Goal: Information Seeking & Learning: Ask a question

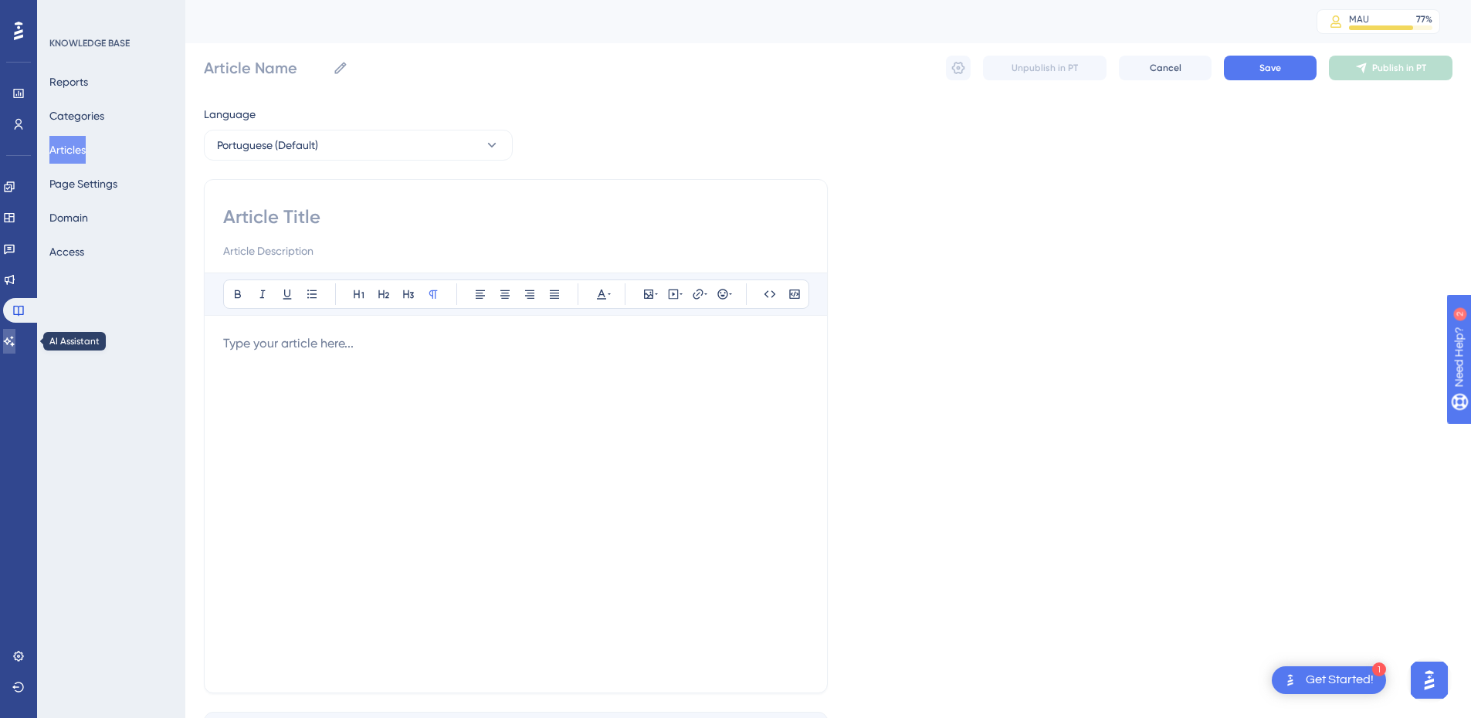
click at [15, 344] on icon at bounding box center [9, 341] width 11 height 10
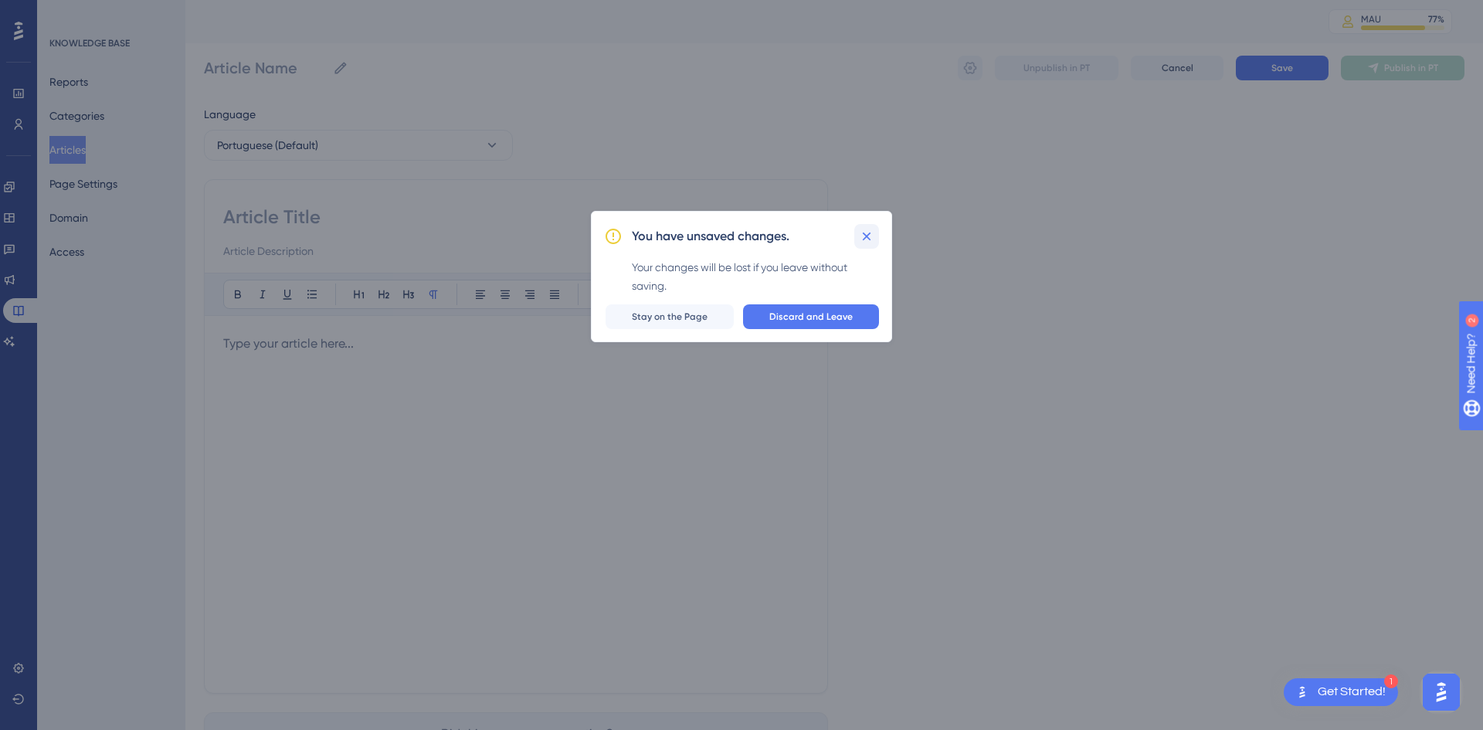
click at [870, 232] on icon at bounding box center [867, 236] width 8 height 8
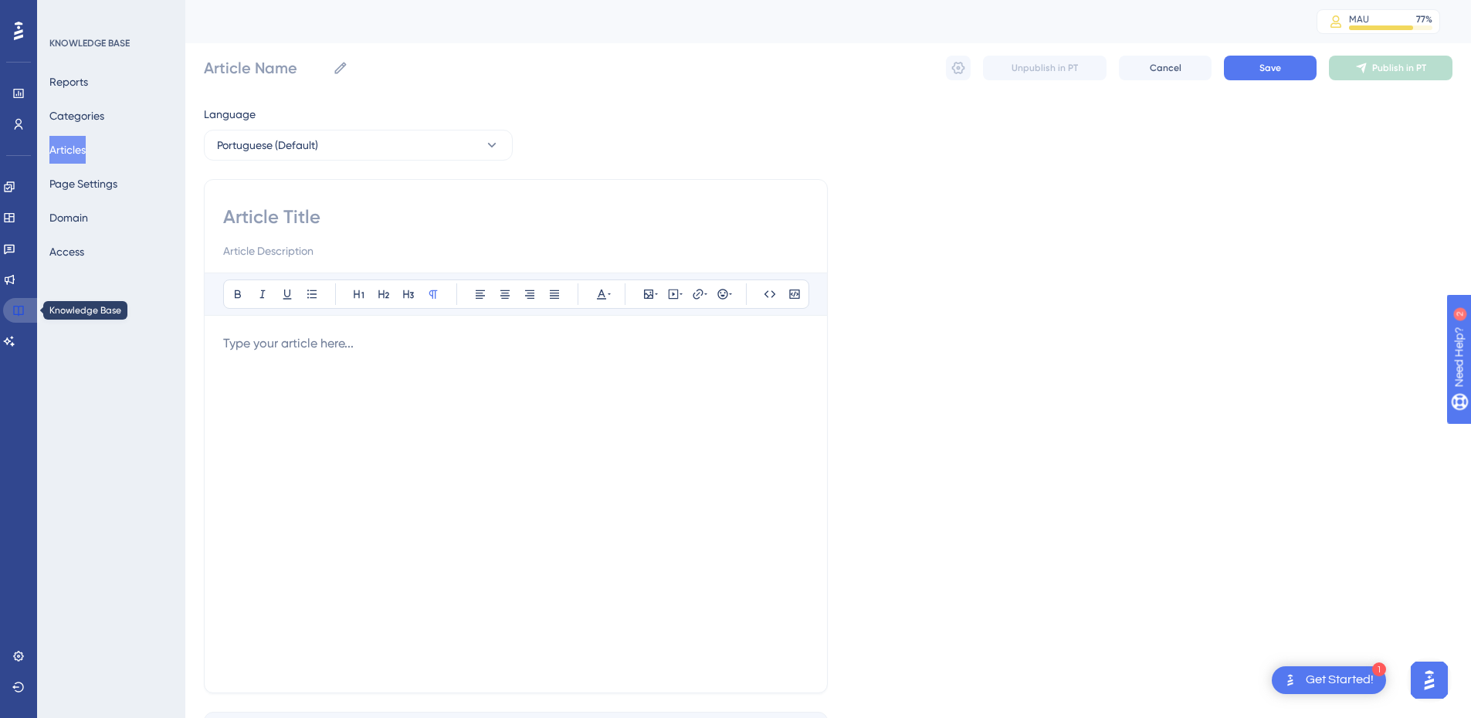
click at [12, 310] on icon at bounding box center [18, 310] width 12 height 12
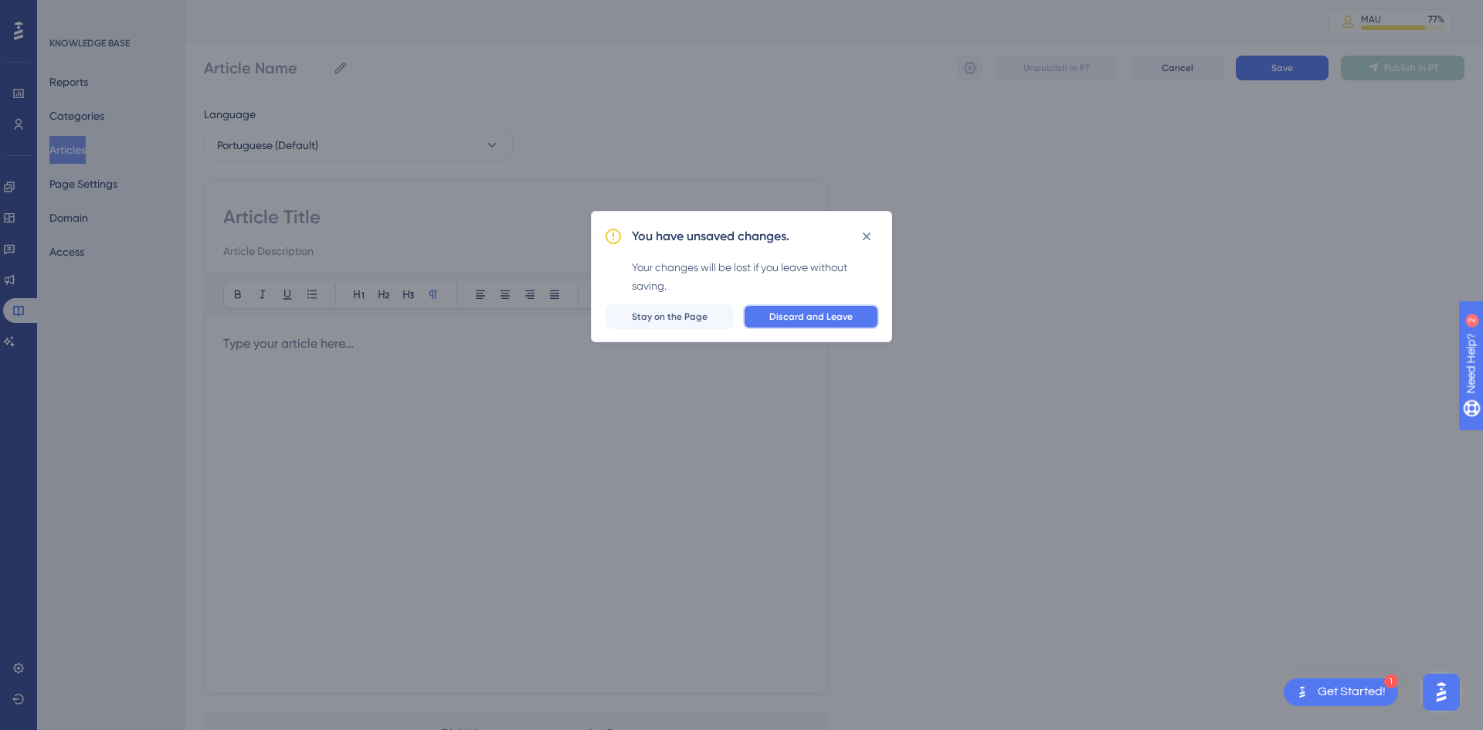
click at [765, 327] on button "Discard and Leave" at bounding box center [811, 316] width 136 height 25
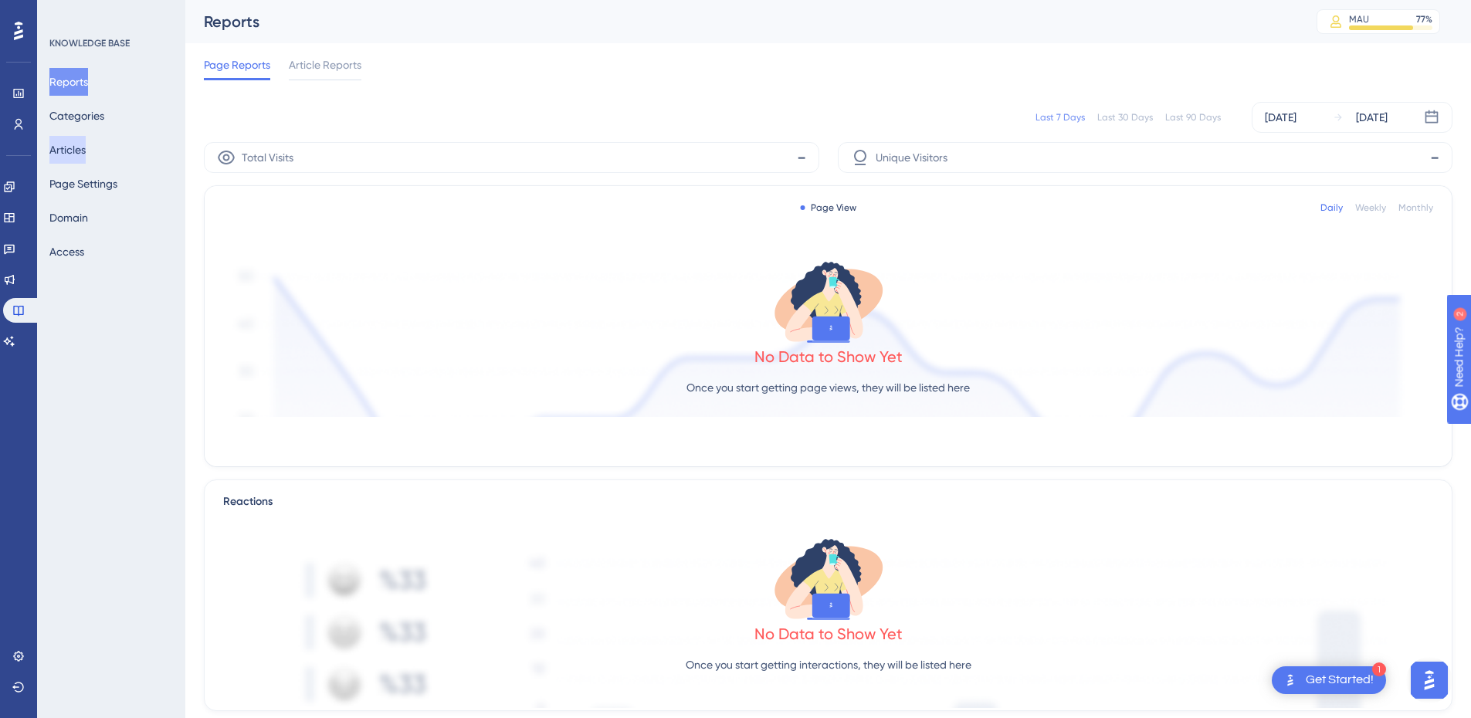
click at [79, 150] on button "Articles" at bounding box center [67, 150] width 36 height 28
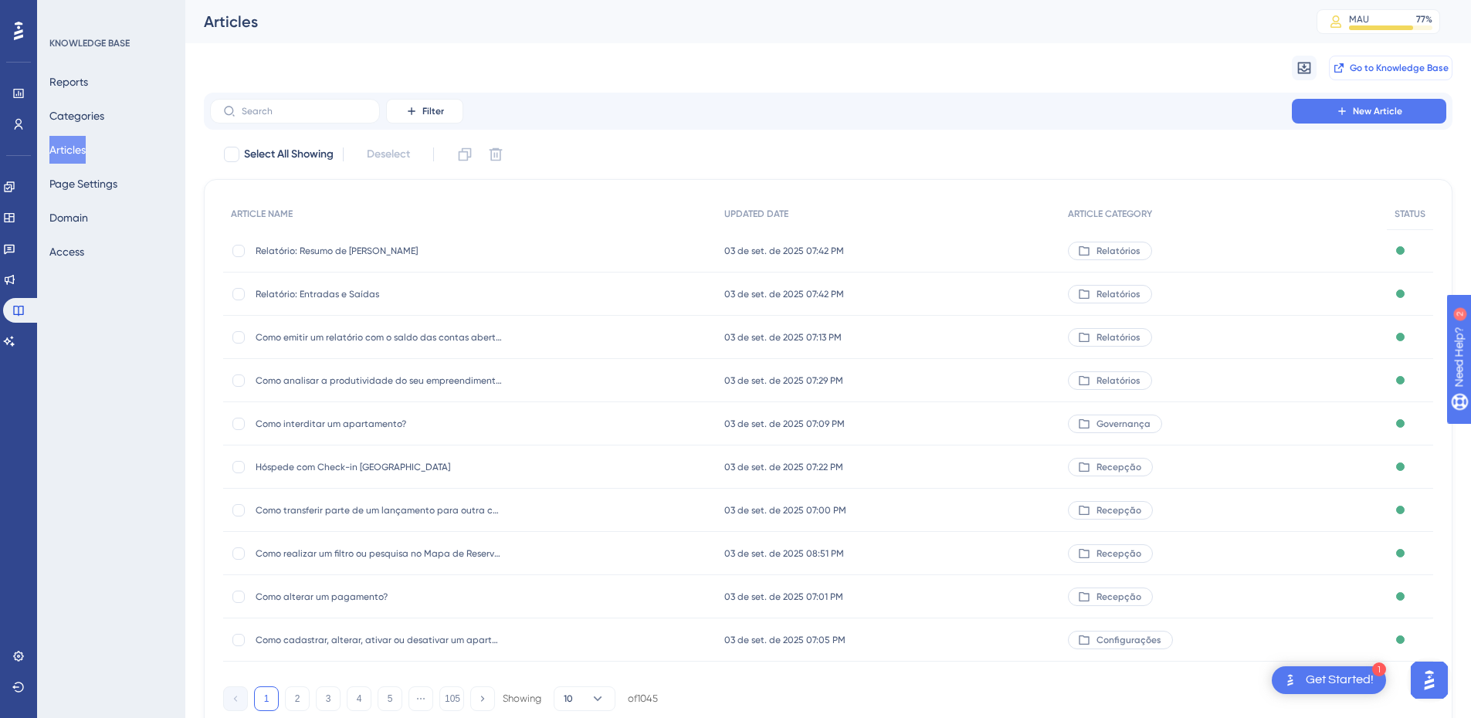
click at [1413, 56] on button "Go to Knowledge Base" at bounding box center [1391, 68] width 124 height 25
click at [15, 344] on link at bounding box center [9, 341] width 12 height 25
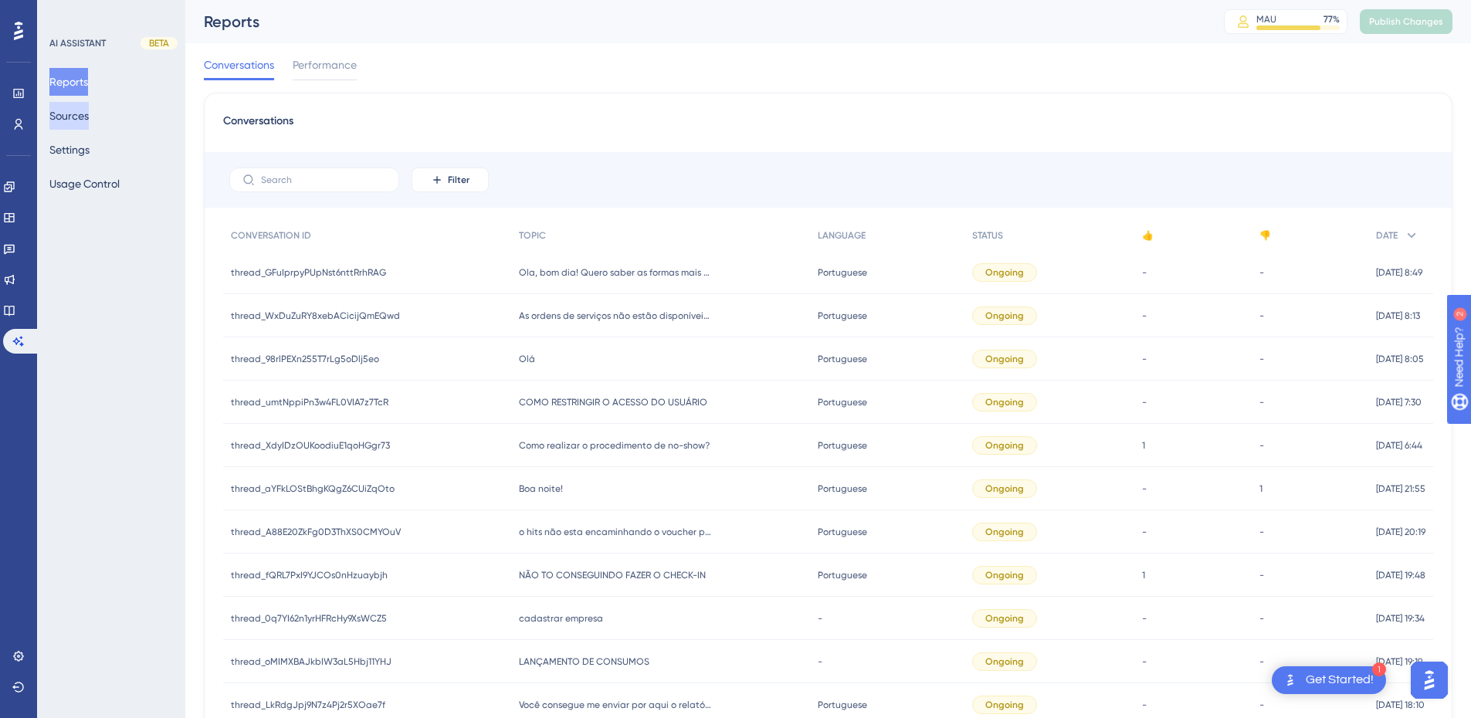
click at [80, 110] on button "Sources" at bounding box center [68, 116] width 39 height 28
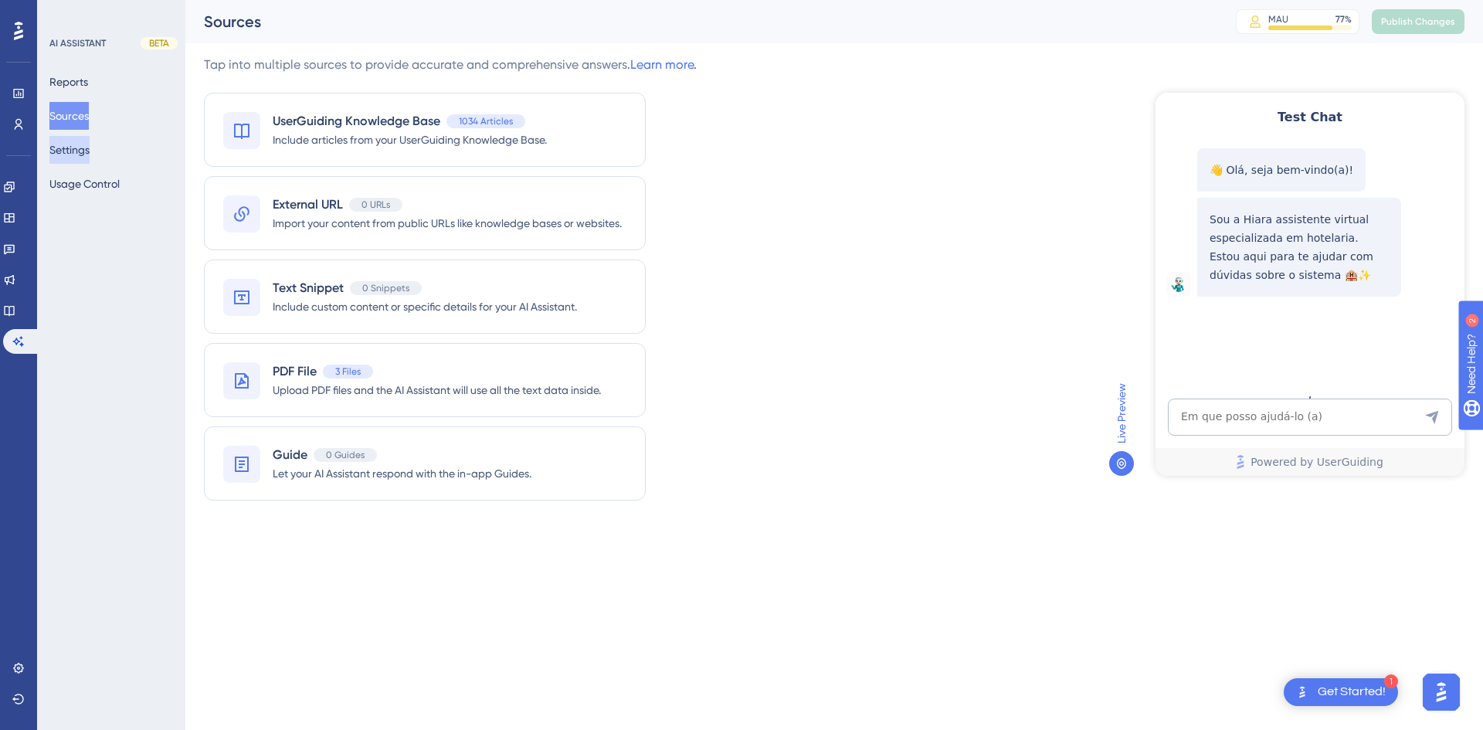
click at [88, 153] on button "Settings" at bounding box center [69, 150] width 40 height 28
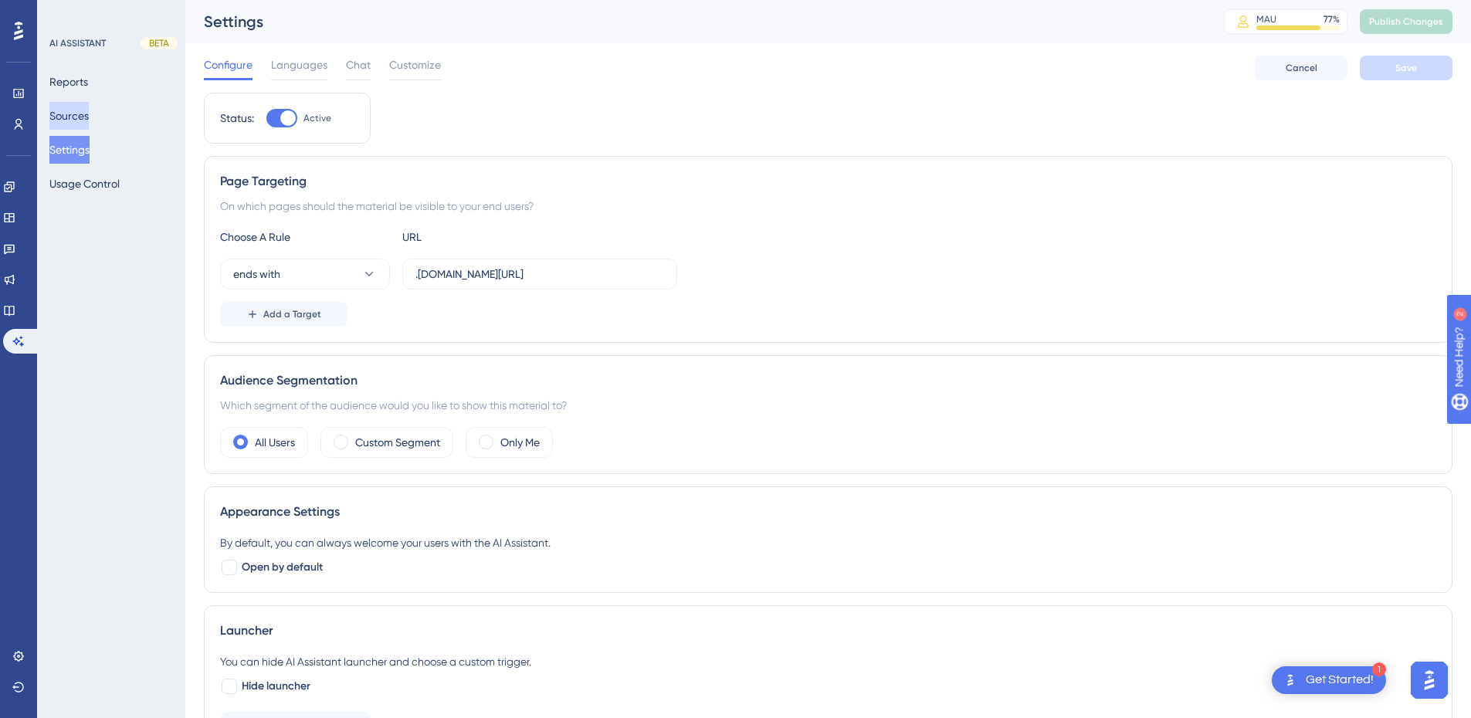
click at [80, 114] on button "Sources" at bounding box center [68, 116] width 39 height 28
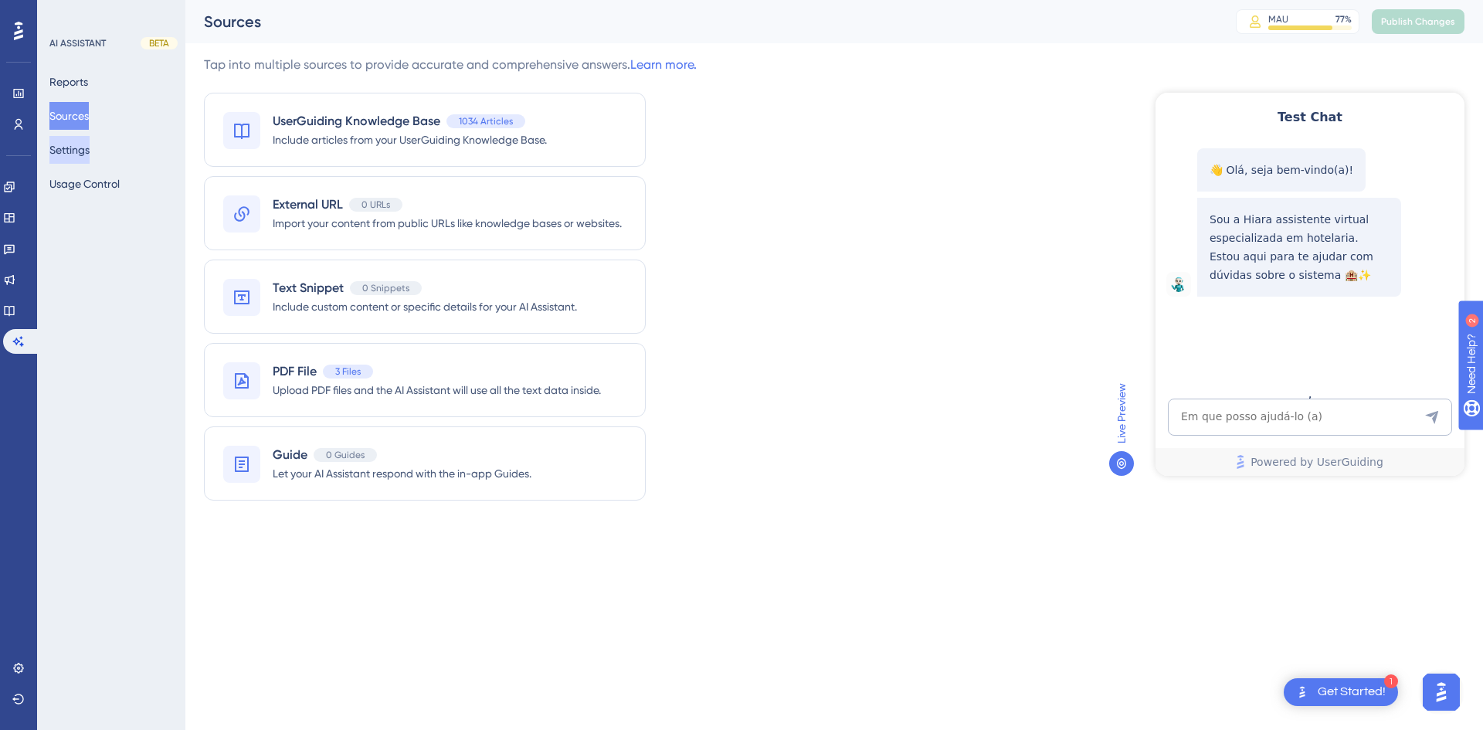
drag, startPoint x: 70, startPoint y: 146, endPoint x: 77, endPoint y: 147, distance: 7.8
click at [70, 146] on button "Settings" at bounding box center [69, 150] width 40 height 28
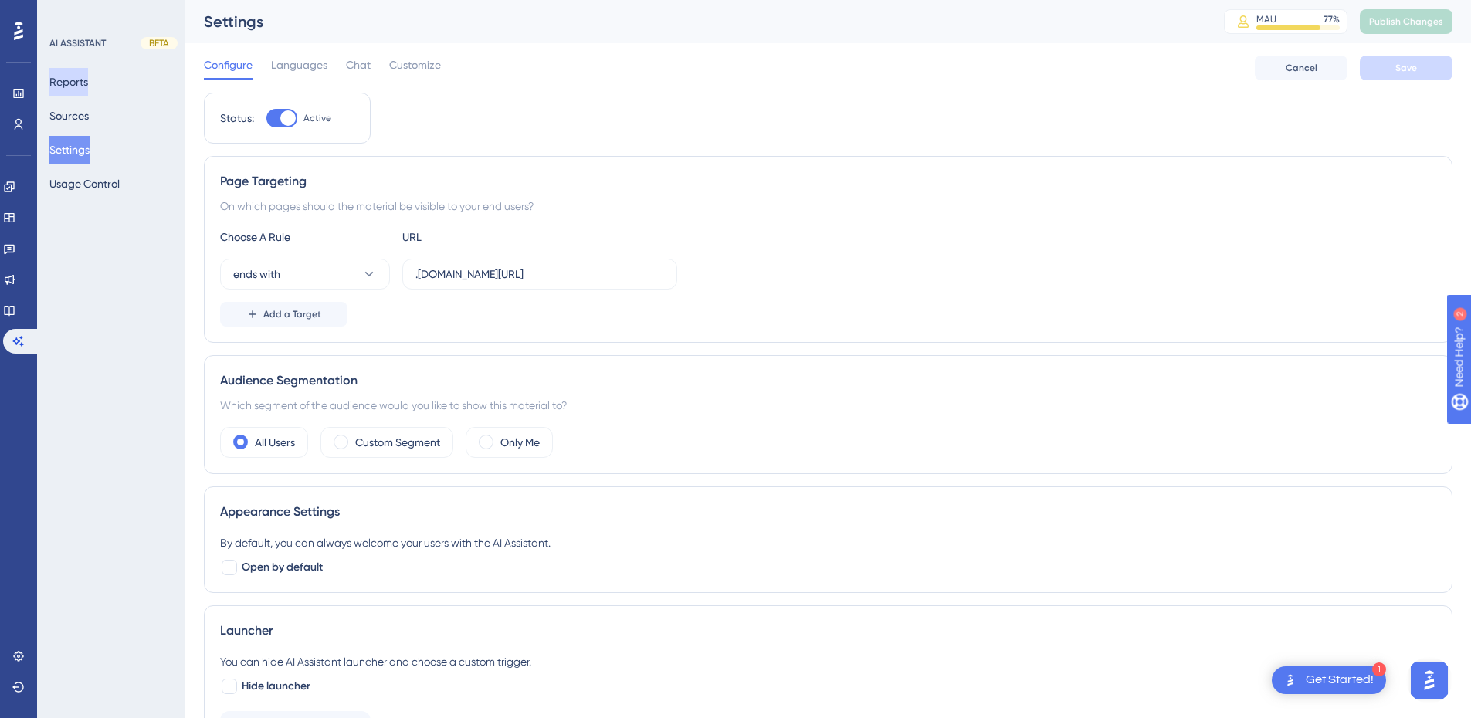
click at [73, 77] on button "Reports" at bounding box center [68, 82] width 39 height 28
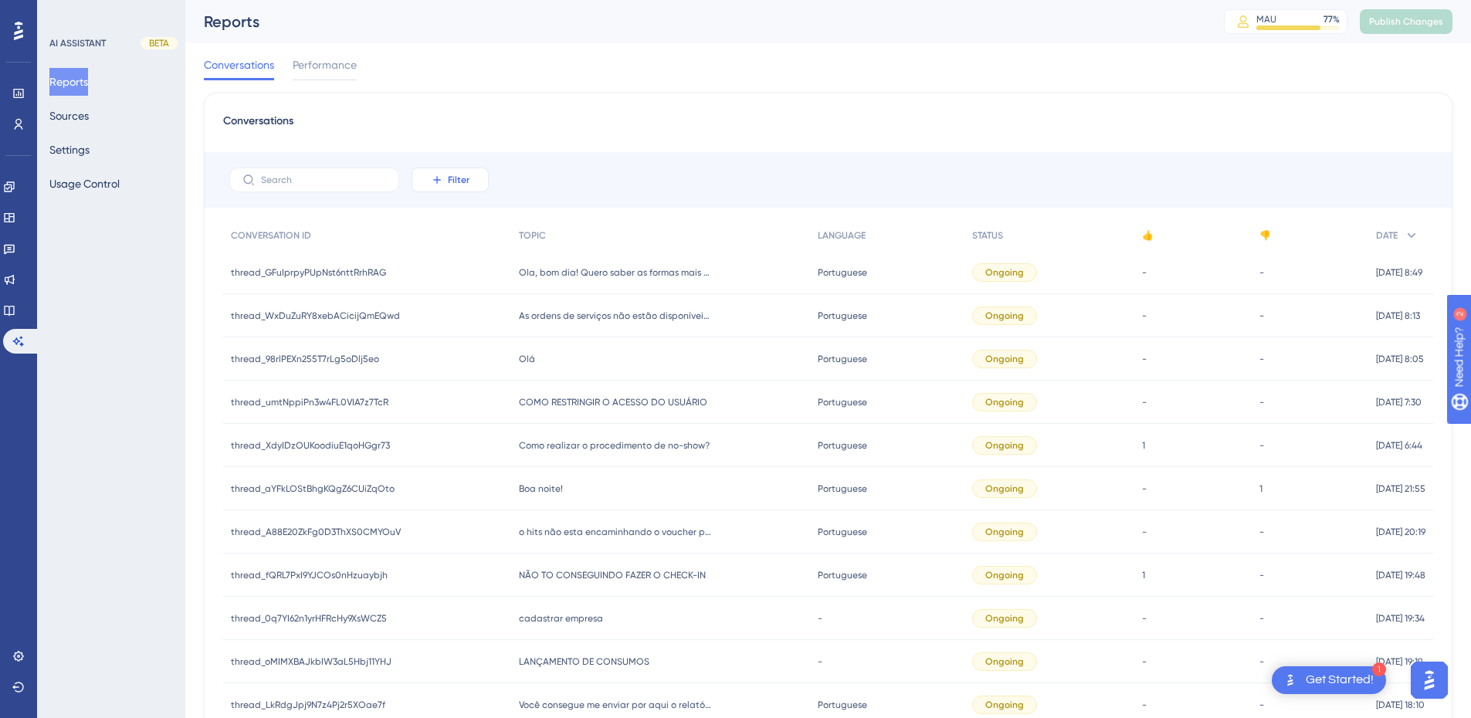
click at [445, 179] on button "Filter" at bounding box center [450, 180] width 77 height 25
click at [475, 409] on span "Date Created" at bounding box center [465, 409] width 63 height 19
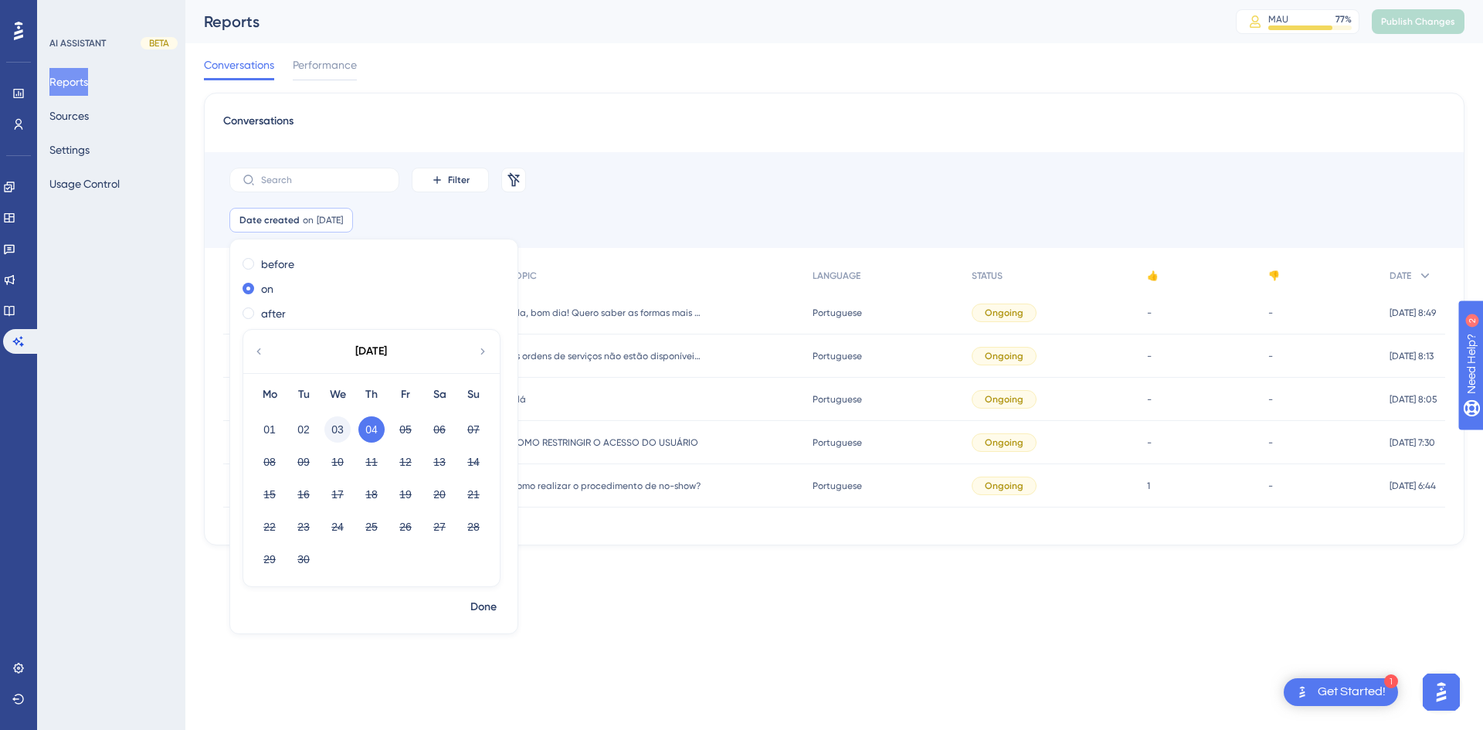
click at [336, 429] on button "03" at bounding box center [337, 429] width 26 height 26
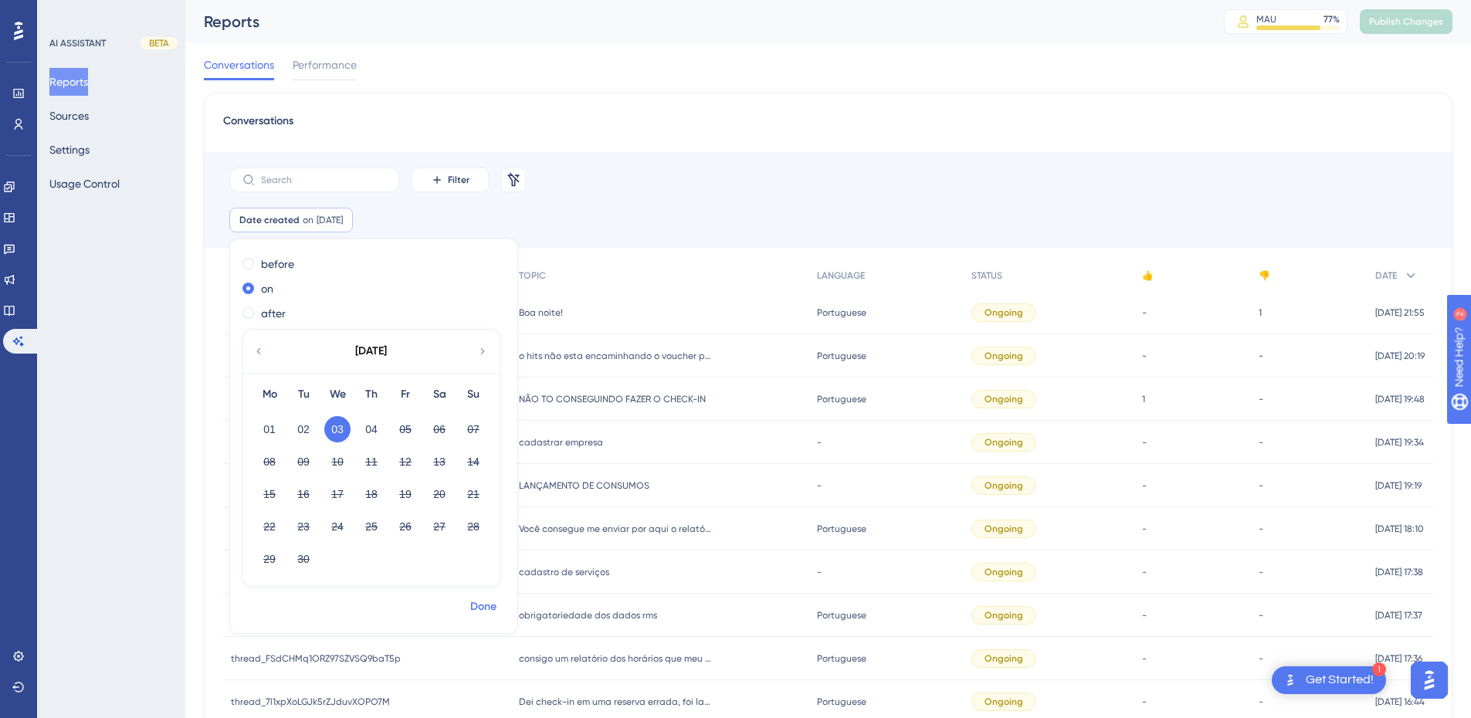
click at [492, 611] on span "Done" at bounding box center [483, 607] width 26 height 19
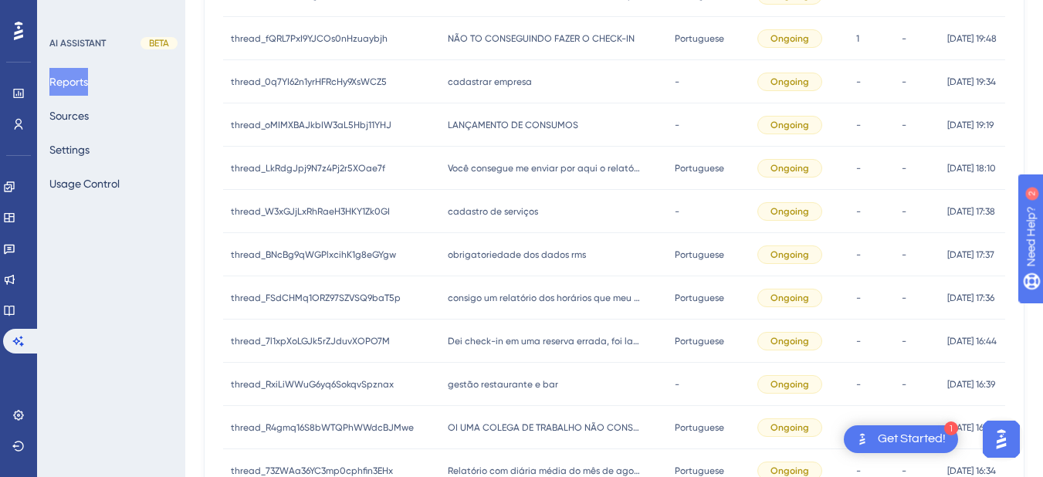
scroll to position [803, 0]
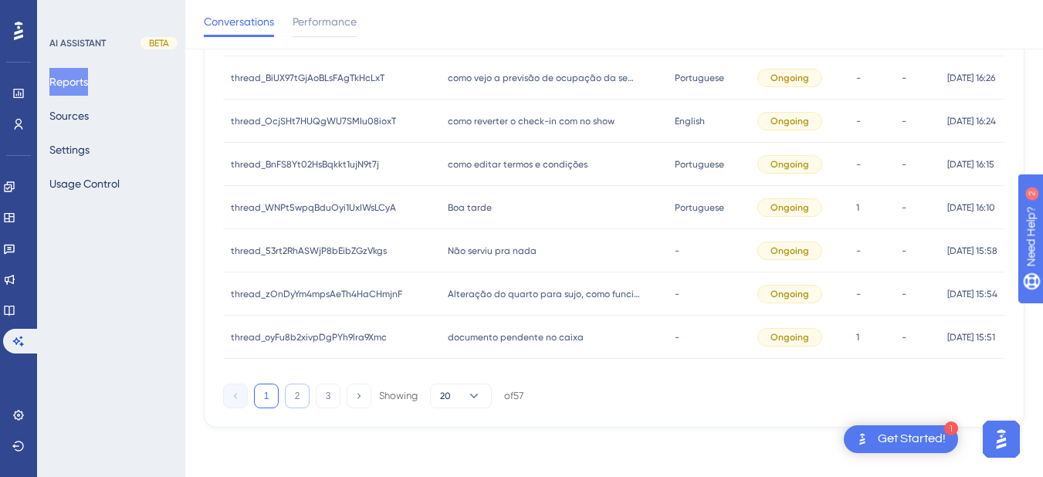
click at [304, 386] on button "2" at bounding box center [297, 396] width 25 height 25
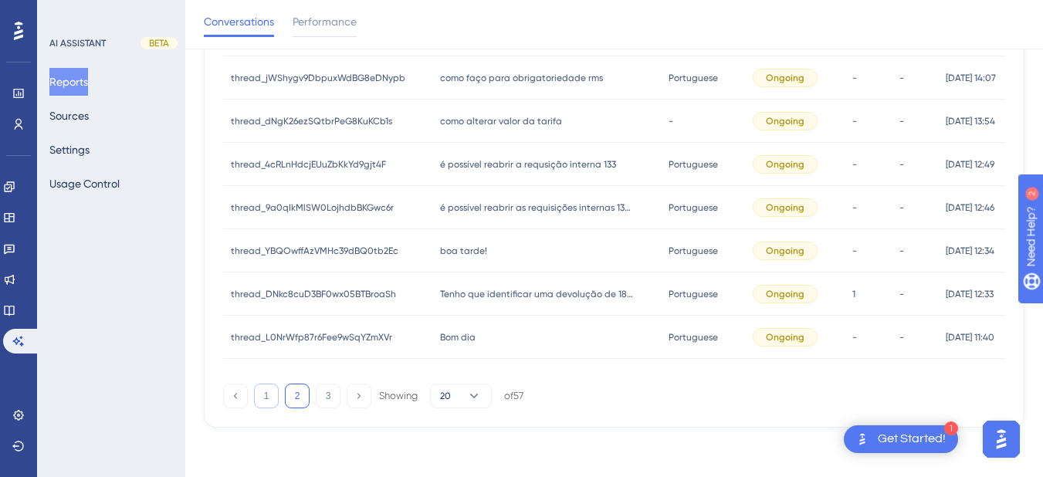
click at [260, 398] on button "1" at bounding box center [266, 396] width 25 height 25
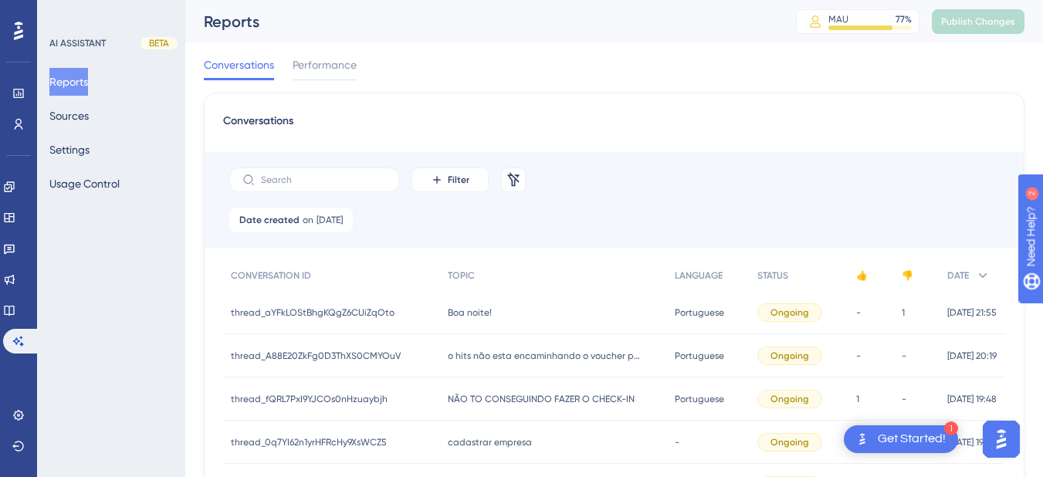
scroll to position [180, 0]
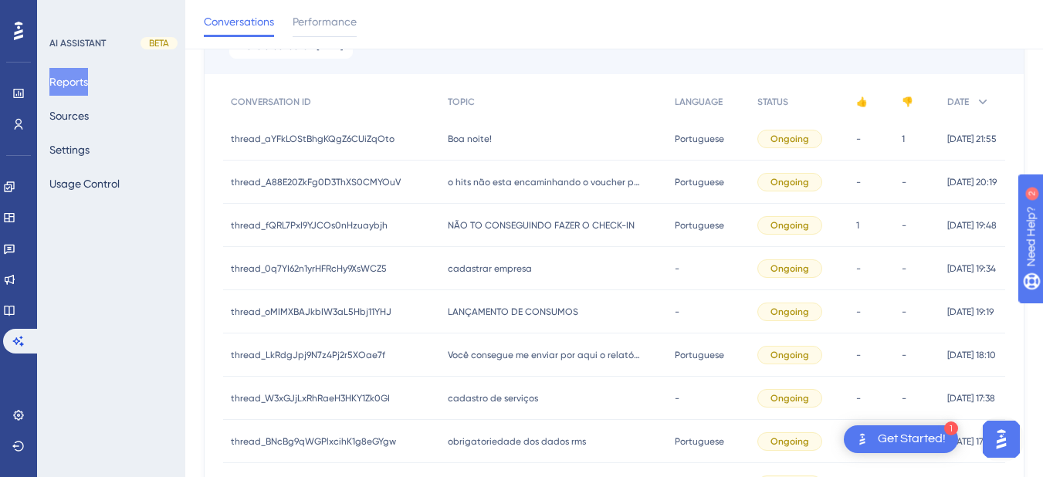
click at [384, 136] on span "thread_aYFkLOStBhgKQgZ6CUiZqOto" at bounding box center [313, 139] width 164 height 12
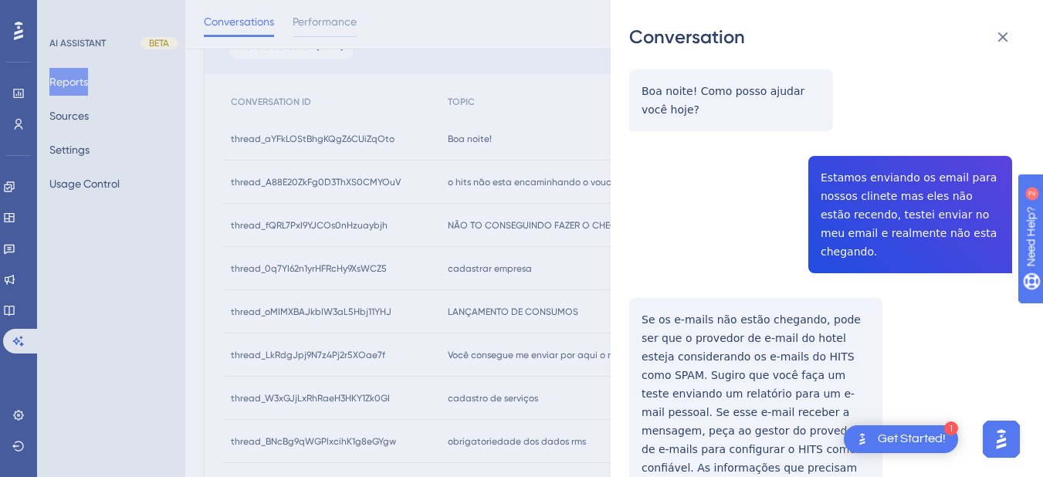
click at [866, 209] on div "thread_aYFkLOStBhgKQgZ6CUiZqOto Copy - 1 406_Hellen, Blenda User Conversation H…" at bounding box center [820, 310] width 383 height 844
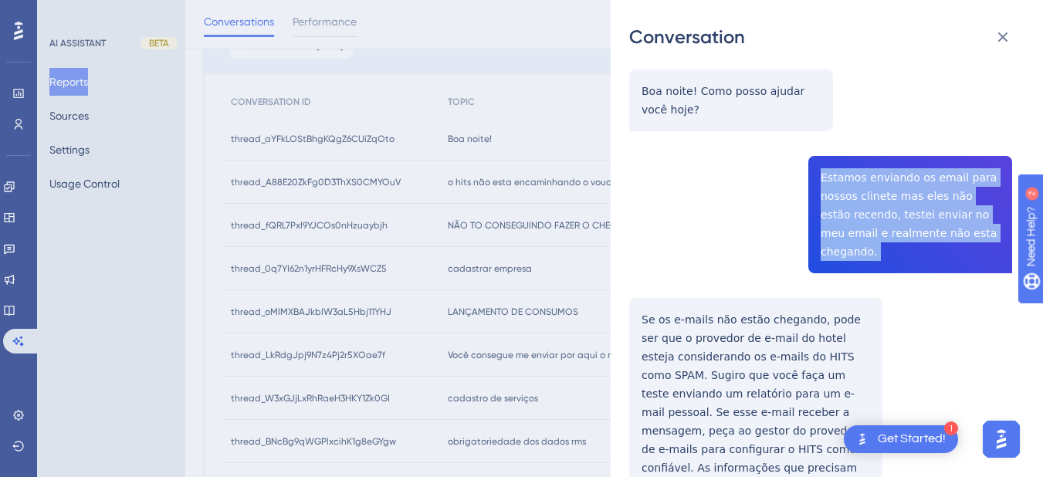
click at [866, 209] on div "thread_aYFkLOStBhgKQgZ6CUiZqOto Copy - 1 406_Hellen, Blenda User Conversation H…" at bounding box center [820, 310] width 383 height 844
copy span "Estamos enviando os email para nossos clinete mas eles não estão recendo, teste…"
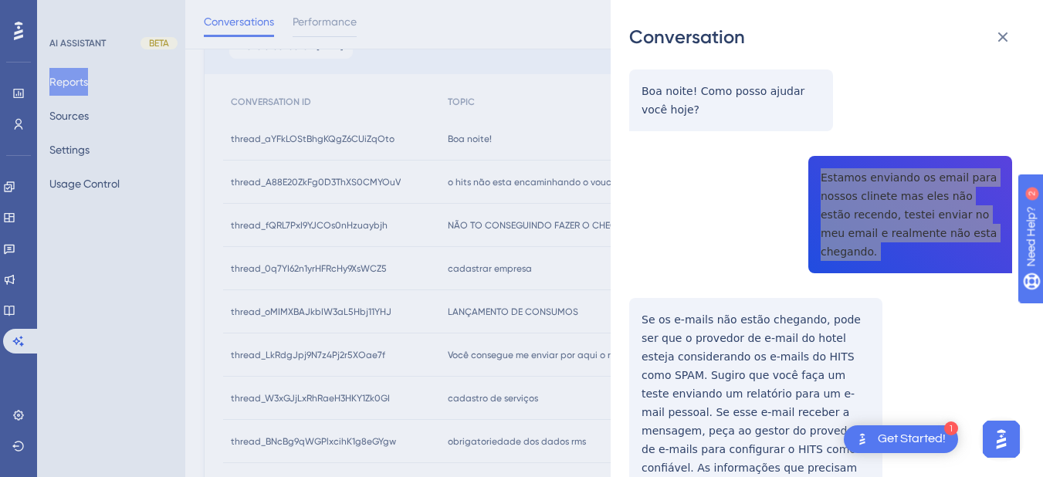
scroll to position [361, 0]
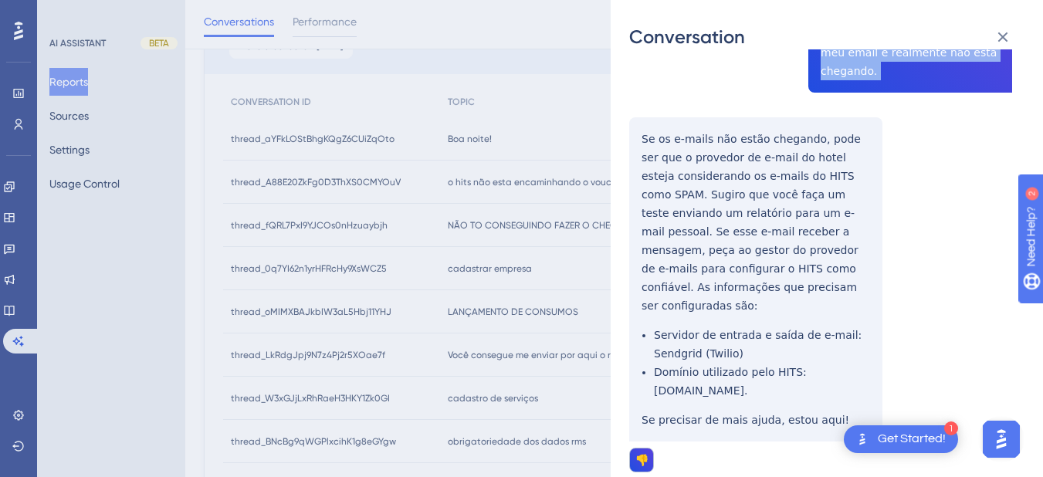
click at [641, 120] on div "thread_aYFkLOStBhgKQgZ6CUiZqOto Copy - 1 406_Hellen, Blenda User Conversation H…" at bounding box center [820, 129] width 383 height 844
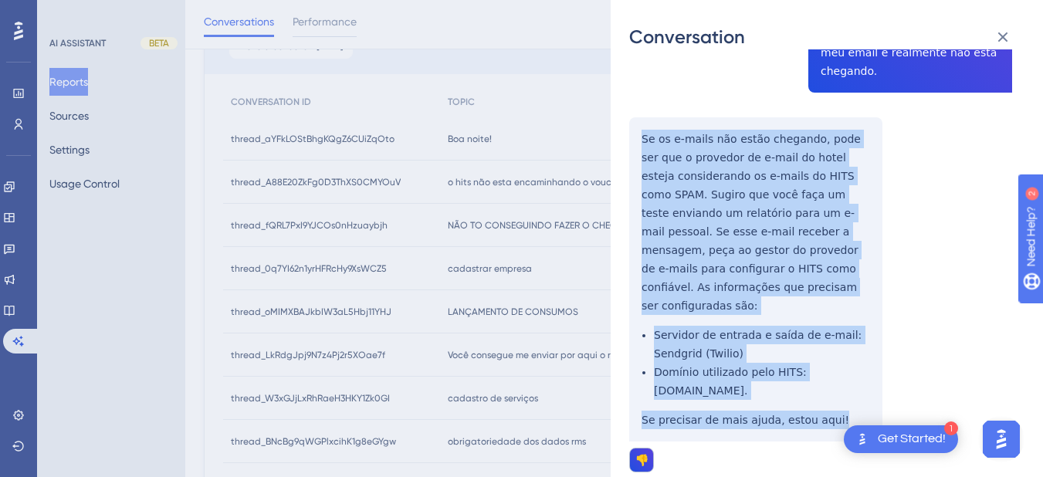
drag, startPoint x: 641, startPoint y: 117, endPoint x: 849, endPoint y: 365, distance: 324.0
click at [849, 365] on div "thread_aYFkLOStBhgKQgZ6CUiZqOto Copy - 1 406_Hellen, Blenda User Conversation H…" at bounding box center [820, 129] width 383 height 844
copy div "Se os e-mails não estão chegando, pode ser que o provedor de e-mail do hotel es…"
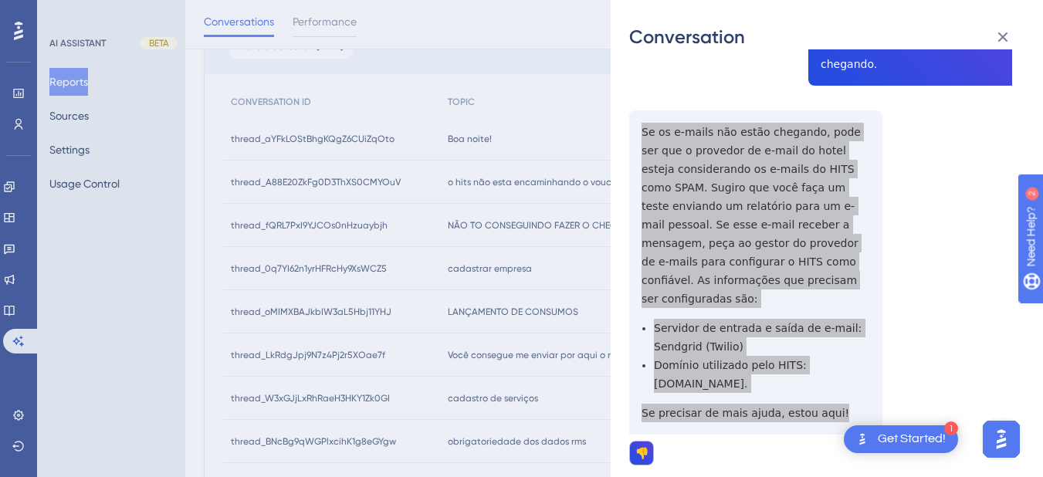
scroll to position [0, 0]
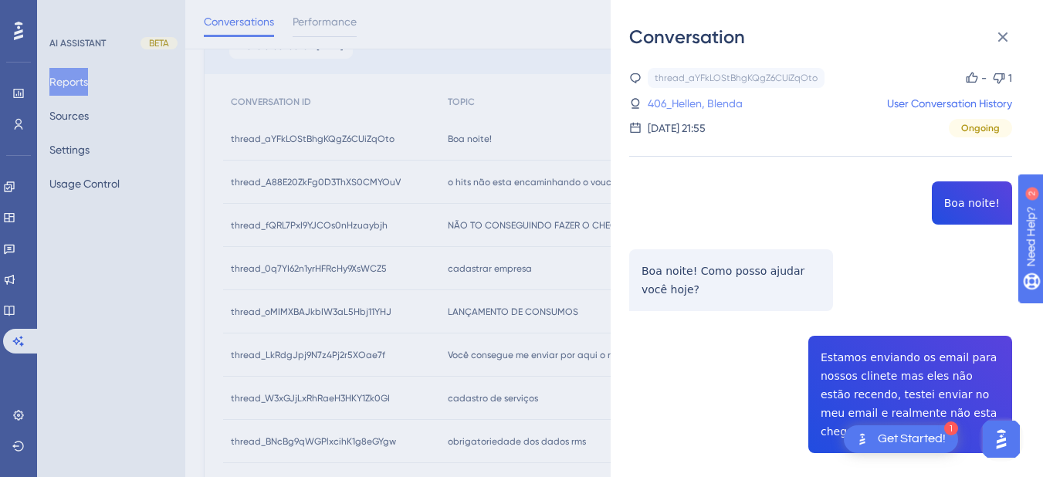
click at [717, 106] on link "406_Hellen, Blenda" at bounding box center [695, 103] width 95 height 19
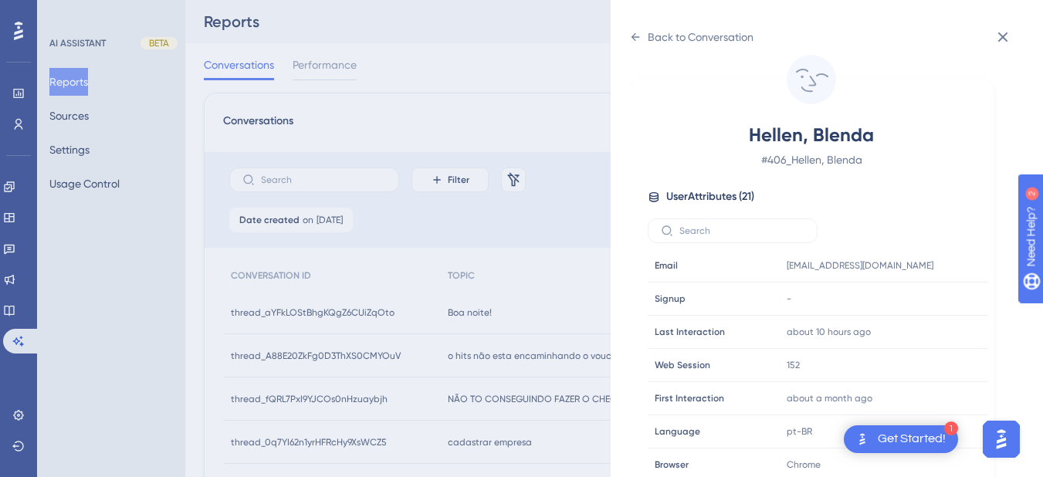
scroll to position [180, 0]
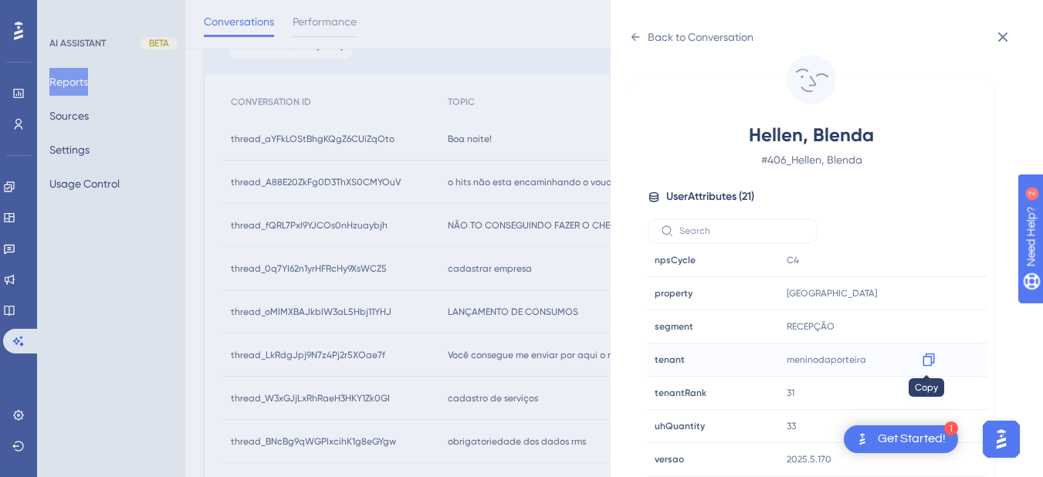
click at [936, 366] on div at bounding box center [929, 360] width 25 height 25
click at [927, 364] on icon at bounding box center [928, 359] width 15 height 15
click at [927, 297] on icon at bounding box center [928, 293] width 15 height 15
click at [640, 33] on icon at bounding box center [635, 37] width 12 height 12
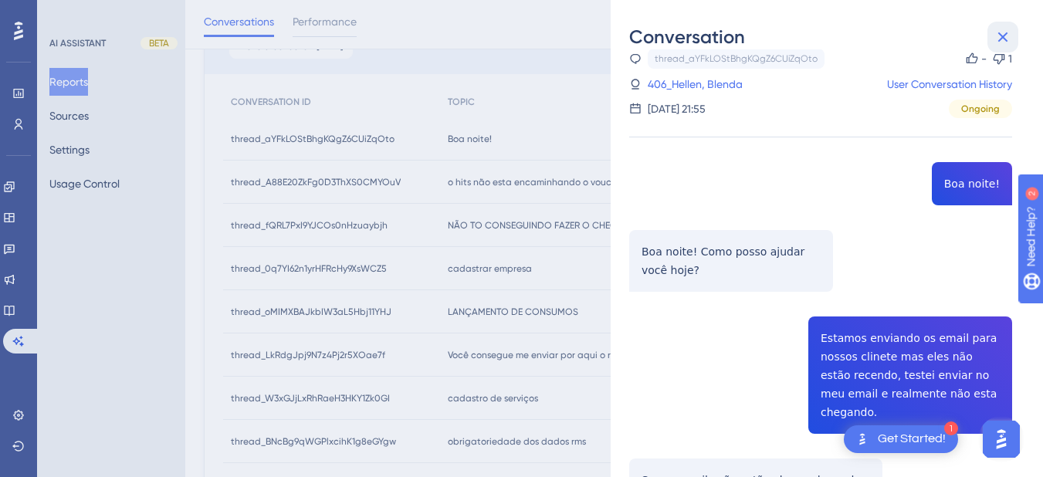
click at [1005, 28] on icon at bounding box center [1003, 37] width 19 height 19
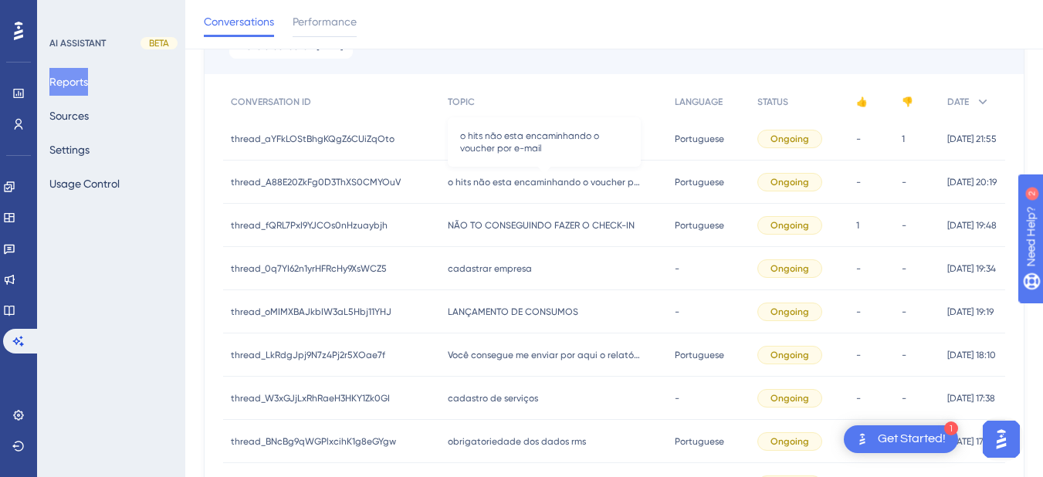
click at [464, 185] on span "o hits não esta encaminhando o voucher por e-mail" at bounding box center [544, 182] width 193 height 12
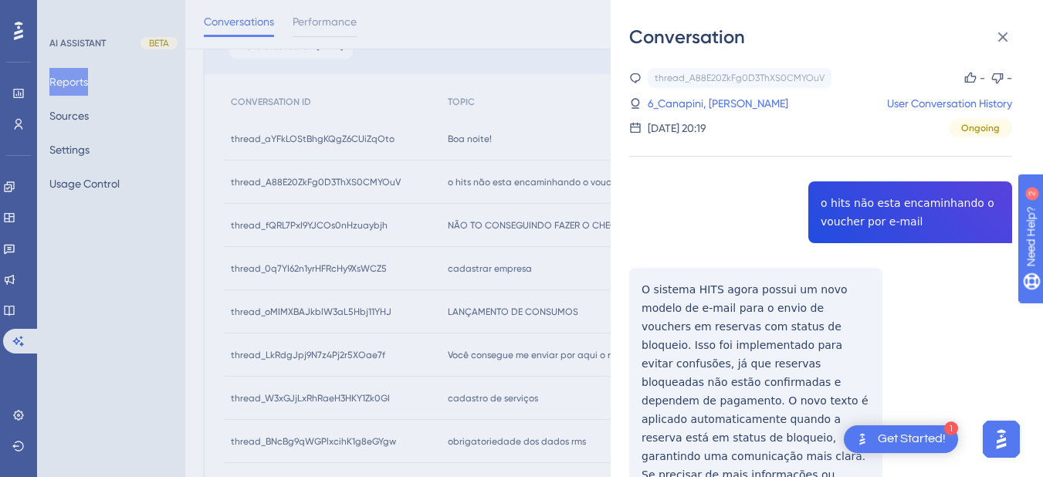
click at [861, 216] on div "thread_A88E20ZkFg0D3ThXS0CMYOuV Copy - - 6_Canapini, Patricia User Conversation…" at bounding box center [820, 331] width 383 height 526
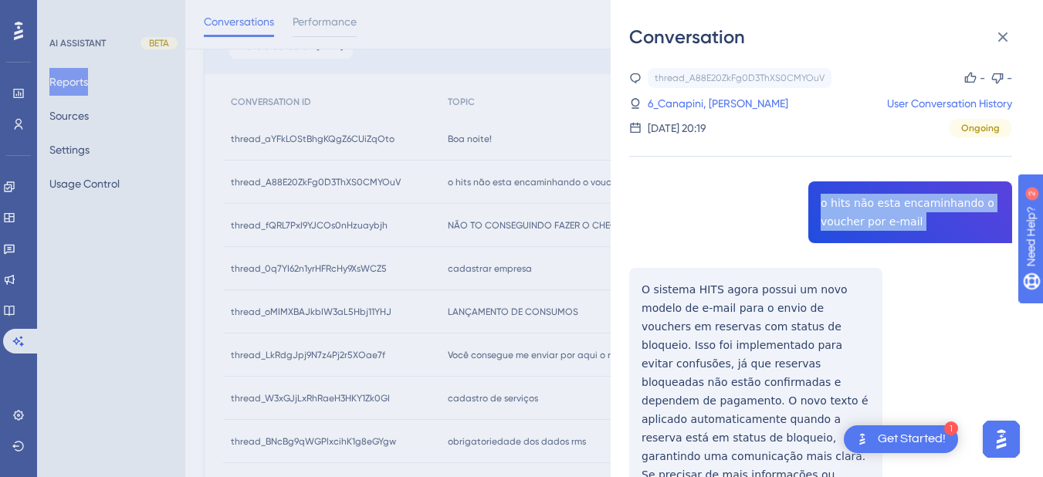
click at [861, 216] on div "thread_A88E20ZkFg0D3ThXS0CMYOuV Copy - - 6_Canapini, Patricia User Conversation…" at bounding box center [820, 331] width 383 height 526
copy span "o hits não esta encaminhando o voucher por e-mail"
click at [639, 292] on div "thread_A88E20ZkFg0D3ThXS0CMYOuV Copy - - 6_Canapini, Patricia User Conversation…" at bounding box center [820, 331] width 383 height 526
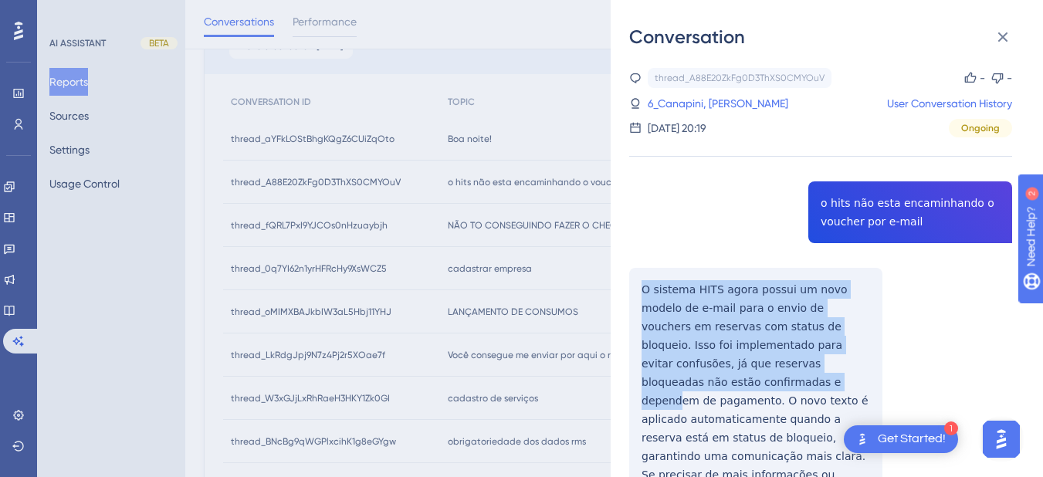
scroll to position [86, 0]
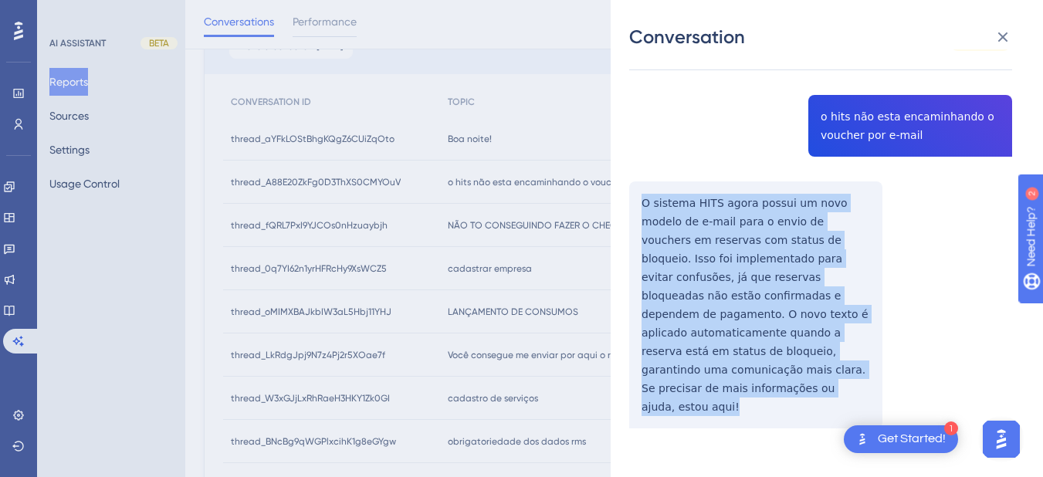
drag, startPoint x: 639, startPoint y: 284, endPoint x: 710, endPoint y: 405, distance: 140.1
click at [710, 405] on div "thread_A88E20ZkFg0D3ThXS0CMYOuV Copy - - 6_Canapini, Patricia User Conversation…" at bounding box center [820, 244] width 383 height 526
copy div "O sistema HITS agora possui um novo modelo de e-mail para o envio de vouchers e…"
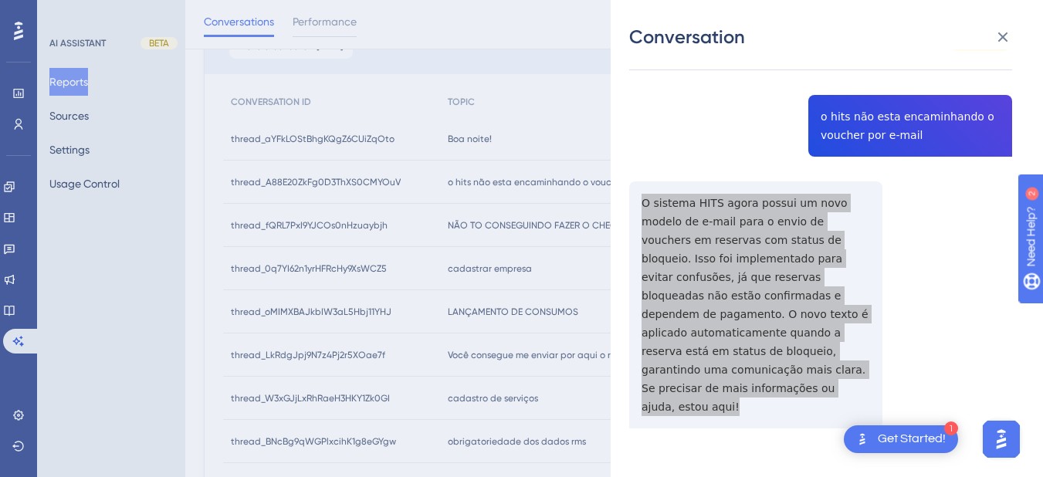
scroll to position [0, 0]
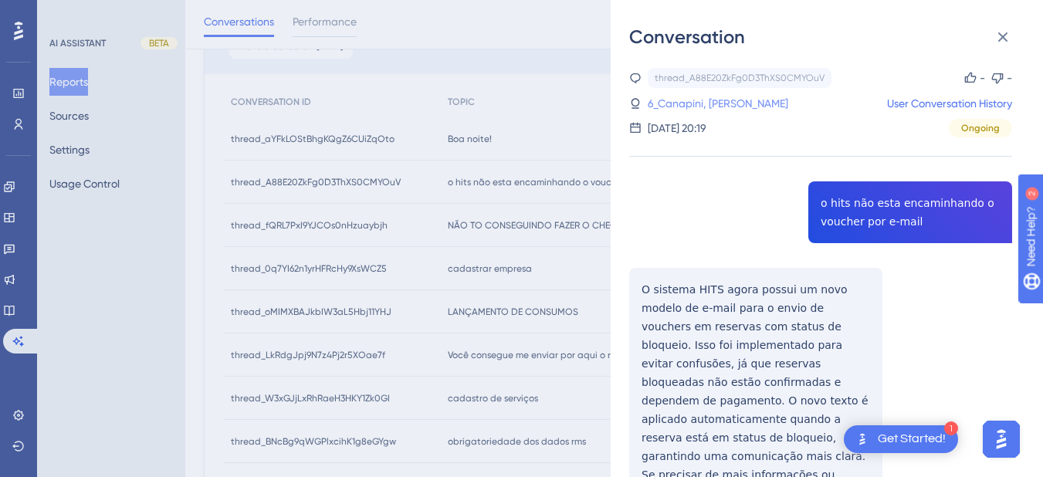
click at [696, 106] on link "6_Canapini, Patricia" at bounding box center [718, 103] width 141 height 19
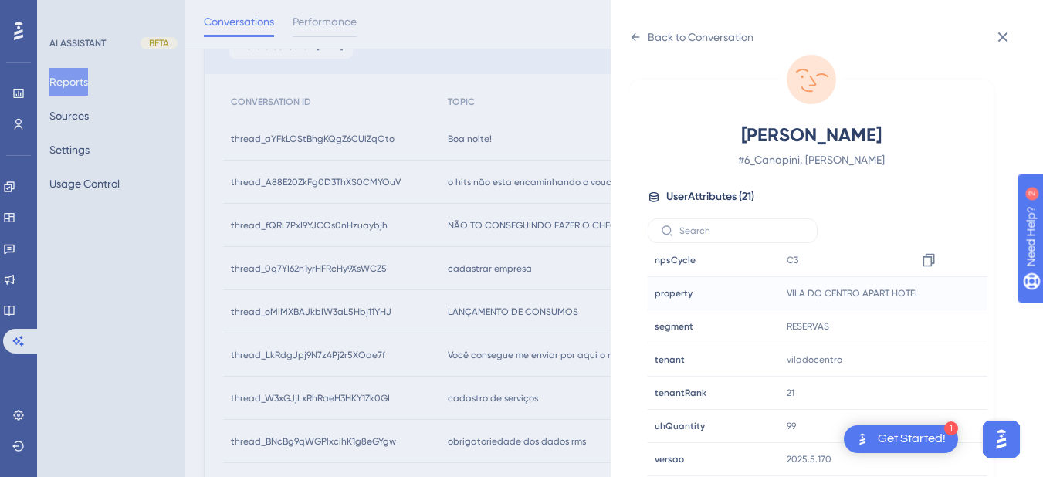
scroll to position [541, 0]
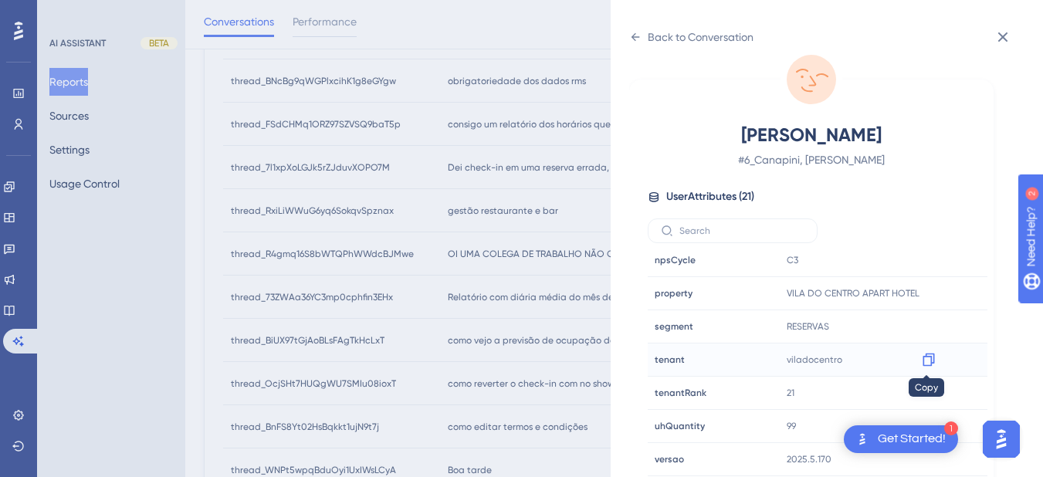
click at [925, 363] on icon at bounding box center [928, 359] width 15 height 15
click at [632, 39] on icon at bounding box center [635, 37] width 12 height 12
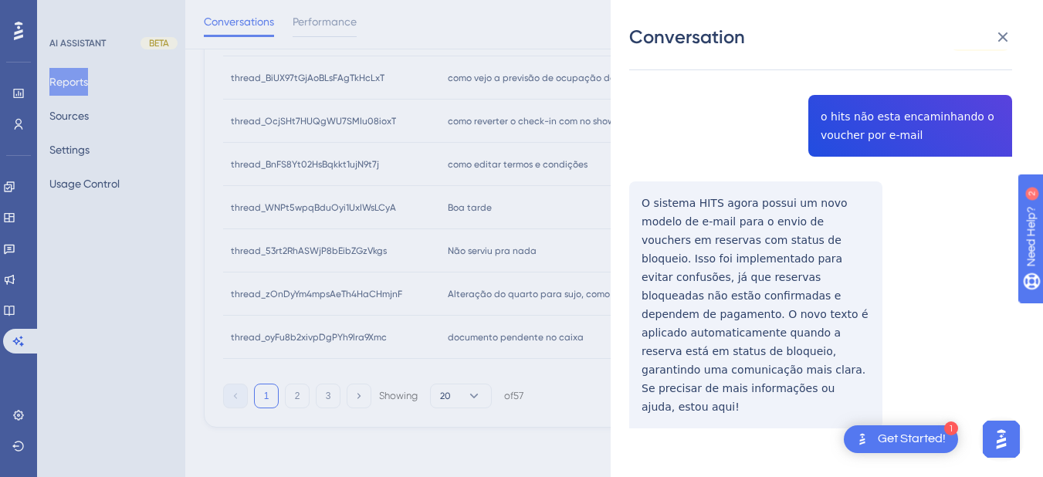
scroll to position [0, 0]
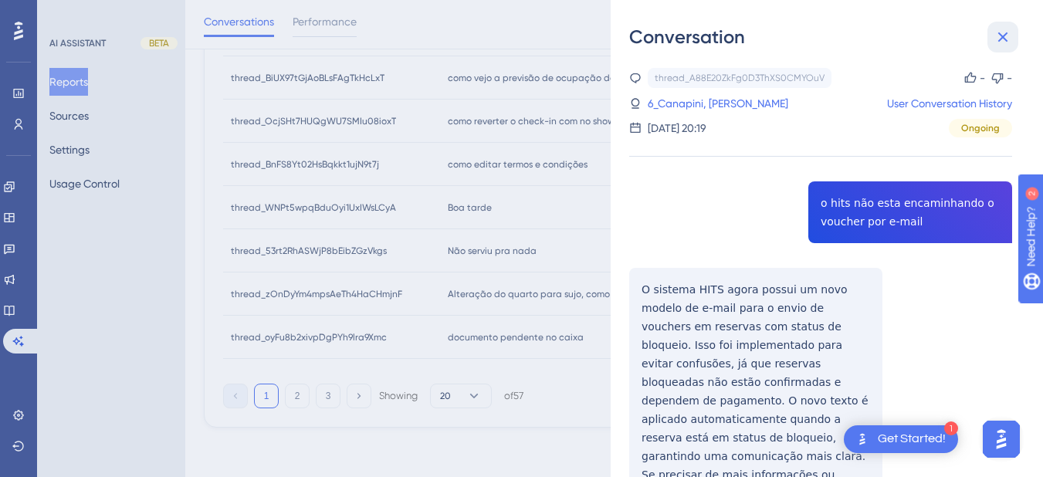
click at [1004, 40] on icon at bounding box center [1003, 37] width 19 height 19
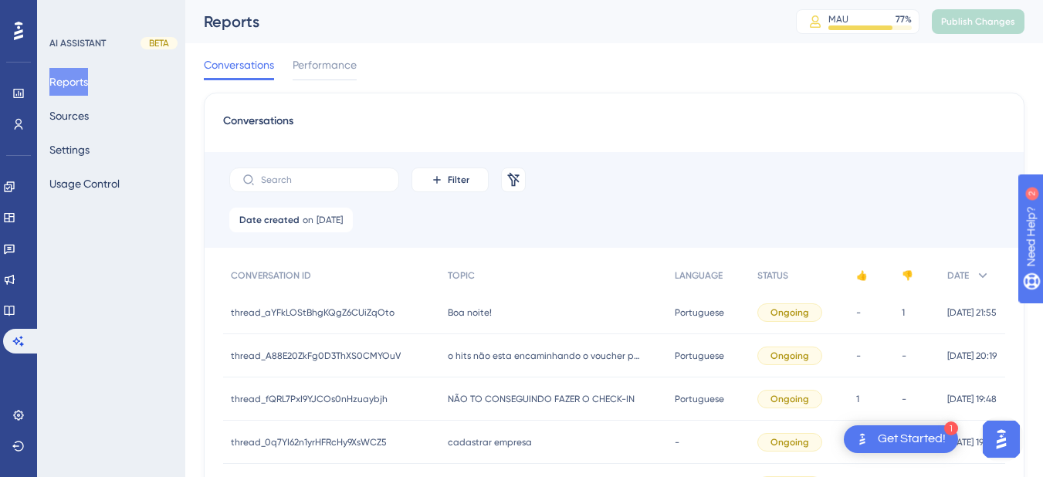
scroll to position [180, 0]
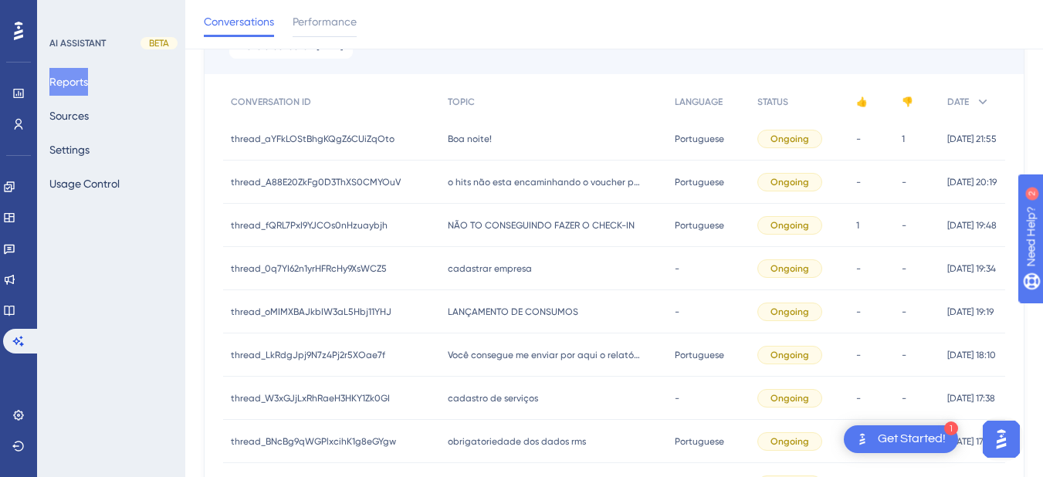
click at [502, 225] on span "NÃO TO CONSEGUINDO FAZER O CHECK-IN" at bounding box center [541, 225] width 187 height 12
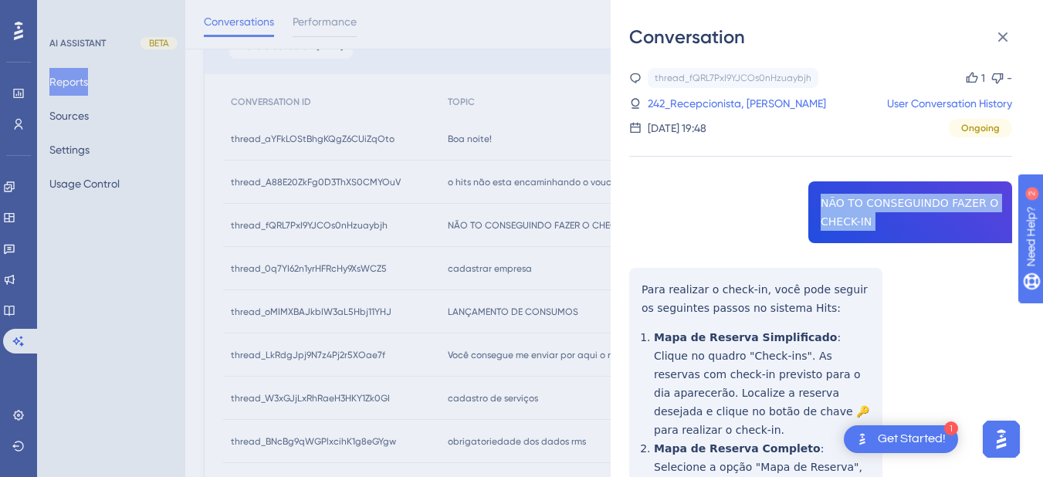
copy span "NÃO TO CONSEGUINDO FAZER O CHECK-IN"
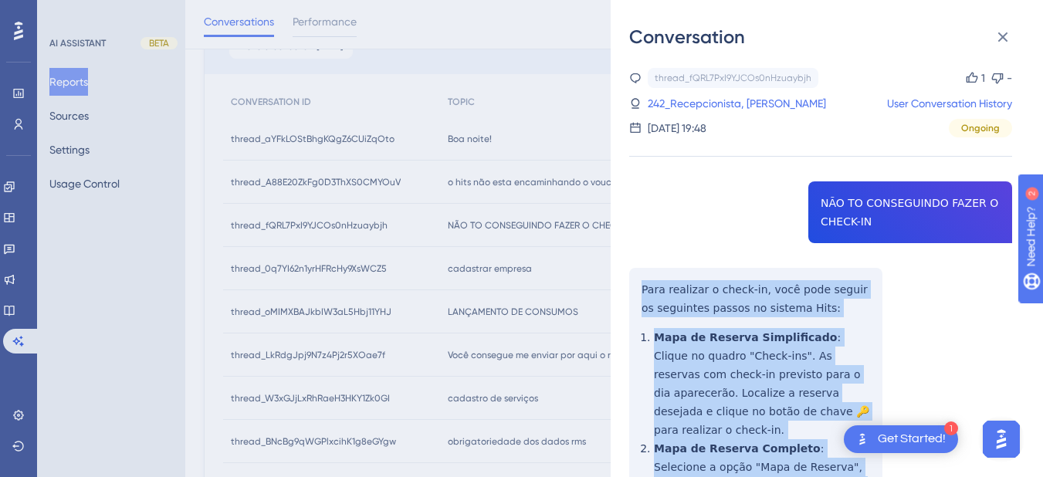
scroll to position [361, 0]
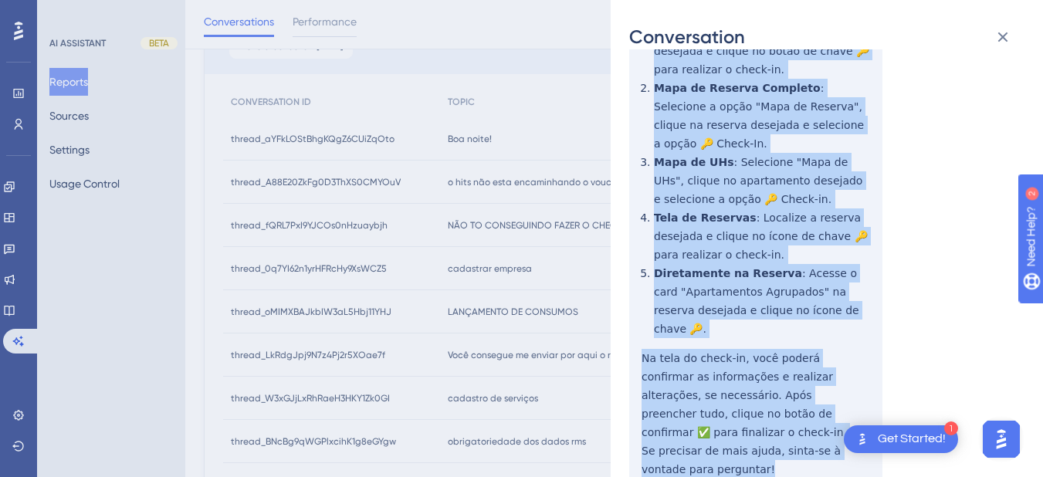
drag, startPoint x: 639, startPoint y: 288, endPoint x: 739, endPoint y: 405, distance: 154.5
click at [739, 405] on div "thread_fQRL7PxI9YJCOs0nHzuaybjh Copy 1 - 242_Recepcionista, Vanda Pinheiro User…" at bounding box center [820, 154] width 383 height 894
copy div "Para realizar o check-in, você pode seguir os seguintes passos no sistema Hits:…"
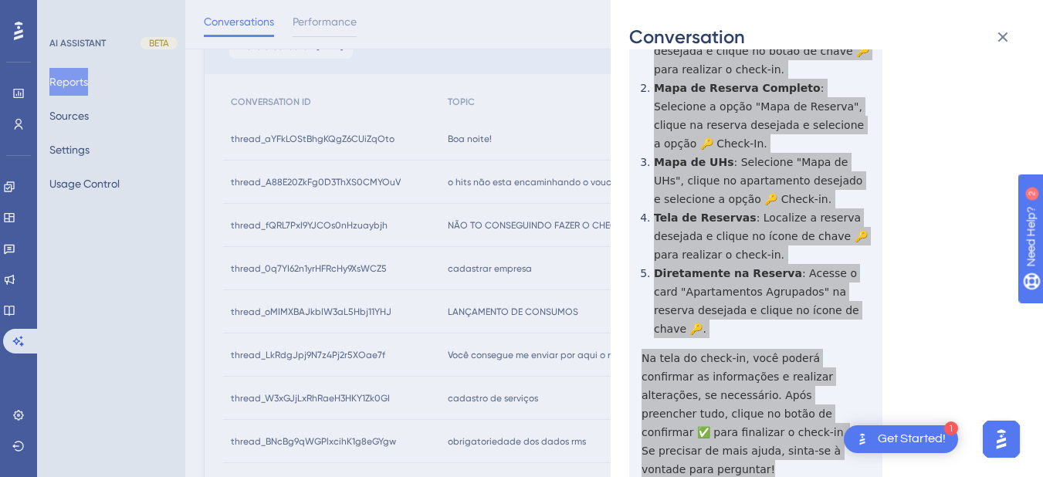
scroll to position [0, 0]
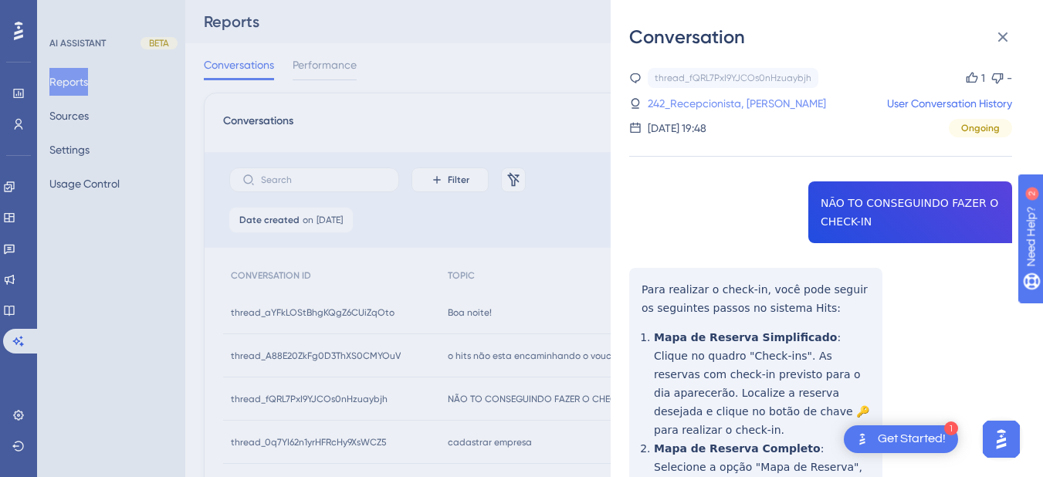
click at [721, 95] on link "242_Recepcionista, Vanda Pinheiro" at bounding box center [737, 103] width 178 height 19
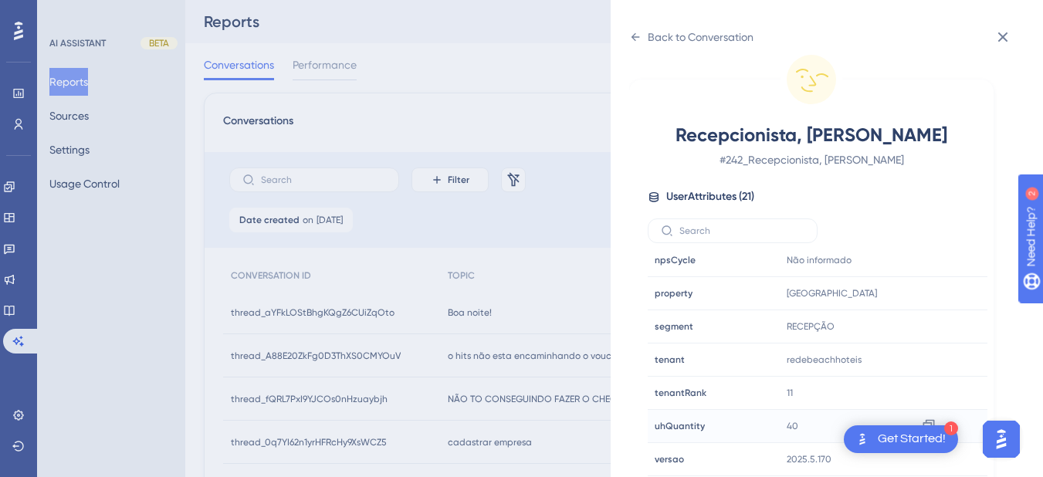
scroll to position [721, 0]
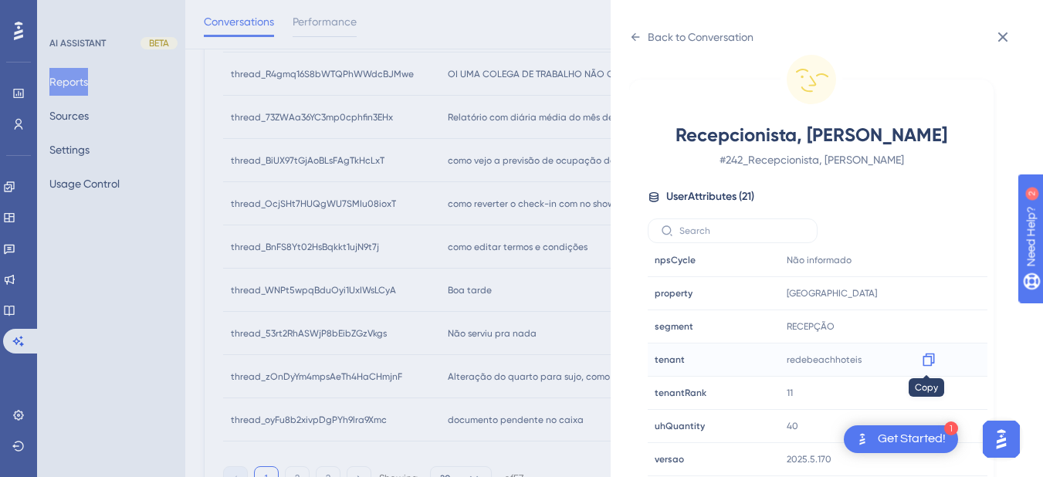
click at [927, 357] on icon at bounding box center [929, 360] width 12 height 13
click at [928, 297] on icon at bounding box center [928, 293] width 15 height 15
click at [633, 38] on icon at bounding box center [636, 37] width 8 height 8
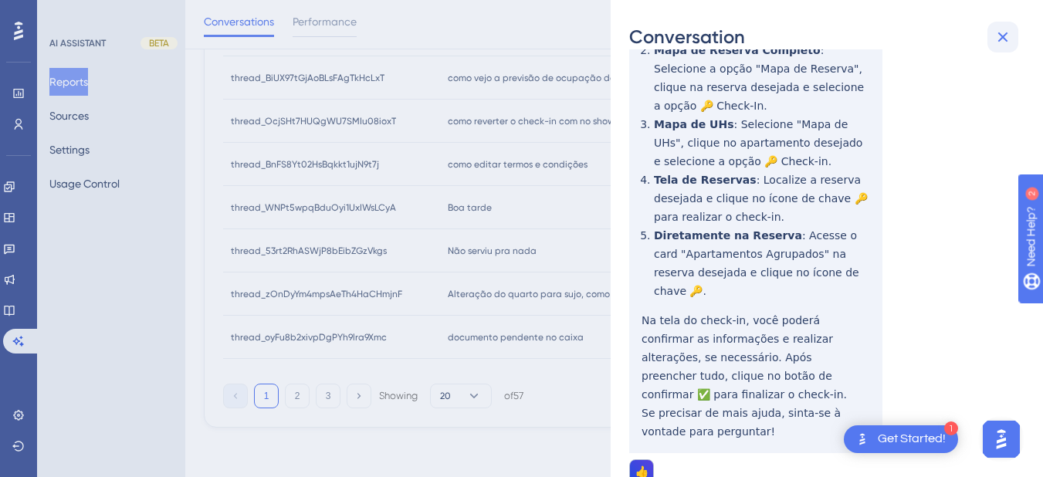
scroll to position [0, 0]
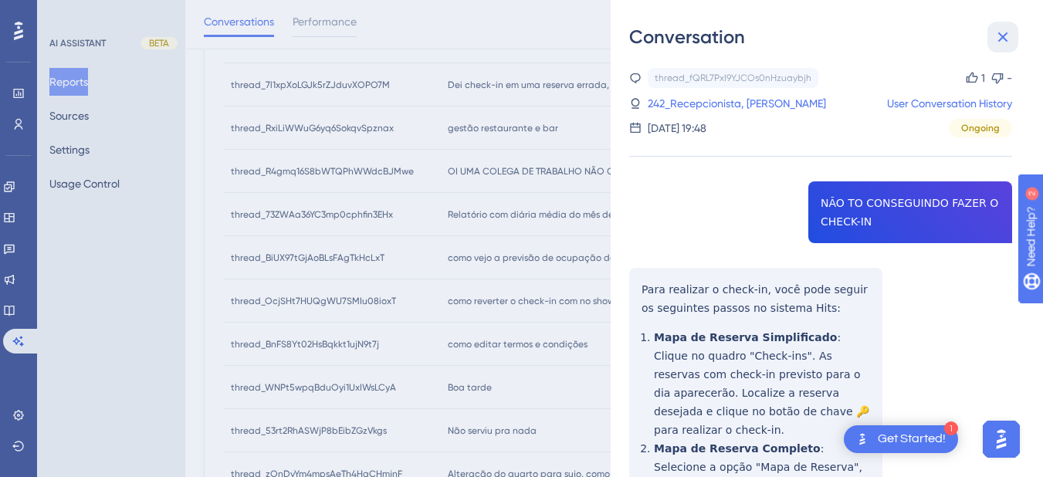
click at [996, 40] on icon at bounding box center [1003, 37] width 19 height 19
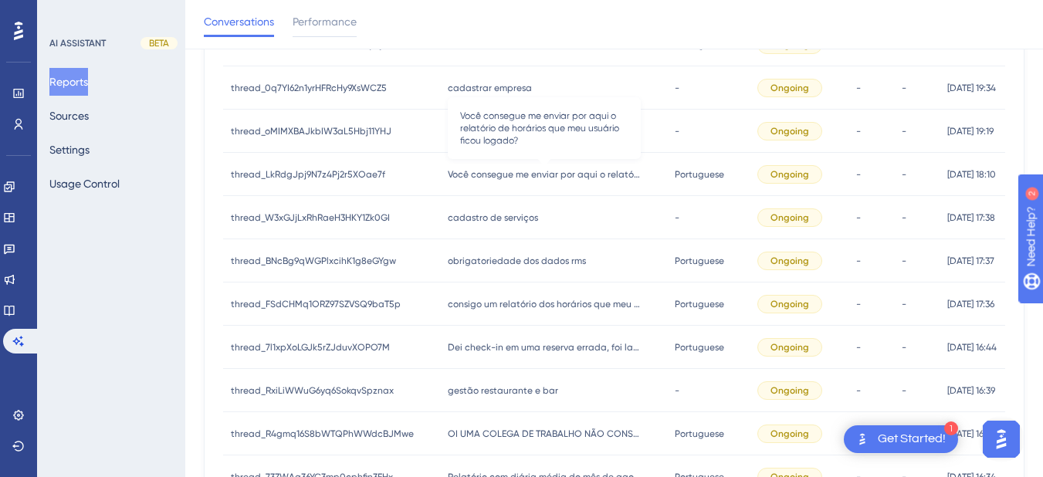
scroll to position [180, 0]
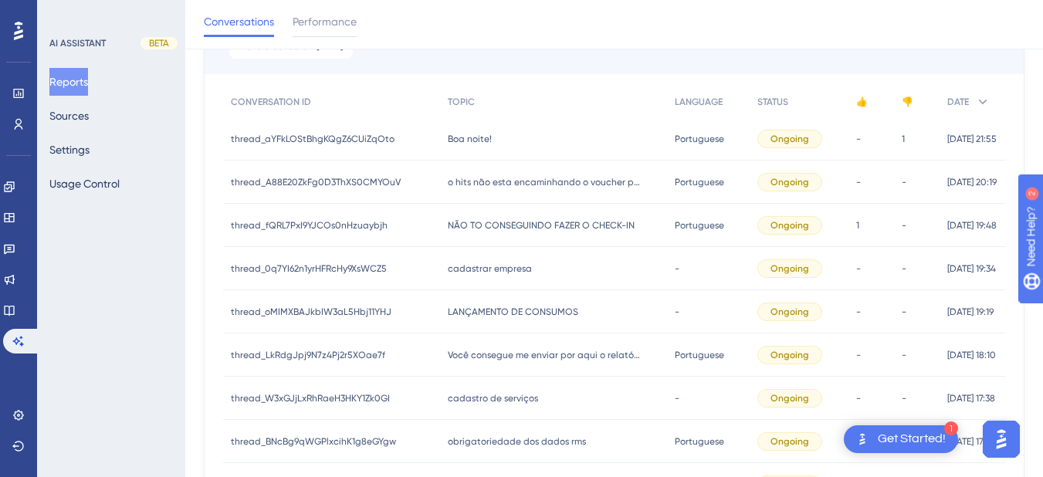
click at [475, 272] on span "cadastrar empresa" at bounding box center [490, 269] width 84 height 12
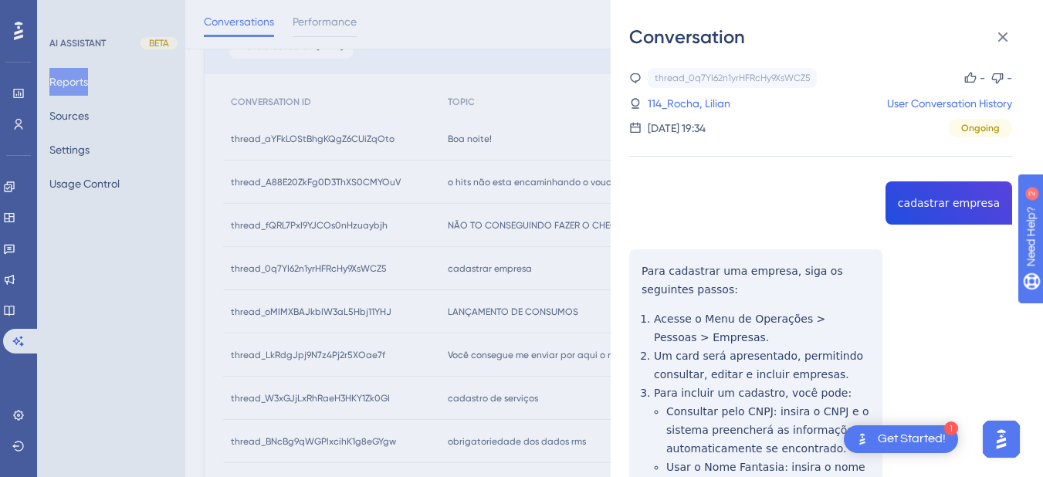
click at [944, 215] on div "thread_0q7YI62n1yrHFRcHy9XsWCZ5 Copy - - 114_Rocha, Lilian User Conversation Hi…" at bounding box center [820, 397] width 383 height 659
copy span "cadastrar empresa"
click at [643, 303] on div "thread_0q7YI62n1yrHFRcHy9XsWCZ5 Copy - - 114_Rocha, Lilian User Conversation Hi…" at bounding box center [820, 397] width 383 height 659
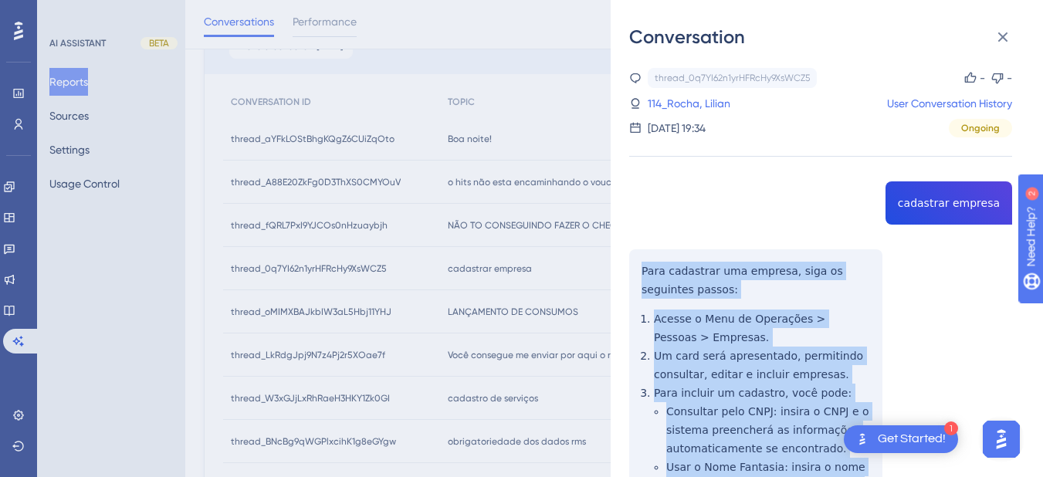
scroll to position [238, 0]
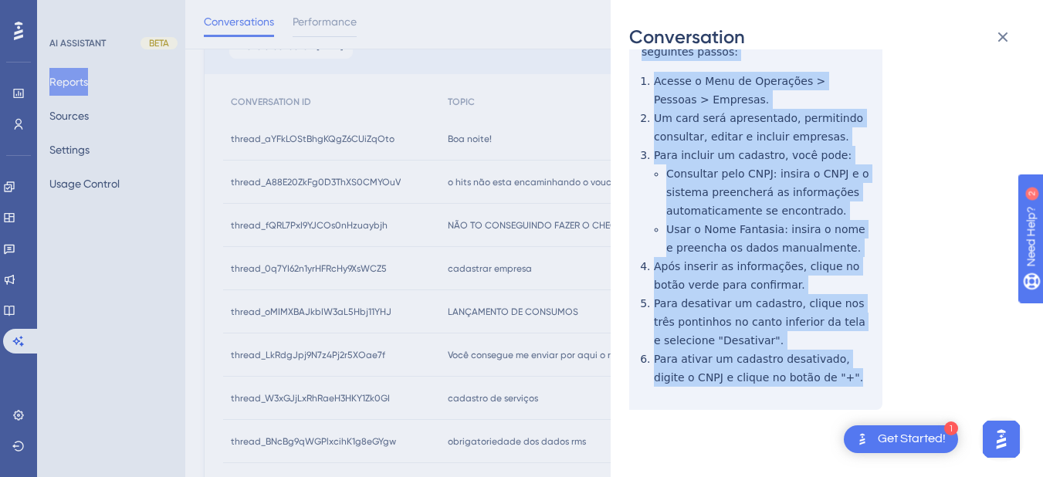
drag, startPoint x: 643, startPoint y: 266, endPoint x: 831, endPoint y: 372, distance: 215.8
click at [831, 372] on div "thread_0q7YI62n1yrHFRcHy9XsWCZ5 Copy - - 114_Rocha, Lilian User Conversation Hi…" at bounding box center [820, 159] width 383 height 659
copy div "Para cadastrar uma empresa, siga os seguintes passos: Acesse o Menu de Operaçõe…"
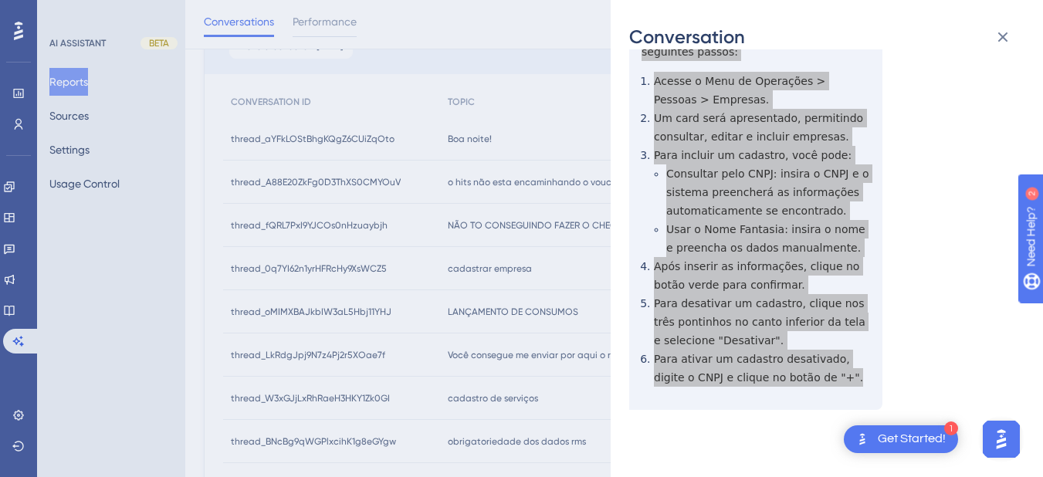
scroll to position [0, 0]
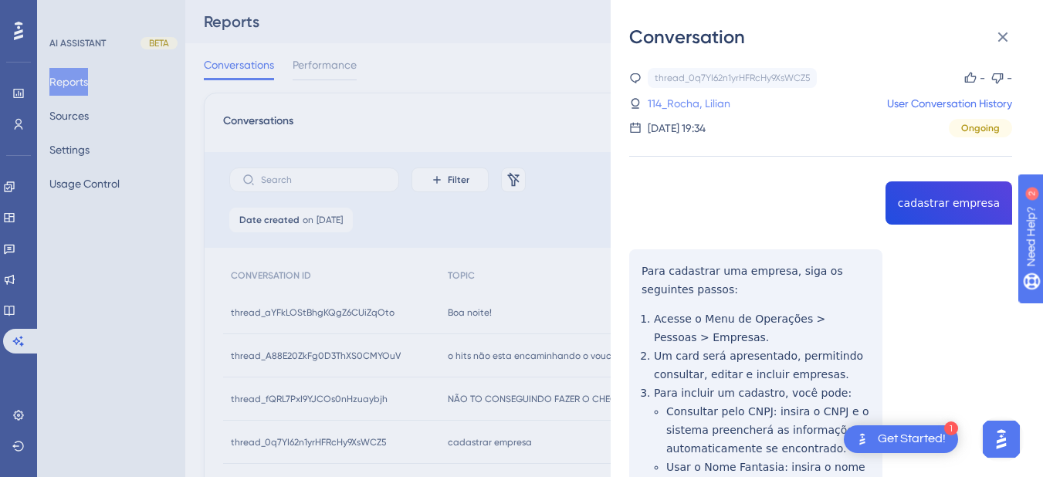
click at [704, 100] on link "114_Rocha, Lilian" at bounding box center [689, 103] width 83 height 19
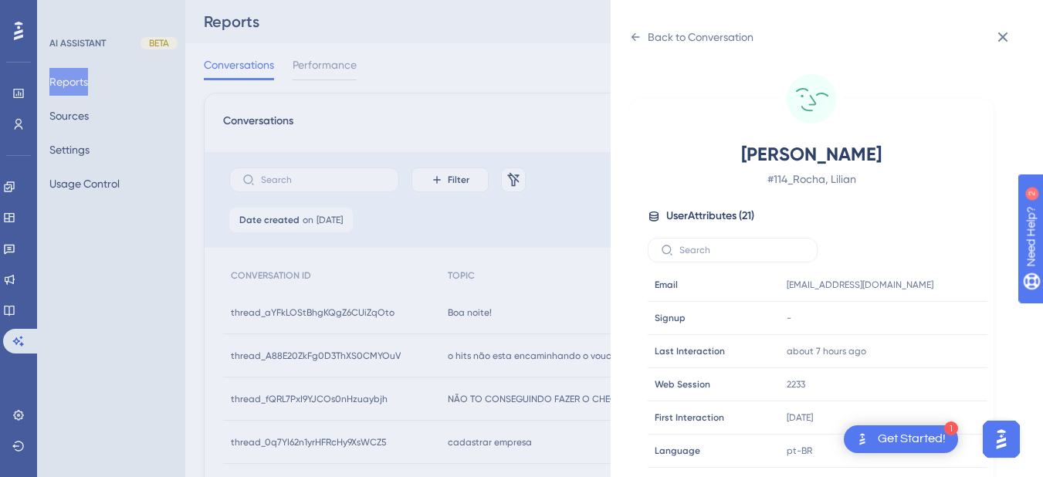
scroll to position [470, 0]
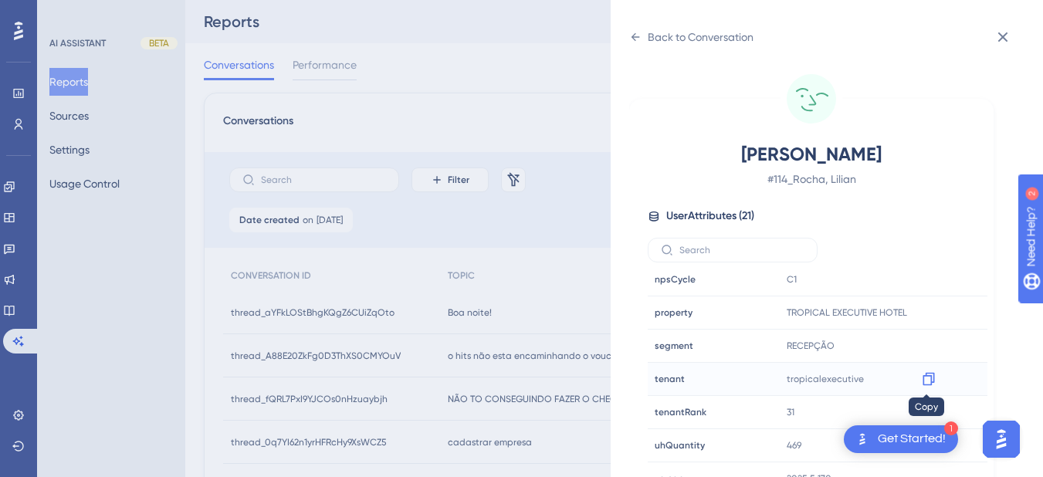
click at [921, 383] on icon at bounding box center [928, 378] width 15 height 15
click at [635, 27] on div "Back to Conversation" at bounding box center [691, 37] width 124 height 25
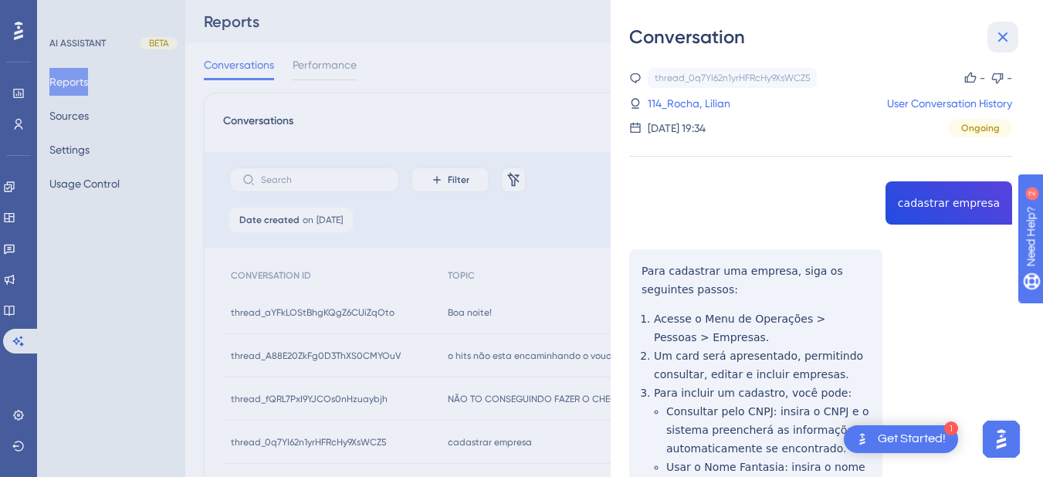
click at [999, 33] on icon at bounding box center [1004, 37] width 10 height 10
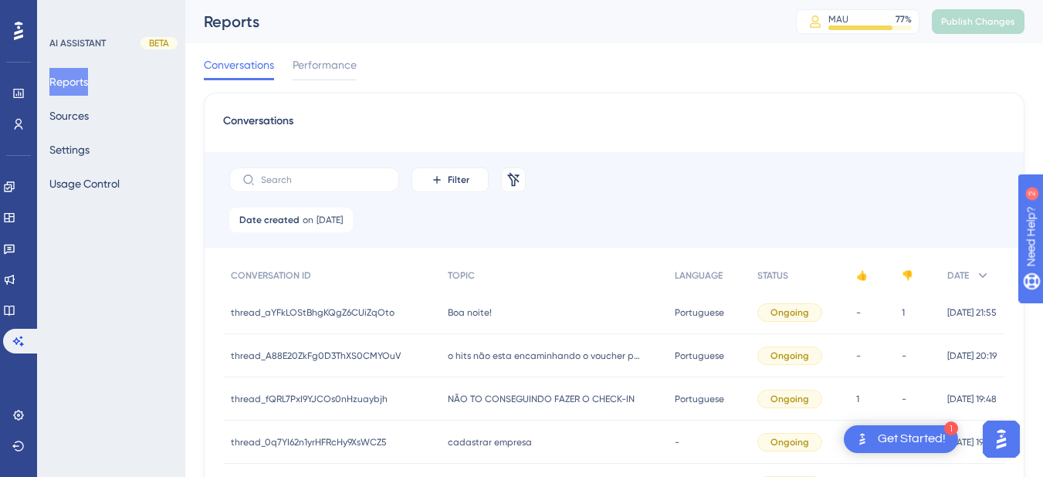
scroll to position [180, 0]
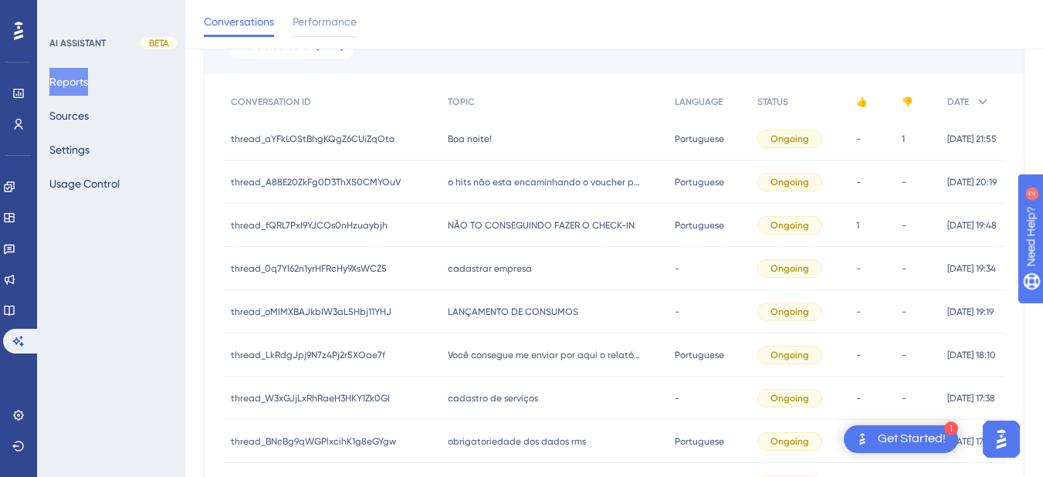
click at [493, 307] on span "LANÇAMENTO DE CONSUMOS" at bounding box center [513, 312] width 131 height 12
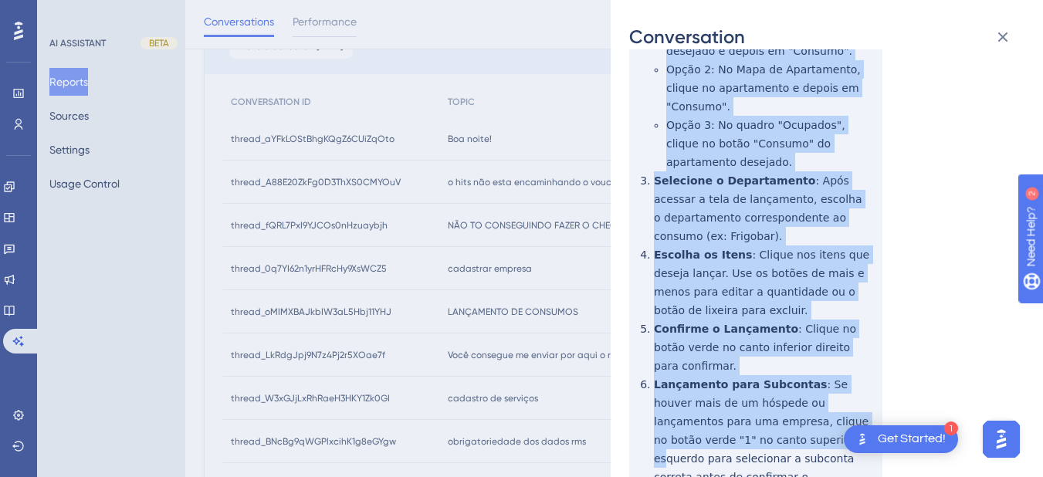
scroll to position [423, 0]
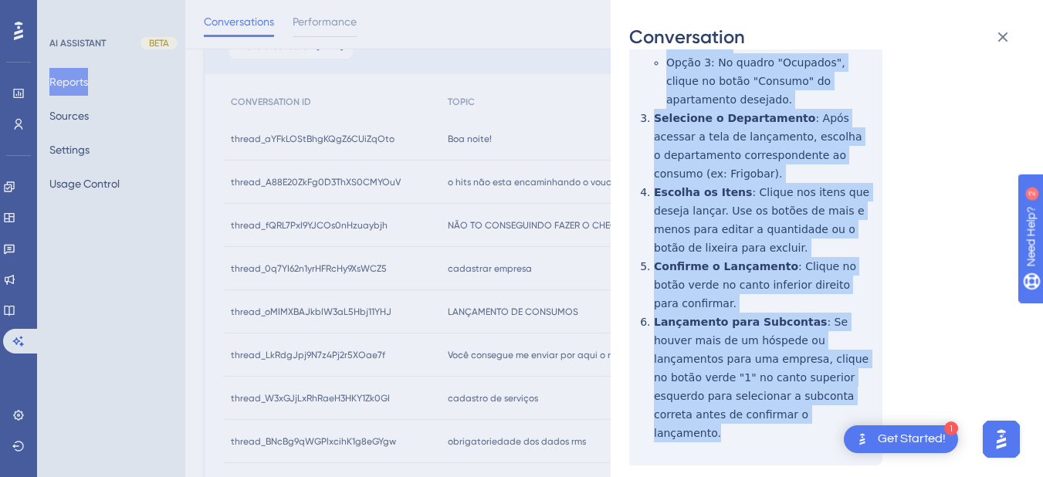
drag, startPoint x: 639, startPoint y: 270, endPoint x: 727, endPoint y: 372, distance: 134.7
click at [731, 386] on div "thread_oMIMXBAJkbIW3aL5Hbj11YHJ Copy - - 40_Medeiros, Nathan User Conversation …" at bounding box center [820, 95] width 383 height 900
copy div "Para realizar o lançamento de consumos pelos hóspedes, siga os passos abaixo: A…"
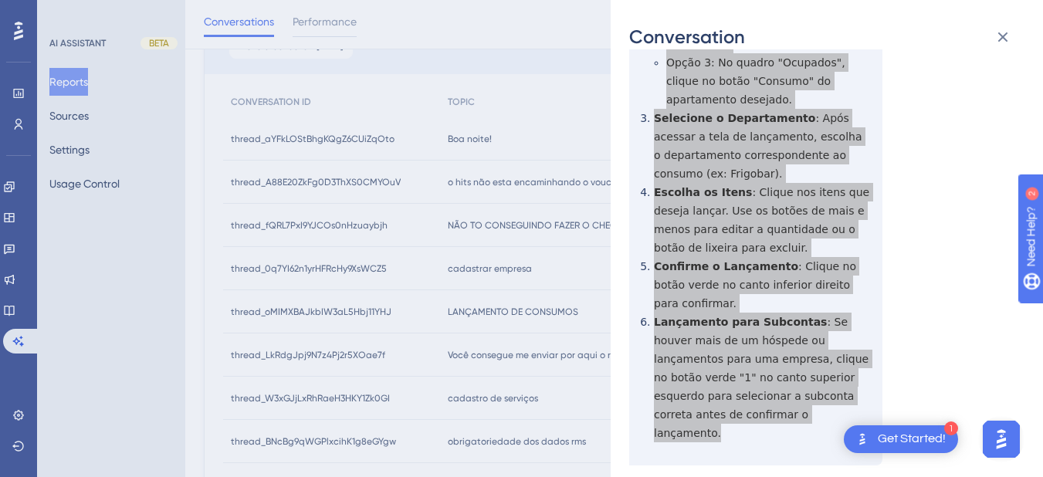
scroll to position [0, 0]
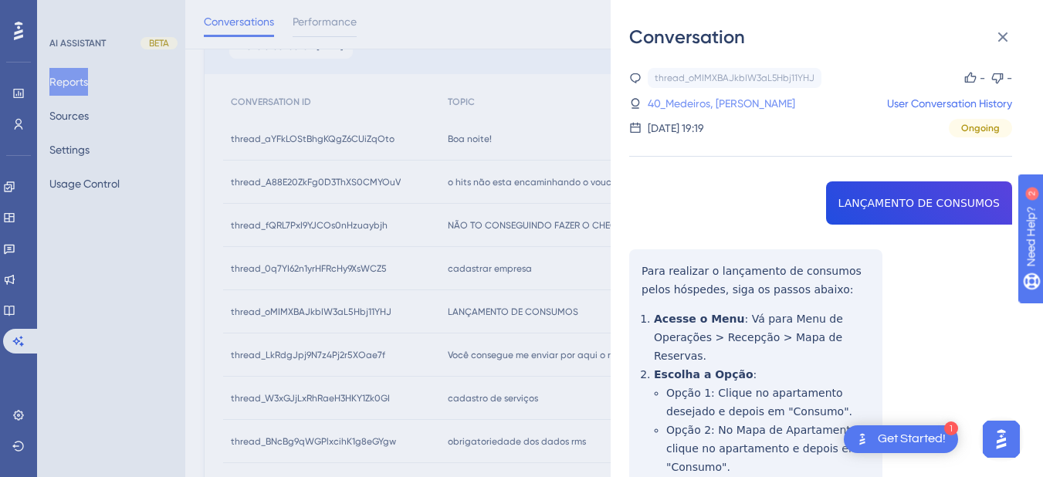
click at [694, 106] on link "40_Medeiros, Nathan" at bounding box center [722, 103] width 148 height 19
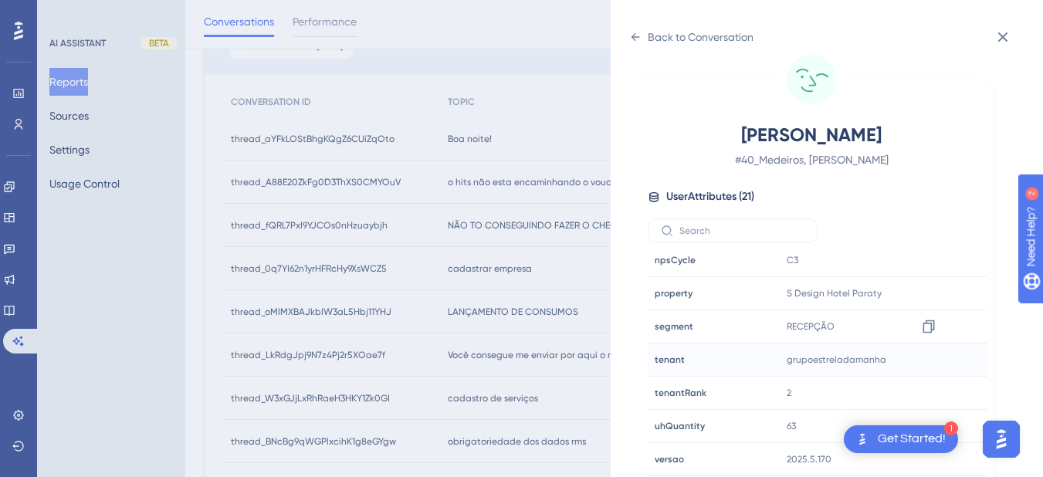
scroll to position [721, 0]
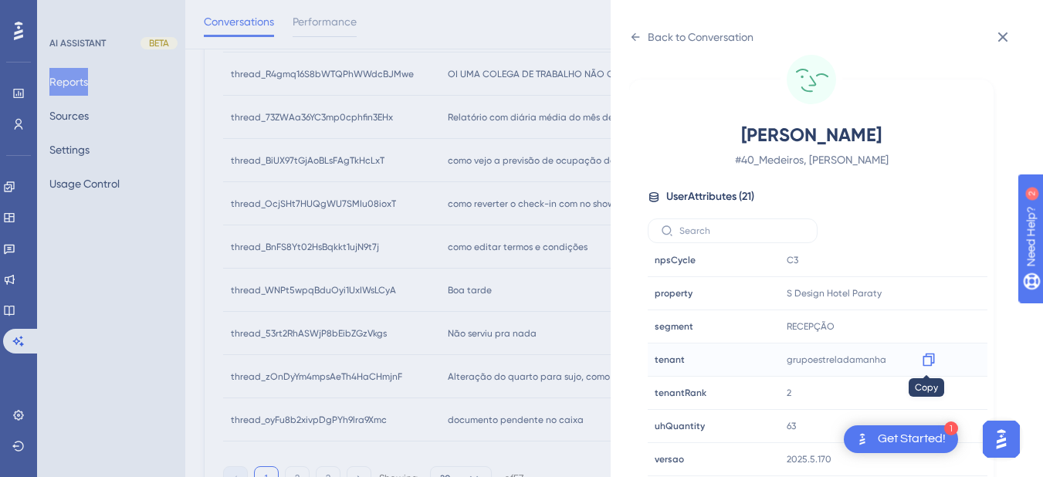
click at [927, 354] on icon at bounding box center [929, 360] width 12 height 13
click at [930, 296] on icon at bounding box center [929, 293] width 12 height 13
click at [632, 45] on div "Back to Conversation" at bounding box center [691, 37] width 124 height 25
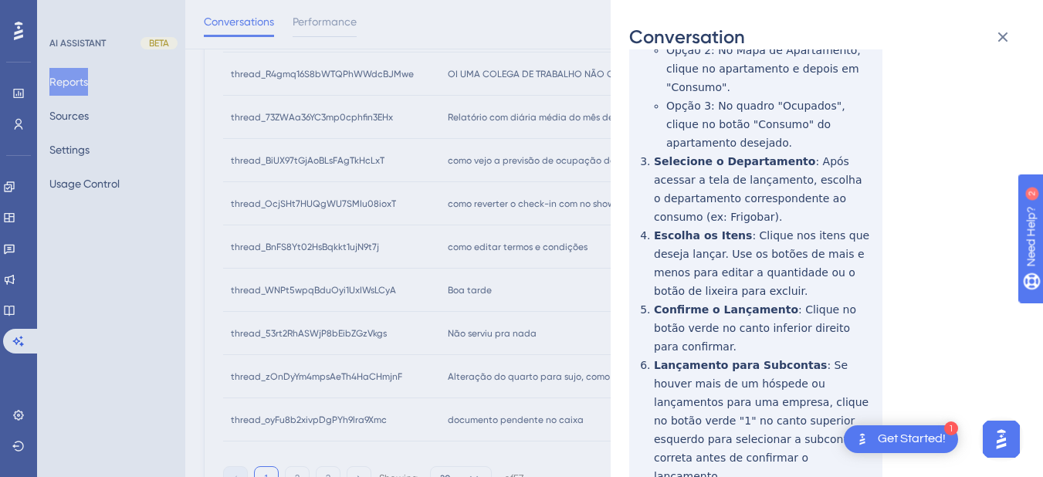
scroll to position [19, 0]
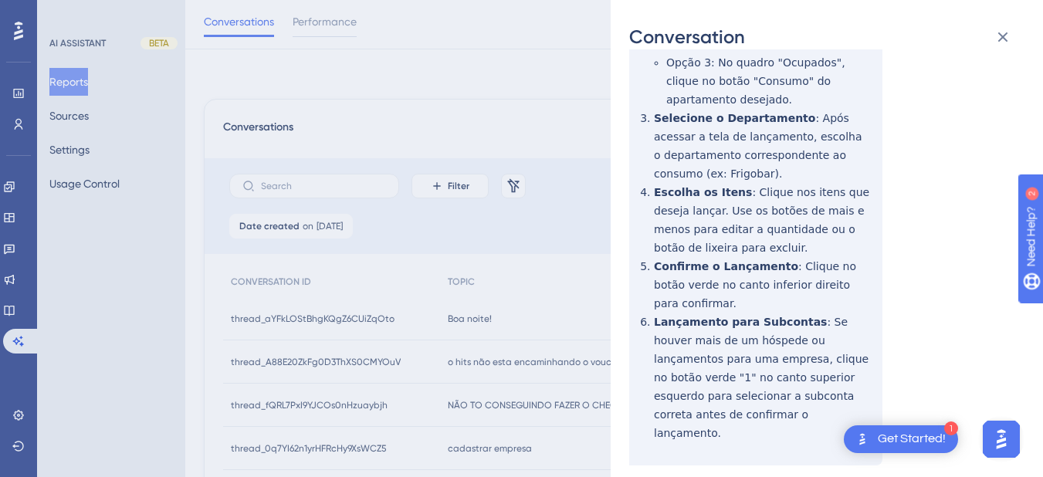
scroll to position [243, 0]
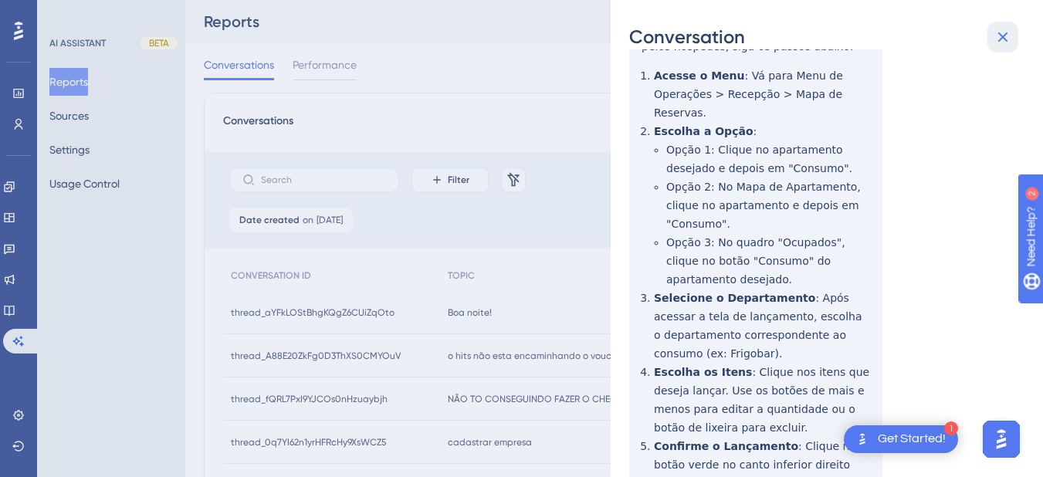
click at [1001, 42] on icon at bounding box center [1003, 37] width 19 height 19
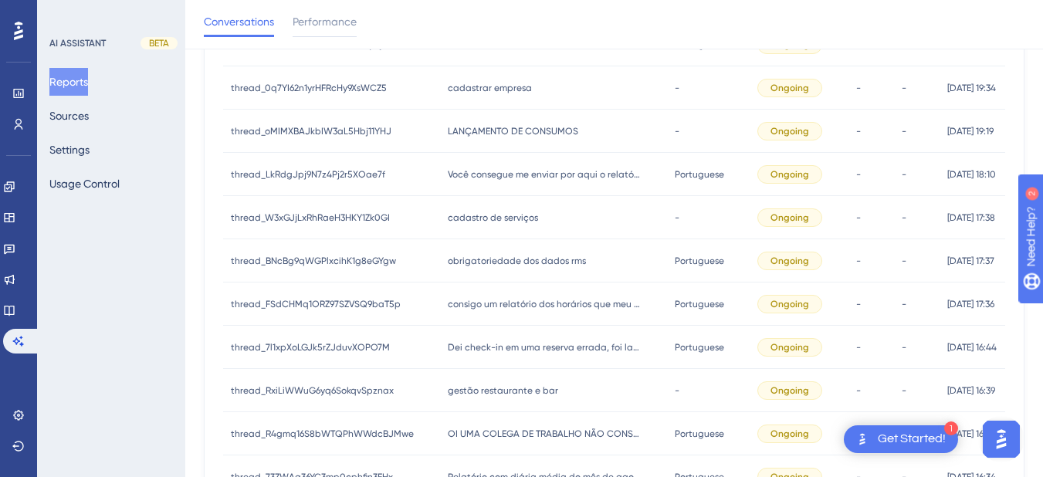
scroll to position [180, 0]
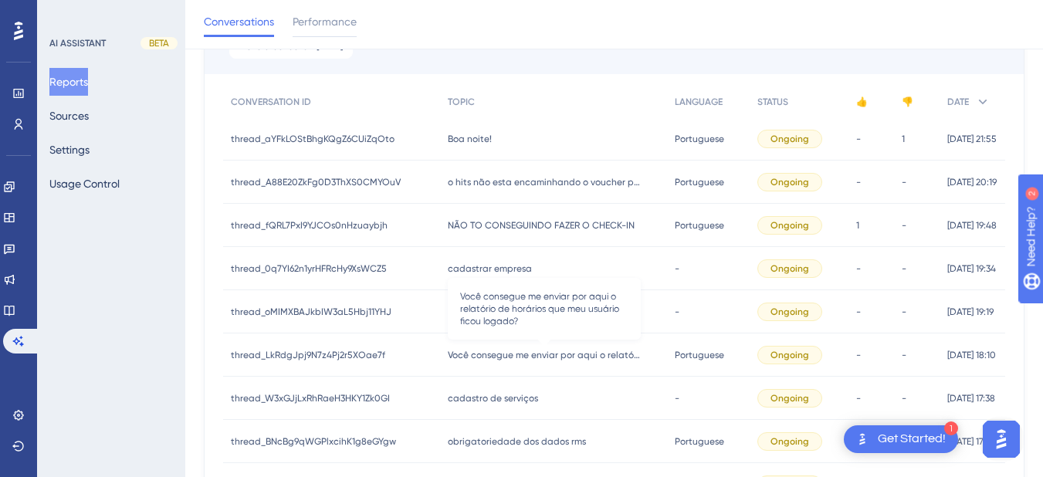
click at [482, 369] on div "Você consegue me enviar por aqui o relatório de horários que meu usuário ficou …" at bounding box center [553, 355] width 227 height 43
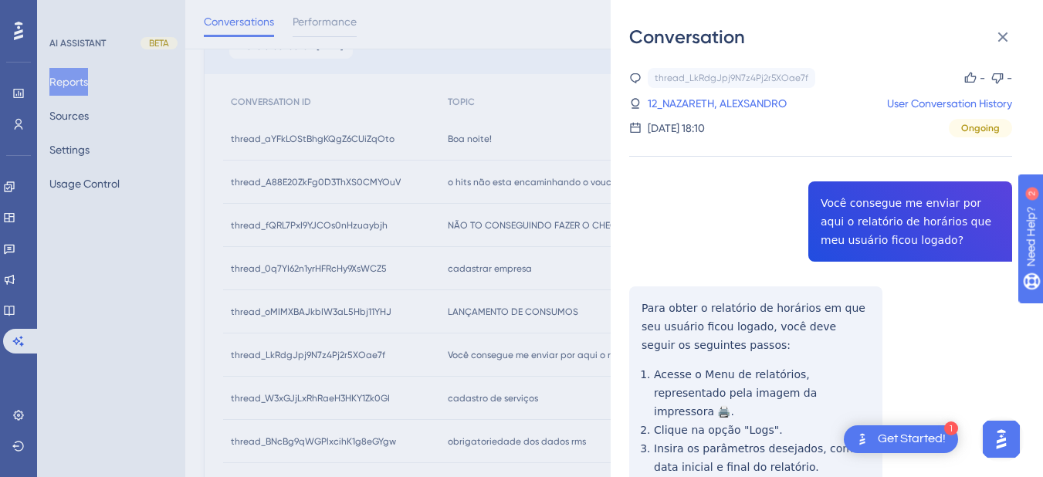
click at [846, 212] on div "thread_LkRdgJpj9N7z4Pj2r5XOae7f Copy - - 12_NAZARETH, ALEXSANDRO User Conversat…" at bounding box center [820, 379] width 383 height 622
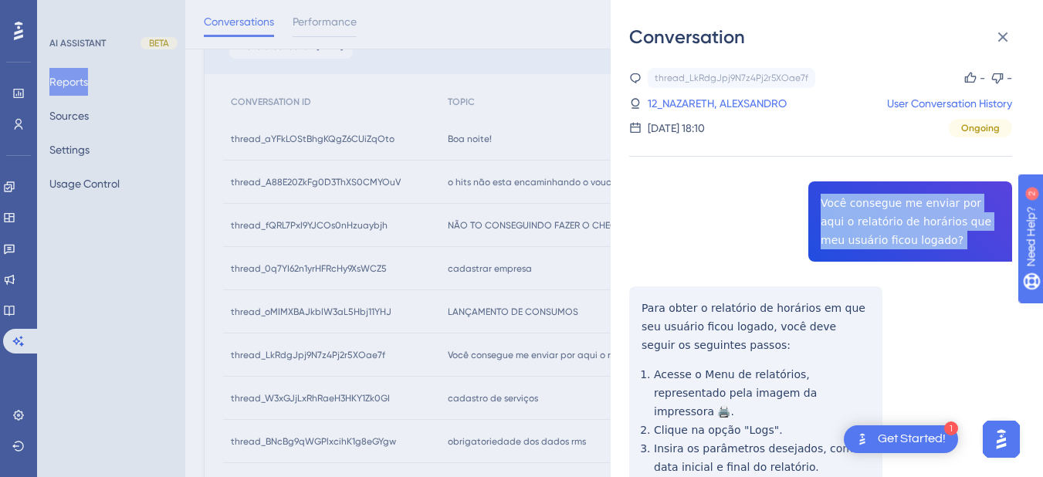
click at [846, 212] on div "thread_LkRdgJpj9N7z4Pj2r5XOae7f Copy - - 12_NAZARETH, ALEXSANDRO User Conversat…" at bounding box center [820, 379] width 383 height 622
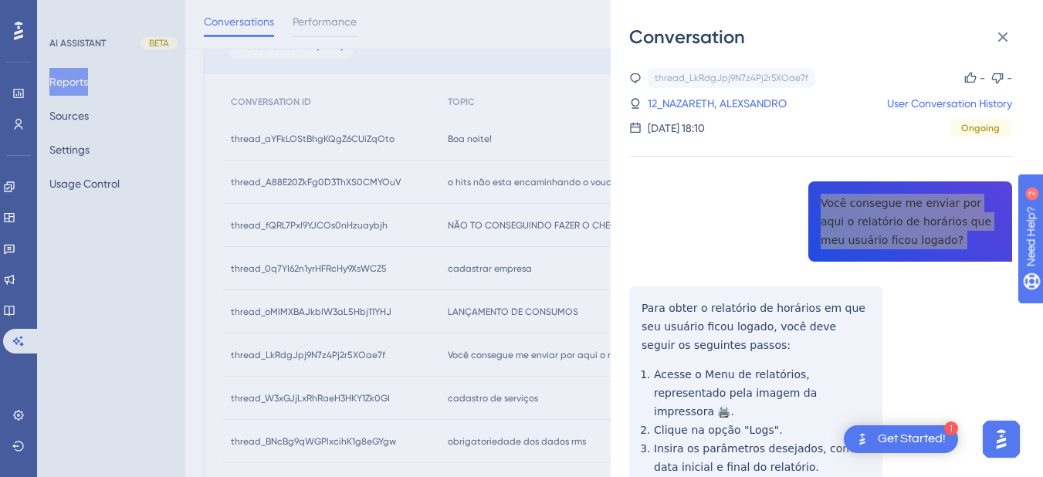
scroll to position [164, 0]
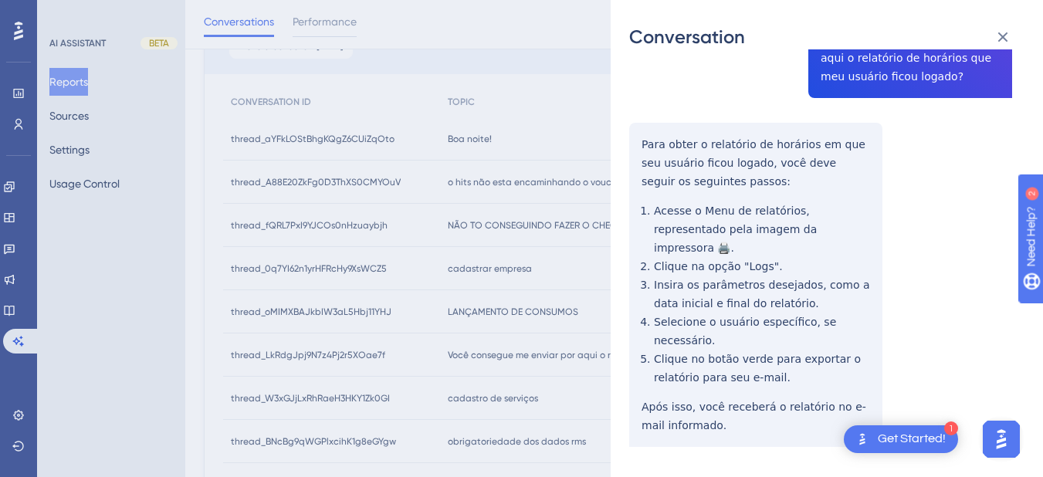
drag, startPoint x: 649, startPoint y: 164, endPoint x: 643, endPoint y: 150, distance: 16.2
click at [649, 164] on div "thread_LkRdgJpj9N7z4Pj2r5XOae7f Copy - - 12_NAZARETH, ALEXSANDRO User Conversat…" at bounding box center [820, 215] width 383 height 622
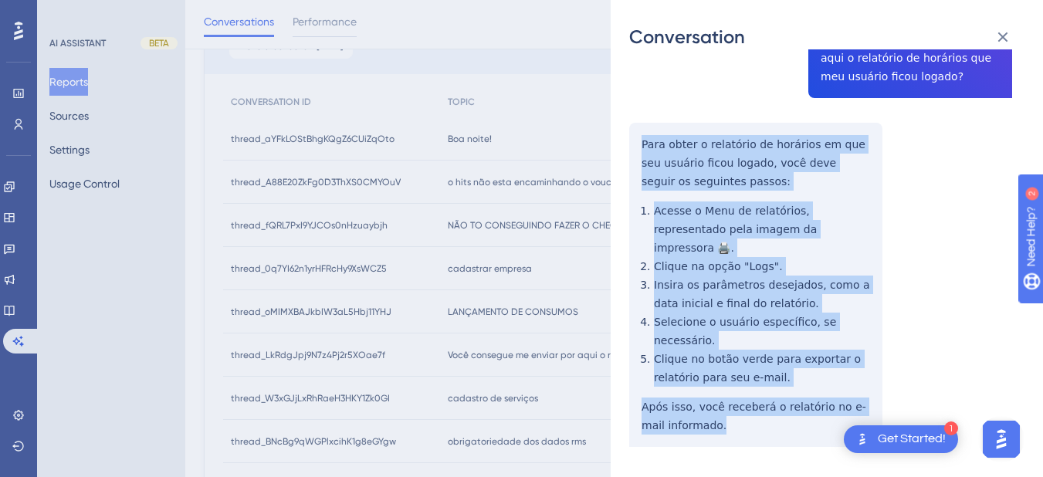
drag, startPoint x: 643, startPoint y: 141, endPoint x: 738, endPoint y: 407, distance: 282.4
click at [738, 407] on div "thread_LkRdgJpj9N7z4Pj2r5XOae7f Copy - - 12_NAZARETH, ALEXSANDRO User Conversat…" at bounding box center [820, 215] width 383 height 622
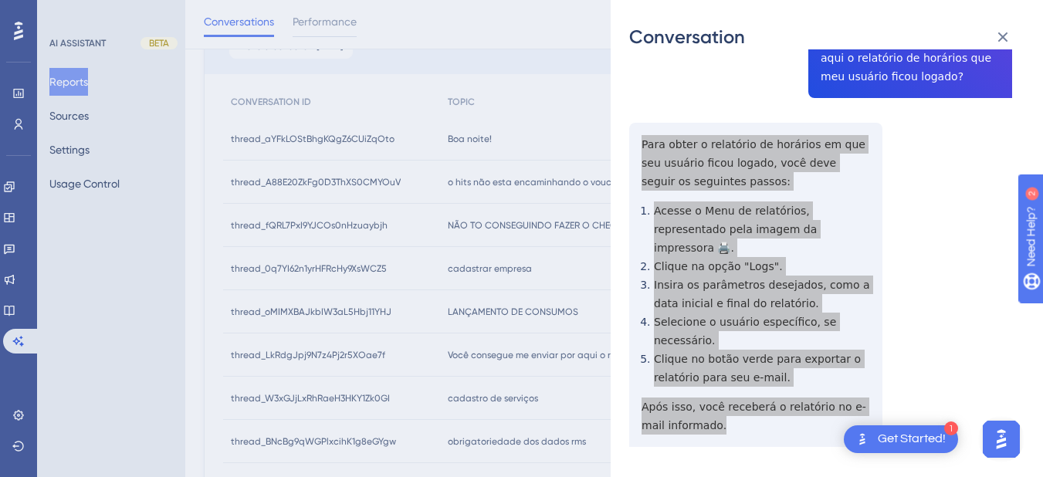
scroll to position [0, 0]
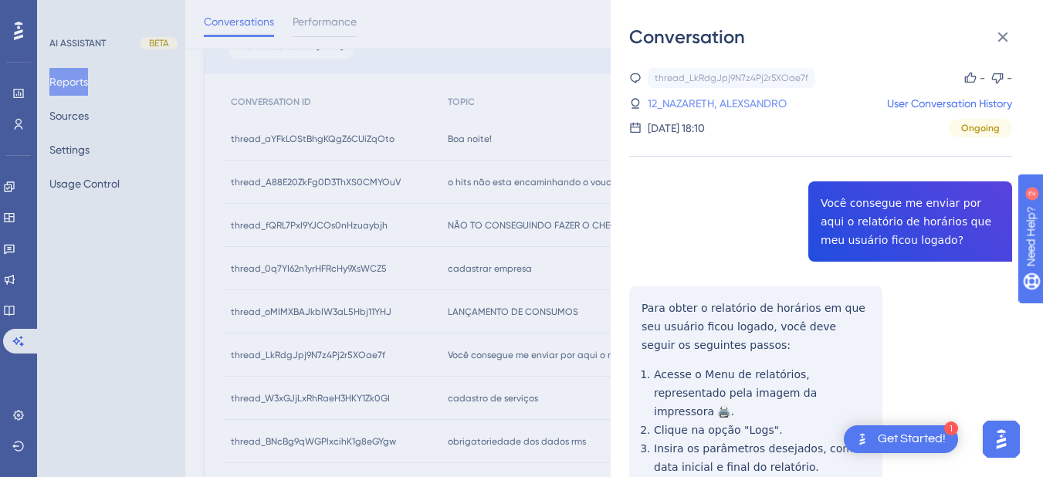
click at [736, 100] on link "12_NAZARETH, ALEXSANDRO" at bounding box center [717, 103] width 139 height 19
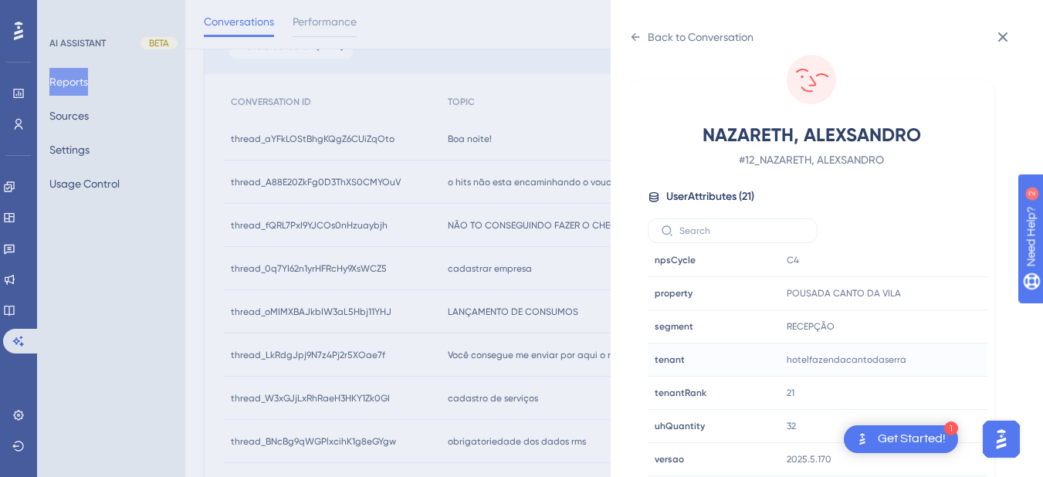
scroll to position [541, 0]
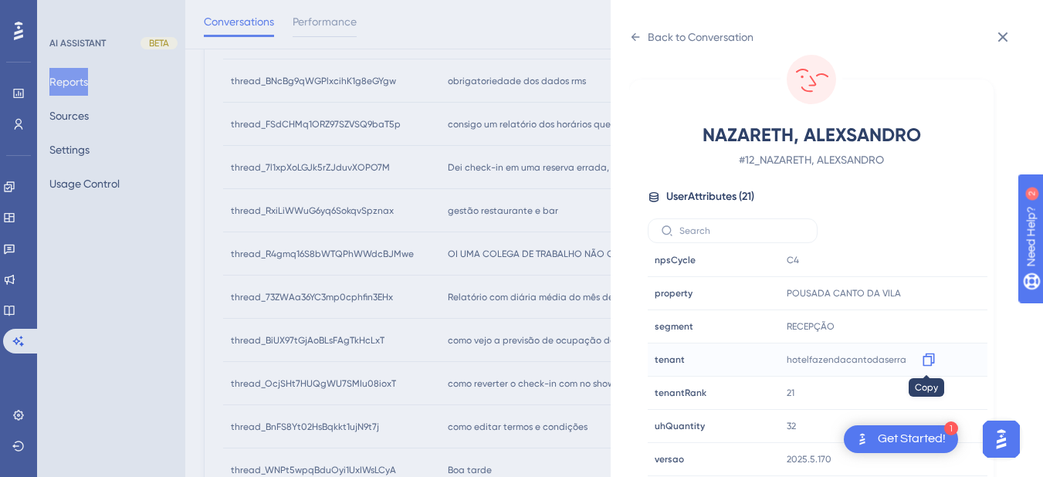
click at [930, 361] on icon at bounding box center [929, 360] width 12 height 13
click at [644, 36] on div "Back to Conversation" at bounding box center [691, 37] width 124 height 25
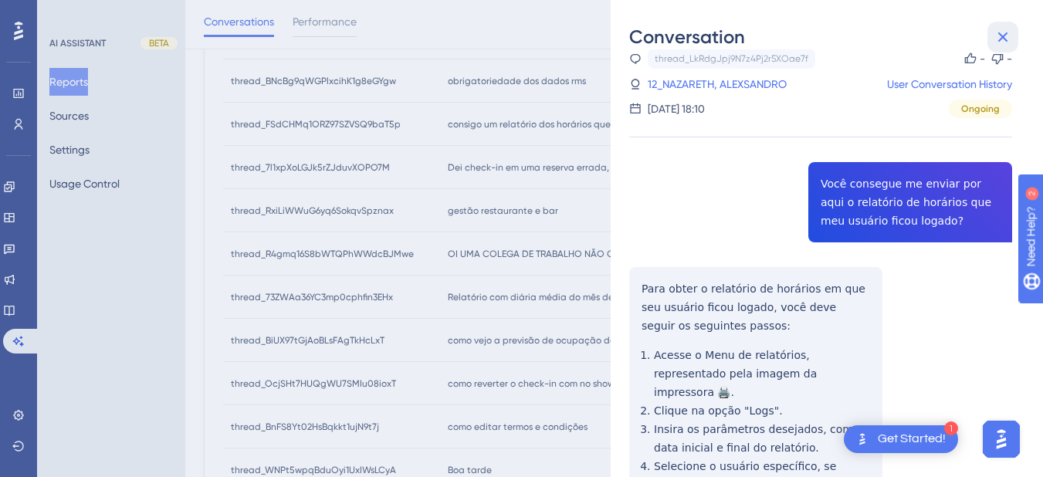
click at [1006, 36] on icon at bounding box center [1003, 37] width 19 height 19
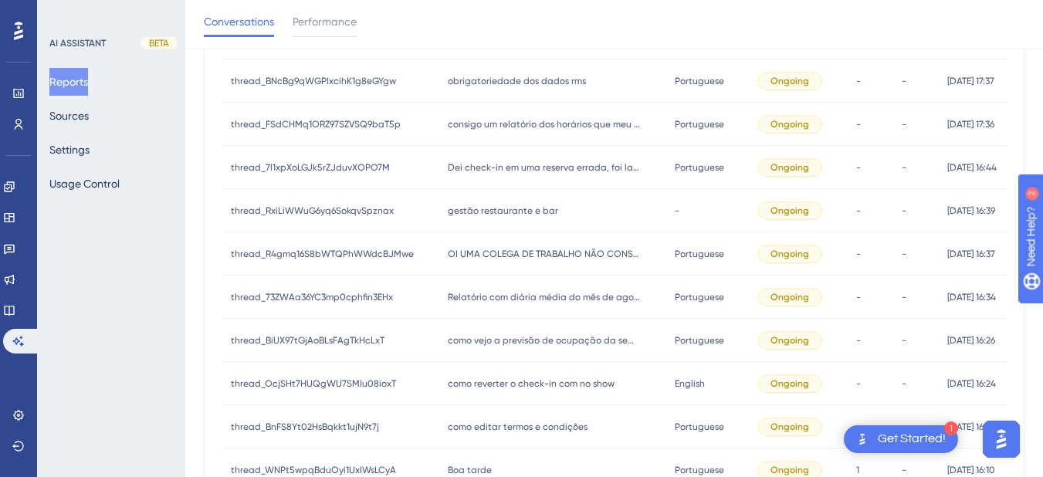
scroll to position [361, 0]
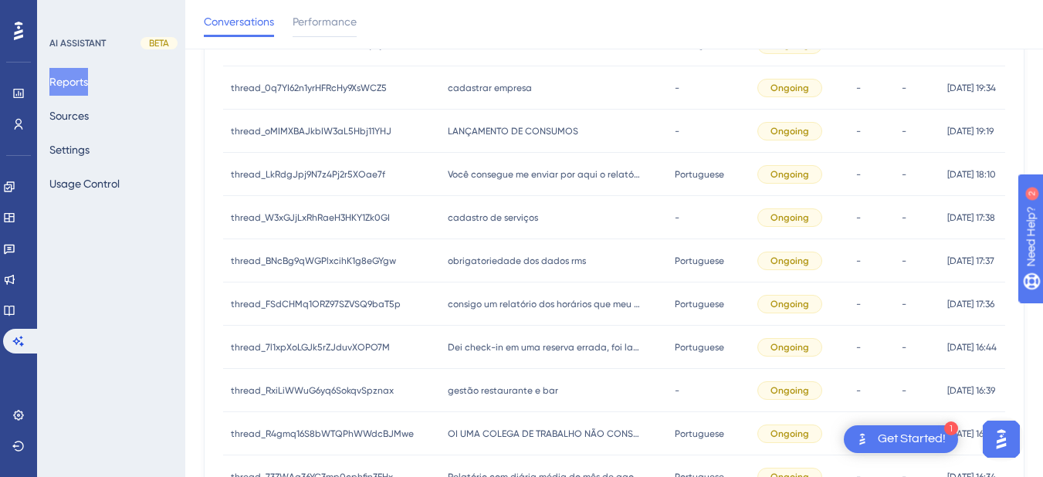
click at [485, 215] on span "cadastro de serviços" at bounding box center [493, 218] width 90 height 12
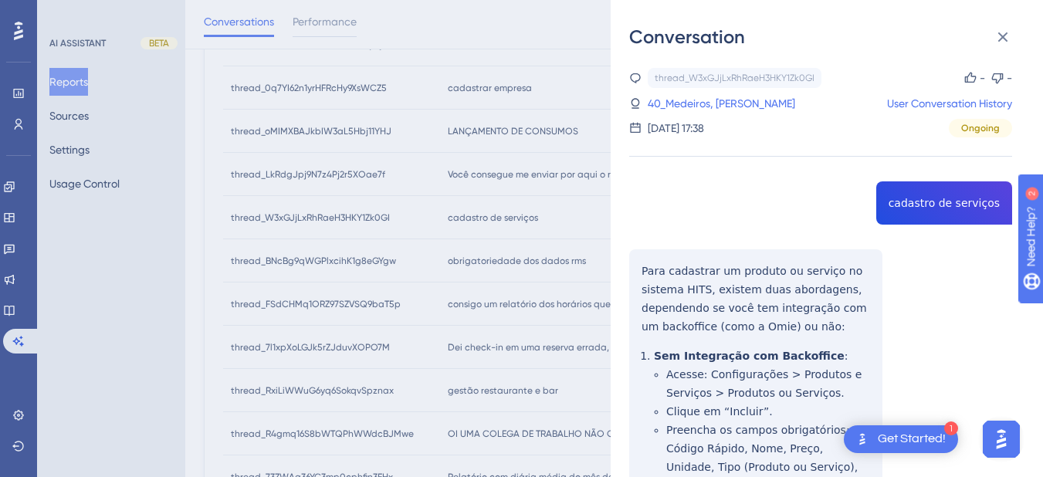
drag, startPoint x: 636, startPoint y: 280, endPoint x: 636, endPoint y: 270, distance: 10.0
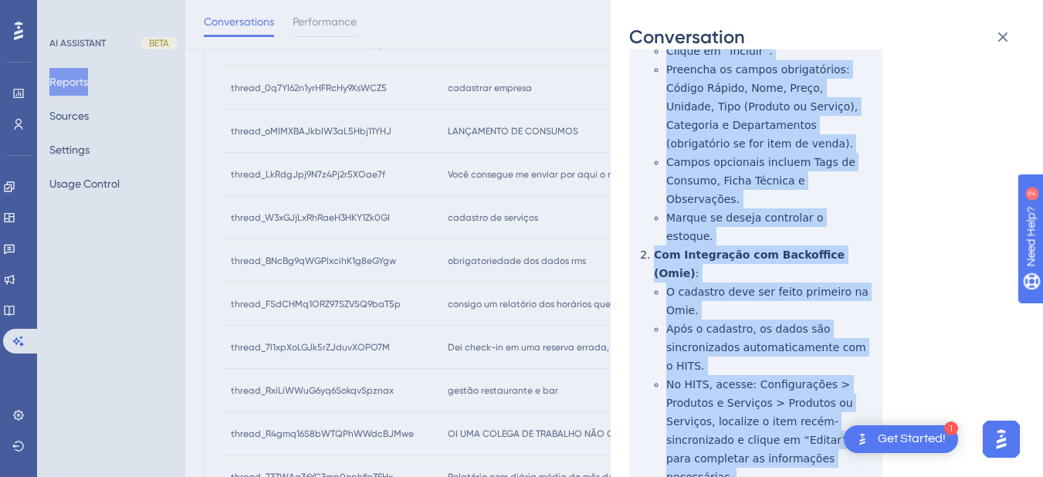
scroll to position [423, 0]
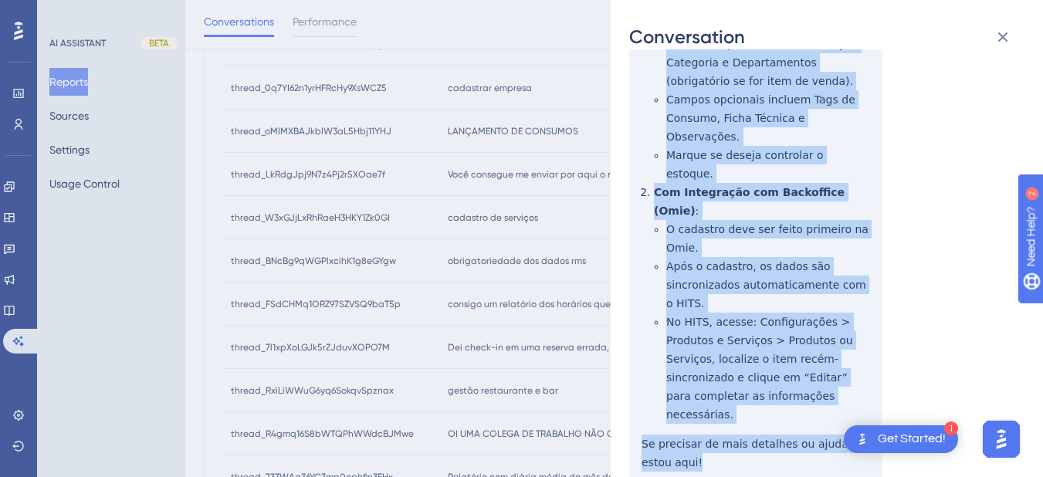
drag, startPoint x: 636, startPoint y: 265, endPoint x: 717, endPoint y: 404, distance: 160.9
click at [717, 404] on div "thread_W3xGJjLxRhRaeH3HKY1Zk0GI Copy - - 40_Medeiros, Nathan User Conversation …" at bounding box center [820, 104] width 383 height 918
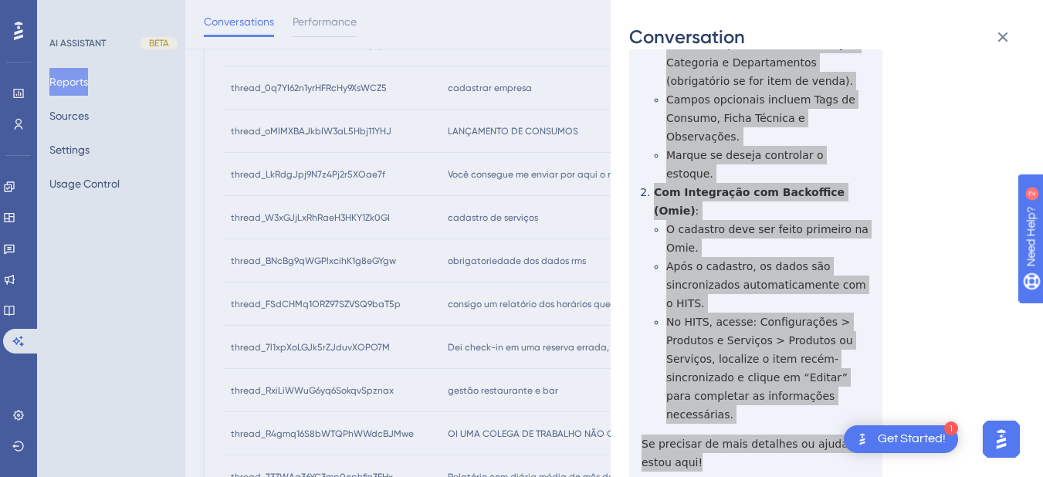
scroll to position [0, 0]
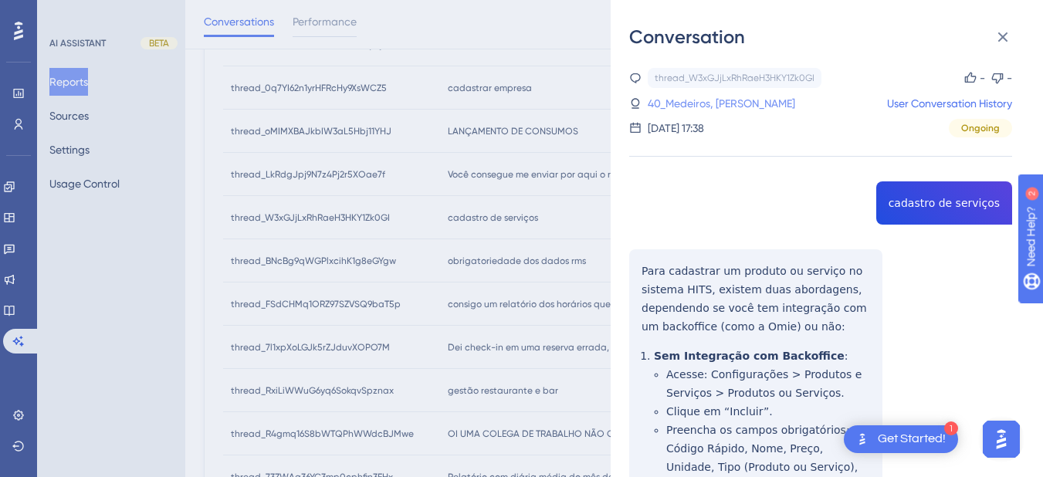
click at [708, 106] on link "40_Medeiros, Nathan" at bounding box center [722, 103] width 148 height 19
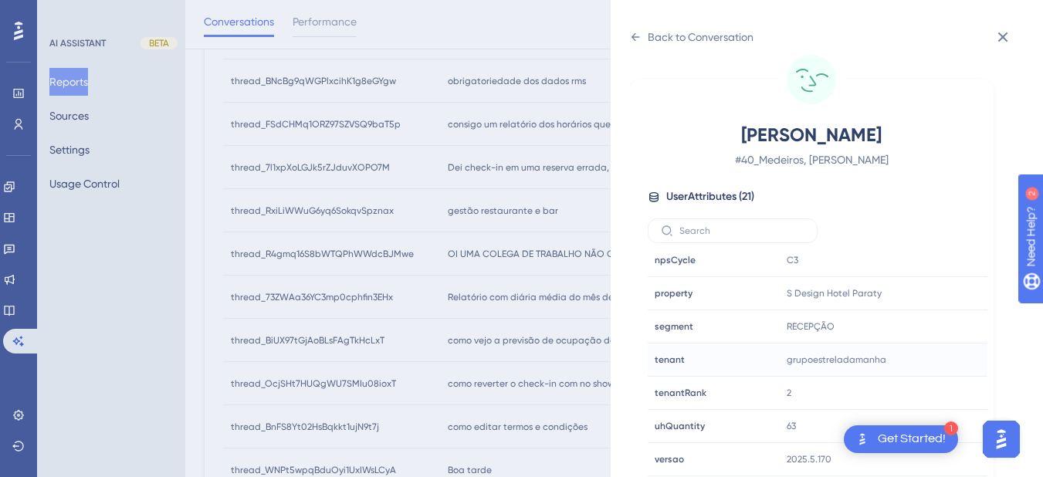
scroll to position [721, 0]
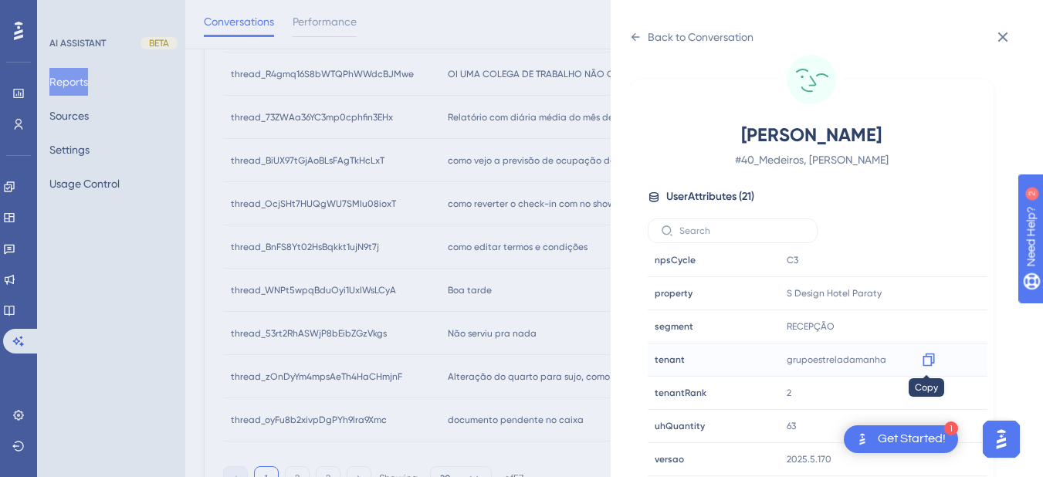
click at [924, 361] on icon at bounding box center [928, 359] width 15 height 15
click at [924, 363] on icon at bounding box center [928, 359] width 15 height 15
click at [637, 36] on icon at bounding box center [635, 37] width 12 height 12
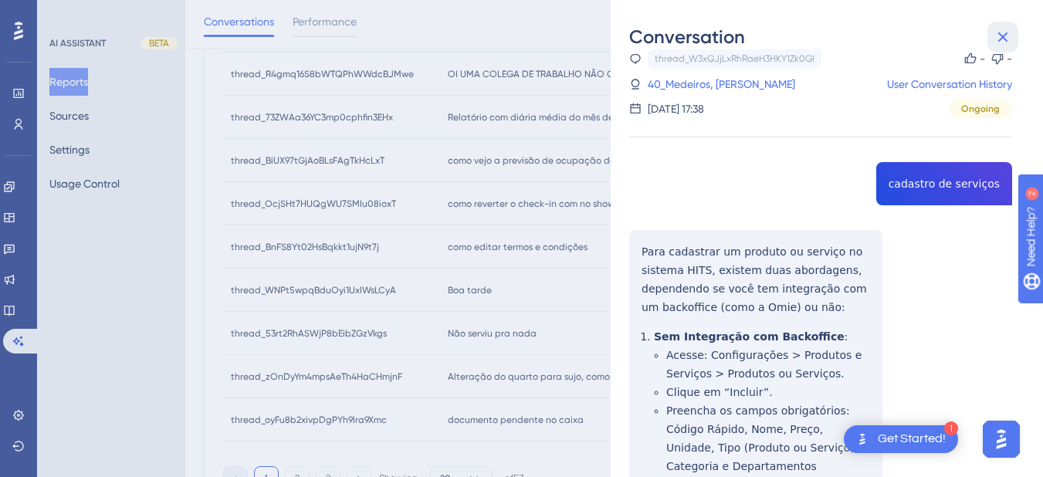
click at [1012, 34] on button at bounding box center [1003, 37] width 31 height 31
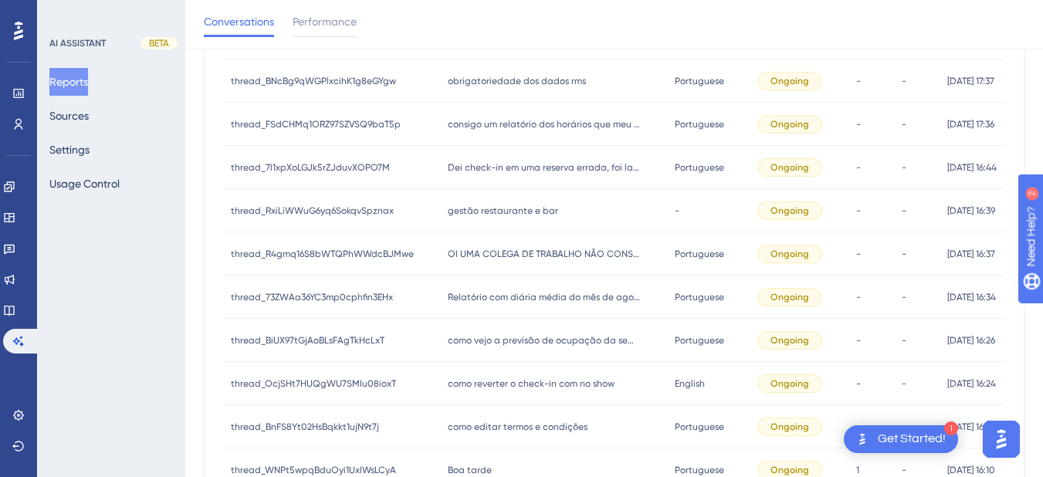
scroll to position [361, 0]
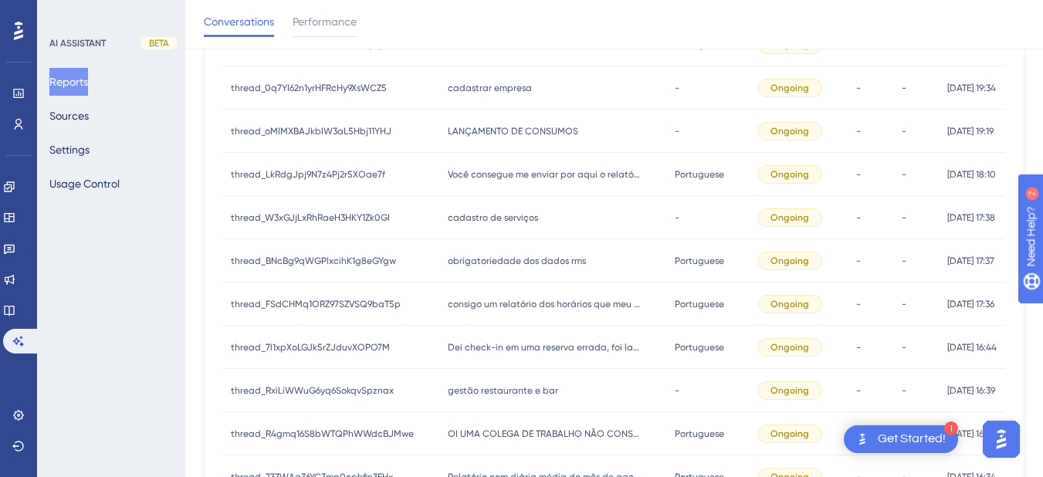
click at [483, 266] on span "obrigatoriedade dos dados rms" at bounding box center [517, 261] width 138 height 12
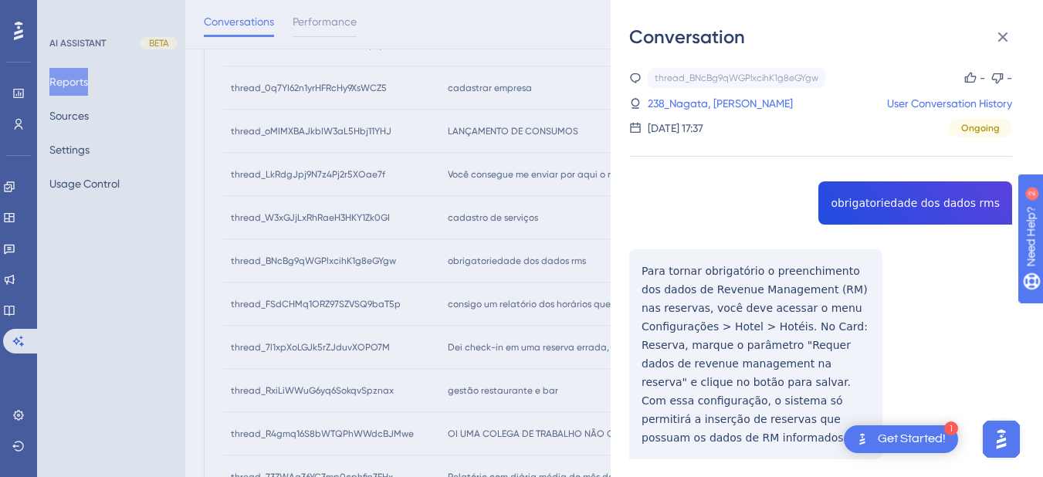
click at [861, 211] on div "thread_BNcBg9qWGPlxcihK1g8eGYgw Copy - - 238_Nagata, Camilla User Conversation …" at bounding box center [820, 303] width 383 height 470
click at [639, 288] on div "thread_BNcBg9qWGPlxcihK1g8eGYgw Copy - - 238_Nagata, Camilla User Conversation …" at bounding box center [820, 303] width 383 height 470
click at [629, 258] on div "thread_BNcBg9qWGPlxcihK1g8eGYgw Copy - - 238_Nagata, Camilla User Conversation …" at bounding box center [820, 303] width 383 height 470
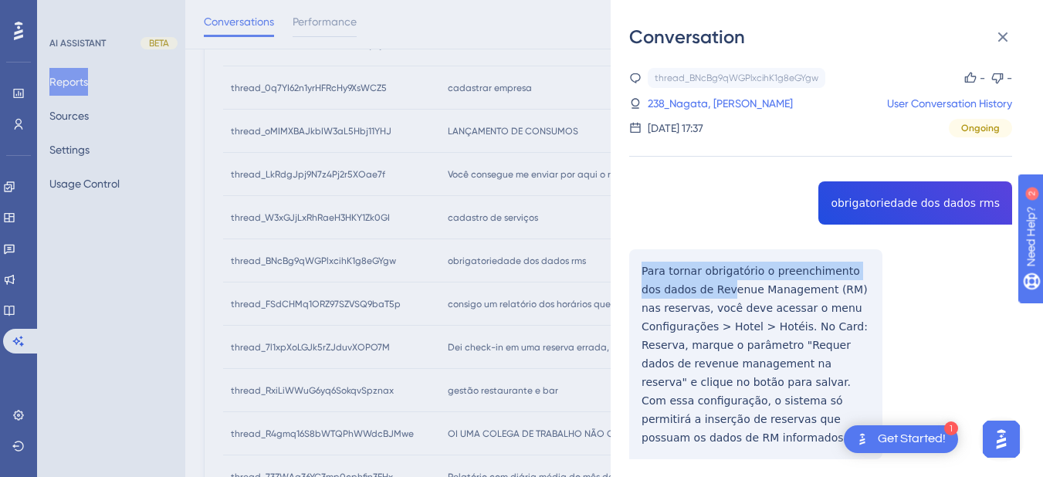
drag, startPoint x: 635, startPoint y: 264, endPoint x: 704, endPoint y: 294, distance: 75.7
click at [704, 294] on div "thread_BNcBg9qWGPlxcihK1g8eGYgw Copy - - 238_Nagata, Camilla User Conversation …" at bounding box center [820, 303] width 383 height 470
click at [1005, 33] on icon at bounding box center [1003, 37] width 19 height 19
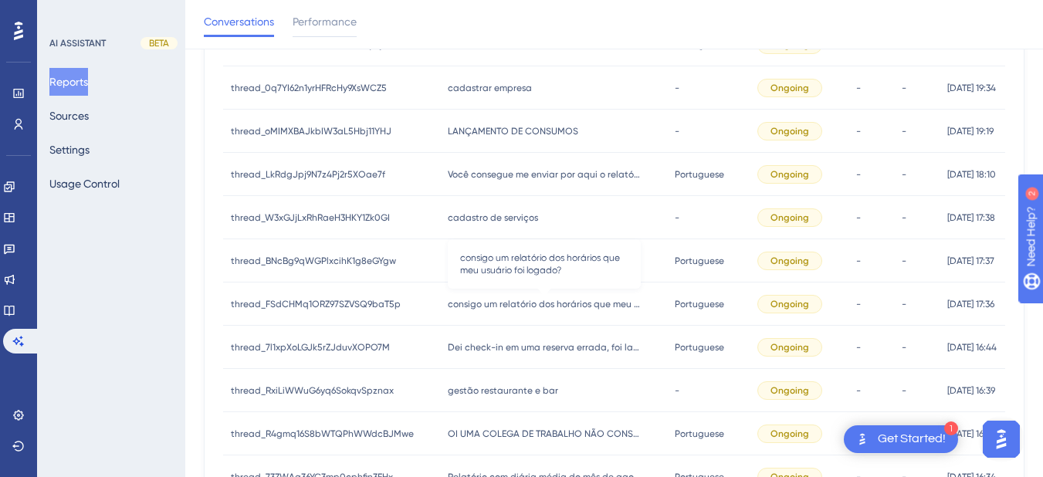
click at [496, 307] on span "consigo um relatório dos horários que meu usuário foi logado?" at bounding box center [544, 304] width 193 height 12
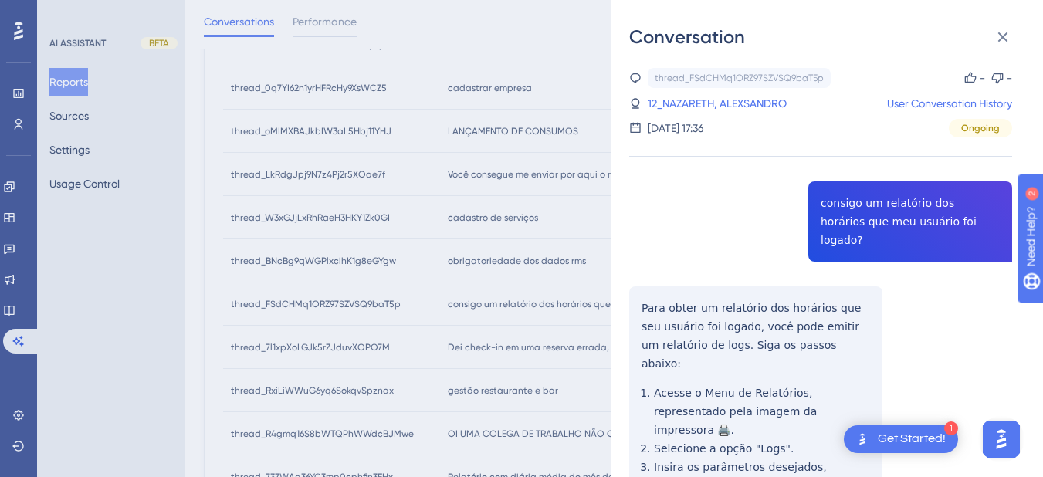
click at [883, 213] on div "thread_FSdCHMq1ORZ97SZVSQ9baT5p Copy - - 12_NAZARETH, ALEXSANDRO User Conversat…" at bounding box center [820, 388] width 383 height 640
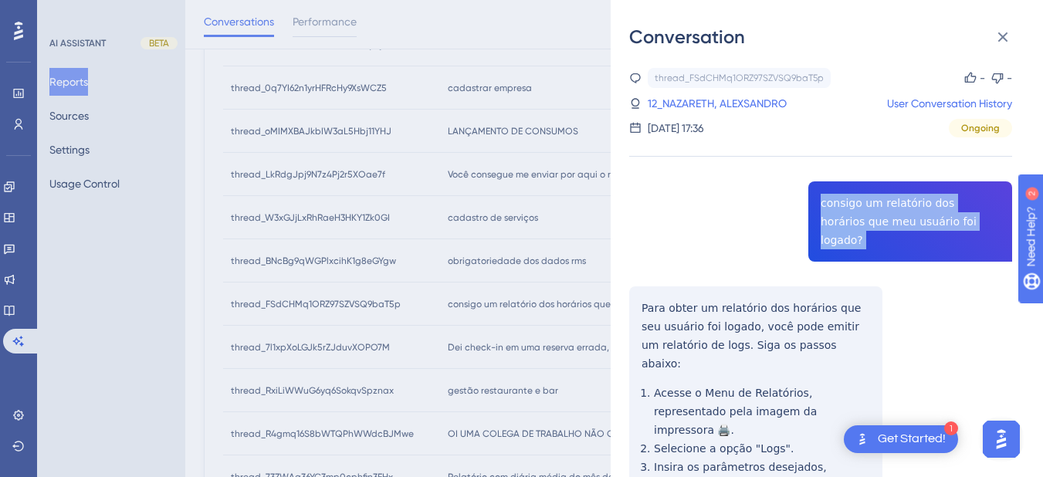
click at [883, 213] on div "thread_FSdCHMq1ORZ97SZVSQ9baT5p Copy - - 12_NAZARETH, ALEXSANDRO User Conversat…" at bounding box center [820, 388] width 383 height 640
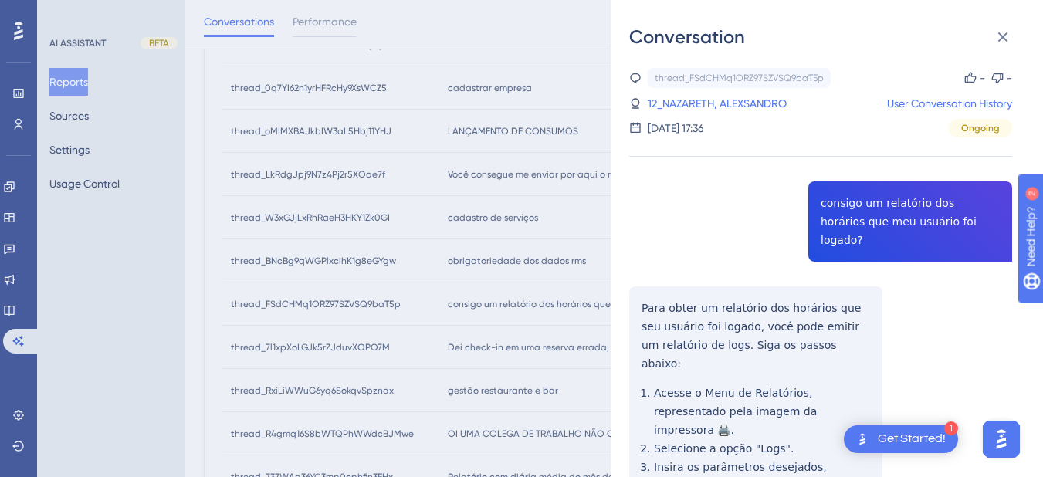
click at [678, 308] on div "thread_FSdCHMq1ORZ97SZVSQ9baT5p Copy - - 12_NAZARETH, ALEXSANDRO User Conversat…" at bounding box center [820, 388] width 383 height 640
click at [642, 286] on div "thread_FSdCHMq1ORZ97SZVSQ9baT5p Copy - - 12_NAZARETH, ALEXSANDRO User Conversat…" at bounding box center [820, 388] width 383 height 640
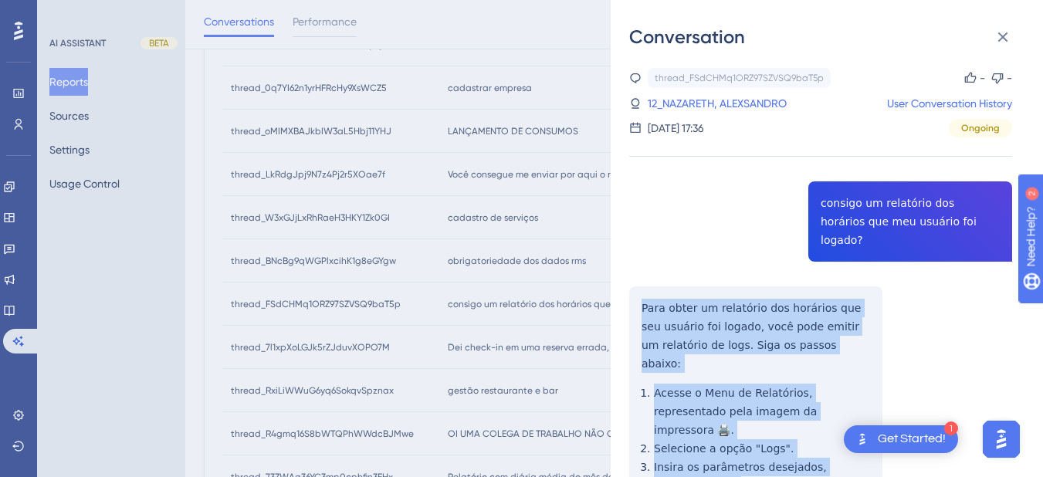
scroll to position [127, 0]
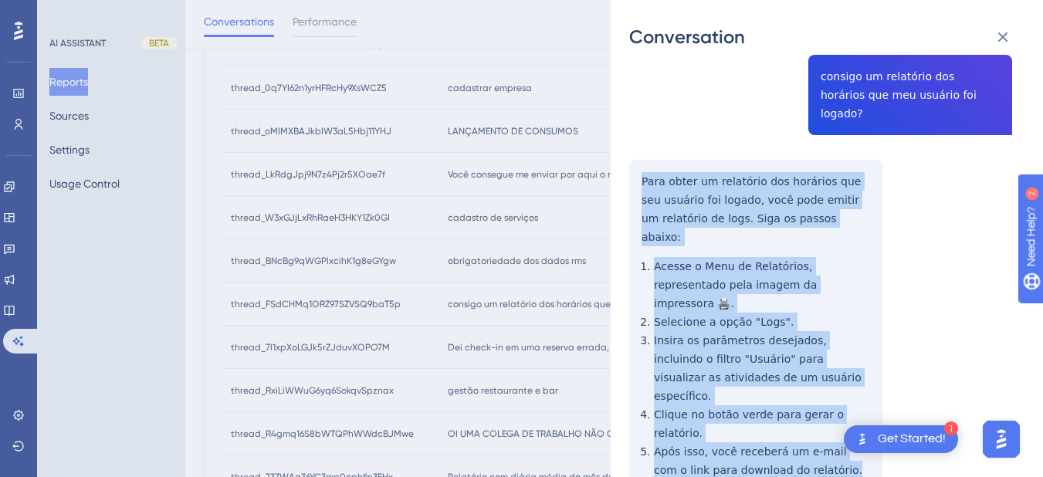
drag, startPoint x: 642, startPoint y: 286, endPoint x: 826, endPoint y: 391, distance: 212.4
click at [828, 392] on div "thread_FSdCHMq1ORZ97SZVSQ9baT5p Copy - - 12_NAZARETH, ALEXSANDRO User Conversat…" at bounding box center [820, 261] width 383 height 640
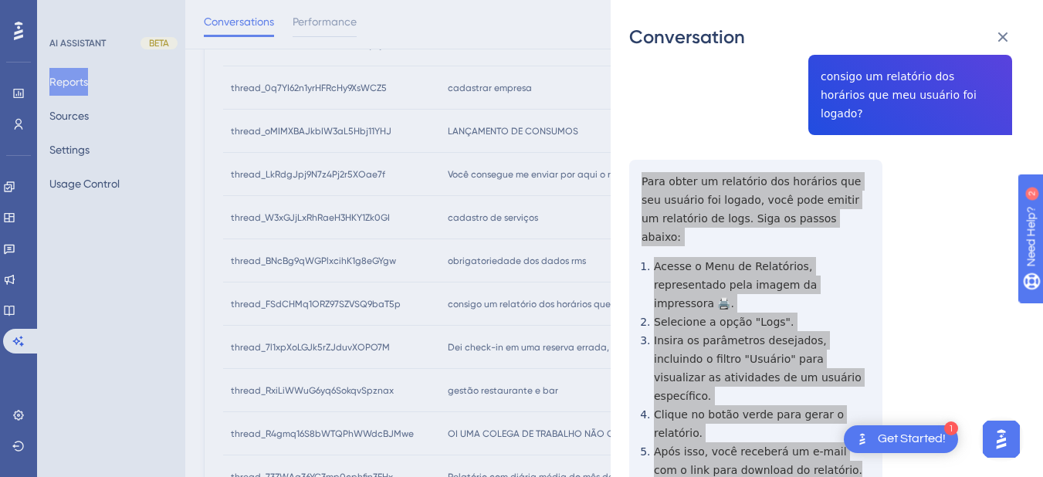
scroll to position [0, 0]
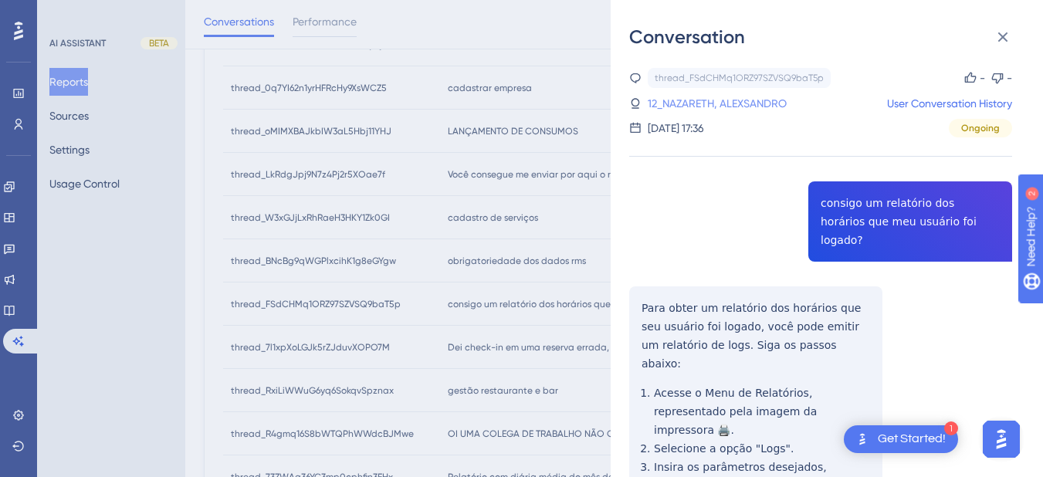
click at [717, 107] on link "12_NAZARETH, ALEXSANDRO" at bounding box center [717, 103] width 139 height 19
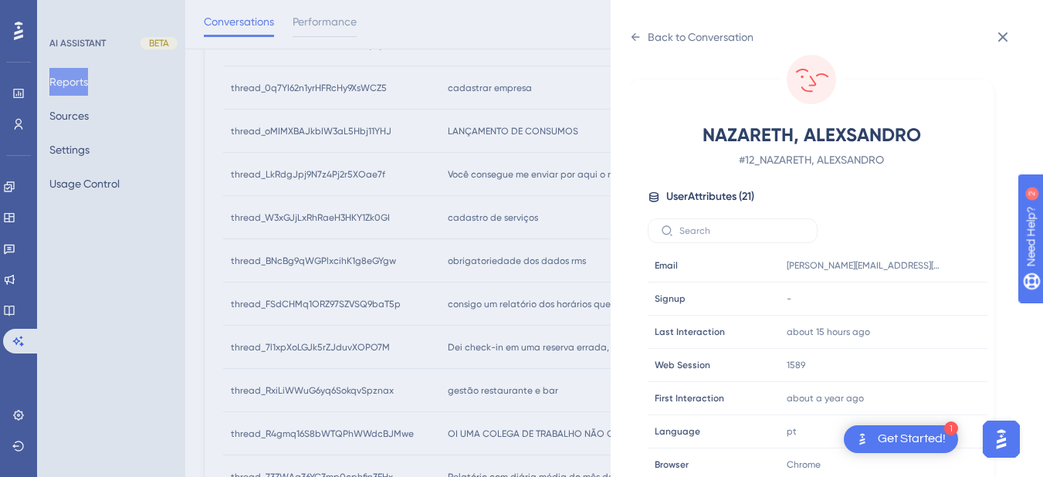
scroll to position [470, 0]
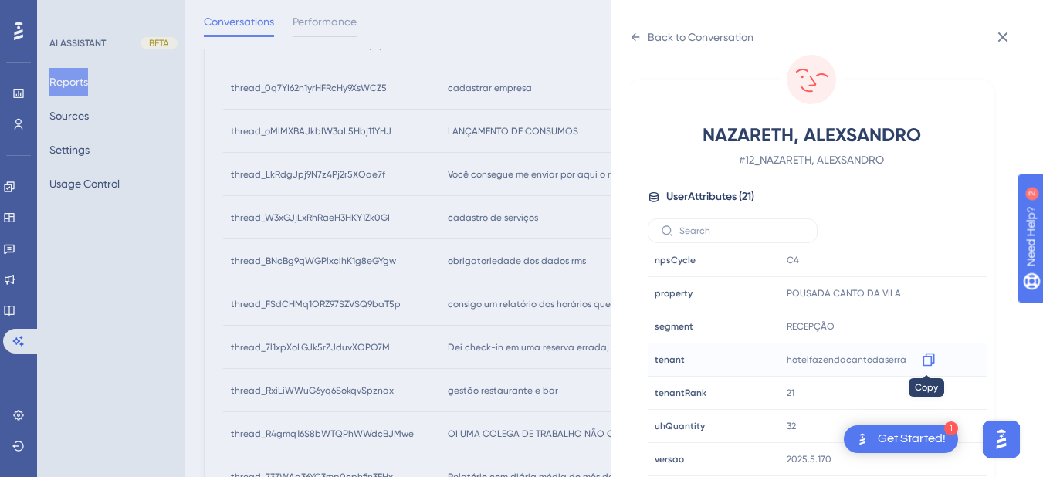
click at [926, 362] on icon at bounding box center [928, 359] width 15 height 15
click at [637, 36] on icon at bounding box center [635, 37] width 12 height 12
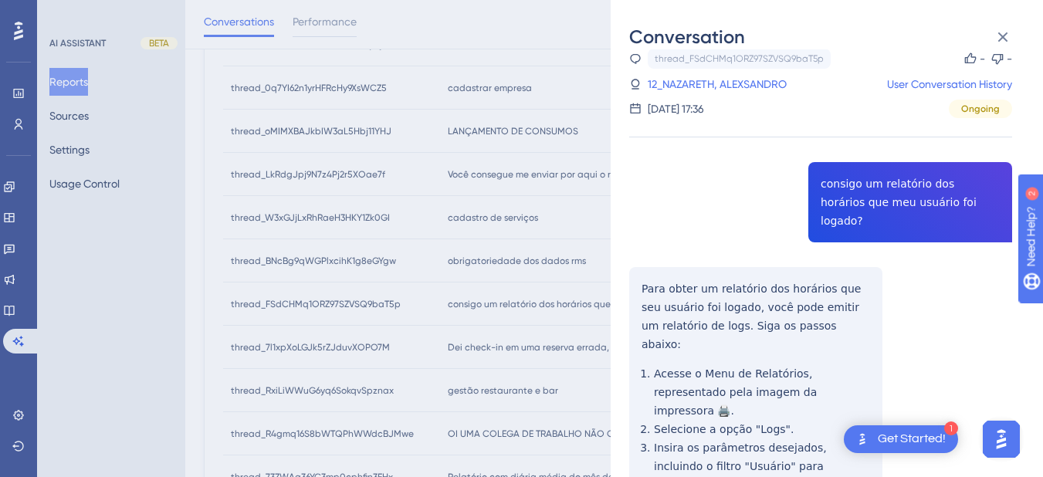
scroll to position [127, 0]
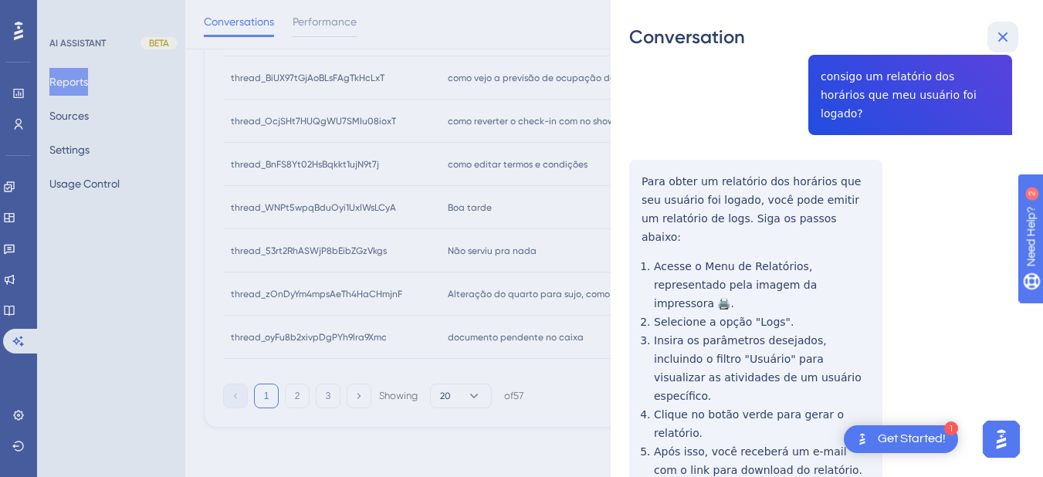
click at [1012, 34] on button at bounding box center [1003, 37] width 31 height 31
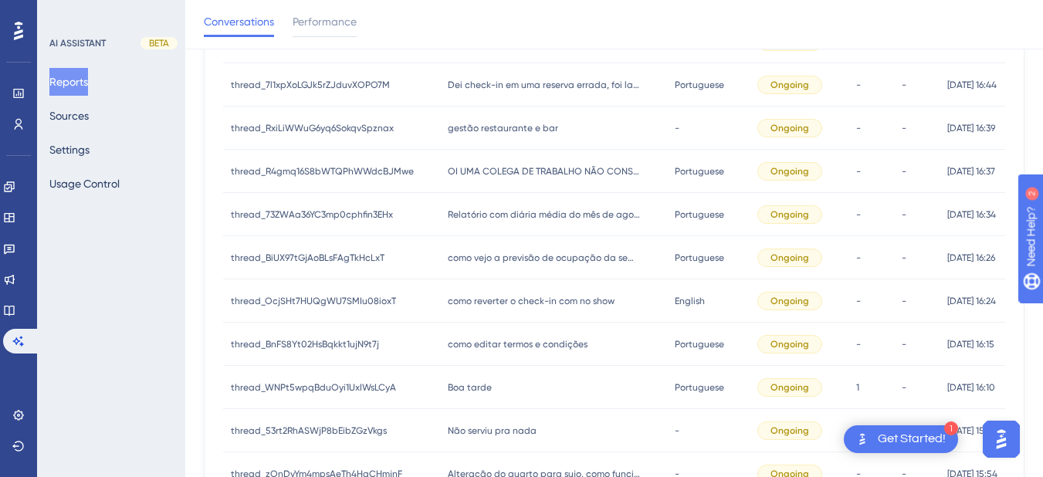
scroll to position [443, 0]
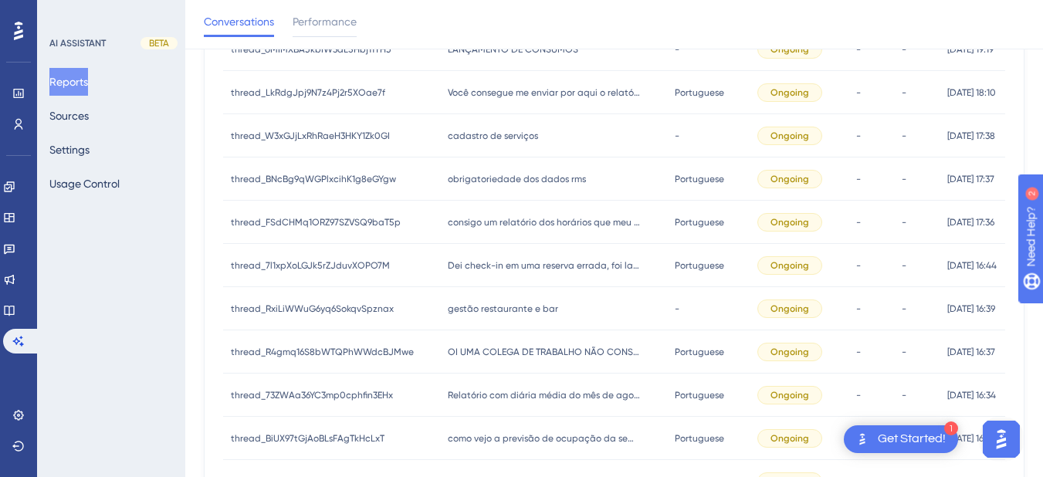
click at [498, 280] on div "Dei check-in em uma reserva errada, foi lançado no show e regular com data de c…" at bounding box center [553, 265] width 227 height 43
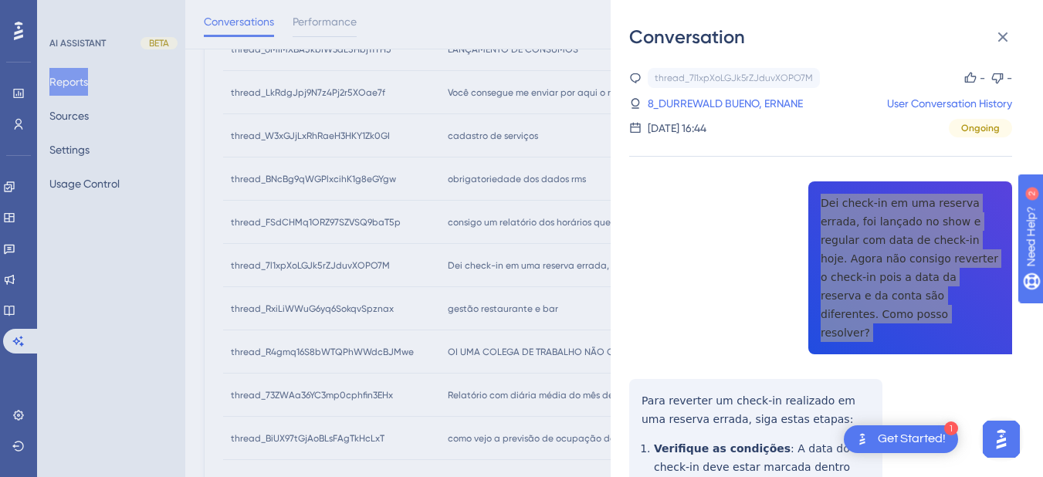
scroll to position [180, 0]
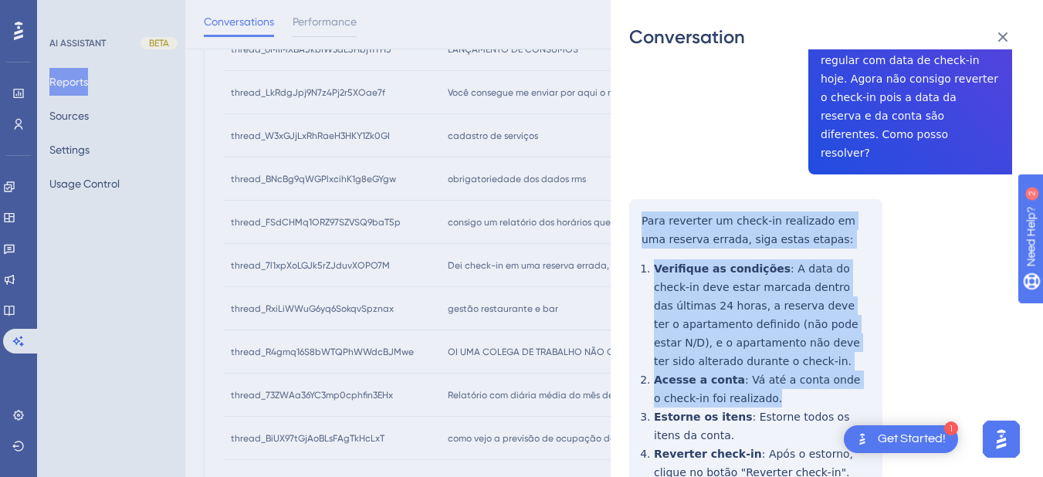
scroll to position [541, 0]
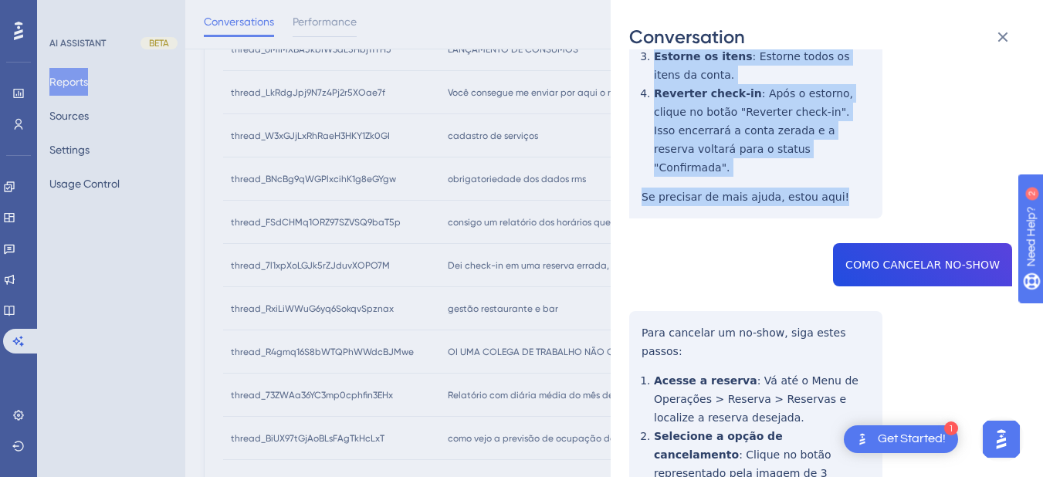
drag, startPoint x: 643, startPoint y: 181, endPoint x: 832, endPoint y: 149, distance: 192.0
click at [832, 149] on div "thread_7l1xpXoLGJk5rZJduvXOPO7M Copy - - 8_DURREWALD BUENO, ERNANE User Convers…" at bounding box center [820, 421] width 383 height 1789
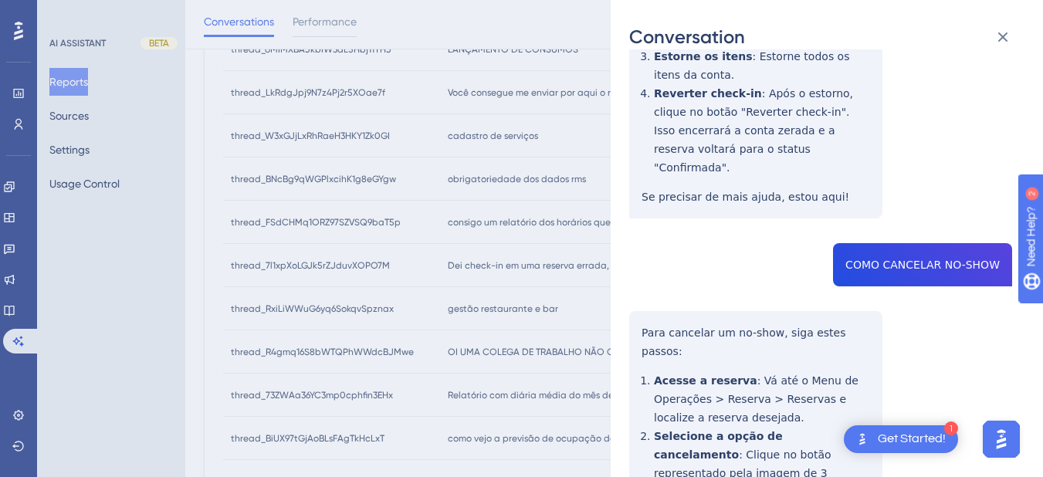
click at [875, 200] on div "thread_7l1xpXoLGJk5rZJduvXOPO7M Copy - - 8_DURREWALD BUENO, ERNANE User Convers…" at bounding box center [820, 421] width 383 height 1789
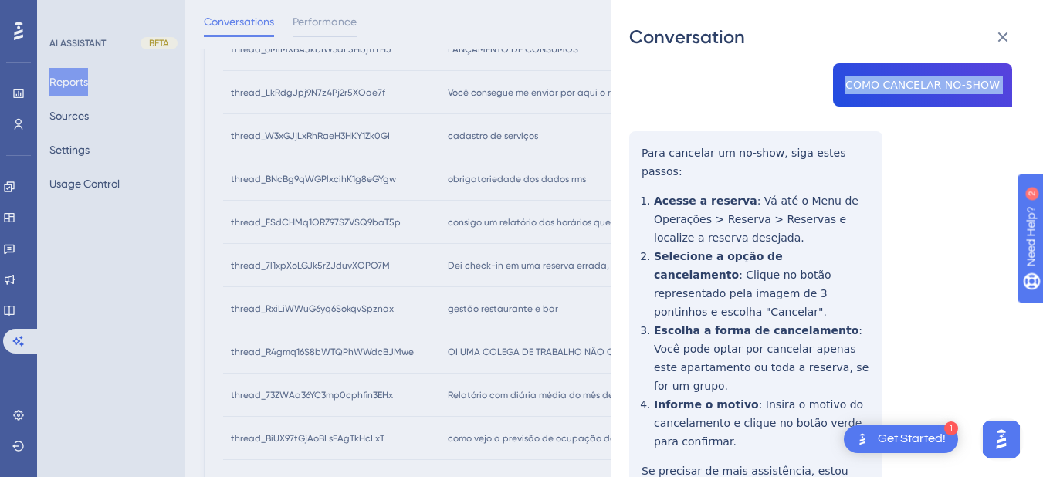
click at [640, 100] on div "thread_7l1xpXoLGJk5rZJduvXOPO7M Copy - - 8_DURREWALD BUENO, ERNANE User Convers…" at bounding box center [820, 241] width 383 height 1789
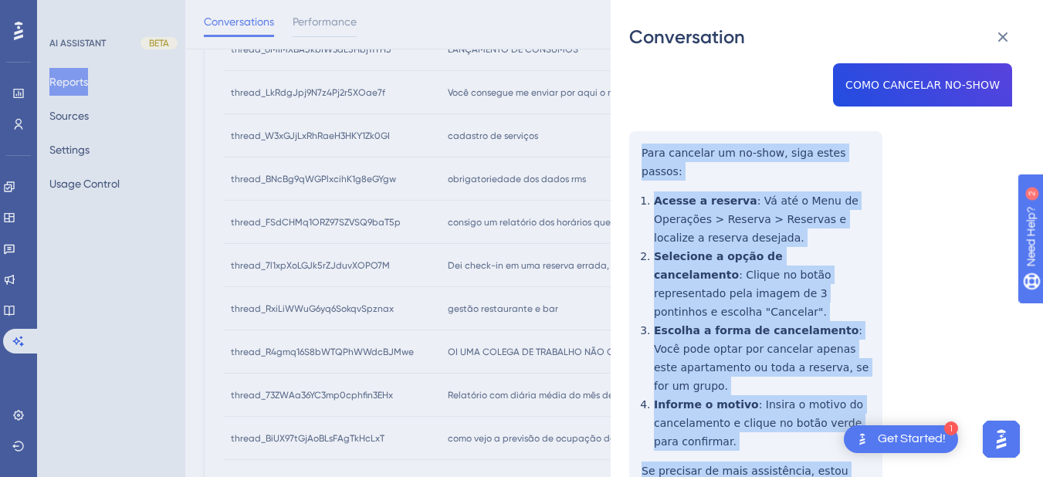
drag, startPoint x: 642, startPoint y: 95, endPoint x: 728, endPoint y: 300, distance: 222.9
click at [724, 415] on div "thread_7l1xpXoLGJk5rZJduvXOPO7M Copy - - 8_DURREWALD BUENO, ERNANE User Convers…" at bounding box center [820, 241] width 383 height 1789
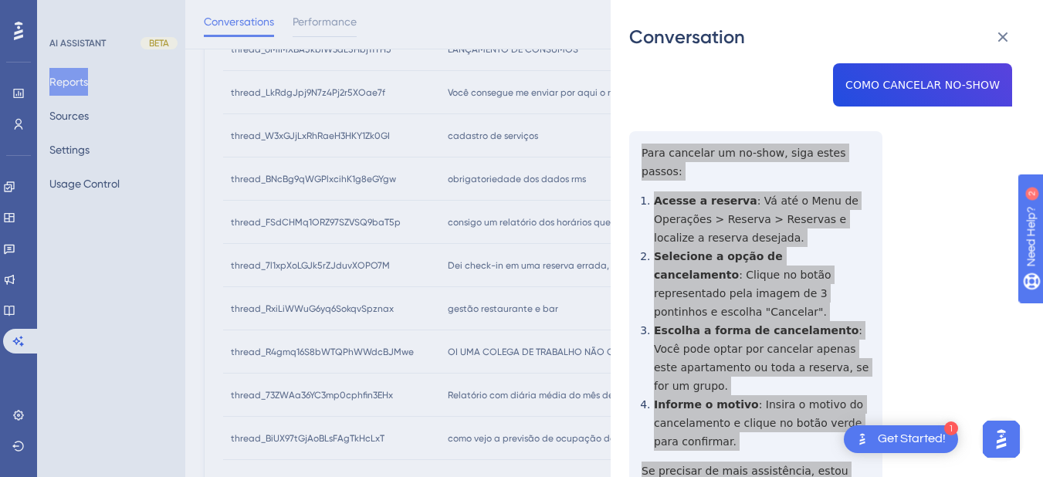
scroll to position [901, 0]
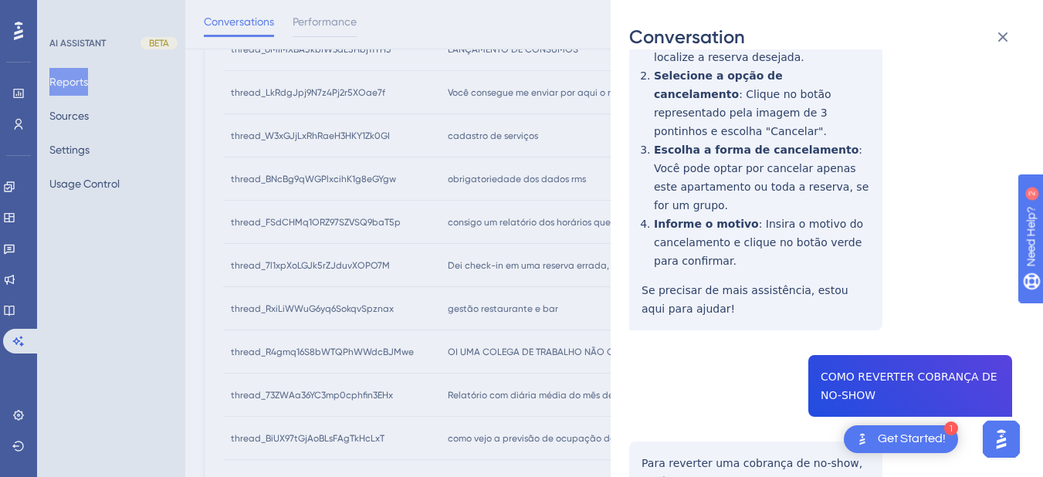
click at [884, 289] on div "thread_7l1xpXoLGJk5rZJduvXOPO7M Copy - - 8_DURREWALD BUENO, ERNANE User Convers…" at bounding box center [820, 61] width 383 height 1789
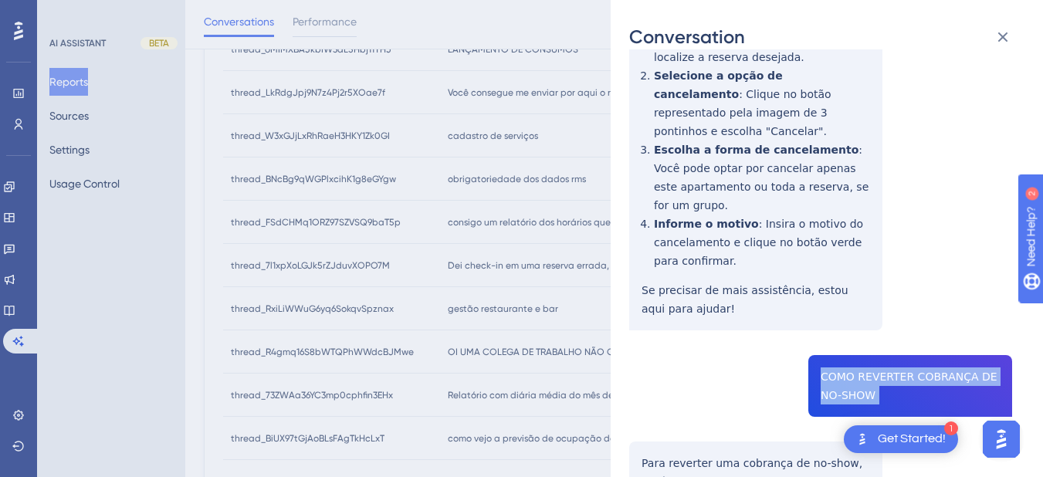
click at [885, 289] on div "thread_7l1xpXoLGJk5rZJduvXOPO7M Copy - - 8_DURREWALD BUENO, ERNANE User Convers…" at bounding box center [820, 61] width 383 height 1789
click at [842, 277] on div "thread_7l1xpXoLGJk5rZJduvXOPO7M Copy - - 8_DURREWALD BUENO, ERNANE User Convers…" at bounding box center [820, 61] width 383 height 1789
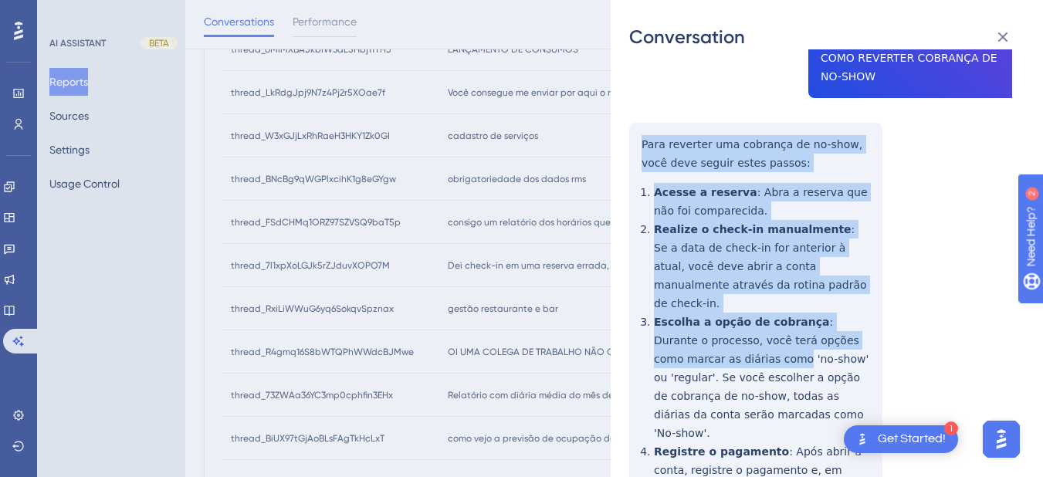
scroll to position [623, 0]
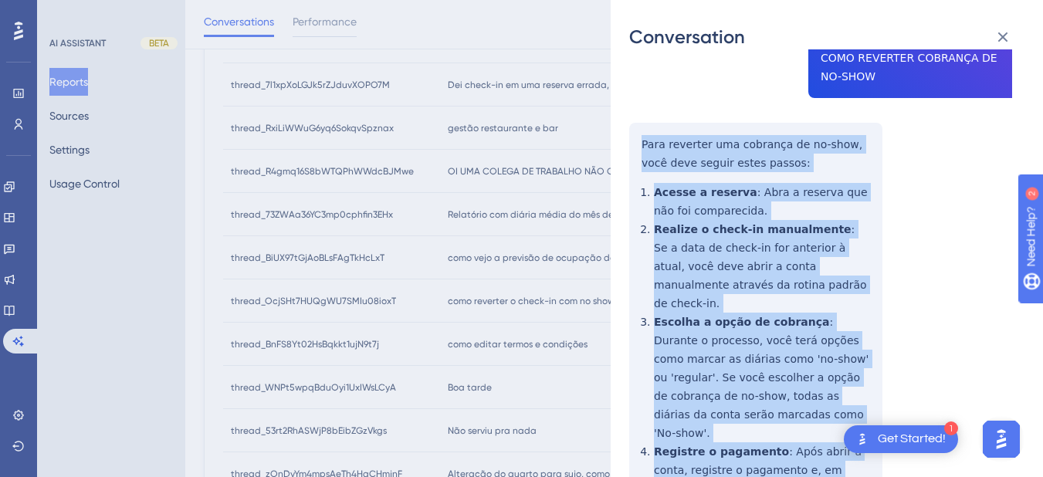
drag, startPoint x: 639, startPoint y: 186, endPoint x: 829, endPoint y: 324, distance: 234.3
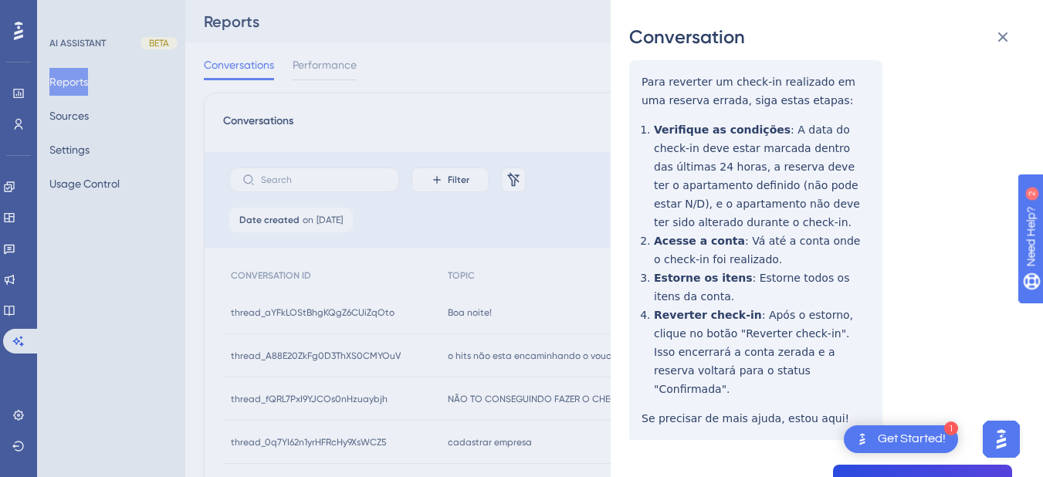
scroll to position [0, 0]
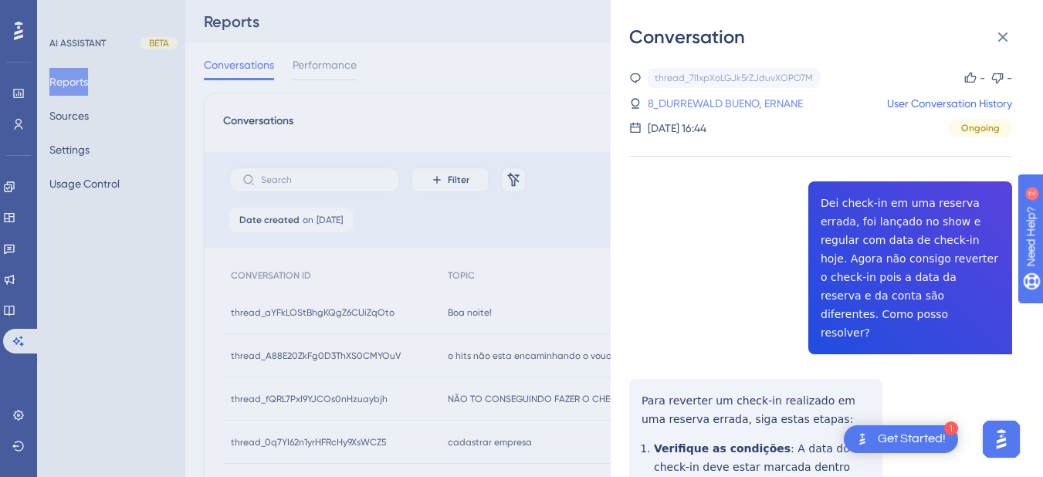
click at [748, 102] on link "8_DURREWALD BUENO, ERNANE" at bounding box center [725, 103] width 155 height 19
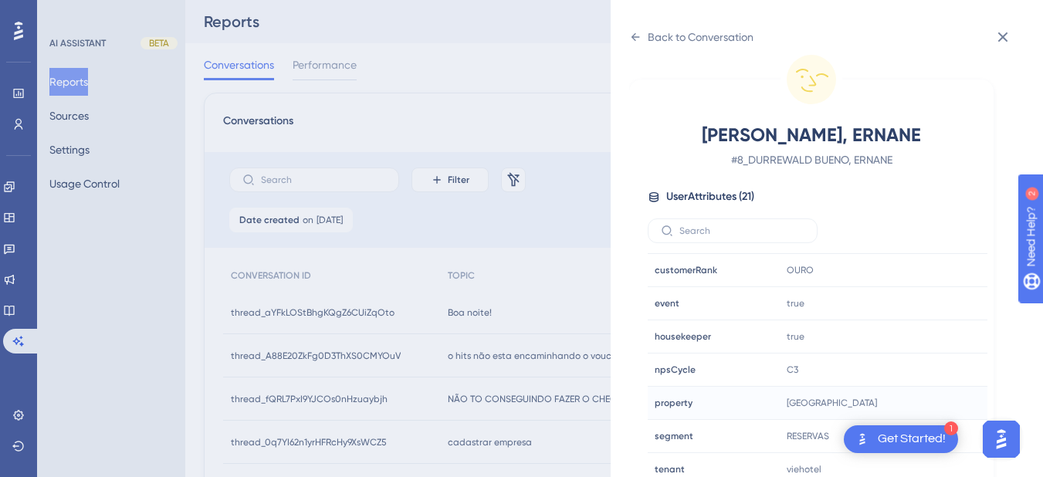
scroll to position [470, 0]
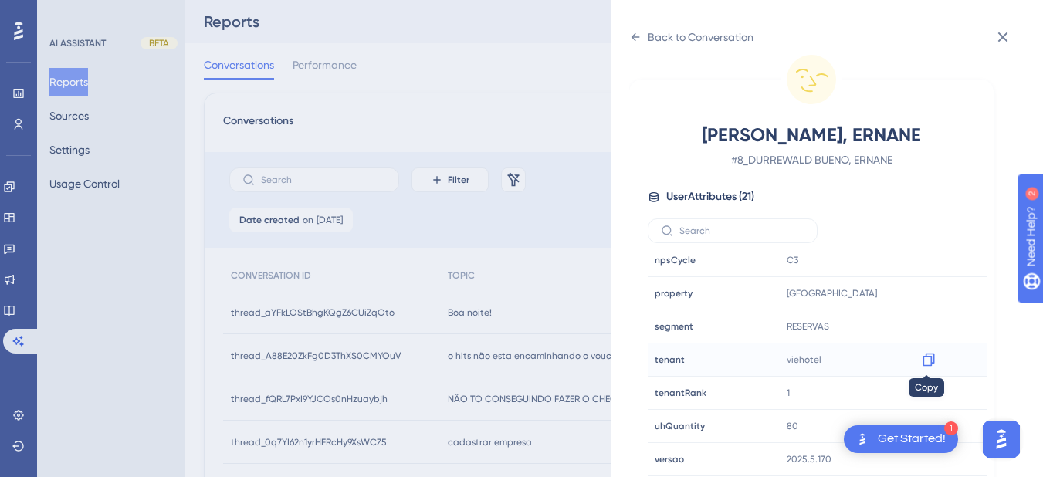
click at [924, 365] on icon at bounding box center [929, 360] width 12 height 13
click at [639, 29] on div "Back to Conversation" at bounding box center [691, 37] width 124 height 25
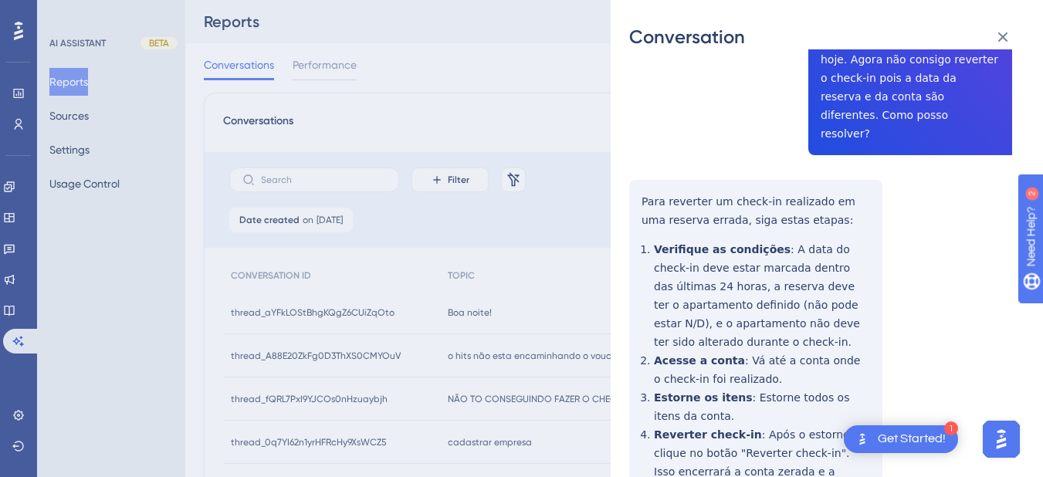
scroll to position [0, 0]
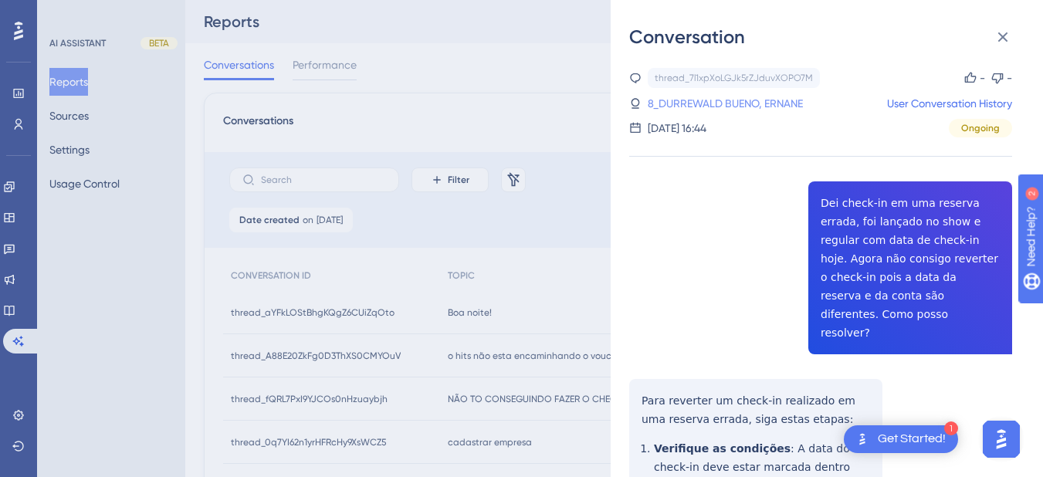
click at [696, 103] on link "8_DURREWALD BUENO, ERNANE" at bounding box center [725, 103] width 155 height 19
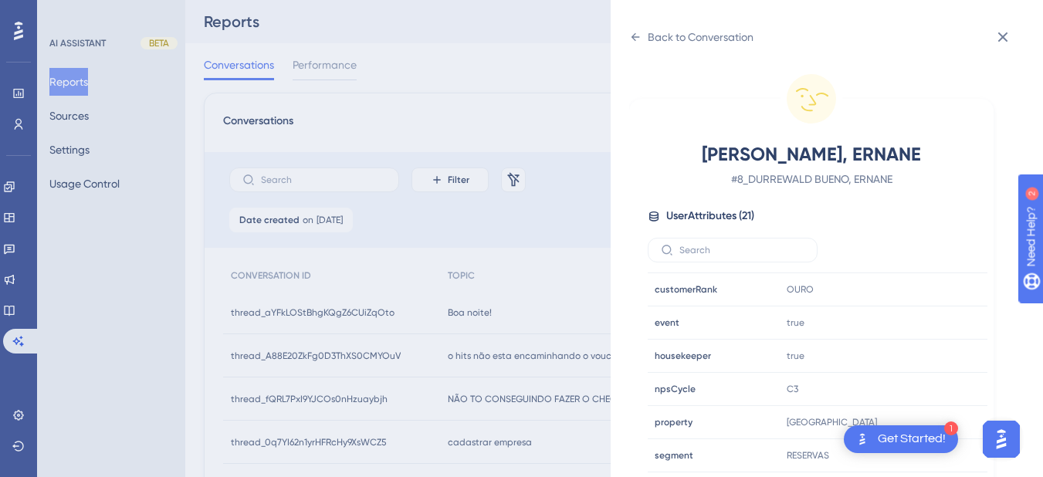
scroll to position [19, 0]
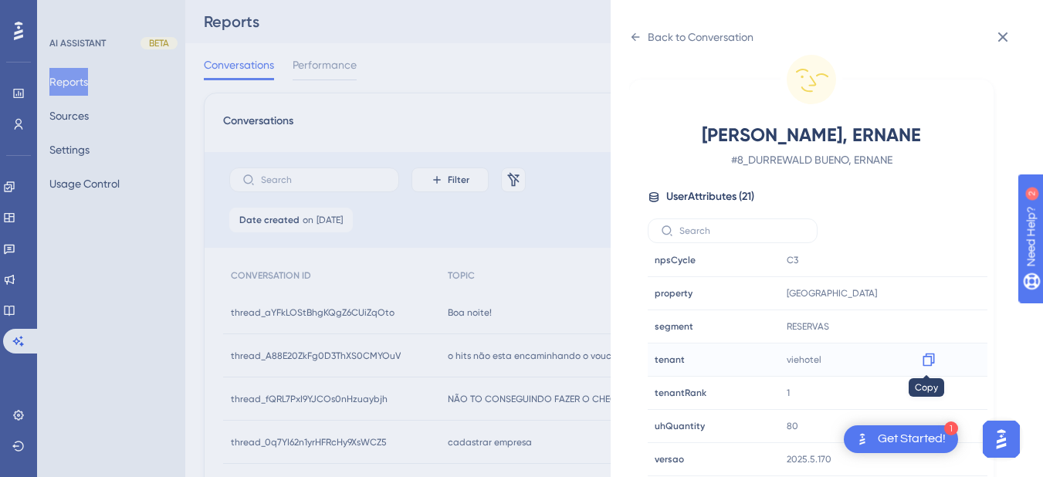
click at [933, 364] on icon at bounding box center [928, 359] width 15 height 15
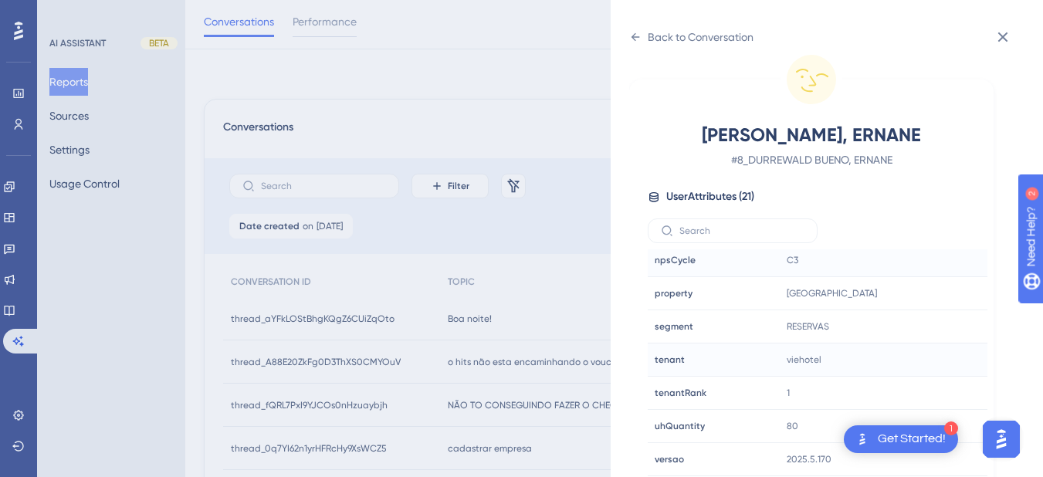
scroll to position [803, 0]
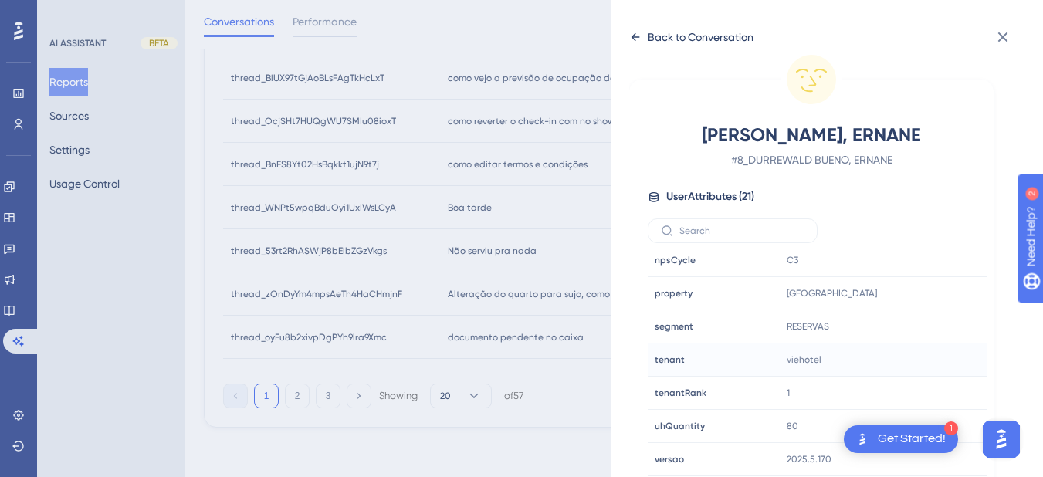
click at [637, 35] on icon at bounding box center [635, 37] width 12 height 12
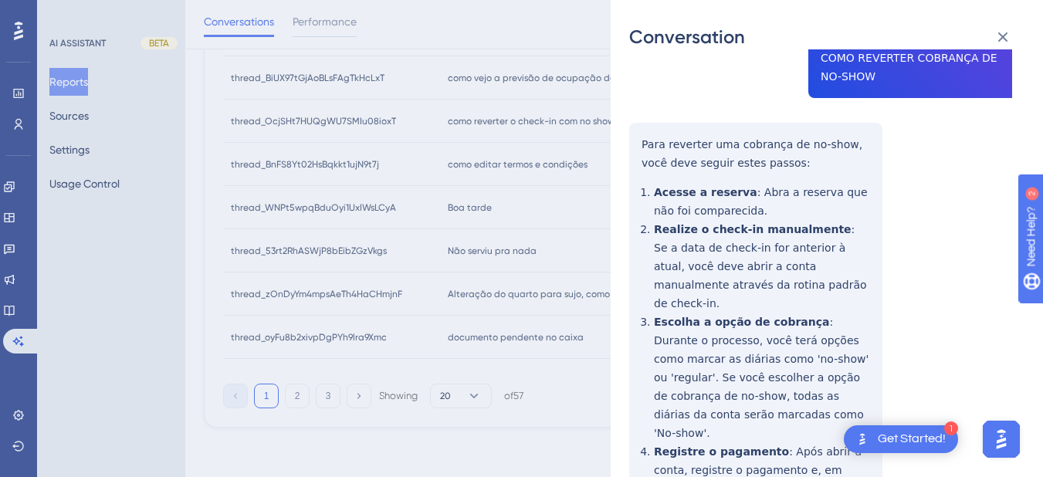
scroll to position [860, 0]
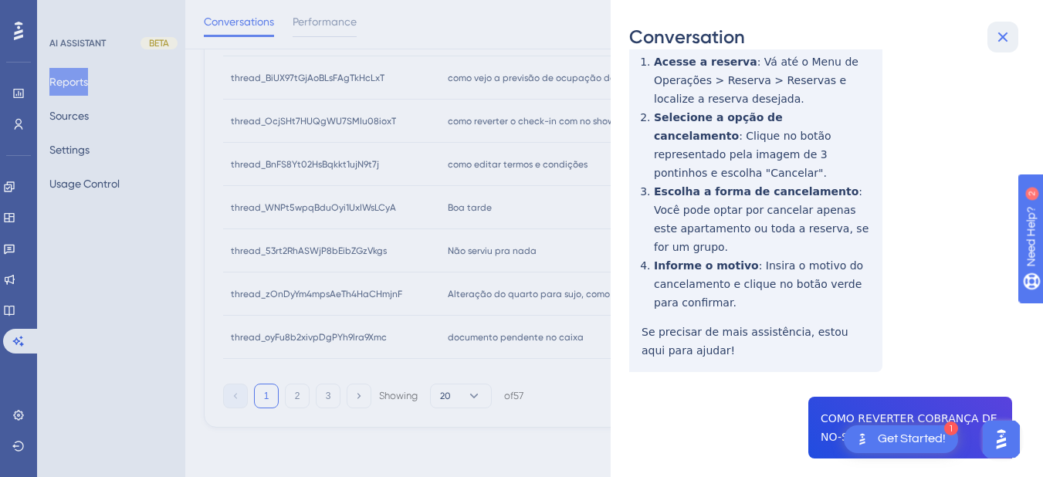
click at [1009, 35] on icon at bounding box center [1003, 37] width 19 height 19
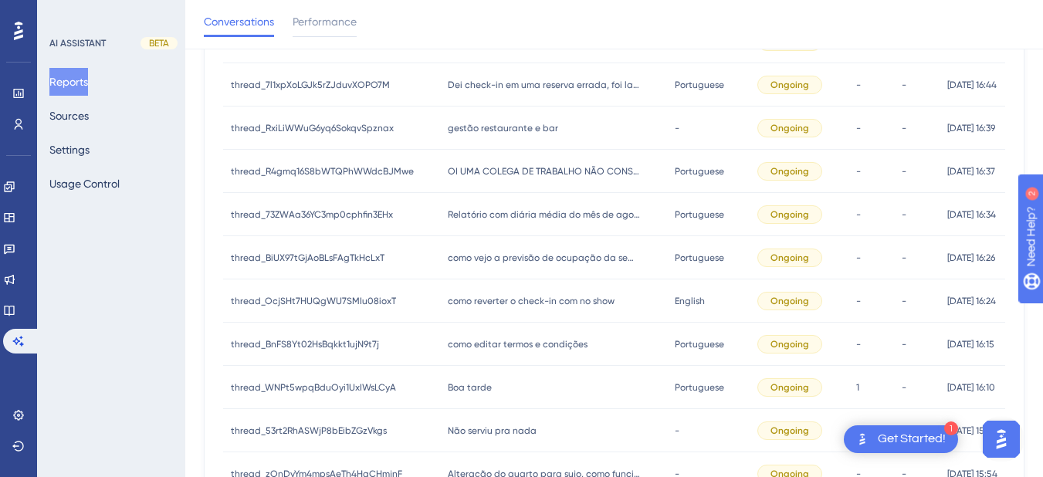
scroll to position [443, 0]
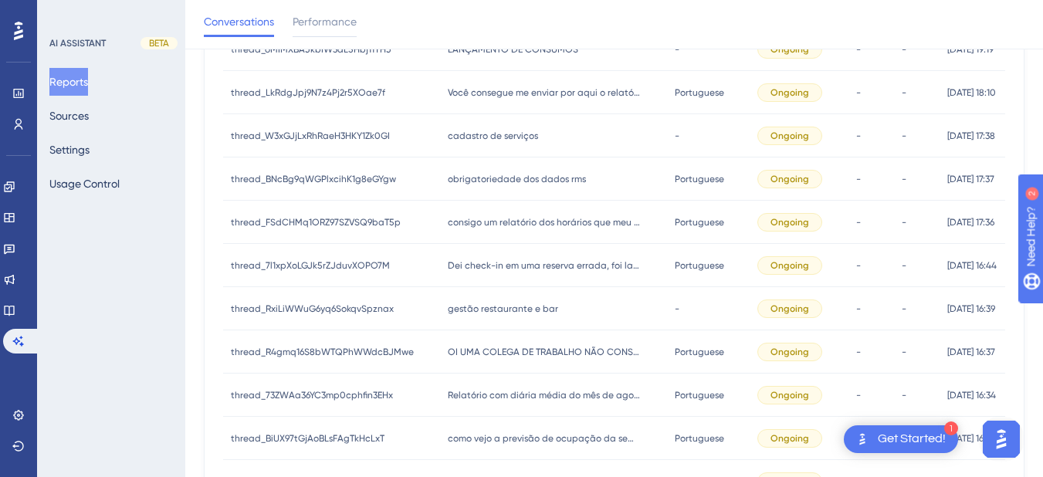
click at [494, 304] on span "gestão restaurante e bar" at bounding box center [503, 309] width 110 height 12
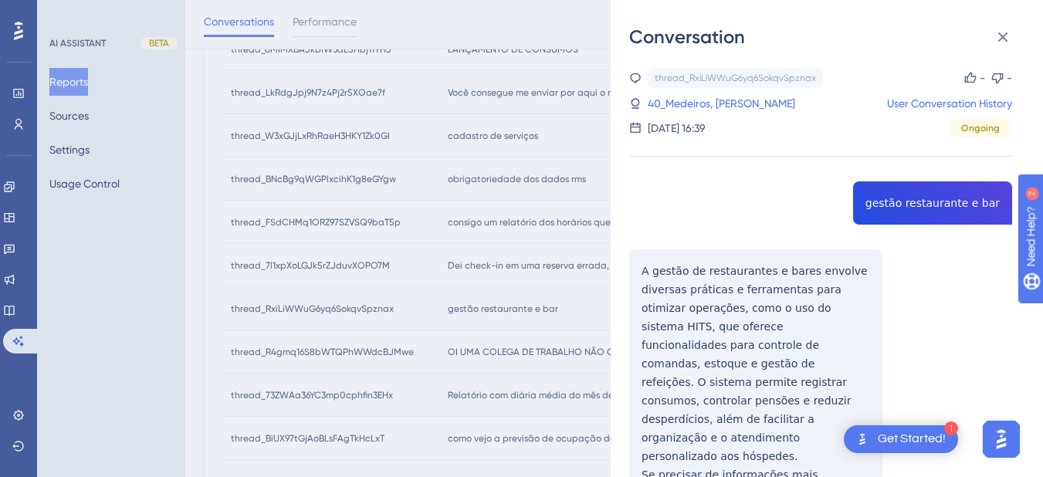
click at [917, 200] on div "thread_RxiLiWWuG6yq6SokqvSpznax Copy - - 40_Medeiros, Nathan User Conversation …" at bounding box center [820, 340] width 383 height 544
click at [917, 201] on div "thread_RxiLiWWuG6yq6SokqvSpznax Copy - - 40_Medeiros, Nathan User Conversation …" at bounding box center [820, 340] width 383 height 544
click at [705, 269] on div "thread_RxiLiWWuG6yq6SokqvSpznax Copy - - 40_Medeiros, Nathan User Conversation …" at bounding box center [820, 340] width 383 height 544
click at [646, 270] on div "thread_RxiLiWWuG6yq6SokqvSpznax Copy - - 40_Medeiros, Nathan User Conversation …" at bounding box center [820, 340] width 383 height 544
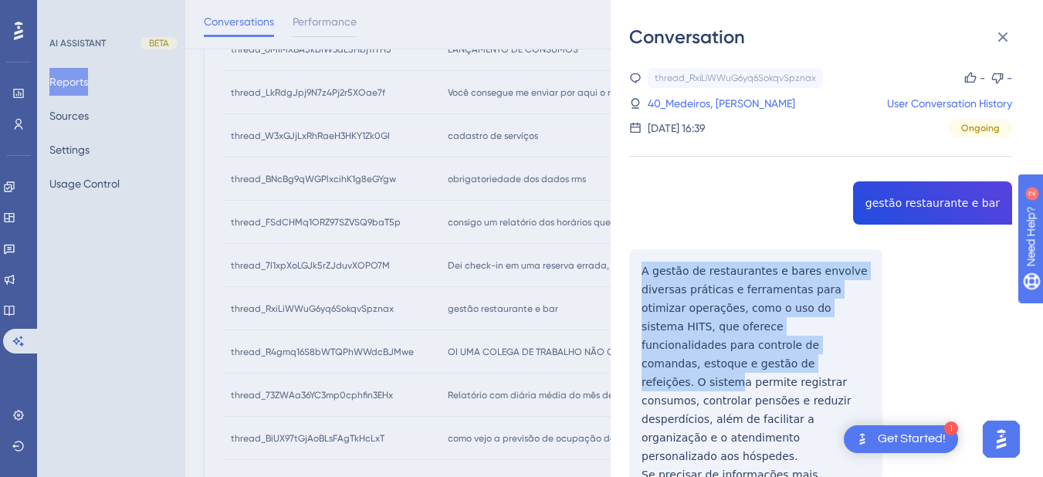
scroll to position [68, 0]
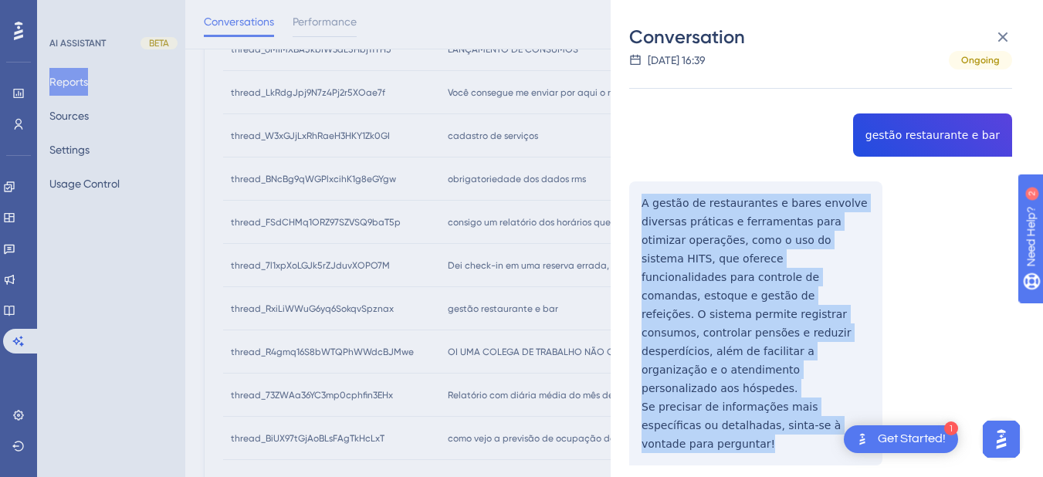
drag, startPoint x: 640, startPoint y: 267, endPoint x: 649, endPoint y: 187, distance: 80.8
click at [874, 377] on div "thread_RxiLiWWuG6yq6SokqvSpznax Copy - - 40_Medeiros, Nathan User Conversation …" at bounding box center [820, 272] width 383 height 544
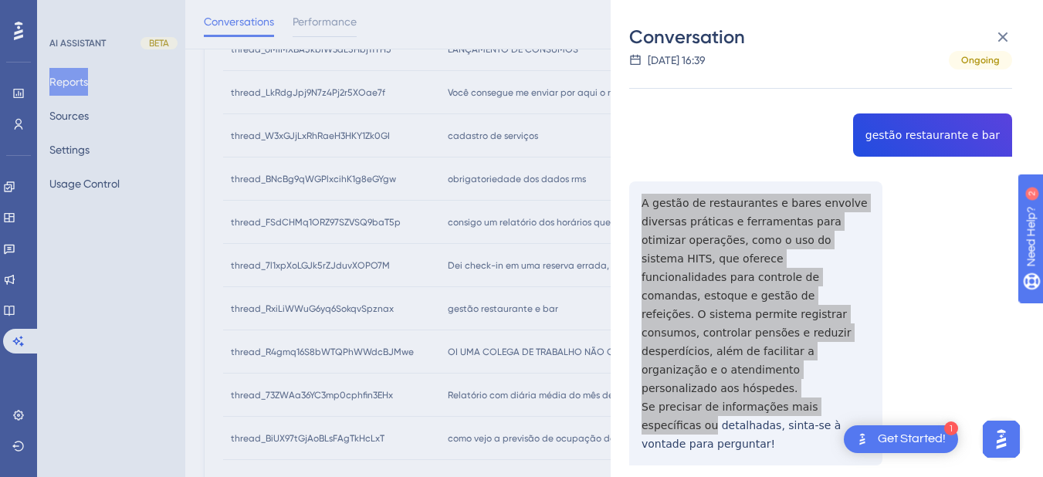
scroll to position [0, 0]
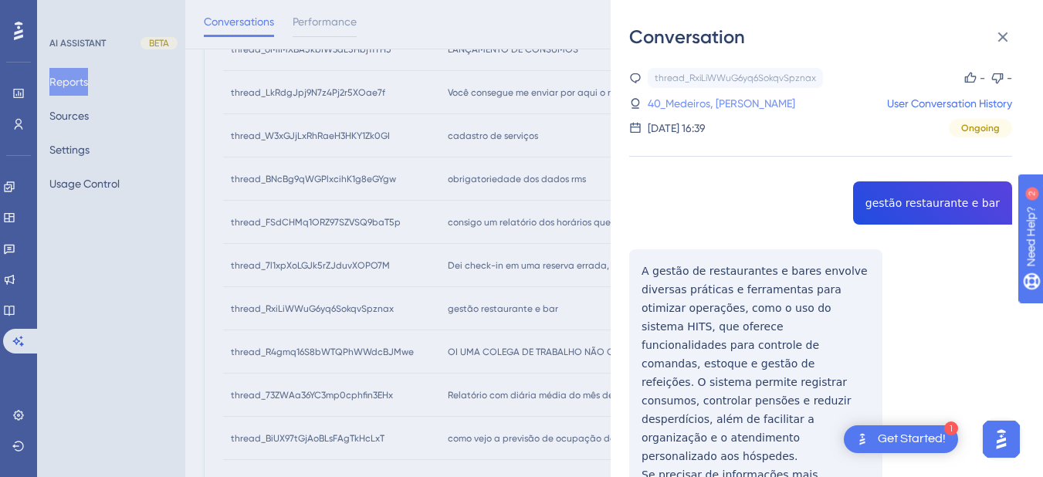
click at [692, 96] on link "40_Medeiros, Nathan" at bounding box center [722, 103] width 148 height 19
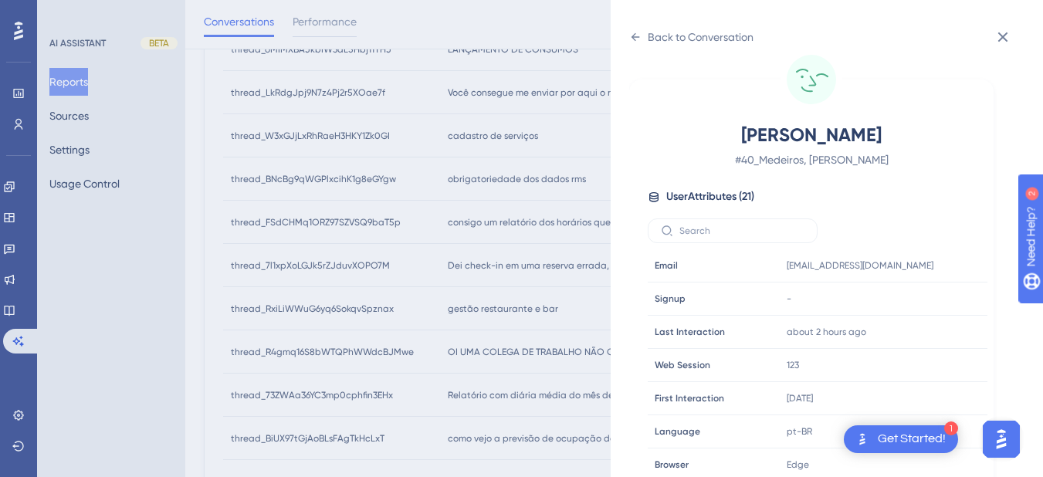
scroll to position [623, 0]
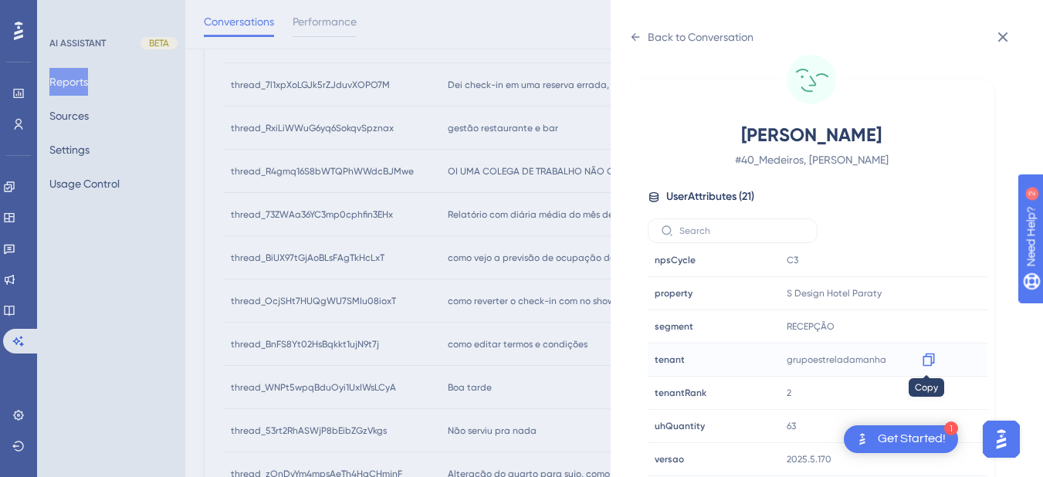
click at [925, 364] on icon at bounding box center [928, 359] width 15 height 15
click at [629, 39] on icon at bounding box center [635, 37] width 12 height 12
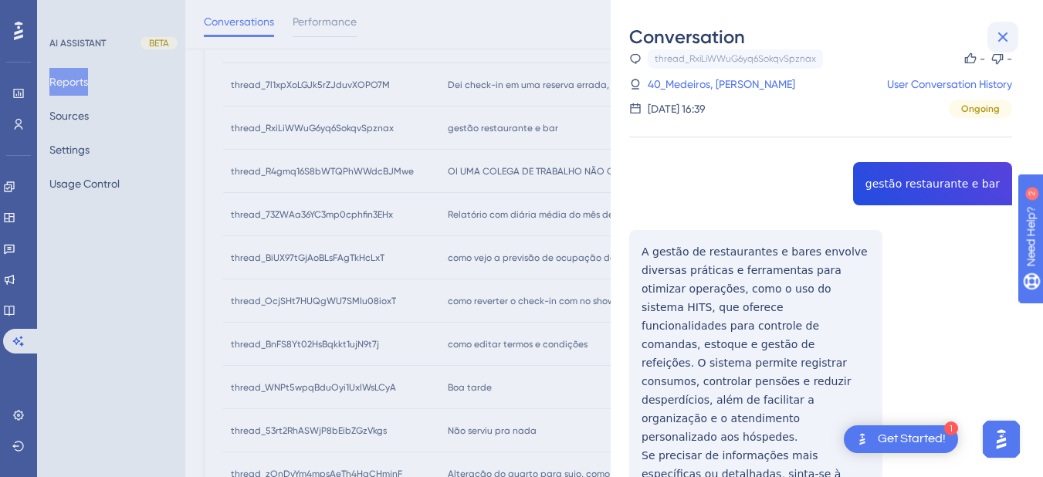
click at [1008, 36] on icon at bounding box center [1003, 37] width 19 height 19
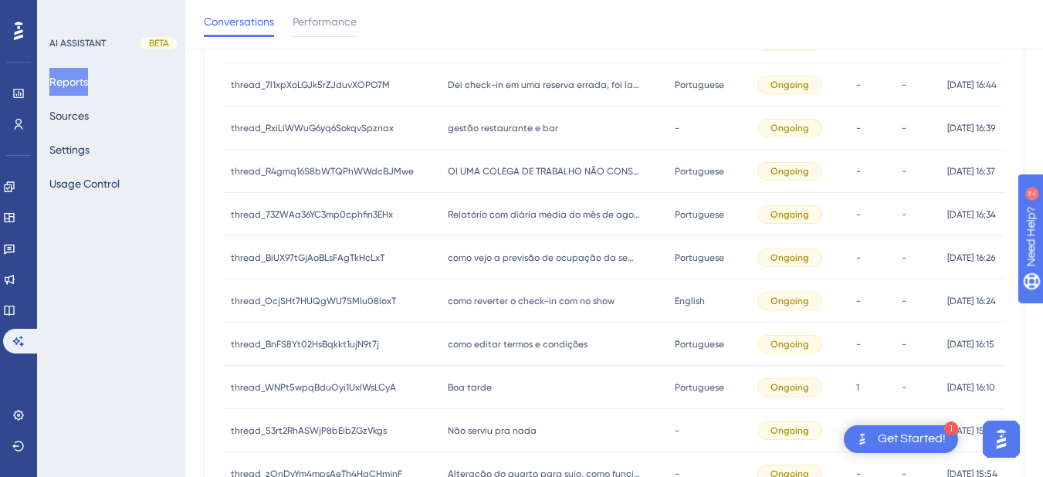
click at [490, 178] on div "OI UMA COLEGA DE TRABALHO NÃO CONSEGUE ENTRAR NO LOGING OQ FAZER OI UMA COLEGA …" at bounding box center [553, 171] width 227 height 43
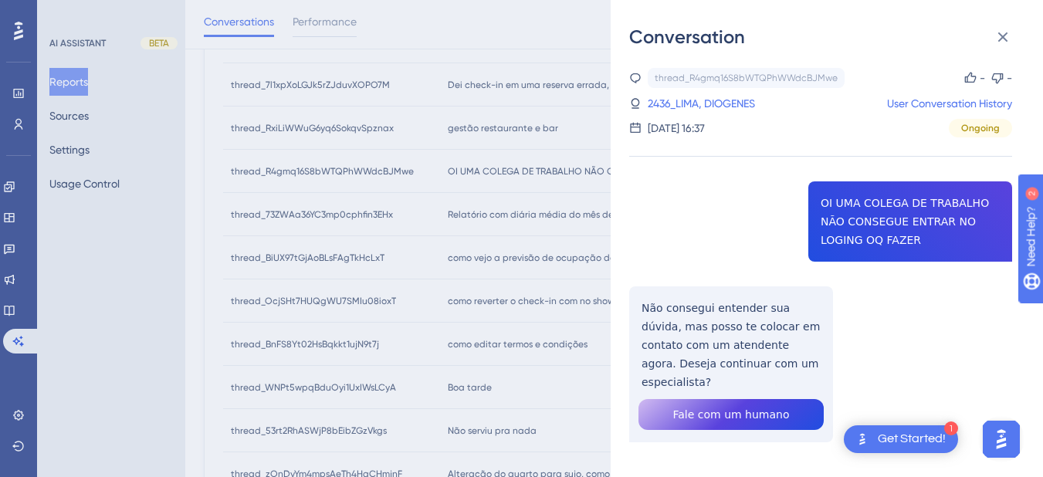
click at [880, 203] on div "thread_R4gmq16S8bWTQPhWWdcBJMwe Copy - - 2436_LIMA, DIOGENES User Conversation …" at bounding box center [820, 294] width 383 height 453
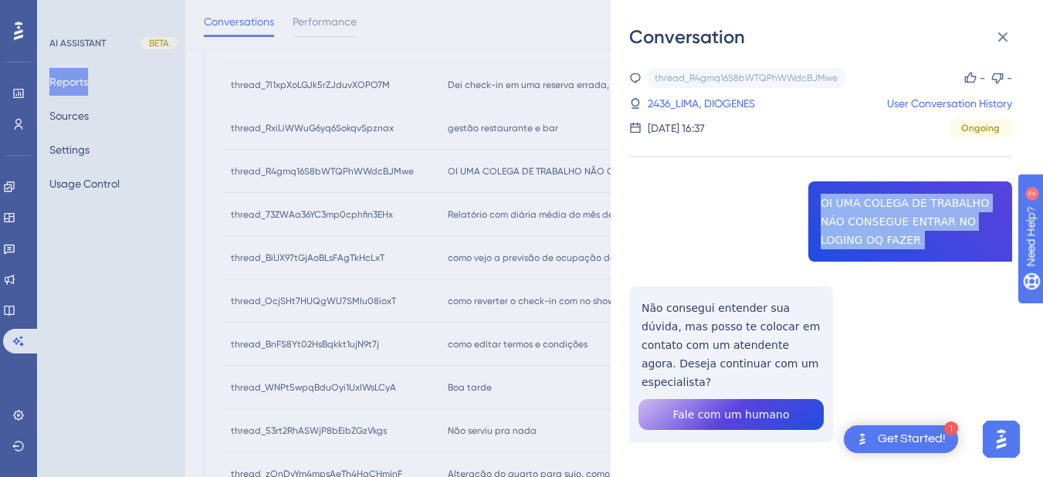
click at [880, 203] on div "thread_R4gmq16S8bWTQPhWWdcBJMwe Copy - - 2436_LIMA, DIOGENES User Conversation …" at bounding box center [820, 294] width 383 height 453
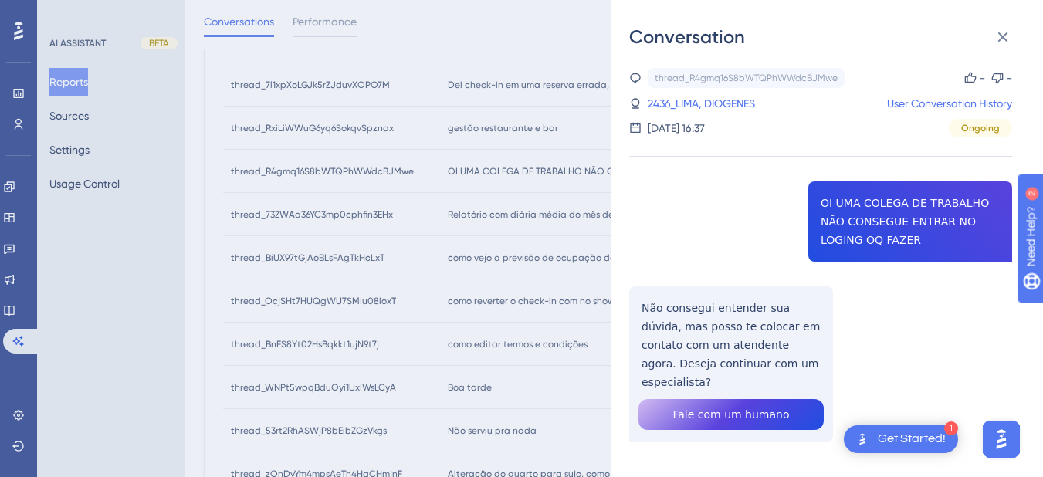
click at [676, 317] on div "thread_R4gmq16S8bWTQPhWWdcBJMwe Copy - - 2436_LIMA, DIOGENES User Conversation …" at bounding box center [820, 294] width 383 height 453
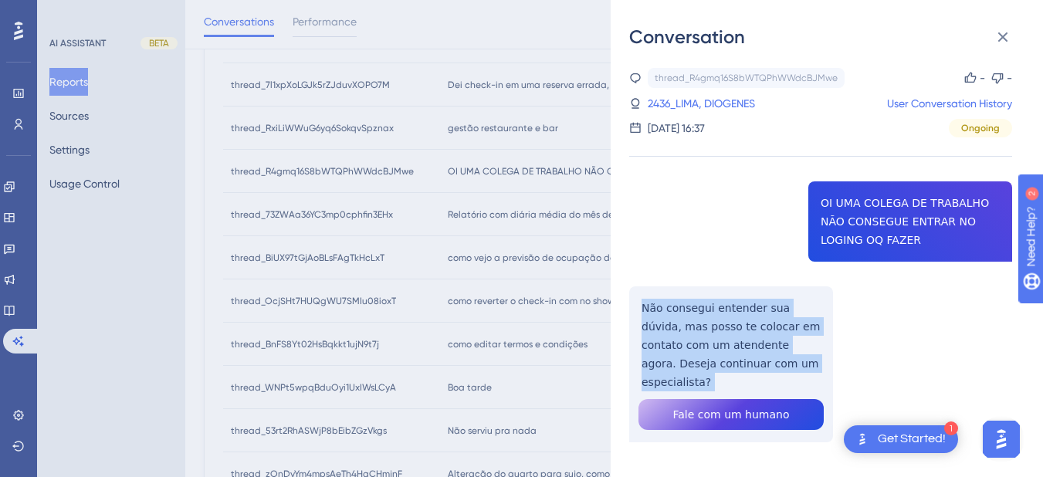
click at [676, 317] on div "thread_R4gmq16S8bWTQPhWWdcBJMwe Copy - - 2436_LIMA, DIOGENES User Conversation …" at bounding box center [820, 294] width 383 height 453
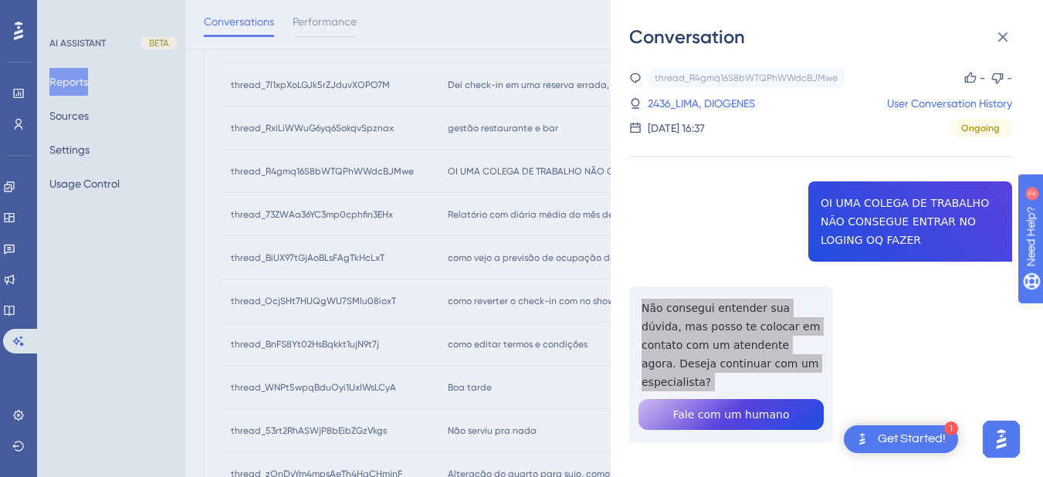
scroll to position [803, 0]
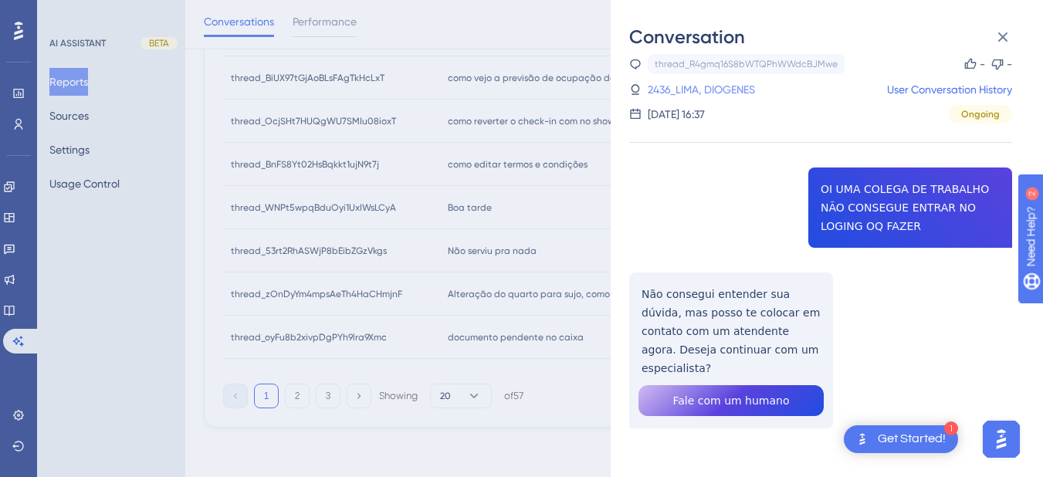
click at [723, 90] on link "2436_LIMA, DIOGENES" at bounding box center [701, 89] width 107 height 19
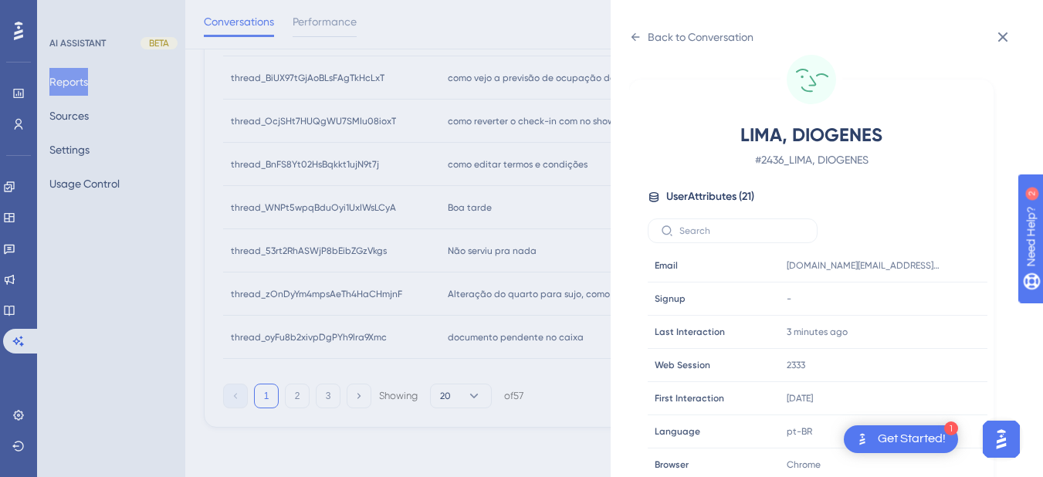
scroll to position [470, 0]
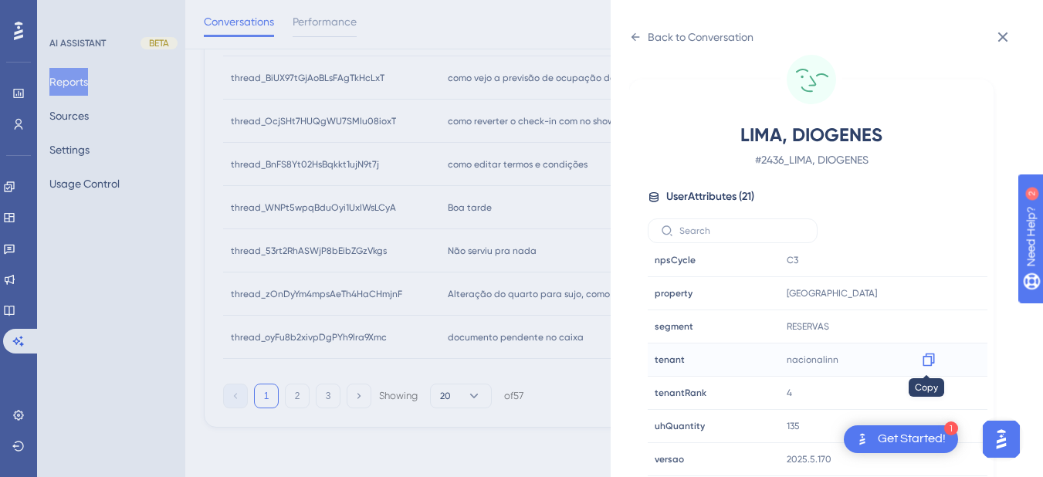
click at [928, 361] on icon at bounding box center [928, 359] width 15 height 15
drag, startPoint x: 936, startPoint y: 290, endPoint x: 1033, endPoint y: 335, distance: 107.1
click at [936, 290] on div at bounding box center [929, 293] width 25 height 25
click at [935, 294] on div at bounding box center [929, 293] width 25 height 25
click at [924, 292] on icon at bounding box center [928, 293] width 15 height 15
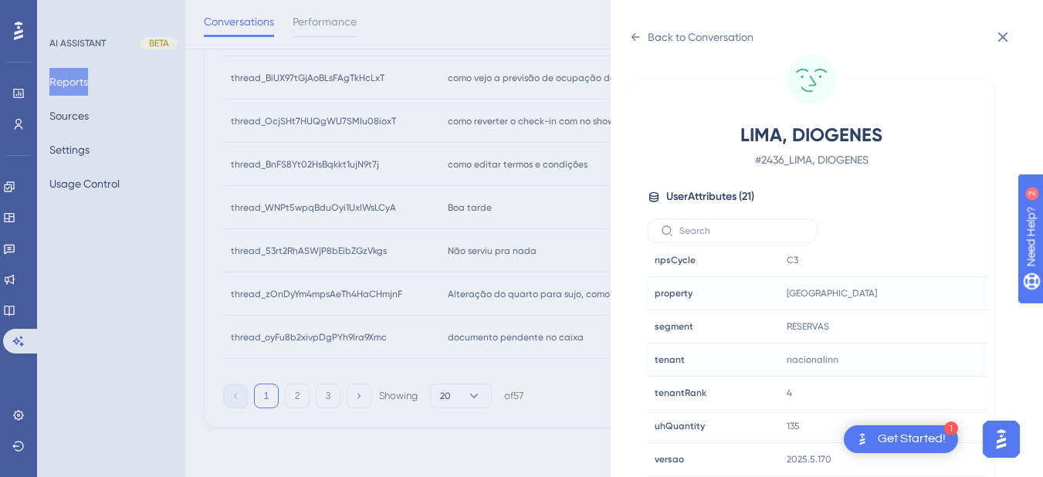
click at [625, 35] on div "Back to Conversation LIMA, DIOGENES # 2436_LIMA, DIOGENES User Attributes ( 21 …" at bounding box center [827, 238] width 432 height 477
click at [639, 35] on icon at bounding box center [635, 37] width 12 height 12
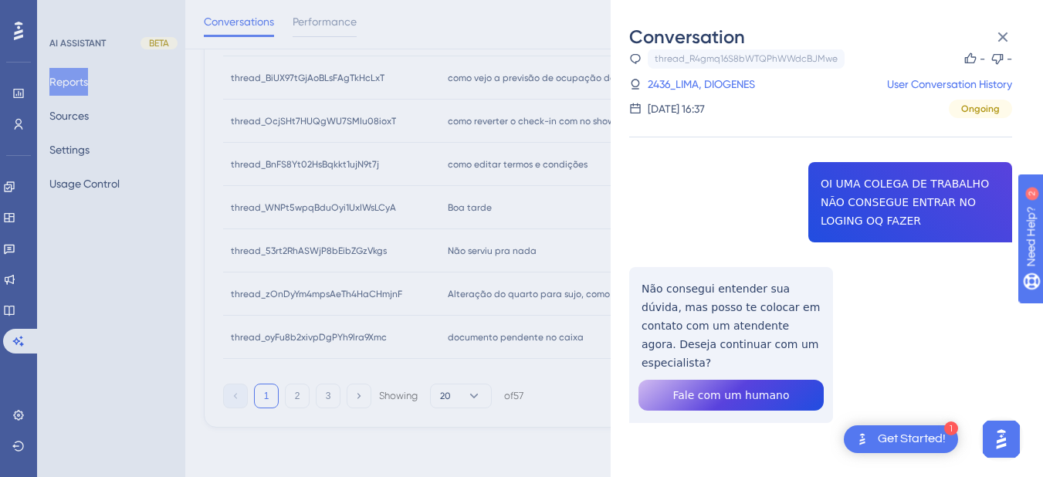
scroll to position [14, 0]
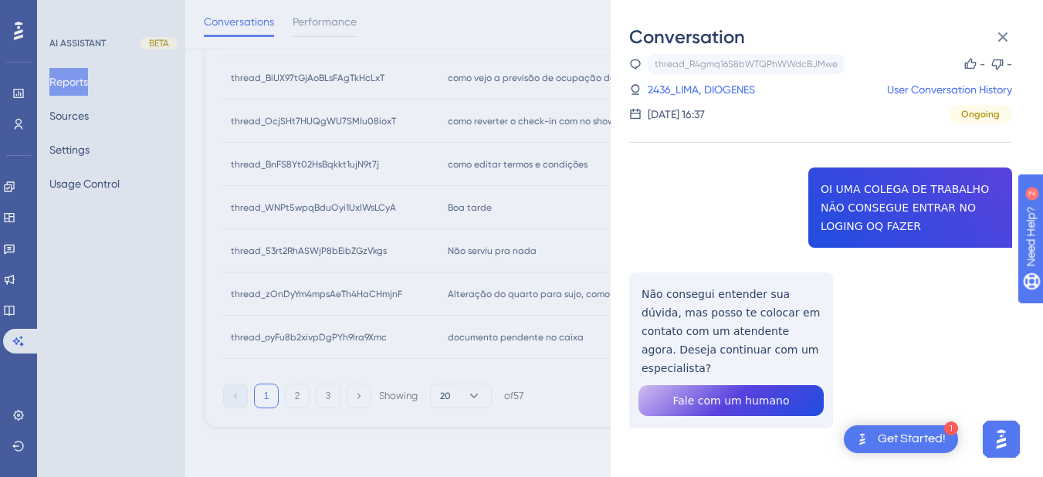
click at [998, 15] on div "Conversation thread_R4gmq16S8bWTQPhWWdcBJMwe Copy - - 2436_LIMA, DIOGENES User …" at bounding box center [827, 238] width 432 height 477
click at [992, 30] on button at bounding box center [1003, 37] width 31 height 31
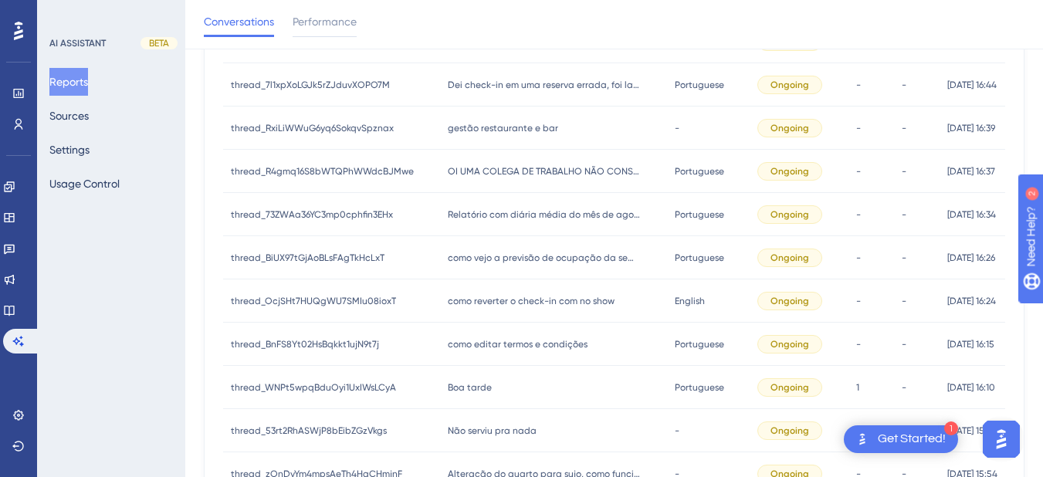
scroll to position [443, 0]
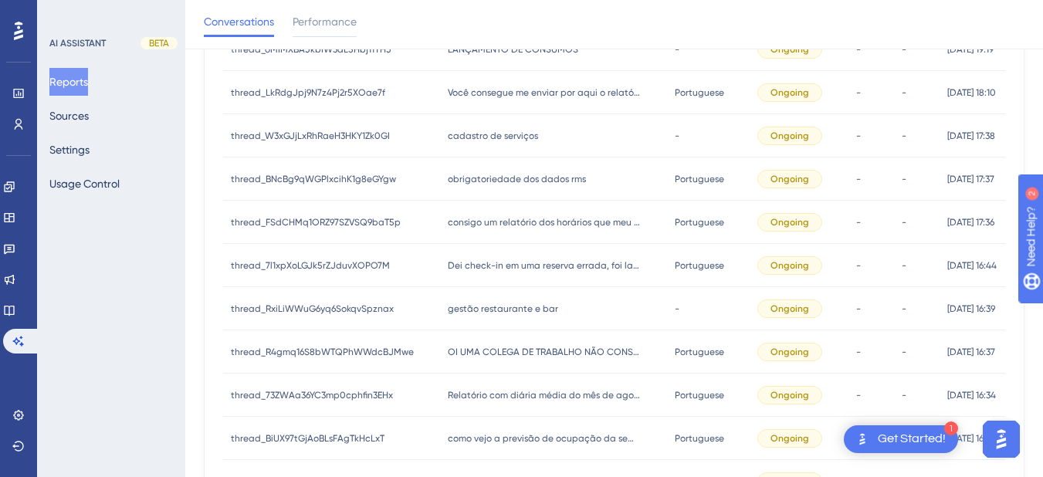
click at [475, 408] on div "Relatório com diária média do mês de agosto Relatório com diária média do mês d…" at bounding box center [553, 395] width 227 height 43
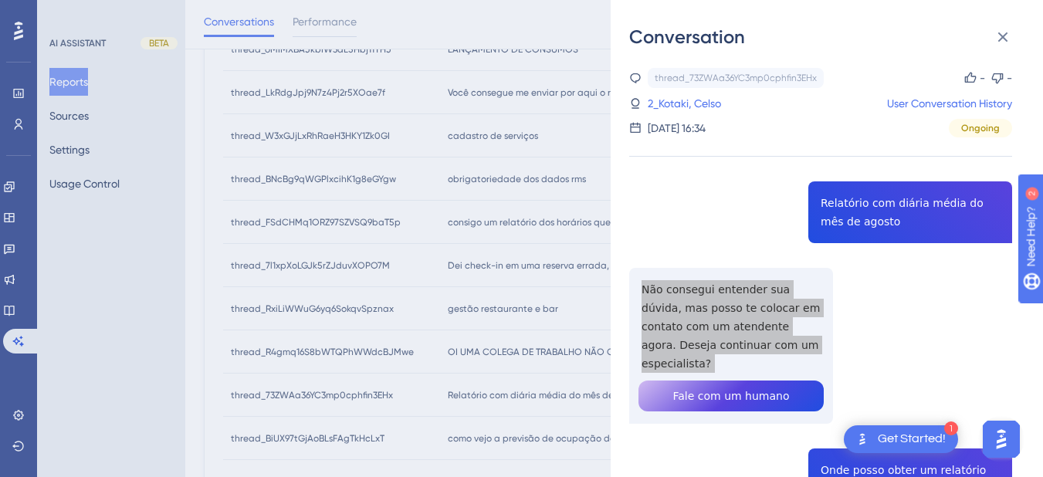
scroll to position [180, 0]
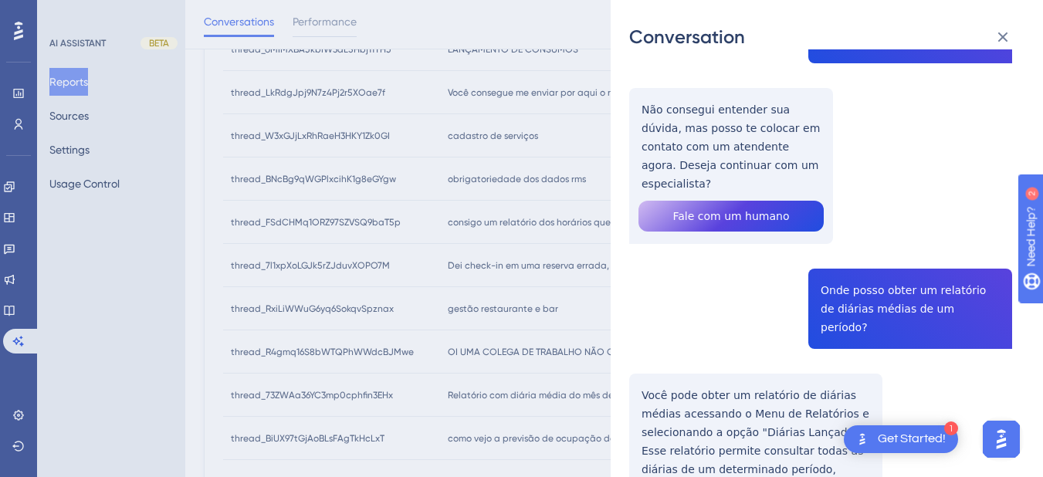
click at [858, 263] on div "thread_73ZWAa36YC3mp0cphfin3EHx Copy - - 2_Kotaki, Celso User Conversation Hist…" at bounding box center [820, 426] width 383 height 1077
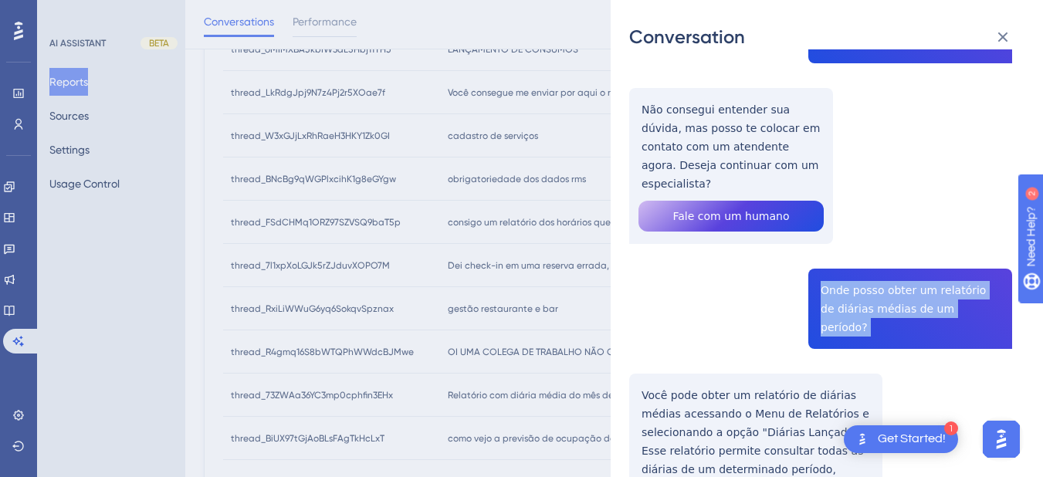
click at [858, 263] on div "thread_73ZWAa36YC3mp0cphfin3EHx Copy - - 2_Kotaki, Celso User Conversation Hist…" at bounding box center [820, 426] width 383 height 1077
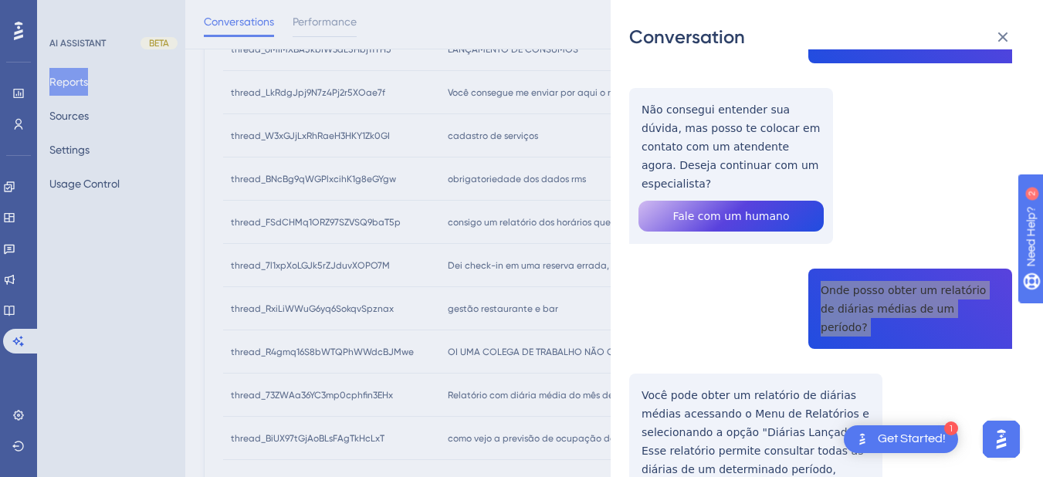
scroll to position [361, 0]
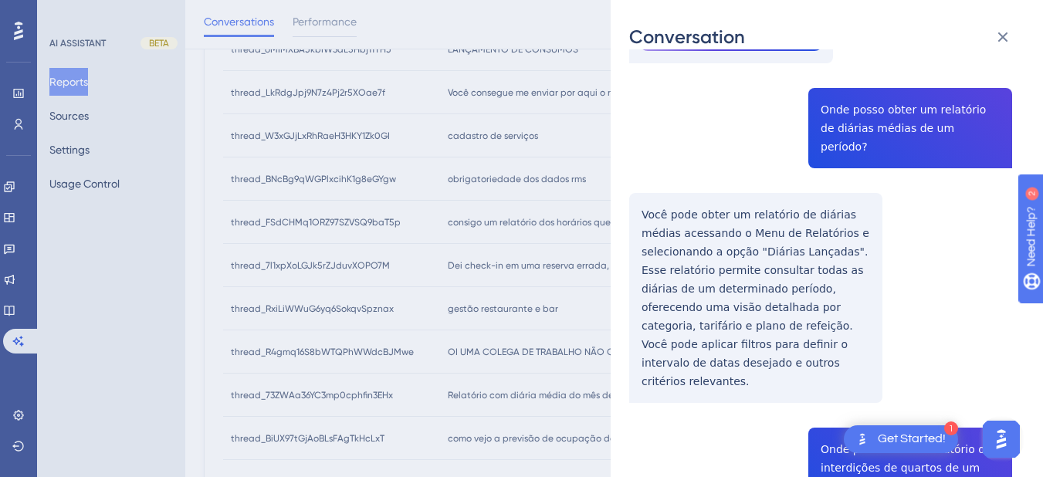
click at [647, 166] on div "thread_73ZWAa36YC3mp0cphfin3EHx Copy - - 2_Kotaki, Celso User Conversation Hist…" at bounding box center [820, 245] width 383 height 1077
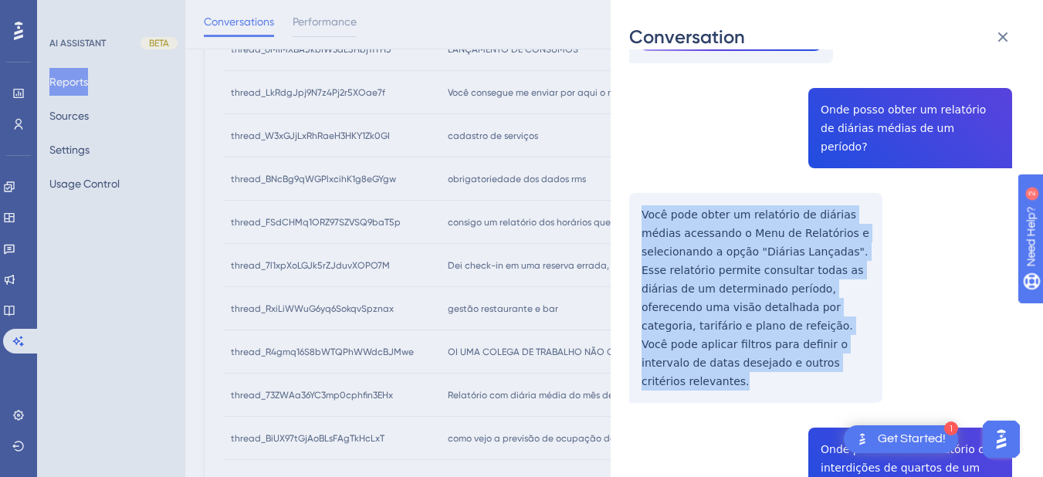
drag, startPoint x: 637, startPoint y: 173, endPoint x: 758, endPoint y: 331, distance: 198.3
click at [758, 331] on div "thread_73ZWAa36YC3mp0cphfin3EHx Copy - - 2_Kotaki, Celso User Conversation Hist…" at bounding box center [820, 245] width 383 height 1077
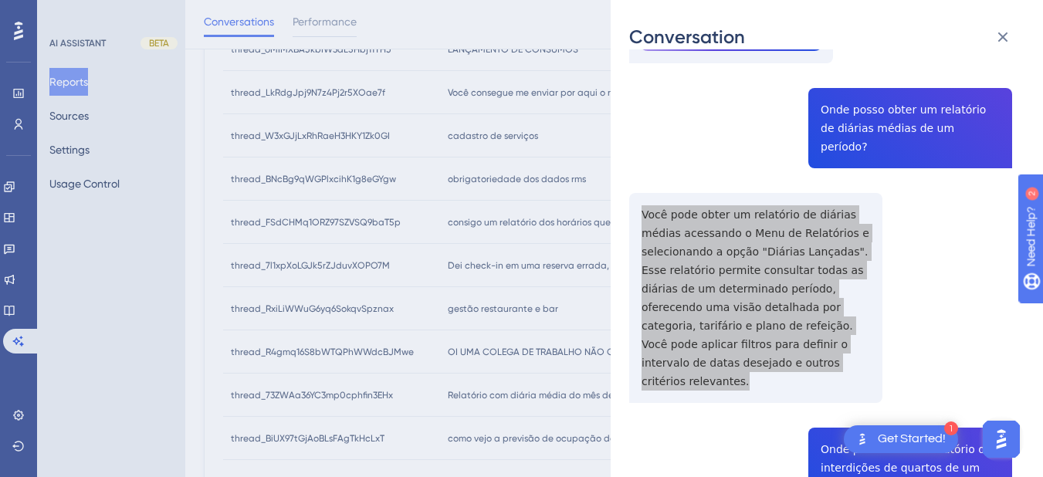
scroll to position [541, 0]
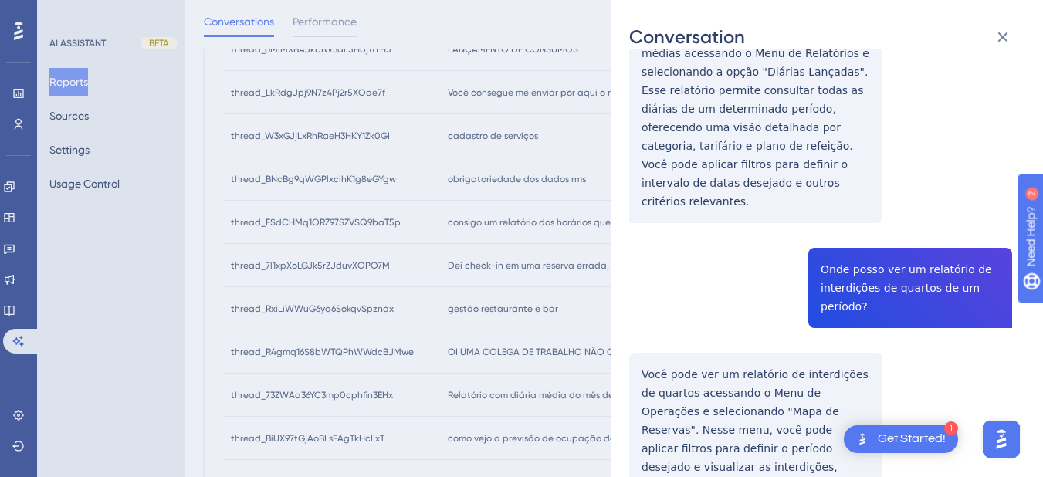
click at [856, 215] on div "thread_73ZWAa36YC3mp0cphfin3EHx Copy - - 2_Kotaki, Celso User Conversation Hist…" at bounding box center [820, 65] width 383 height 1077
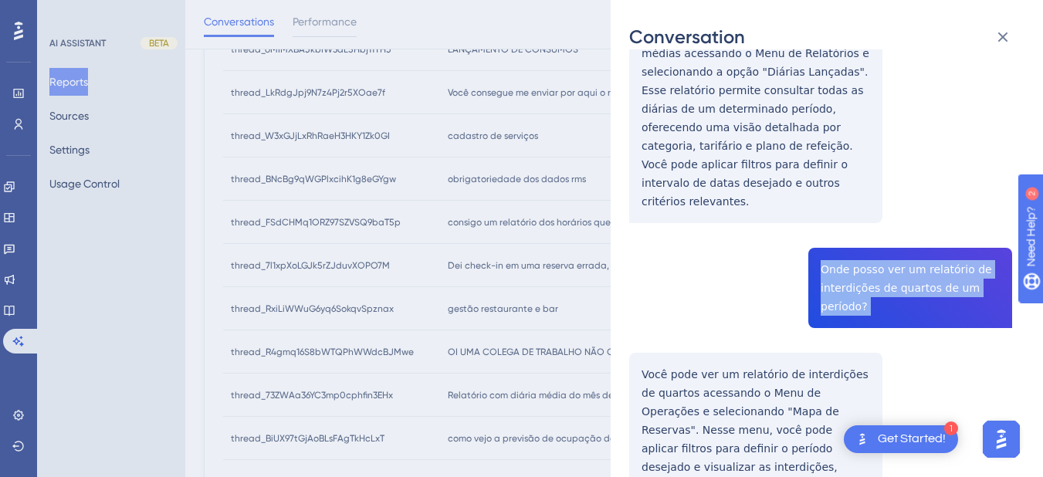
click at [856, 215] on div "thread_73ZWAa36YC3mp0cphfin3EHx Copy - - 2_Kotaki, Celso User Conversation Hist…" at bounding box center [820, 65] width 383 height 1077
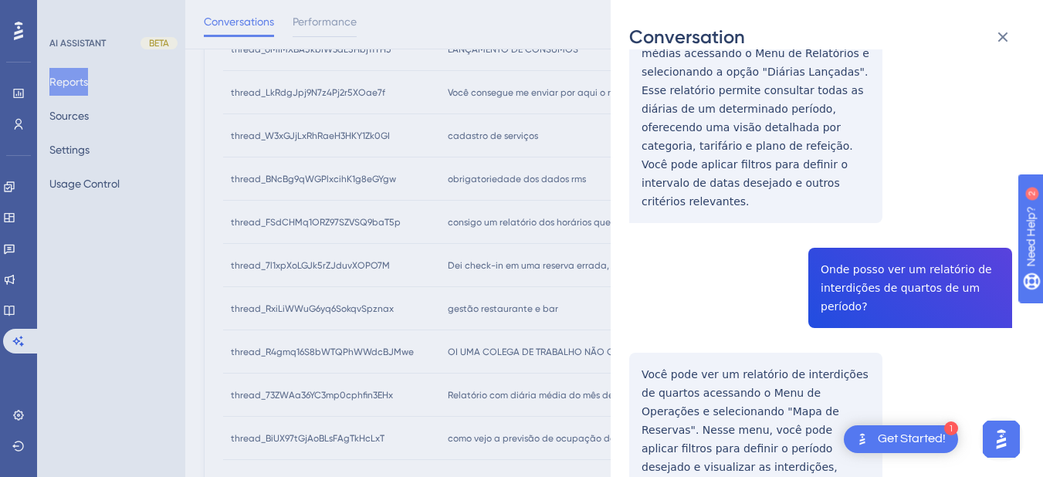
click at [671, 337] on div "thread_73ZWAa36YC3mp0cphfin3EHx Copy - - 2_Kotaki, Celso User Conversation Hist…" at bounding box center [820, 65] width 383 height 1077
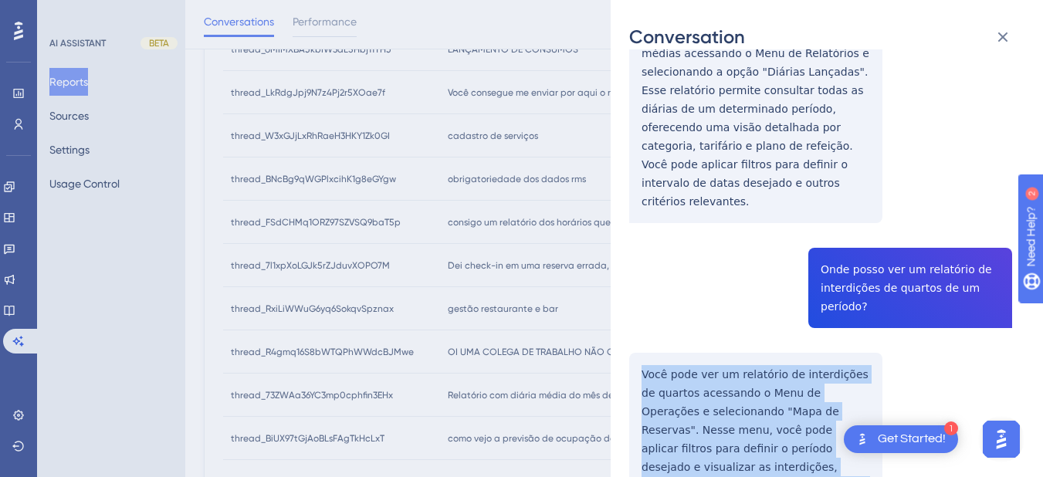
click at [671, 337] on div "thread_73ZWAa36YC3mp0cphfin3EHx Copy - - 2_Kotaki, Celso User Conversation Hist…" at bounding box center [820, 65] width 383 height 1077
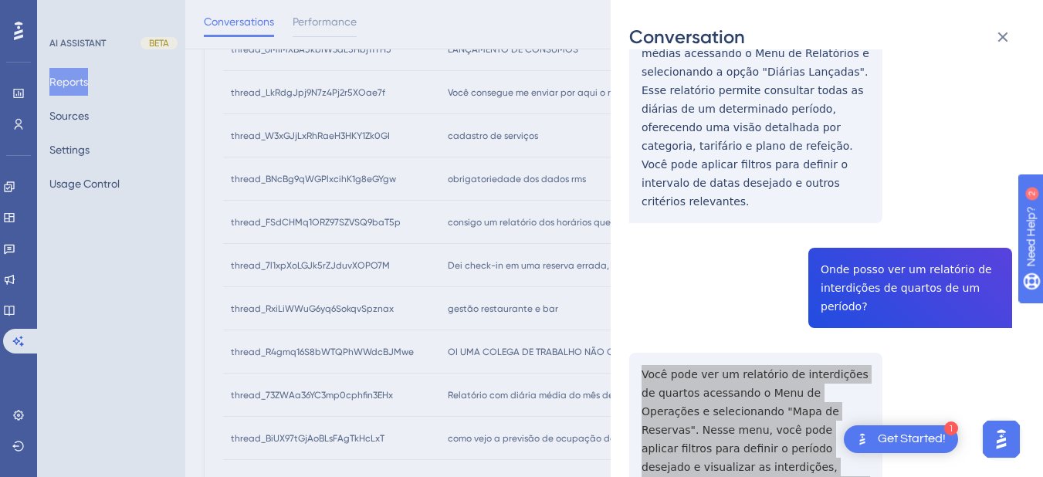
scroll to position [0, 0]
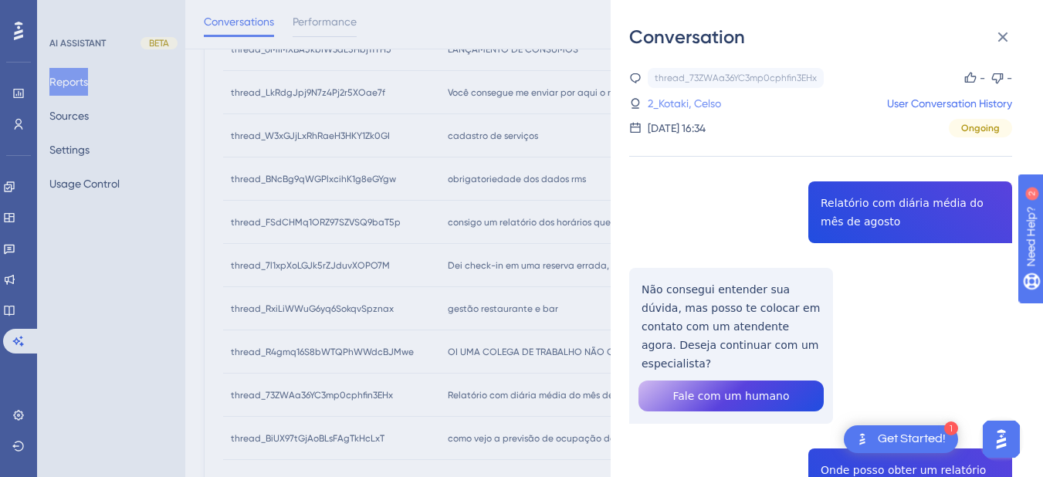
click at [668, 101] on link "2_Kotaki, Celso" at bounding box center [684, 103] width 73 height 19
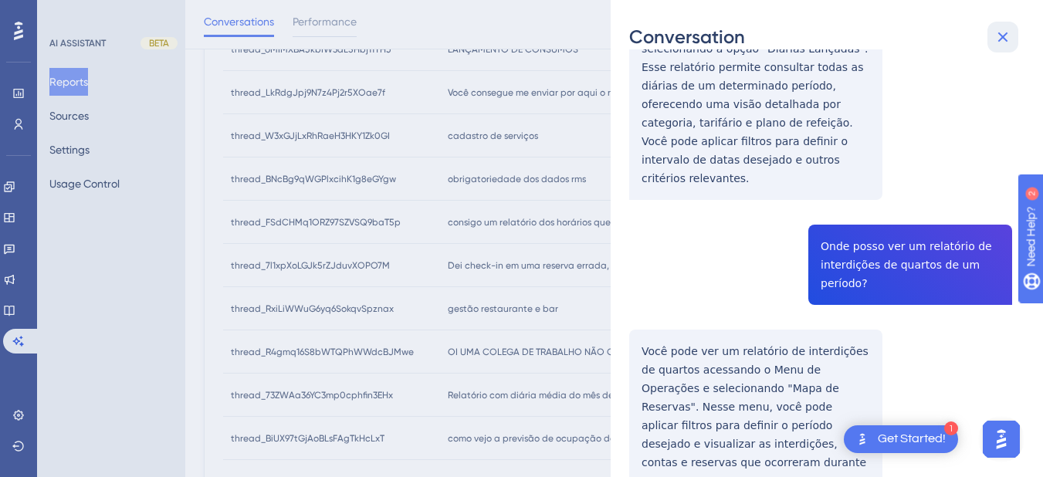
click at [1001, 29] on icon at bounding box center [1003, 37] width 19 height 19
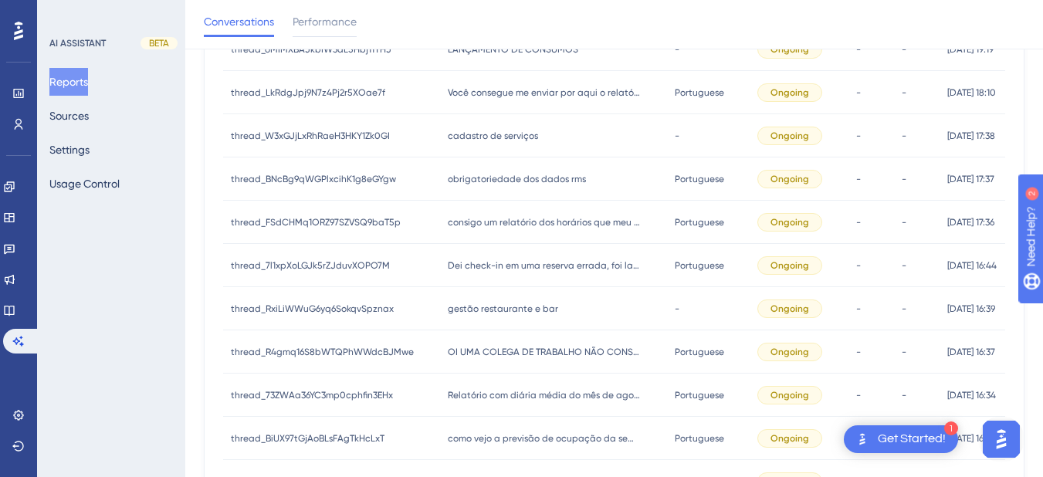
scroll to position [623, 0]
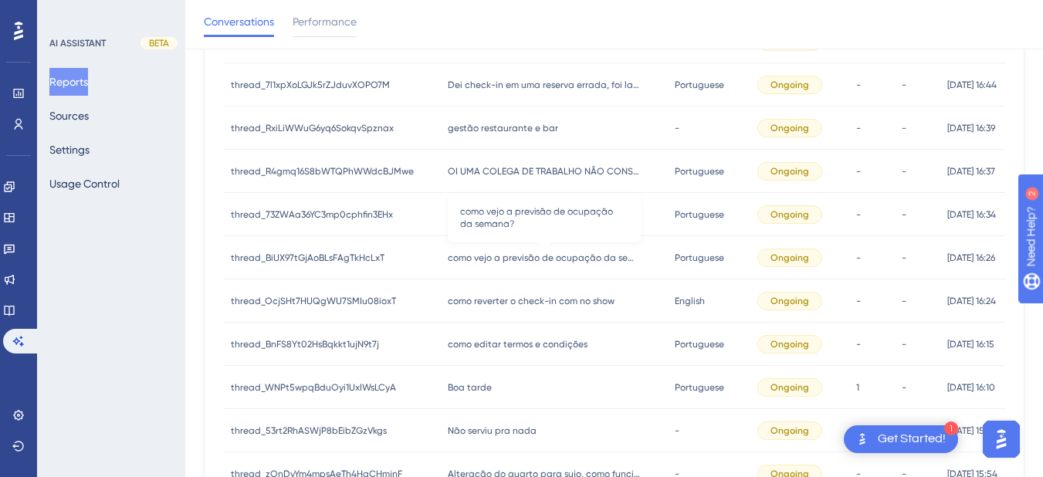
click at [488, 256] on span "como vejo a previsão de ocupação da semana?" at bounding box center [544, 258] width 193 height 12
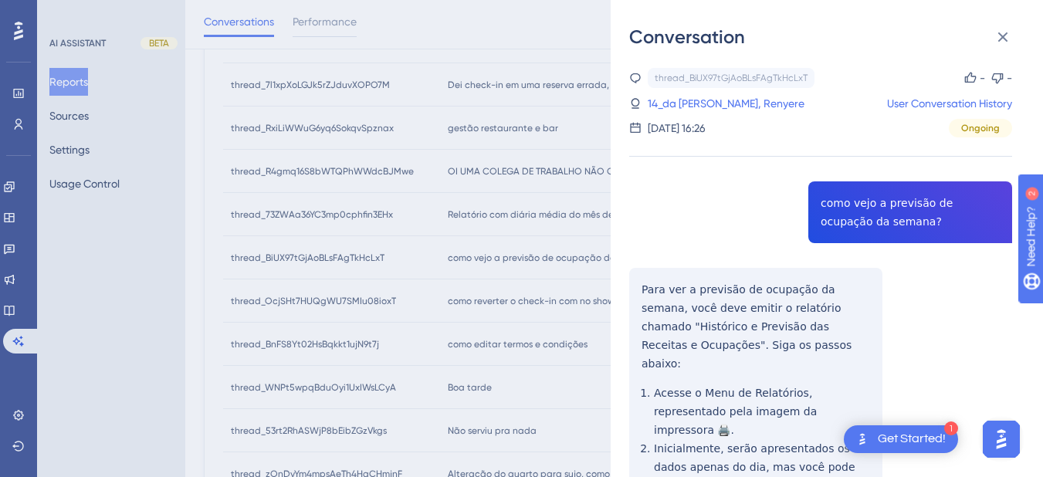
click at [839, 199] on div "thread_BiUX97tGjAoBLsFAgTkHcLxT Copy - - 14_da Silva Coelho Machado, Renyere Us…" at bounding box center [820, 397] width 383 height 659
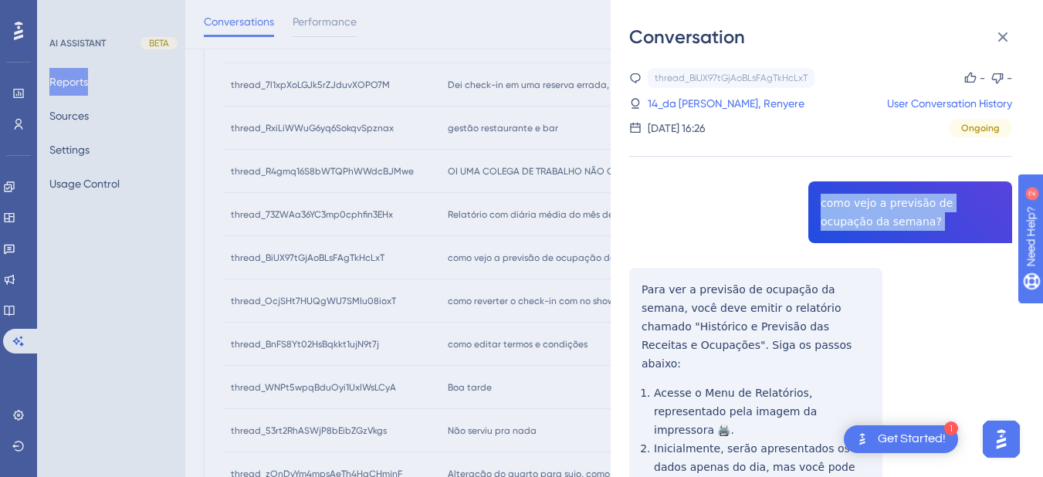
click at [839, 199] on div "thread_BiUX97tGjAoBLsFAgTkHcLxT Copy - - 14_da Silva Coelho Machado, Renyere Us…" at bounding box center [820, 397] width 383 height 659
click at [644, 290] on div "thread_BiUX97tGjAoBLsFAgTkHcLxT Copy - - 14_da Silva Coelho Machado, Renyere Us…" at bounding box center [820, 397] width 383 height 659
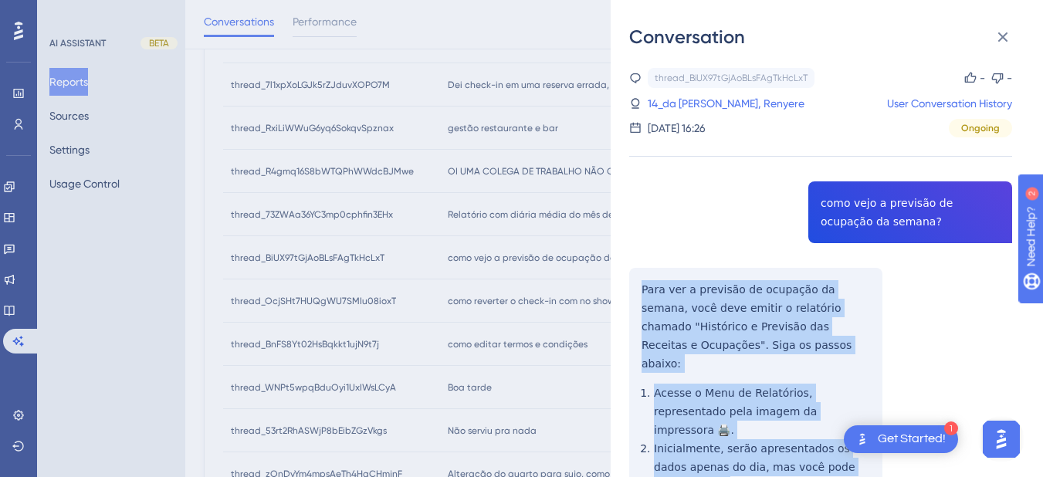
scroll to position [164, 0]
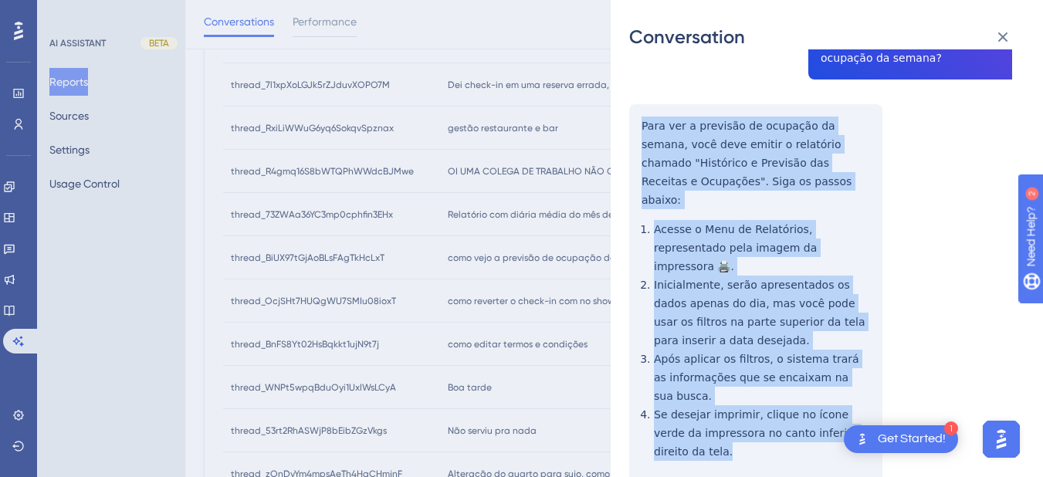
drag, startPoint x: 639, startPoint y: 281, endPoint x: 844, endPoint y: 333, distance: 211.1
click at [868, 376] on div "thread_BiUX97tGjAoBLsFAgTkHcLxT Copy - - 14_da Silva Coelho Machado, Renyere Us…" at bounding box center [820, 233] width 383 height 659
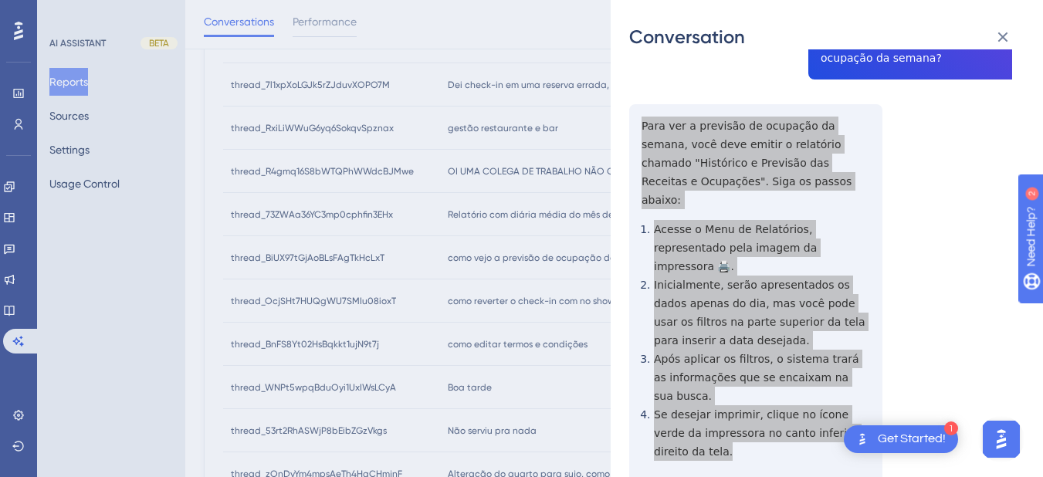
scroll to position [0, 0]
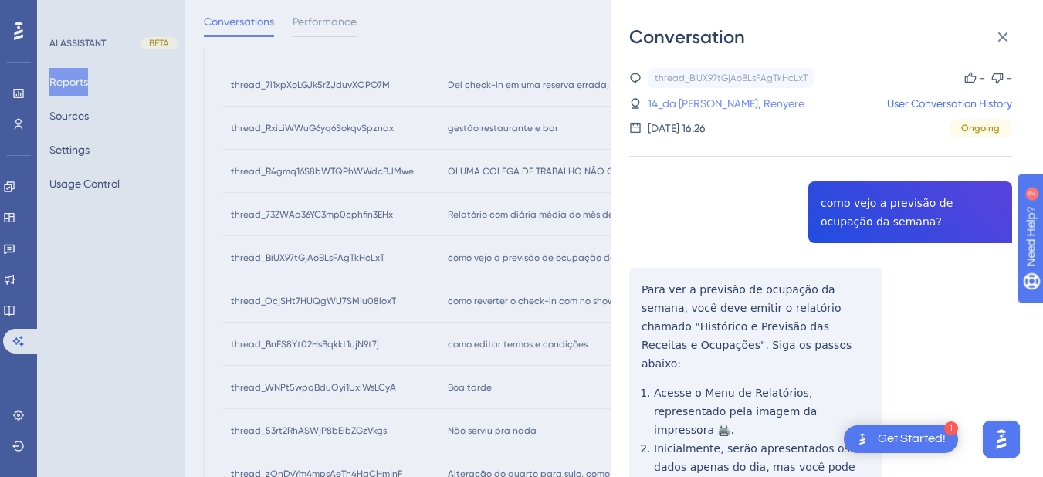
click at [724, 111] on link "14_da Silva Coelho Machado, Renyere" at bounding box center [726, 103] width 157 height 19
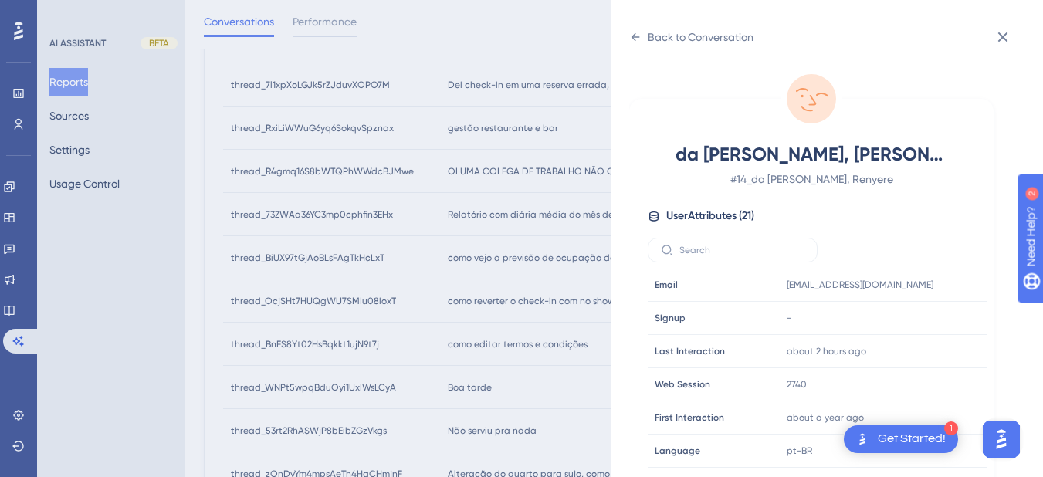
scroll to position [470, 0]
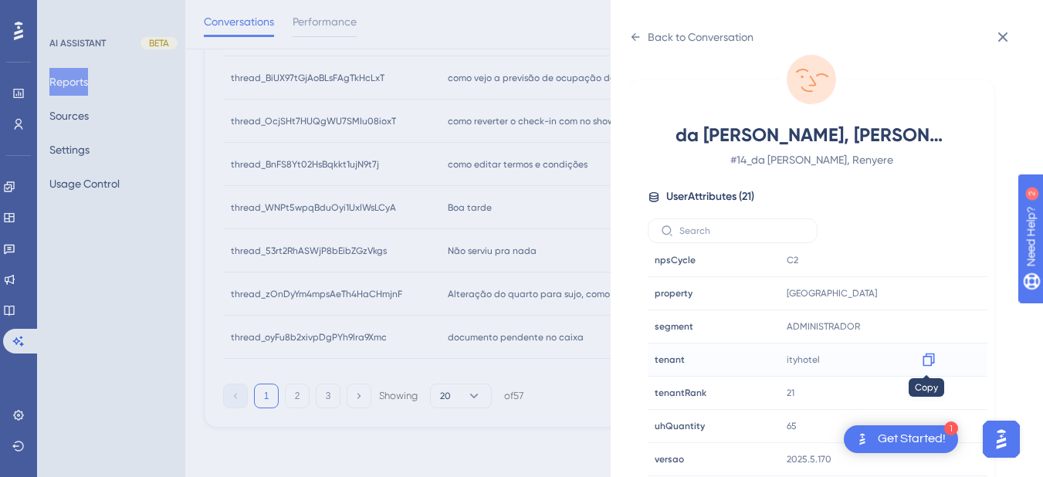
click at [929, 361] on icon at bounding box center [929, 360] width 12 height 13
click at [630, 33] on icon at bounding box center [635, 37] width 12 height 12
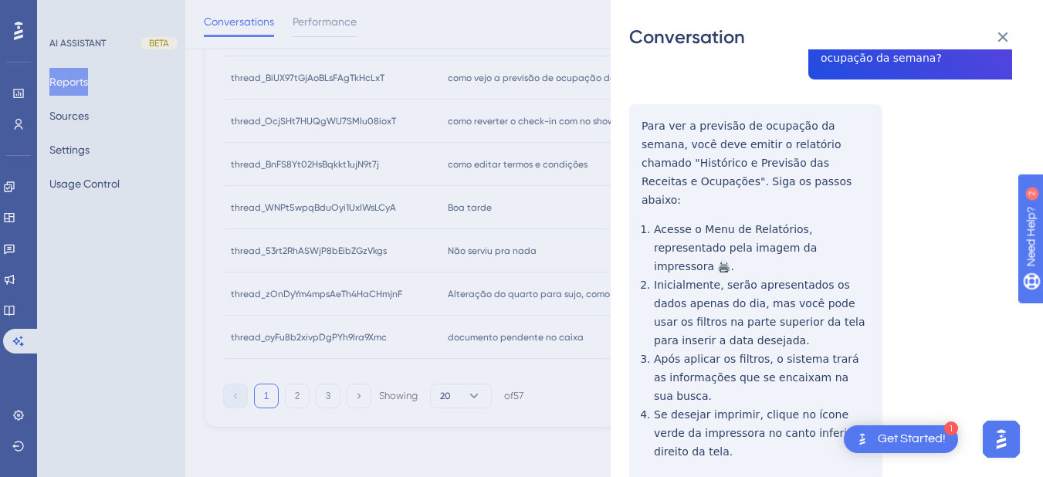
scroll to position [0, 0]
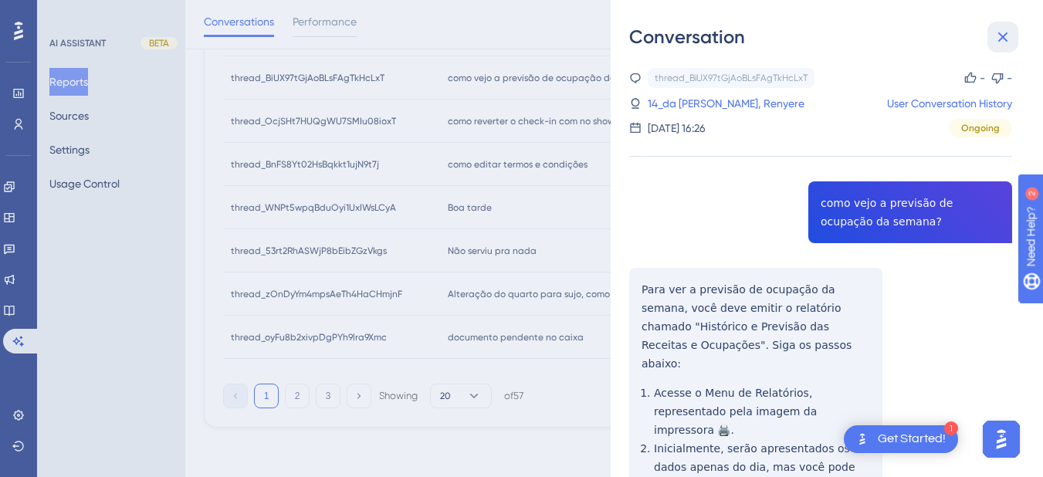
click at [1003, 37] on icon at bounding box center [1004, 37] width 10 height 10
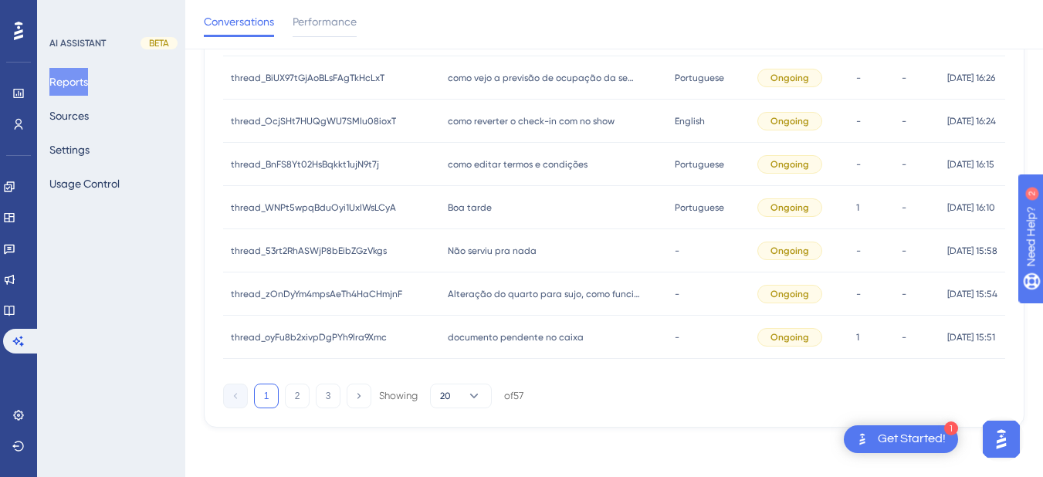
click at [450, 134] on div "como reverter o check-in com no show como reverter o check-in com no show" at bounding box center [553, 121] width 227 height 43
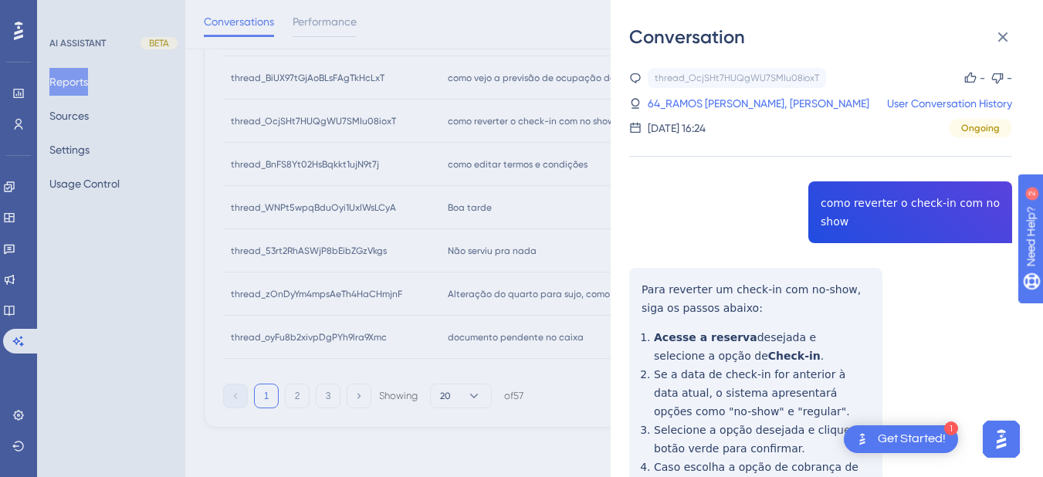
click at [846, 213] on div "thread_OcjSHt7HUQgWU7SMIu08ioxT Copy - - 64_RAMOS ARAUJO, NAYRA RAQUEL User Con…" at bounding box center [820, 369] width 383 height 603
click at [846, 214] on div "thread_OcjSHt7HUQgWU7SMIu08ioxT Copy - - 64_RAMOS ARAUJO, NAYRA RAQUEL User Con…" at bounding box center [820, 369] width 383 height 603
click at [636, 287] on div "thread_OcjSHt7HUQgWU7SMIu08ioxT Copy - - 64_RAMOS ARAUJO, NAYRA RAQUEL User Con…" at bounding box center [820, 369] width 383 height 603
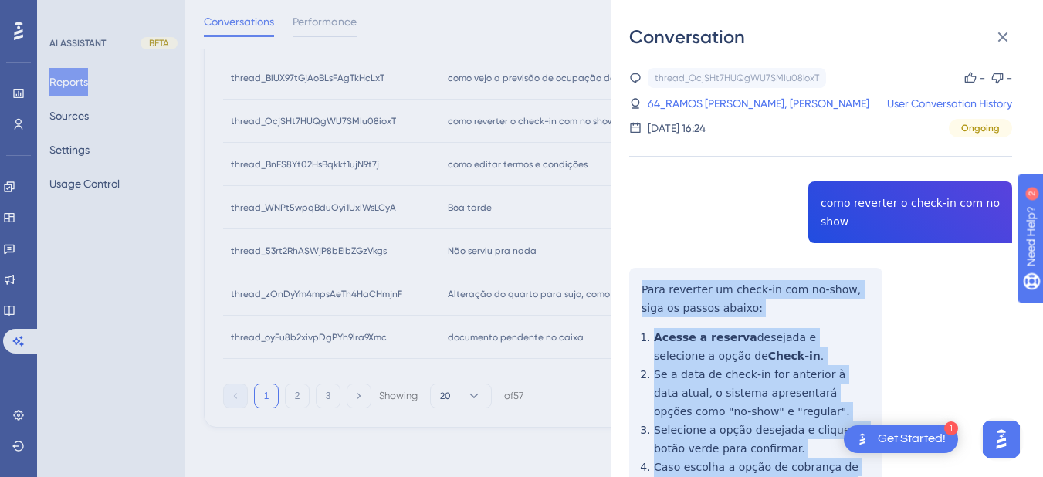
scroll to position [182, 0]
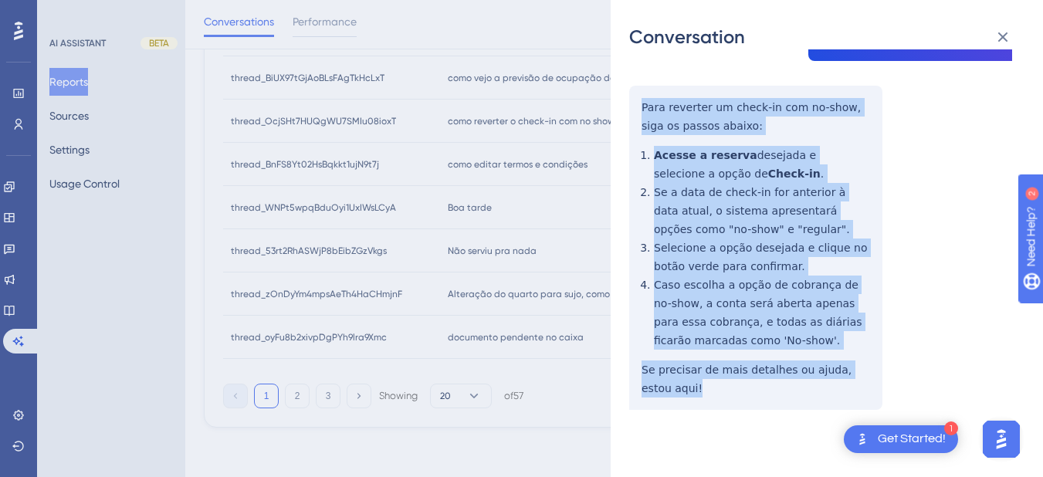
drag, startPoint x: 644, startPoint y: 285, endPoint x: 692, endPoint y: 155, distance: 138.3
click at [733, 390] on div "thread_OcjSHt7HUQgWU7SMIu08ioxT Copy - - 64_RAMOS ARAUJO, NAYRA RAQUEL User Con…" at bounding box center [820, 187] width 383 height 603
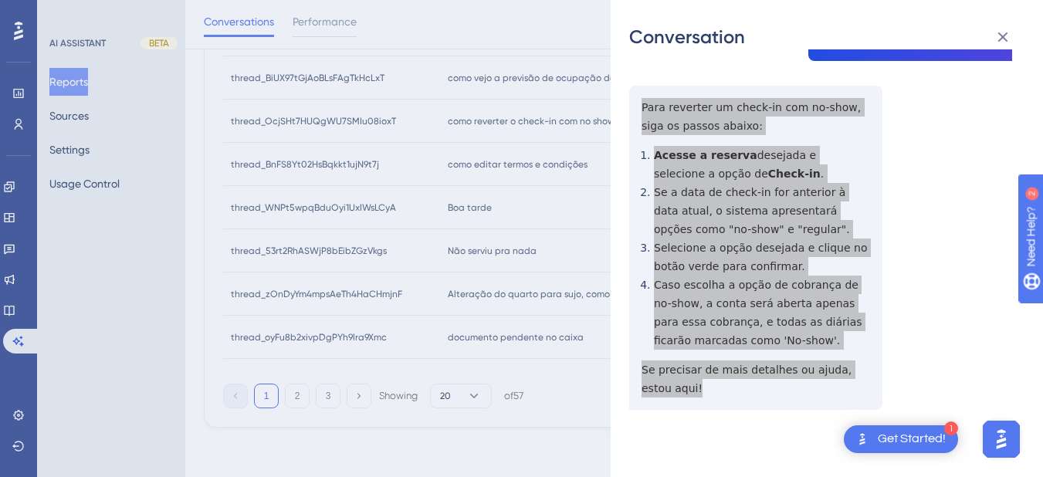
scroll to position [0, 0]
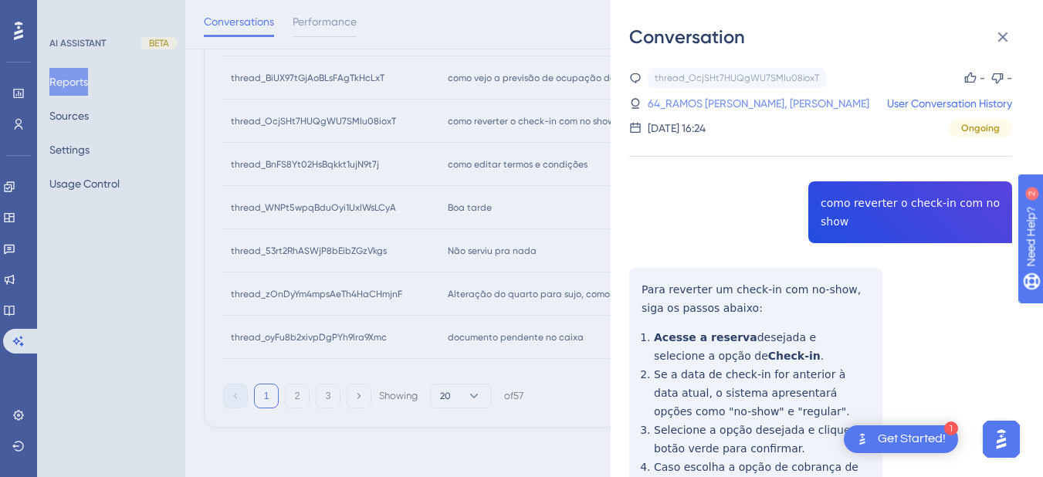
click at [676, 102] on link "64_RAMOS ARAUJO, NAYRA RAQUEL" at bounding box center [759, 103] width 222 height 19
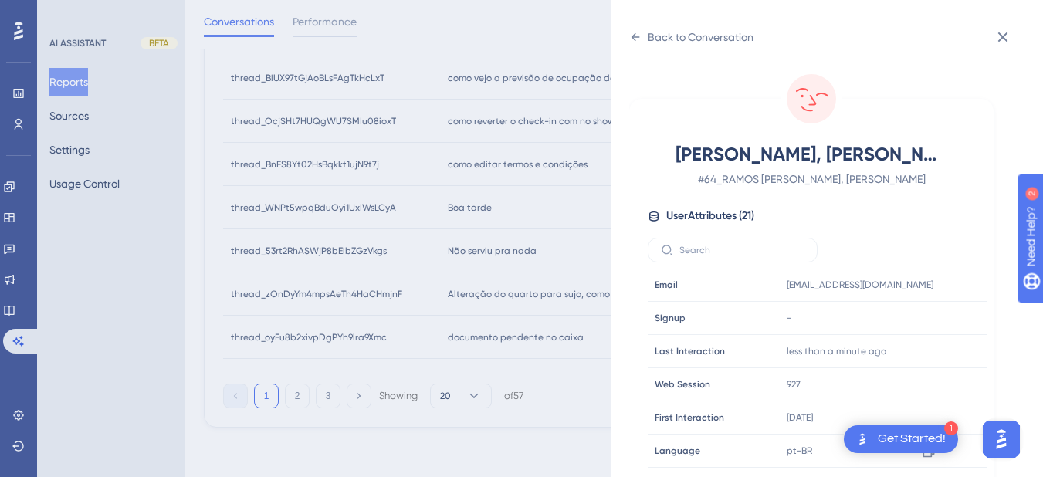
scroll to position [470, 0]
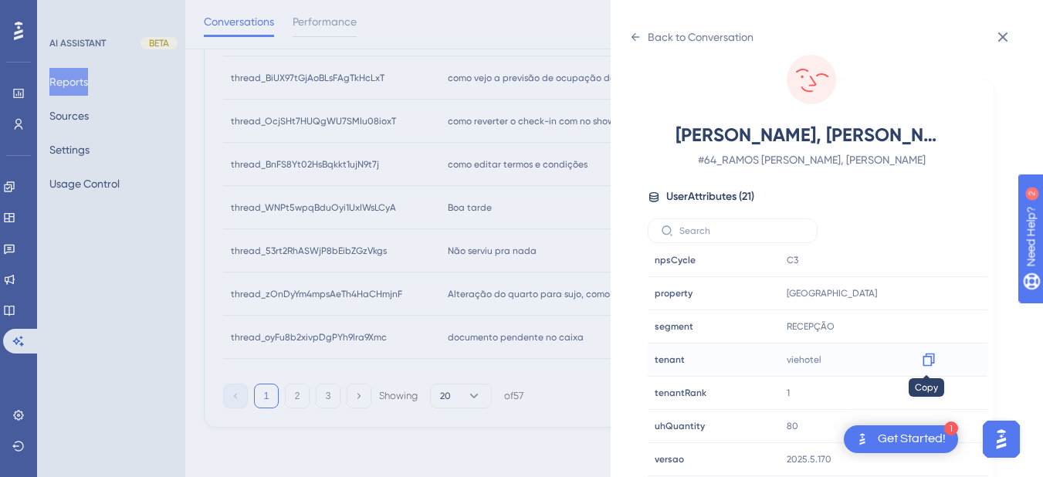
click at [923, 364] on icon at bounding box center [929, 360] width 12 height 13
click at [638, 32] on icon at bounding box center [635, 37] width 12 height 12
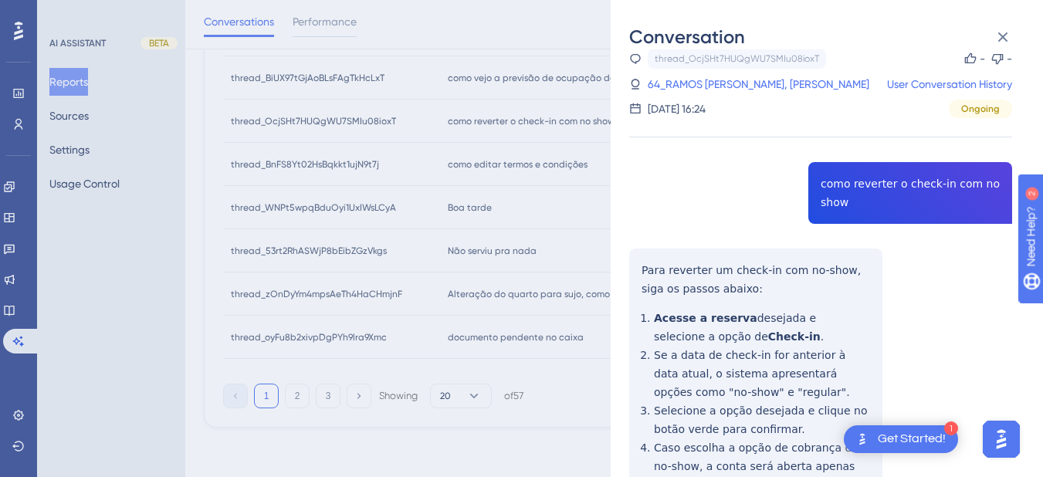
scroll to position [182, 0]
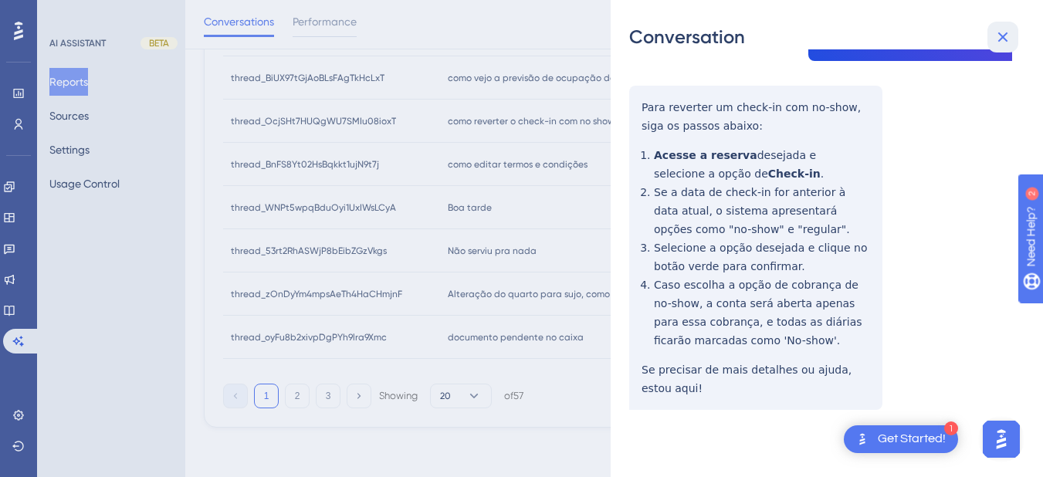
click at [1002, 36] on icon at bounding box center [1004, 37] width 10 height 10
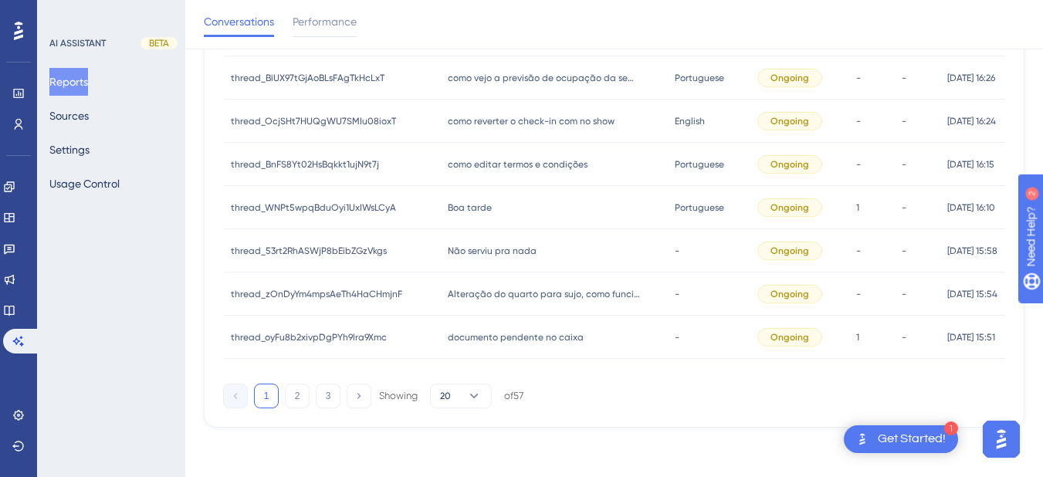
click at [554, 163] on span "como editar termos e condições" at bounding box center [518, 164] width 140 height 12
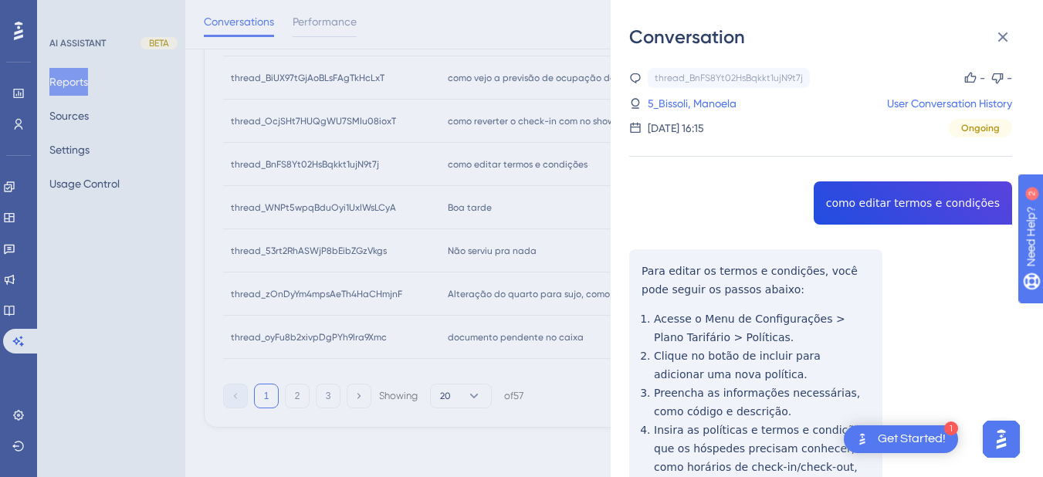
click at [875, 207] on div "thread_BnFS8Yt02HsBqkkt1ujN9t7j Copy - - 5_Bissoli, Manoela User Conversation H…" at bounding box center [820, 360] width 383 height 585
click at [641, 276] on div "thread_BnFS8Yt02HsBqkkt1ujN9t7j Copy - - 5_Bissoli, Manoela User Conversation H…" at bounding box center [820, 360] width 383 height 585
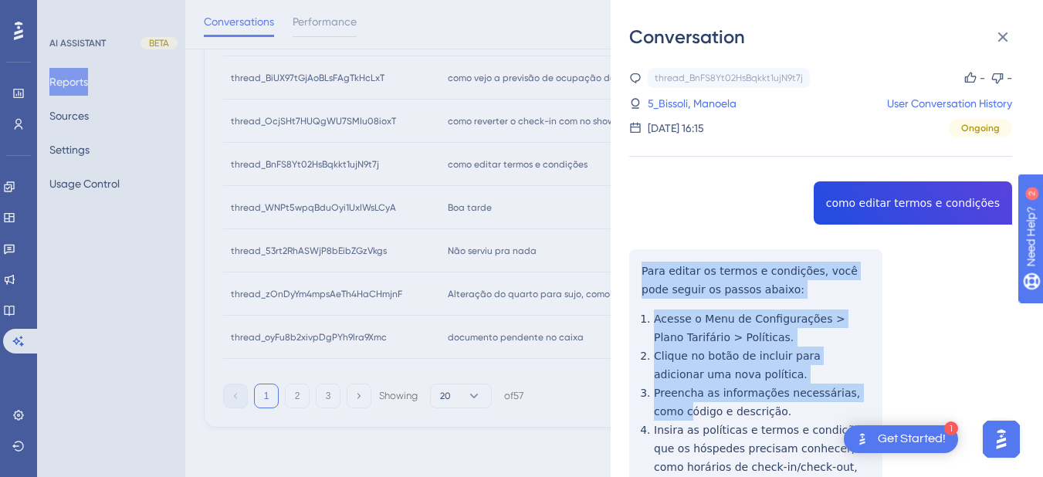
scroll to position [145, 0]
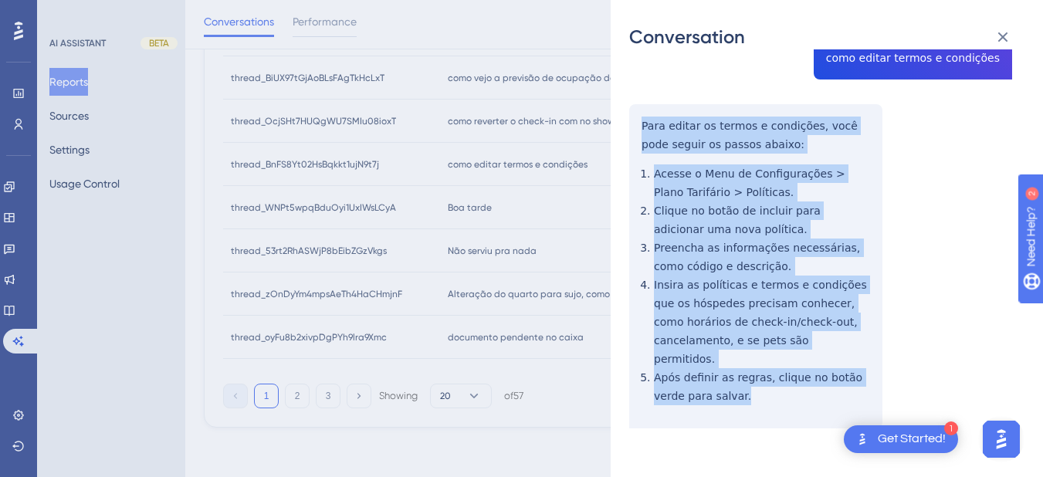
drag, startPoint x: 641, startPoint y: 265, endPoint x: 729, endPoint y: 249, distance: 89.5
click at [778, 386] on div "thread_BnFS8Yt02HsBqkkt1ujN9t7j Copy - - 5_Bissoli, Manoela User Conversation H…" at bounding box center [820, 215] width 383 height 585
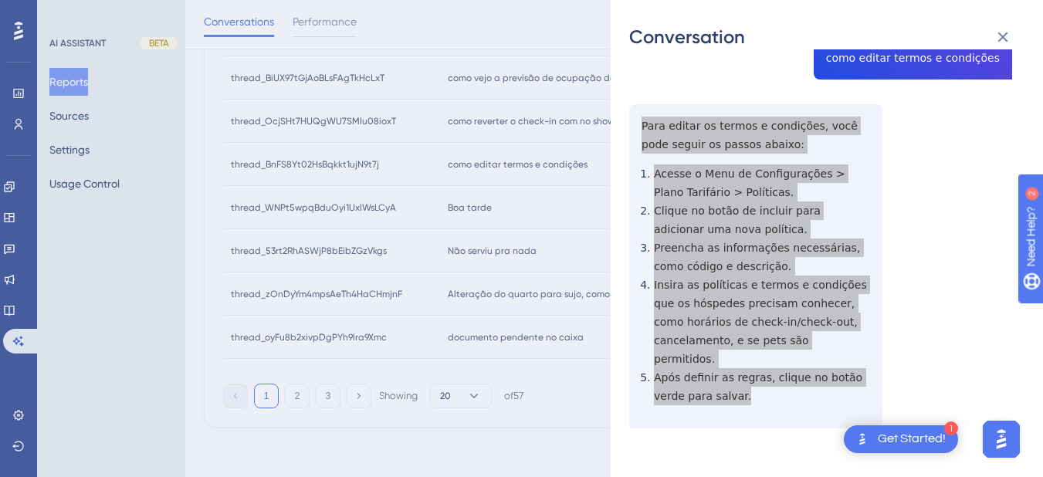
scroll to position [0, 0]
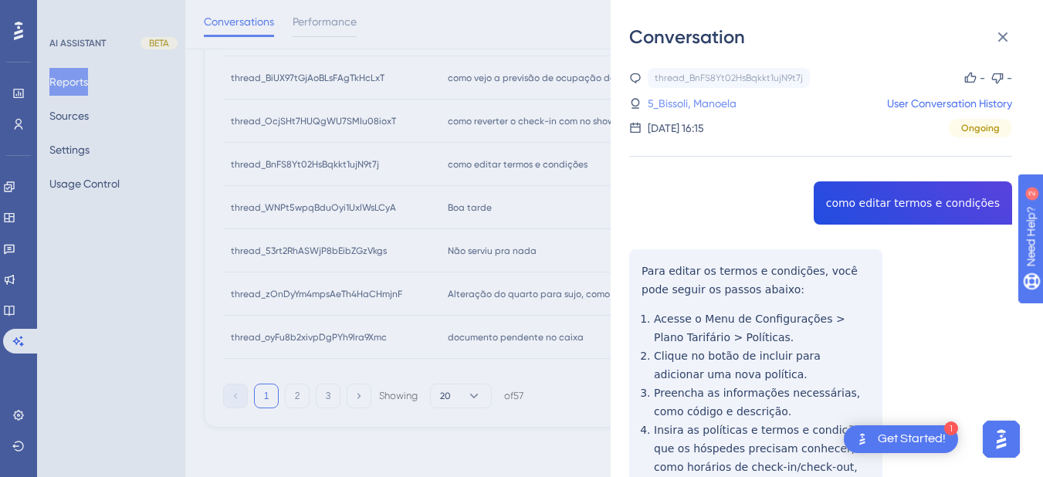
click at [679, 106] on link "5_Bissoli, Manoela" at bounding box center [692, 103] width 89 height 19
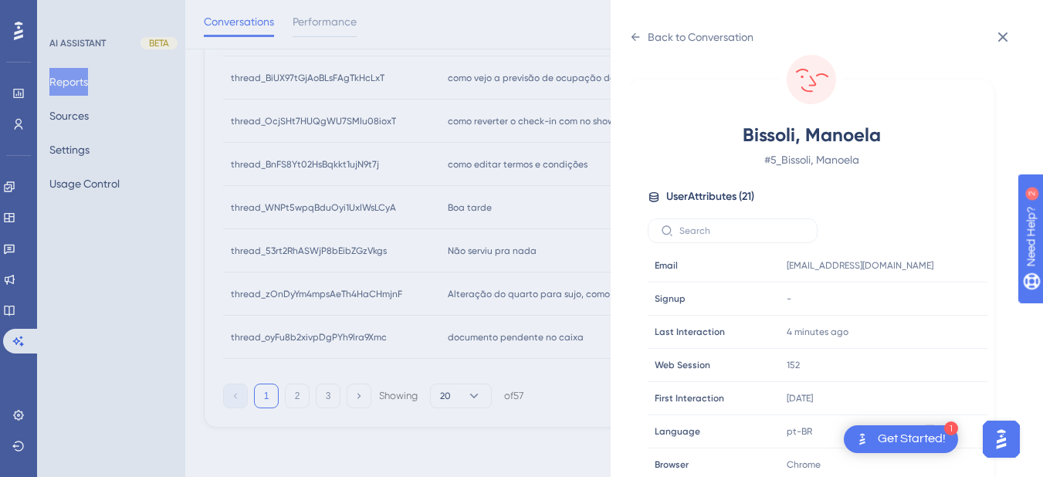
scroll to position [470, 0]
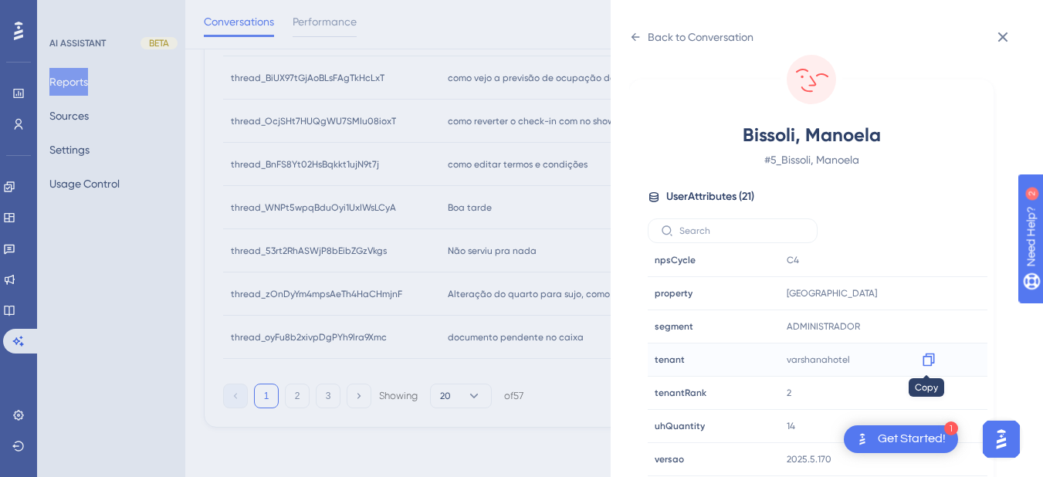
click at [926, 358] on icon at bounding box center [928, 359] width 15 height 15
click at [628, 42] on div "Back to Conversation Bissoli, Manoela # 5_Bissoli, Manoela User Attributes ( 21…" at bounding box center [827, 238] width 432 height 477
click at [629, 34] on div "Back to Conversation Bissoli, Manoela # 5_Bissoli, Manoela User Attributes ( 21…" at bounding box center [827, 238] width 432 height 477
click at [643, 36] on div "Back to Conversation" at bounding box center [691, 37] width 124 height 25
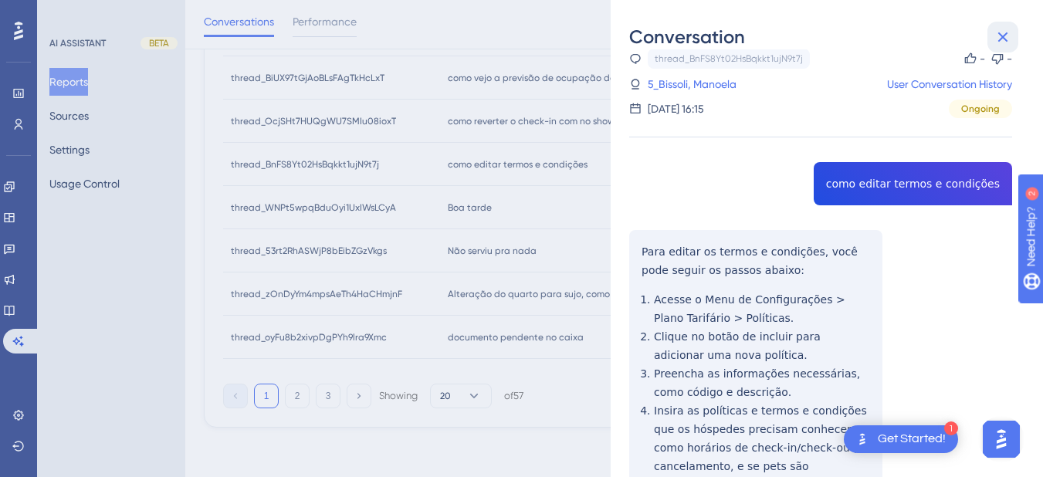
click at [992, 31] on button at bounding box center [1003, 37] width 31 height 31
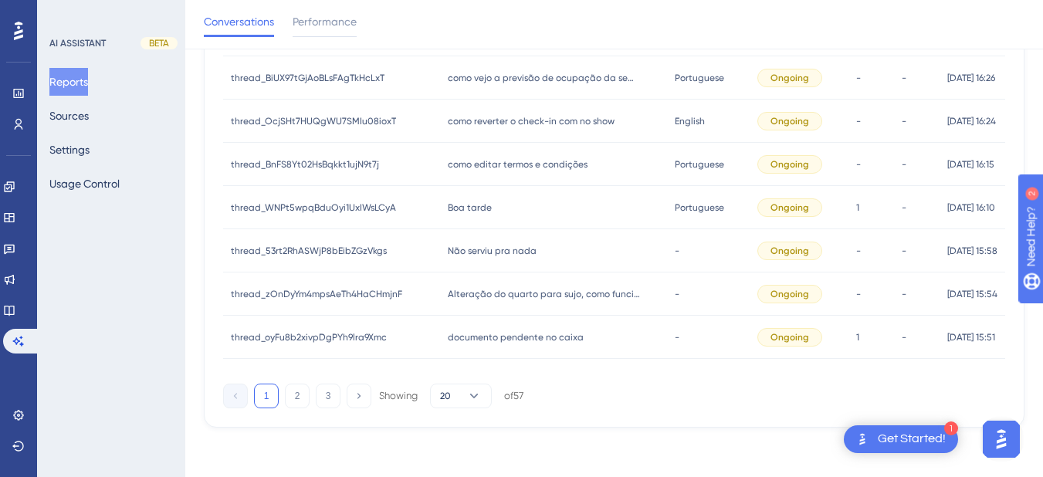
click at [481, 205] on span "Boa tarde" at bounding box center [470, 208] width 44 height 12
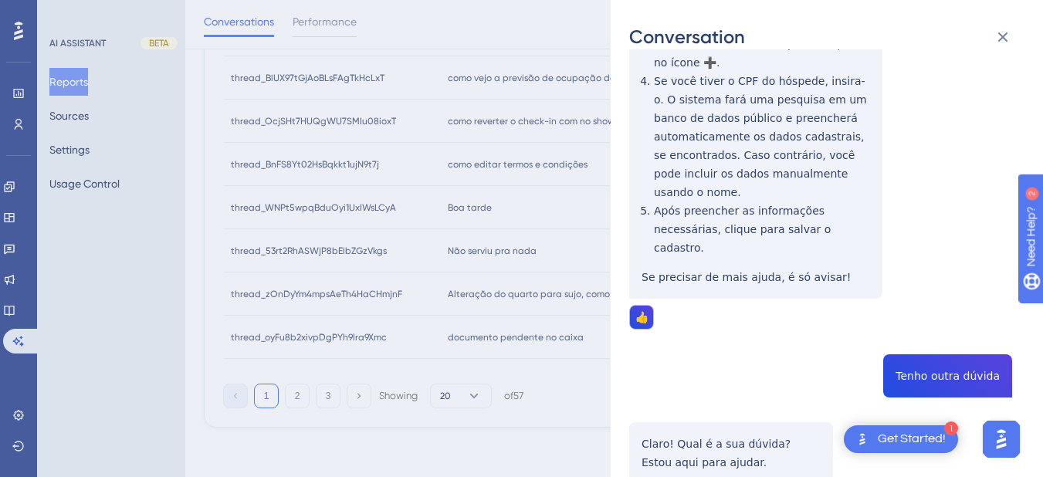
scroll to position [180, 0]
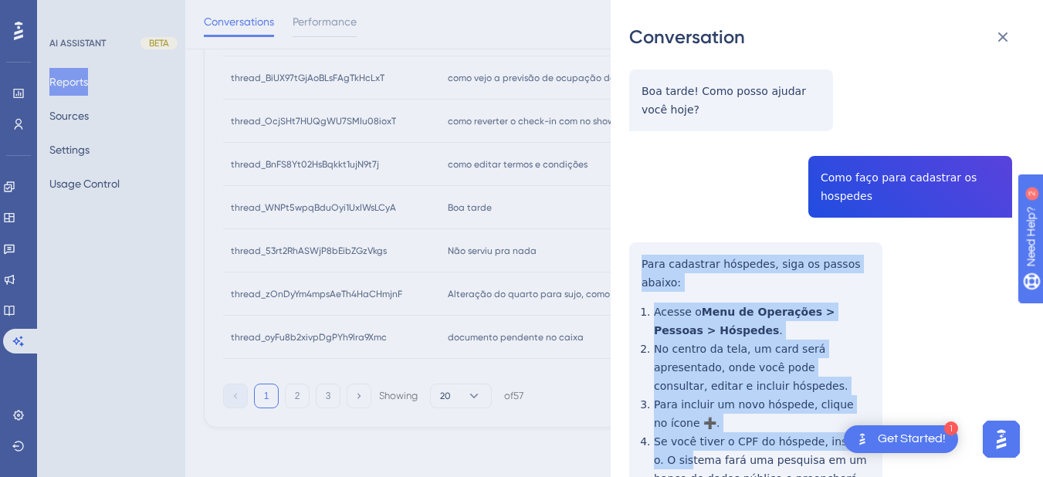
scroll to position [541, 0]
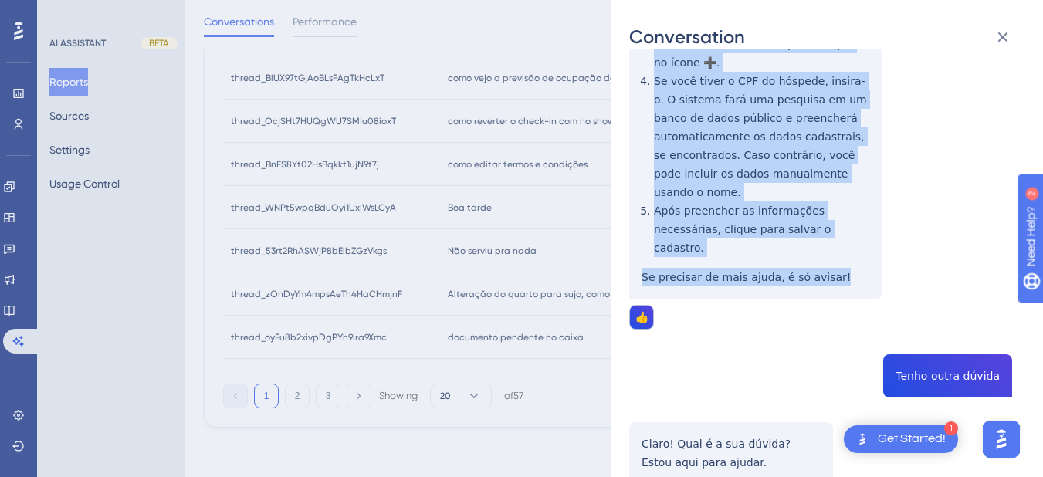
drag, startPoint x: 640, startPoint y: 259, endPoint x: 768, endPoint y: 158, distance: 163.2
click at [853, 243] on div "thread_WNPt5wpqBduOyi1UxIWsLCyA Copy 1 - 5_Becchi- ADM, Gabriella User Conversa…" at bounding box center [820, 355] width 383 height 1656
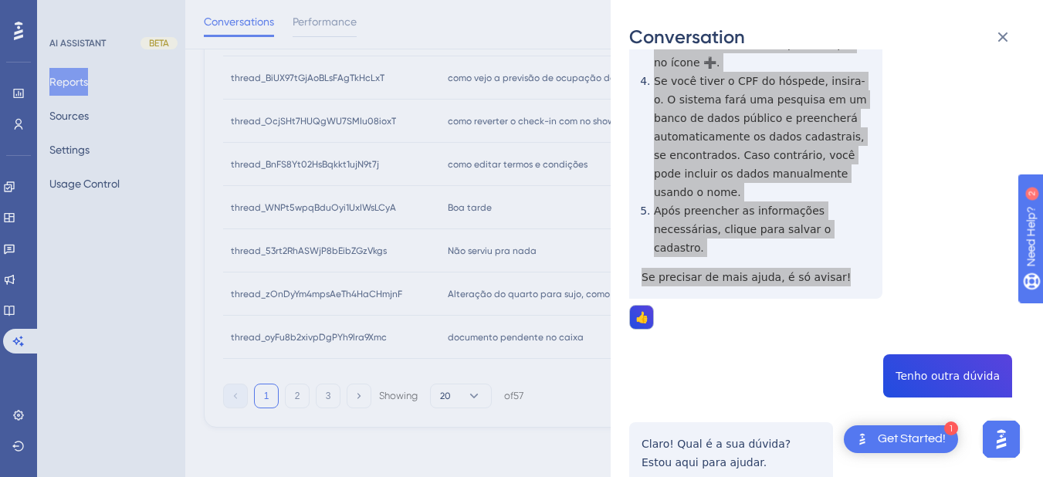
scroll to position [721, 0]
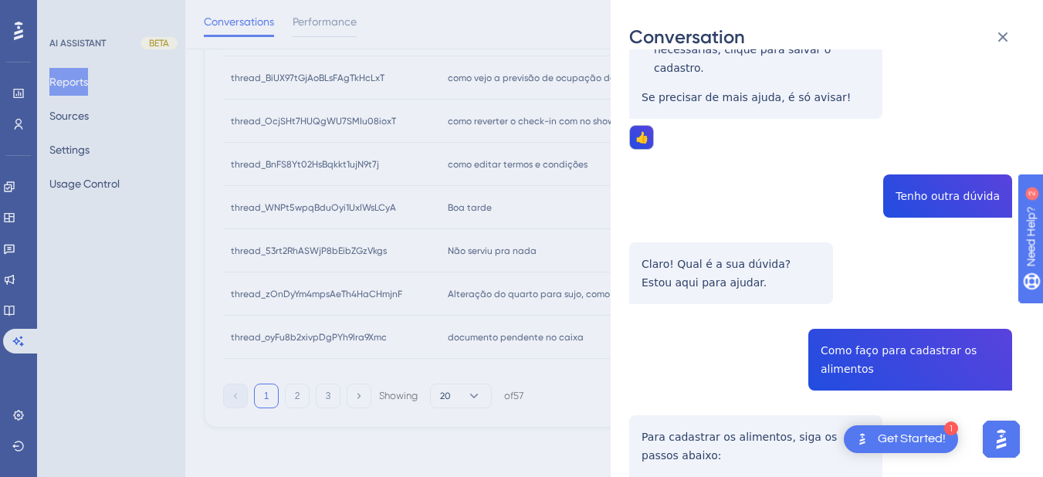
click at [933, 150] on div "thread_WNPt5wpqBduOyi1UxIWsLCyA Copy 1 - 5_Becchi- ADM, Gabriella User Conversa…" at bounding box center [820, 175] width 383 height 1656
click at [933, 149] on div "thread_WNPt5wpqBduOyi1UxIWsLCyA Copy 1 - 5_Becchi- ADM, Gabriella User Conversa…" at bounding box center [820, 175] width 383 height 1656
click at [852, 309] on div "thread_WNPt5wpqBduOyi1UxIWsLCyA Copy 1 - 5_Becchi- ADM, Gabriella User Conversa…" at bounding box center [820, 175] width 383 height 1656
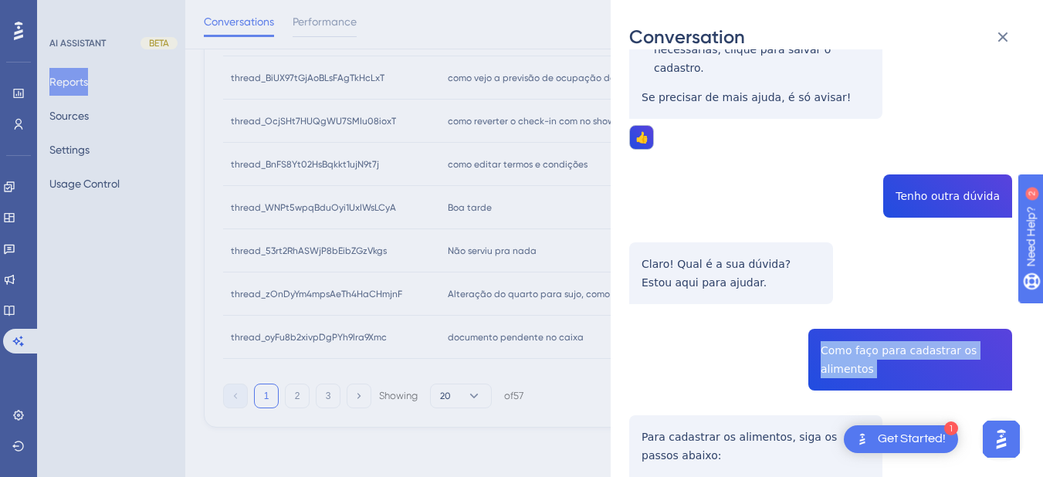
click at [852, 309] on div "thread_WNPt5wpqBduOyi1UxIWsLCyA Copy 1 - 5_Becchi- ADM, Gabriella User Conversa…" at bounding box center [820, 175] width 383 height 1656
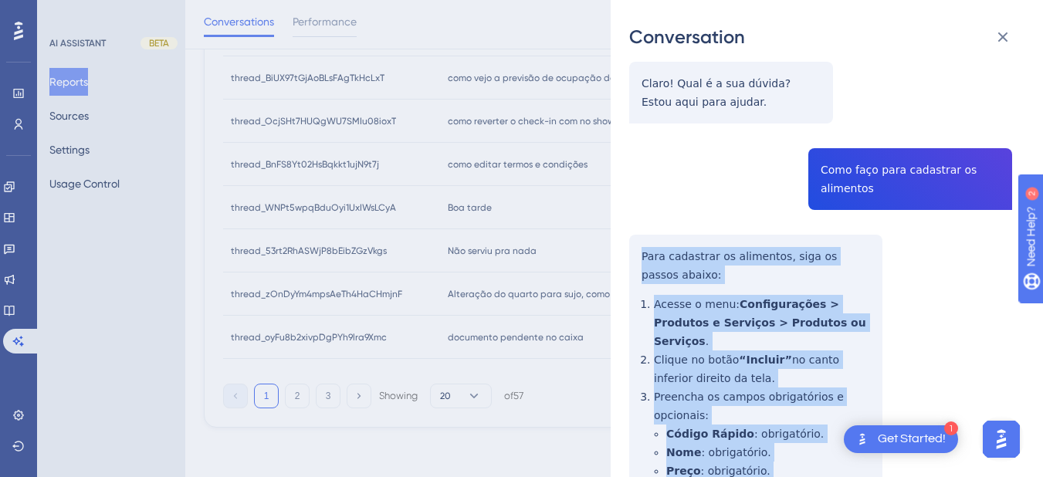
scroll to position [1161, 0]
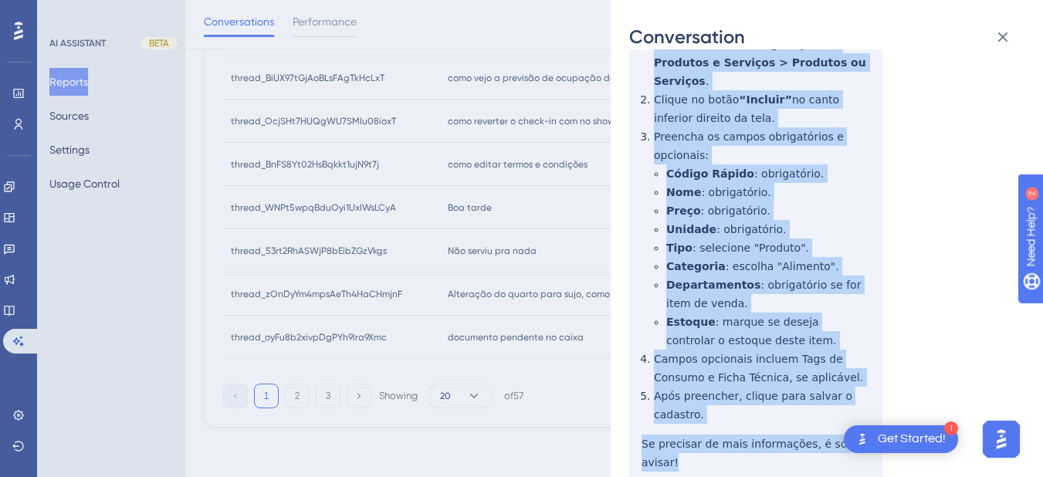
drag, startPoint x: 635, startPoint y: 214, endPoint x: 721, endPoint y: 209, distance: 86.7
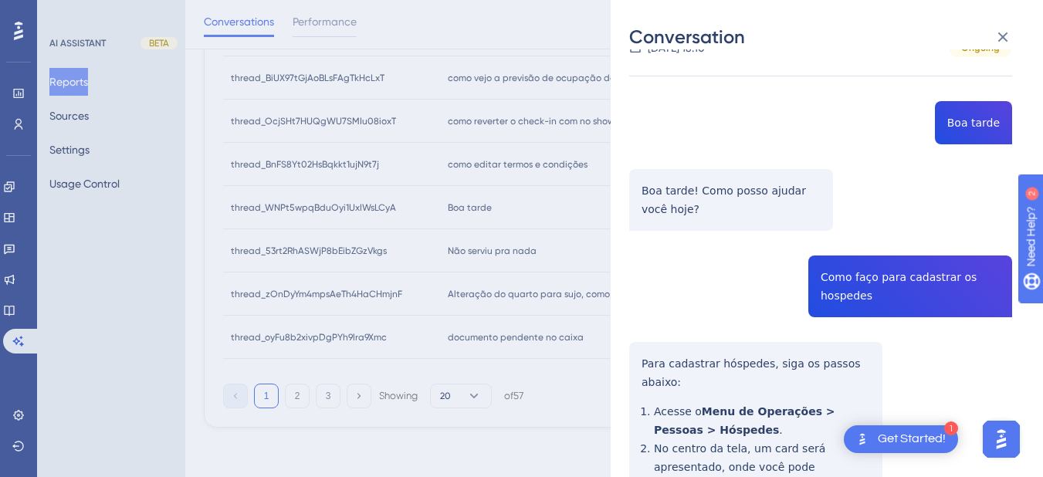
scroll to position [0, 0]
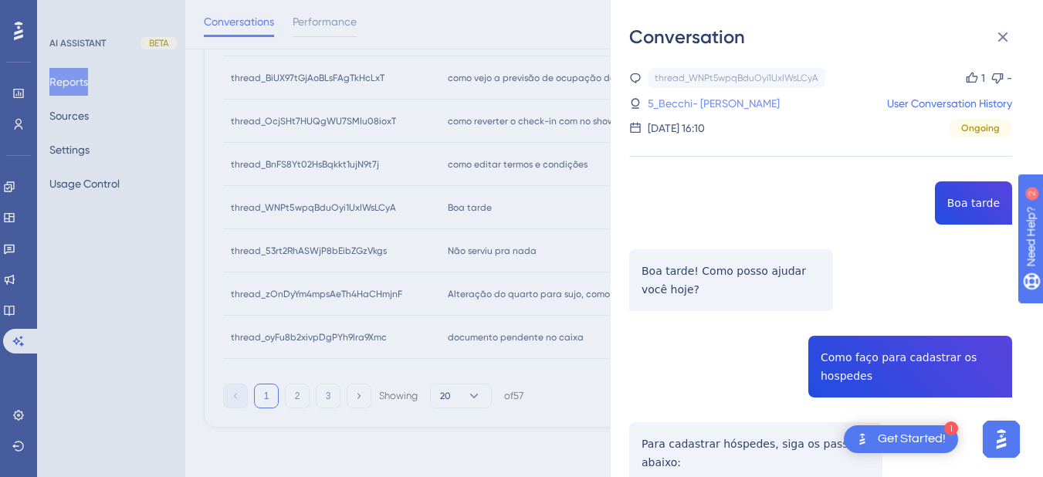
click at [700, 102] on link "5_Becchi- ADM, Gabriella" at bounding box center [714, 103] width 132 height 19
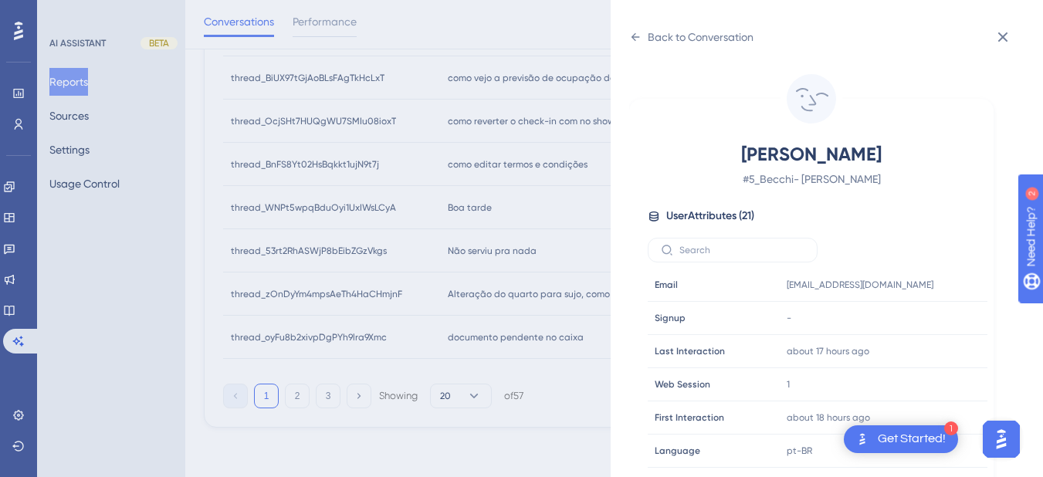
scroll to position [470, 0]
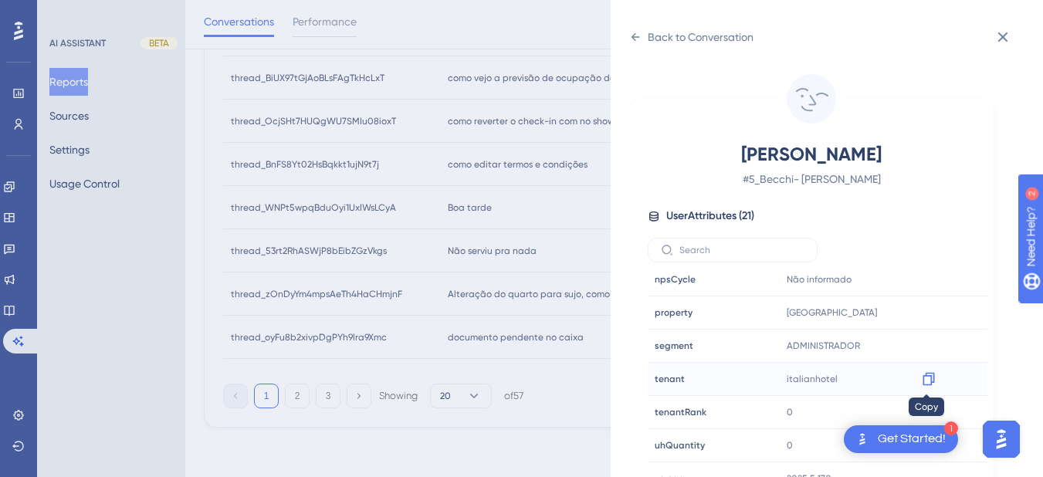
click at [927, 382] on icon at bounding box center [928, 378] width 15 height 15
click at [640, 36] on icon at bounding box center [635, 37] width 12 height 12
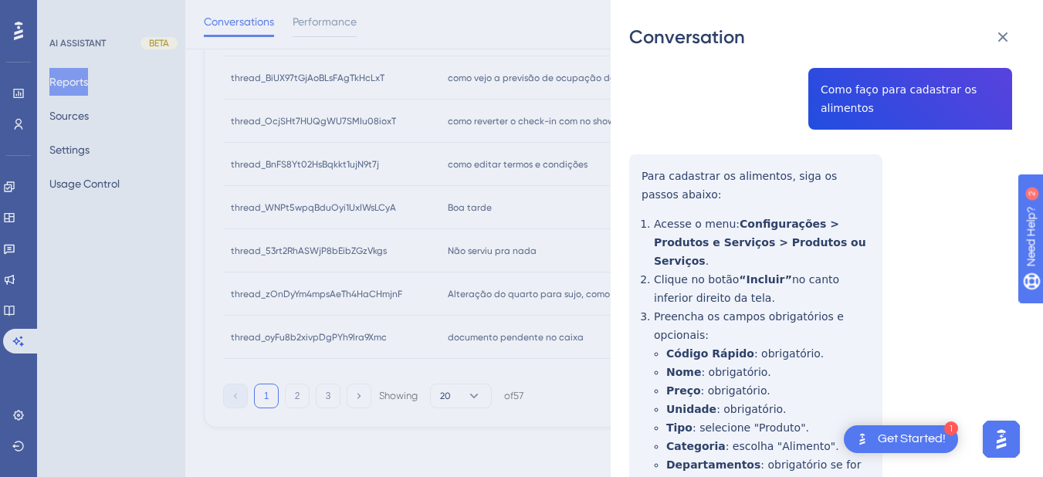
scroll to position [441, 0]
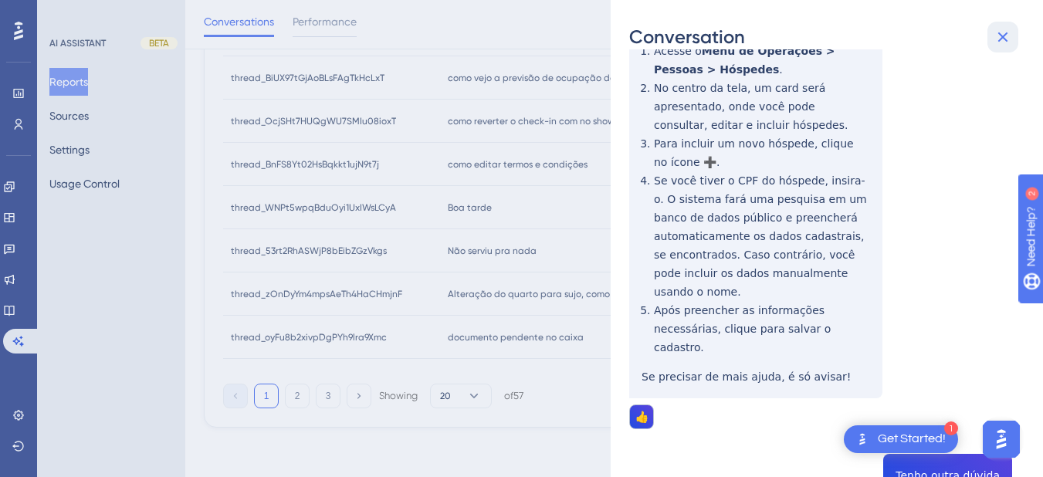
click at [1003, 41] on icon at bounding box center [1003, 37] width 19 height 19
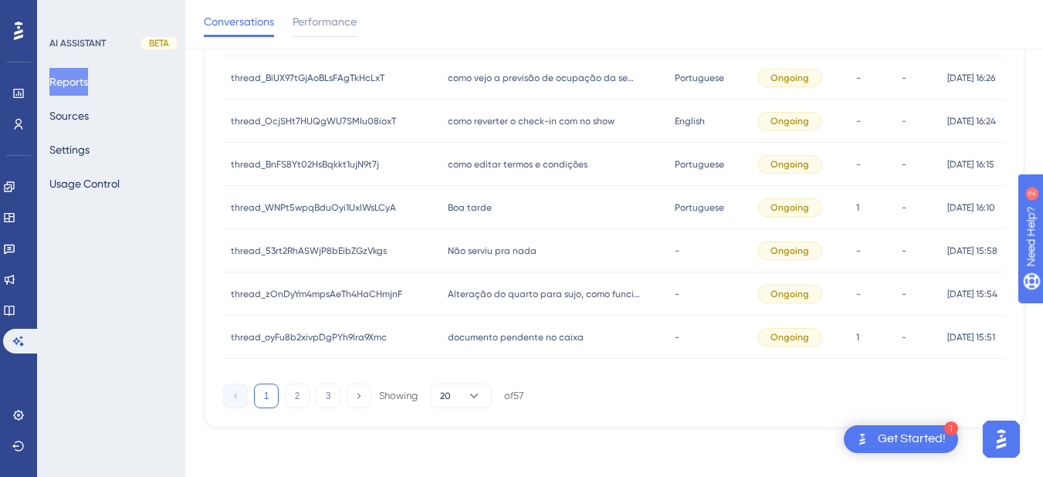
click at [510, 242] on div "Não serviu pra nada Não serviu pra nada" at bounding box center [553, 250] width 227 height 43
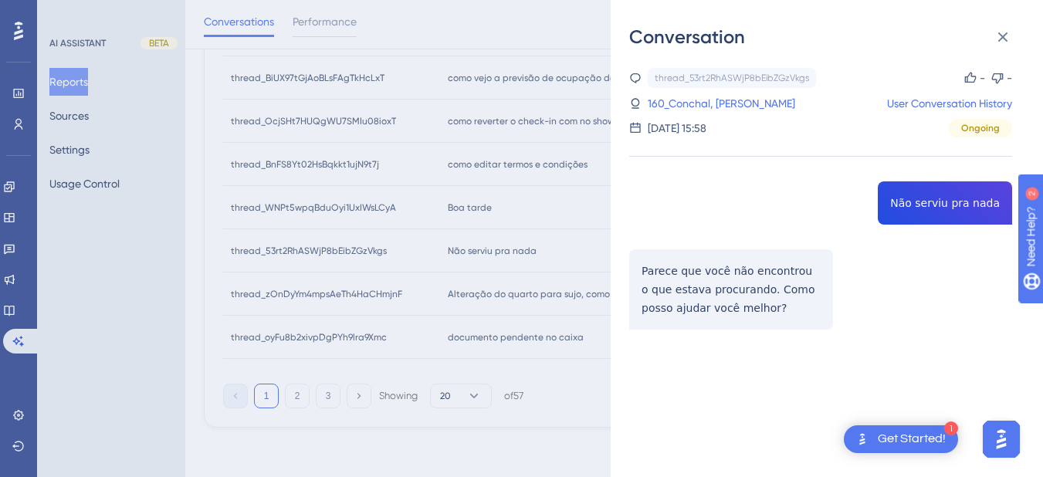
click at [924, 201] on div "thread_53rt2RhASWjP8bEibZGzVkgs Copy - - 160_Conchal, Anderson User Conversatio…" at bounding box center [820, 238] width 383 height 341
click at [689, 285] on div "thread_53rt2RhASWjP8bEibZGzVkgs Copy - - 160_Conchal, Anderson User Conversatio…" at bounding box center [820, 238] width 383 height 341
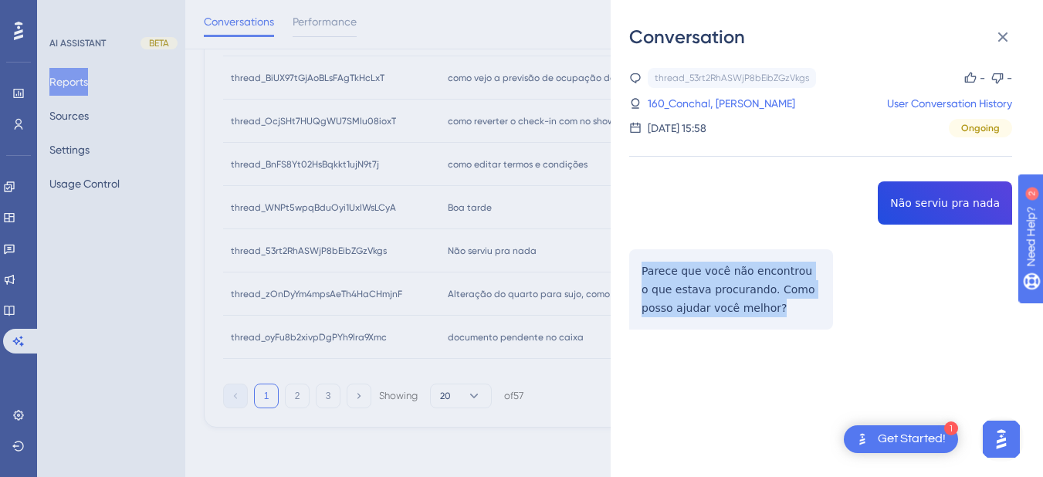
click at [689, 285] on div "thread_53rt2RhASWjP8bEibZGzVkgs Copy - - 160_Conchal, Anderson User Conversatio…" at bounding box center [820, 238] width 383 height 341
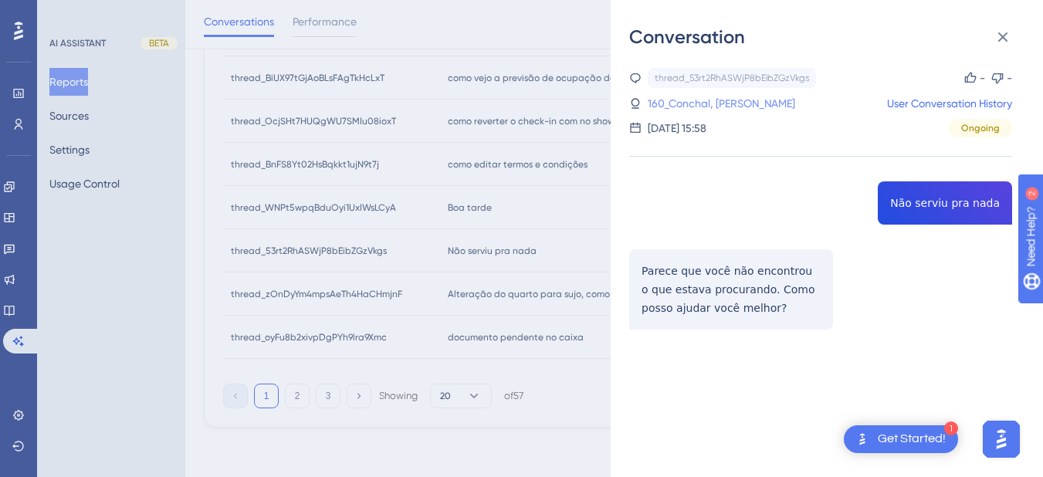
click at [739, 110] on link "160_Conchal, Anderson" at bounding box center [722, 103] width 148 height 19
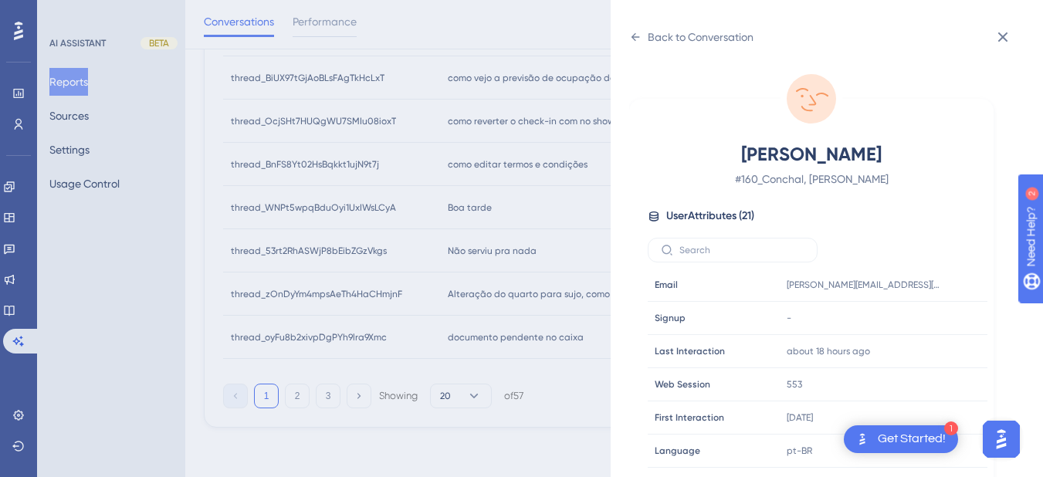
scroll to position [470, 0]
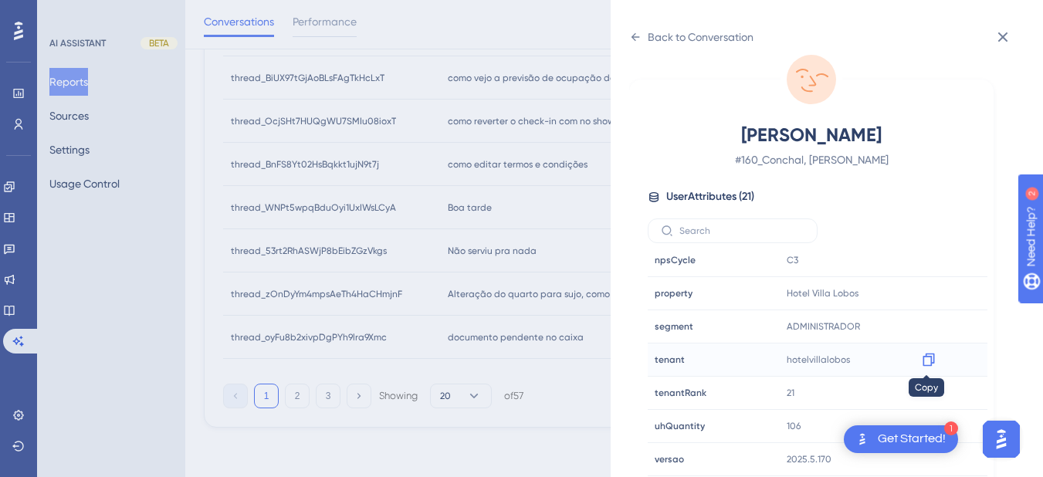
click at [924, 358] on icon at bounding box center [928, 359] width 15 height 15
click at [635, 37] on icon at bounding box center [636, 37] width 8 height 8
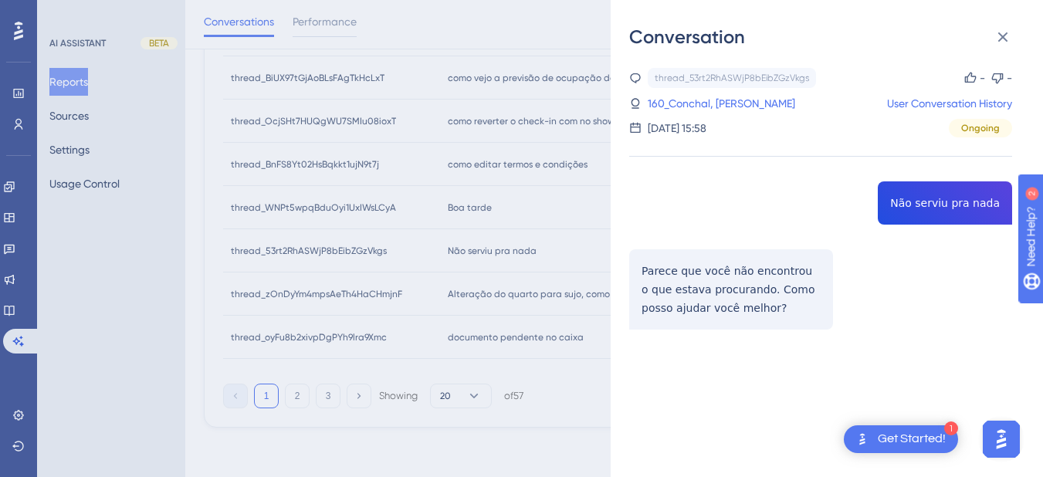
scroll to position [0, 0]
click at [1018, 39] on button at bounding box center [1003, 37] width 31 height 31
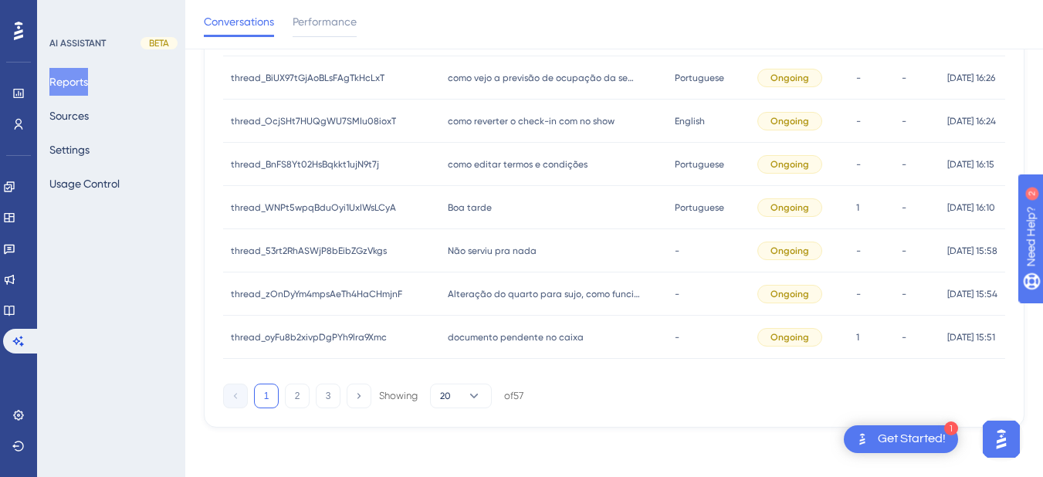
click at [505, 246] on span "Não serviu pra nada" at bounding box center [492, 251] width 89 height 12
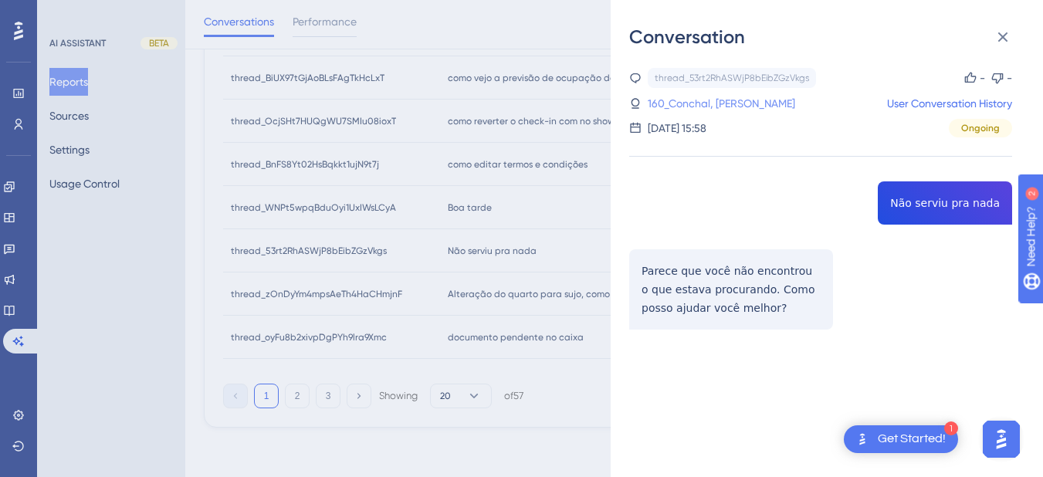
click at [697, 107] on link "160_Conchal, Anderson" at bounding box center [722, 103] width 148 height 19
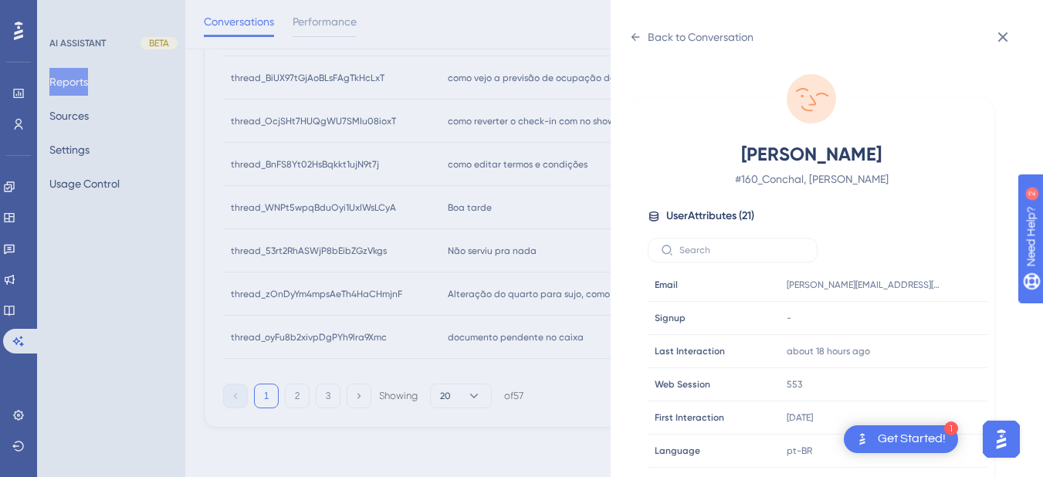
scroll to position [180, 0]
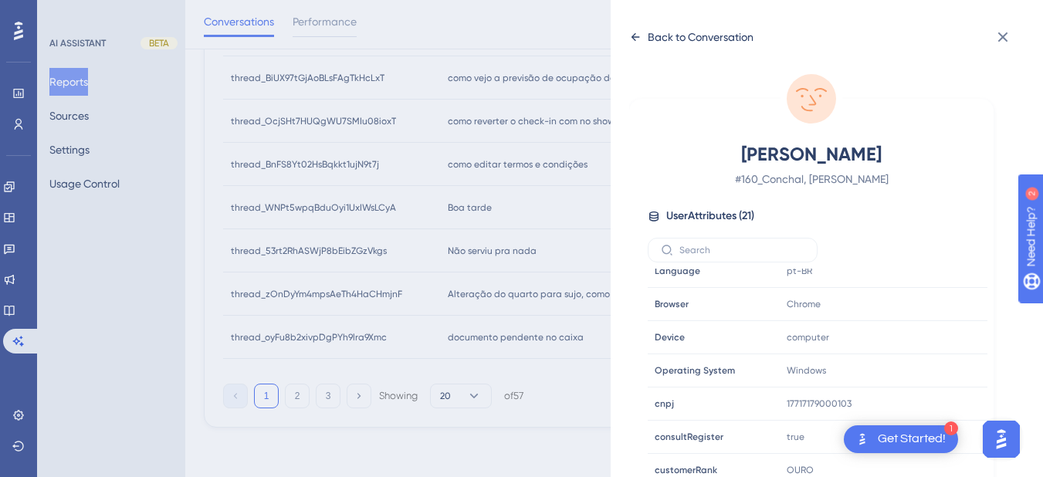
click at [635, 34] on icon at bounding box center [636, 37] width 8 height 8
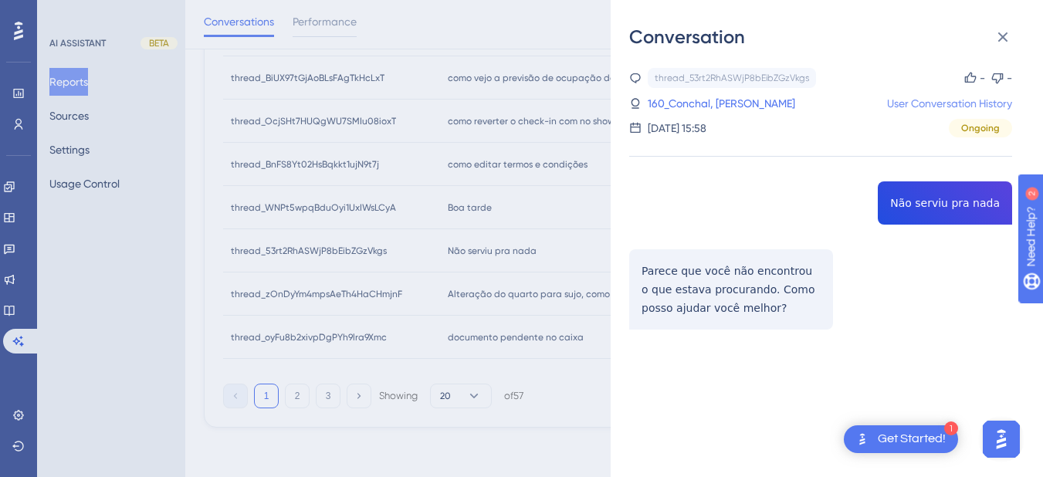
click at [947, 100] on link "User Conversation History" at bounding box center [949, 103] width 125 height 19
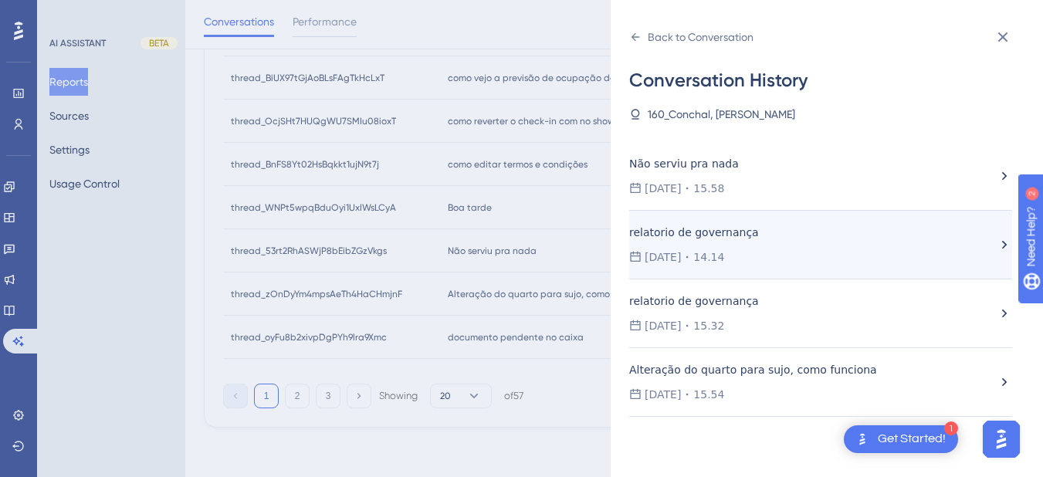
click at [751, 223] on div "relatorio de governança" at bounding box center [755, 232] width 253 height 19
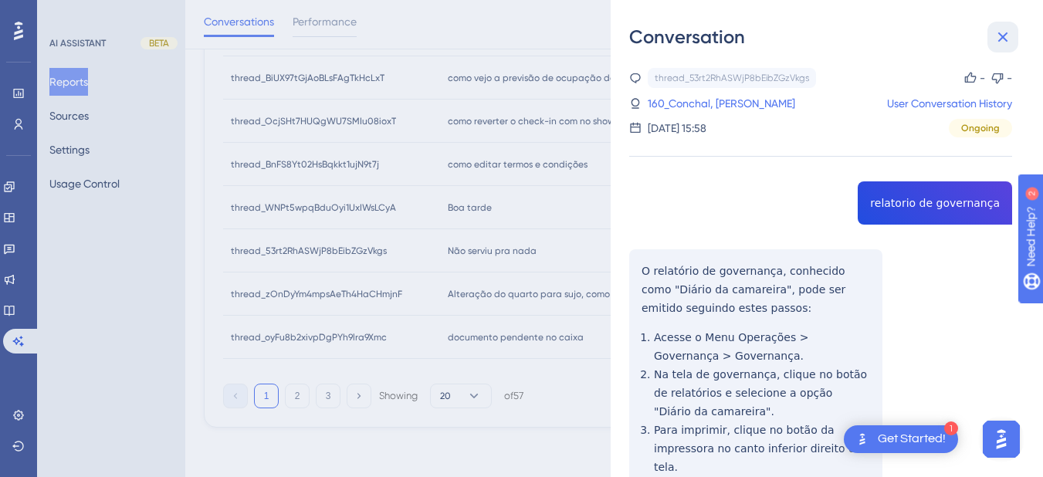
click at [1000, 42] on icon at bounding box center [1003, 37] width 19 height 19
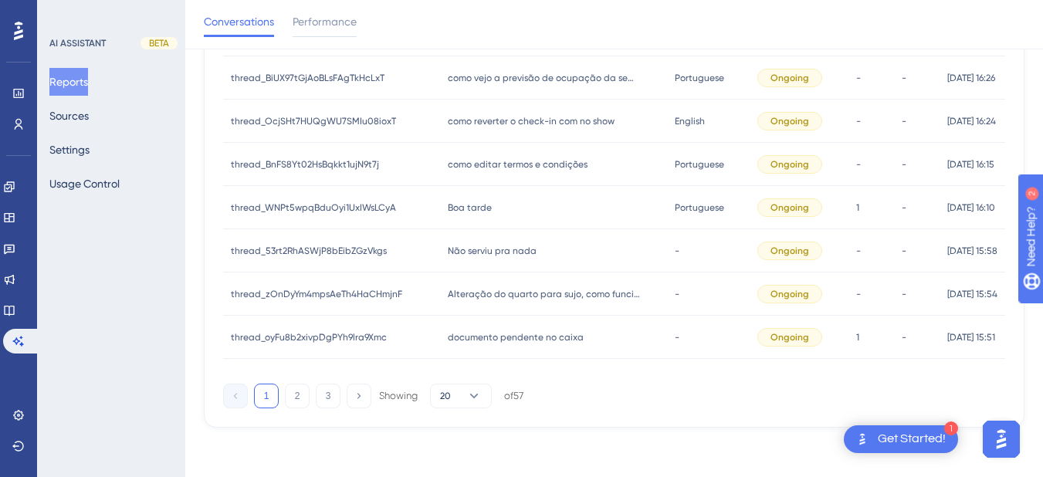
click at [540, 261] on div "Não serviu pra nada Não serviu pra nada" at bounding box center [553, 250] width 227 height 43
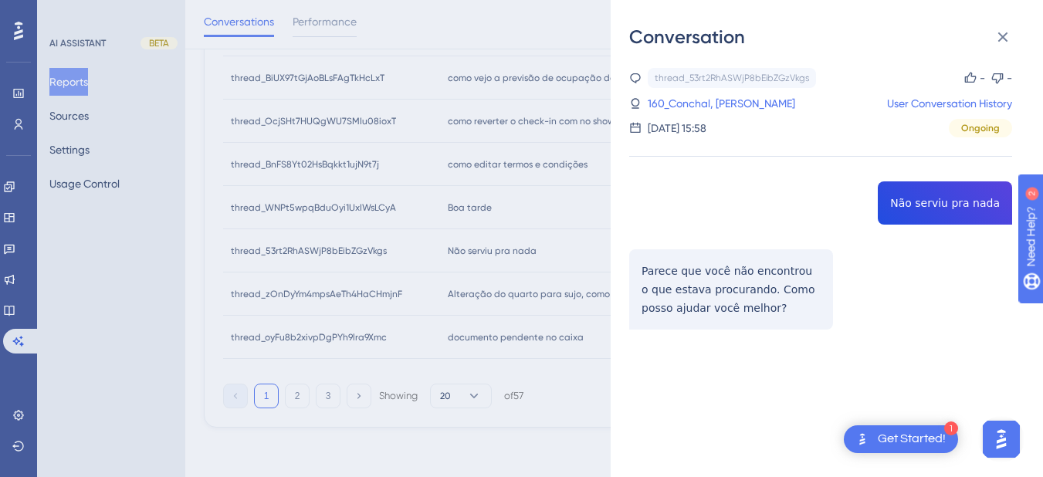
click at [899, 113] on div "thread_53rt2RhASWjP8bEibZGzVkgs Copy - - 160_Conchal, Anderson User Conversatio…" at bounding box center [820, 103] width 383 height 70
click at [900, 104] on link "User Conversation History" at bounding box center [949, 103] width 125 height 19
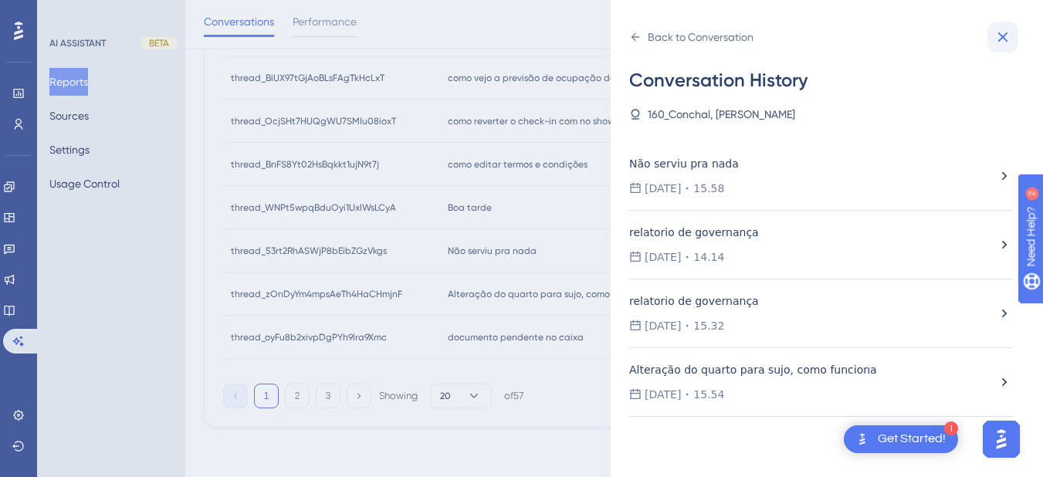
click at [1004, 36] on icon at bounding box center [1004, 37] width 10 height 10
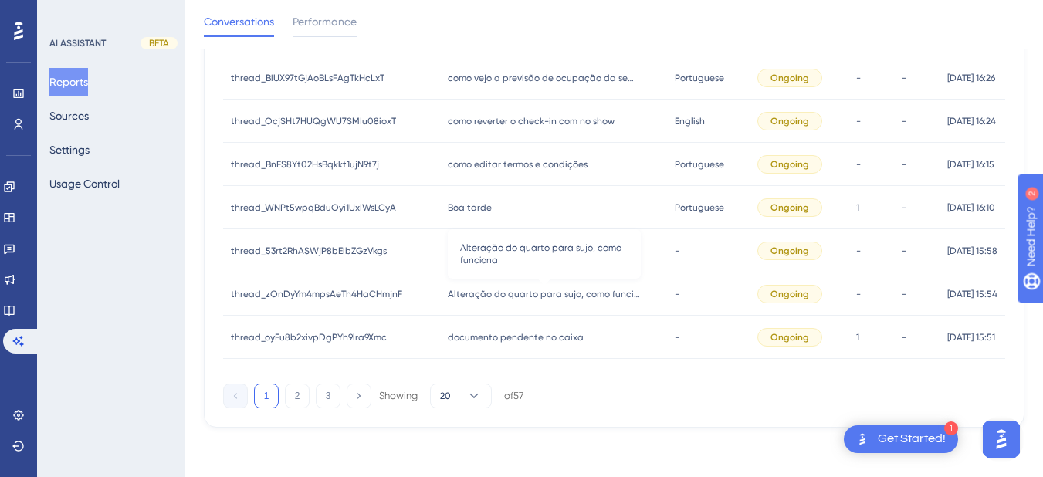
click at [485, 298] on span "Alteração do quarto para sujo, como funciona" at bounding box center [544, 294] width 193 height 12
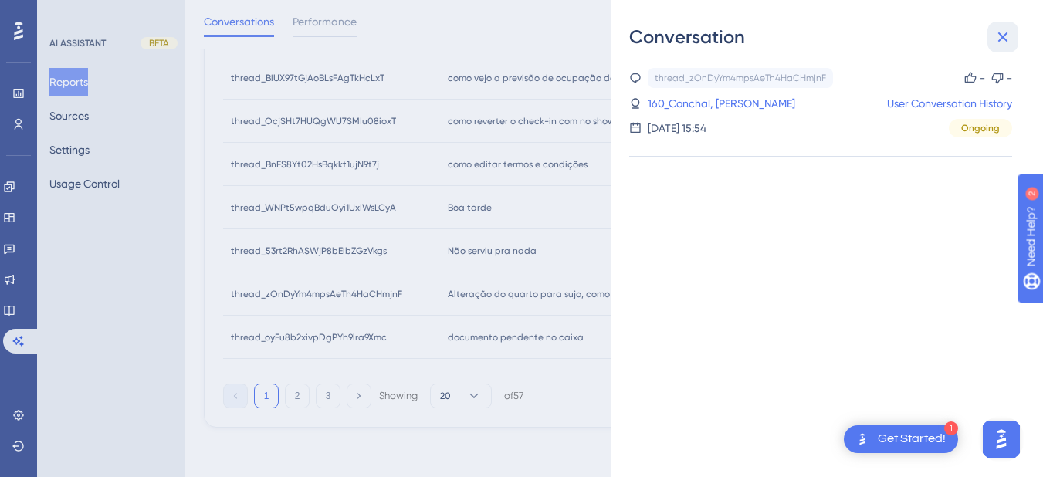
click at [990, 39] on button at bounding box center [1003, 37] width 31 height 31
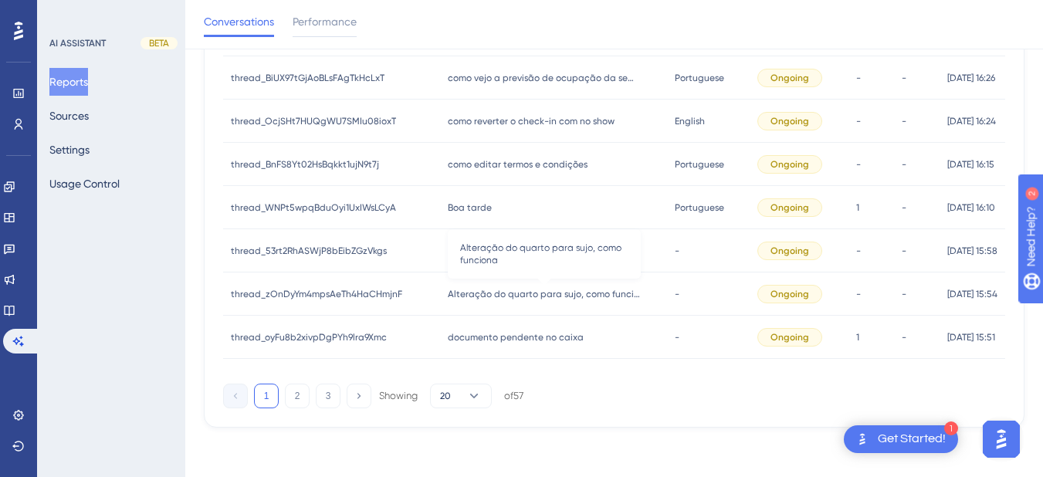
click at [500, 299] on span "Alteração do quarto para sujo, como funciona" at bounding box center [544, 294] width 193 height 12
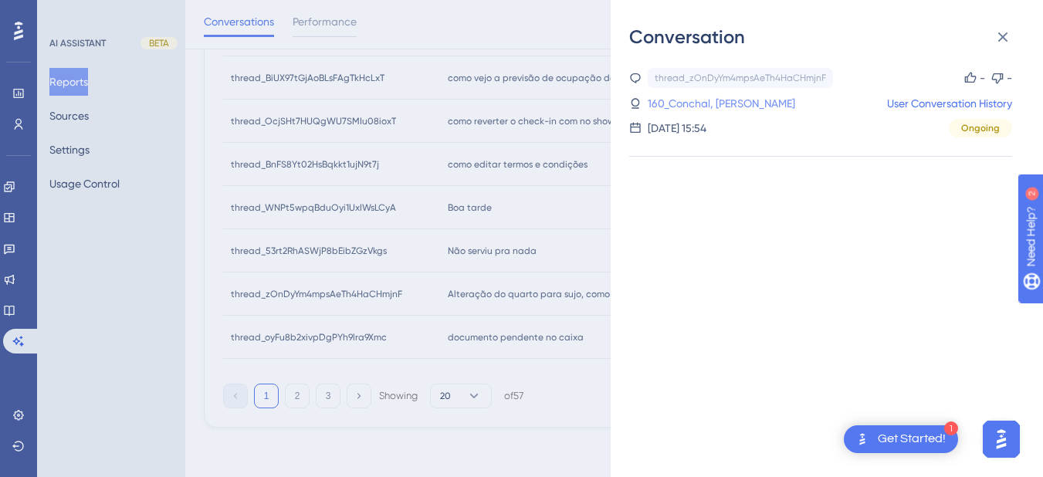
click at [730, 107] on link "160_Conchal, Anderson" at bounding box center [722, 103] width 148 height 19
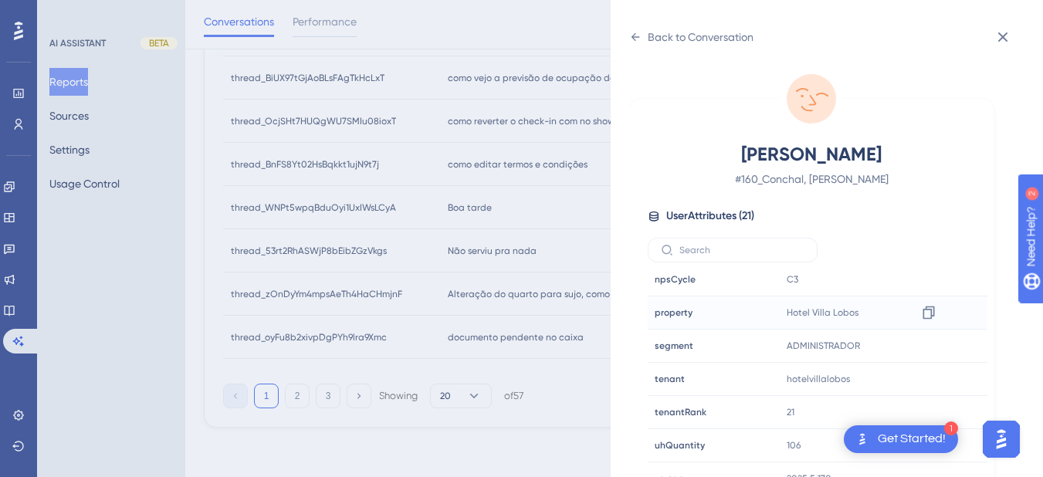
scroll to position [19, 0]
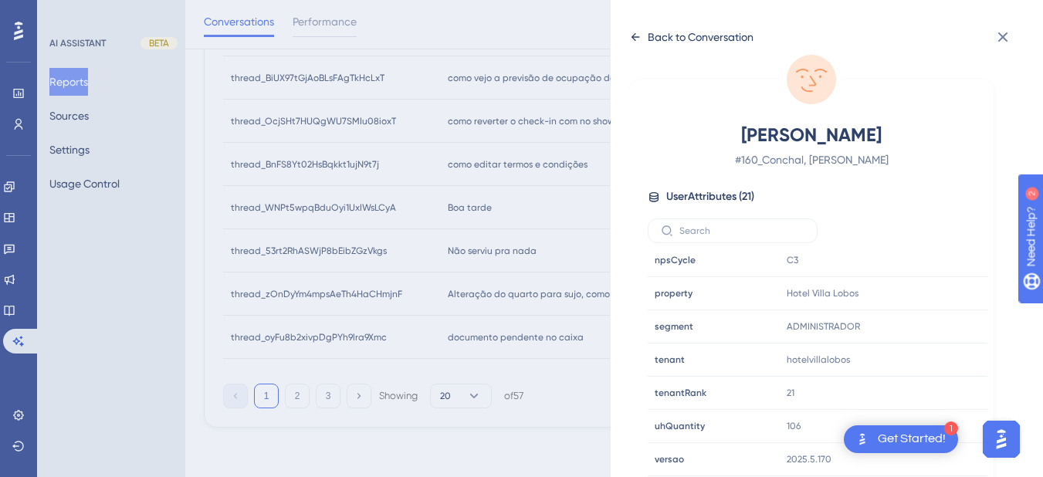
click at [646, 32] on div "Back to Conversation" at bounding box center [691, 37] width 124 height 25
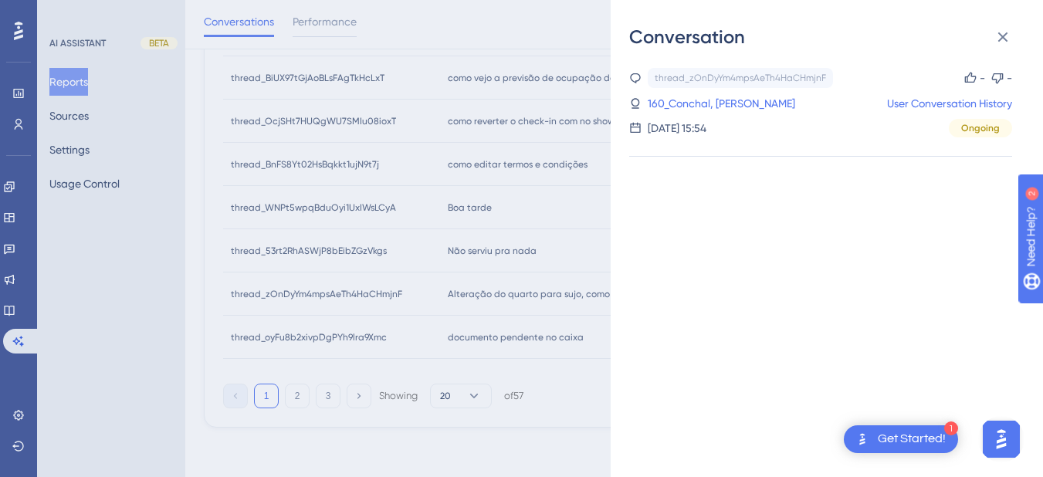
scroll to position [0, 0]
click at [922, 108] on link "User Conversation History" at bounding box center [949, 103] width 125 height 19
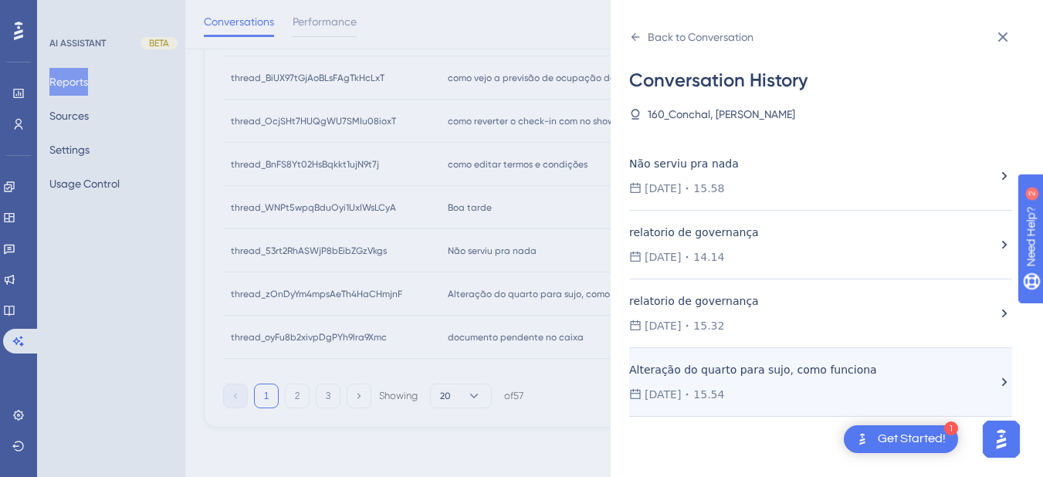
click at [724, 386] on span "15.54" at bounding box center [708, 394] width 31 height 19
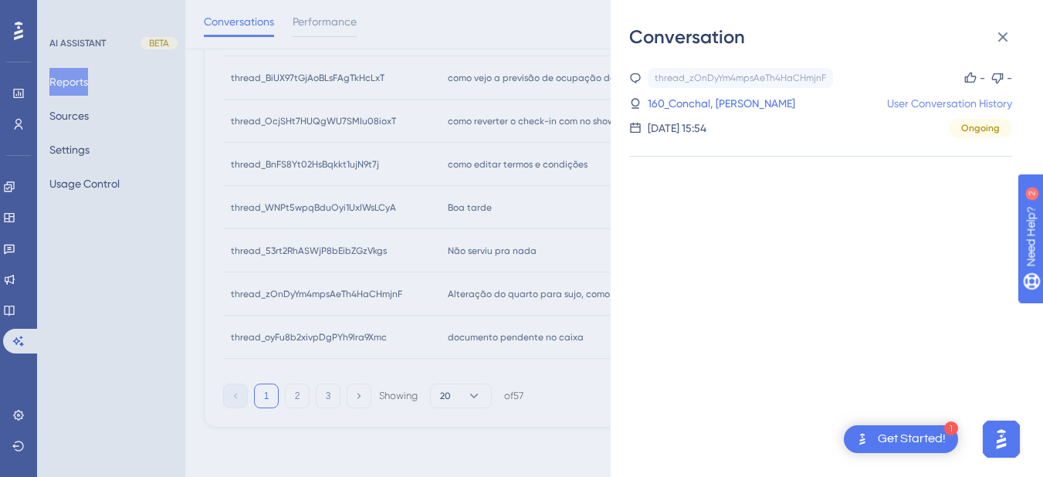
click at [917, 103] on link "User Conversation History" at bounding box center [949, 103] width 125 height 19
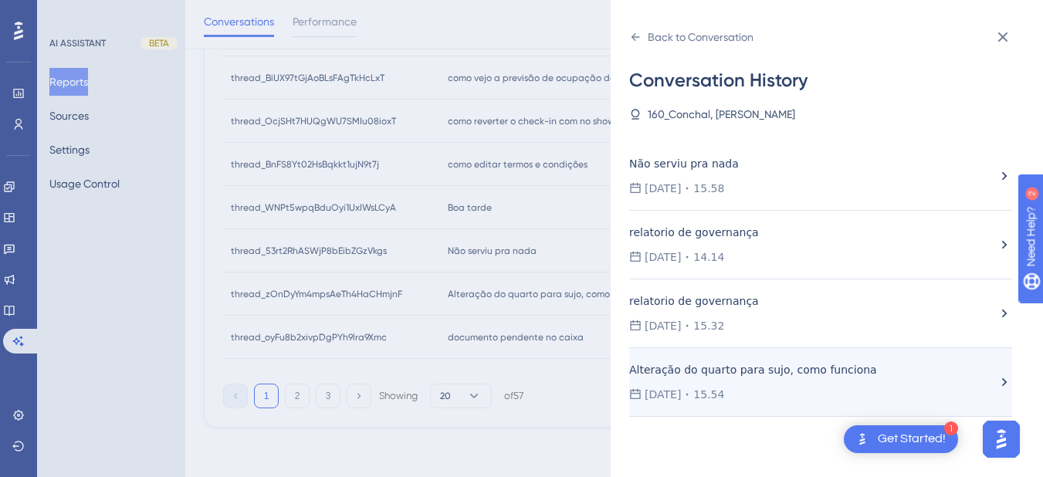
click at [724, 391] on span "15.54" at bounding box center [708, 394] width 31 height 19
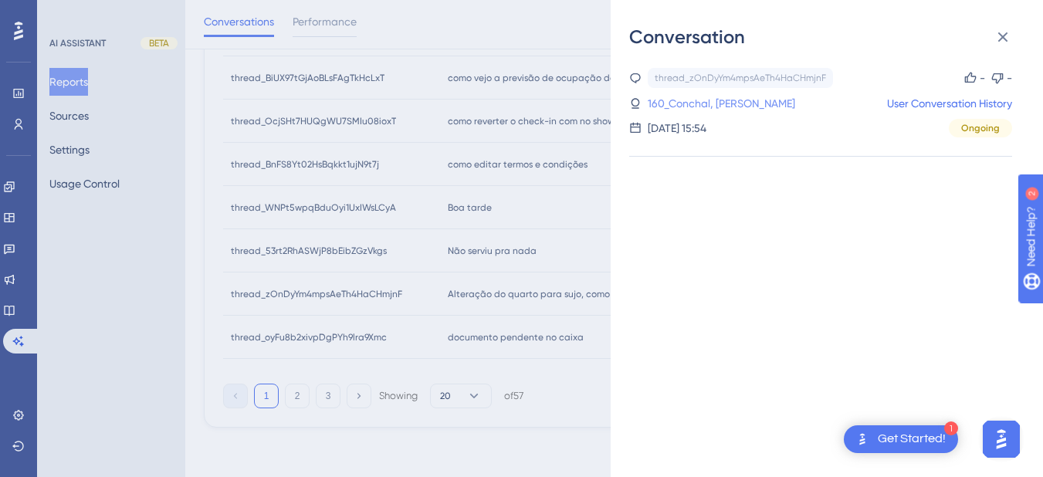
click at [747, 103] on link "160_Conchal, Anderson" at bounding box center [722, 103] width 148 height 19
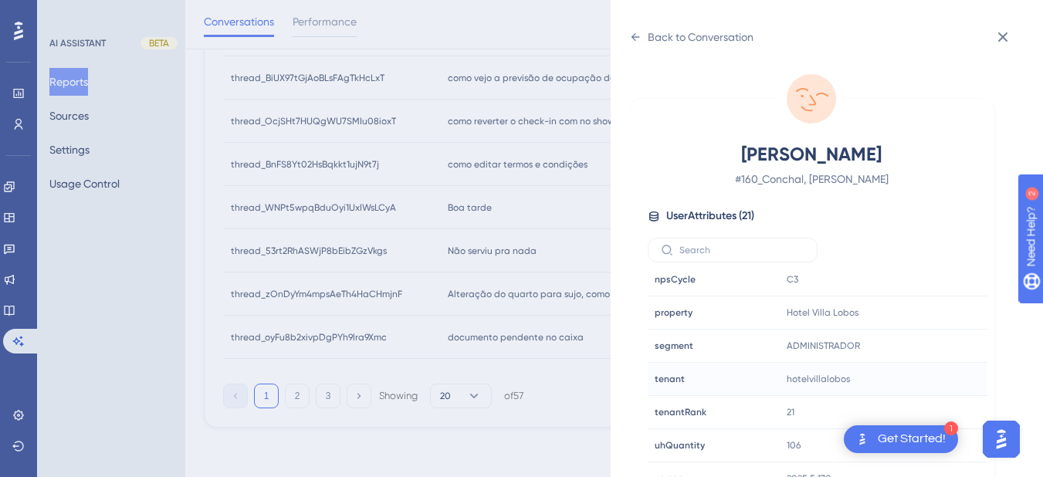
scroll to position [19, 0]
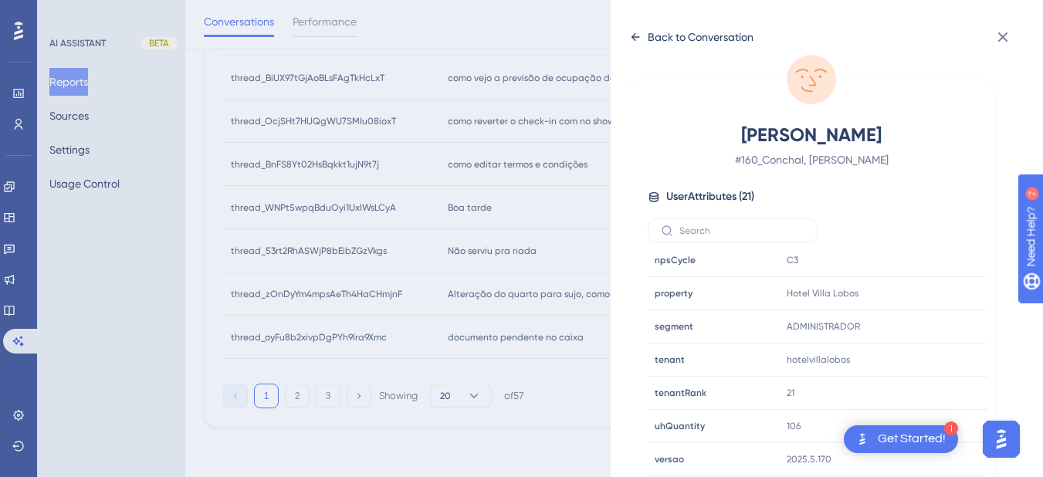
click at [633, 32] on icon at bounding box center [635, 37] width 12 height 12
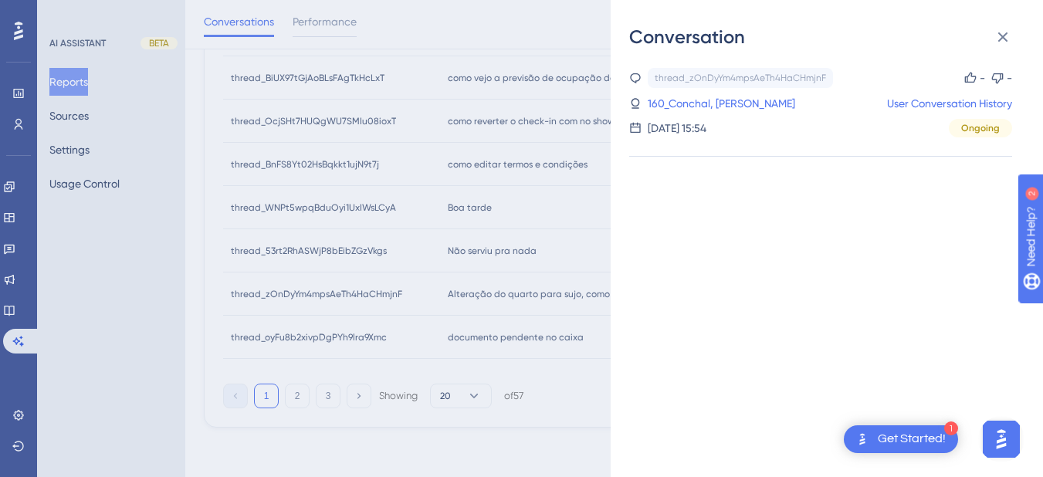
scroll to position [0, 0]
click at [941, 99] on link "User Conversation History" at bounding box center [949, 103] width 125 height 19
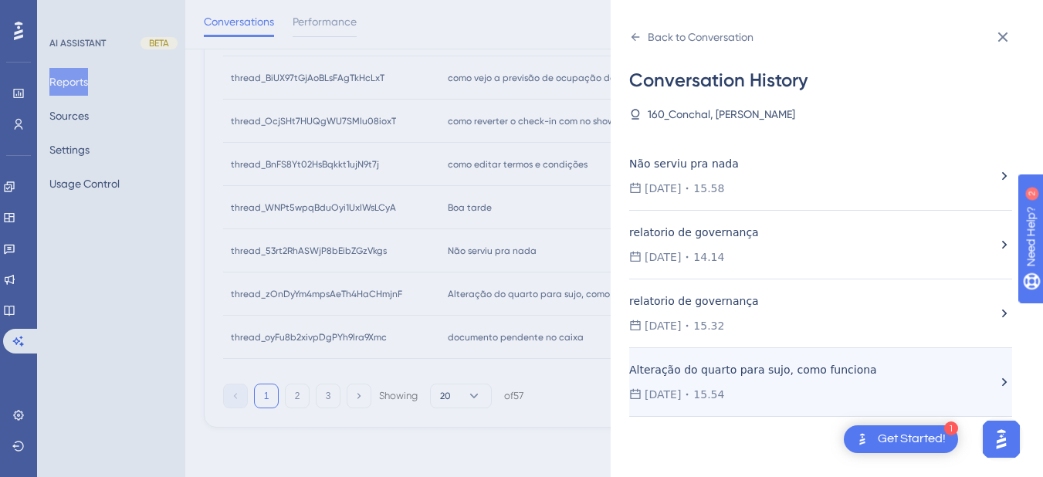
click at [739, 376] on div "Alteração do quarto para sujo, como funciona" at bounding box center [755, 370] width 253 height 19
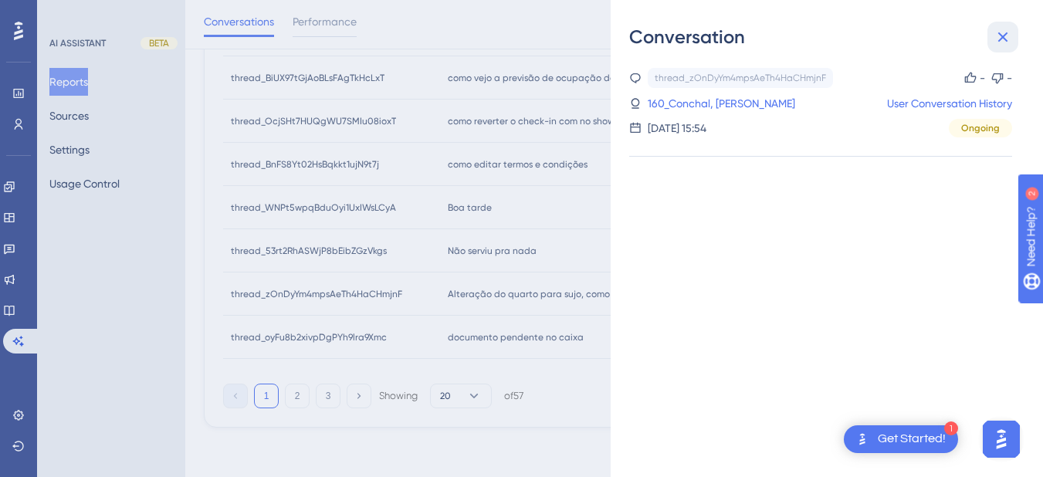
click at [1005, 33] on icon at bounding box center [1003, 37] width 19 height 19
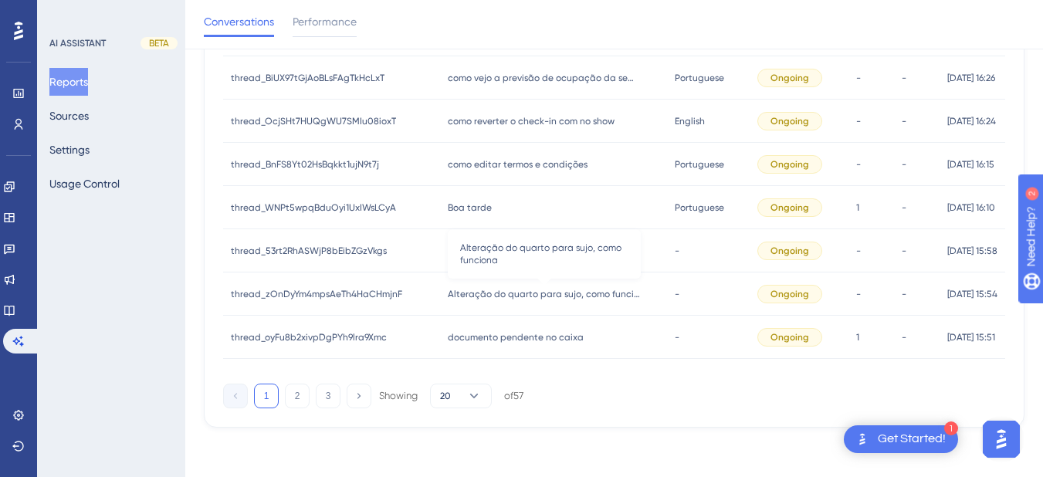
drag, startPoint x: 510, startPoint y: 296, endPoint x: 806, endPoint y: 232, distance: 302.6
click at [510, 296] on span "Alteração do quarto para sujo, como funciona" at bounding box center [544, 294] width 193 height 12
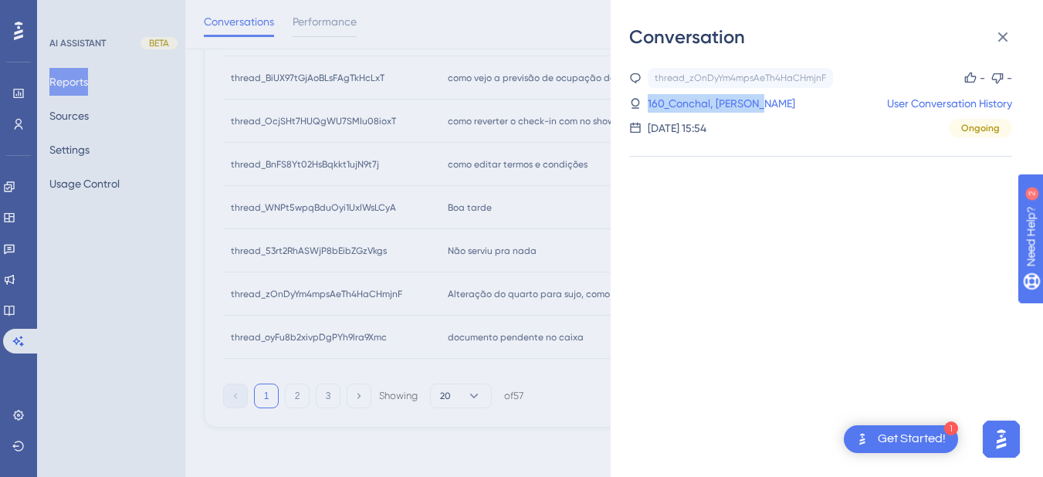
drag, startPoint x: 777, startPoint y: 103, endPoint x: 646, endPoint y: 103, distance: 130.5
click at [646, 103] on div "160_Conchal, Anderson User Conversation History" at bounding box center [820, 103] width 383 height 19
drag, startPoint x: 998, startPoint y: 38, endPoint x: 904, endPoint y: 107, distance: 116.5
click at [998, 38] on icon at bounding box center [1003, 37] width 19 height 19
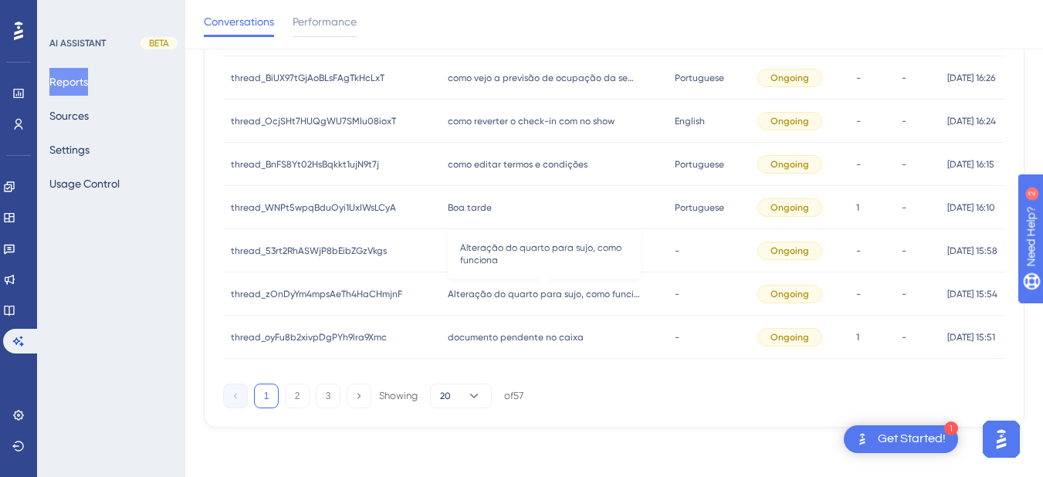
click at [463, 296] on span "Alteração do quarto para sujo, como funciona" at bounding box center [544, 294] width 193 height 12
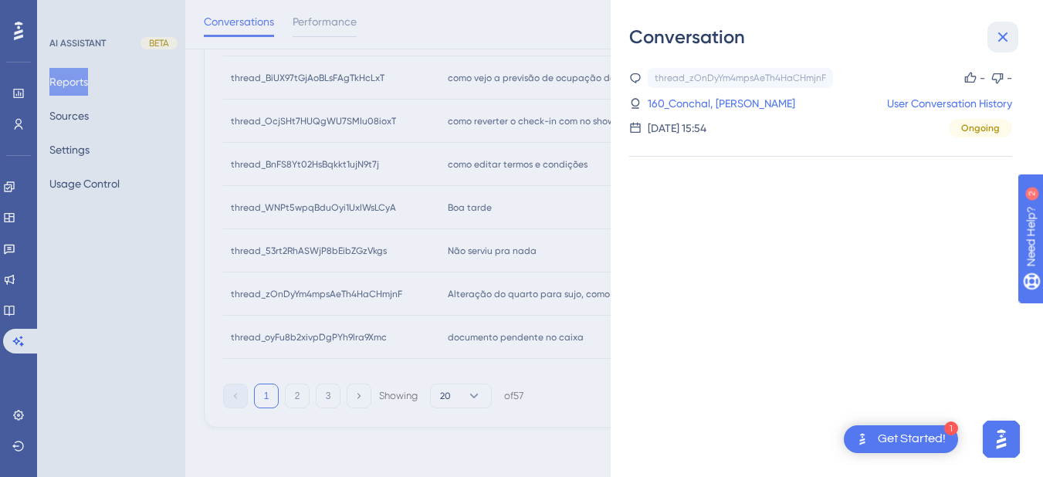
click at [1008, 45] on icon at bounding box center [1003, 37] width 19 height 19
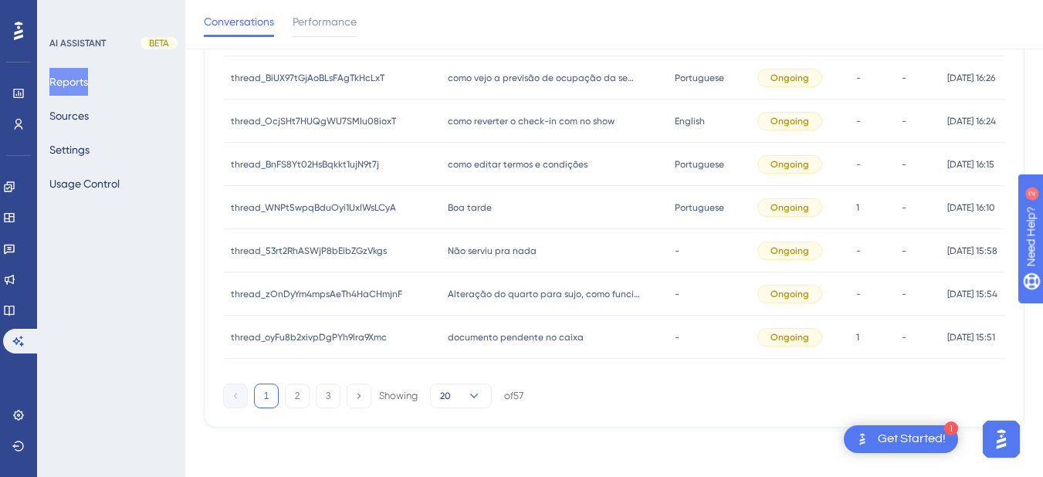
click at [461, 336] on span "documento pendente no caixa" at bounding box center [516, 337] width 136 height 12
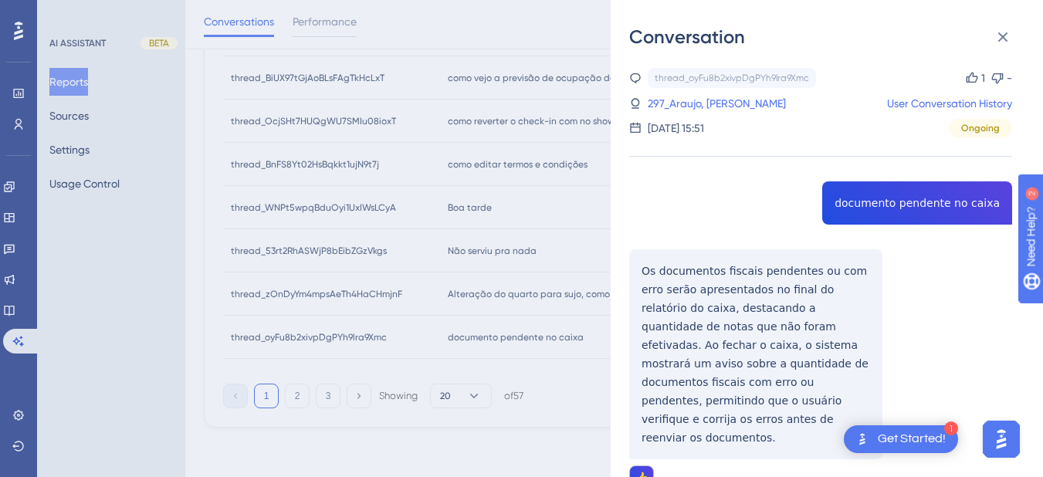
click at [897, 202] on div "thread_oyFu8b2xivpDgPYh9lra9Xmc Copy 1 - 297_Araujo, Amanda User Conversation H…" at bounding box center [820, 318] width 383 height 501
click at [1005, 38] on icon at bounding box center [1004, 37] width 10 height 10
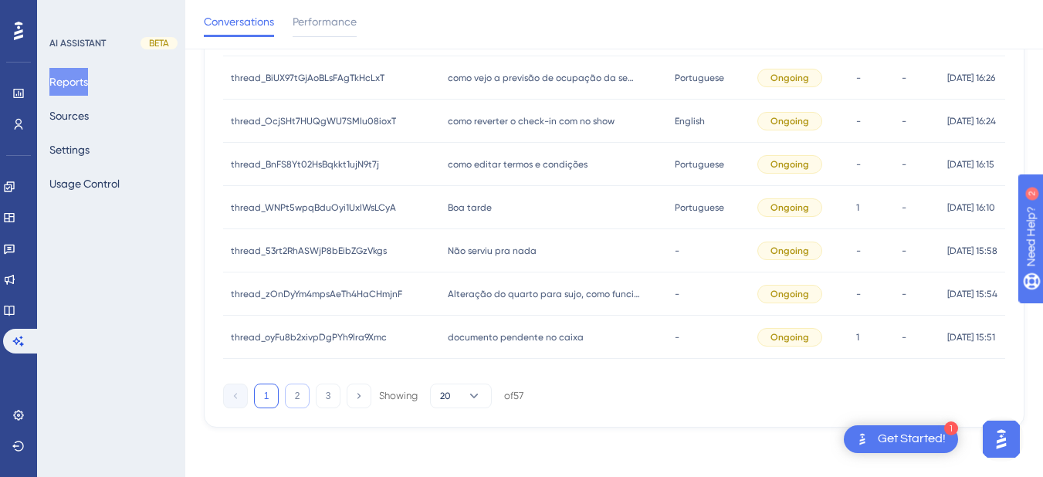
click at [302, 395] on button "2" at bounding box center [297, 396] width 25 height 25
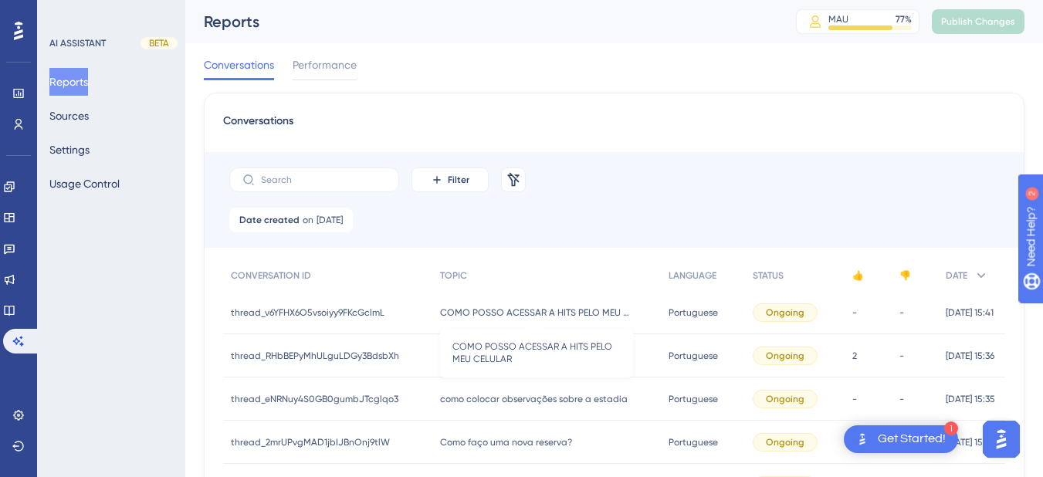
click at [455, 317] on span "COMO POSSO ACESSAR A HITS PELO MEU CELULAR" at bounding box center [536, 313] width 193 height 12
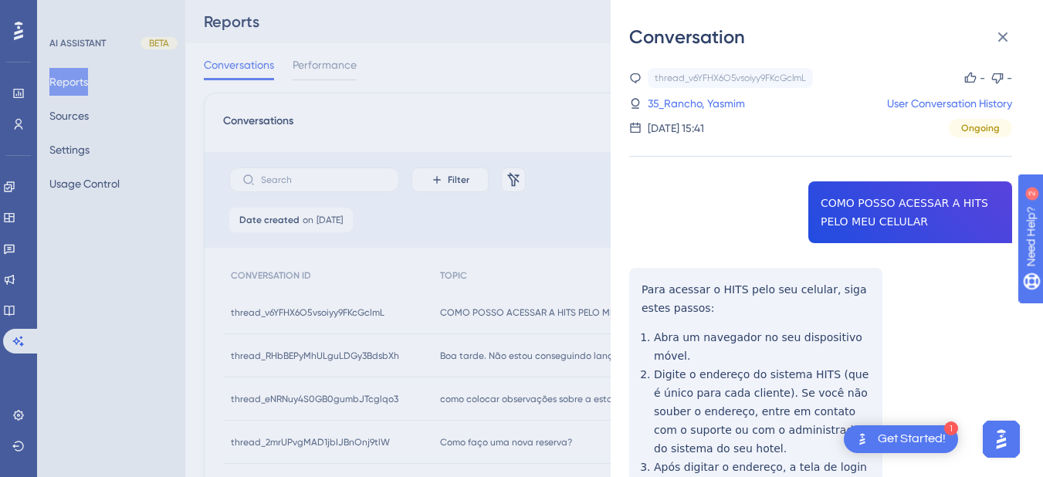
click at [837, 219] on div "thread_v6YFHX6O5vsoiyy9FKcGclmL Copy - - 35_Rancho, Yasmim User Conversation Hi…" at bounding box center [820, 388] width 383 height 640
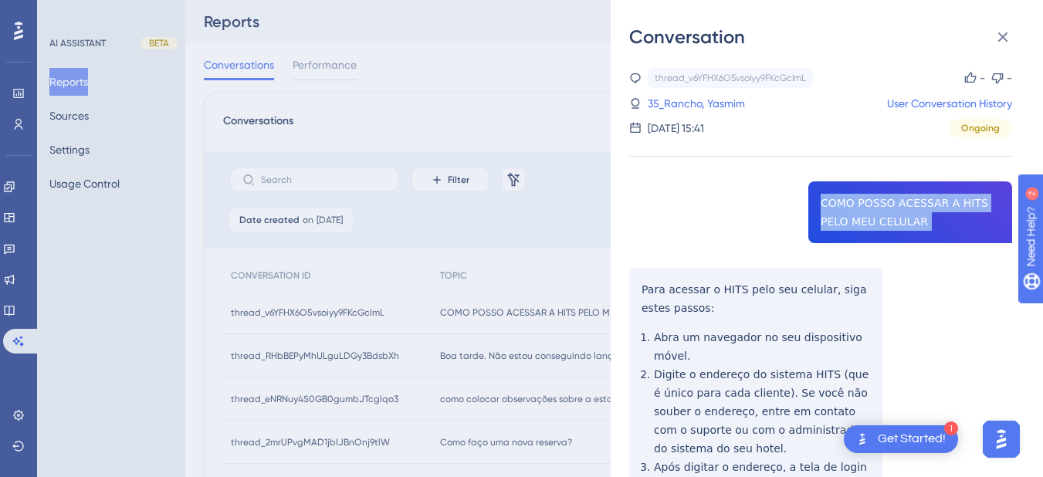
click at [837, 219] on div "thread_v6YFHX6O5vsoiyy9FKcGclmL Copy - - 35_Rancho, Yasmim User Conversation Hi…" at bounding box center [820, 388] width 383 height 640
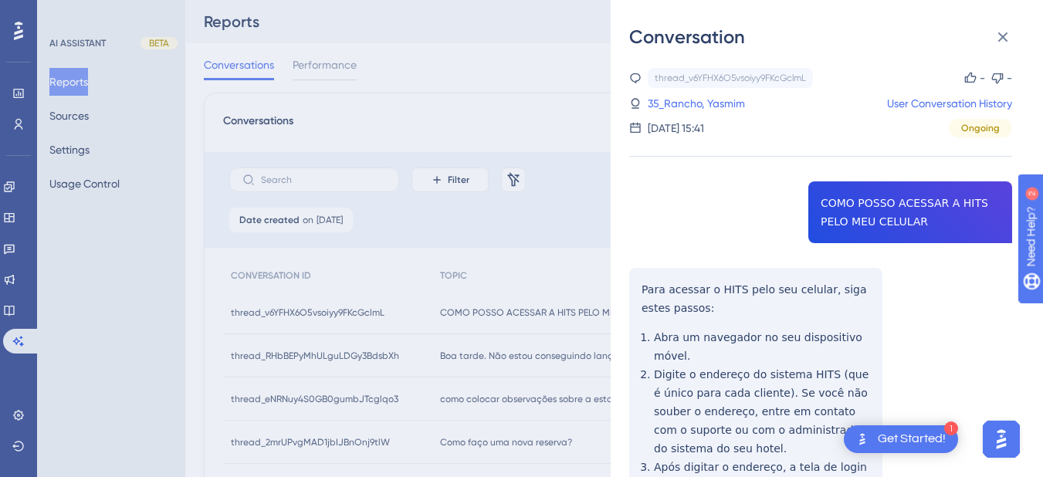
click at [660, 276] on div "thread_v6YFHX6O5vsoiyy9FKcGclmL Copy - - 35_Rancho, Yasmim User Conversation Hi…" at bounding box center [820, 388] width 383 height 640
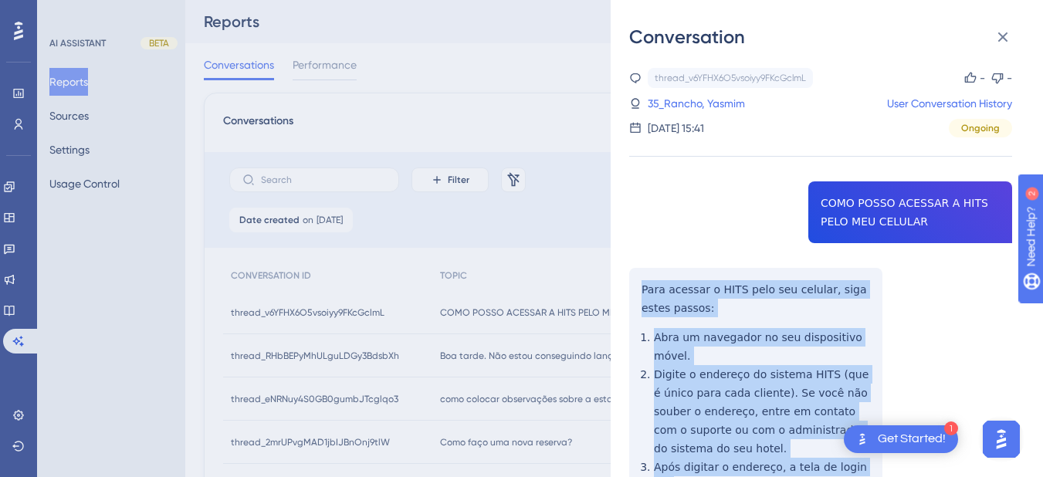
scroll to position [201, 0]
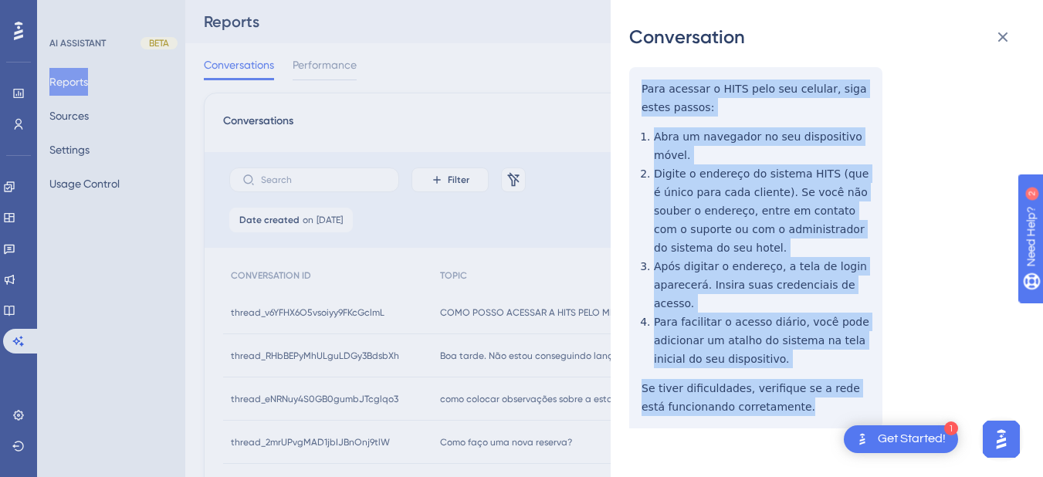
drag, startPoint x: 639, startPoint y: 283, endPoint x: 774, endPoint y: 392, distance: 173.1
click at [774, 392] on div "thread_v6YFHX6O5vsoiyy9FKcGclmL Copy - - 35_Rancho, Yasmim User Conversation Hi…" at bounding box center [820, 187] width 383 height 640
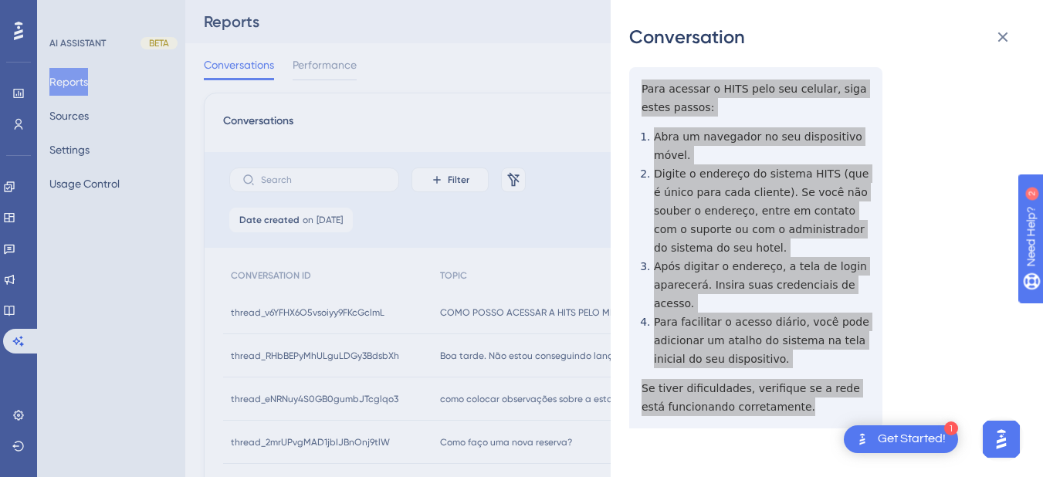
scroll to position [0, 0]
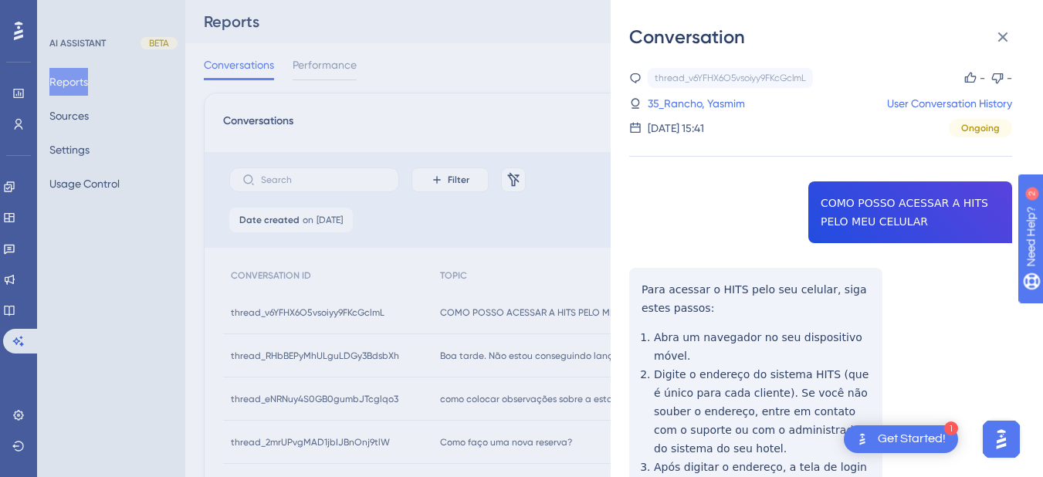
click at [668, 114] on div "thread_v6YFHX6O5vsoiyy9FKcGclmL Copy - - 35_Rancho, Yasmim User Conversation Hi…" at bounding box center [820, 103] width 383 height 70
click at [675, 101] on link "35_Rancho, Yasmim" at bounding box center [696, 103] width 97 height 19
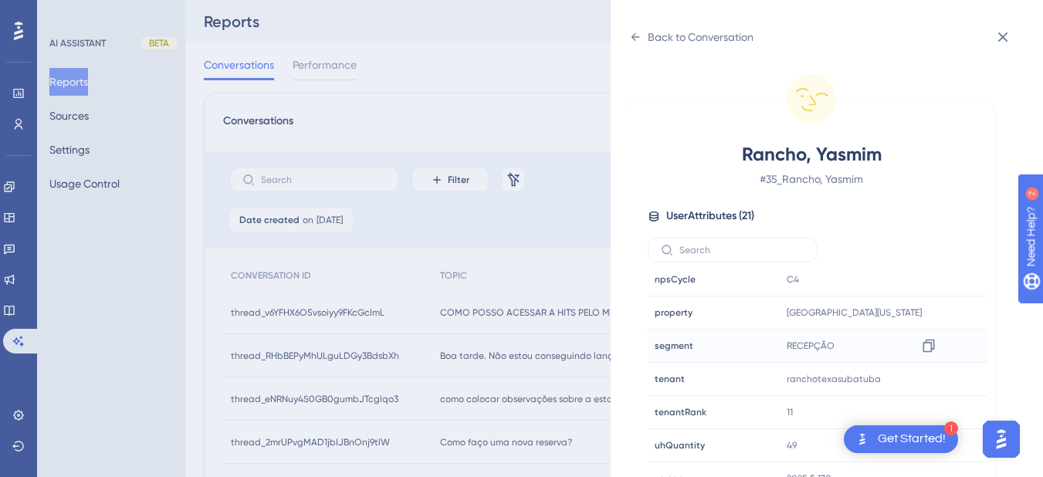
scroll to position [19, 0]
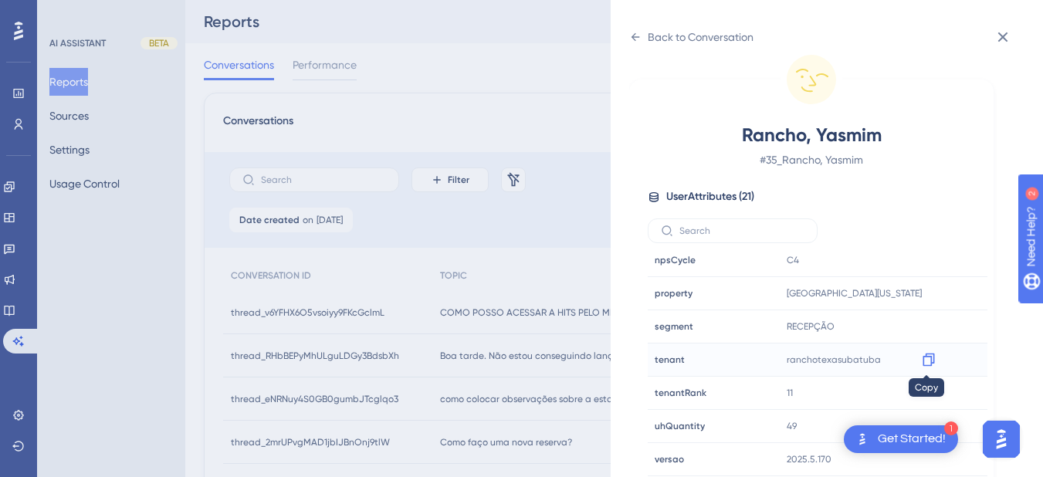
click at [922, 355] on icon at bounding box center [928, 359] width 15 height 15
click at [645, 33] on div "Back to Conversation" at bounding box center [691, 37] width 124 height 25
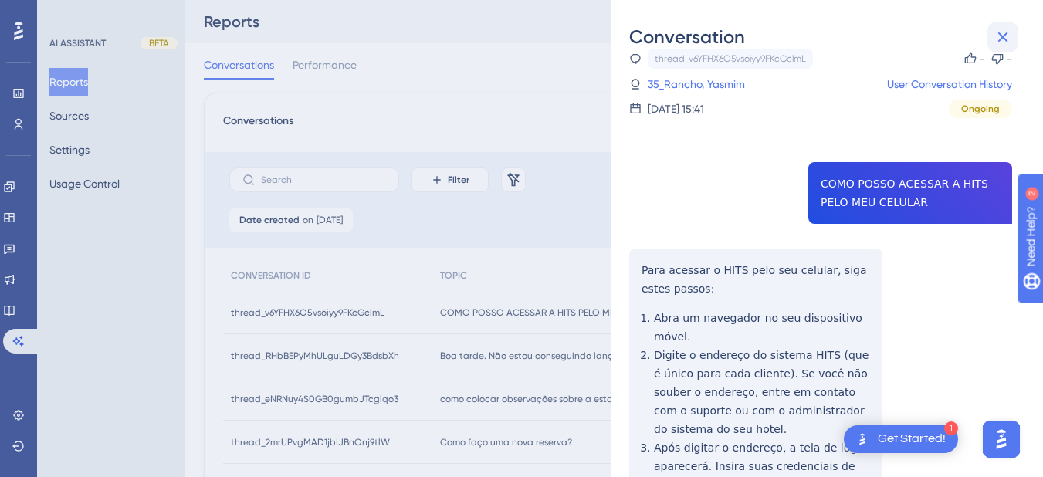
click at [1000, 32] on icon at bounding box center [1003, 37] width 19 height 19
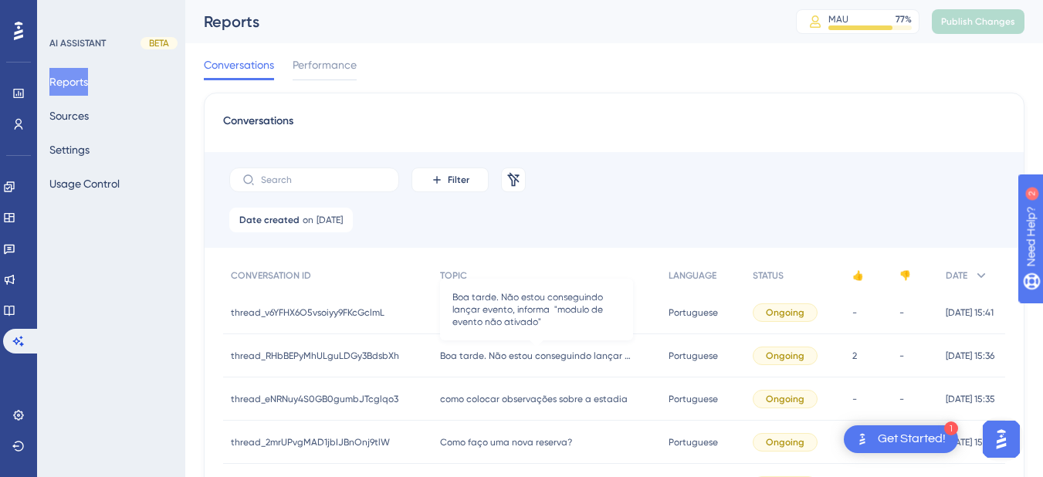
click at [486, 350] on span "Boa tarde. Não estou conseguindo lançar evento, informa "modulo de evento não a…" at bounding box center [536, 356] width 193 height 12
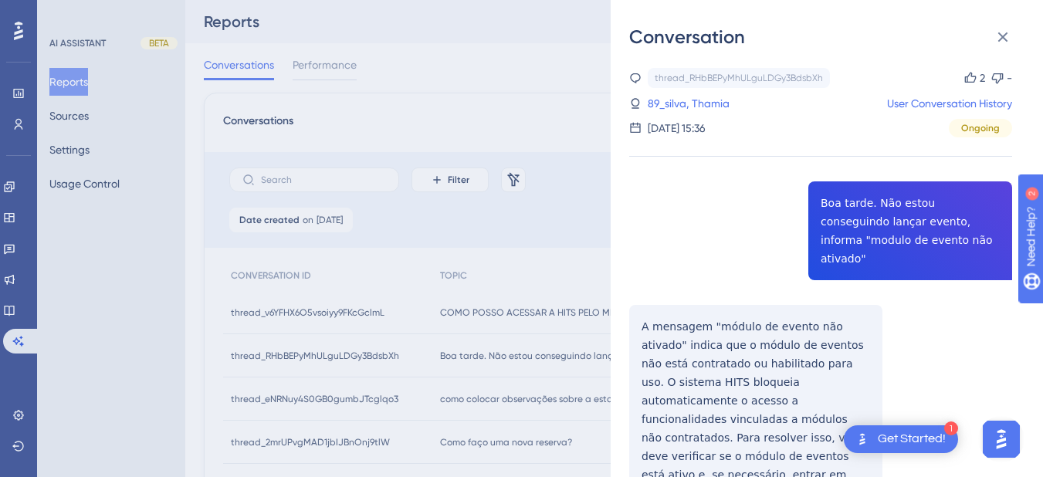
click at [853, 212] on div "thread_RHbBEPyMhULguLDGy3BdsbXh Copy 2 - 89_silva, Thamia User Conversation His…" at bounding box center [820, 457] width 383 height 779
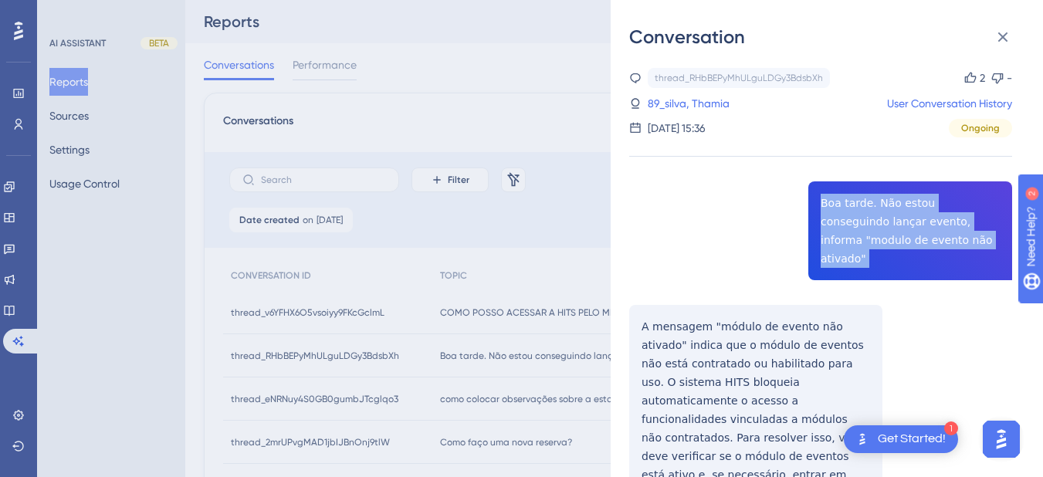
click at [853, 212] on div "thread_RHbBEPyMhULguLDGy3BdsbXh Copy 2 - 89_silva, Thamia User Conversation His…" at bounding box center [820, 457] width 383 height 779
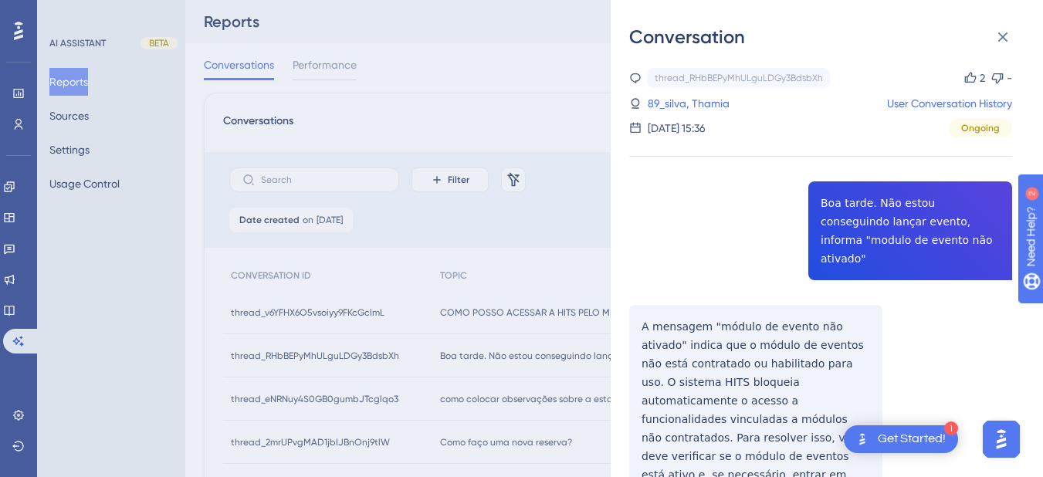
click at [647, 295] on div "thread_RHbBEPyMhULguLDGy3BdsbXh Copy 2 - 89_silva, Thamia User Conversation His…" at bounding box center [820, 457] width 383 height 779
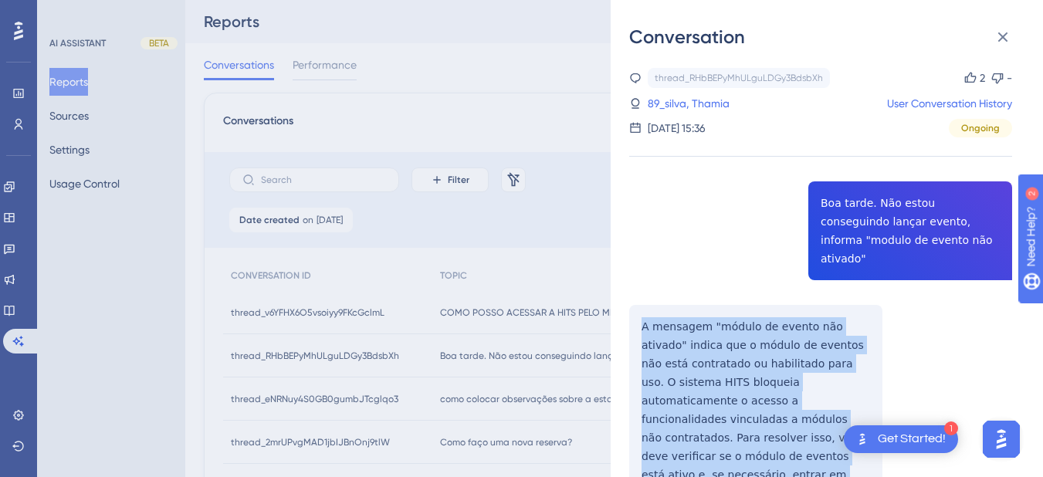
scroll to position [180, 0]
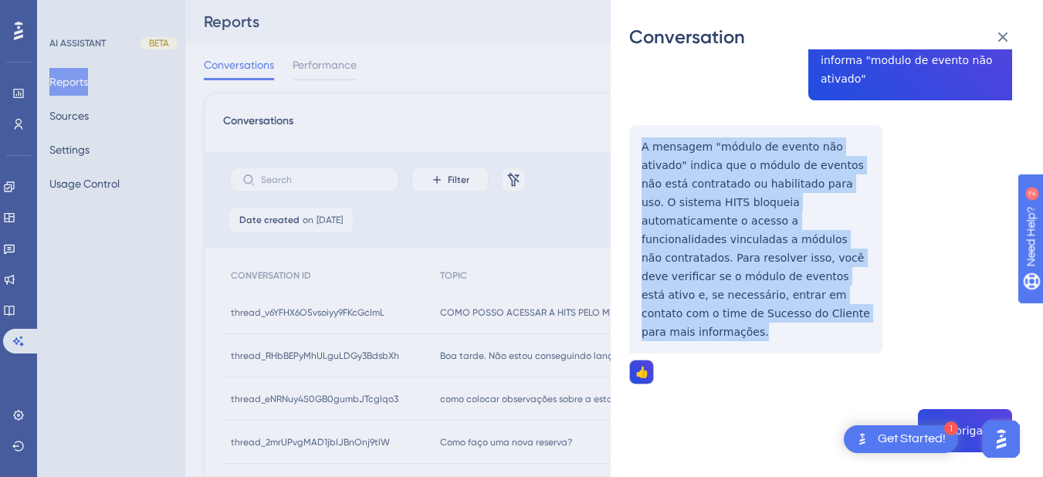
drag, startPoint x: 637, startPoint y: 303, endPoint x: 847, endPoint y: 273, distance: 212.2
click at [864, 285] on div "thread_RHbBEPyMhULguLDGy3BdsbXh Copy 2 - 89_silva, Thamia User Conversation His…" at bounding box center [820, 277] width 383 height 779
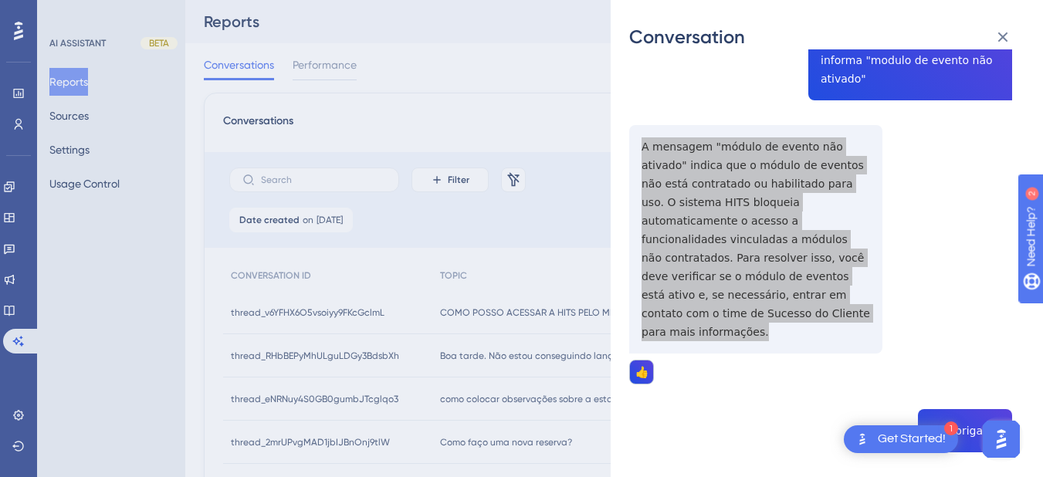
scroll to position [284, 0]
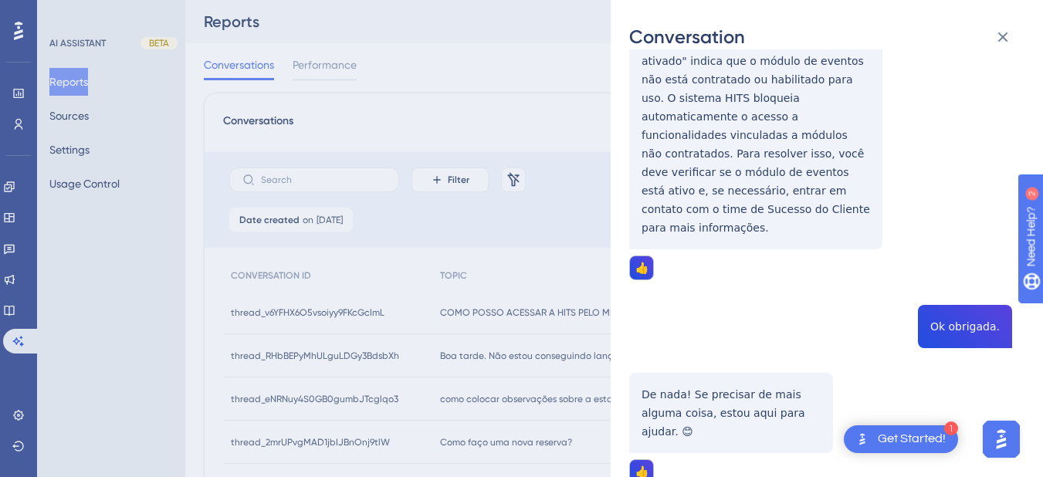
click at [948, 273] on div "thread_RHbBEPyMhULguLDGy3BdsbXh Copy 2 - 89_silva, Thamia User Conversation His…" at bounding box center [820, 173] width 383 height 779
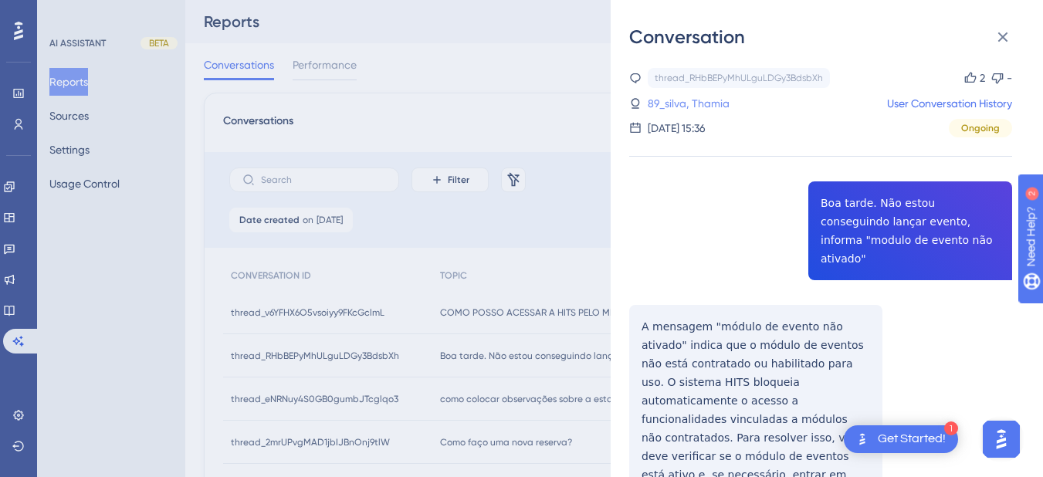
click at [687, 95] on link "89_silva, Thamia" at bounding box center [689, 103] width 82 height 19
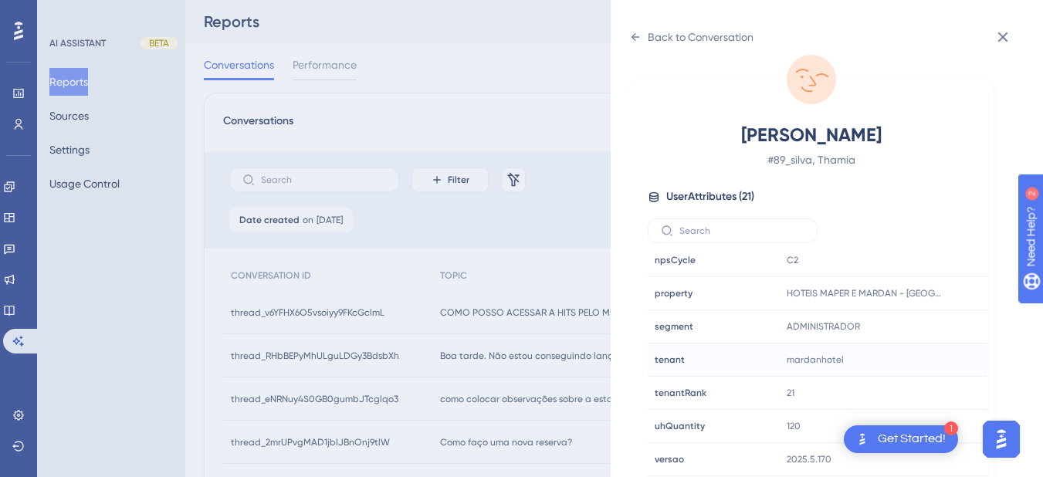
scroll to position [541, 0]
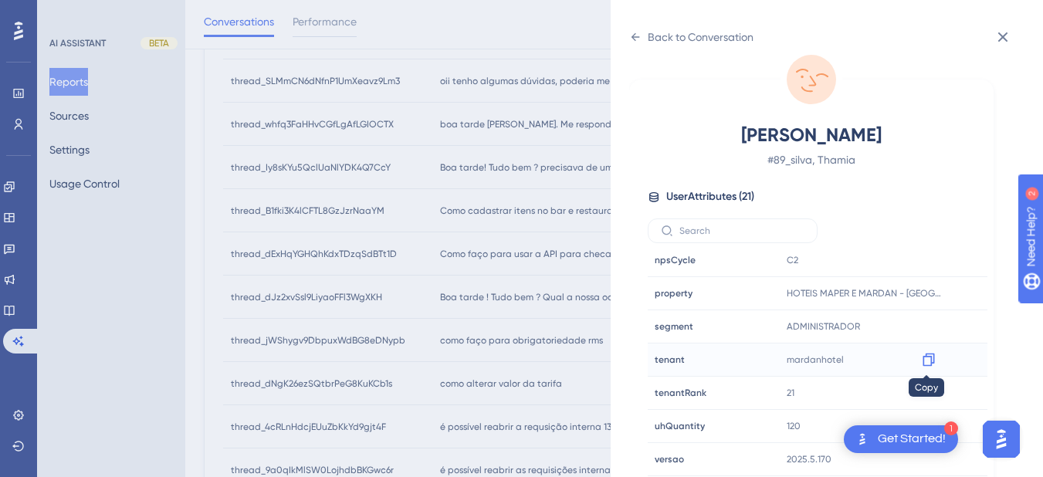
click at [931, 359] on icon at bounding box center [928, 359] width 15 height 15
click at [628, 34] on div "Back to Conversation silva, Thamia # 89_silva, Thamia User Attributes ( 21 ) Em…" at bounding box center [827, 238] width 432 height 477
click at [641, 36] on icon at bounding box center [635, 37] width 12 height 12
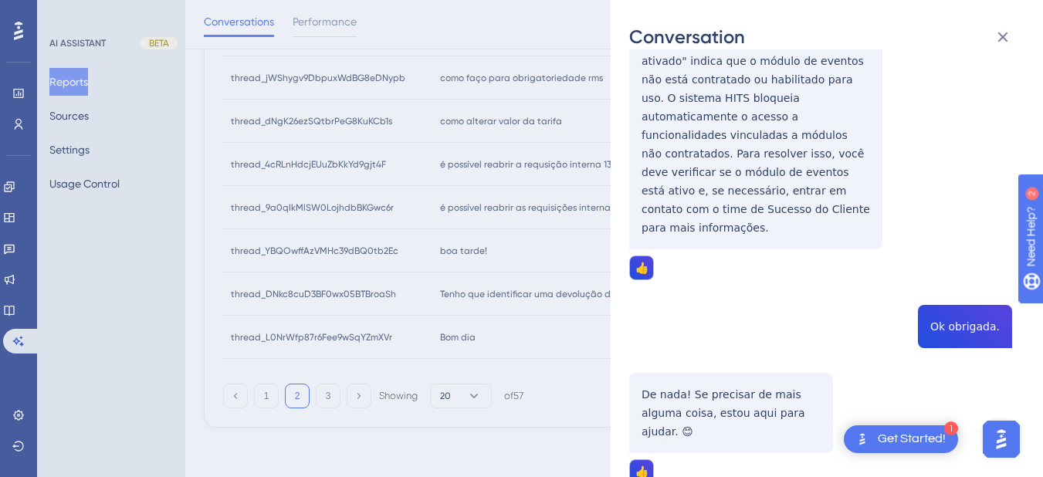
scroll to position [0, 0]
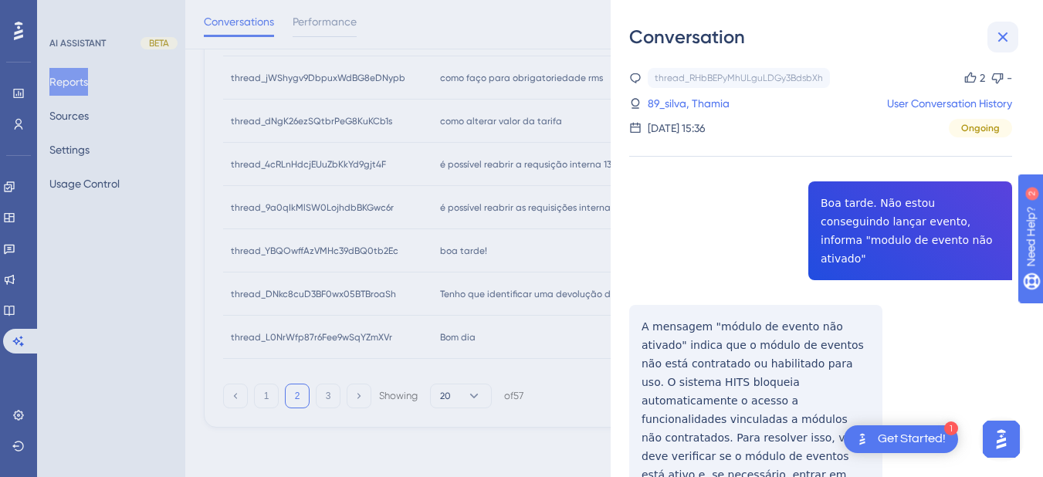
click at [1007, 28] on icon at bounding box center [1003, 37] width 19 height 19
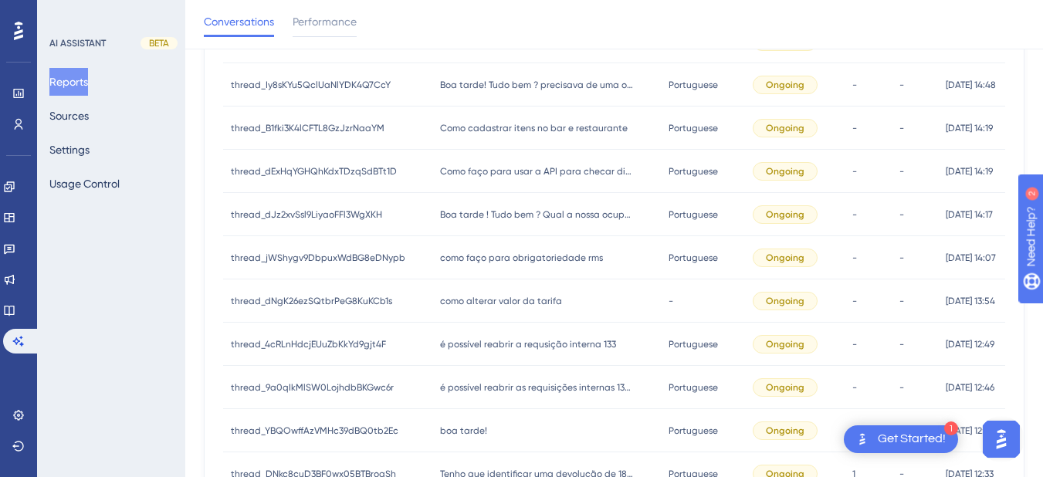
scroll to position [83, 0]
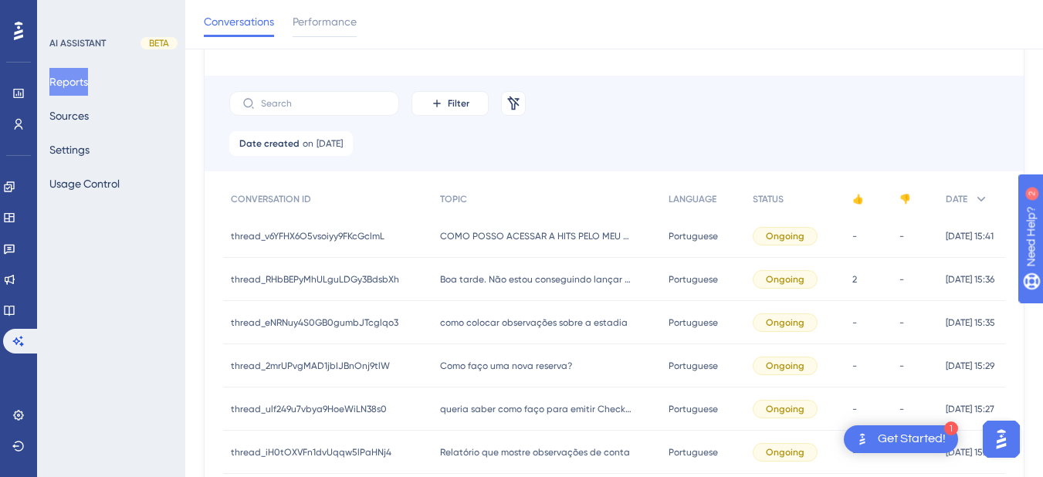
click at [468, 318] on span "como colocar observações sobre a estadia" at bounding box center [534, 323] width 188 height 12
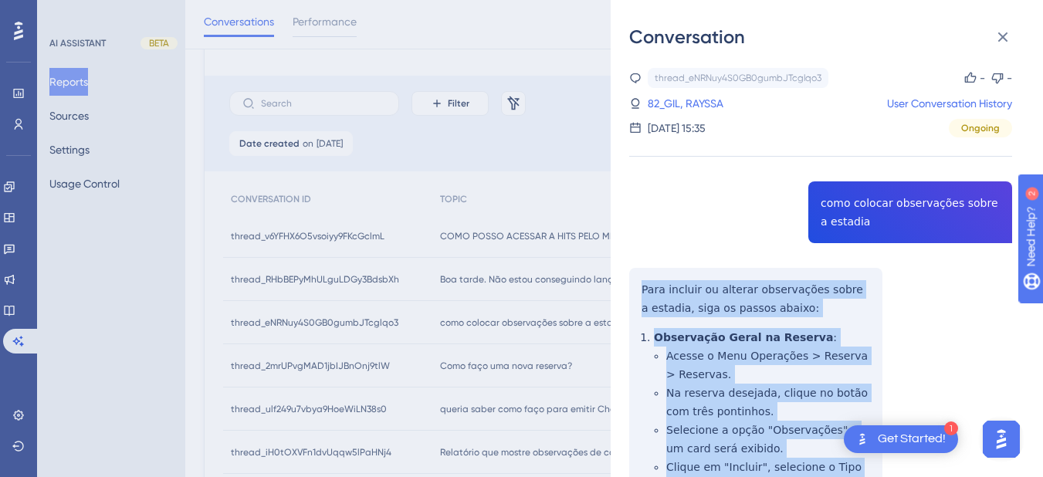
scroll to position [361, 0]
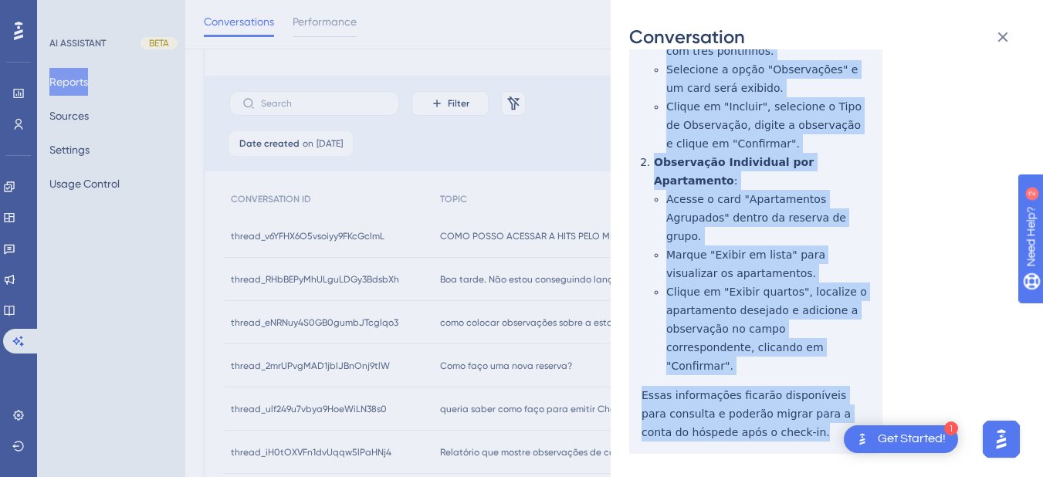
drag, startPoint x: 643, startPoint y: 287, endPoint x: 741, endPoint y: 202, distance: 129.8
click at [795, 381] on div "thread_eNRNuy4S0GB0gumbJTcglqo3 Copy - - 82_GIL, RAYSSA User Conversation Histo…" at bounding box center [820, 252] width 383 height 1091
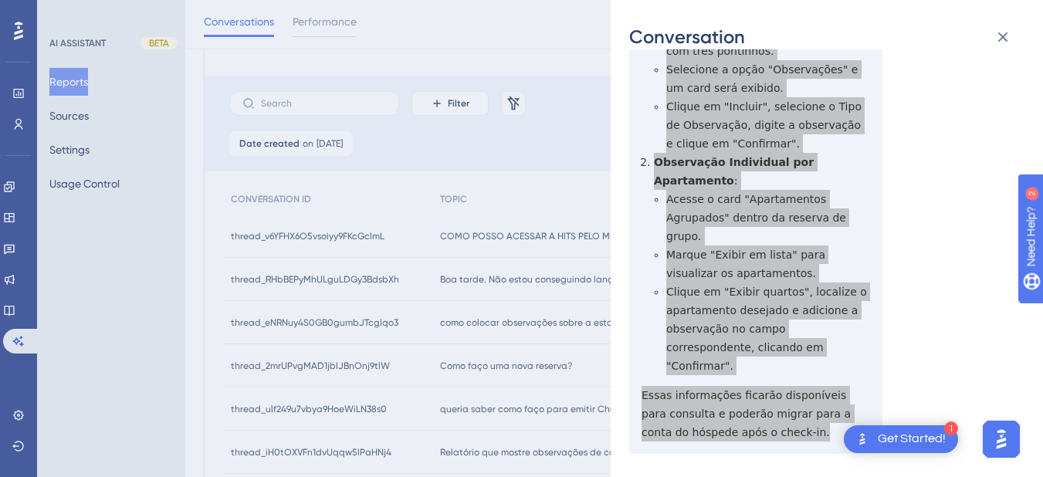
scroll to position [541, 0]
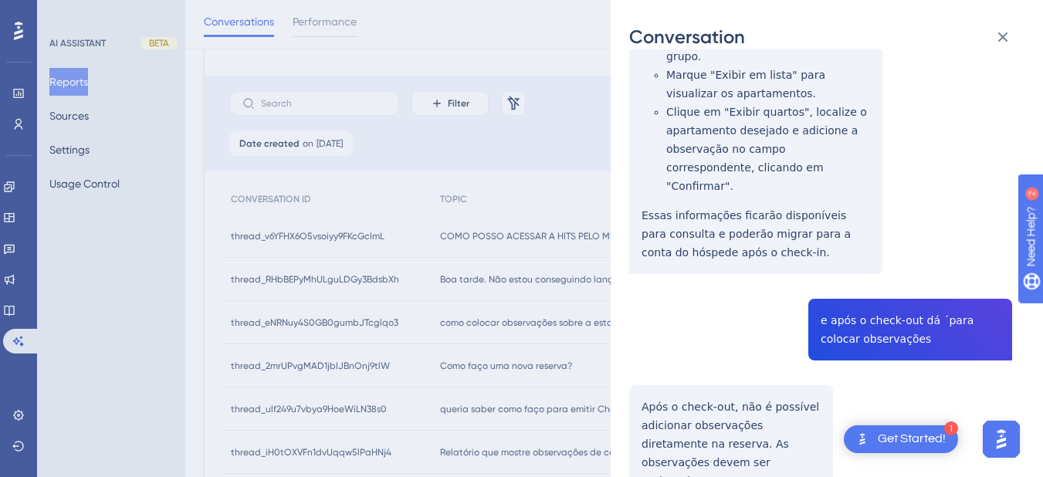
click at [852, 278] on div "thread_eNRNuy4S0GB0gumbJTcglqo3 Copy - - 82_GIL, RAYSSA User Conversation Histo…" at bounding box center [820, 72] width 383 height 1091
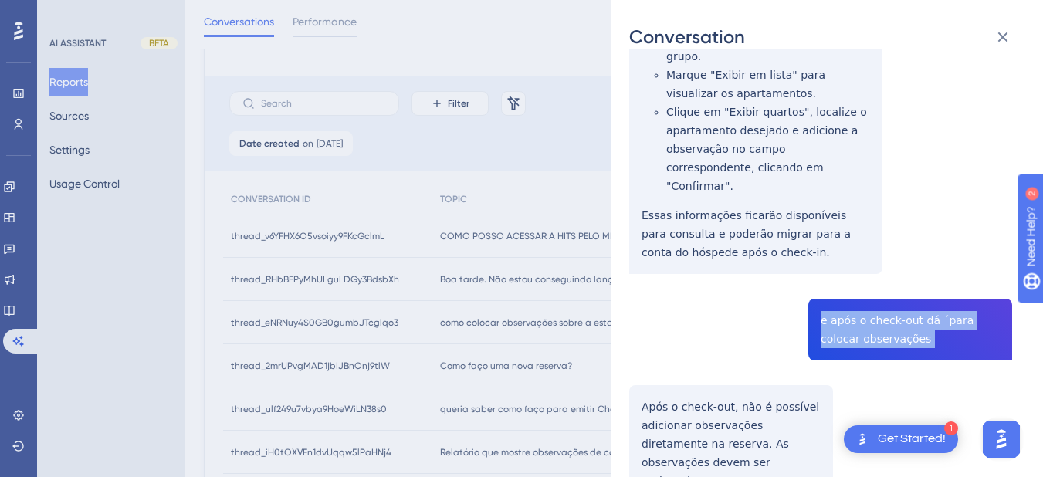
click at [852, 278] on div "thread_eNRNuy4S0GB0gumbJTcglqo3 Copy - - 82_GIL, RAYSSA User Conversation Histo…" at bounding box center [820, 72] width 383 height 1091
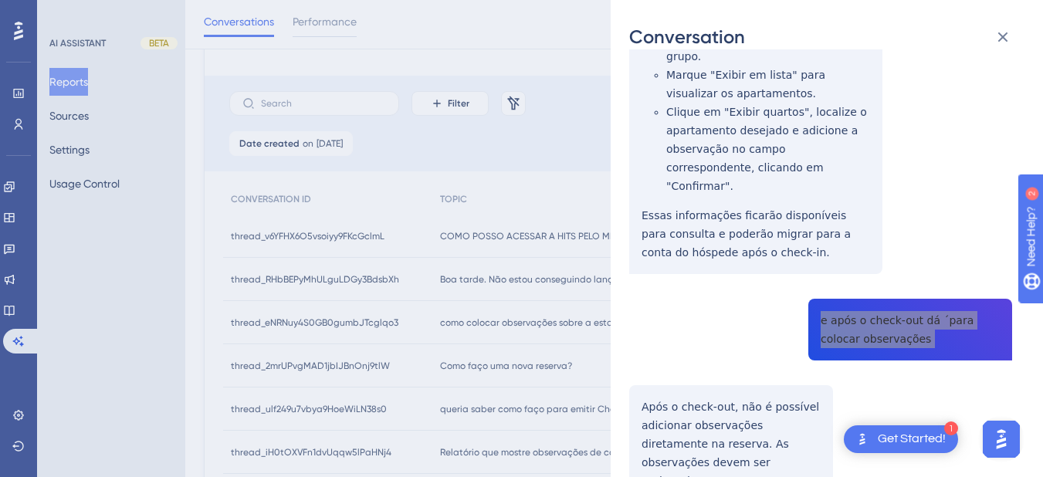
scroll to position [578, 0]
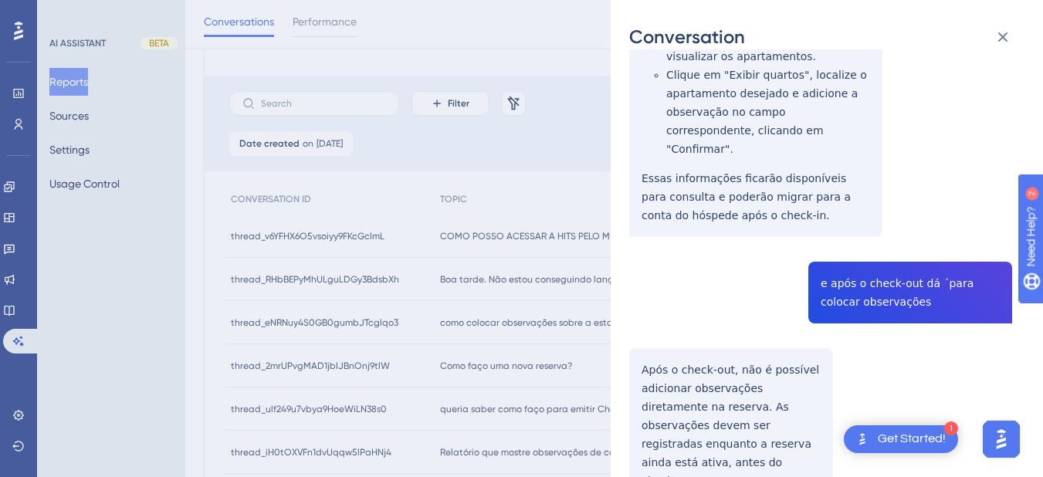
click at [676, 327] on div "thread_eNRNuy4S0GB0gumbJTcglqo3 Copy - - 82_GIL, RAYSSA User Conversation Histo…" at bounding box center [820, 35] width 383 height 1091
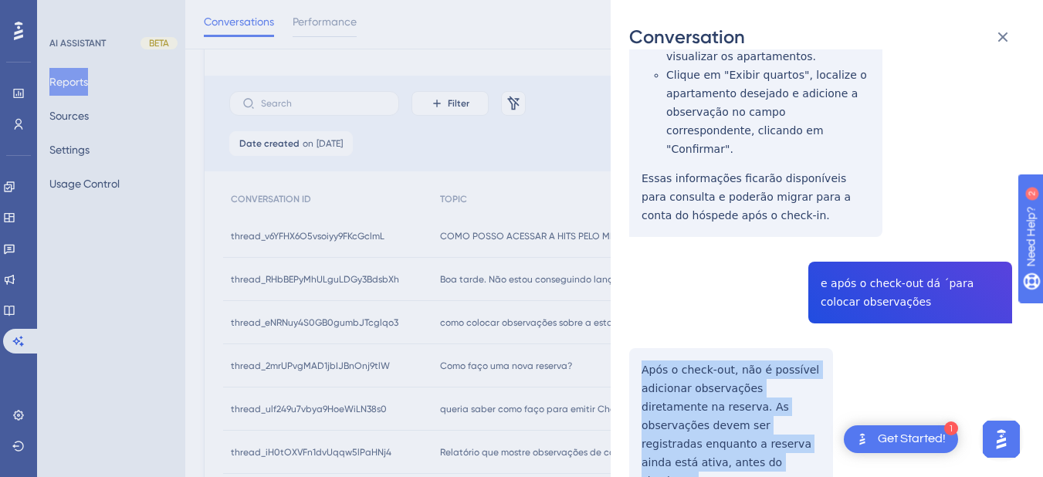
click at [676, 327] on div "thread_eNRNuy4S0GB0gumbJTcglqo3 Copy - - 82_GIL, RAYSSA User Conversation Histo…" at bounding box center [820, 35] width 383 height 1091
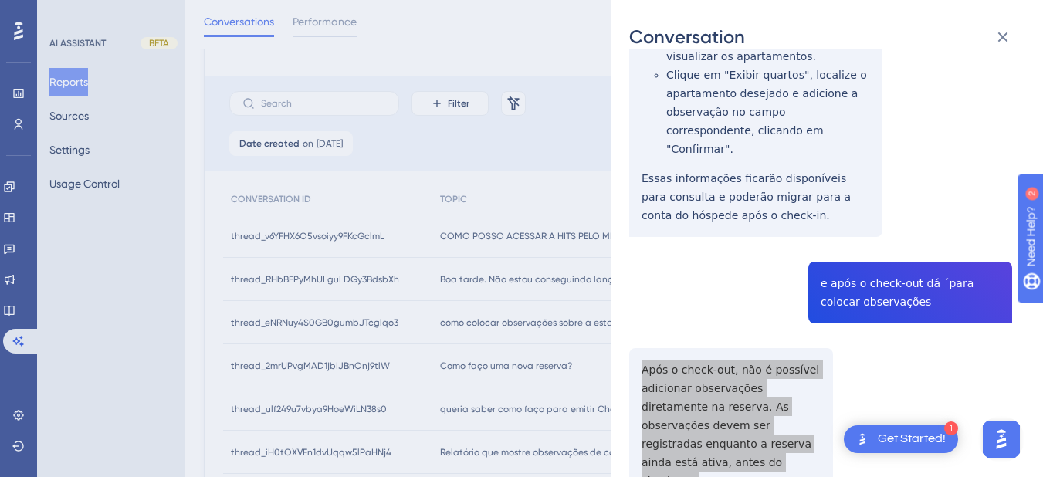
scroll to position [0, 0]
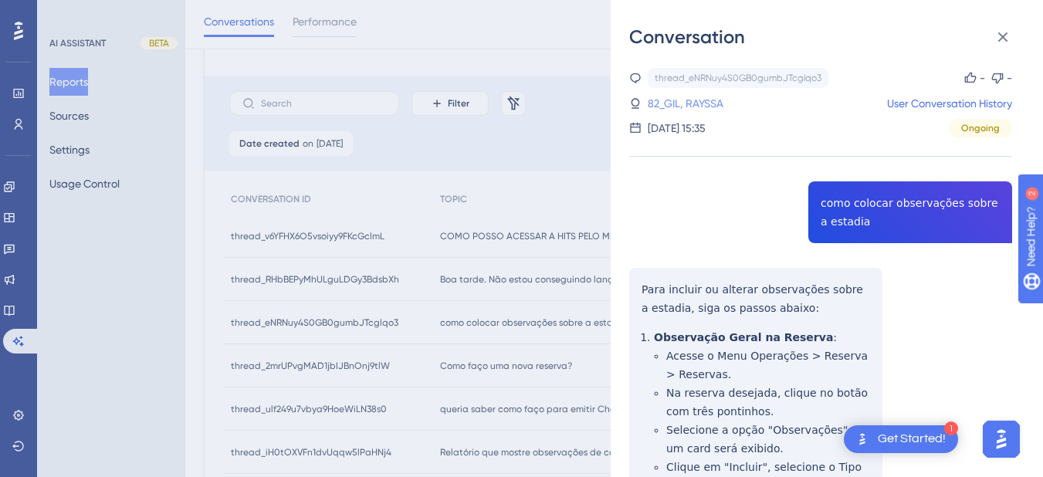
click at [690, 107] on link "82_GIL, RAYSSA" at bounding box center [686, 103] width 76 height 19
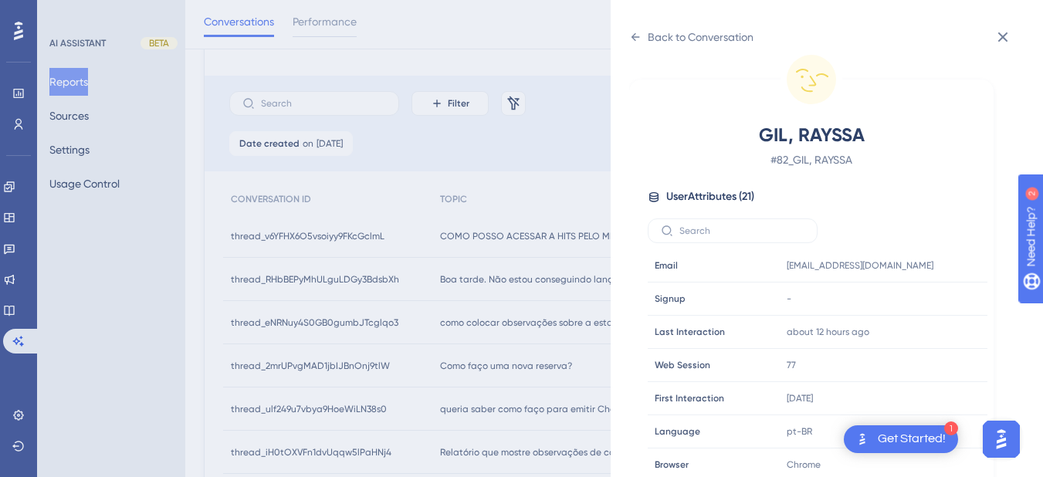
scroll to position [623, 0]
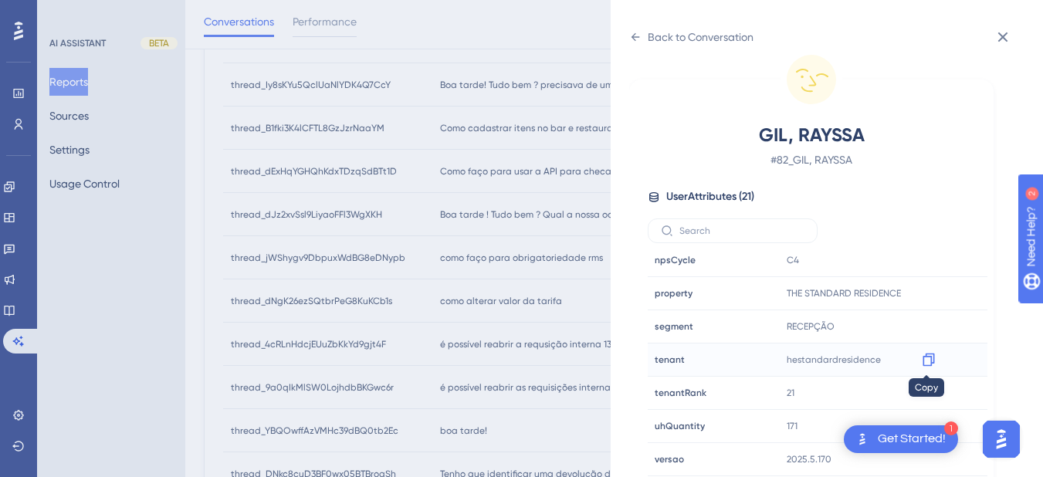
click at [924, 359] on icon at bounding box center [928, 359] width 15 height 15
click at [635, 35] on icon at bounding box center [636, 37] width 8 height 8
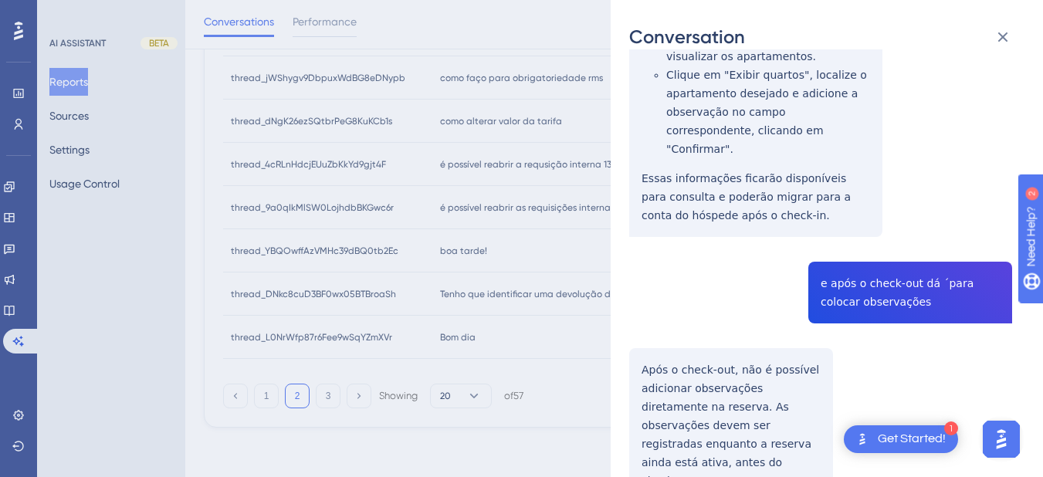
scroll to position [0, 0]
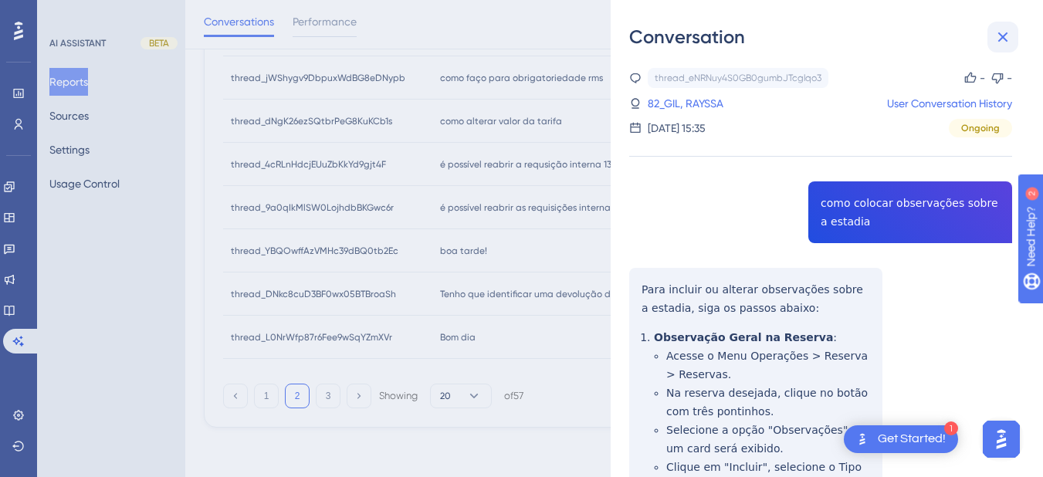
click at [996, 35] on icon at bounding box center [1003, 37] width 19 height 19
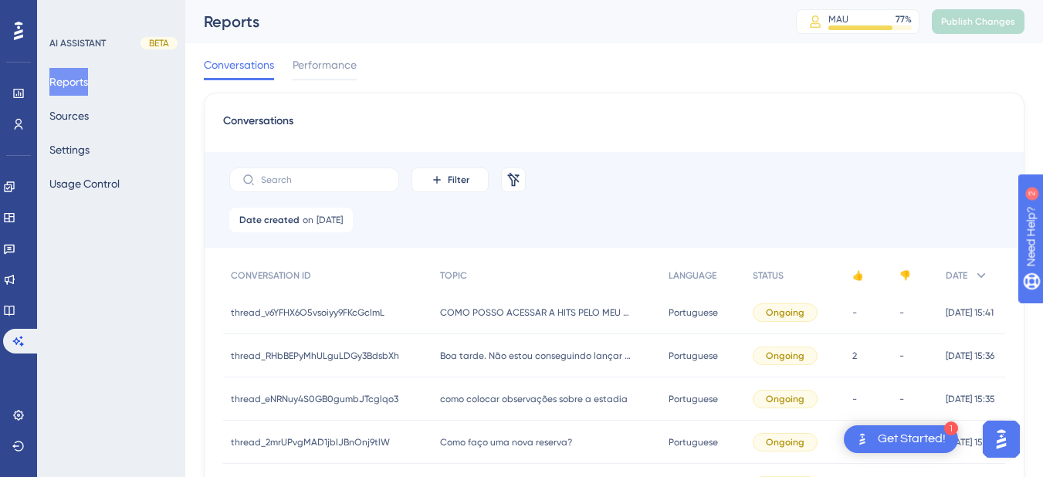
click at [496, 443] on span "Como faço uma nova reserva?" at bounding box center [506, 442] width 132 height 12
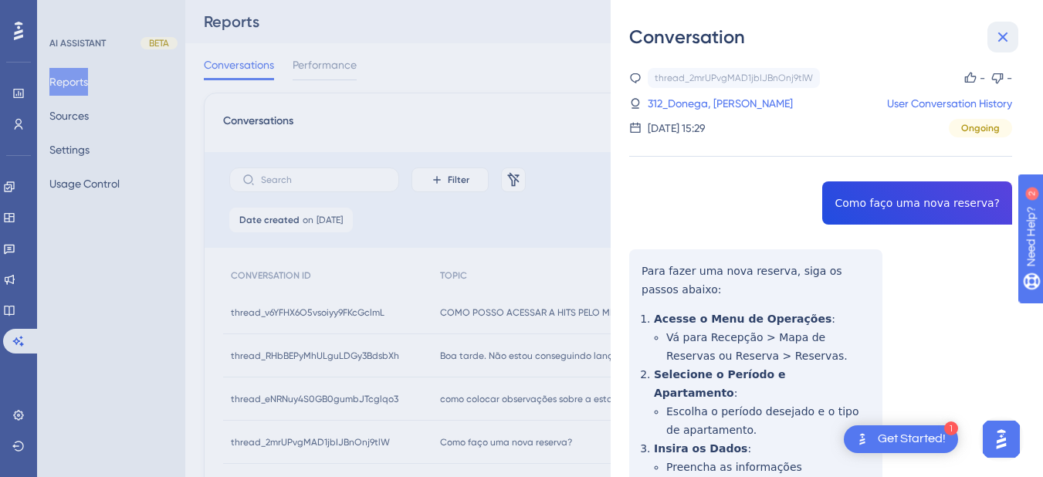
click at [990, 41] on button at bounding box center [1003, 37] width 31 height 31
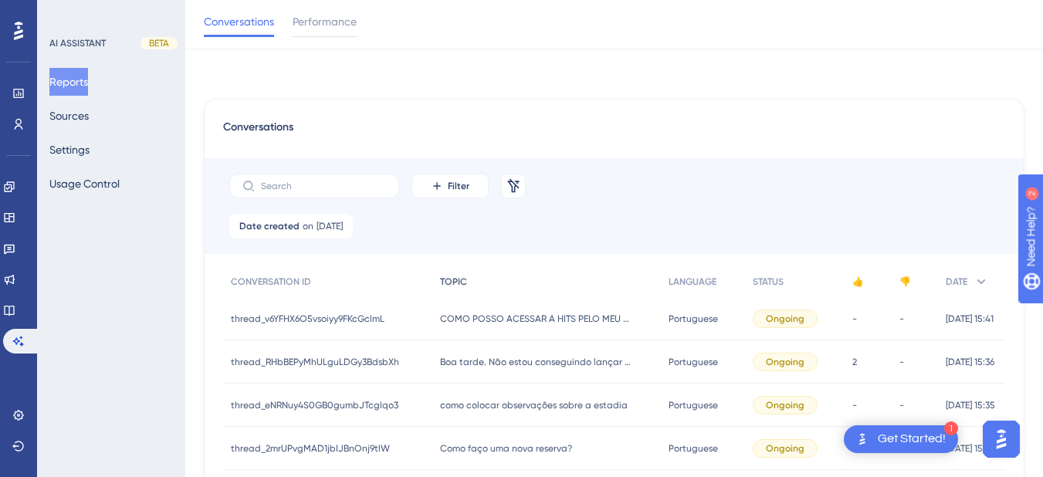
scroll to position [180, 0]
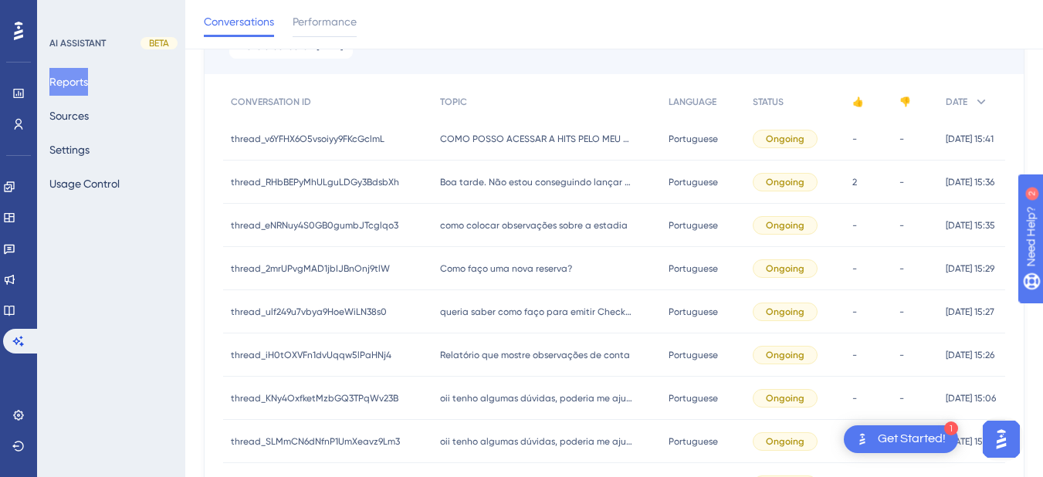
click at [522, 320] on div "queria saber como faço para emitir Checklist de refeições queria saber como faç…" at bounding box center [546, 311] width 228 height 43
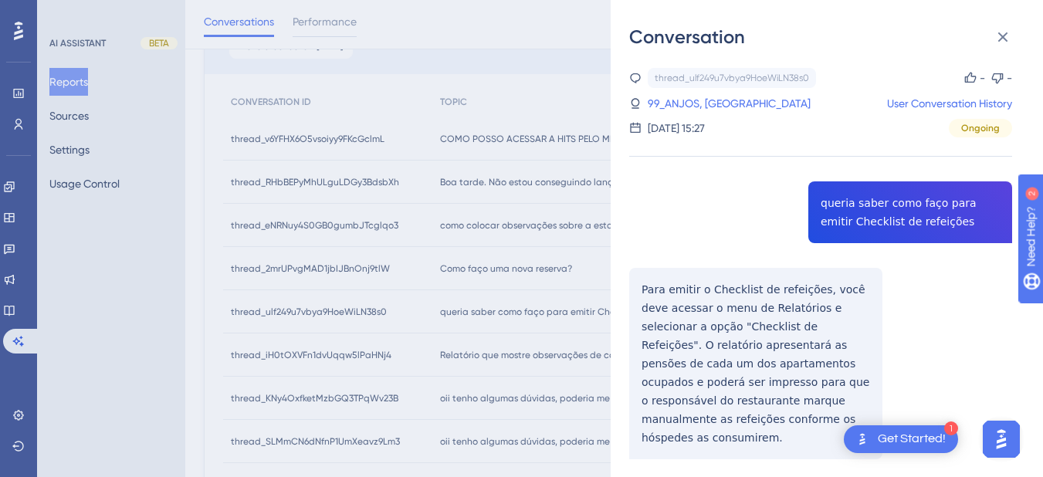
click at [827, 206] on div "thread_ulf249u7vbya9HoeWiLN38s0 Copy - - 99_ANJOS, PAULO User Conversation Hist…" at bounding box center [820, 426] width 383 height 717
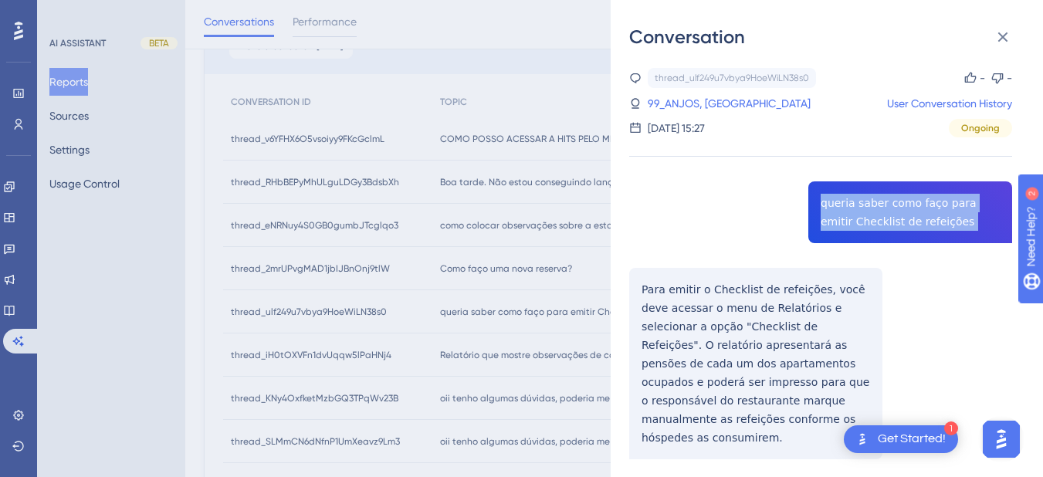
click at [827, 206] on div "thread_ulf249u7vbya9HoeWiLN38s0 Copy - - 99_ANJOS, PAULO User Conversation Hist…" at bounding box center [820, 426] width 383 height 717
click at [637, 288] on div "thread_ulf249u7vbya9HoeWiLN38s0 Copy - - 99_ANJOS, PAULO User Conversation Hist…" at bounding box center [820, 426] width 383 height 717
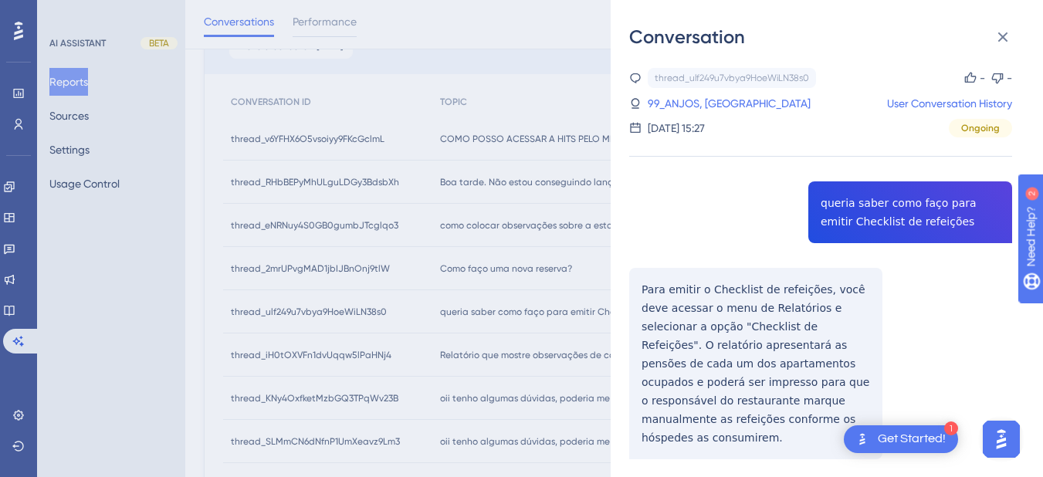
click at [764, 417] on div "thread_ulf249u7vbya9HoeWiLN38s0 Copy - - 99_ANJOS, PAULO User Conversation Hist…" at bounding box center [820, 426] width 383 height 717
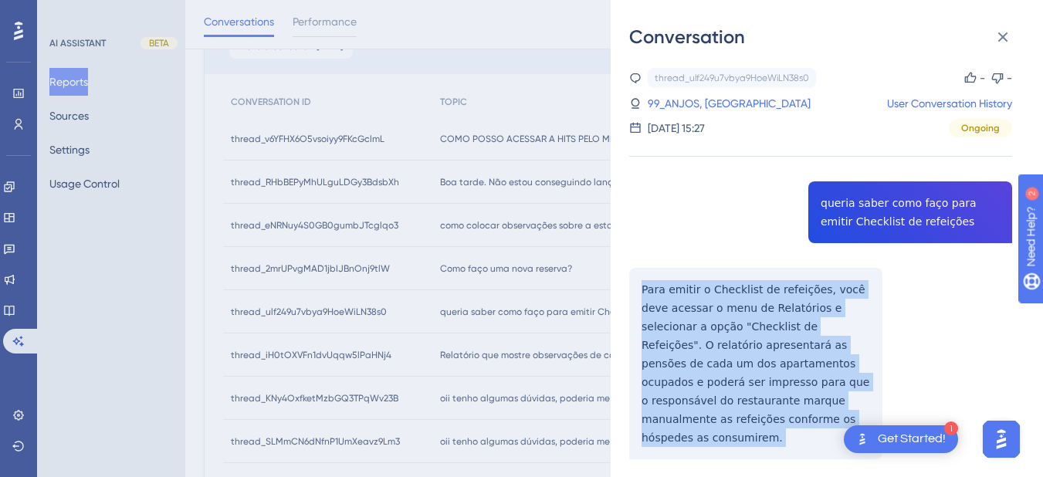
drag, startPoint x: 762, startPoint y: 419, endPoint x: 635, endPoint y: 290, distance: 181.3
click at [635, 290] on div "thread_ulf249u7vbya9HoeWiLN38s0 Copy - - 99_ANJOS, PAULO User Conversation Hist…" at bounding box center [820, 426] width 383 height 717
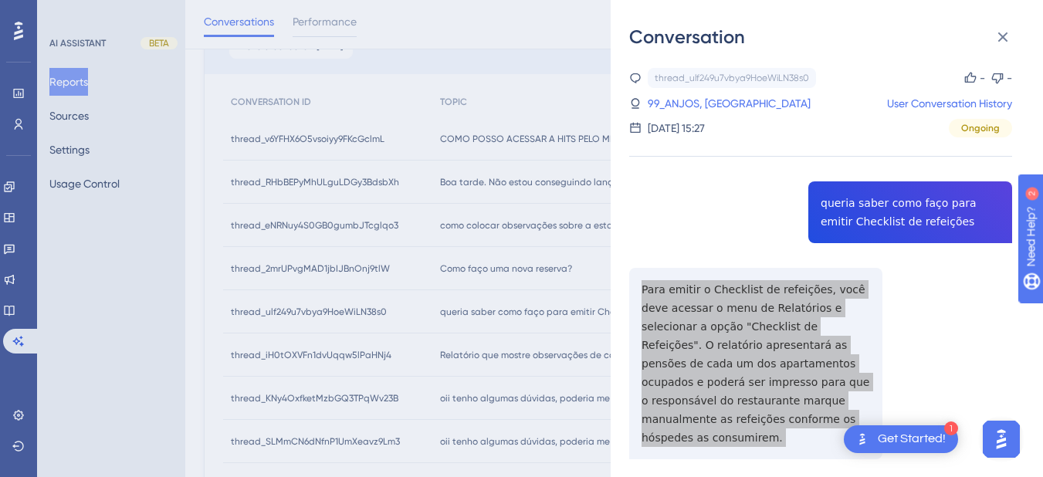
scroll to position [259, 0]
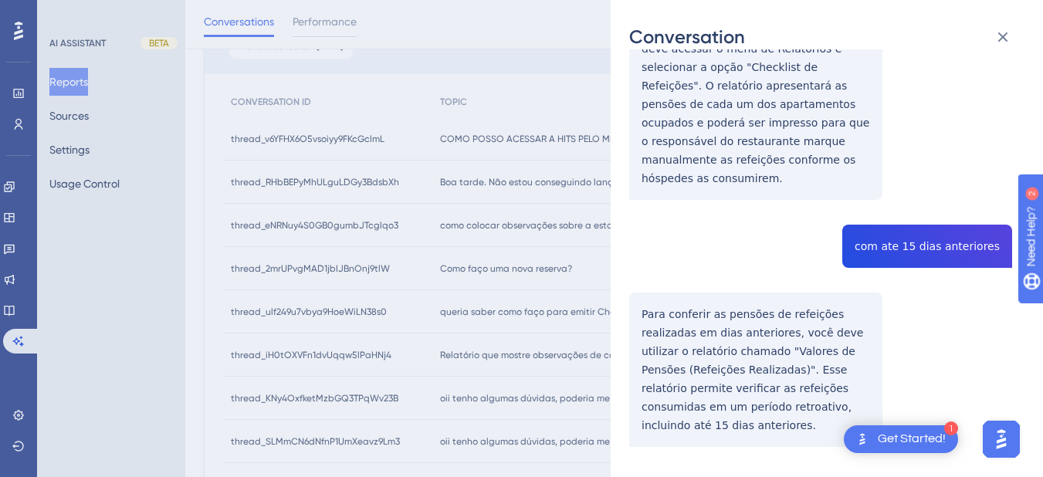
click at [906, 219] on div "thread_ulf249u7vbya9HoeWiLN38s0 Copy - - 99_ANJOS, PAULO User Conversation Hist…" at bounding box center [820, 166] width 383 height 717
click at [645, 289] on div "thread_ulf249u7vbya9HoeWiLN38s0 Copy - - 99_ANJOS, PAULO User Conversation Hist…" at bounding box center [820, 166] width 383 height 717
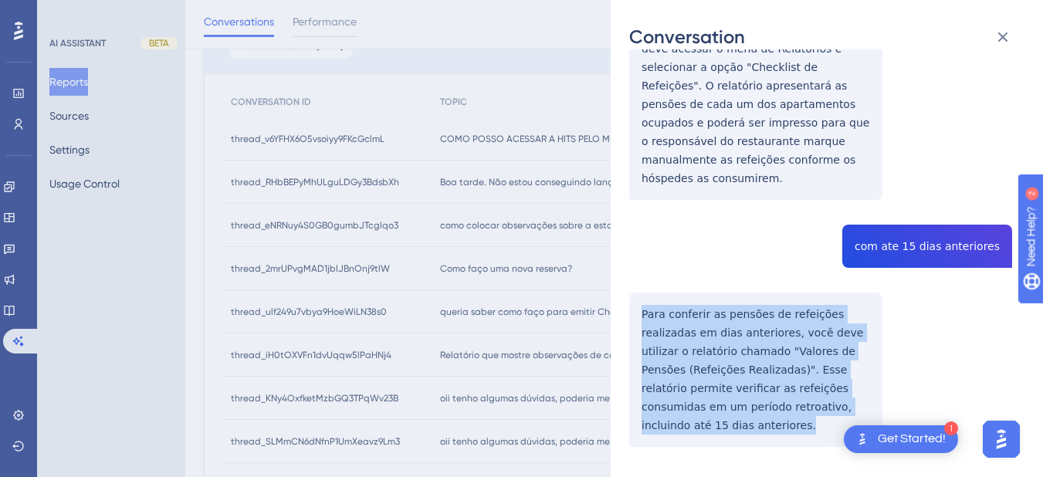
drag, startPoint x: 639, startPoint y: 290, endPoint x: 866, endPoint y: 398, distance: 250.8
click at [866, 398] on div "thread_ulf249u7vbya9HoeWiLN38s0 Copy - - 99_ANJOS, PAULO User Conversation Hist…" at bounding box center [820, 166] width 383 height 717
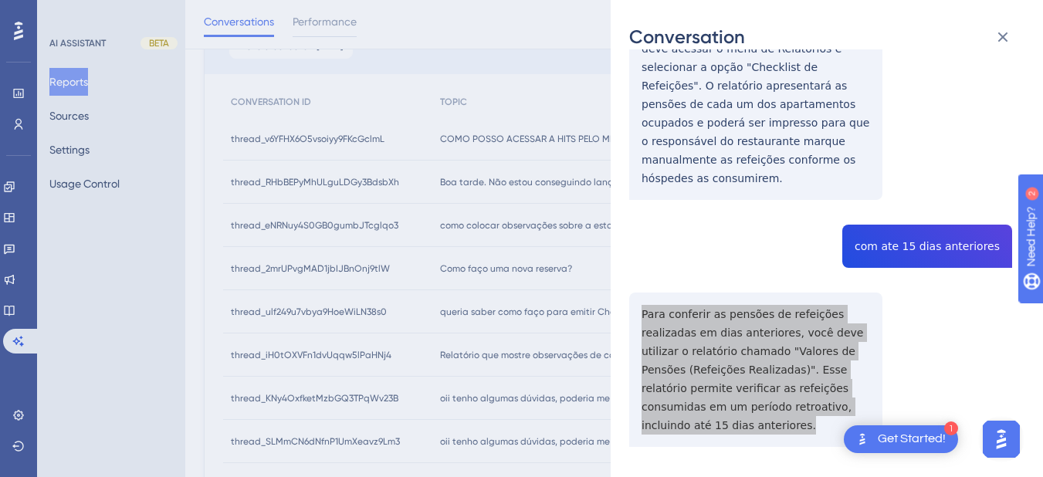
scroll to position [0, 0]
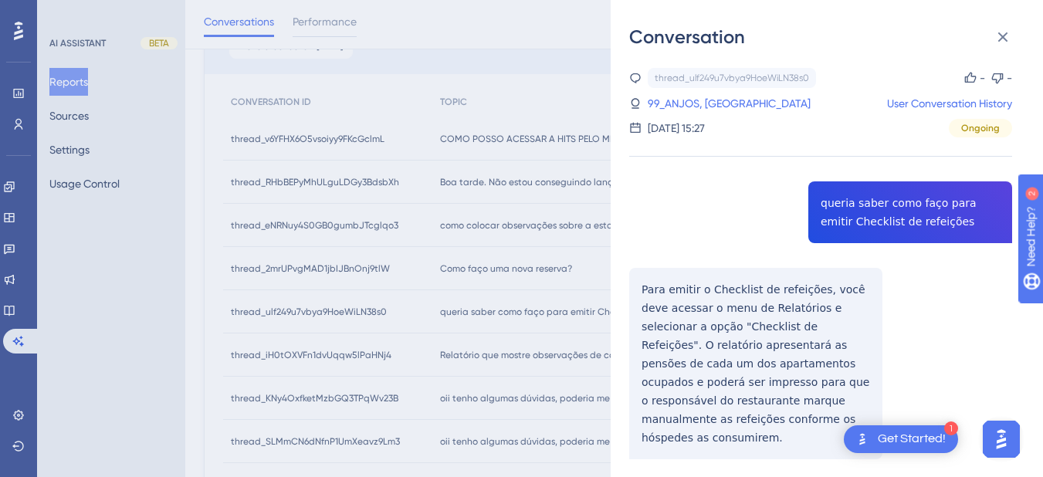
drag, startPoint x: 702, startPoint y: 100, endPoint x: 862, endPoint y: 146, distance: 166.4
click at [702, 100] on link "99_ANJOS, PAULO" at bounding box center [729, 103] width 163 height 19
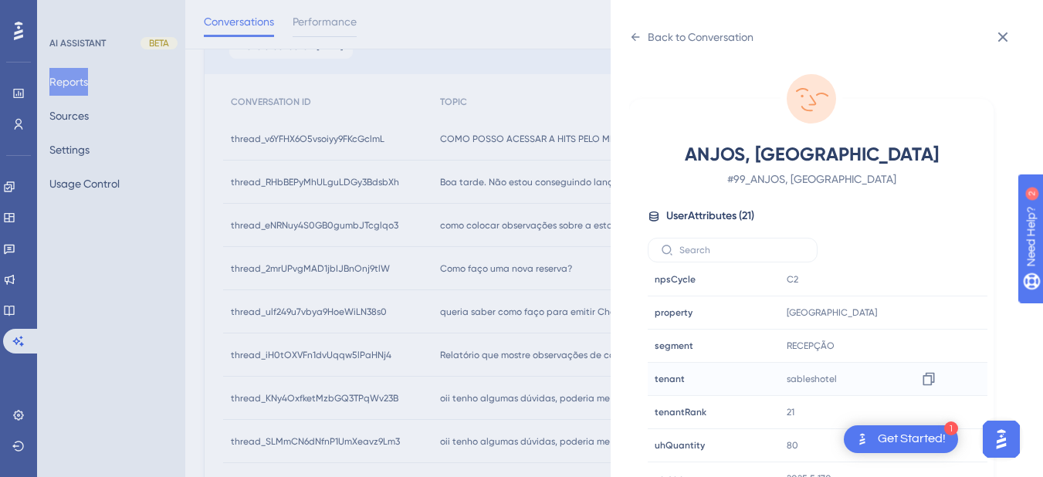
scroll to position [19, 0]
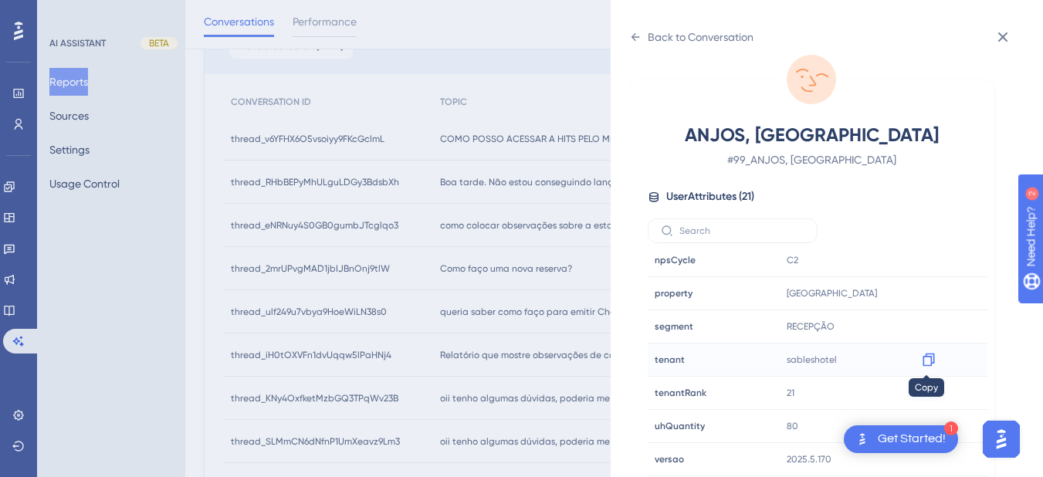
click at [927, 356] on icon at bounding box center [929, 360] width 12 height 13
click at [637, 36] on icon at bounding box center [635, 37] width 12 height 12
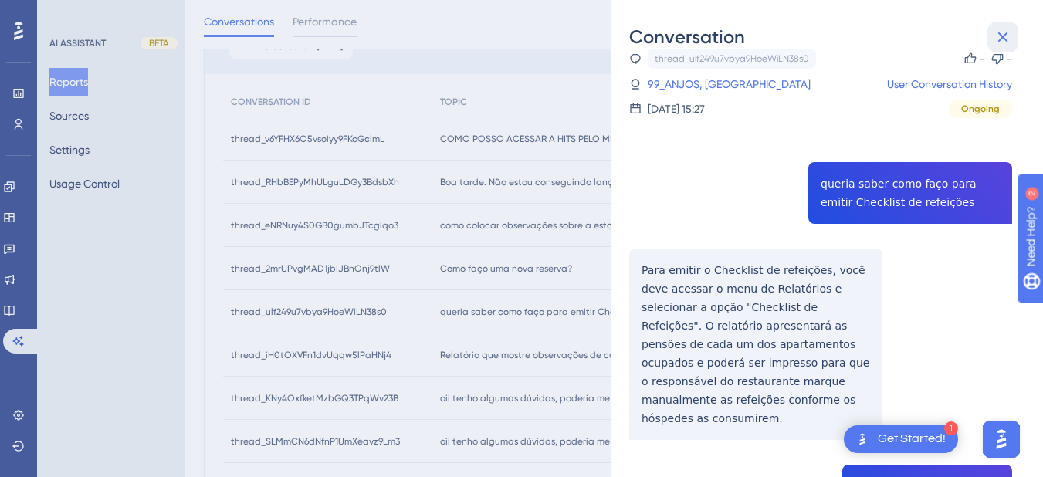
click at [1002, 37] on icon at bounding box center [1004, 37] width 10 height 10
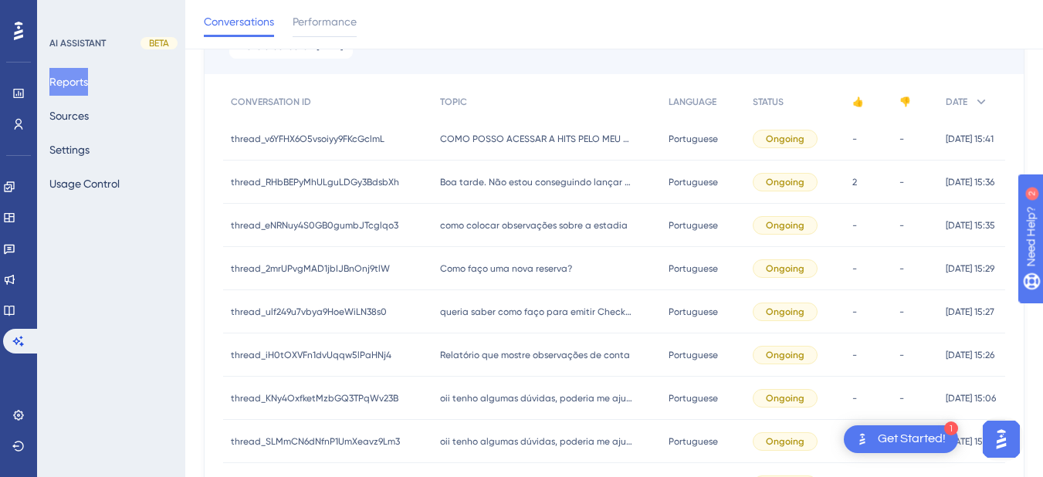
click at [466, 353] on span "Relatório que mostre observações de conta" at bounding box center [535, 355] width 190 height 12
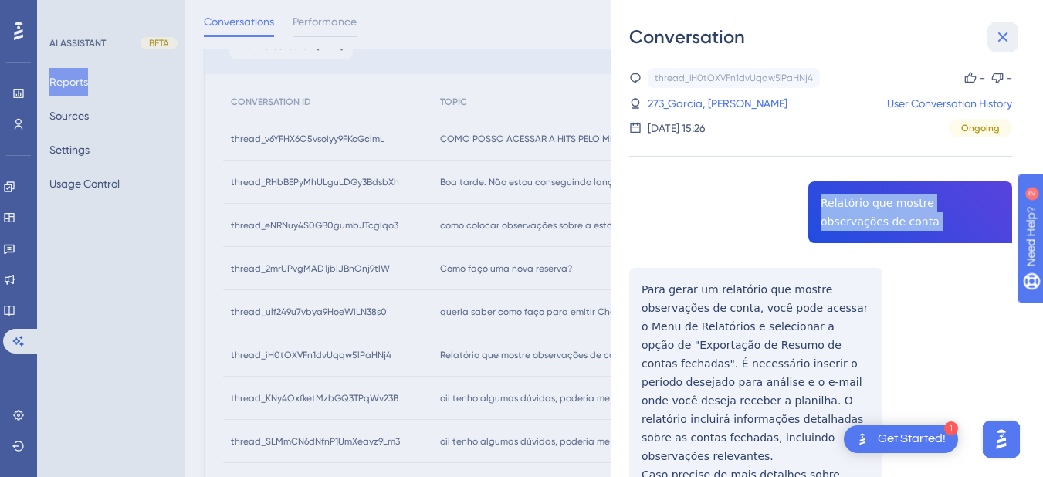
click at [1016, 32] on button at bounding box center [1003, 37] width 31 height 31
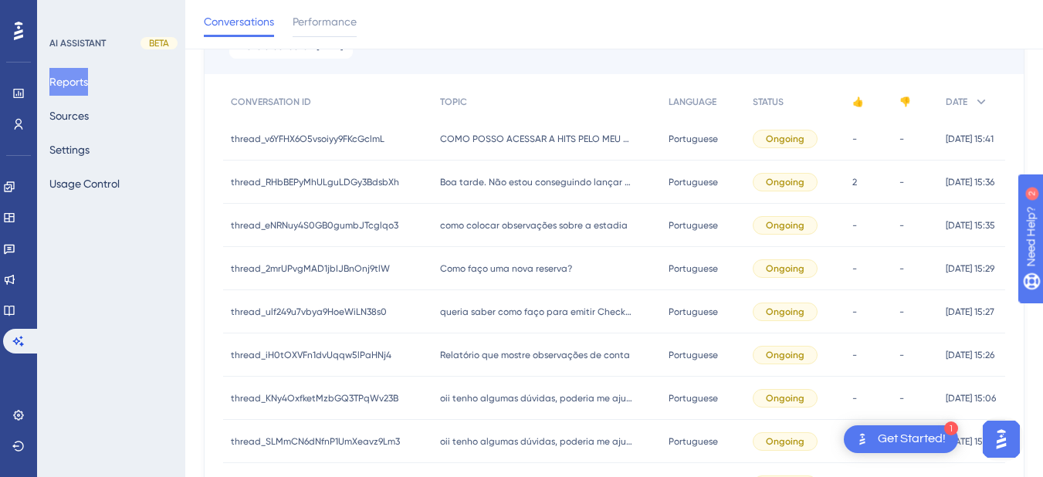
click at [475, 362] on div "Relatório que mostre observações de conta Relatório que mostre observações de c…" at bounding box center [546, 355] width 228 height 43
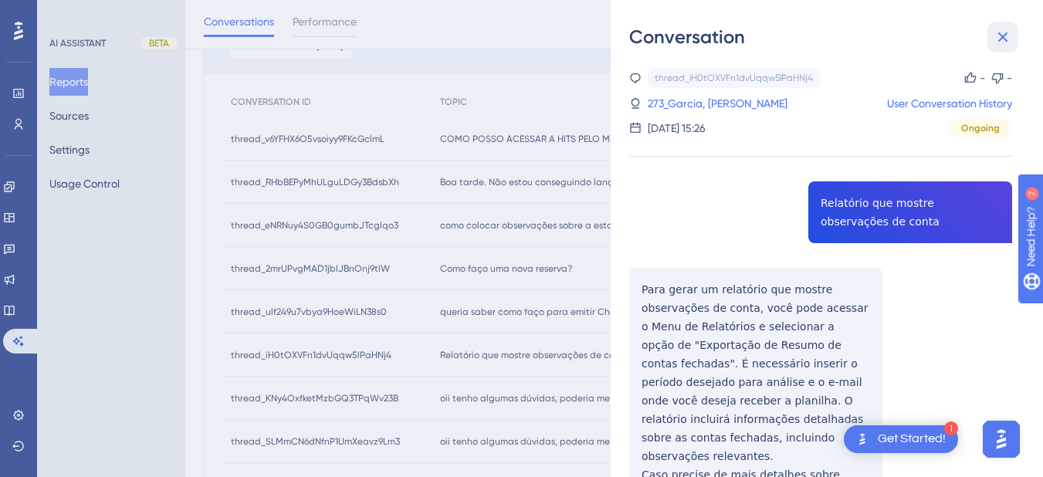
click at [996, 31] on icon at bounding box center [1003, 37] width 19 height 19
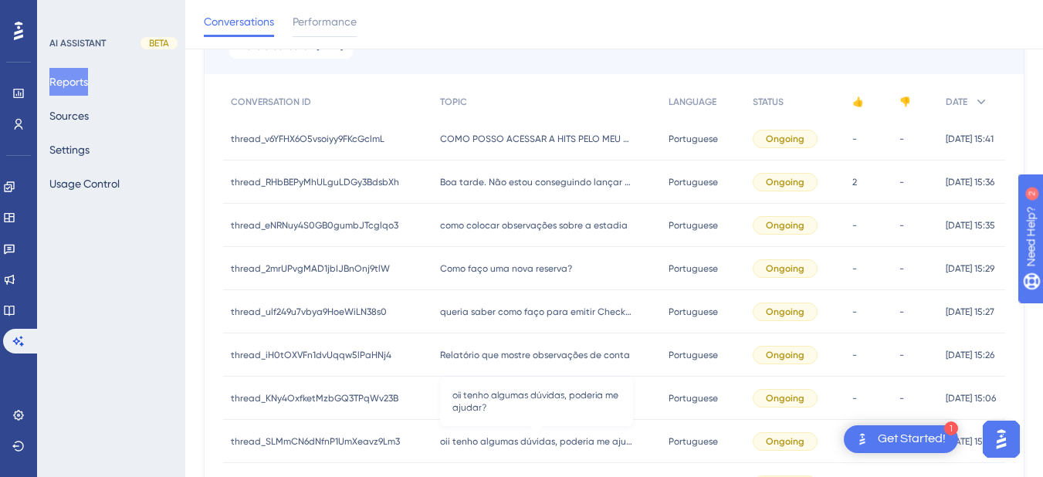
scroll to position [361, 0]
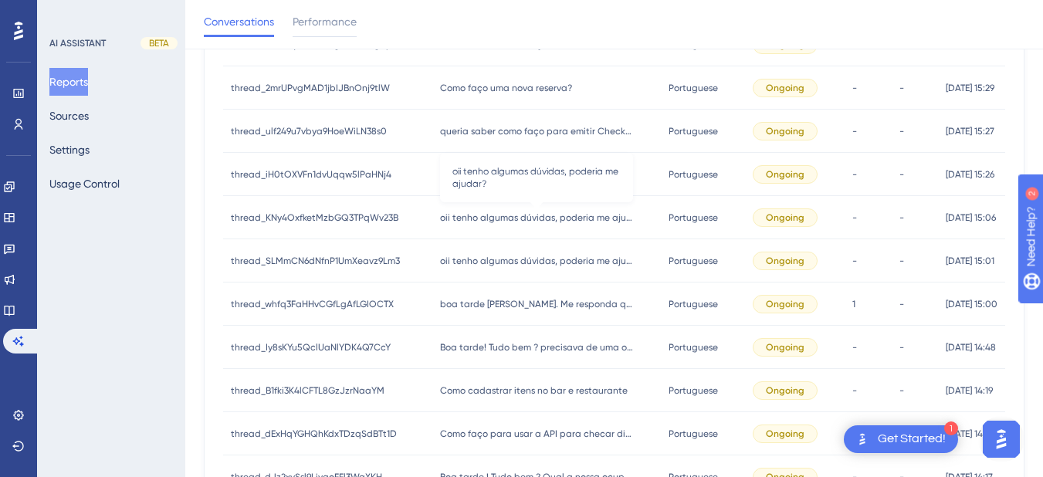
click at [450, 219] on span "oii tenho algumas dúvidas, poderia me ajudar?" at bounding box center [536, 218] width 193 height 12
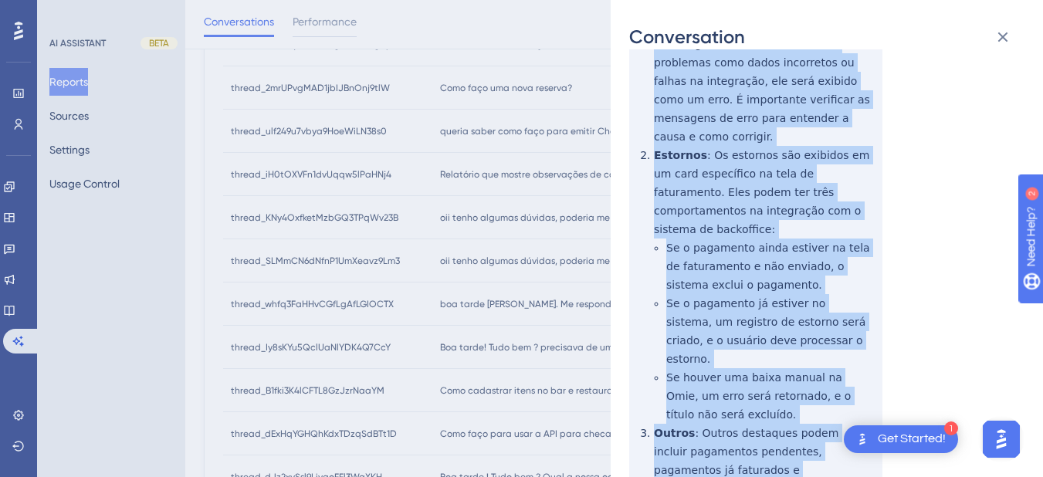
scroll to position [721, 0]
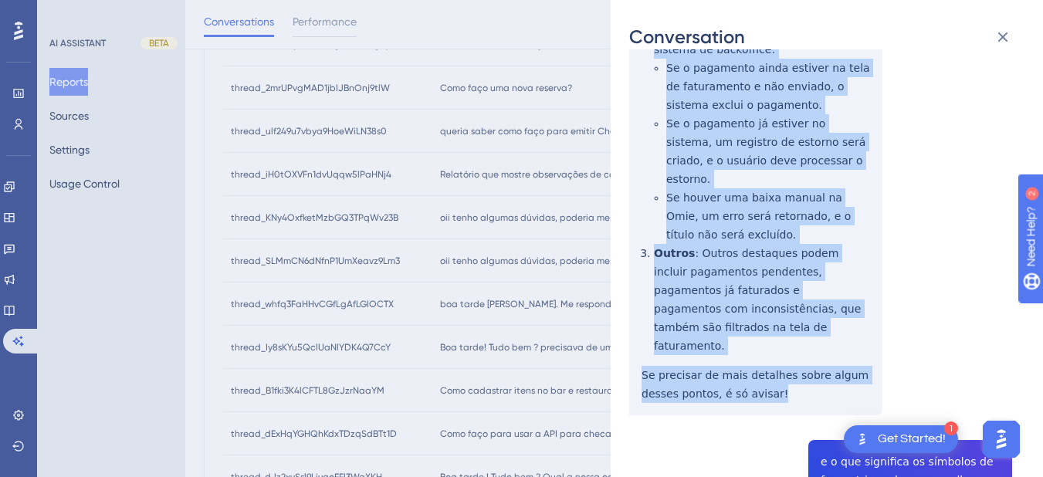
drag, startPoint x: 639, startPoint y: 317, endPoint x: 778, endPoint y: 287, distance: 142.2
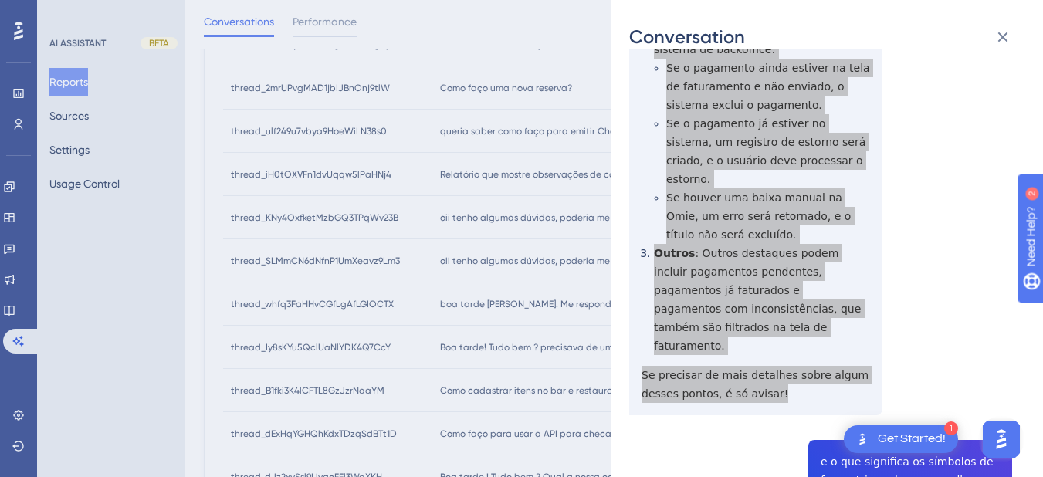
scroll to position [901, 0]
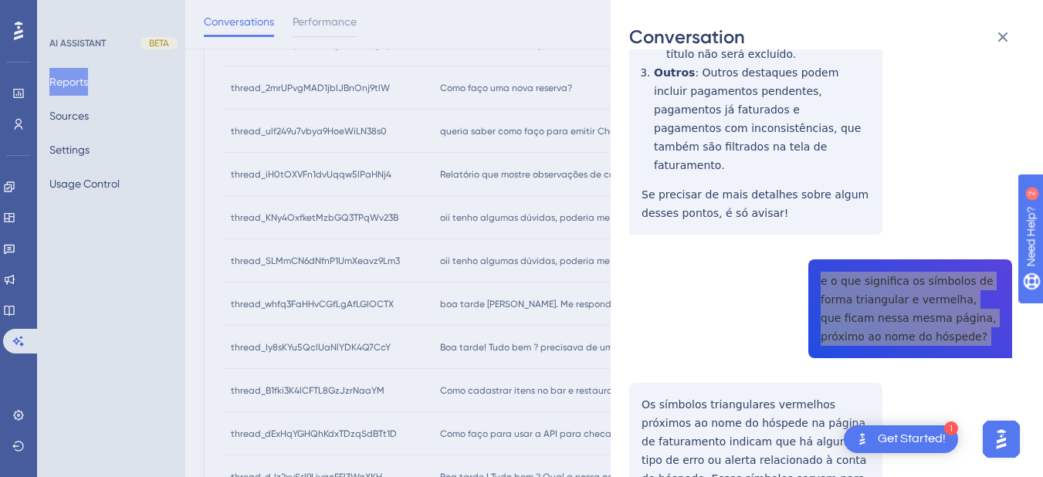
scroll to position [1081, 0]
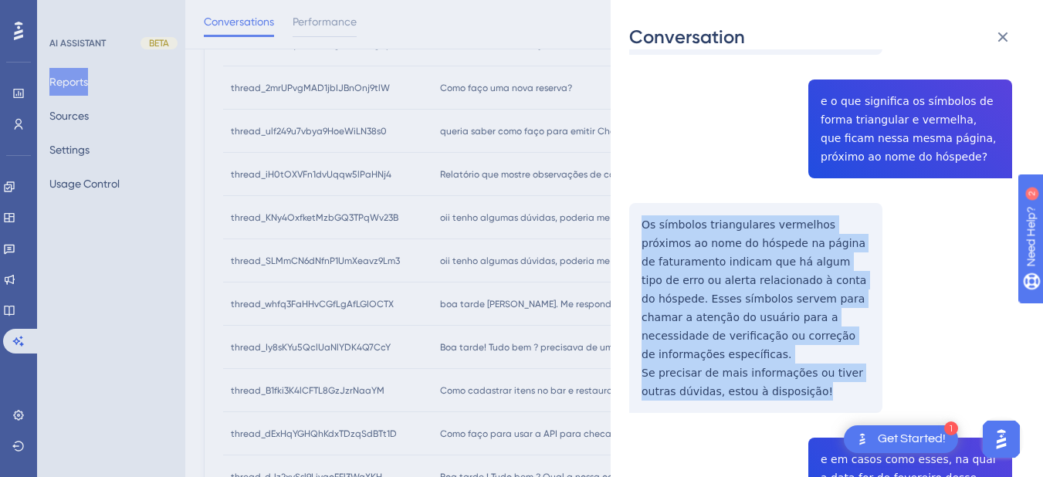
drag, startPoint x: 641, startPoint y: 131, endPoint x: 846, endPoint y: 301, distance: 267.1
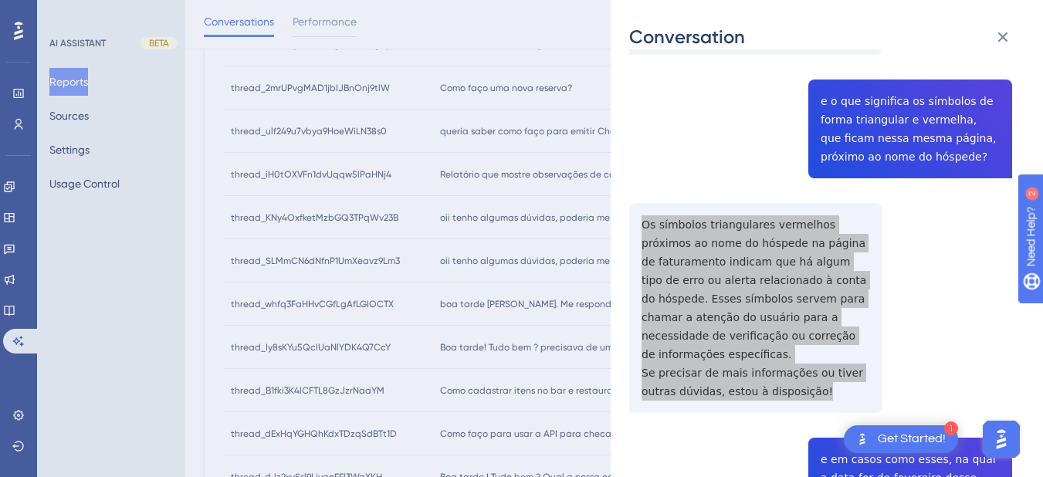
scroll to position [1261, 0]
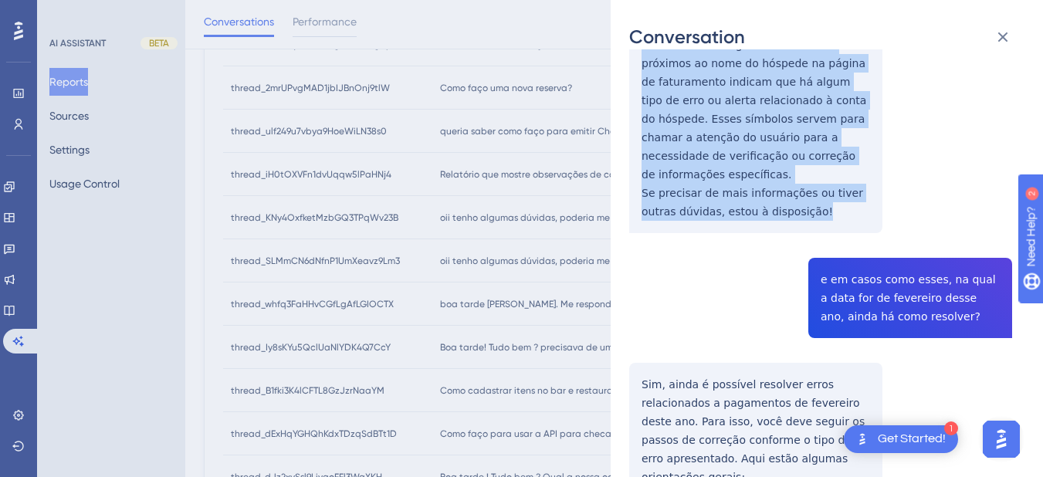
click at [868, 182] on div "thread_KNy4OxfketMzbGQ3TPqWv23B Copy - - 5218_Silva, Larissa User Conversation …" at bounding box center [820, 349] width 383 height 3084
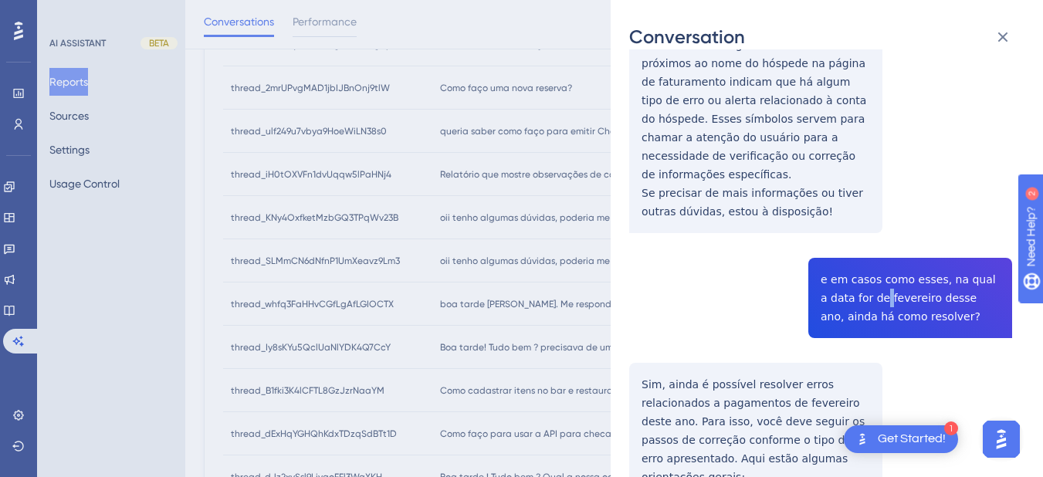
click at [868, 182] on div "thread_KNy4OxfketMzbGQ3TPqWv23B Copy - - 5218_Silva, Larissa User Conversation …" at bounding box center [820, 349] width 383 height 3084
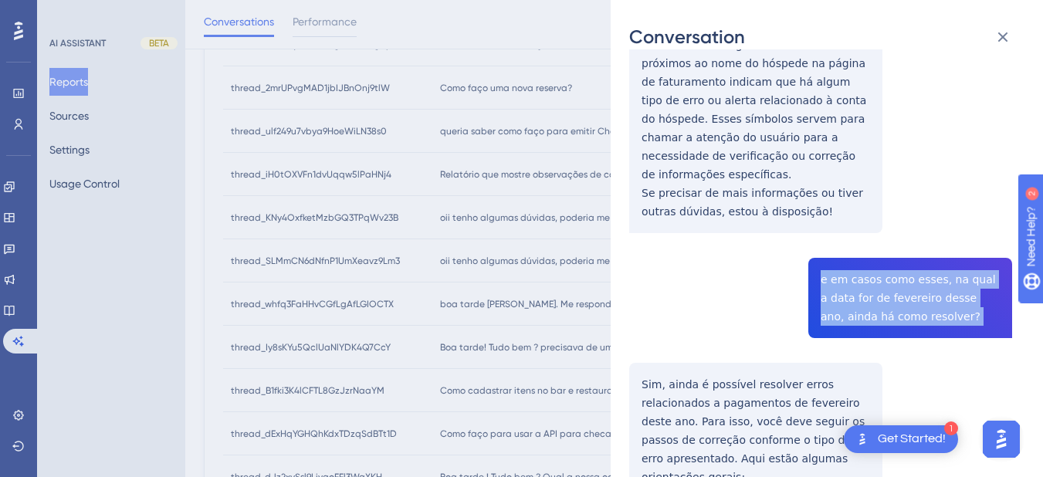
click at [868, 182] on div "thread_KNy4OxfketMzbGQ3TPqWv23B Copy - - 5218_Silva, Larissa User Conversation …" at bounding box center [820, 349] width 383 height 3084
click at [642, 276] on div "thread_KNy4OxfketMzbGQ3TPqWv23B Copy - - 5218_Silva, Larissa User Conversation …" at bounding box center [820, 349] width 383 height 3084
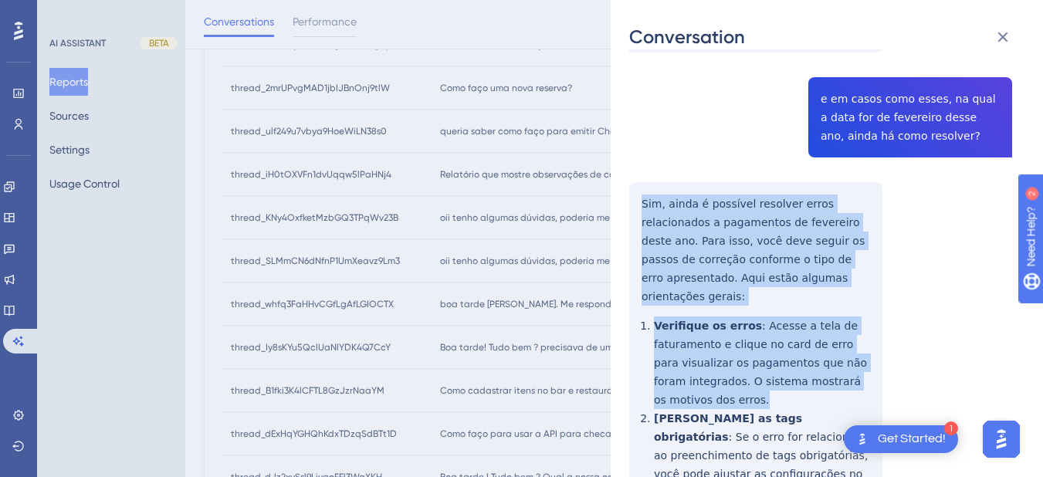
scroll to position [1622, 0]
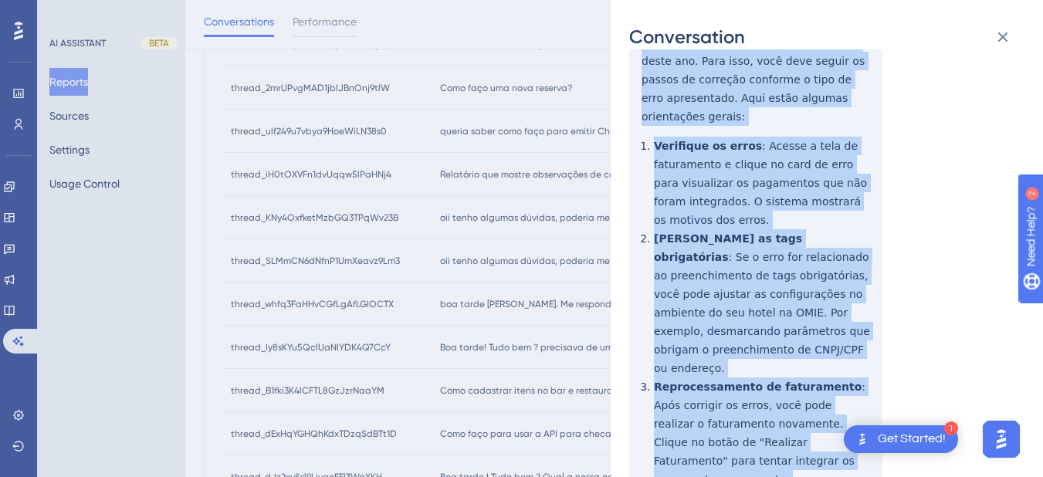
drag, startPoint x: 636, startPoint y: 267, endPoint x: 785, endPoint y: 362, distance: 176.1
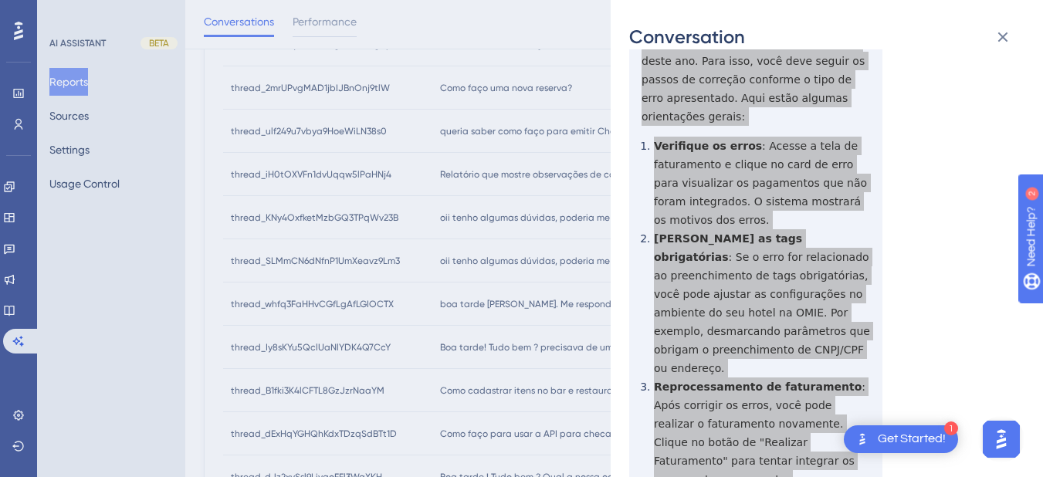
scroll to position [1982, 0]
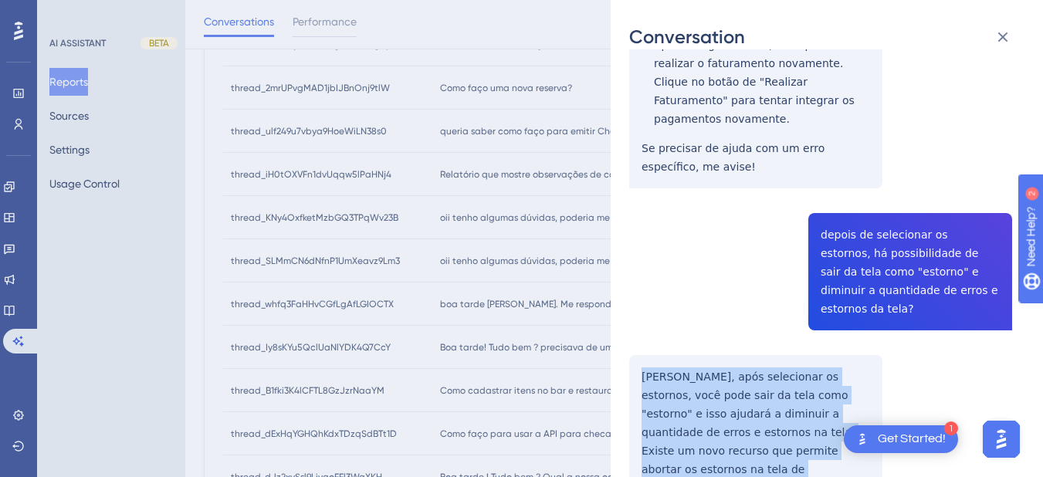
drag, startPoint x: 637, startPoint y: 188, endPoint x: 774, endPoint y: 310, distance: 183.2
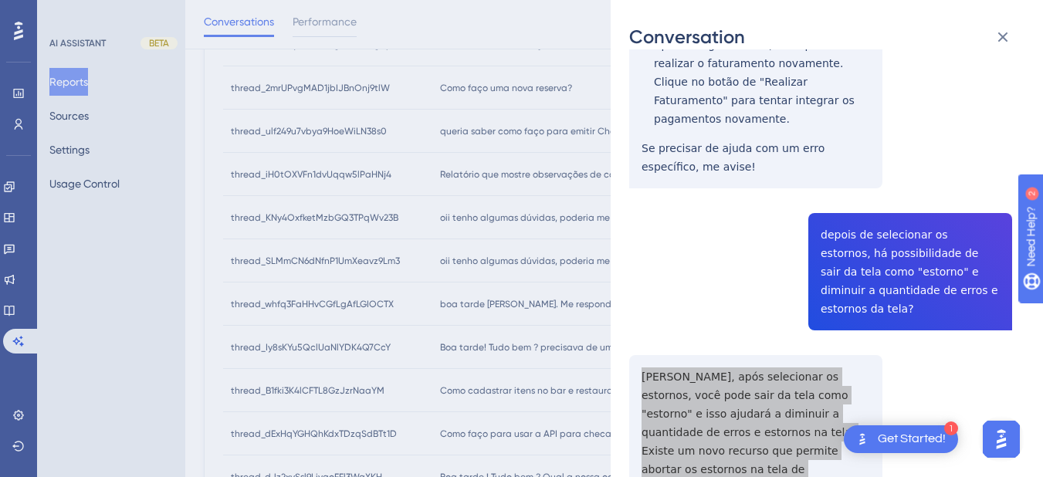
scroll to position [2162, 0]
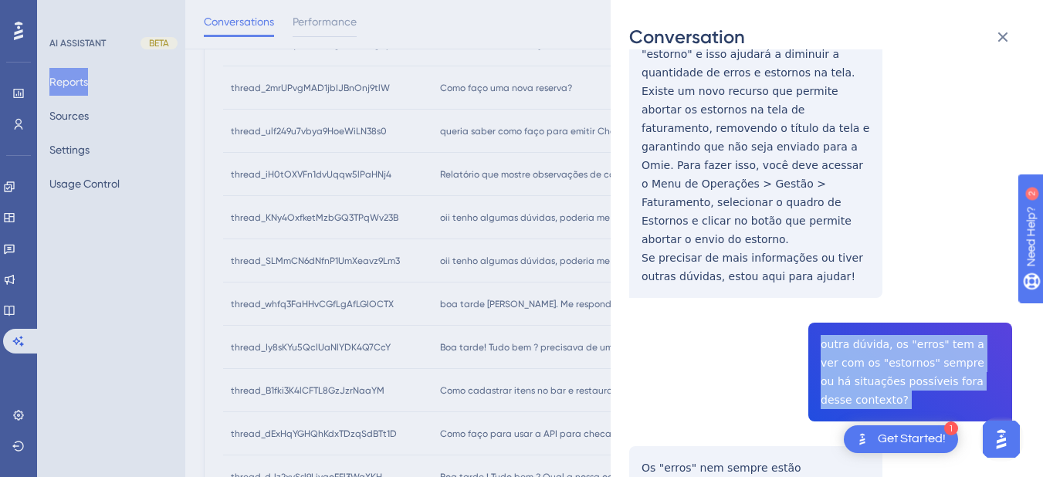
click at [628, 239] on div "Conversation thread_KNy4OxfketMzbGQ3TPqWv23B Copy - - 5218_Silva, Larissa User …" at bounding box center [827, 238] width 432 height 477
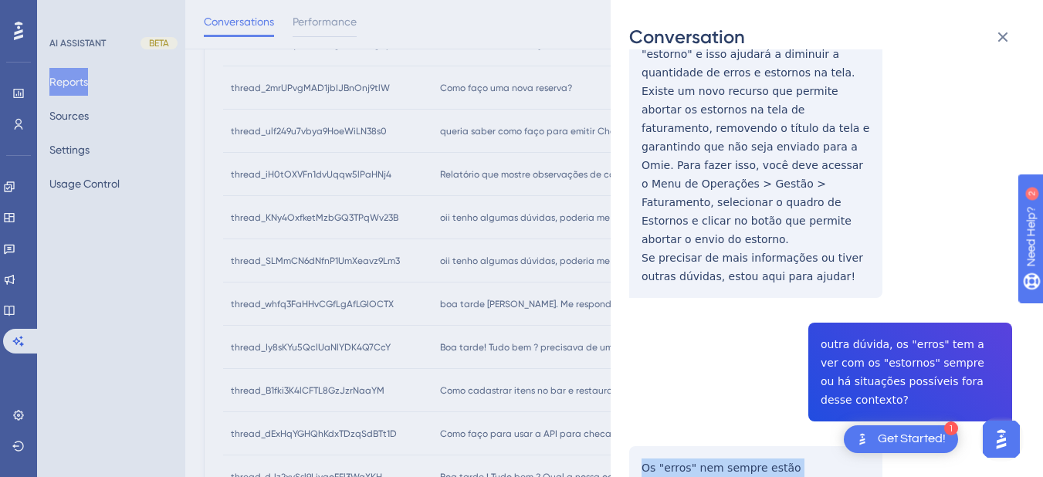
scroll to position [2385, 0]
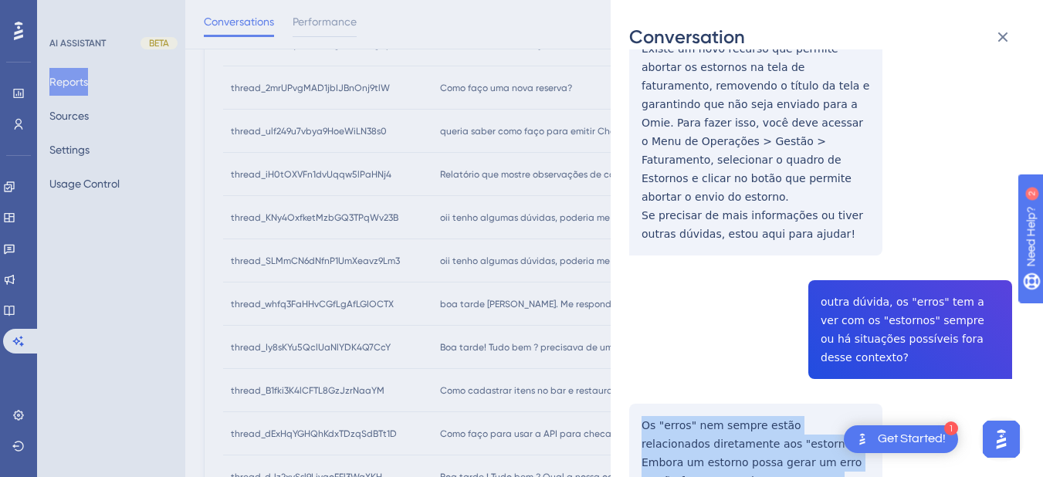
drag, startPoint x: 636, startPoint y: 240, endPoint x: 858, endPoint y: 396, distance: 271.0
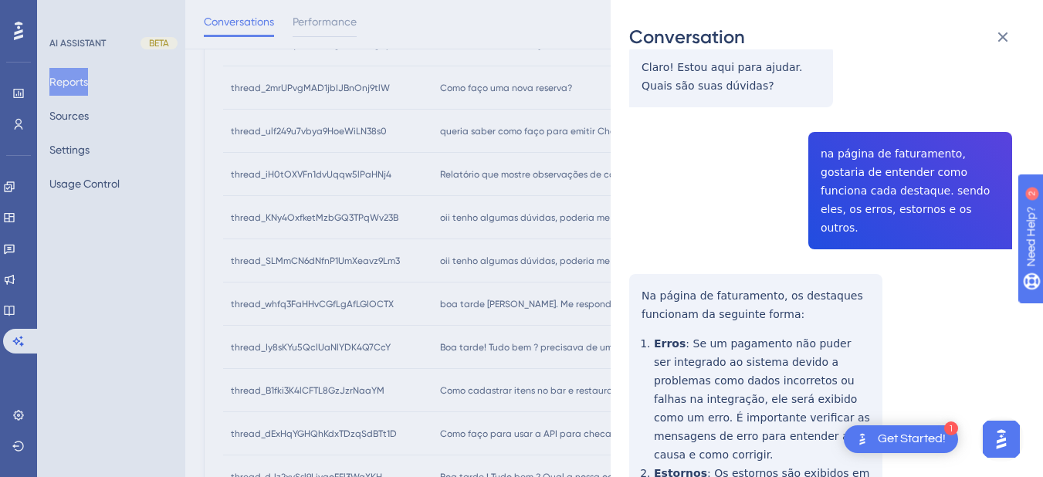
scroll to position [0, 0]
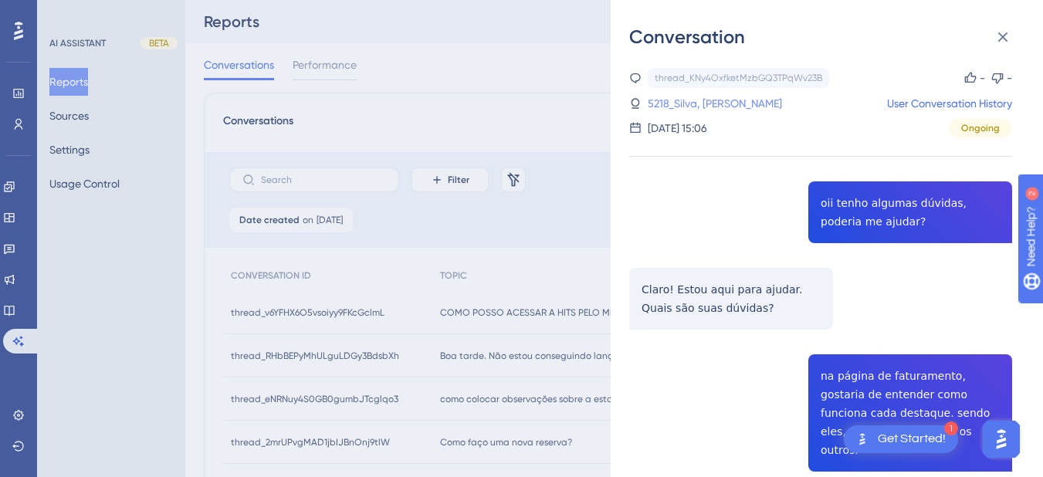
click at [696, 103] on link "5218_Silva, Larissa" at bounding box center [715, 103] width 134 height 19
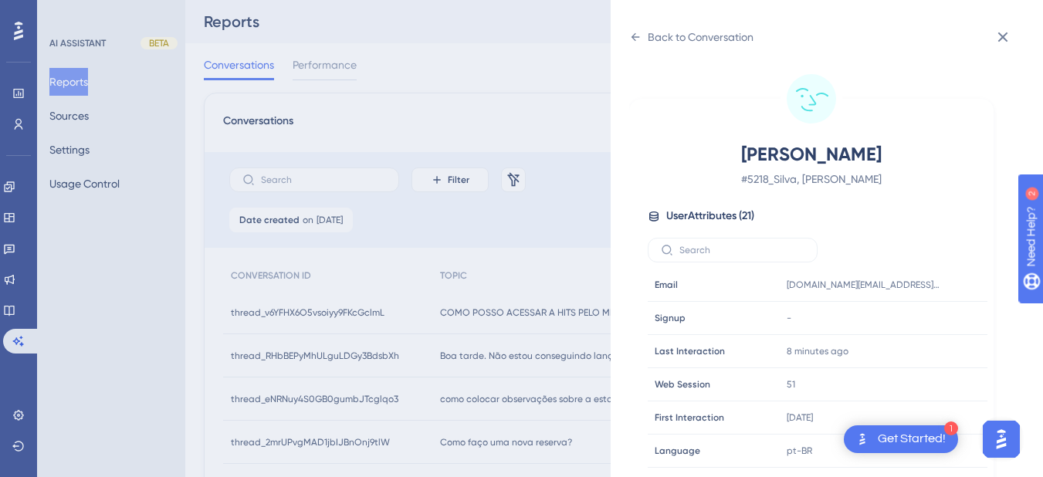
scroll to position [470, 0]
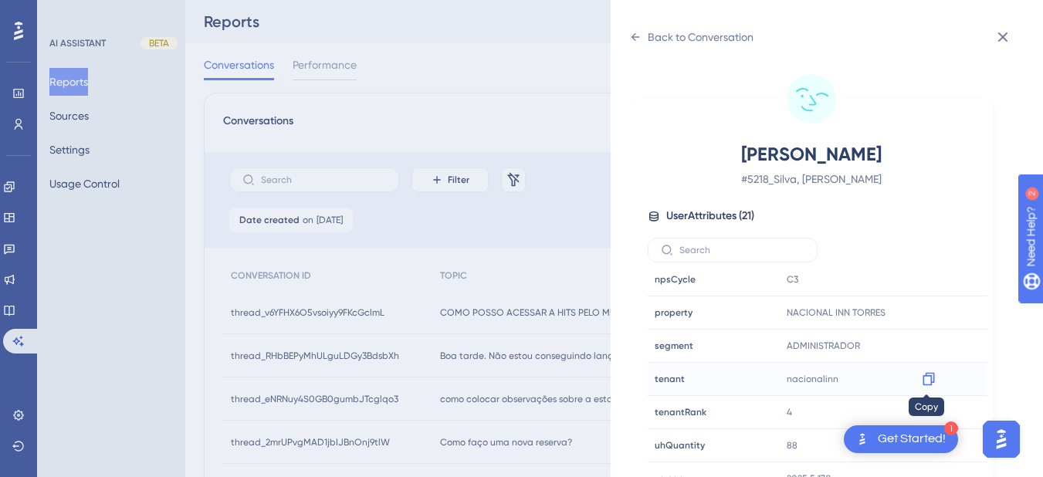
click at [925, 375] on icon at bounding box center [929, 379] width 12 height 13
click at [927, 316] on icon at bounding box center [928, 312] width 15 height 15
click at [637, 34] on icon at bounding box center [635, 37] width 12 height 12
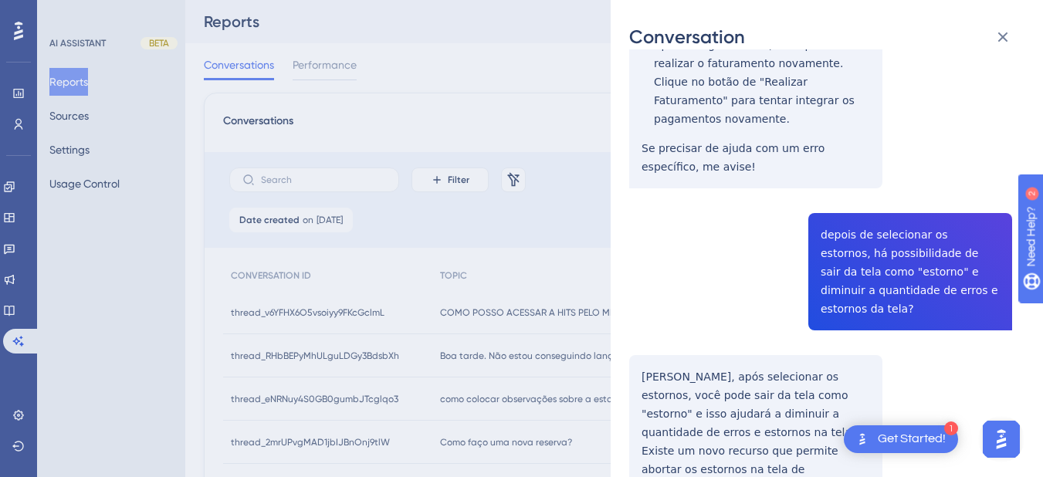
scroll to position [2385, 0]
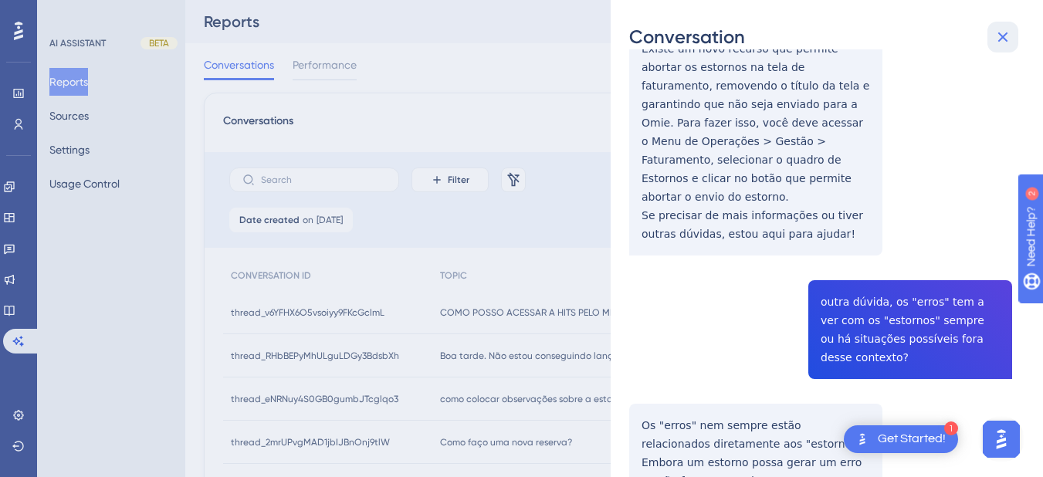
click at [999, 36] on icon at bounding box center [1003, 37] width 19 height 19
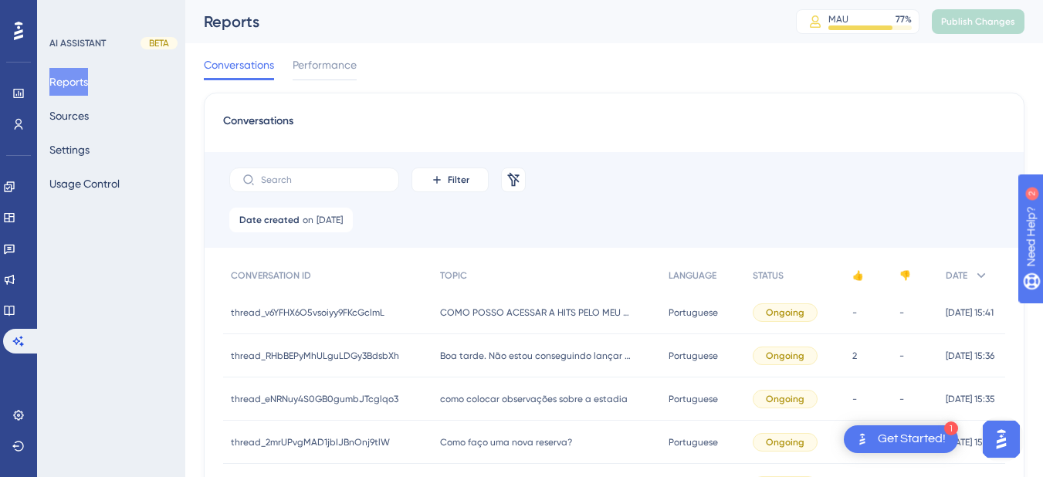
scroll to position [361, 0]
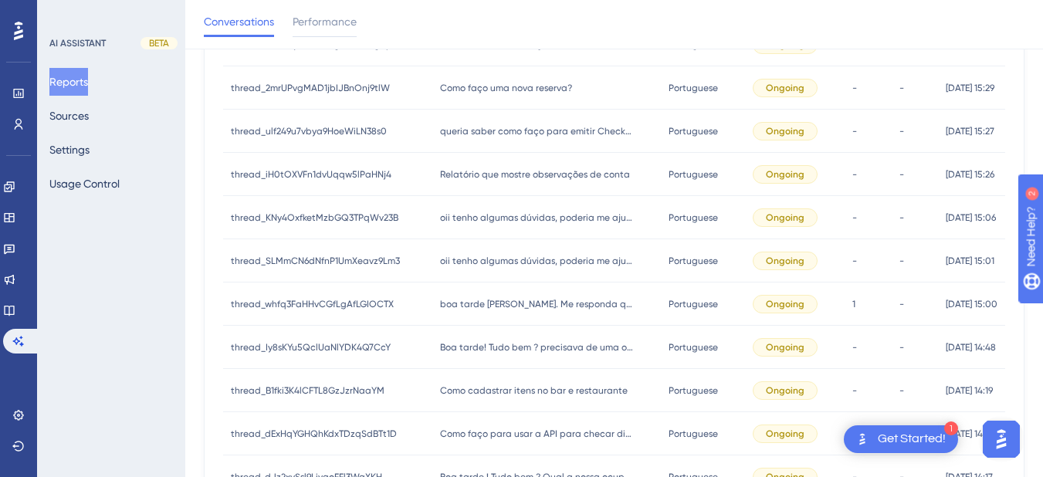
click at [463, 295] on div "boa tarde Hiara. Me responda quais são os dados obrigatorios no cadastro de hos…" at bounding box center [546, 304] width 228 height 43
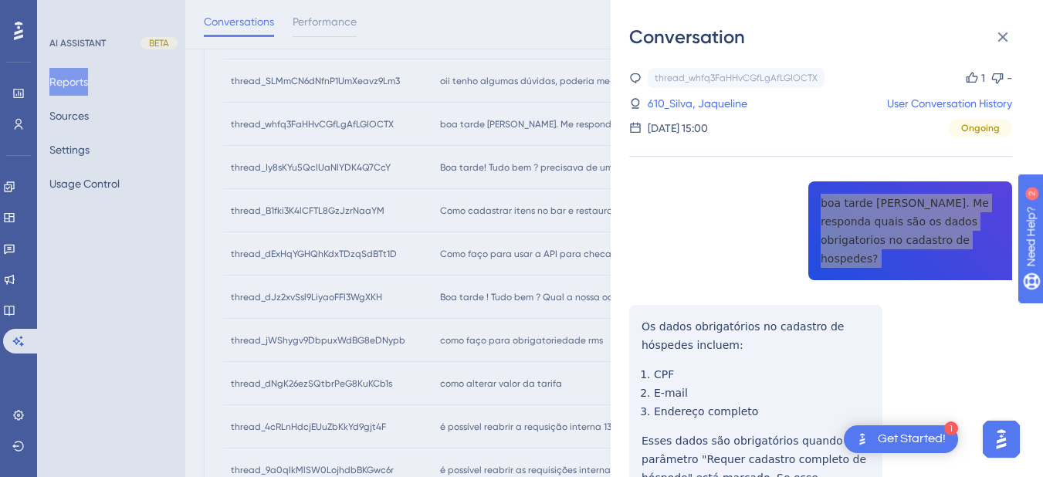
scroll to position [180, 0]
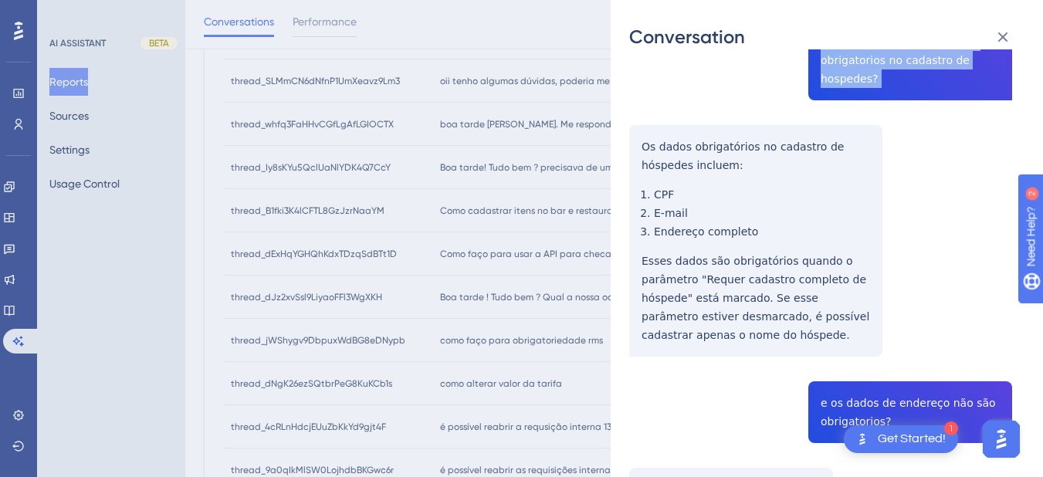
click at [639, 131] on div "thread_whfq3FaHHvCGfLgAfLGIOCTX Copy 1 - 610_Silva, Jaqueline User Conversation…" at bounding box center [820, 310] width 383 height 844
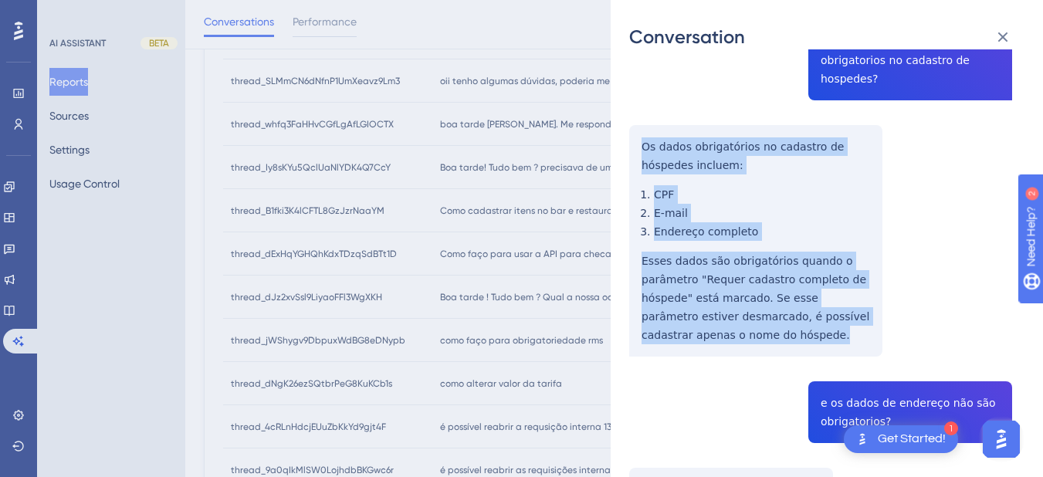
drag, startPoint x: 639, startPoint y: 124, endPoint x: 785, endPoint y: 293, distance: 223.9
click at [809, 326] on div "thread_whfq3FaHHvCGfLgAfLGIOCTX Copy 1 - 610_Silva, Jaqueline User Conversation…" at bounding box center [820, 310] width 383 height 844
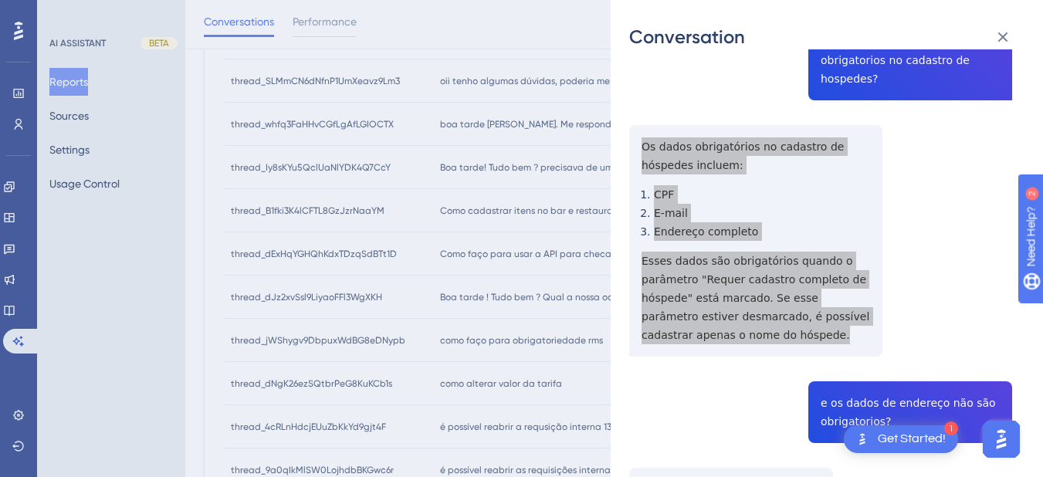
scroll to position [361, 0]
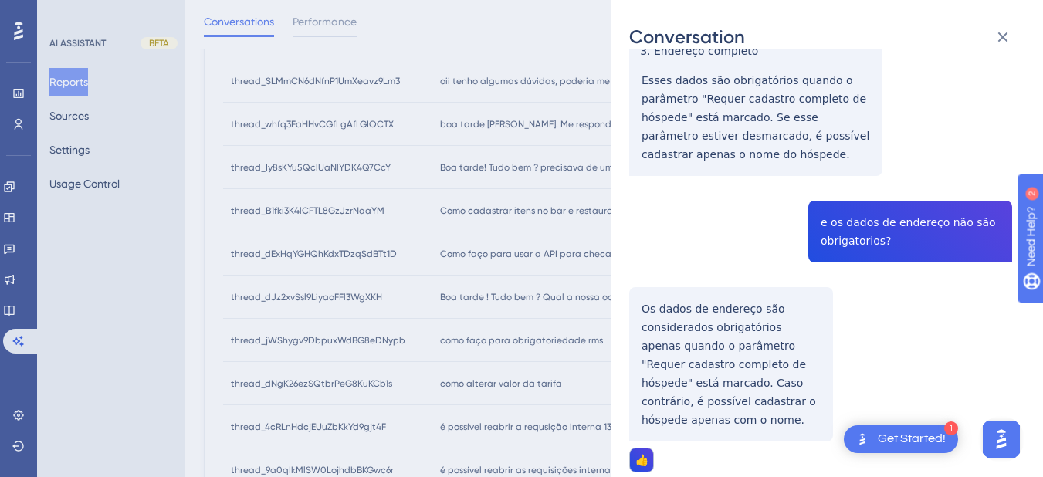
click at [851, 197] on div "thread_whfq3FaHHvCGfLgAfLGIOCTX Copy 1 - 610_Silva, Jaqueline User Conversation…" at bounding box center [820, 129] width 383 height 844
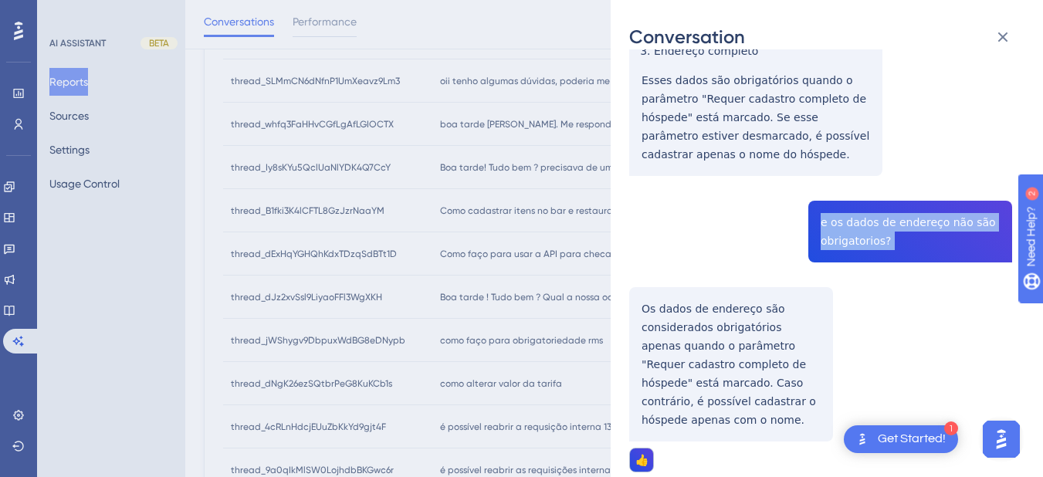
click at [851, 197] on div "thread_whfq3FaHHvCGfLgAfLGIOCTX Copy 1 - 610_Silva, Jaqueline User Conversation…" at bounding box center [820, 129] width 383 height 844
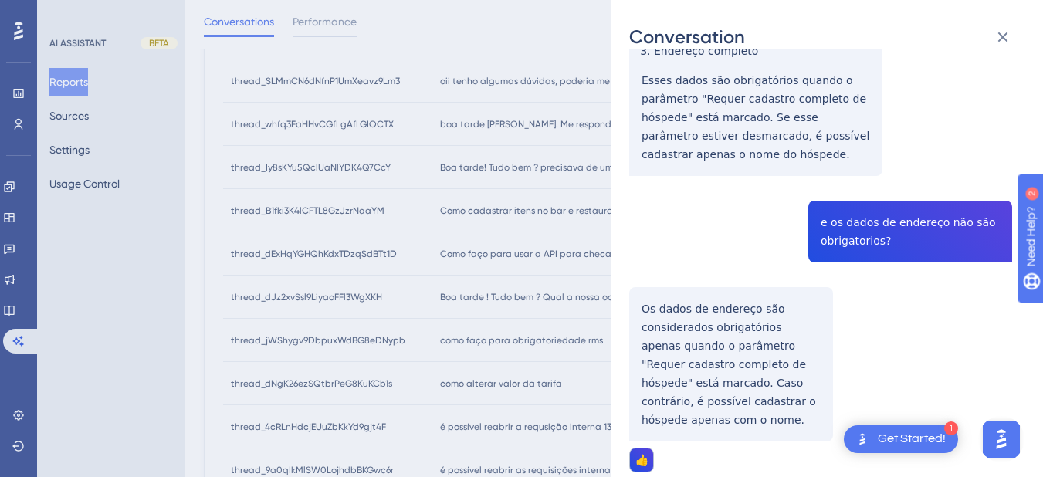
click at [710, 309] on div "thread_whfq3FaHHvCGfLgAfLGIOCTX Copy 1 - 610_Silva, Jaqueline User Conversation…" at bounding box center [820, 129] width 383 height 844
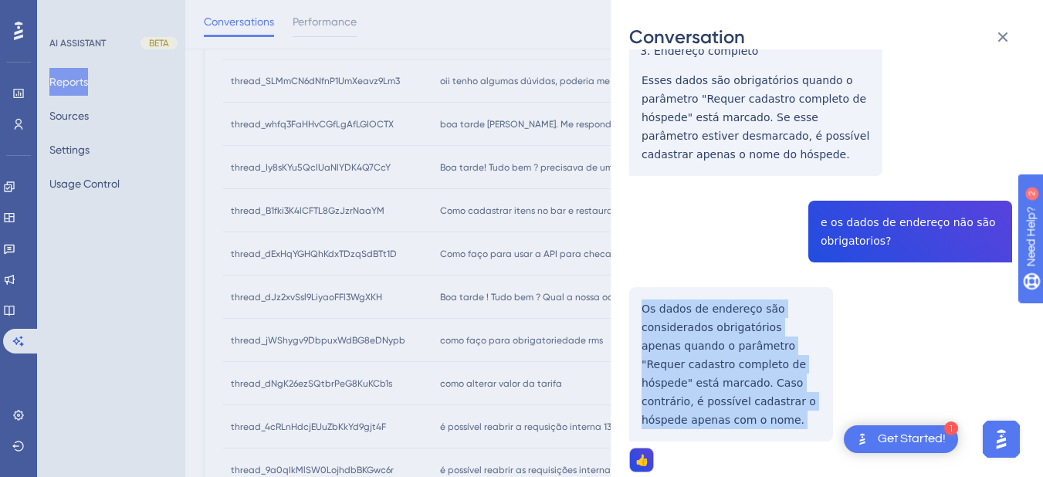
click at [710, 309] on div "thread_whfq3FaHHvCGfLgAfLGIOCTX Copy 1 - 610_Silva, Jaqueline User Conversation…" at bounding box center [820, 129] width 383 height 844
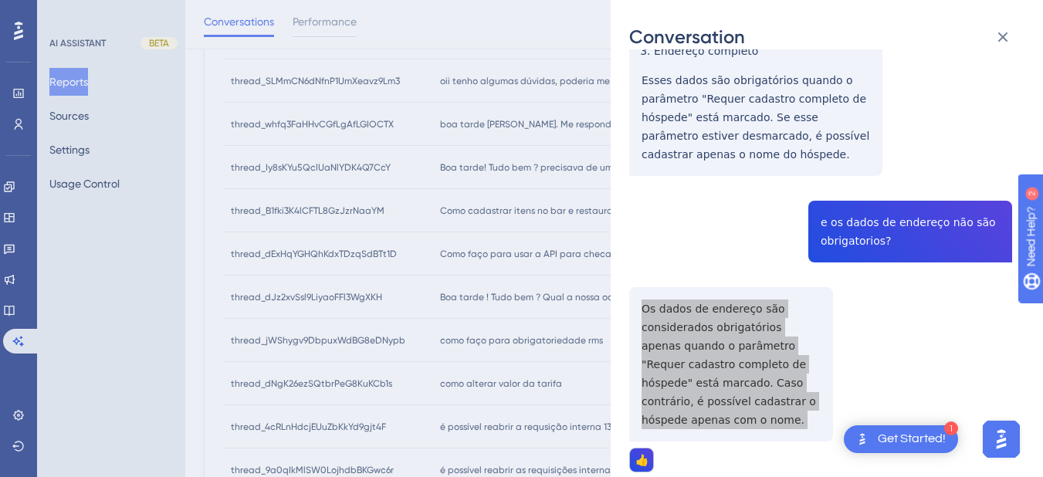
scroll to position [0, 0]
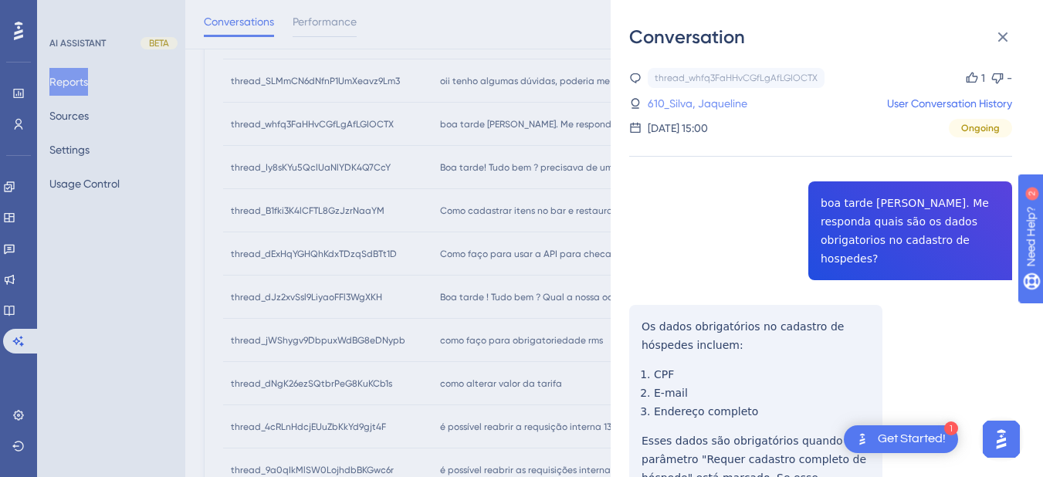
click at [678, 105] on link "610_Silva, Jaqueline" at bounding box center [698, 103] width 100 height 19
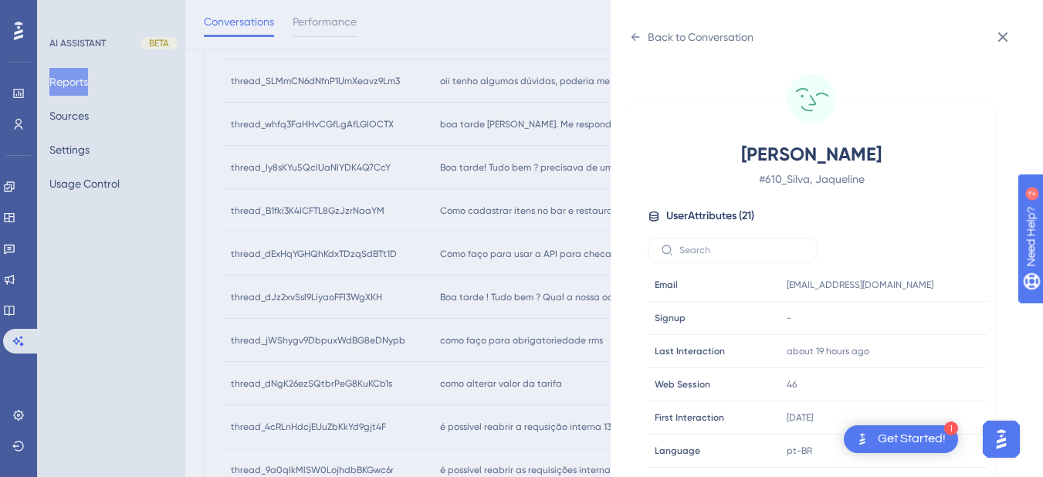
scroll to position [470, 0]
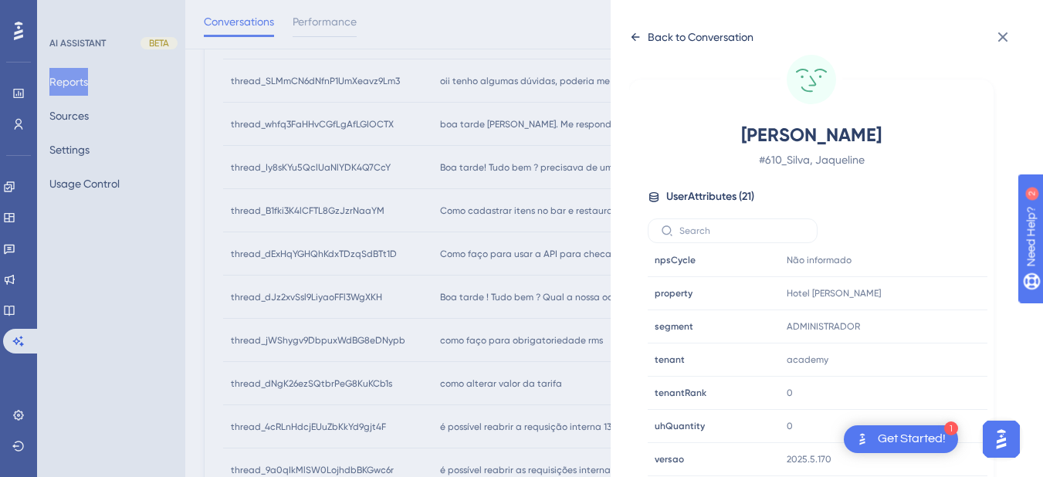
click at [643, 36] on div "Back to Conversation" at bounding box center [691, 37] width 124 height 25
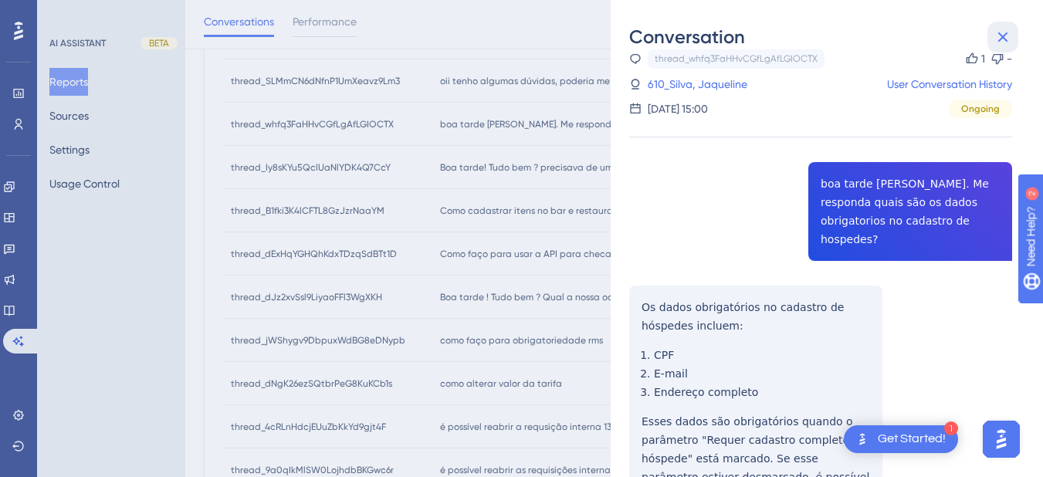
click at [1009, 37] on icon at bounding box center [1003, 37] width 19 height 19
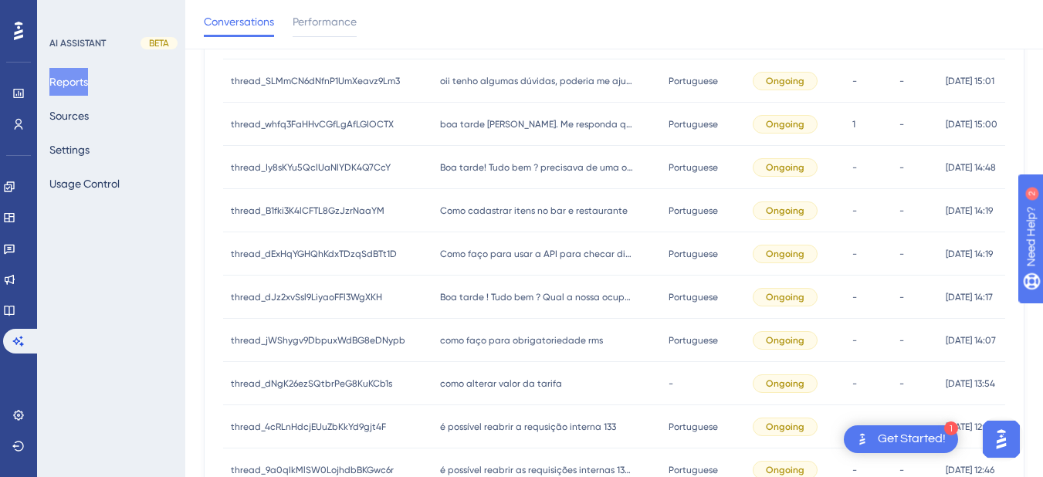
click at [486, 165] on span "Boa tarde! Tudo bem ? precisava de uma orientação" at bounding box center [536, 167] width 193 height 12
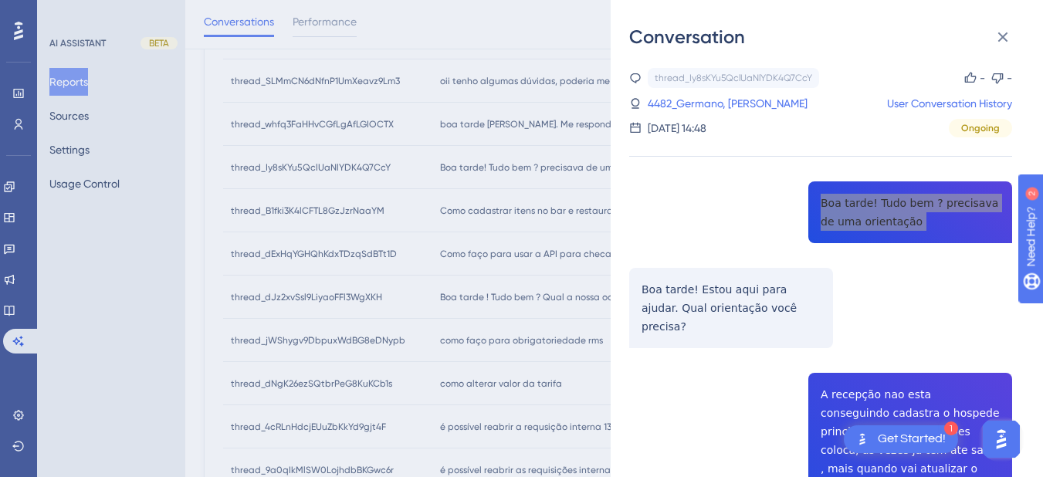
scroll to position [180, 0]
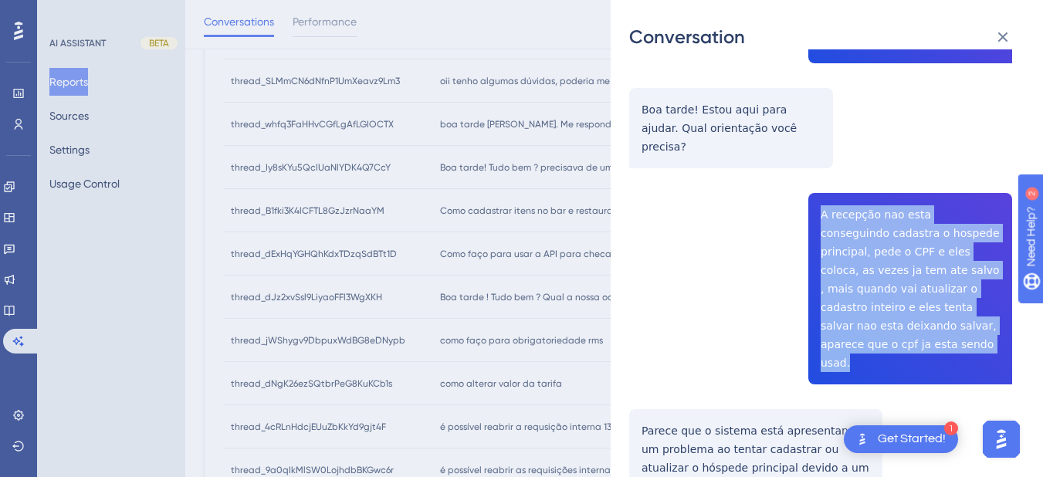
drag, startPoint x: 811, startPoint y: 196, endPoint x: 985, endPoint y: 312, distance: 209.5
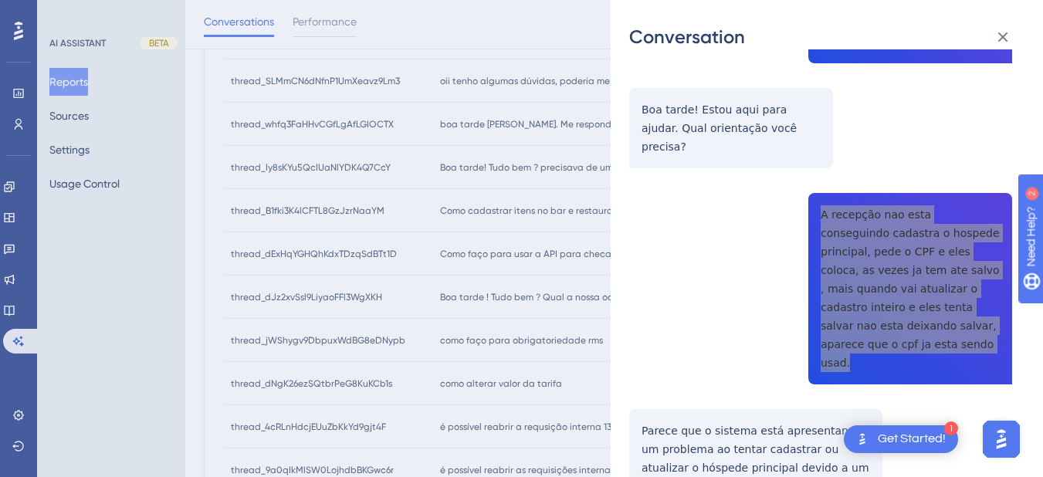
scroll to position [361, 0]
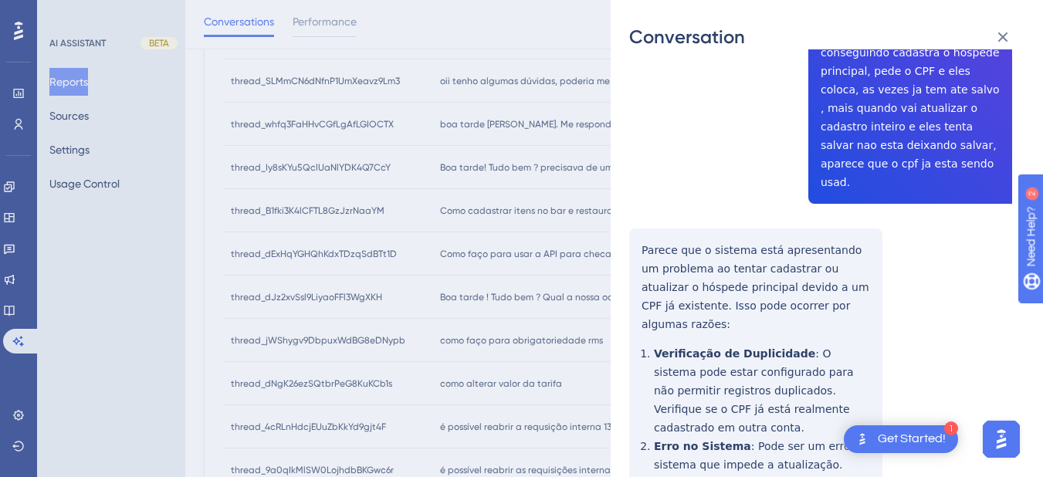
click at [638, 195] on div "thread_Iy8sKYu5QclUaNlYDK4Q7CcY Copy - - 4482_Germano, Nathane User Conversatio…" at bounding box center [820, 442] width 383 height 1471
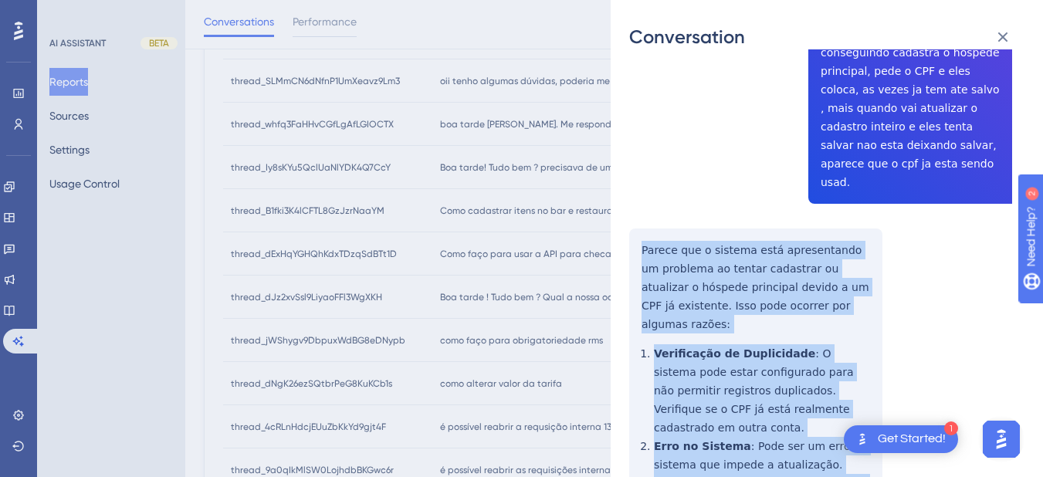
scroll to position [721, 0]
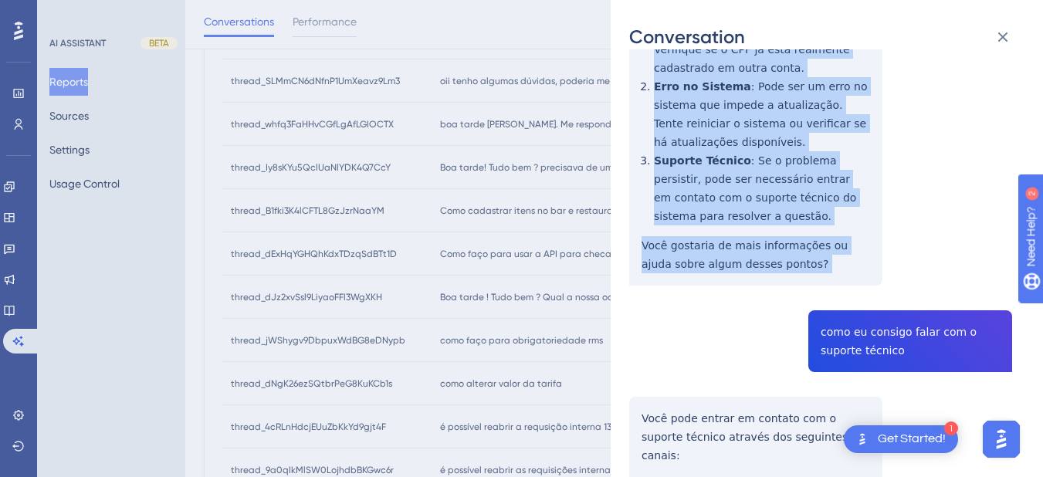
drag, startPoint x: 638, startPoint y: 195, endPoint x: 716, endPoint y: 162, distance: 84.5
click at [798, 168] on div "thread_Iy8sKYu5QclUaNlYDK4Q7CcY Copy - - 4482_Germano, Nathane User Conversatio…" at bounding box center [820, 82] width 383 height 1471
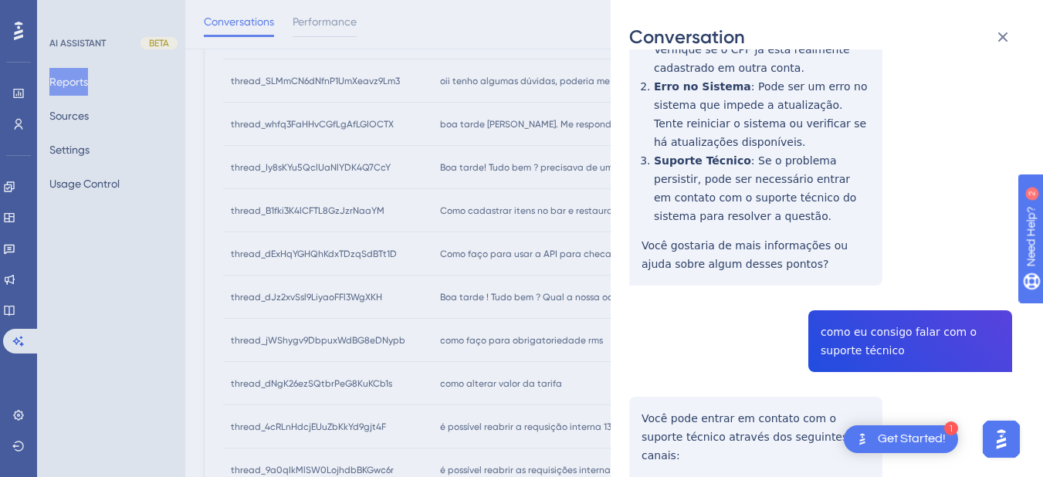
click at [839, 239] on div "thread_Iy8sKYu5QclUaNlYDK4Q7CcY Copy - - 4482_Germano, Nathane User Conversatio…" at bounding box center [820, 82] width 383 height 1471
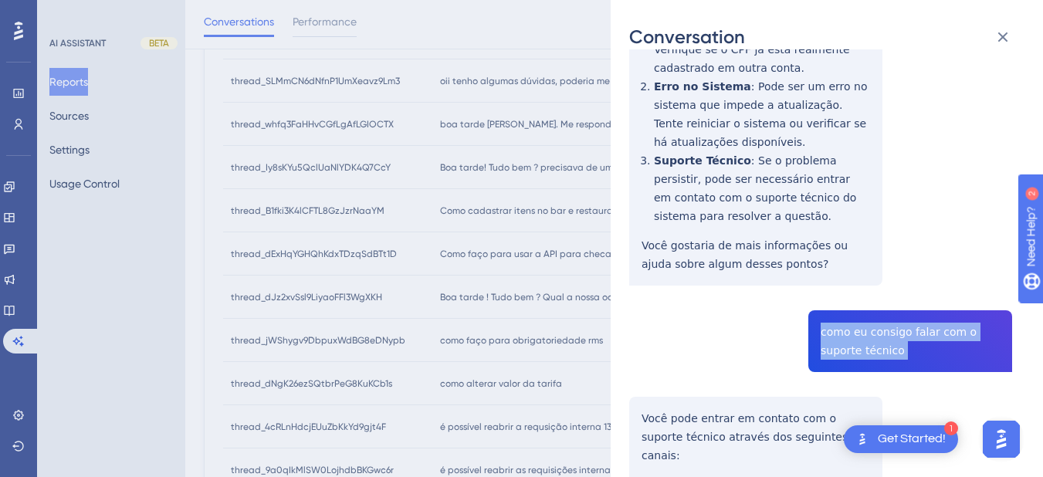
click at [839, 239] on div "thread_Iy8sKYu5QclUaNlYDK4Q7CcY Copy - - 4482_Germano, Nathane User Conversatio…" at bounding box center [820, 82] width 383 height 1471
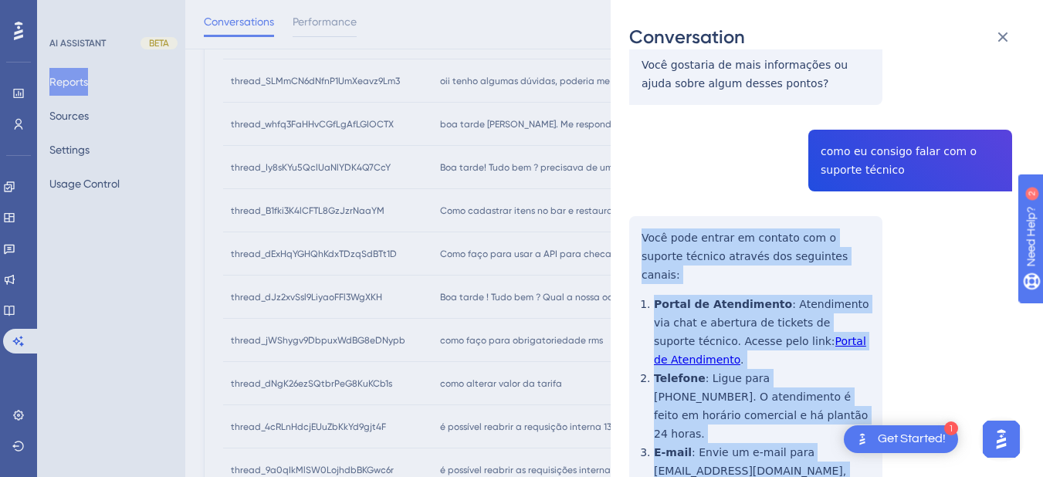
drag, startPoint x: 671, startPoint y: 209, endPoint x: 731, endPoint y: 387, distance: 187.3
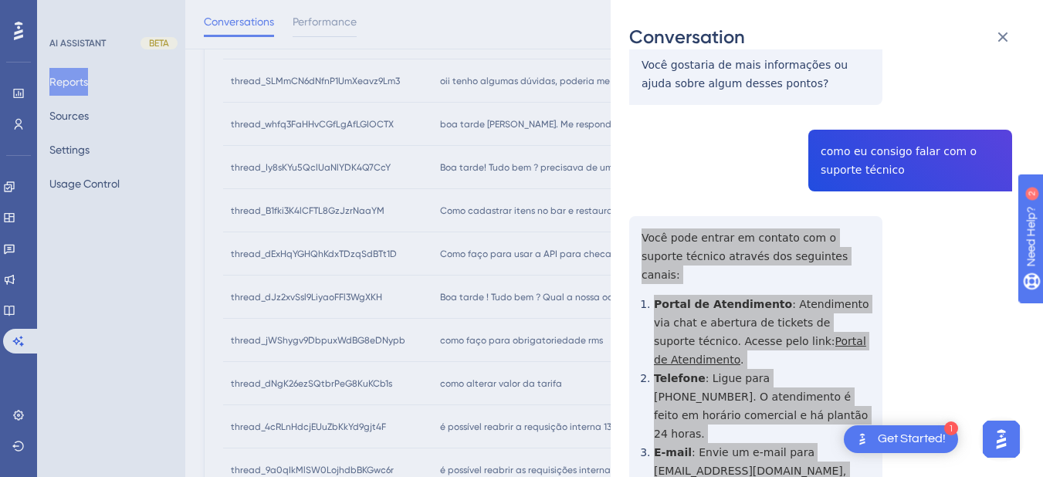
scroll to position [0, 0]
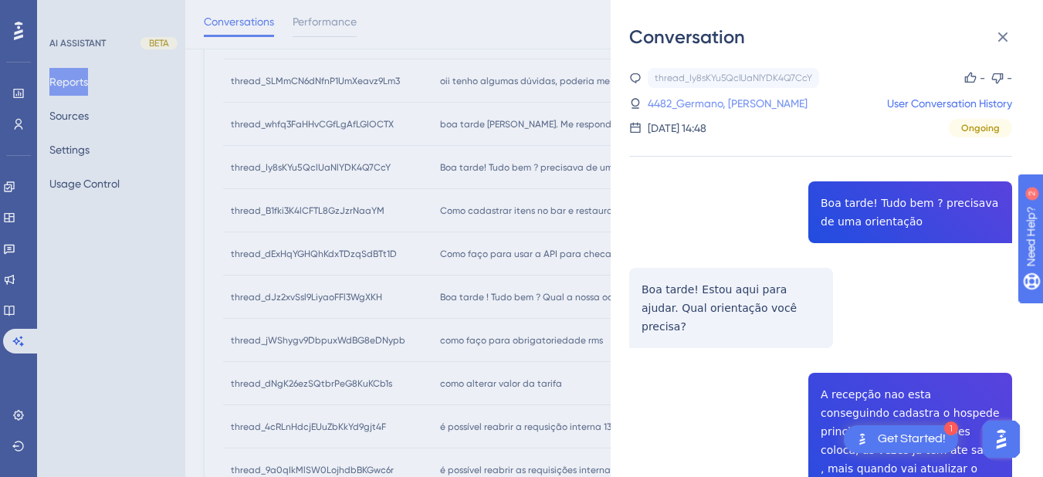
drag, startPoint x: 704, startPoint y: 103, endPoint x: 760, endPoint y: 100, distance: 55.7
click at [704, 103] on link "4482_Germano, Nathane" at bounding box center [728, 103] width 160 height 19
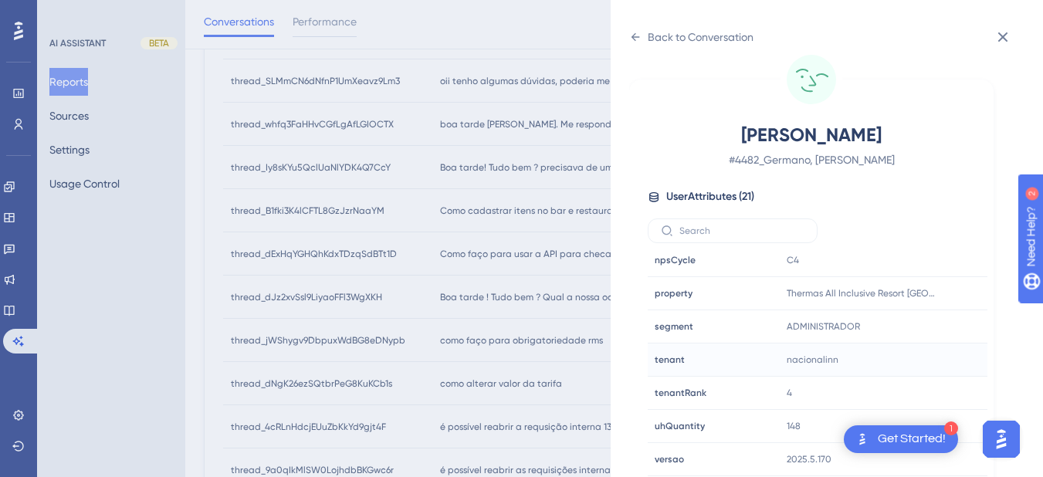
scroll to position [803, 0]
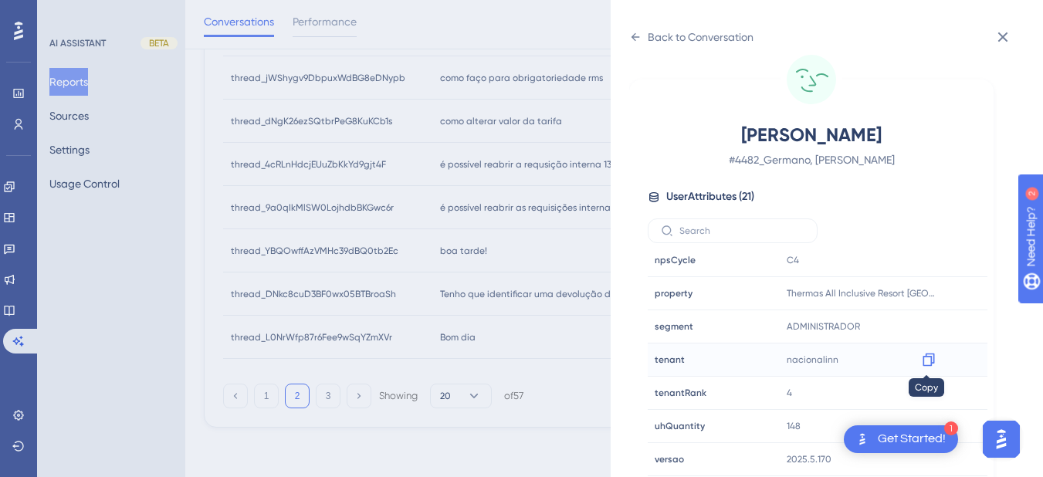
click at [923, 361] on icon at bounding box center [929, 360] width 12 height 13
drag, startPoint x: 943, startPoint y: 290, endPoint x: 929, endPoint y: 293, distance: 14.1
click at [929, 293] on icon at bounding box center [929, 293] width 12 height 13
click at [635, 40] on icon at bounding box center [636, 37] width 8 height 8
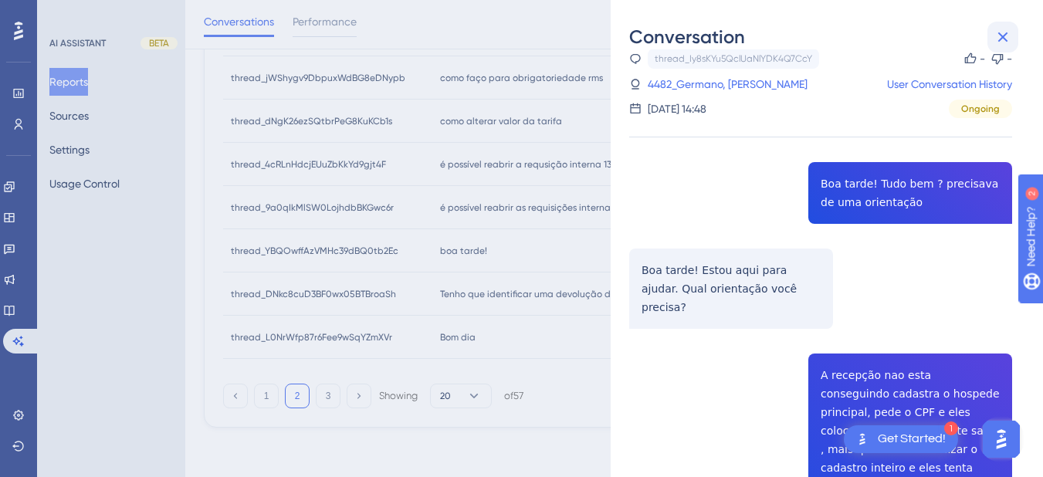
click at [994, 32] on icon at bounding box center [1003, 37] width 19 height 19
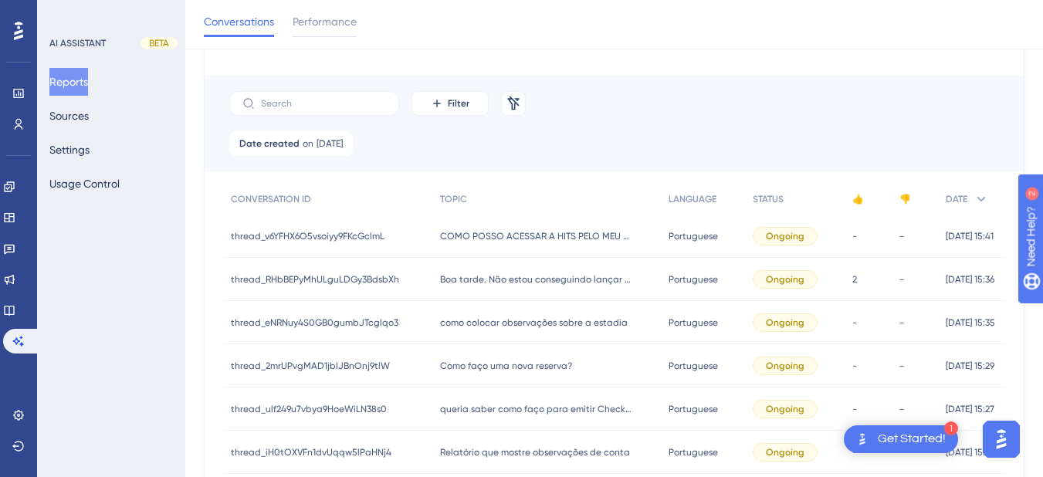
scroll to position [443, 0]
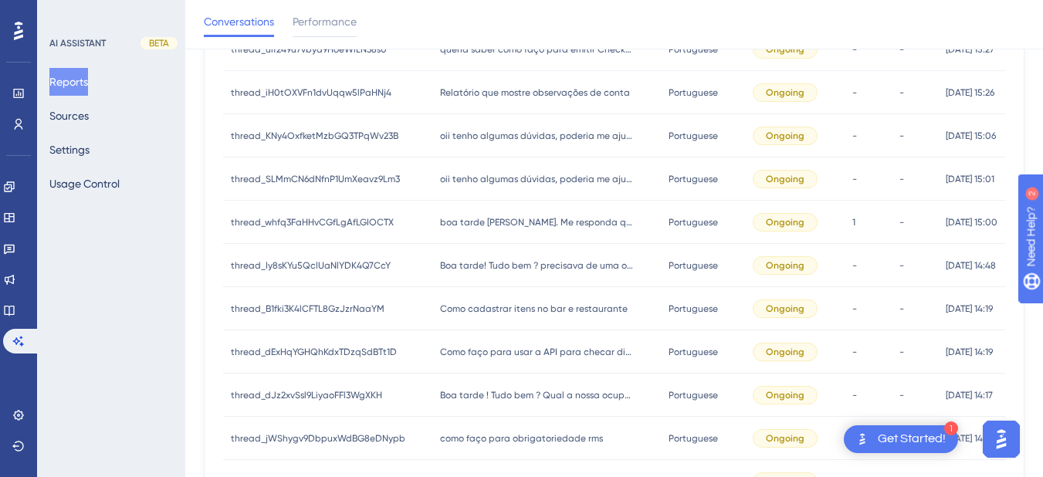
click at [470, 310] on span "Como cadastrar itens no bar e restaurante" at bounding box center [534, 309] width 188 height 12
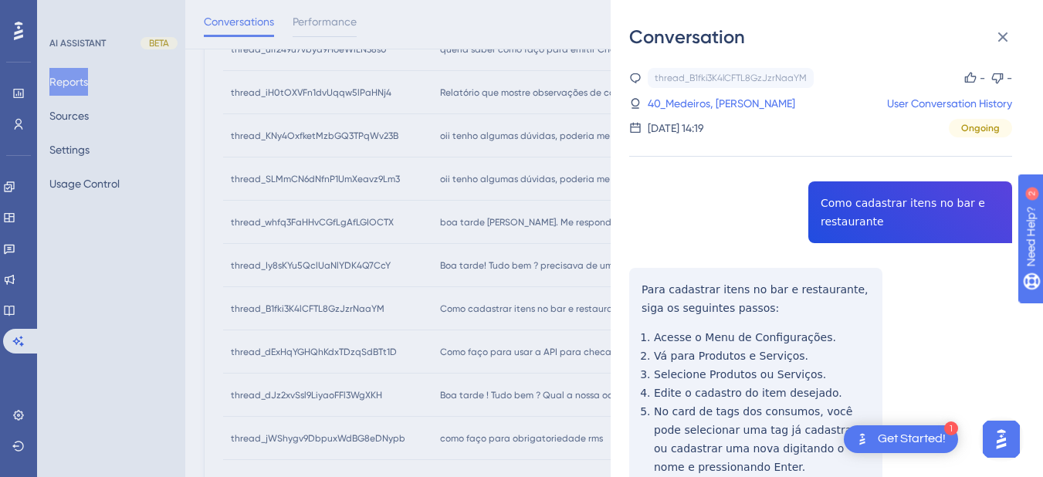
click at [900, 209] on div "thread_B1fki3K4lCFTL8GzJzrNaaYM Copy - - 40_Medeiros, Nathan User Conversation …" at bounding box center [820, 360] width 383 height 585
click at [820, 203] on div "thread_B1fki3K4lCFTL8GzJzrNaaYM Copy - - 40_Medeiros, Nathan User Conversation …" at bounding box center [820, 360] width 383 height 585
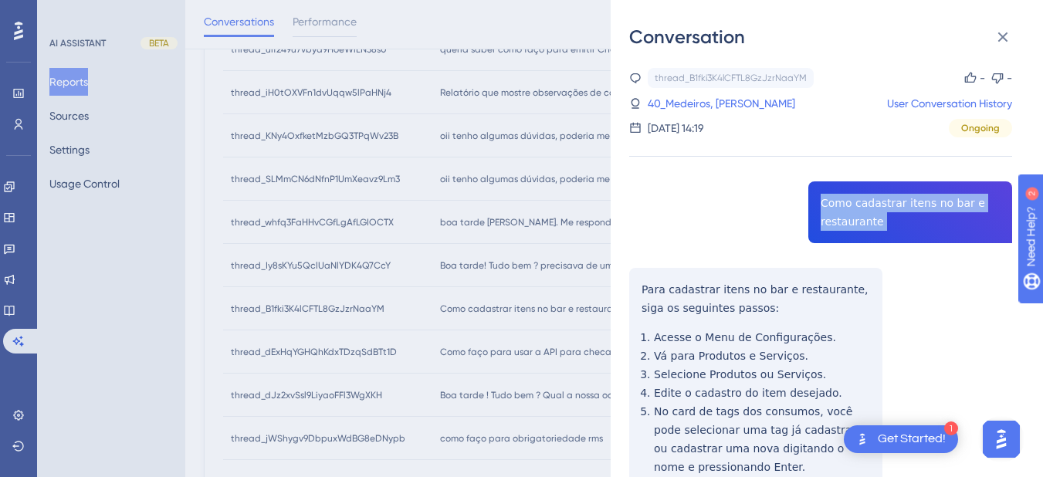
click at [820, 203] on div "thread_B1fki3K4lCFTL8GzJzrNaaYM Copy - - 40_Medeiros, Nathan User Conversation …" at bounding box center [820, 360] width 383 height 585
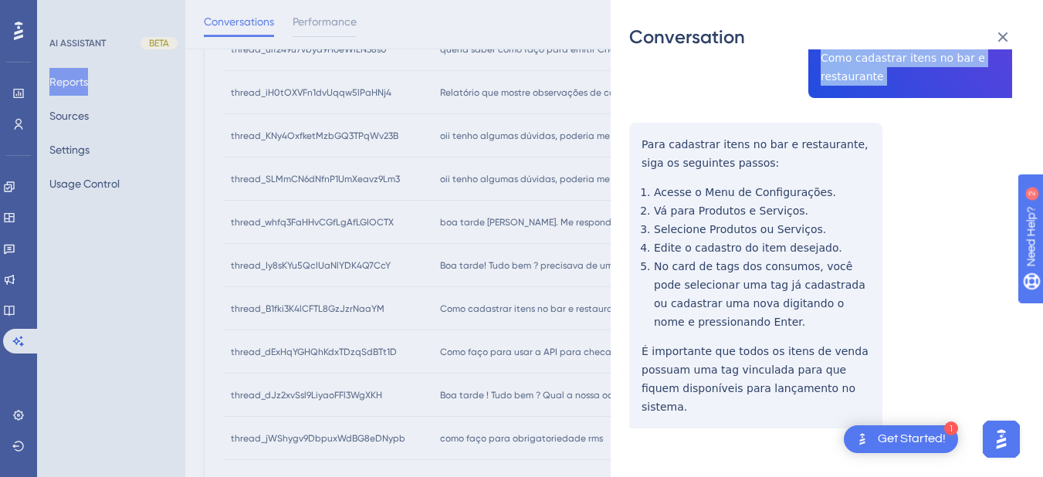
click at [633, 142] on div "thread_B1fki3K4lCFTL8GzJzrNaaYM Copy - - 40_Medeiros, Nathan User Conversation …" at bounding box center [820, 215] width 383 height 585
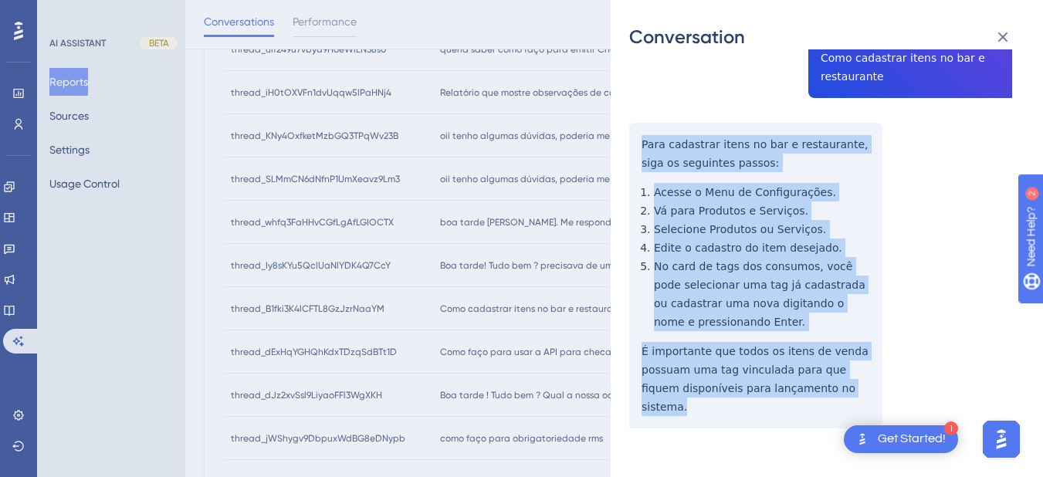
drag, startPoint x: 641, startPoint y: 141, endPoint x: 841, endPoint y: 383, distance: 313.7
click at [846, 392] on div "thread_B1fki3K4lCFTL8GzJzrNaaYM Copy - - 40_Medeiros, Nathan User Conversation …" at bounding box center [820, 215] width 383 height 585
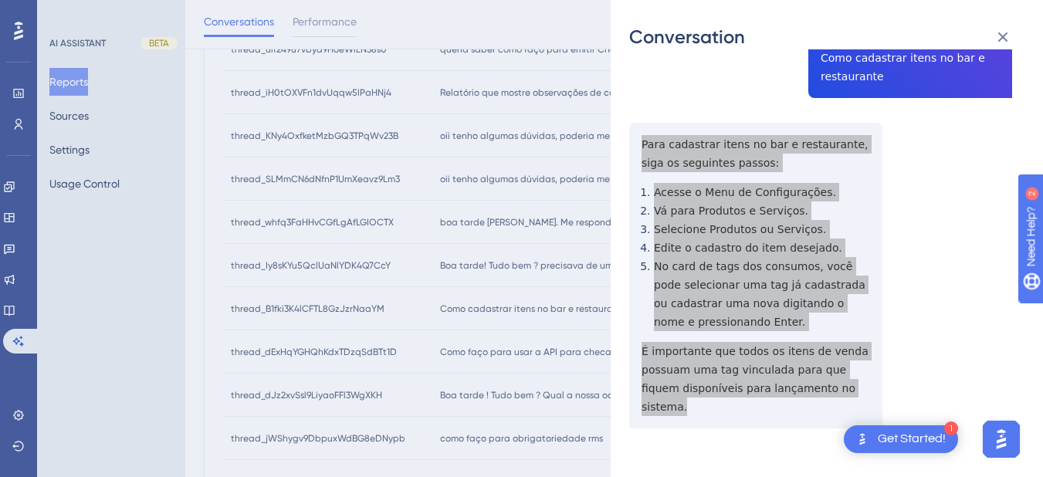
scroll to position [0, 0]
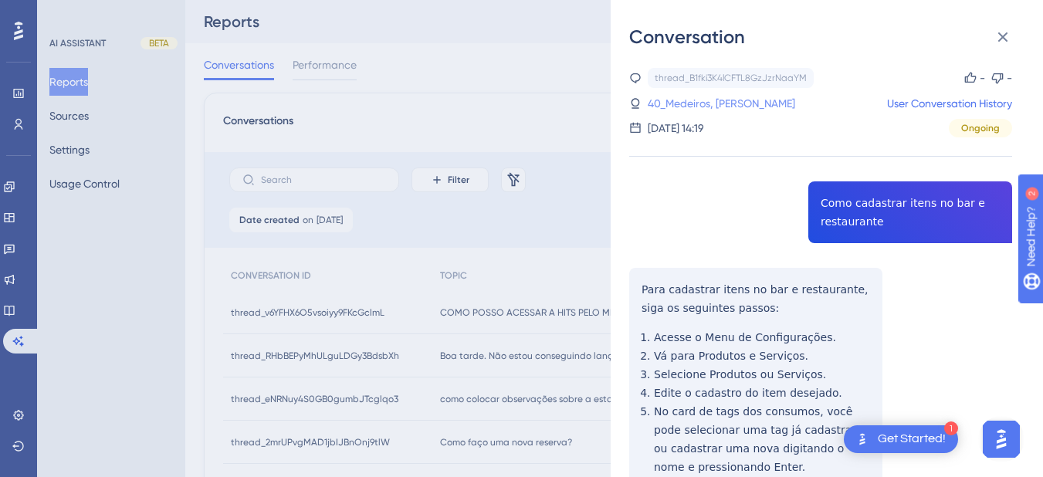
click at [666, 98] on link "40_Medeiros, Nathan" at bounding box center [722, 103] width 148 height 19
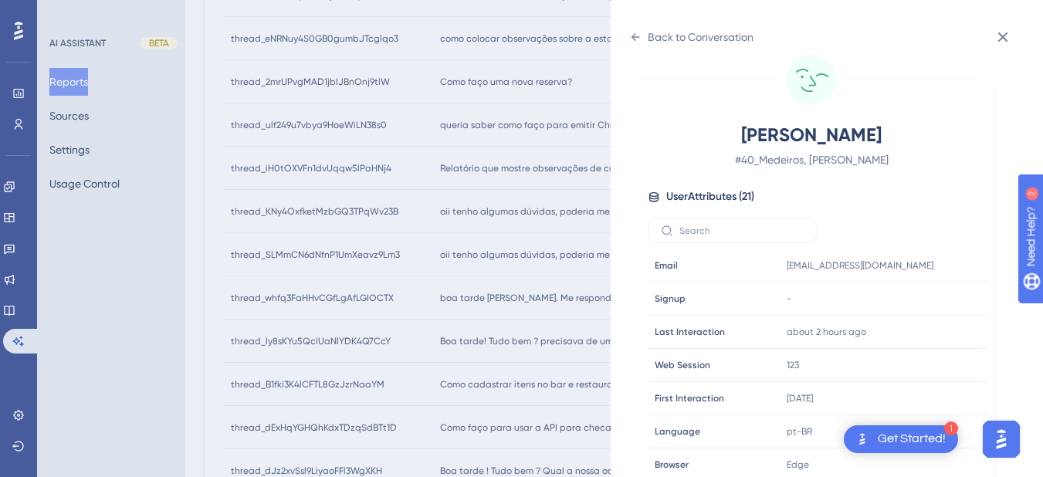
scroll to position [470, 0]
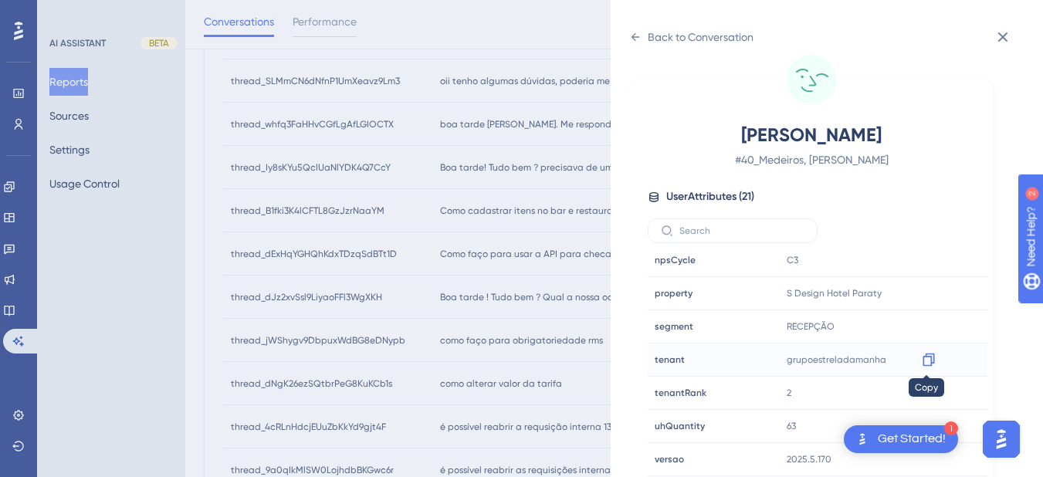
click at [921, 359] on icon at bounding box center [928, 359] width 15 height 15
click at [917, 300] on div at bounding box center [929, 293] width 25 height 25
click at [929, 291] on icon at bounding box center [929, 293] width 12 height 13
click at [643, 38] on div "Back to Conversation" at bounding box center [691, 37] width 124 height 25
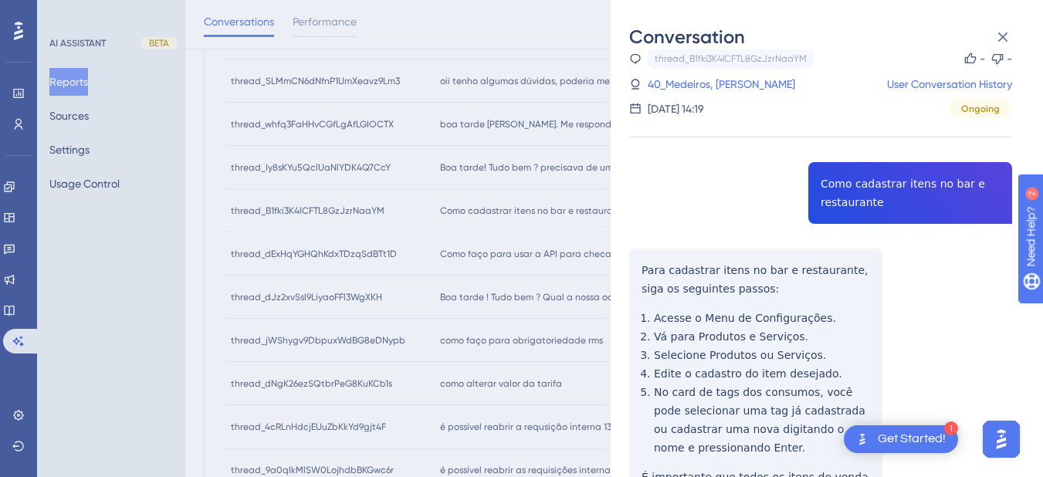
scroll to position [145, 0]
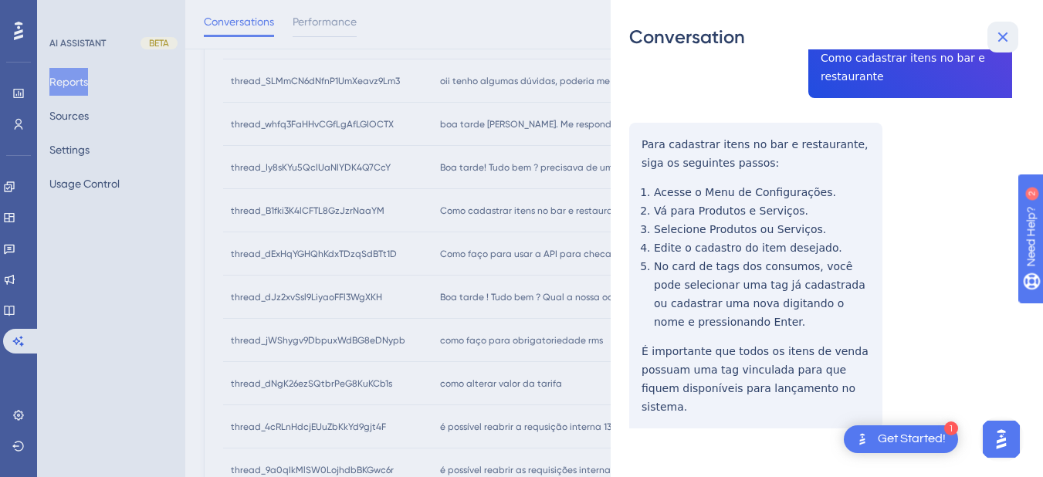
click at [1006, 35] on icon at bounding box center [1004, 37] width 10 height 10
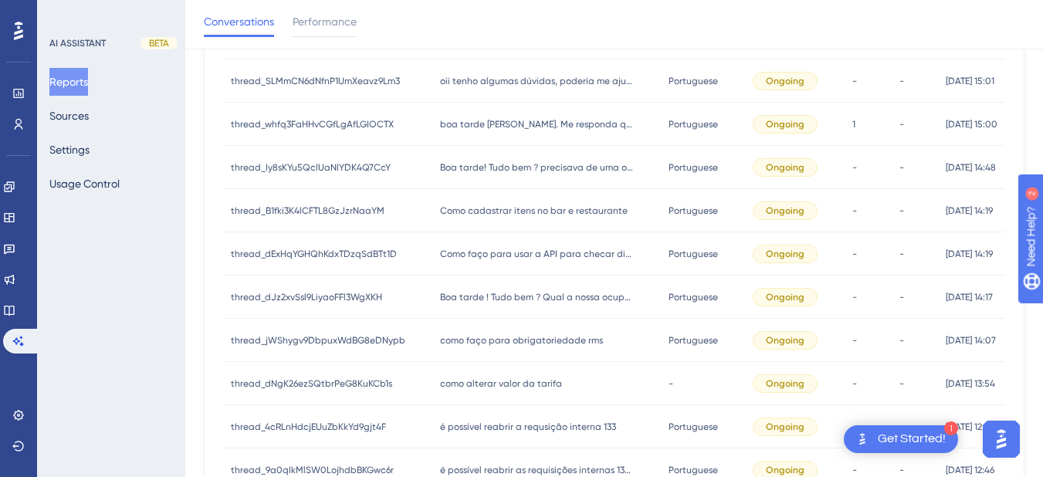
click at [456, 260] on div "Como faço para usar a API para checar disponibilidade de vagas ? Como faço para…" at bounding box center [546, 253] width 228 height 43
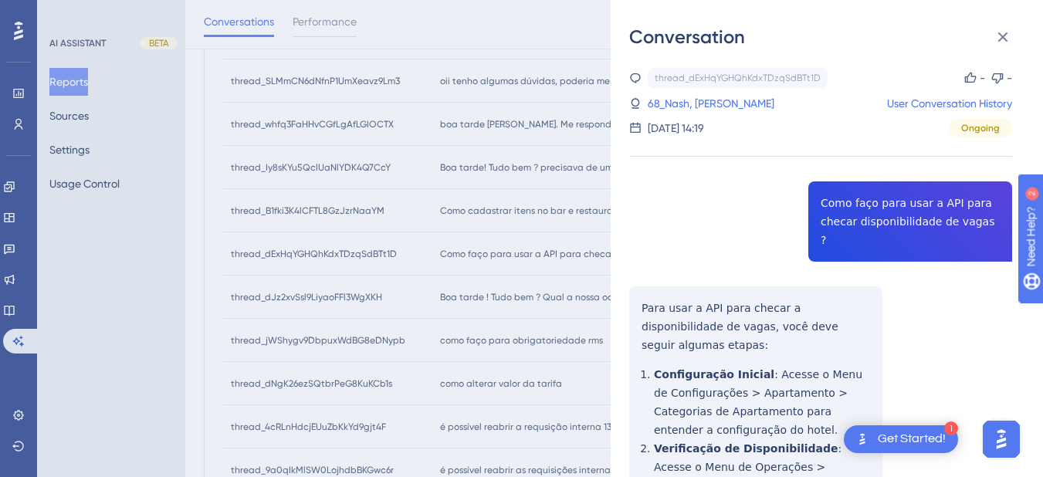
click at [868, 208] on div "thread_dExHqYGHQhKdxTDzqSdBTt1D Copy - - 68_Nash, Marcos Vinicius User Conversa…" at bounding box center [820, 471] width 383 height 807
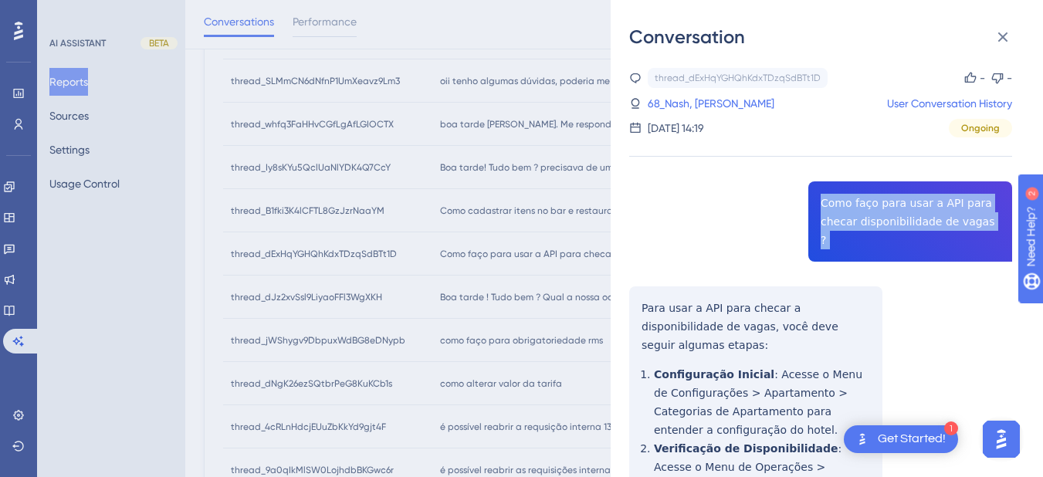
click at [868, 208] on div "thread_dExHqYGHQhKdxTDzqSdBTt1D Copy - - 68_Nash, Marcos Vinicius User Conversa…" at bounding box center [820, 471] width 383 height 807
click at [632, 285] on div "thread_dExHqYGHQhKdxTDzqSdBTt1D Copy - - 68_Nash, Marcos Vinicius User Conversa…" at bounding box center [820, 471] width 383 height 807
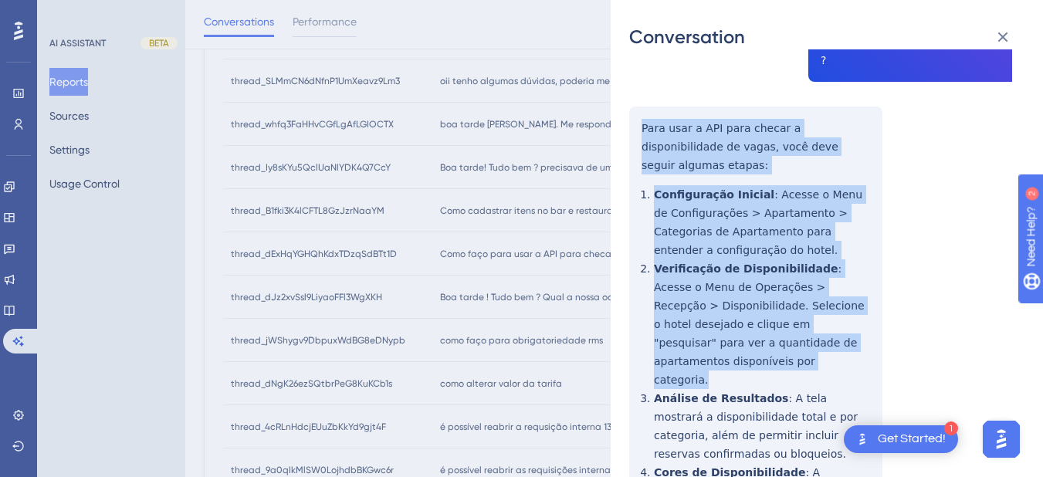
scroll to position [312, 0]
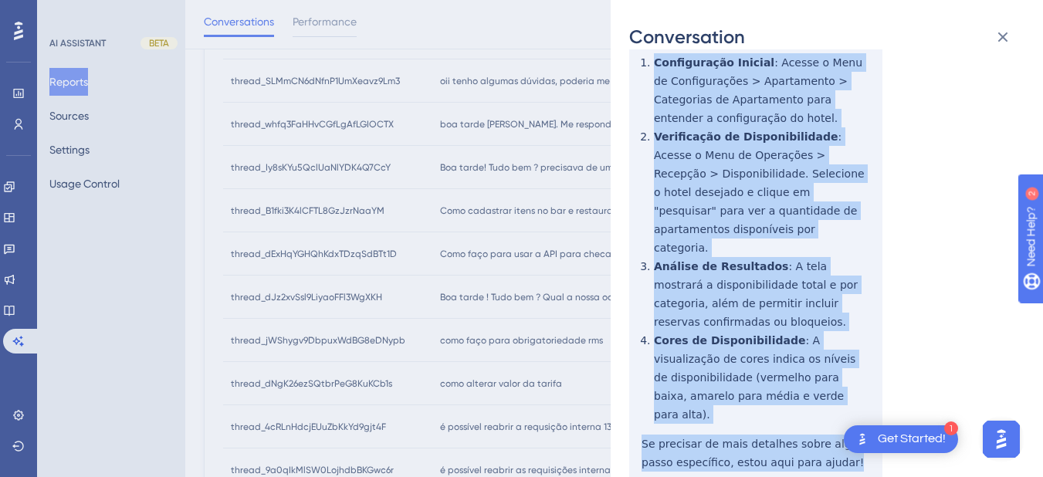
drag, startPoint x: 632, startPoint y: 286, endPoint x: 820, endPoint y: 389, distance: 215.0
click at [820, 389] on div "thread_dExHqYGHQhKdxTDzqSdBTt1D Copy - - 68_Nash, Marcos Vinicius User Conversa…" at bounding box center [820, 159] width 383 height 807
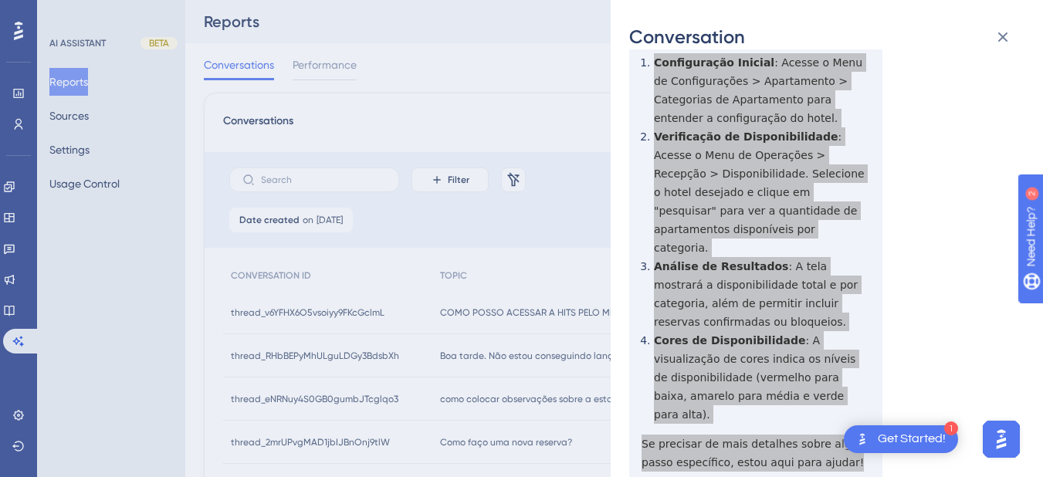
scroll to position [0, 0]
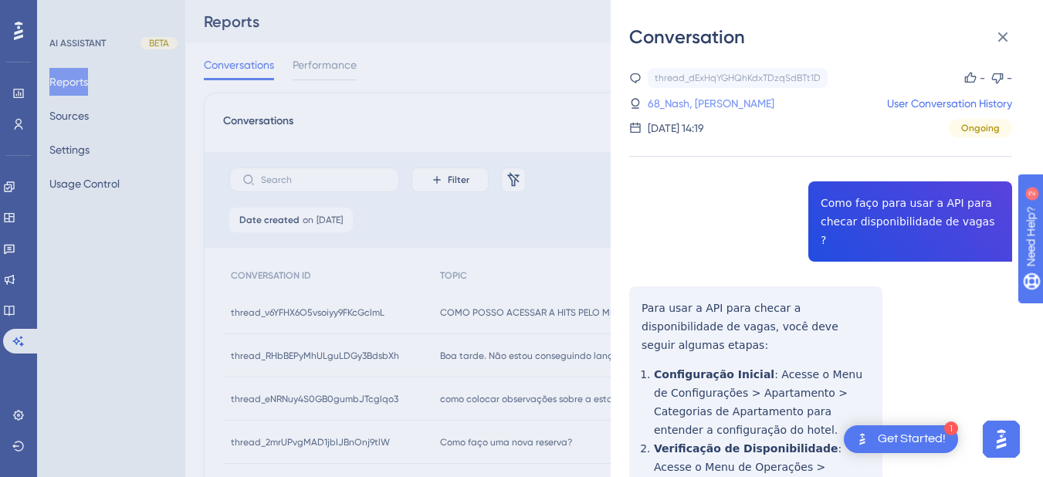
click at [703, 97] on link "68_Nash, Marcos Vinicius" at bounding box center [711, 103] width 127 height 19
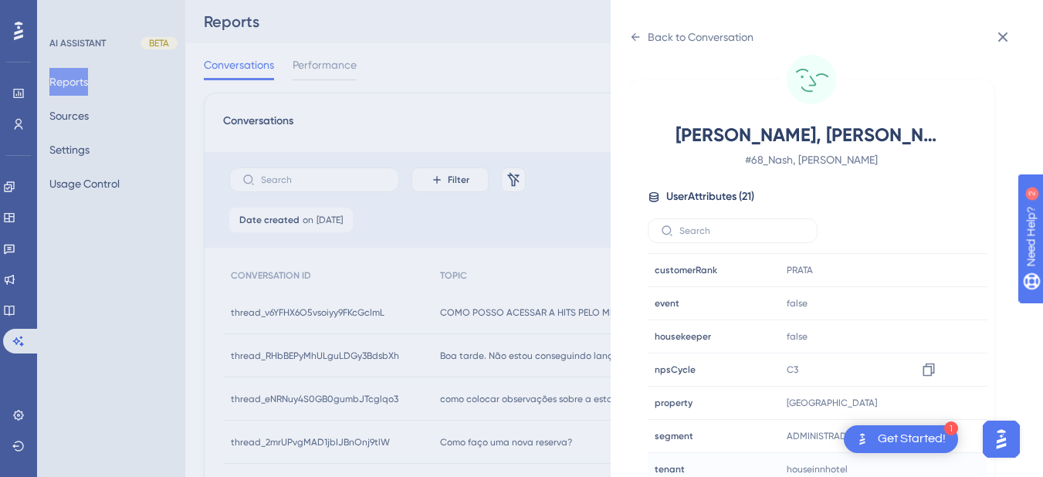
scroll to position [470, 0]
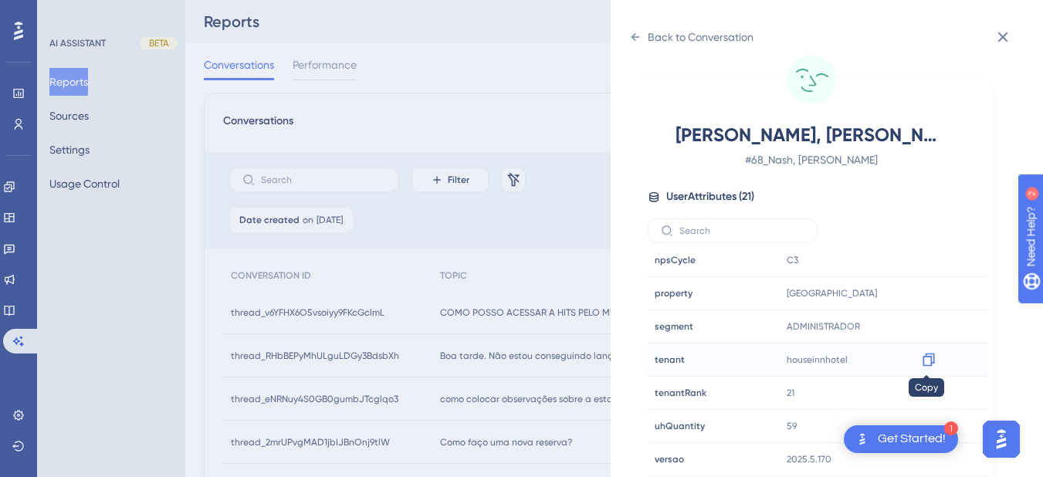
click at [927, 359] on icon at bounding box center [928, 359] width 15 height 15
click at [636, 36] on icon at bounding box center [635, 37] width 12 height 12
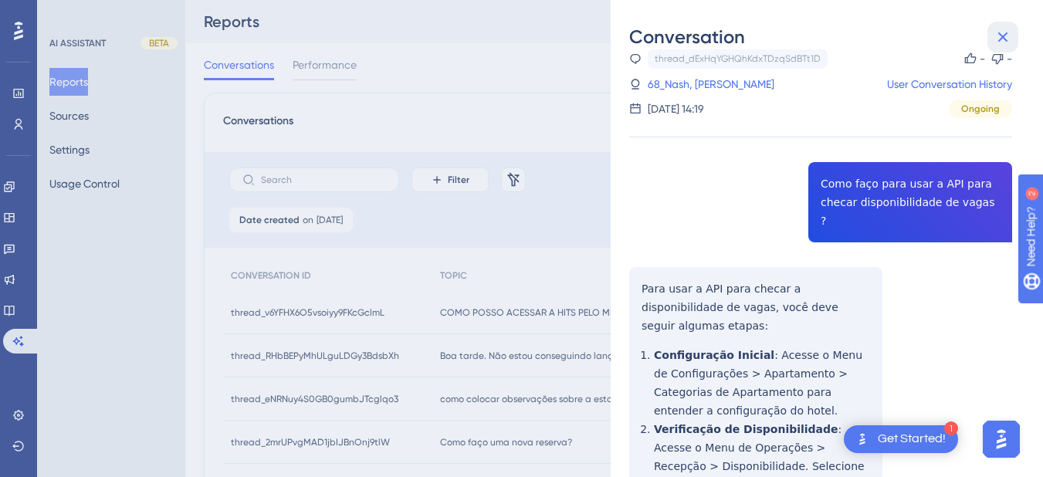
click at [1006, 31] on icon at bounding box center [1003, 37] width 19 height 19
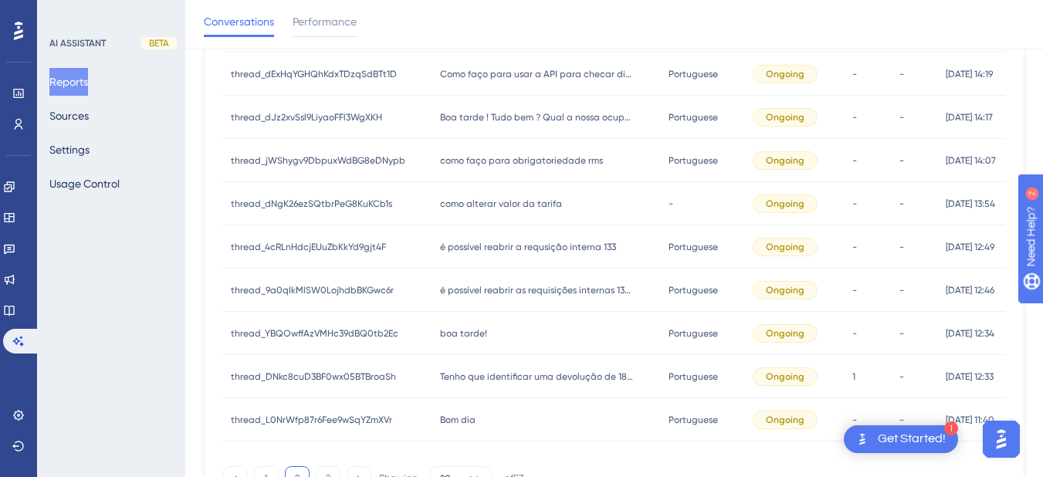
scroll to position [541, 0]
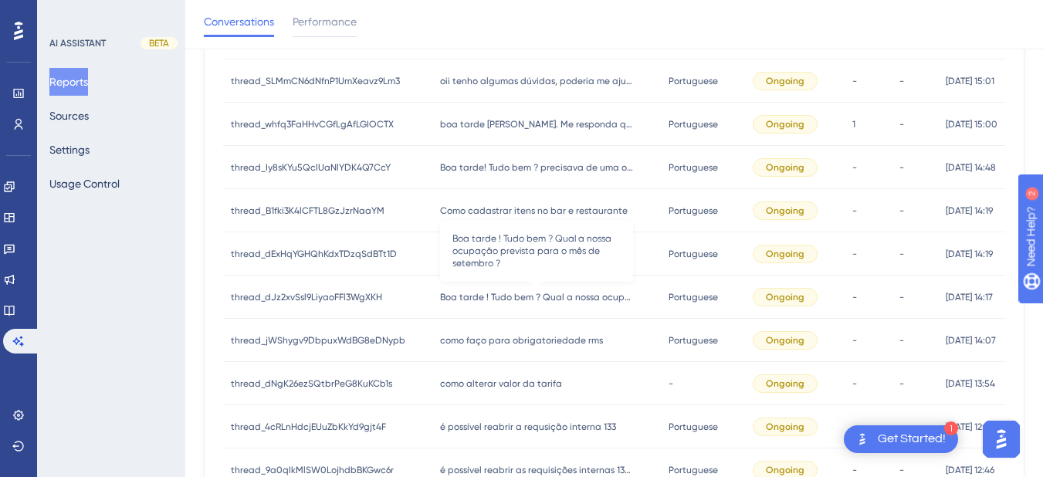
click at [479, 294] on span "Boa tarde ! Tudo bem ? Qual a nossa ocupação prevista para o mês de setembro ?" at bounding box center [536, 297] width 193 height 12
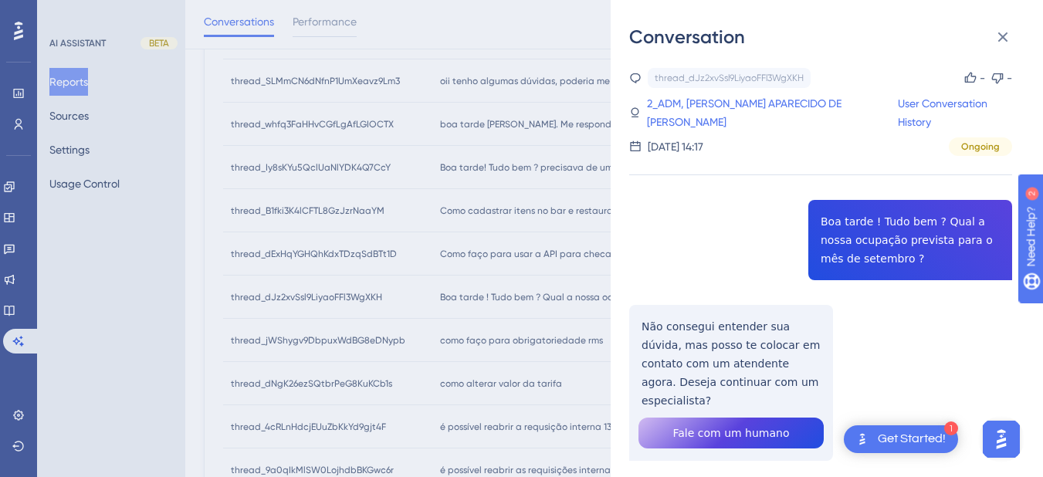
click at [843, 232] on div "thread_dJz2xvSsl9LiyaoFFl3WgXKH Copy - - 2_ADM, WAGNER APARECIDO DE OLIVEIRA JU…" at bounding box center [820, 304] width 383 height 472
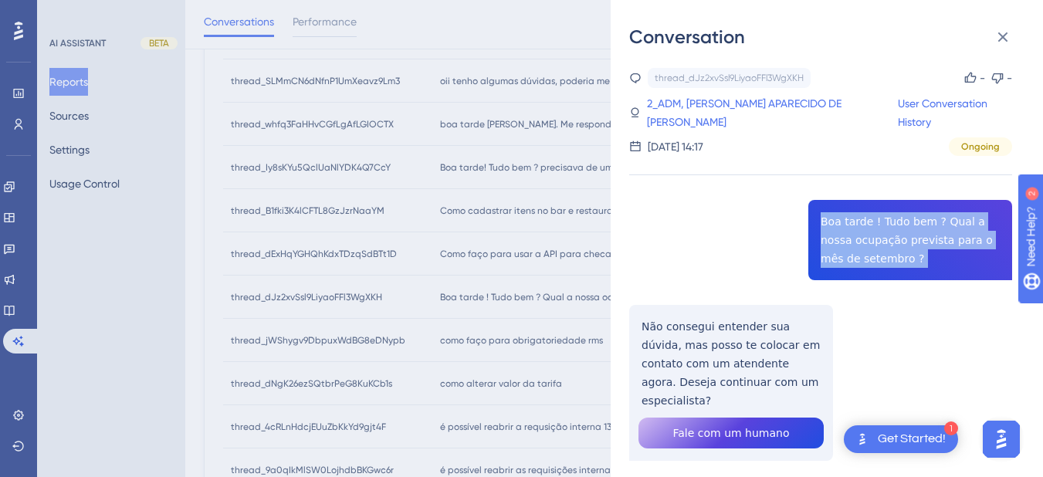
click at [843, 232] on div "thread_dJz2xvSsl9LiyaoFFl3WgXKH Copy - - 2_ADM, WAGNER APARECIDO DE OLIVEIRA JU…" at bounding box center [820, 304] width 383 height 472
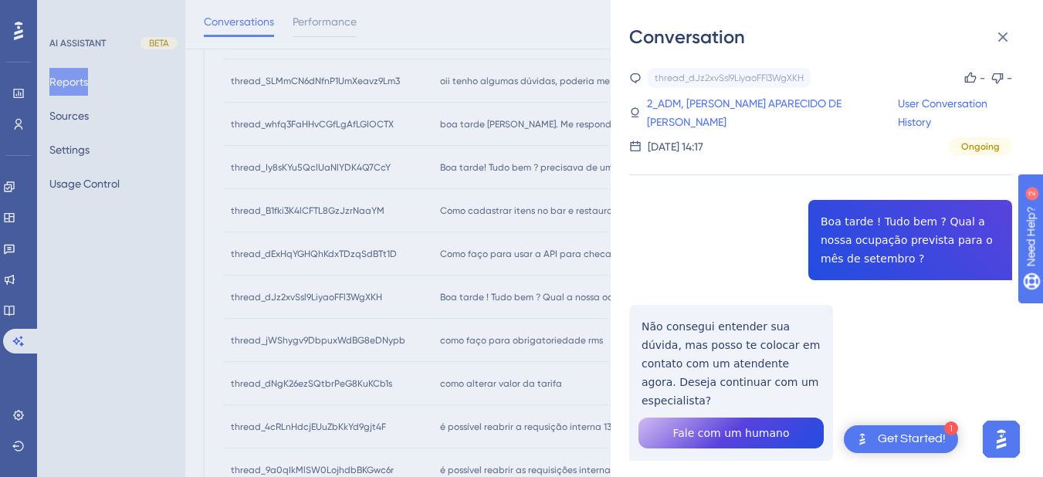
click at [686, 334] on div "thread_dJz2xvSsl9LiyaoFFl3WgXKH Copy - - 2_ADM, WAGNER APARECIDO DE OLIVEIRA JU…" at bounding box center [820, 304] width 383 height 472
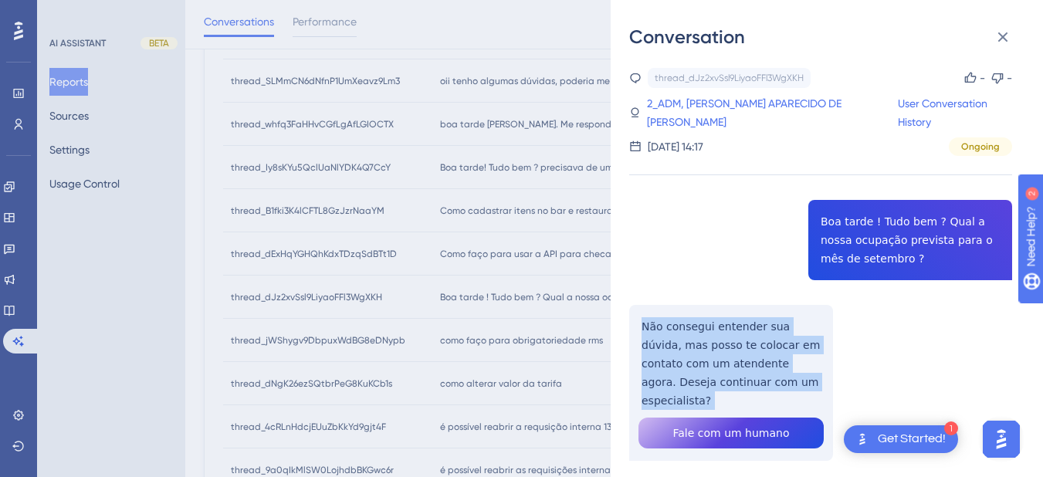
click at [686, 334] on div "thread_dJz2xvSsl9LiyaoFFl3WgXKH Copy - - 2_ADM, WAGNER APARECIDO DE OLIVEIRA JU…" at bounding box center [820, 304] width 383 height 472
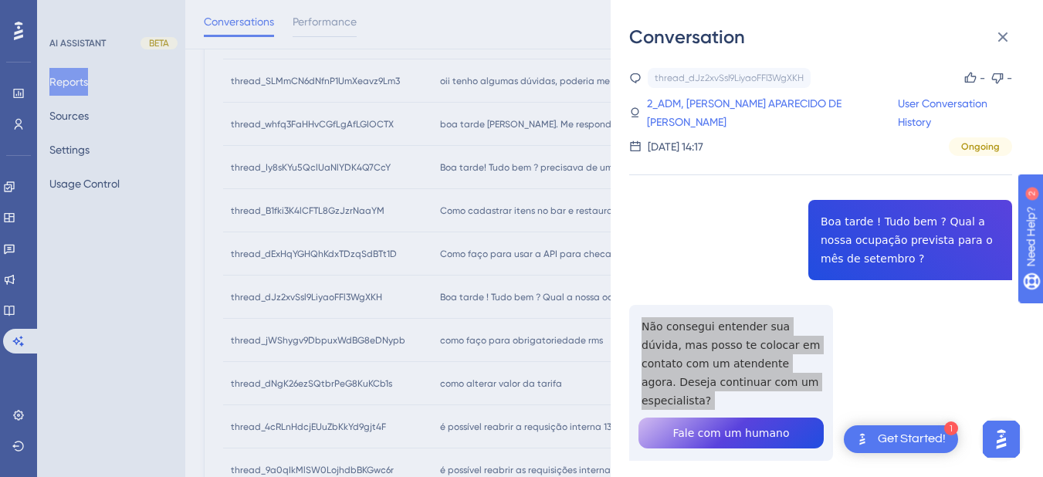
scroll to position [32, 0]
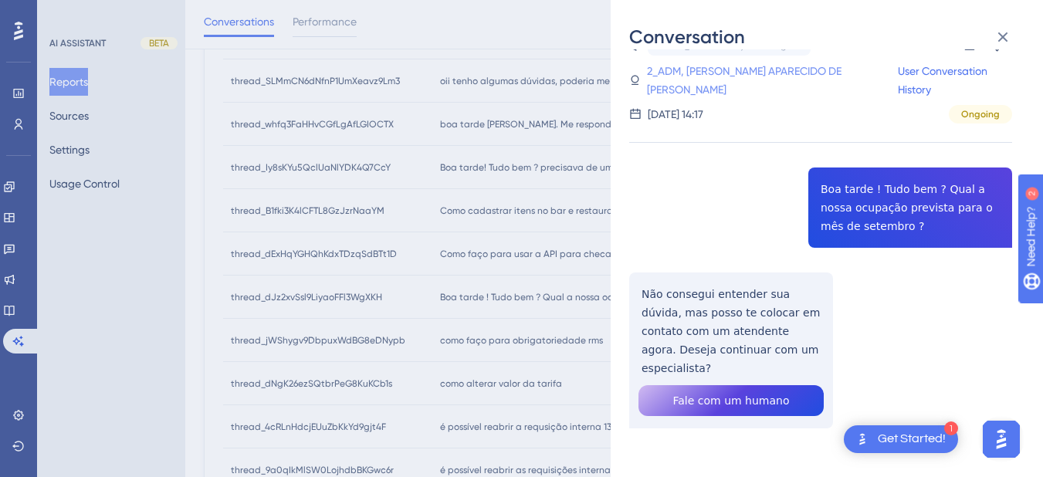
click at [698, 73] on link "2_ADM, WAGNER APARECIDO DE OLIVEIRA JUNIOR" at bounding box center [772, 80] width 251 height 37
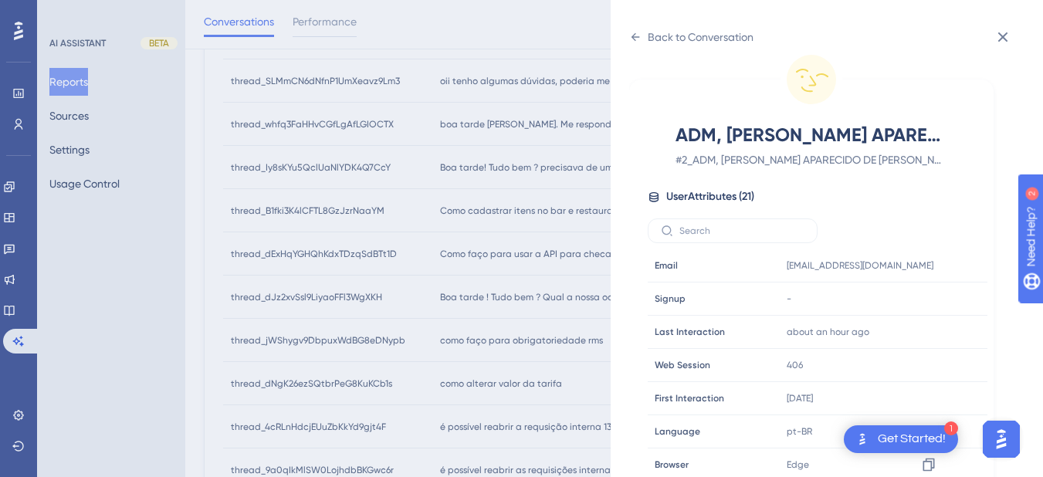
scroll to position [470, 0]
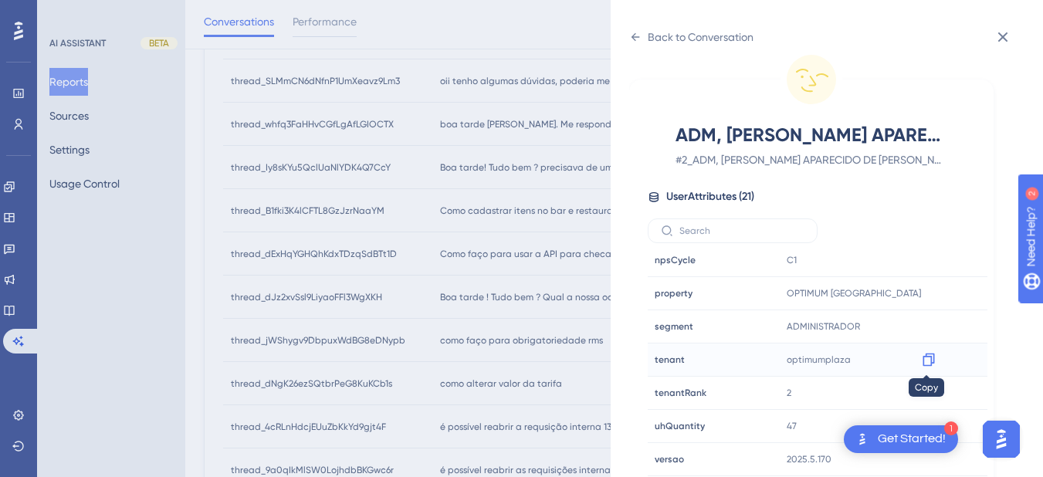
click at [926, 359] on icon at bounding box center [928, 359] width 15 height 15
click at [631, 29] on div "Back to Conversation" at bounding box center [691, 37] width 124 height 25
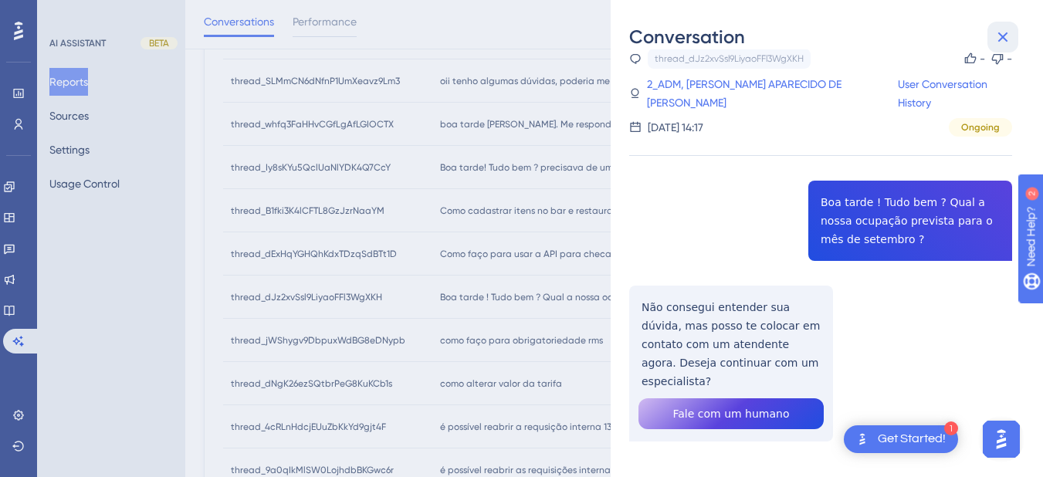
click at [1006, 35] on icon at bounding box center [1004, 37] width 10 height 10
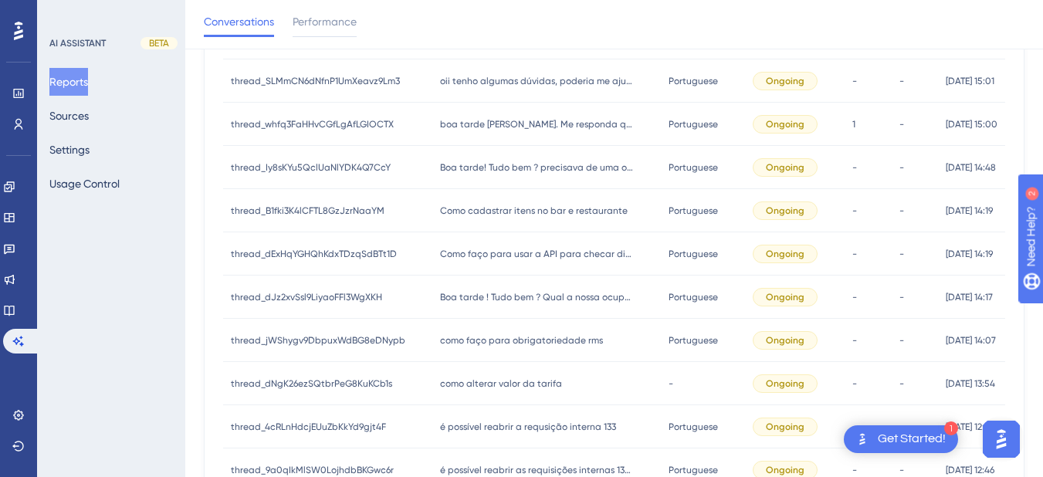
click at [448, 345] on span "como faço para obrigatoriedade rms" at bounding box center [521, 340] width 163 height 12
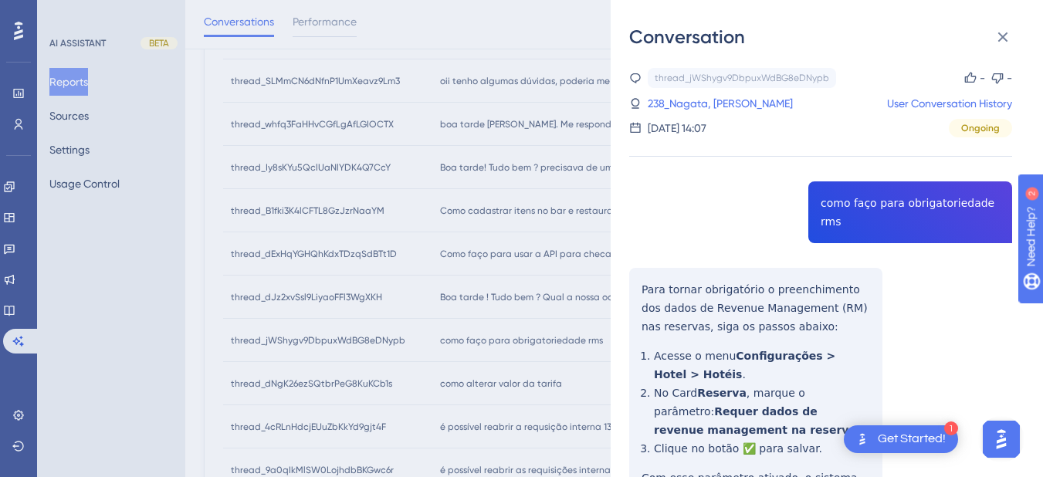
click at [833, 202] on div "thread_jWShygv9DbpuxWdBG8eDNypb Copy - - 238_Nagata, Camilla User Conversation …" at bounding box center [820, 369] width 383 height 603
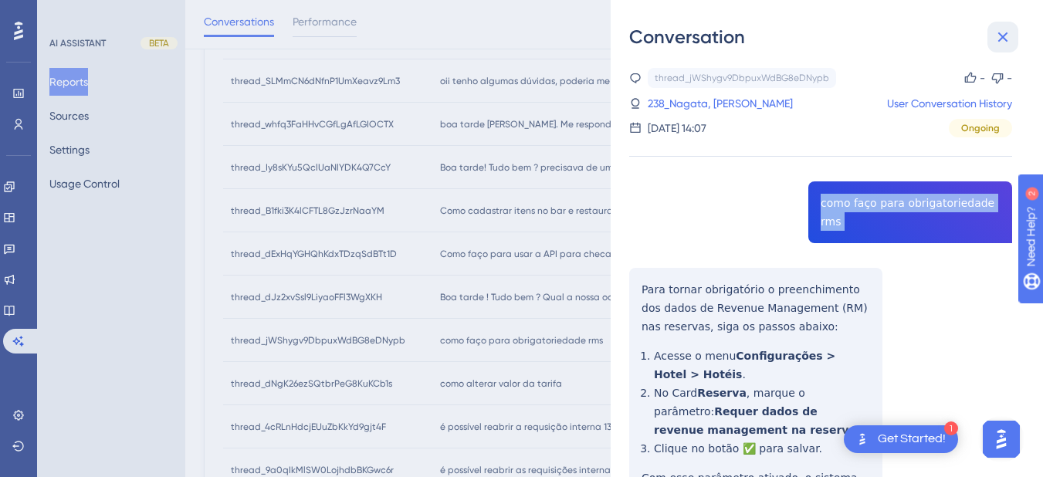
click at [1003, 32] on icon at bounding box center [1003, 37] width 19 height 19
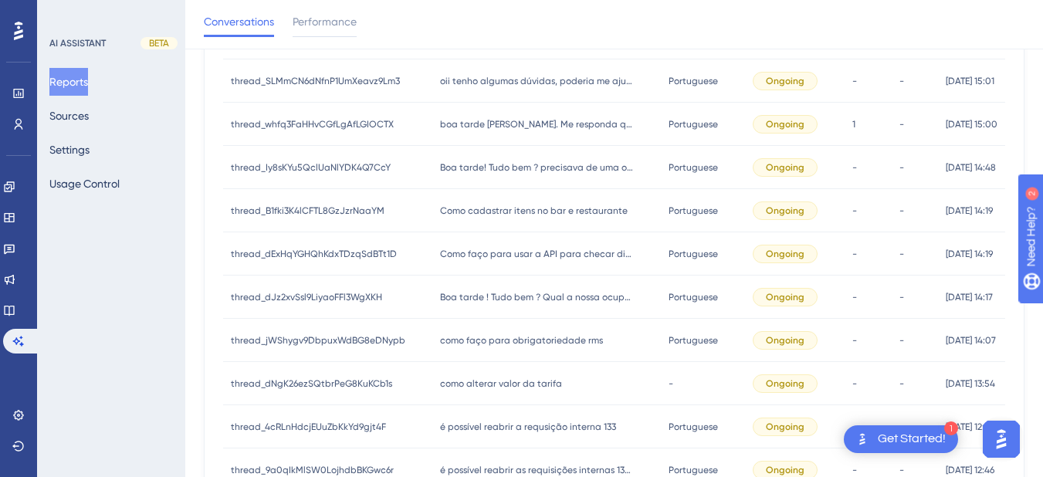
click at [480, 386] on span "como alterar valor da tarifa" at bounding box center [501, 384] width 122 height 12
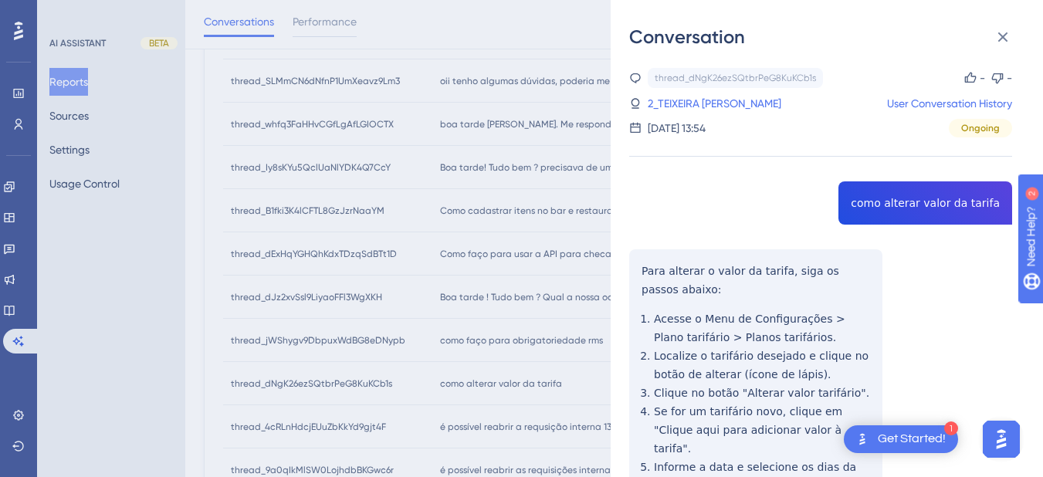
click at [895, 199] on div "thread_dNgK26ezSQtbrPeG8KuKCb1s Copy - - 2_TEIXEIRA VIEIRA- ADM, MARCELO User C…" at bounding box center [820, 397] width 383 height 659
click at [639, 261] on div "thread_dNgK26ezSQtbrPeG8KuKCb1s Copy - - 2_TEIXEIRA VIEIRA- ADM, MARCELO User C…" at bounding box center [820, 397] width 383 height 659
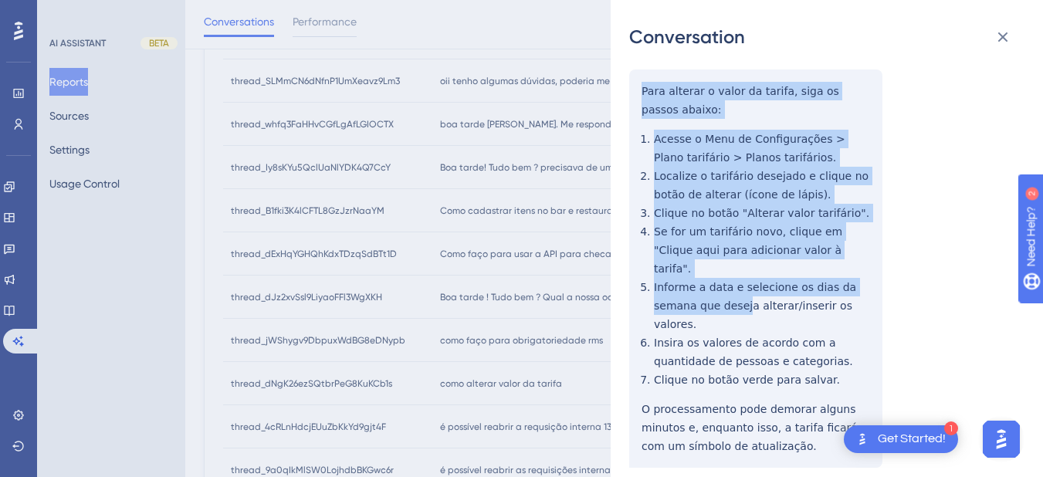
scroll to position [201, 0]
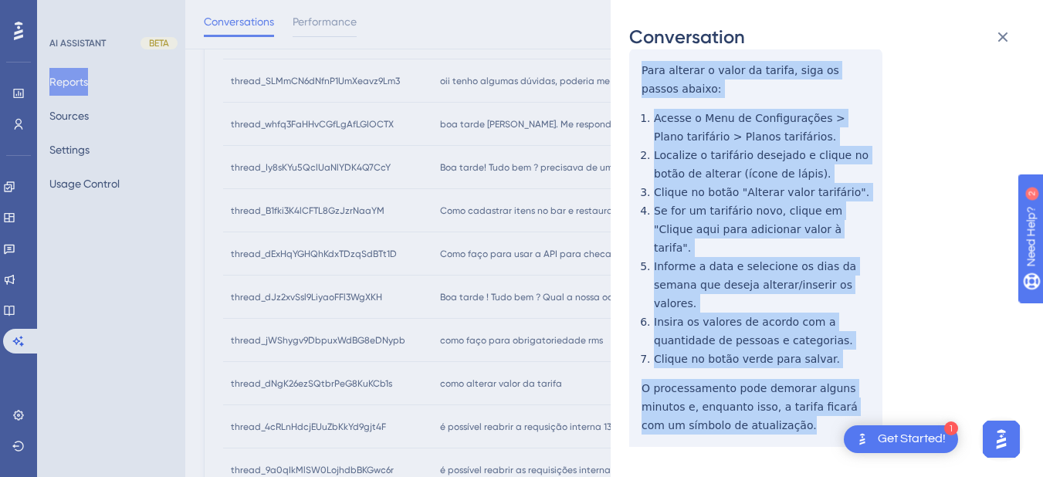
drag, startPoint x: 639, startPoint y: 266, endPoint x: 768, endPoint y: 330, distance: 144.4
click at [779, 405] on div "thread_dNgK26ezSQtbrPeG8KuKCb1s Copy - - 2_TEIXEIRA VIEIRA- ADM, MARCELO User C…" at bounding box center [820, 196] width 383 height 659
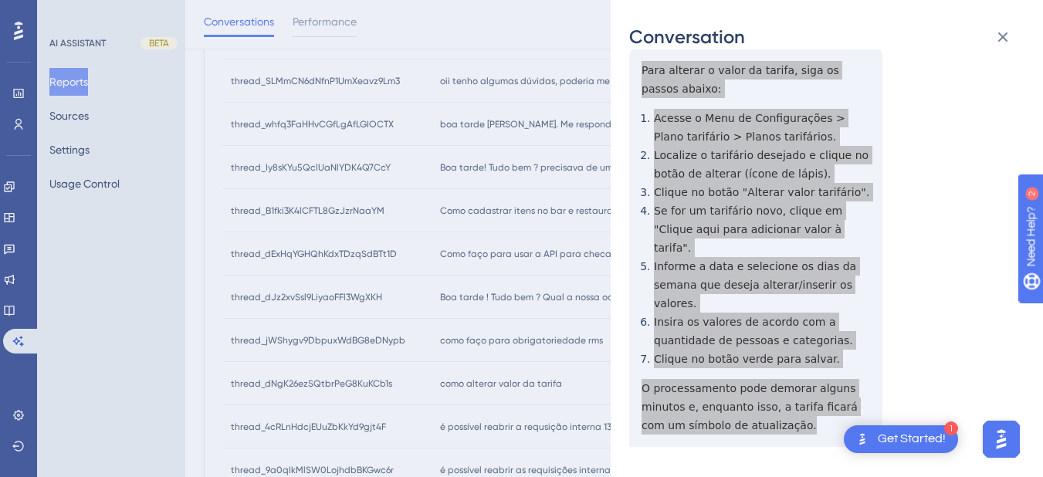
scroll to position [0, 0]
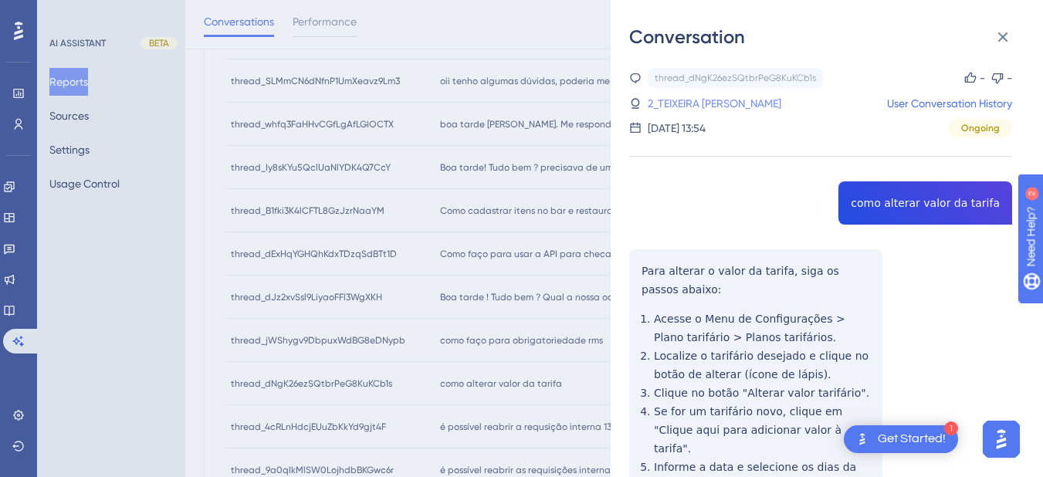
click at [694, 103] on link "2_TEIXEIRA VIEIRA- ADM, MARCELO" at bounding box center [715, 103] width 134 height 19
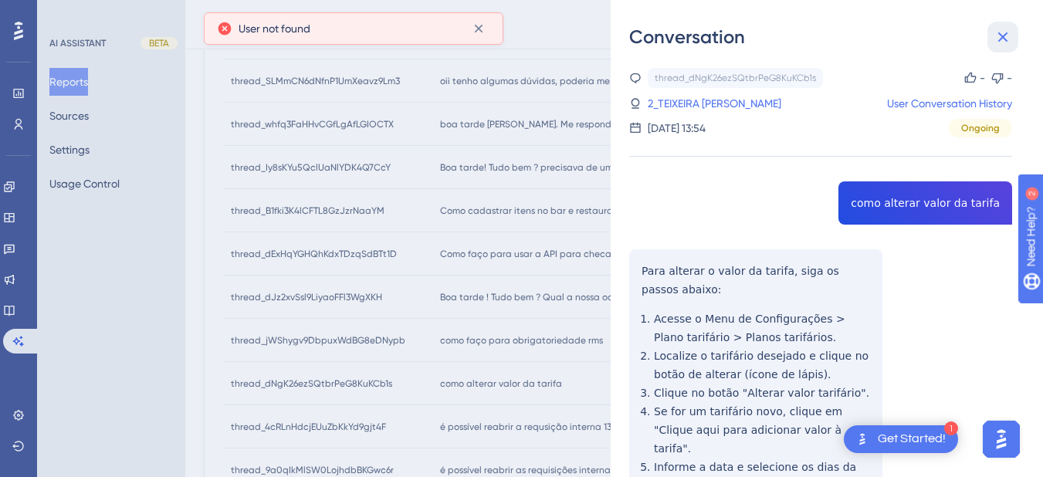
click at [1004, 36] on icon at bounding box center [1004, 37] width 10 height 10
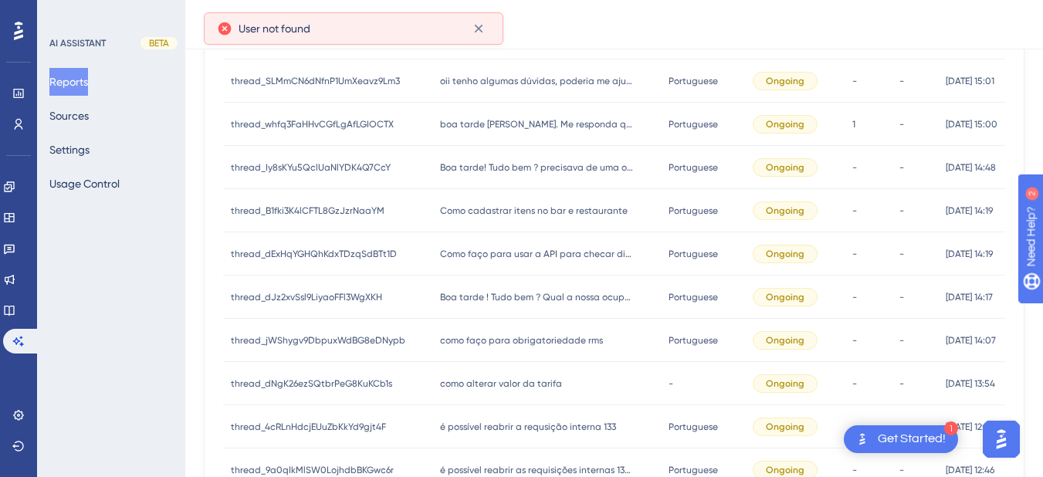
scroll to position [721, 0]
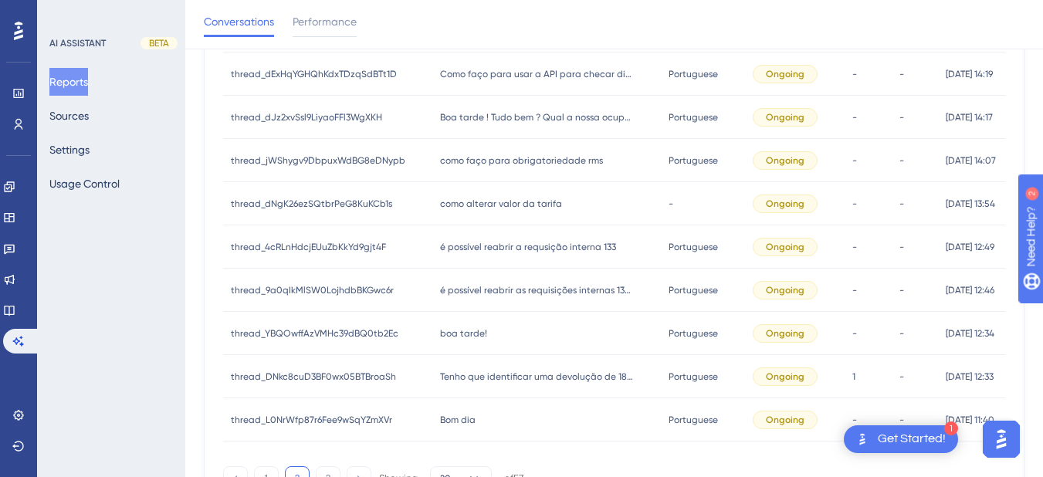
click at [506, 242] on span "é possível reabrir a requsição interna 133" at bounding box center [528, 247] width 176 height 12
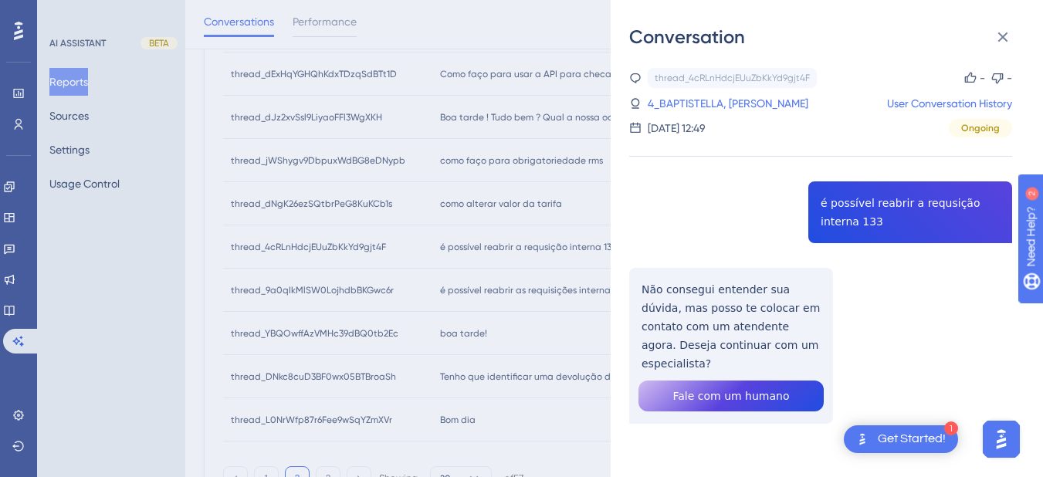
click at [846, 209] on div "thread_4cRLnHdcjEUuZbKkYd9gjt4F Copy - - 4_BAPTISTELLA, ERIKA User Conversation…" at bounding box center [820, 285] width 383 height 435
click at [670, 307] on div "thread_4cRLnHdcjEUuZbKkYd9gjt4F Copy - - 4_BAPTISTELLA, ERIKA User Conversation…" at bounding box center [820, 285] width 383 height 435
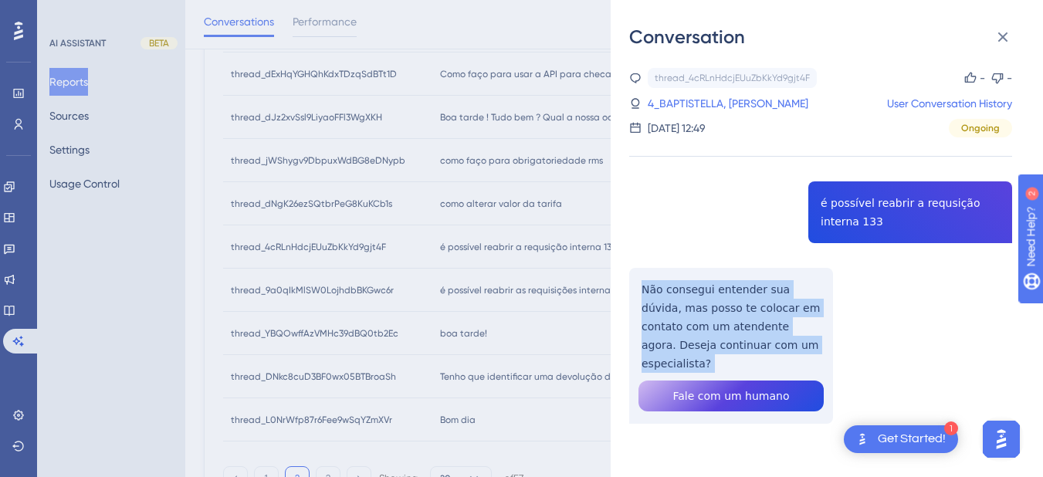
click at [670, 307] on div "thread_4cRLnHdcjEUuZbKkYd9gjt4F Copy - - 4_BAPTISTELLA, ERIKA User Conversation…" at bounding box center [820, 285] width 383 height 435
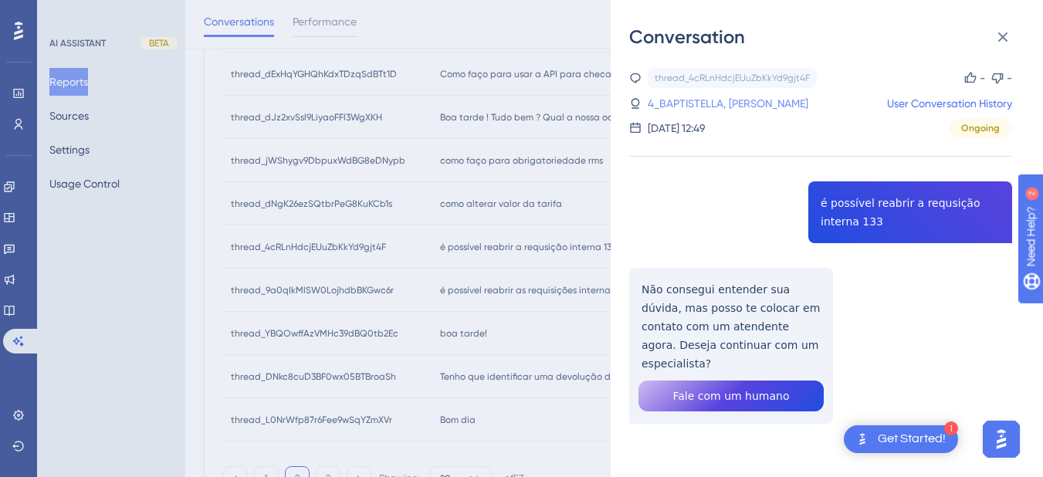
click at [711, 103] on link "4_BAPTISTELLA, ERIKA" at bounding box center [728, 103] width 161 height 19
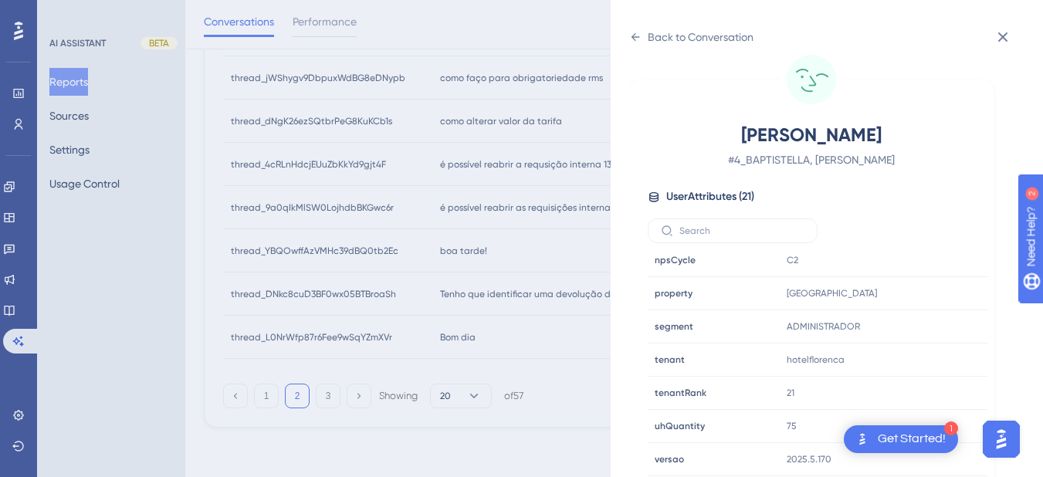
scroll to position [19, 0]
click at [931, 365] on div "hotelflorenca Copy hotelflorenca" at bounding box center [864, 359] width 167 height 31
click at [927, 361] on icon at bounding box center [928, 359] width 15 height 15
click at [634, 38] on icon at bounding box center [635, 37] width 12 height 12
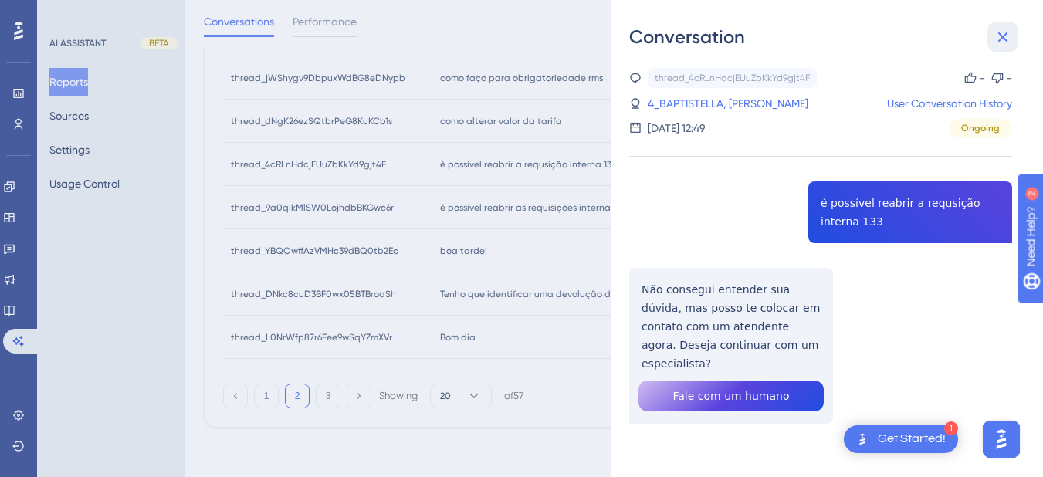
click at [1003, 33] on icon at bounding box center [1003, 37] width 19 height 19
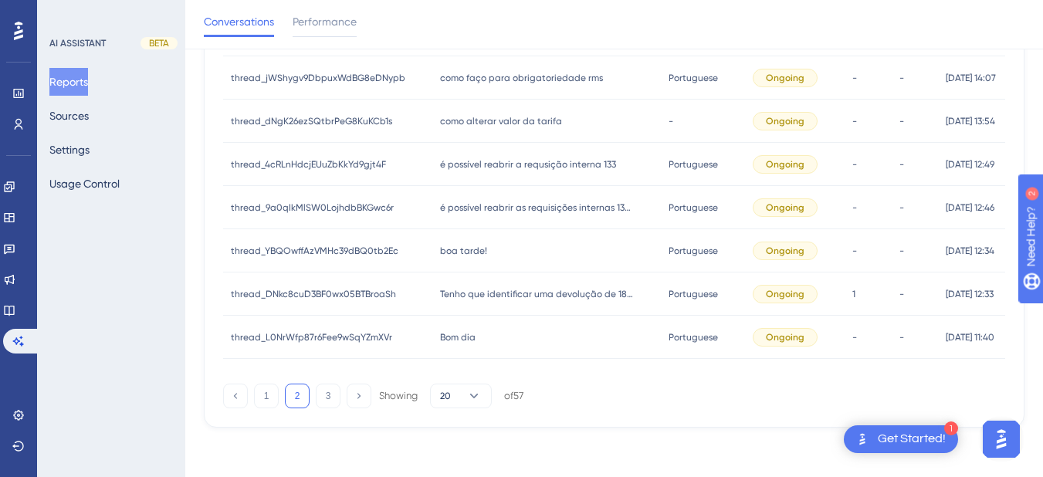
click at [460, 263] on div "boa tarde! boa tarde!" at bounding box center [546, 250] width 228 height 43
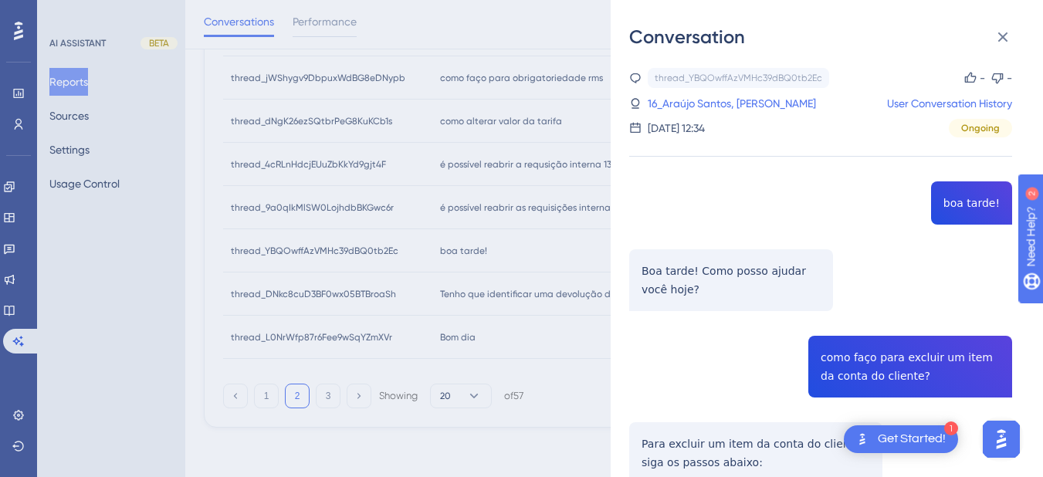
scroll to position [180, 0]
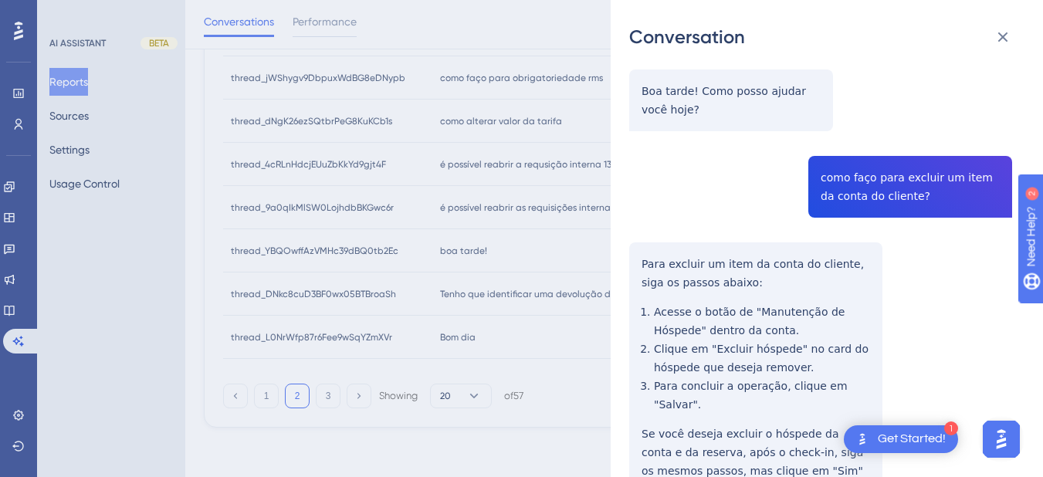
click at [839, 157] on div "thread_YBQOwffAzVMHc39dBQ0tb2Ec Copy - - 16_Araújo Santos, Diana Andreza User C…" at bounding box center [820, 257] width 383 height 739
click at [829, 179] on div "thread_YBQOwffAzVMHc39dBQ0tb2Ec Copy - - 16_Araújo Santos, Diana Andreza User C…" at bounding box center [820, 257] width 383 height 739
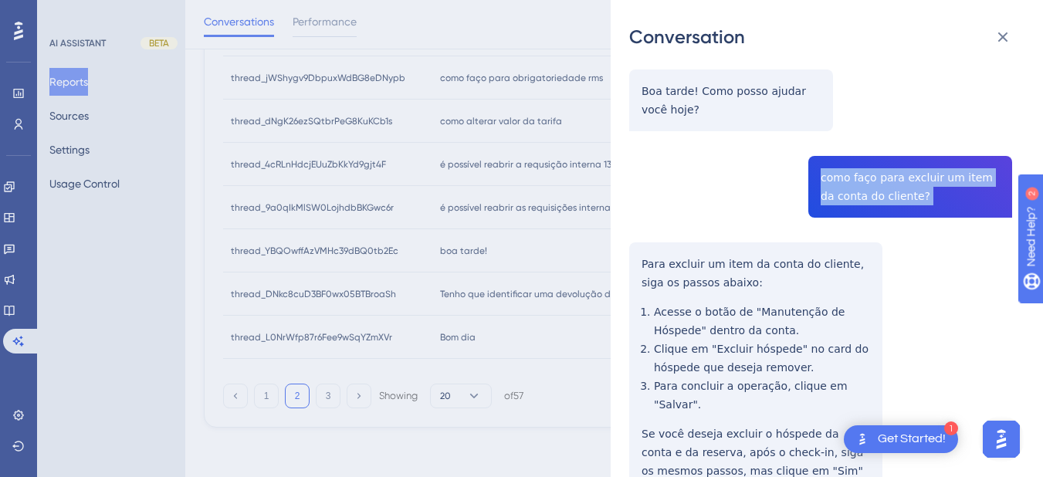
click at [829, 179] on div "thread_YBQOwffAzVMHc39dBQ0tb2Ec Copy - - 16_Araújo Santos, Diana Andreza User C…" at bounding box center [820, 257] width 383 height 739
click at [636, 256] on div "thread_YBQOwffAzVMHc39dBQ0tb2Ec Copy - - 16_Araújo Santos, Diana Andreza User C…" at bounding box center [820, 257] width 383 height 739
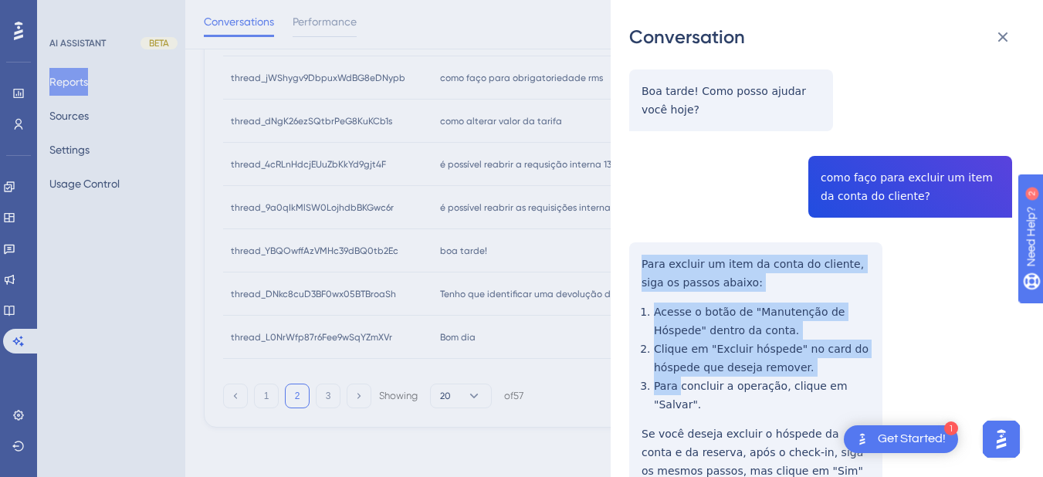
scroll to position [281, 0]
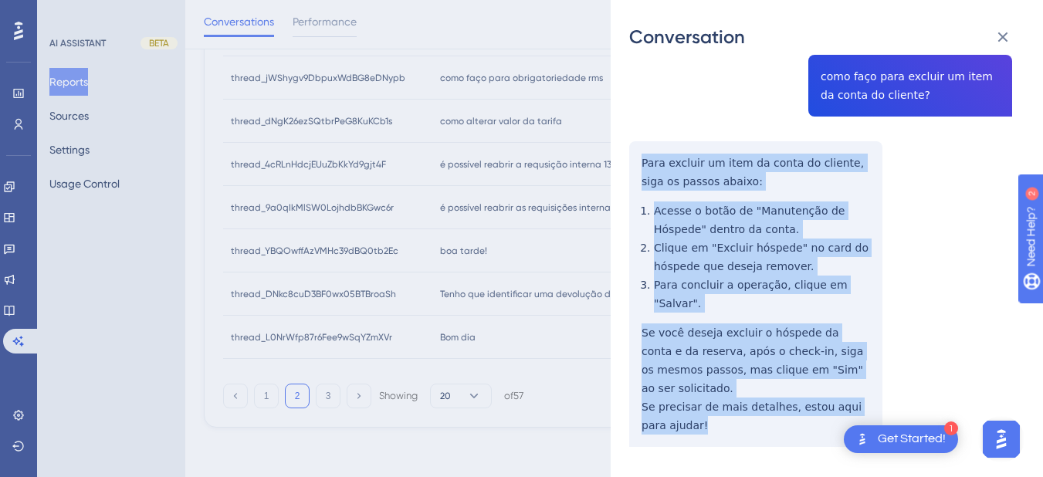
drag, startPoint x: 660, startPoint y: 267, endPoint x: 730, endPoint y: 377, distance: 130.2
click at [734, 395] on div "thread_YBQOwffAzVMHc39dBQ0tb2Ec Copy - - 16_Araújo Santos, Diana Andreza User C…" at bounding box center [820, 156] width 383 height 739
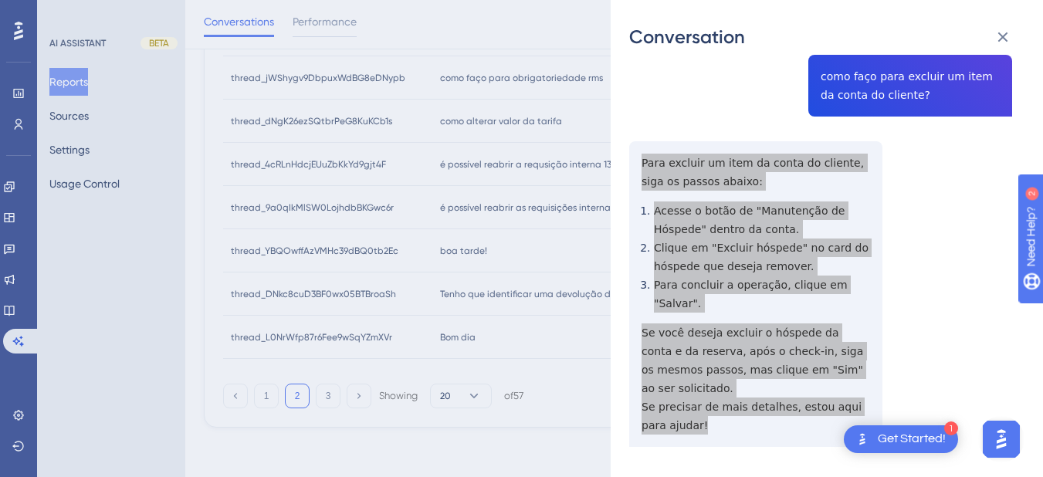
scroll to position [0, 0]
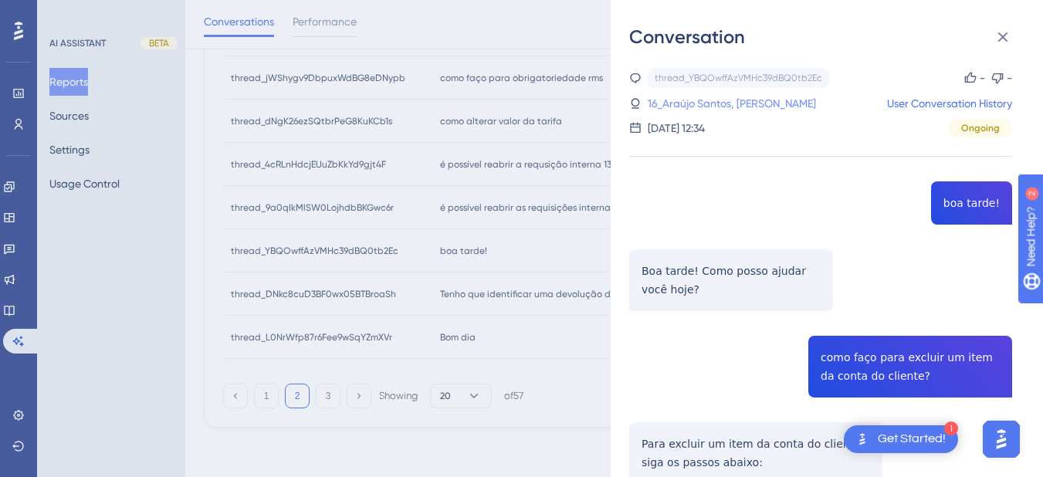
click at [714, 97] on link "16_Araújo Santos, Diana Andreza" at bounding box center [732, 103] width 168 height 19
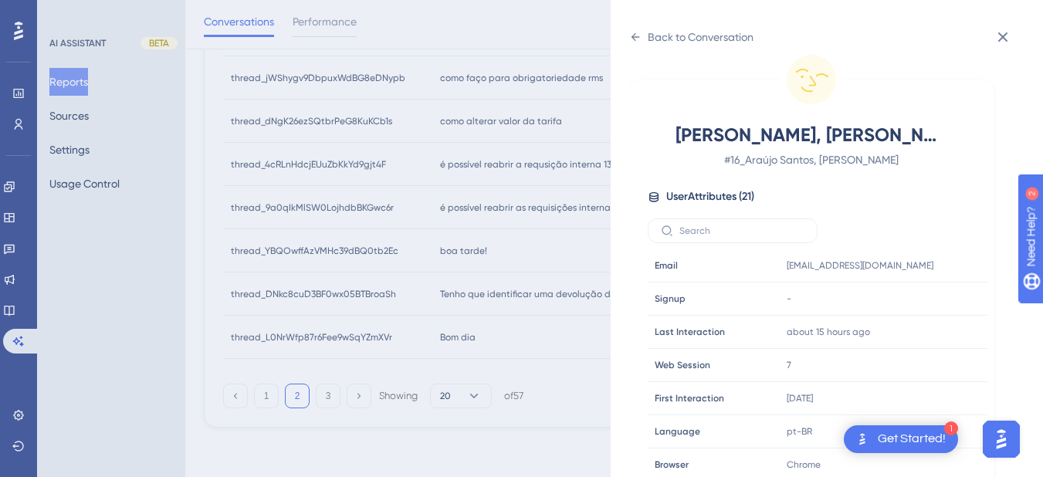
scroll to position [470, 0]
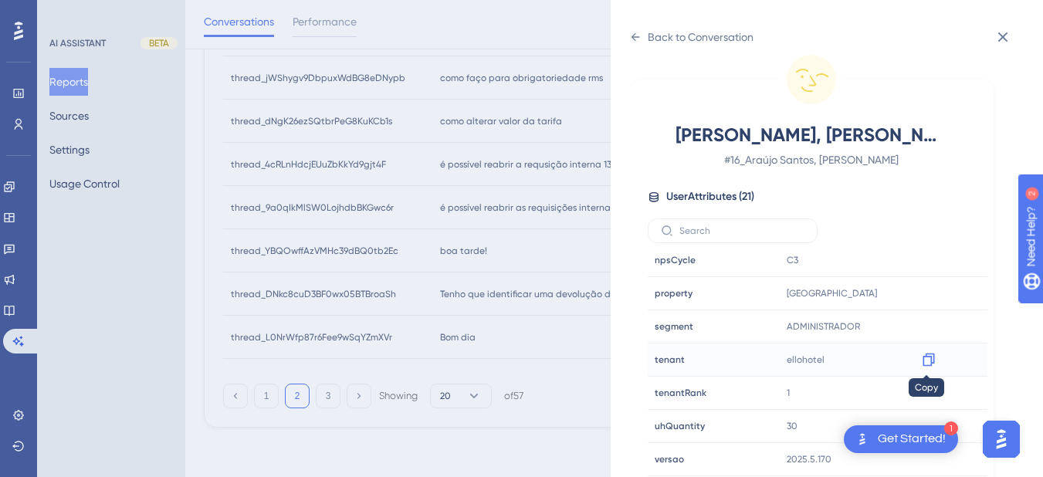
click at [923, 360] on icon at bounding box center [928, 359] width 15 height 15
click at [638, 33] on icon at bounding box center [635, 37] width 12 height 12
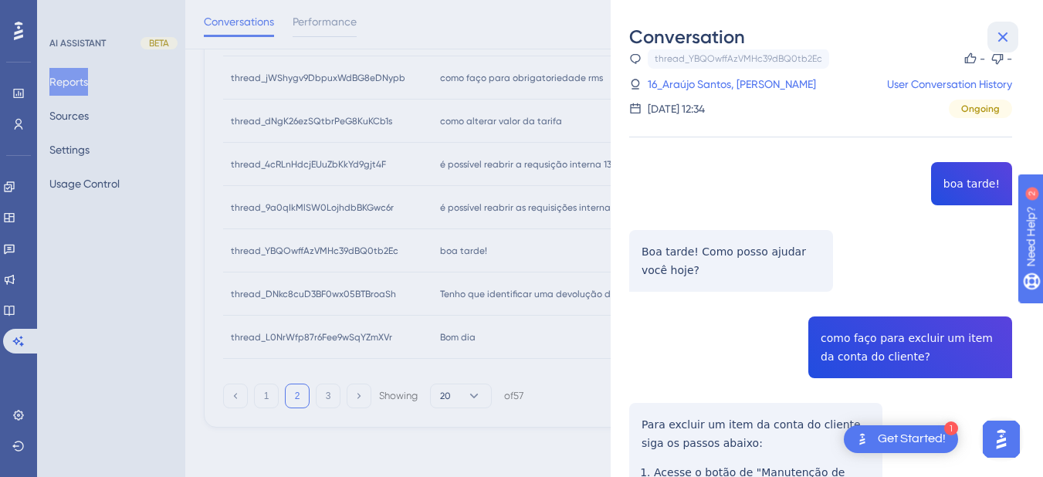
click at [1004, 36] on icon at bounding box center [1004, 37] width 10 height 10
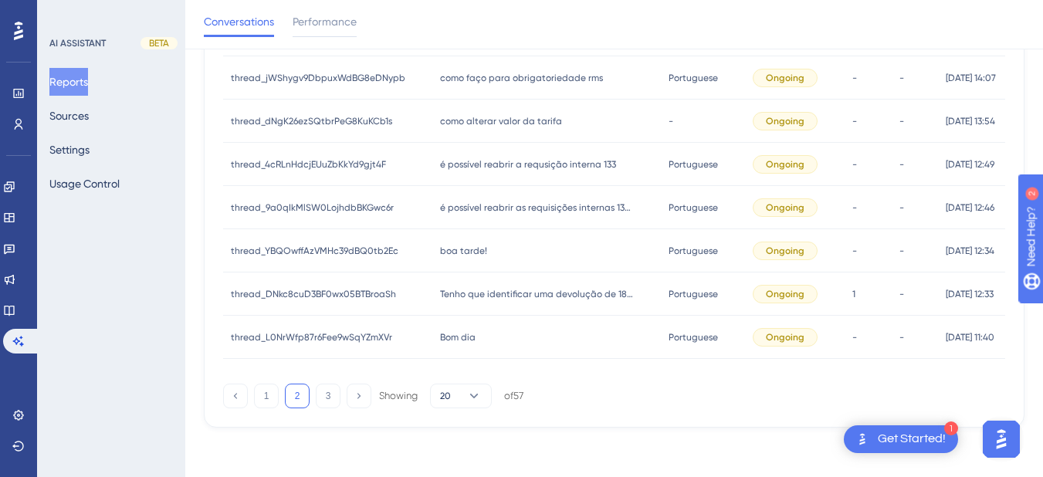
click at [477, 308] on div "Tenho que identificar uma devolução de 189,35 do cartão Tenho que identificar u…" at bounding box center [546, 294] width 228 height 43
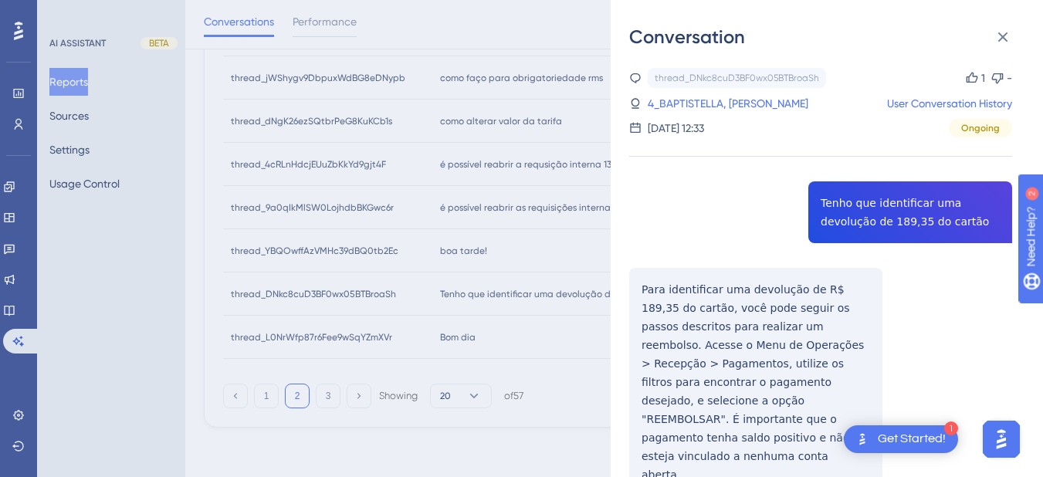
click at [837, 224] on div "thread_DNkc8cuD3BF0wx05BTBroaSh Copy 1 - 4_BAPTISTELLA, ERIKA User Conversation…" at bounding box center [820, 337] width 383 height 538
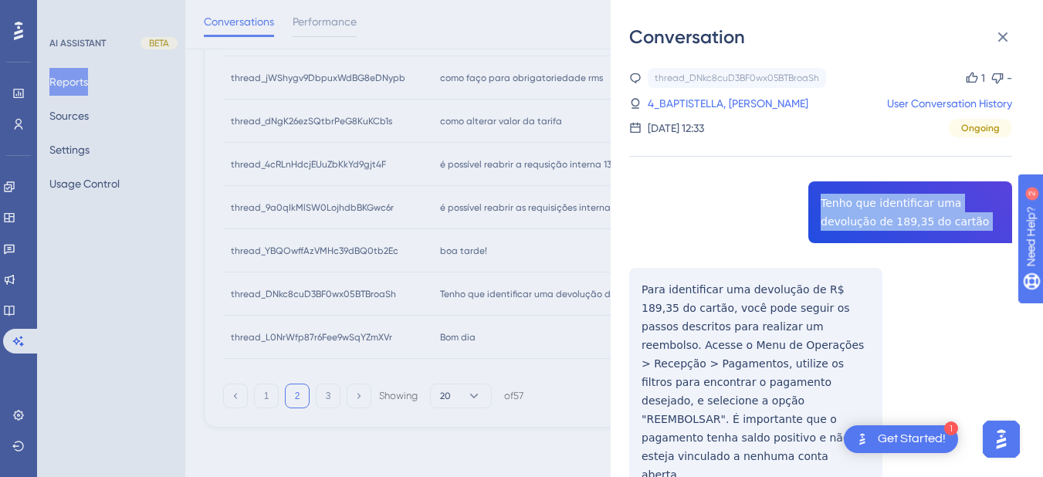
click at [837, 224] on div "thread_DNkc8cuD3BF0wx05BTBroaSh Copy 1 - 4_BAPTISTELLA, ERIKA User Conversation…" at bounding box center [820, 337] width 383 height 538
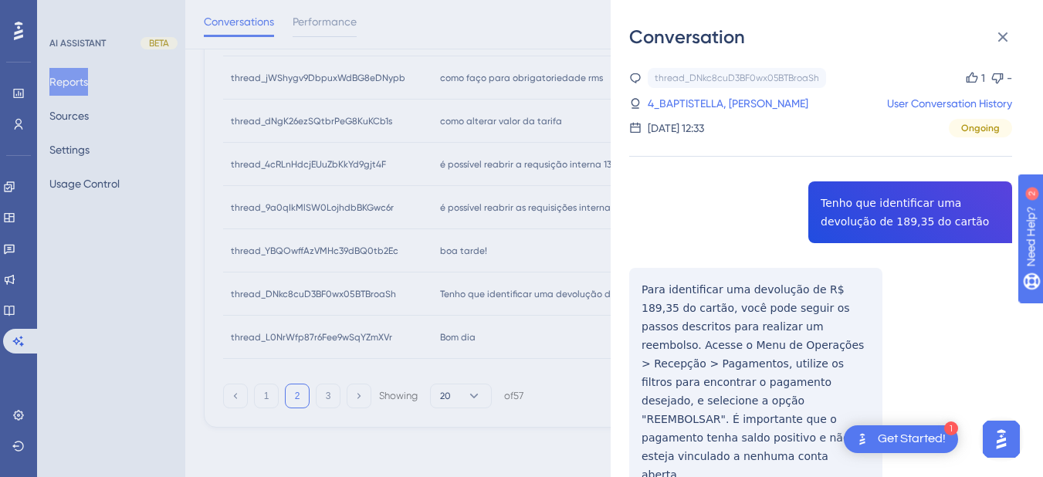
click at [649, 280] on div "thread_DNkc8cuD3BF0wx05BTBroaSh Copy 1 - 4_BAPTISTELLA, ERIKA User Conversation…" at bounding box center [820, 337] width 383 height 538
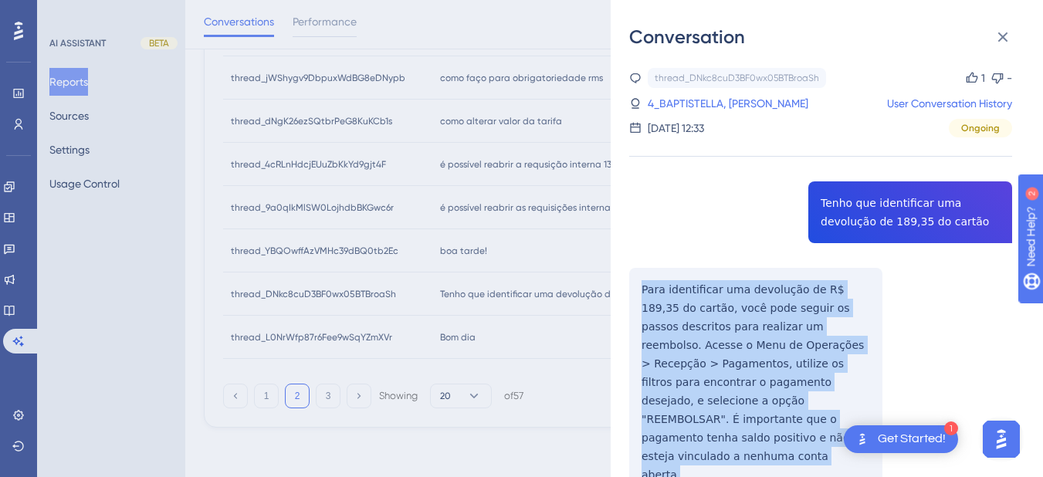
drag, startPoint x: 639, startPoint y: 286, endPoint x: 751, endPoint y: 398, distance: 158.4
click at [769, 436] on div "thread_DNkc8cuD3BF0wx05BTBroaSh Copy 1 - 4_BAPTISTELLA, ERIKA User Conversation…" at bounding box center [820, 337] width 383 height 538
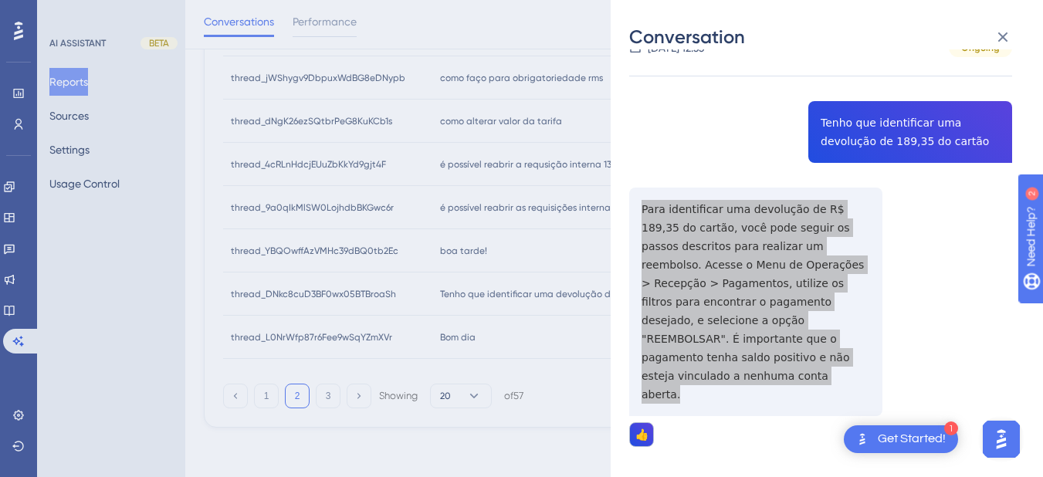
scroll to position [0, 0]
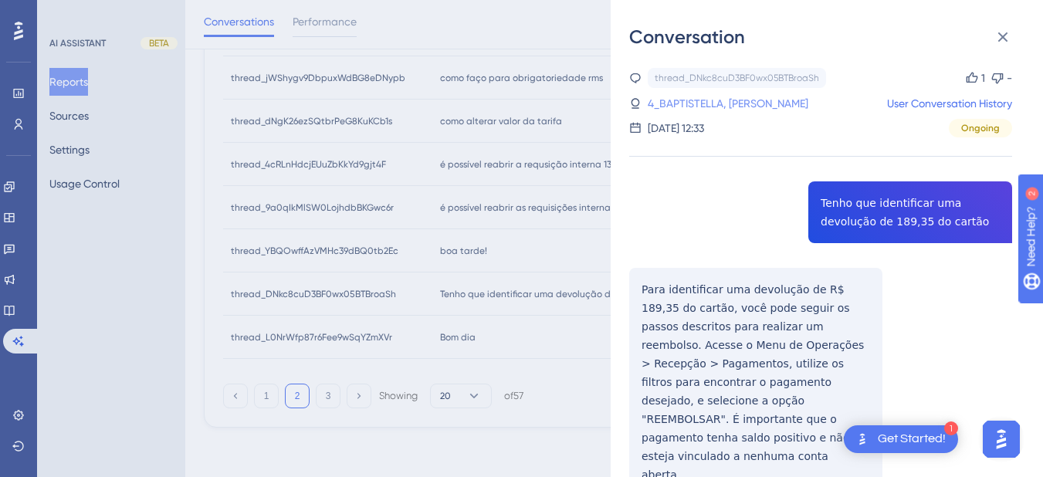
click at [694, 103] on link "4_BAPTISTELLA, ERIKA" at bounding box center [728, 103] width 161 height 19
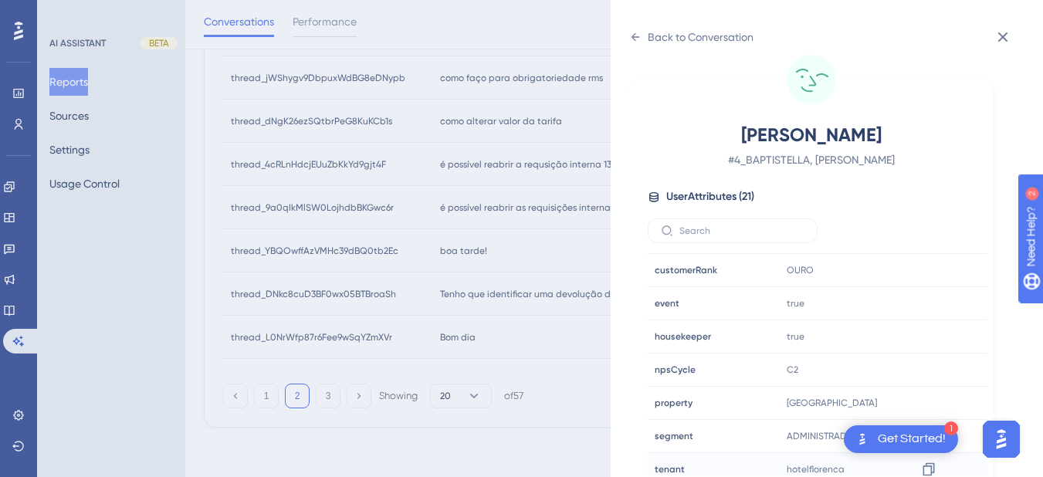
scroll to position [470, 0]
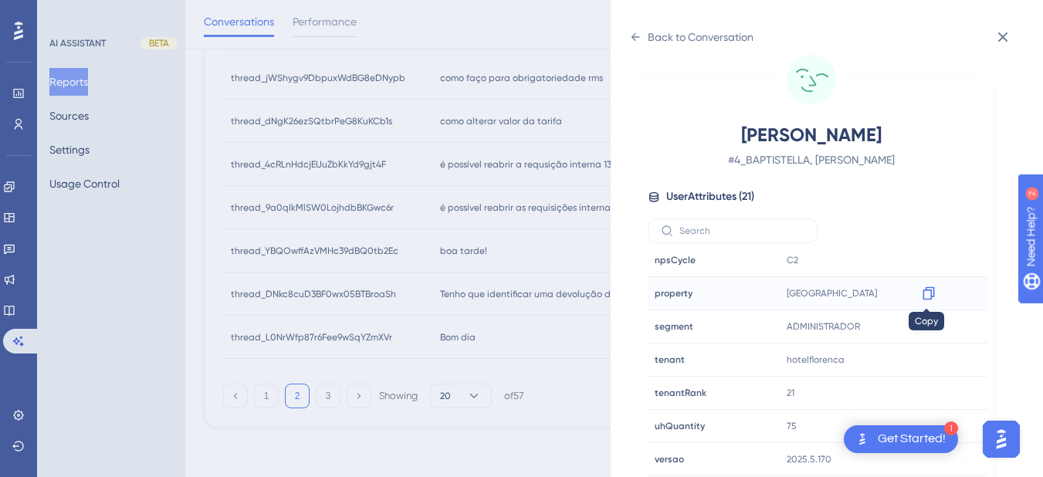
click at [921, 299] on icon at bounding box center [928, 293] width 15 height 15
click at [635, 37] on icon at bounding box center [636, 37] width 8 height 8
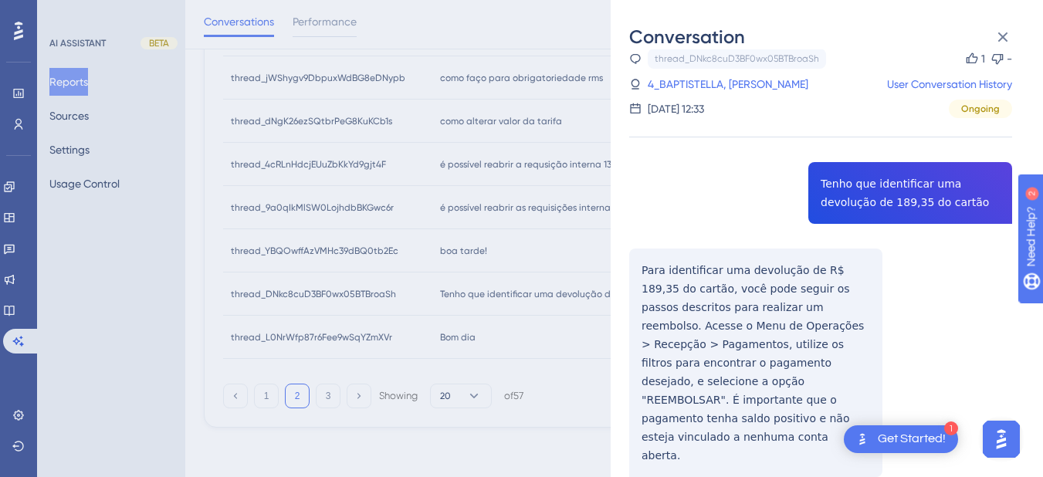
scroll to position [80, 0]
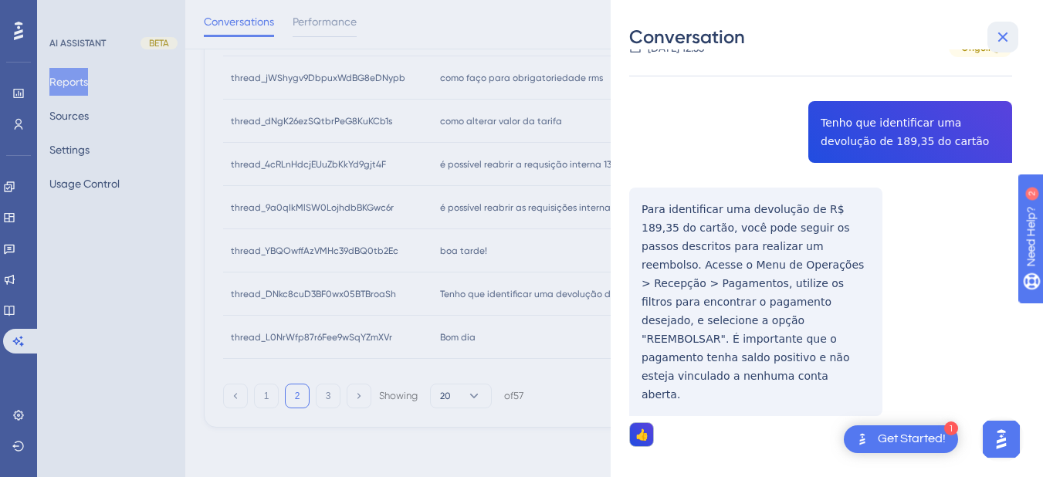
click at [1006, 31] on icon at bounding box center [1003, 37] width 19 height 19
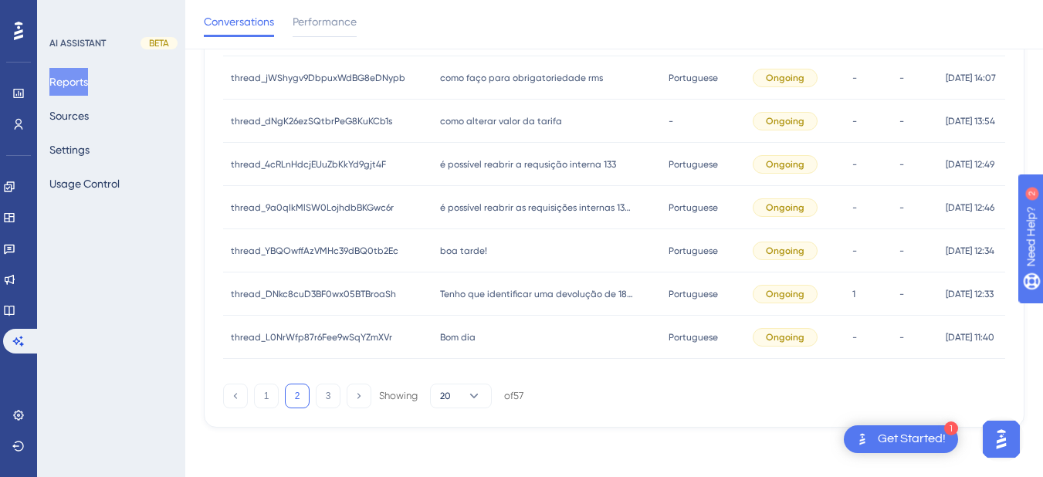
click at [457, 344] on div "Bom dia Bom dia" at bounding box center [546, 337] width 228 height 43
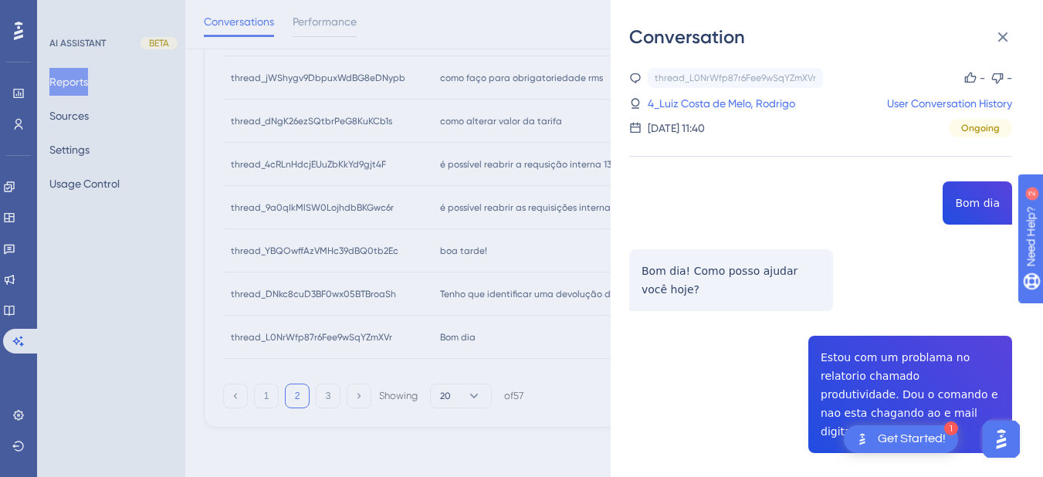
scroll to position [180, 0]
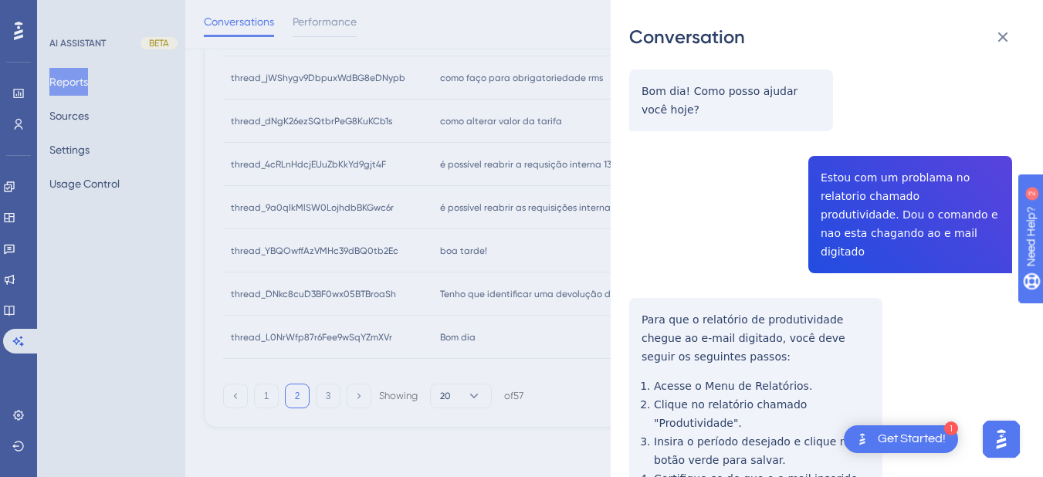
click at [853, 187] on div "thread_L0NrWfp87r6Fee9wSqYZmXVr Copy - - 4_Luiz Costa de Melo, Rodrigo User Con…" at bounding box center [820, 304] width 383 height 832
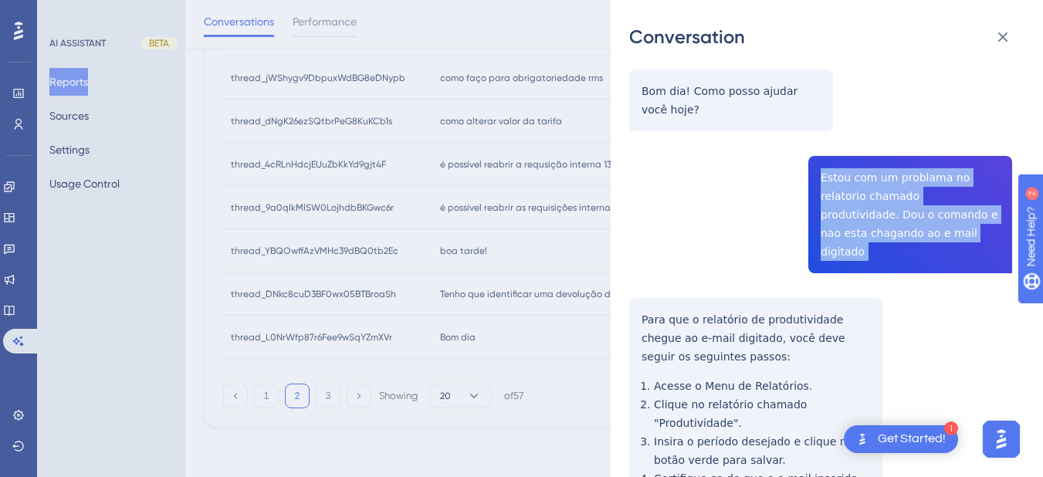
click at [853, 187] on div "thread_L0NrWfp87r6Fee9wSqYZmXVr Copy - - 4_Luiz Costa de Melo, Rodrigo User Con…" at bounding box center [820, 304] width 383 height 832
click at [637, 301] on div "thread_L0NrWfp87r6Fee9wSqYZmXVr Copy - - 4_Luiz Costa de Melo, Rodrigo User Con…" at bounding box center [820, 304] width 383 height 832
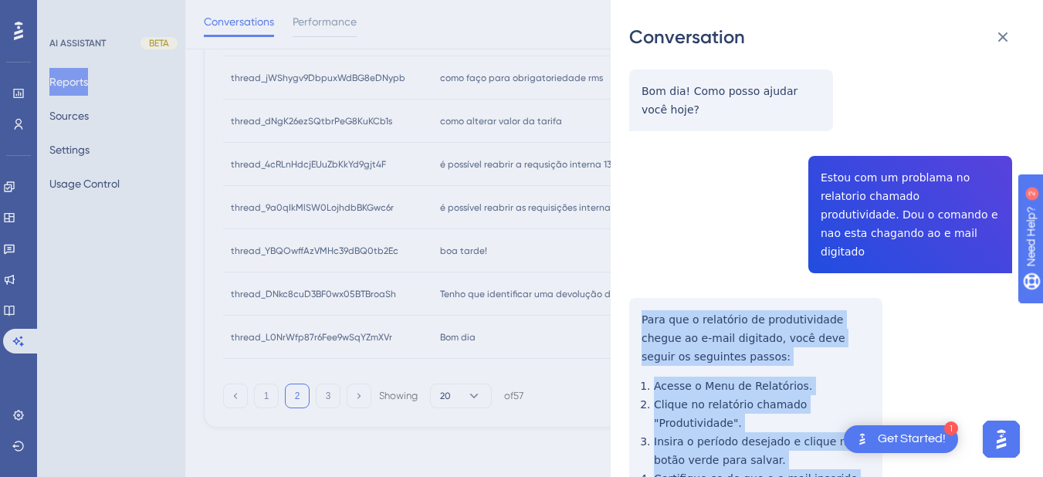
scroll to position [355, 0]
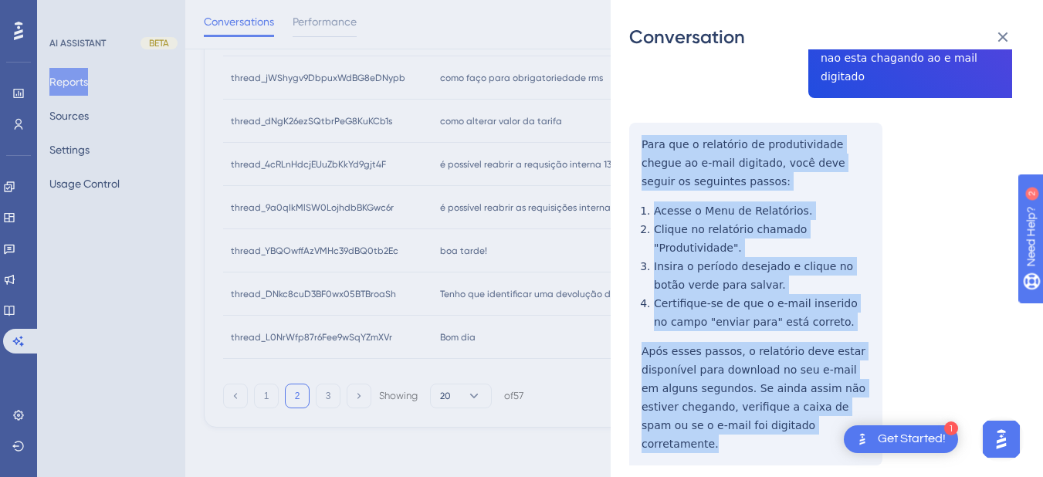
drag, startPoint x: 639, startPoint y: 292, endPoint x: 816, endPoint y: 396, distance: 204.6
click at [816, 396] on div "thread_L0NrWfp87r6Fee9wSqYZmXVr Copy - - 4_Luiz Costa de Melo, Rodrigo User Con…" at bounding box center [820, 129] width 383 height 832
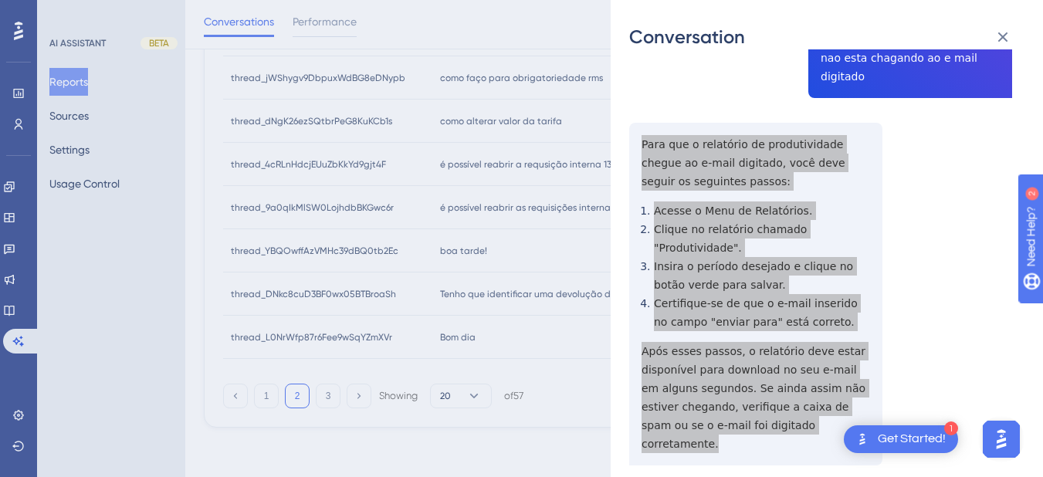
scroll to position [0, 0]
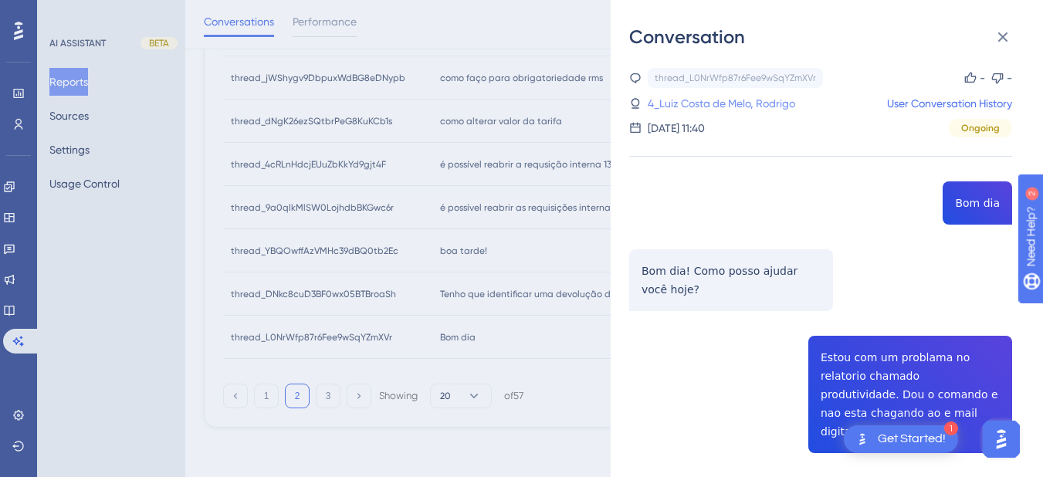
click at [702, 100] on link "4_Luiz Costa de Melo, Rodrigo" at bounding box center [722, 103] width 148 height 19
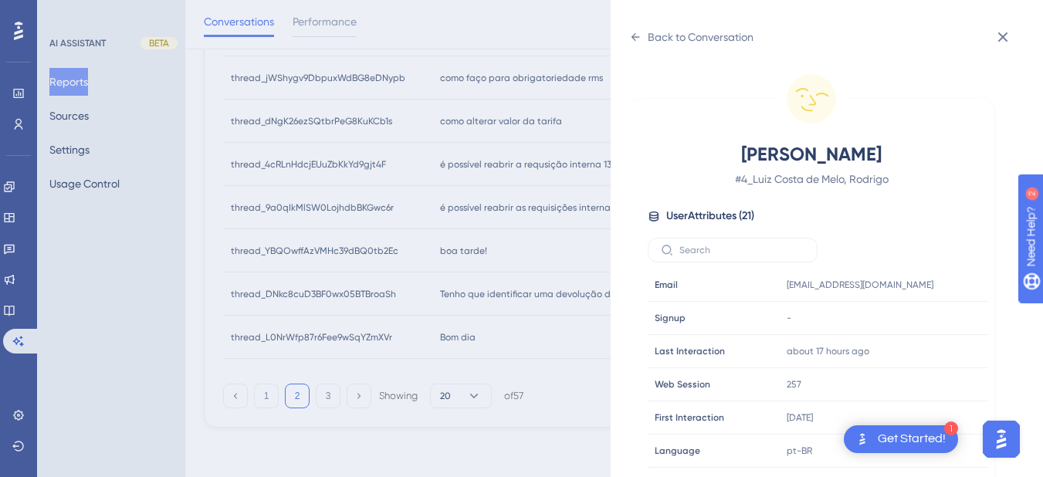
scroll to position [470, 0]
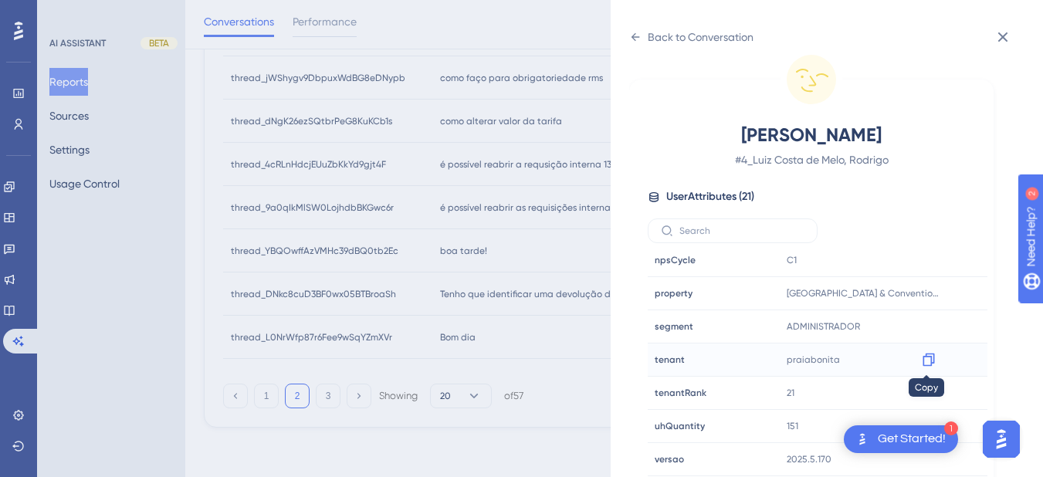
click at [925, 358] on icon at bounding box center [928, 359] width 15 height 15
click at [622, 30] on div "Back to Conversation Luiz Costa de Melo, Rodrigo # 4_Luiz Costa de Melo, Rodrig…" at bounding box center [827, 238] width 432 height 477
click at [638, 37] on icon at bounding box center [636, 37] width 8 height 8
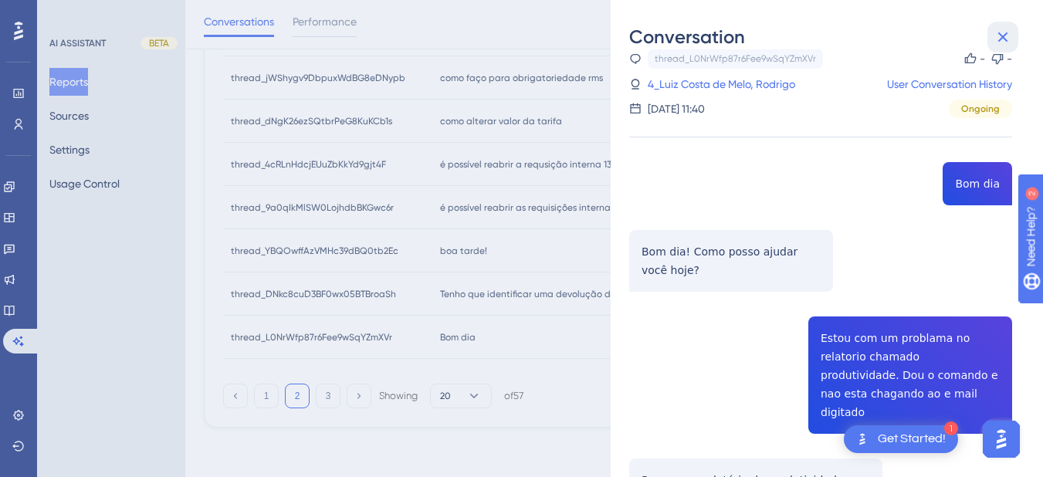
click at [995, 34] on icon at bounding box center [1003, 37] width 19 height 19
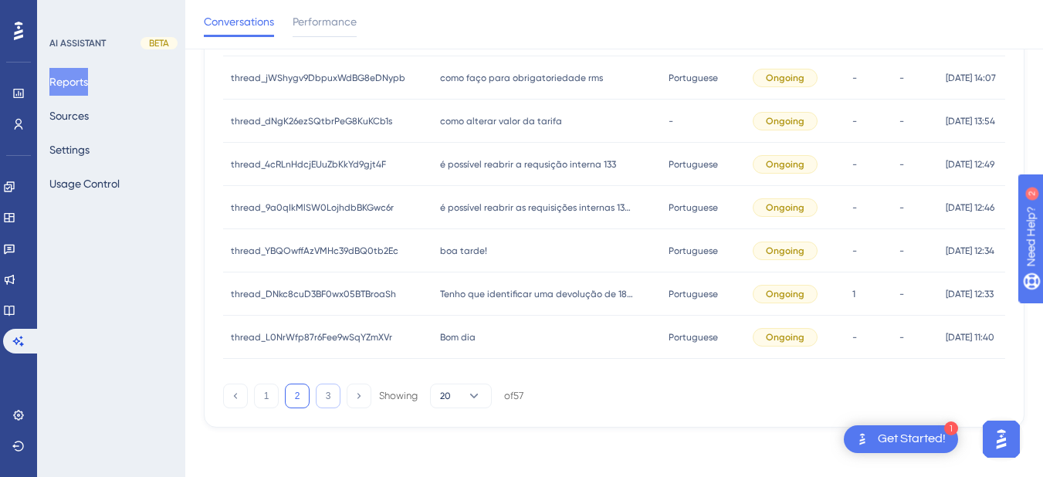
click at [337, 396] on button "3" at bounding box center [328, 396] width 25 height 25
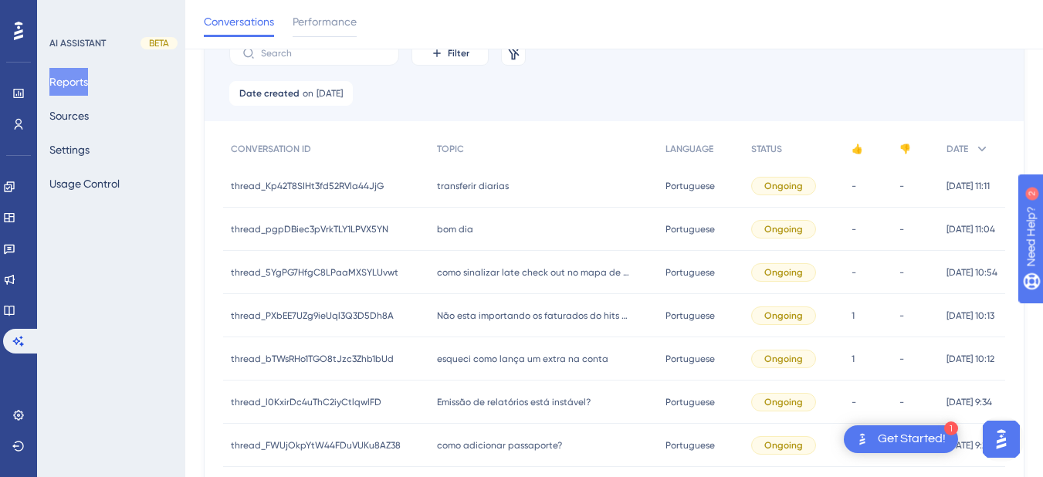
scroll to position [0, 0]
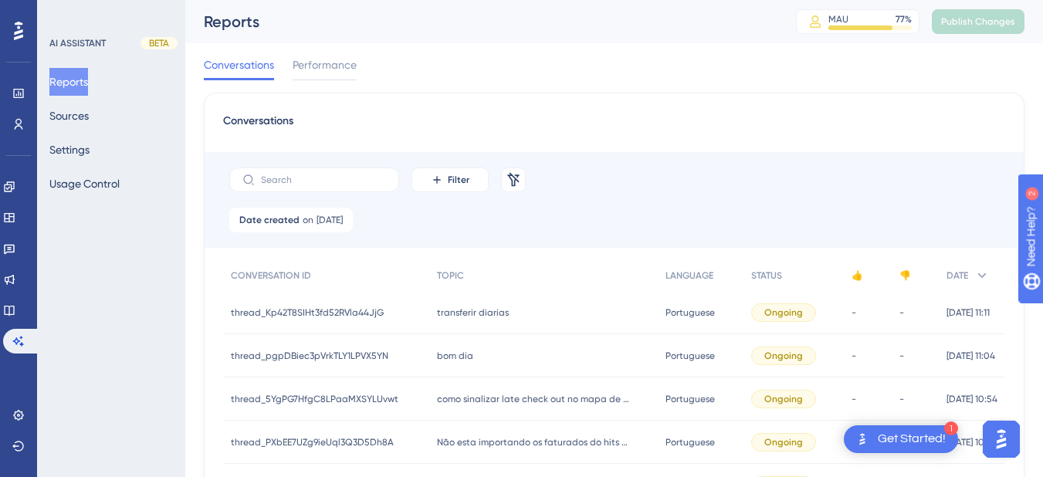
click at [443, 321] on div "transferir diarias transferir diarias" at bounding box center [543, 312] width 229 height 43
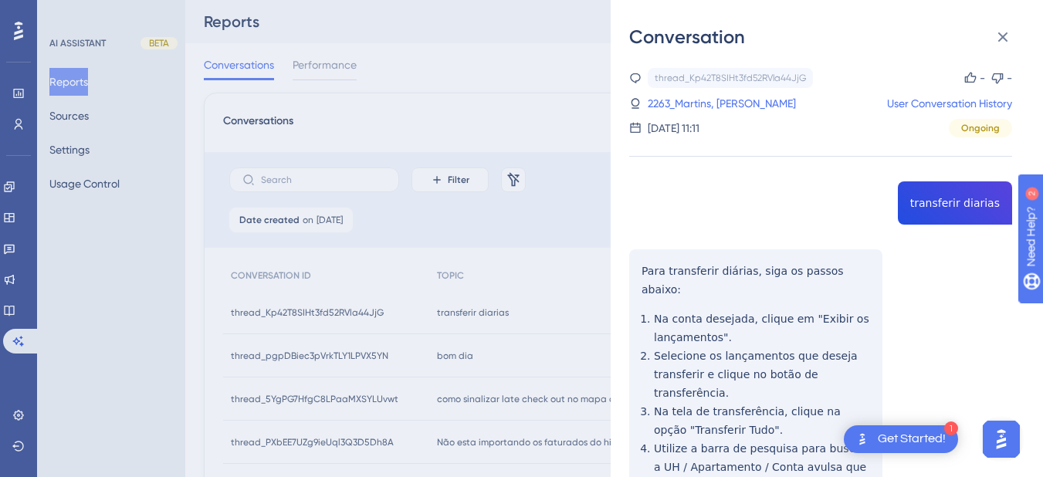
click at [616, 265] on div "Conversation thread_Kp42T8SIHt3fd52RVla44JjG Copy - - 2263_Martins, Eva User Co…" at bounding box center [827, 238] width 432 height 477
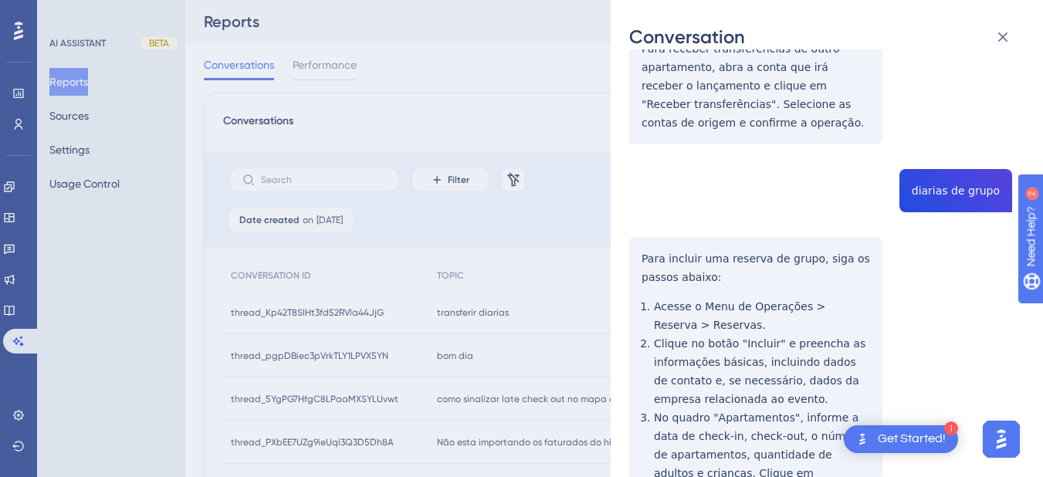
scroll to position [361, 0]
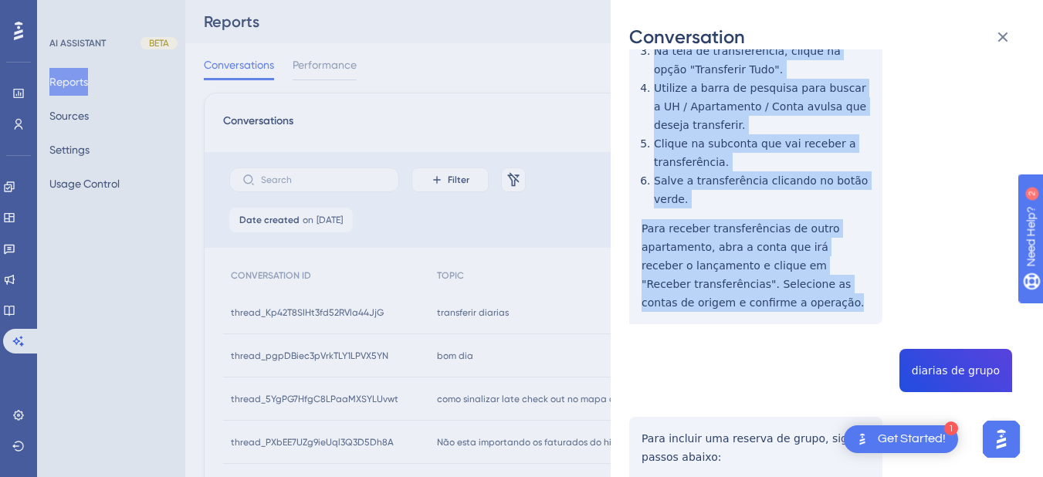
drag, startPoint x: 638, startPoint y: 266, endPoint x: 614, endPoint y: 182, distance: 86.8
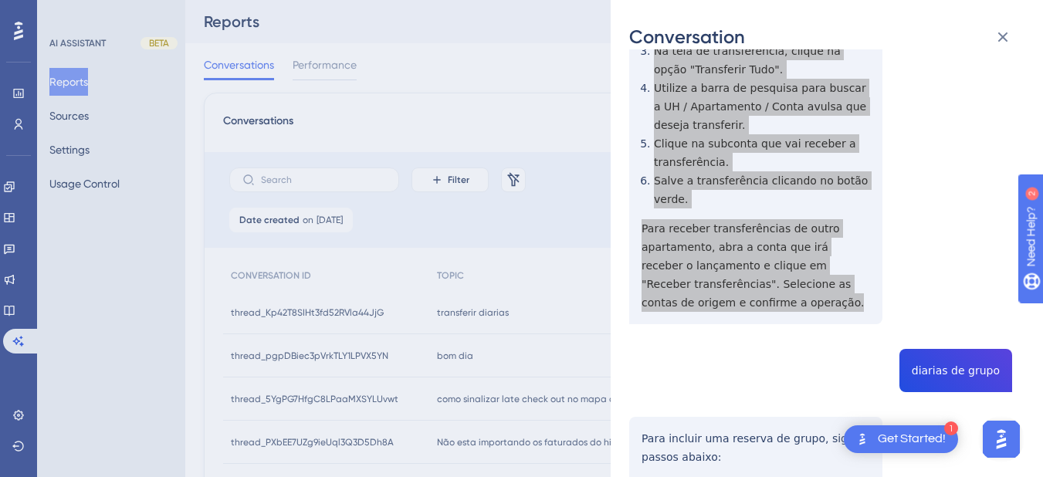
scroll to position [541, 0]
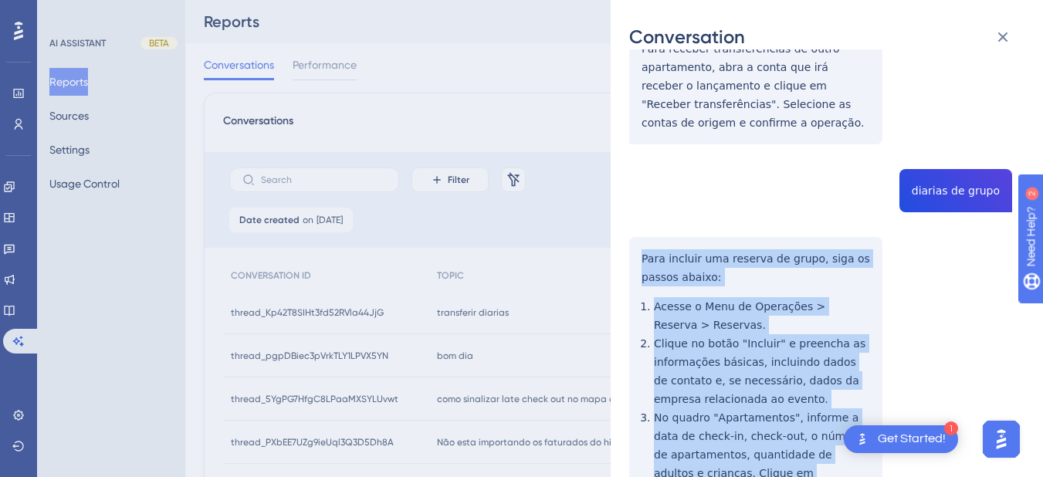
scroll to position [901, 0]
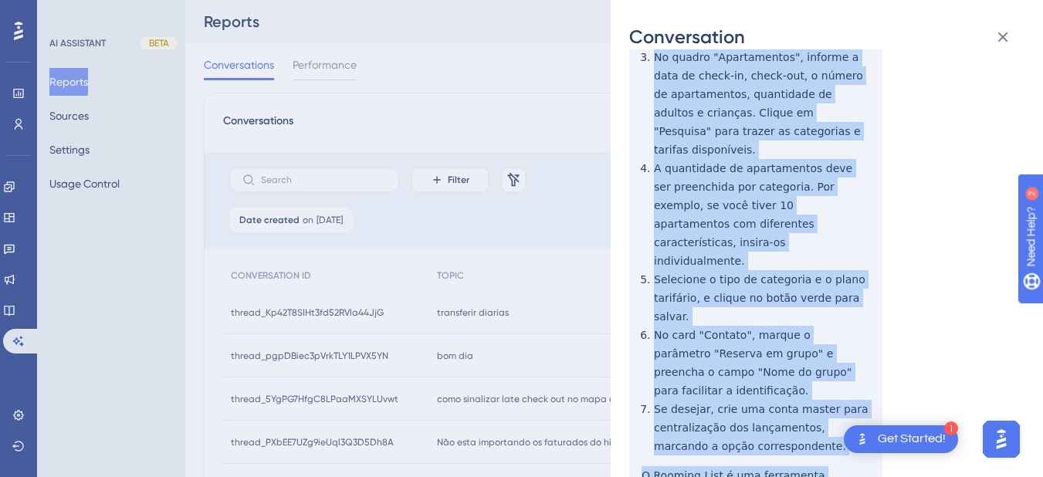
drag, startPoint x: 632, startPoint y: 217, endPoint x: 795, endPoint y: 408, distance: 250.9
click at [795, 408] on div "thread_Kp42T8SIHt3fd52RVla44JjG Copy - - 2263_Martins, Eva User Conversation Hi…" at bounding box center [820, 418] width 383 height 2503
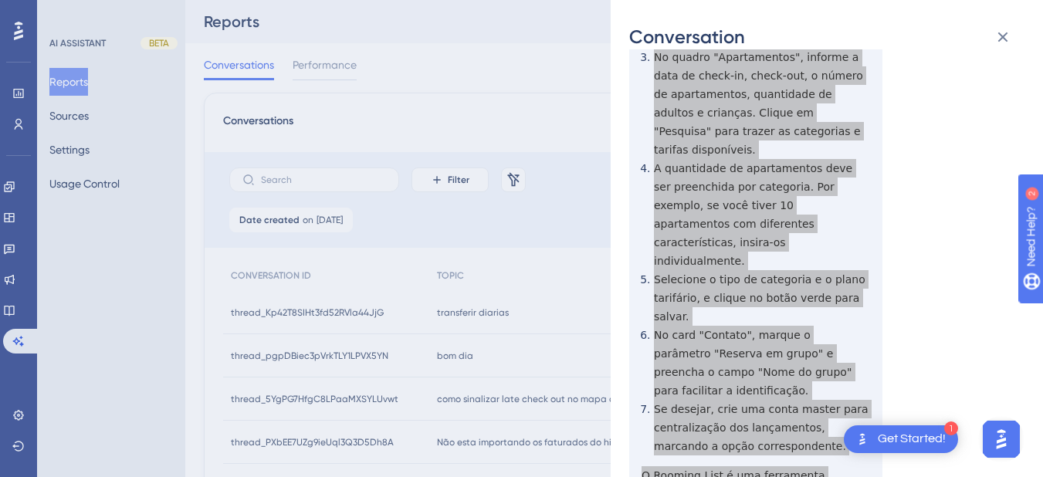
scroll to position [1261, 0]
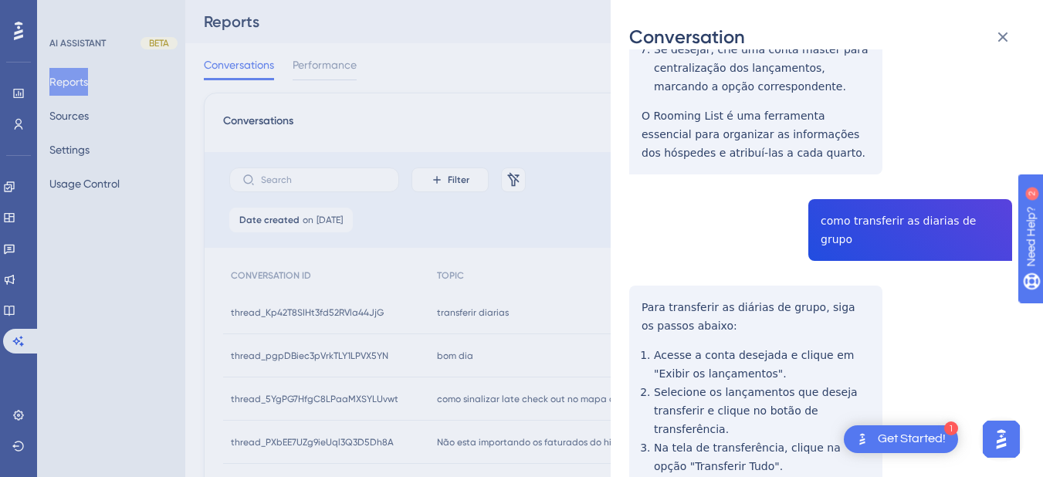
click at [910, 113] on div "thread_Kp42T8SIHt3fd52RVla44JjG Copy - - 2263_Martins, Eva User Conversation Hi…" at bounding box center [820, 58] width 383 height 2503
click at [856, 113] on div "thread_Kp42T8SIHt3fd52RVla44JjG Copy - - 2263_Martins, Eva User Conversation Hi…" at bounding box center [820, 58] width 383 height 2503
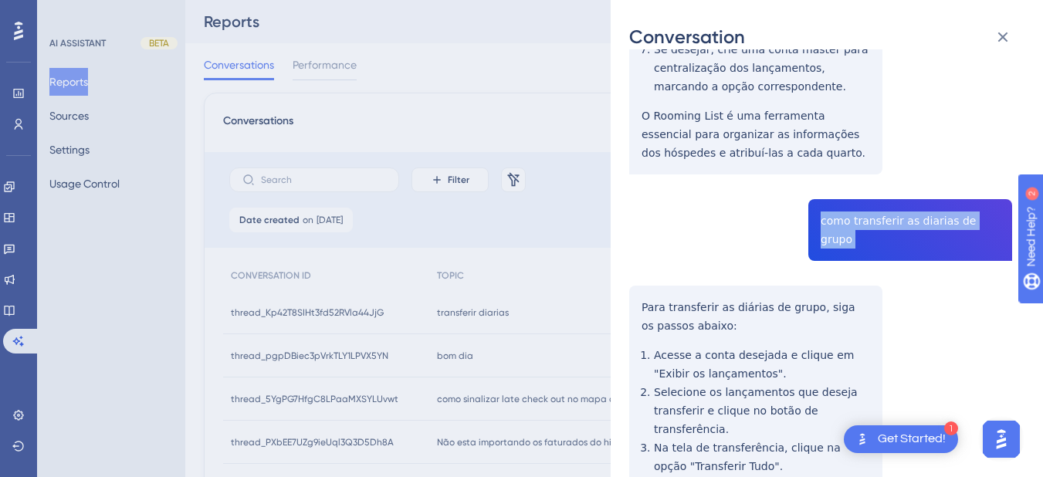
click at [856, 113] on div "thread_Kp42T8SIHt3fd52RVla44JjG Copy - - 2263_Martins, Eva User Conversation Hi…" at bounding box center [820, 58] width 383 height 2503
click at [643, 173] on div "thread_Kp42T8SIHt3fd52RVla44JjG Copy - - 2263_Martins, Eva User Conversation Hi…" at bounding box center [820, 58] width 383 height 2503
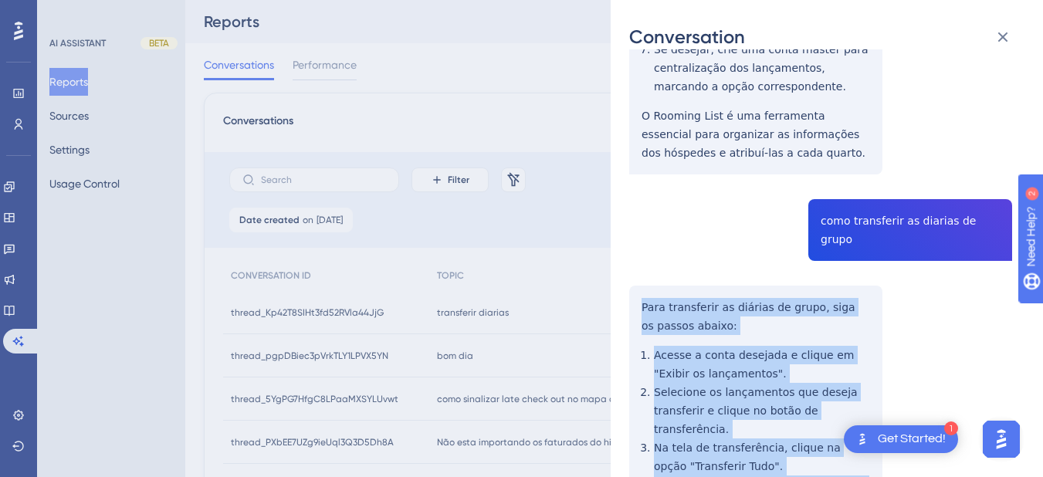
scroll to position [1622, 0]
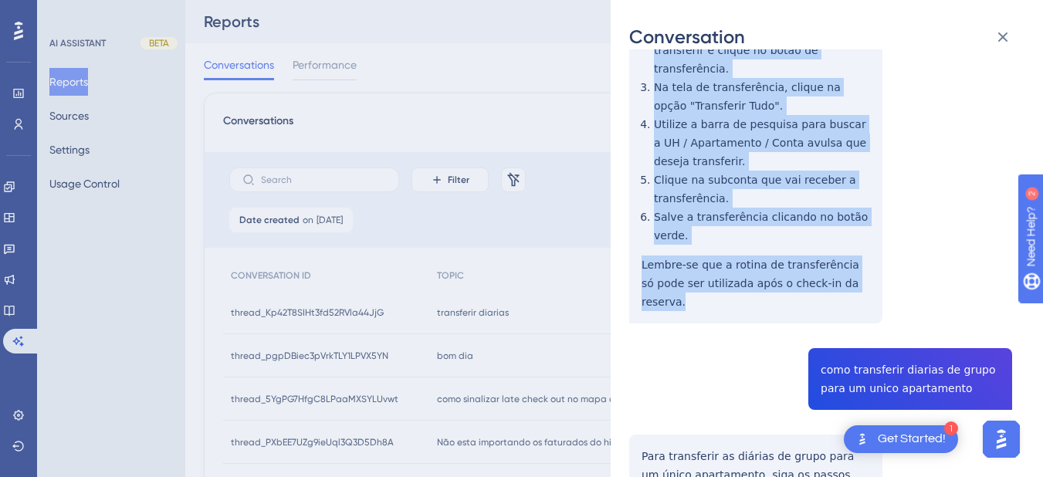
drag, startPoint x: 636, startPoint y: 169, endPoint x: 863, endPoint y: 131, distance: 231.1
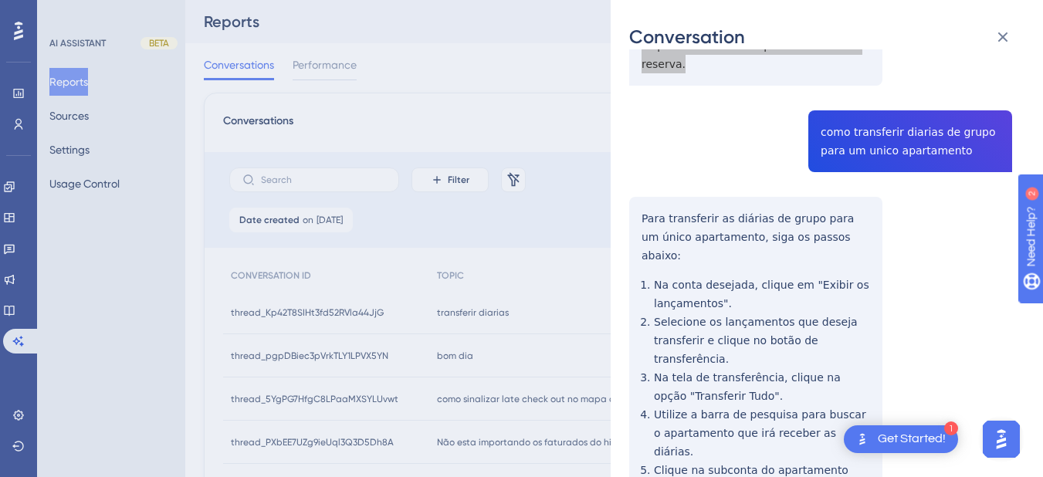
scroll to position [1680, 0]
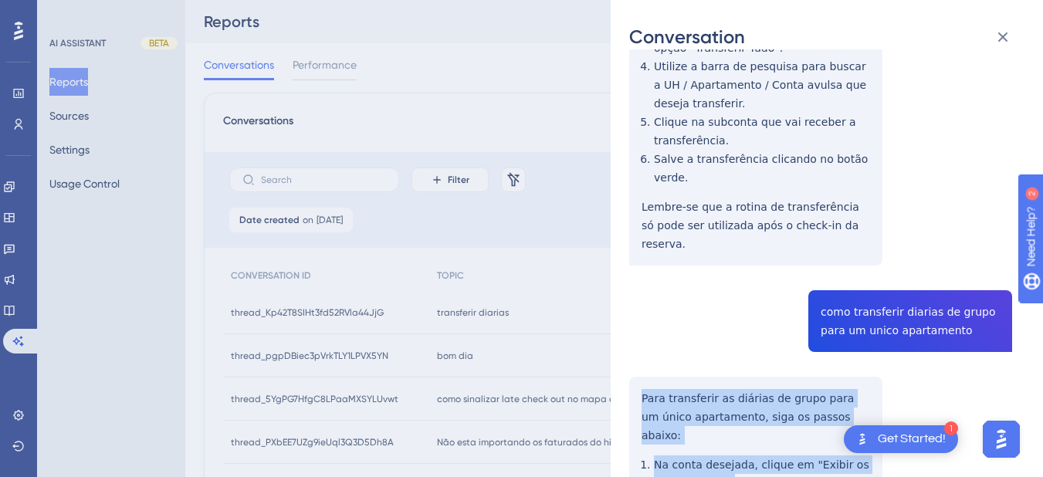
scroll to position [1860, 0]
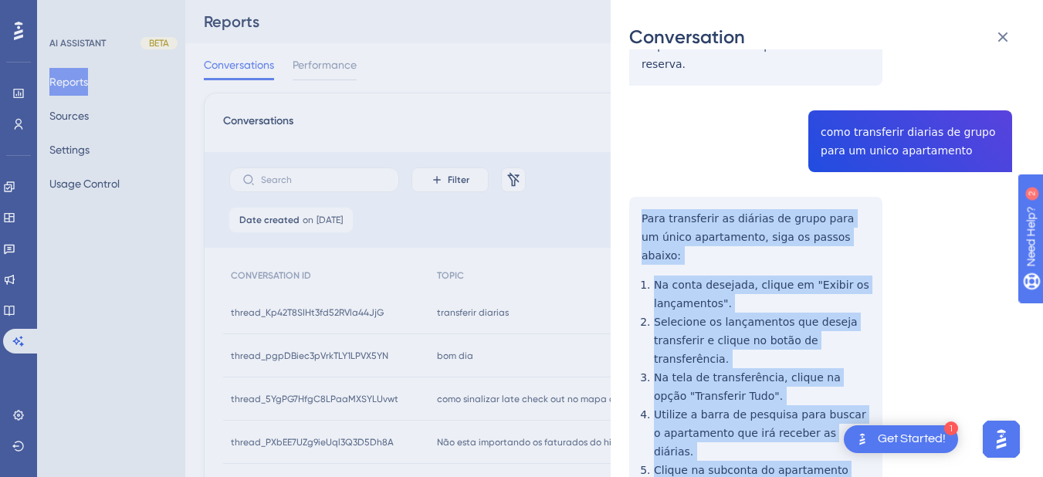
drag, startPoint x: 635, startPoint y: 227, endPoint x: 799, endPoint y: 399, distance: 238.1
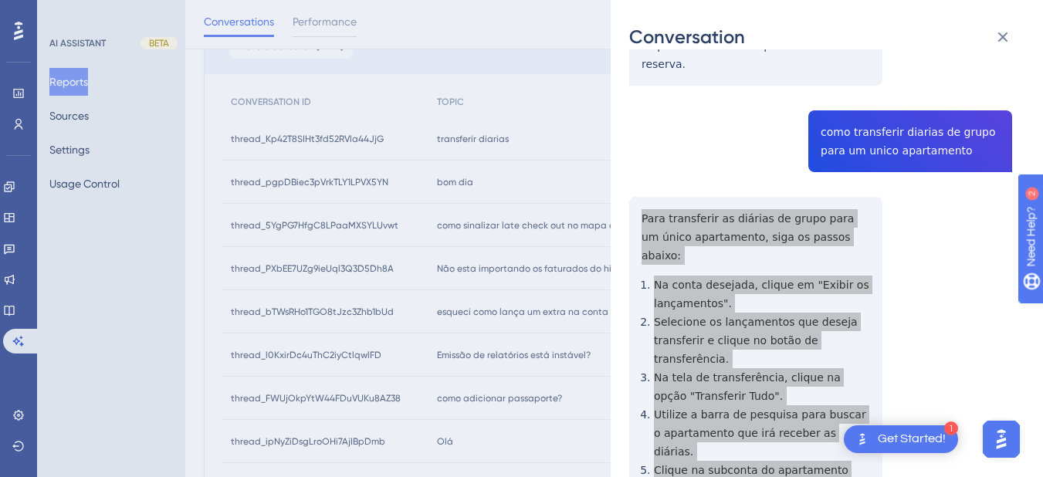
scroll to position [1499, 0]
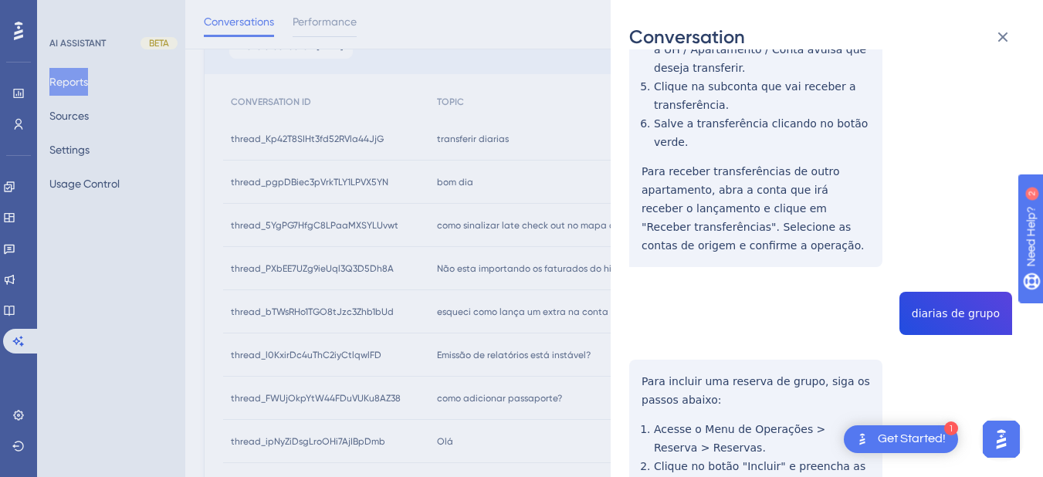
scroll to position [0, 0]
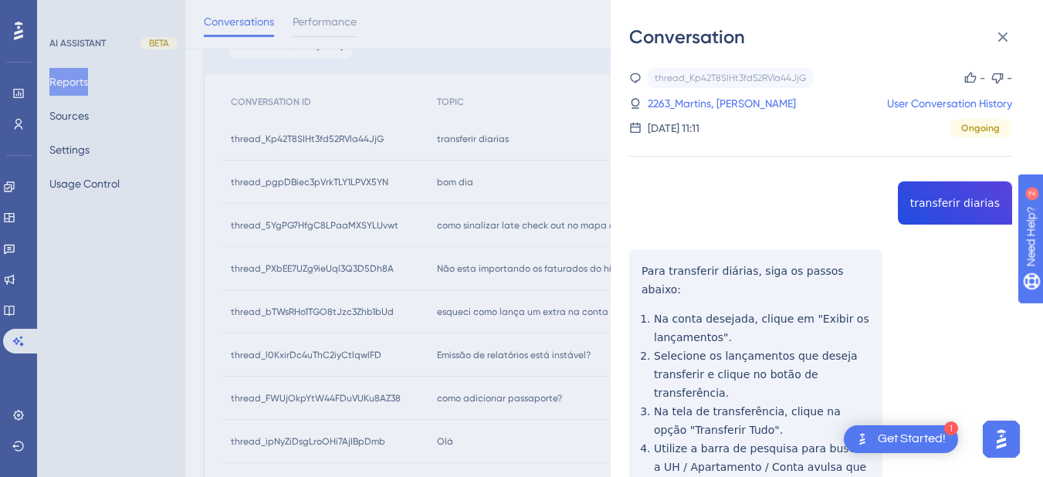
drag, startPoint x: 692, startPoint y: 101, endPoint x: 615, endPoint y: 59, distance: 88.1
click at [692, 101] on link "2263_Martins, Eva" at bounding box center [722, 103] width 148 height 19
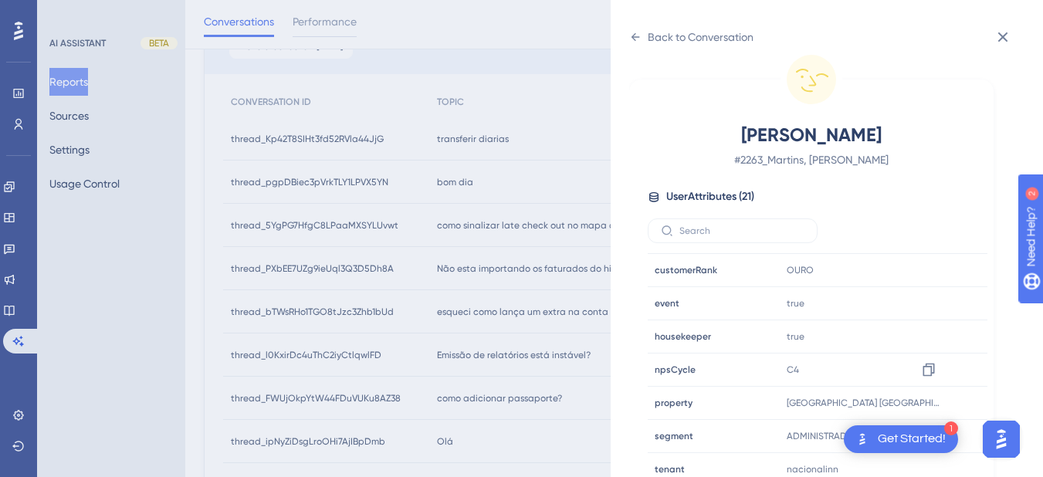
scroll to position [470, 0]
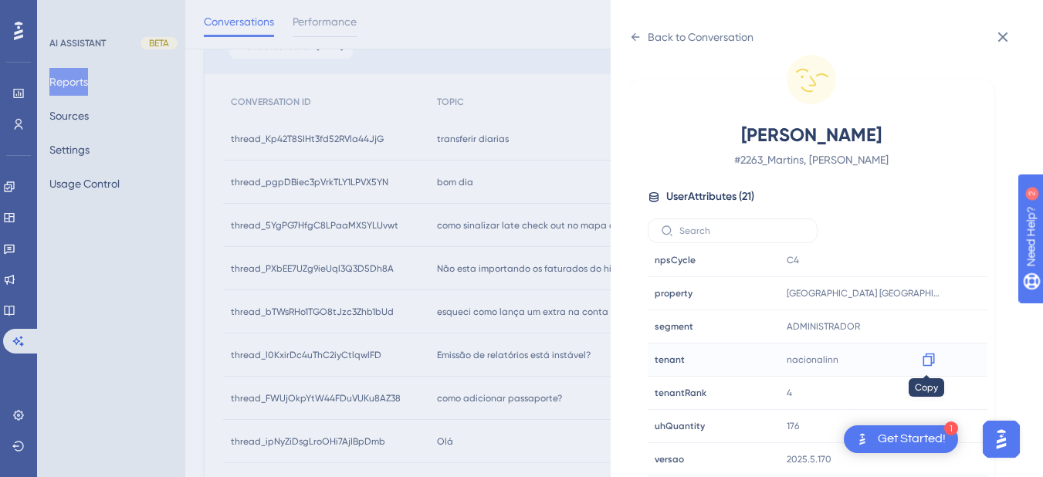
click at [927, 355] on icon at bounding box center [928, 359] width 15 height 15
click at [927, 293] on icon at bounding box center [928, 293] width 15 height 15
click at [636, 31] on icon at bounding box center [635, 37] width 12 height 12
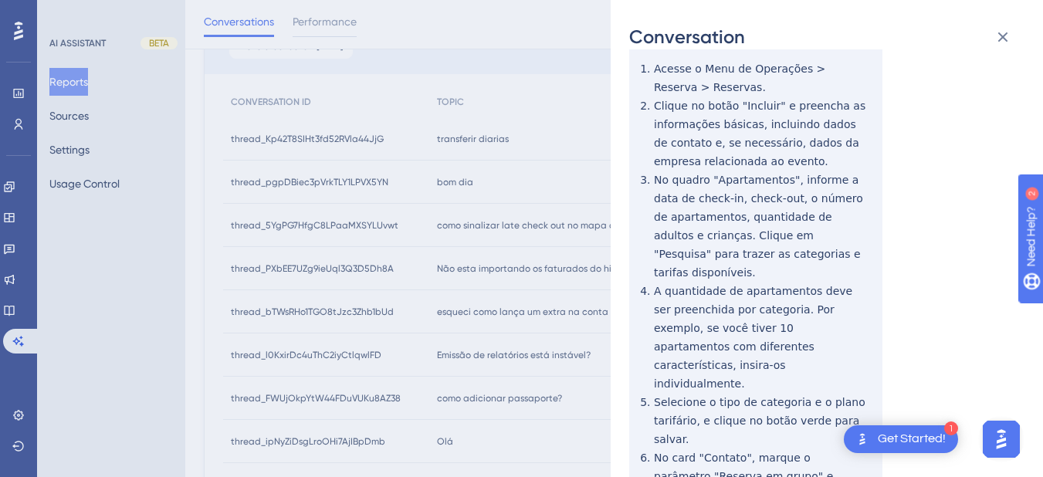
scroll to position [0, 0]
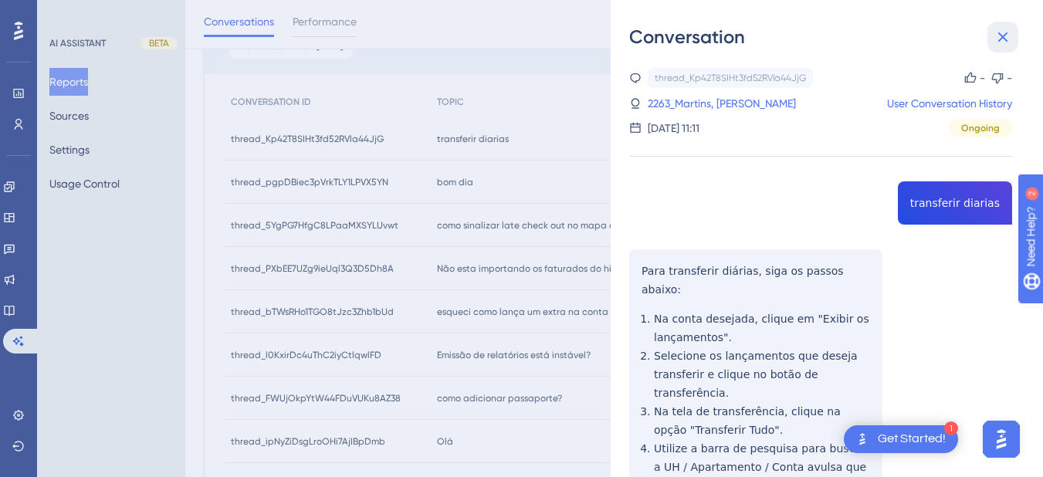
click at [1002, 27] on button at bounding box center [1003, 37] width 31 height 31
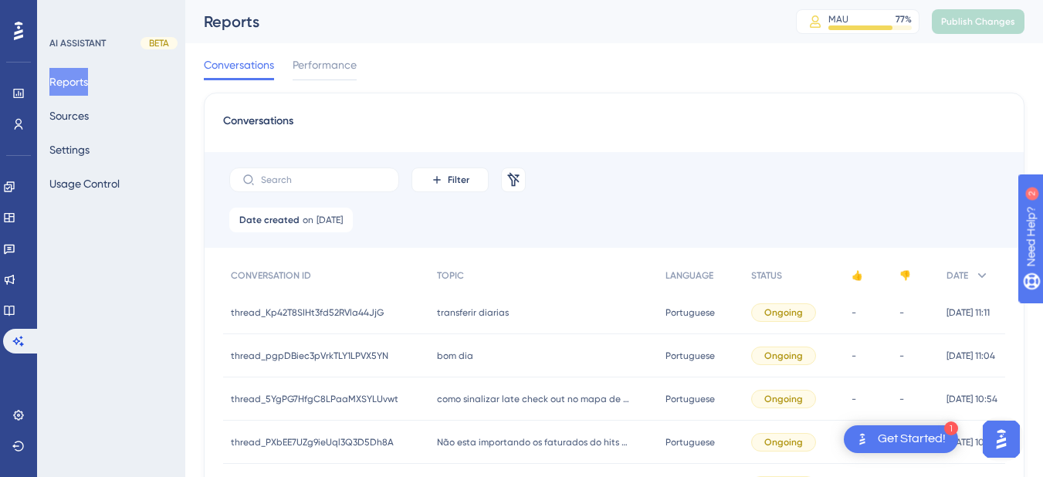
click at [447, 353] on span "bom dia" at bounding box center [455, 356] width 36 height 12
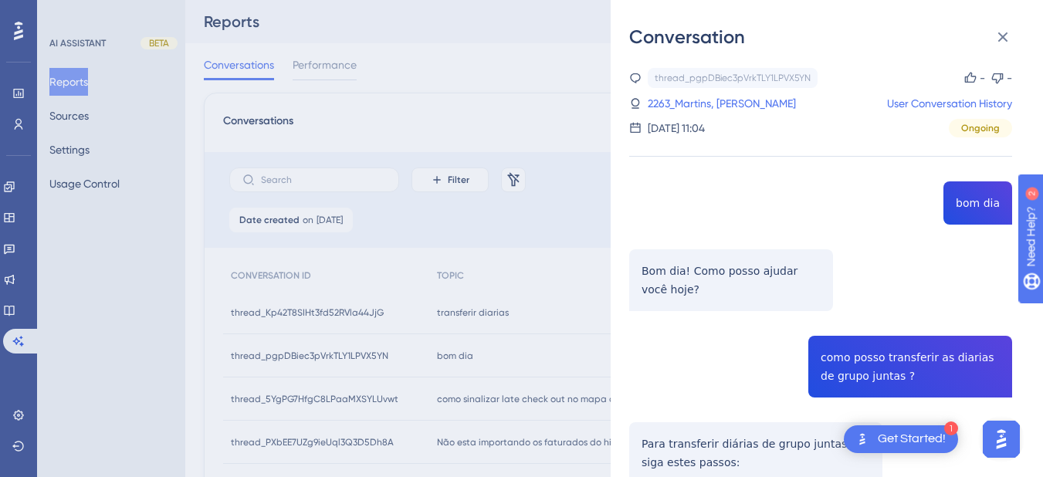
scroll to position [180, 0]
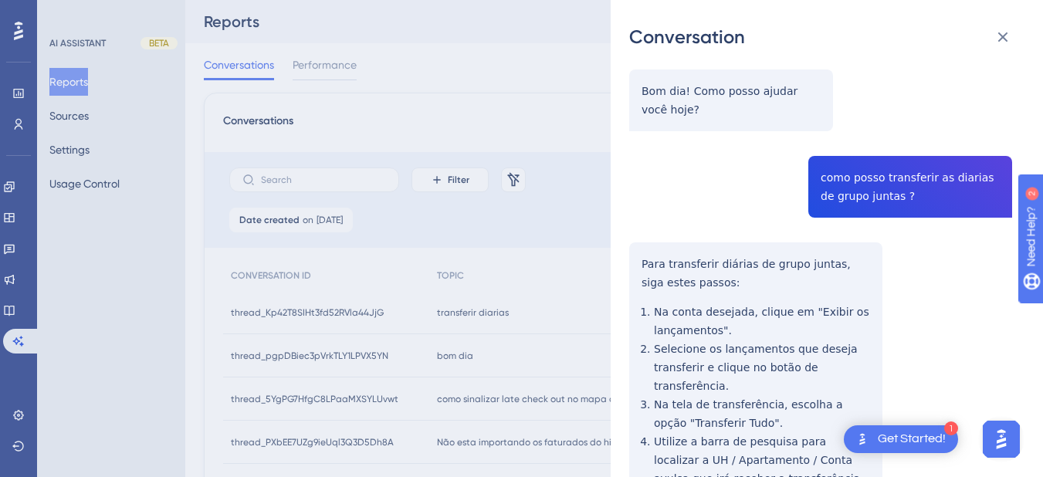
click at [851, 189] on div "thread_pgpDBiec3pVrkTLY1LPVX5YN Copy - - 2263_Martins, Eva User Conversation Hi…" at bounding box center [820, 285] width 383 height 795
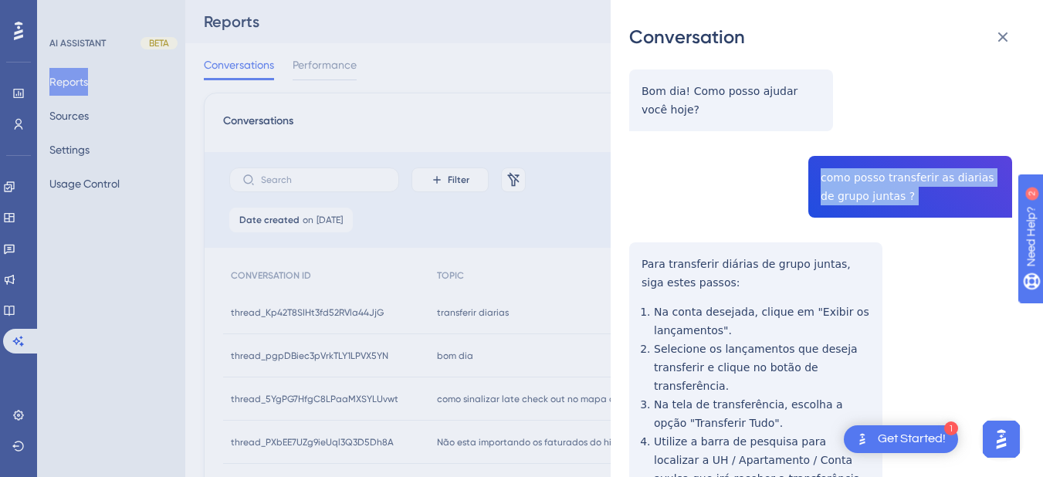
click at [851, 189] on div "thread_pgpDBiec3pVrkTLY1LPVX5YN Copy - - 2263_Martins, Eva User Conversation Hi…" at bounding box center [820, 285] width 383 height 795
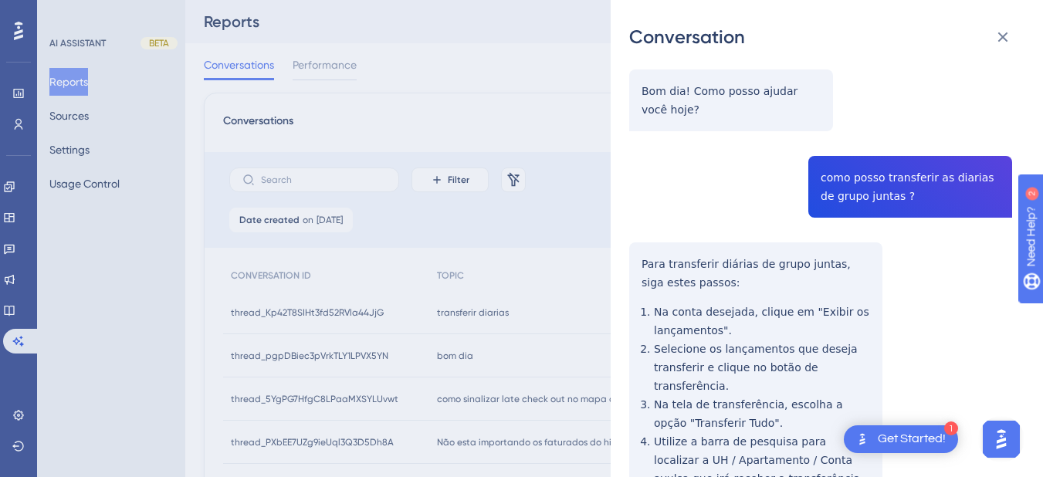
click at [646, 264] on div "thread_pgpDBiec3pVrkTLY1LPVX5YN Copy - - 2263_Martins, Eva User Conversation Hi…" at bounding box center [820, 285] width 383 height 795
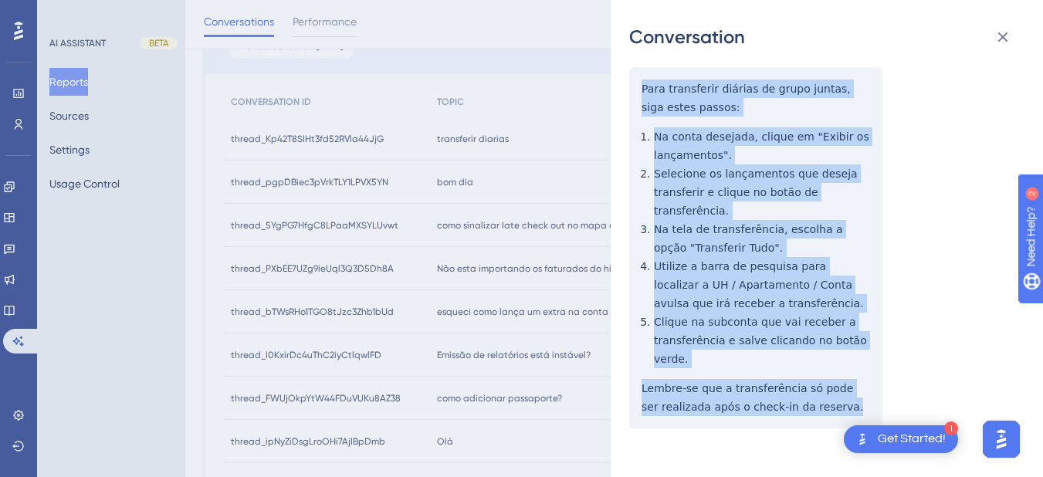
drag, startPoint x: 637, startPoint y: 263, endPoint x: 826, endPoint y: 389, distance: 227.0
click at [826, 389] on div "thread_pgpDBiec3pVrkTLY1LPVX5YN Copy - - 2263_Martins, Eva User Conversation Hi…" at bounding box center [820, 110] width 383 height 795
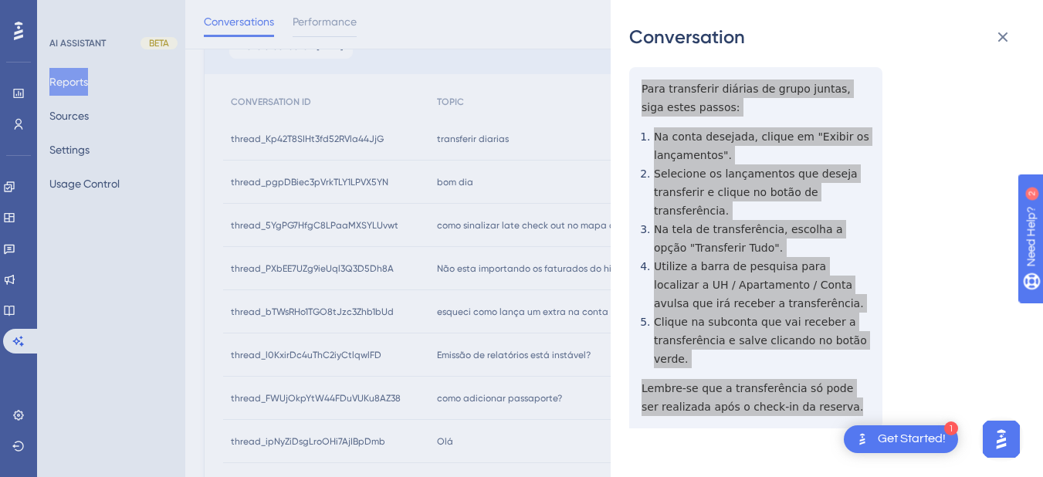
scroll to position [0, 0]
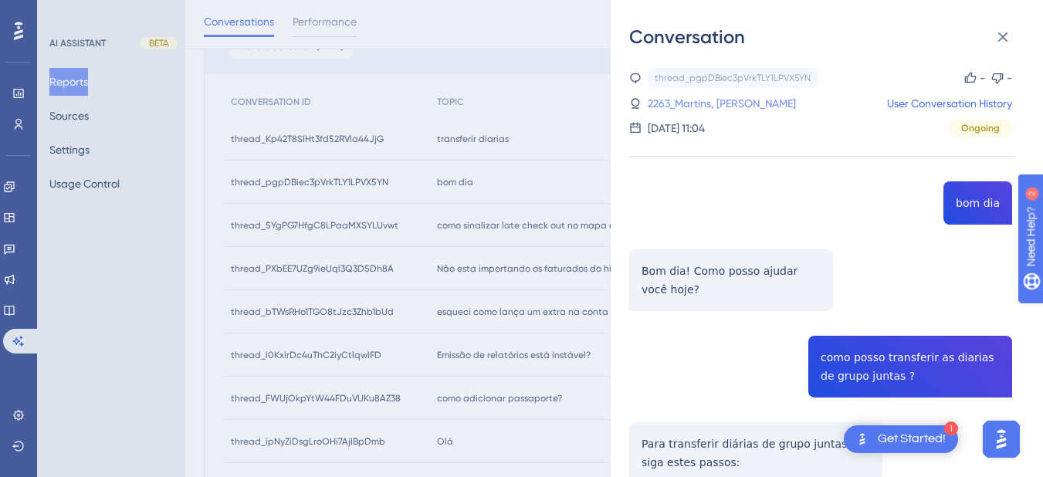
click at [693, 102] on link "2263_Martins, Eva" at bounding box center [722, 103] width 148 height 19
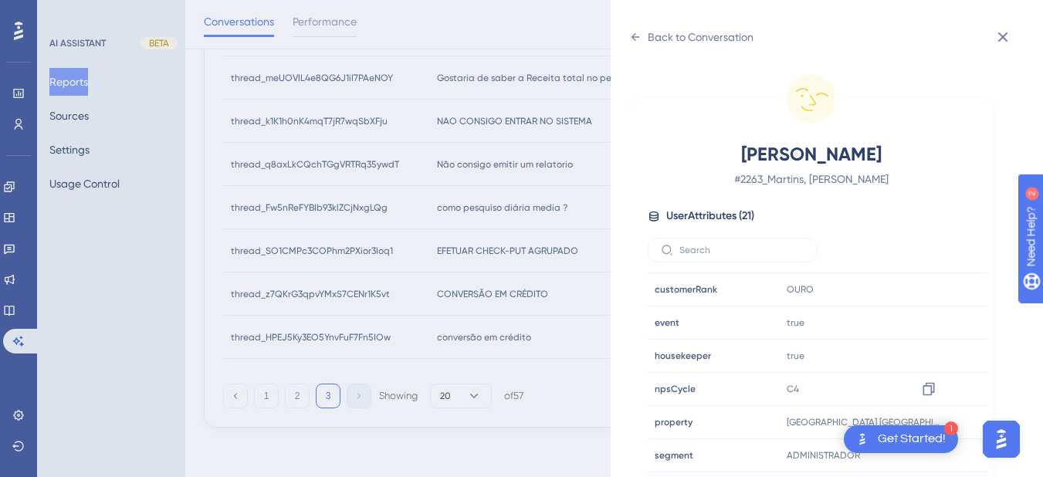
scroll to position [470, 0]
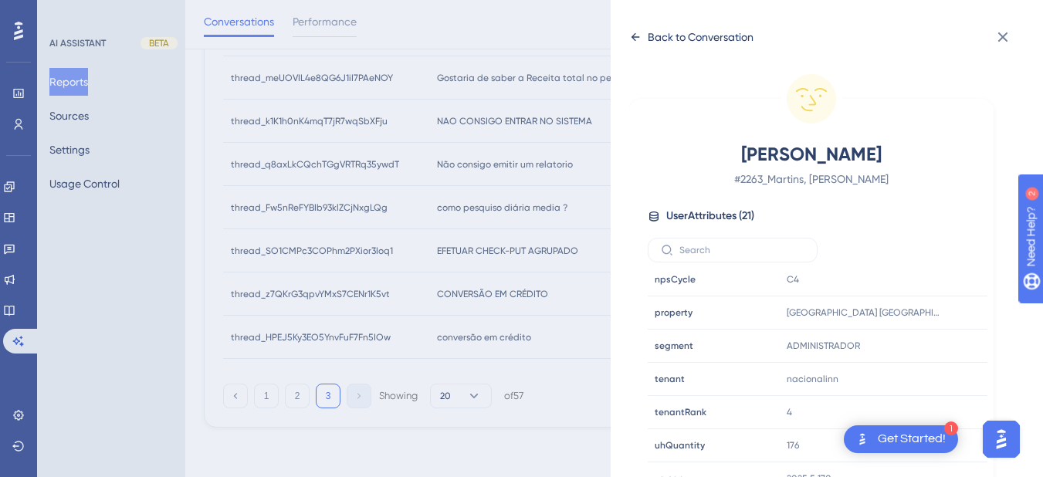
click at [641, 33] on icon at bounding box center [635, 37] width 12 height 12
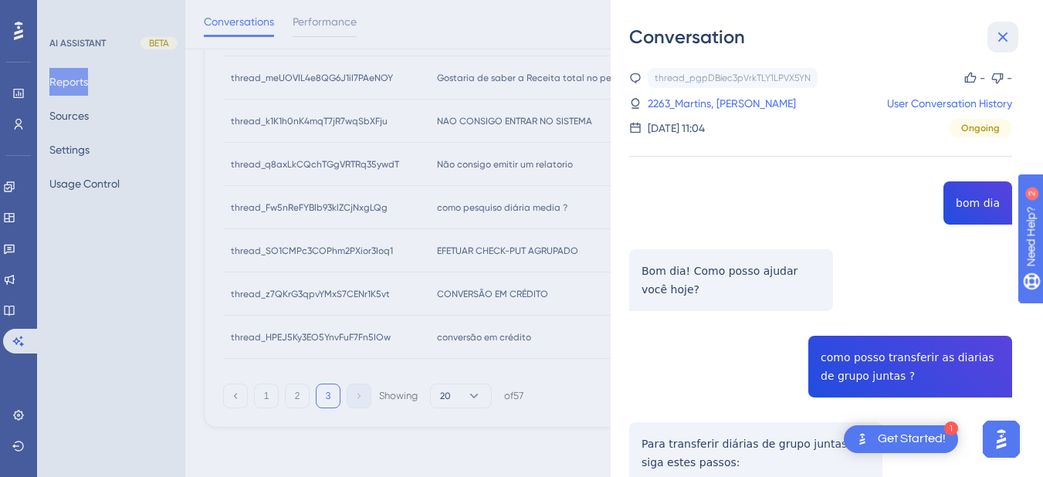
click at [1010, 32] on icon at bounding box center [1003, 37] width 19 height 19
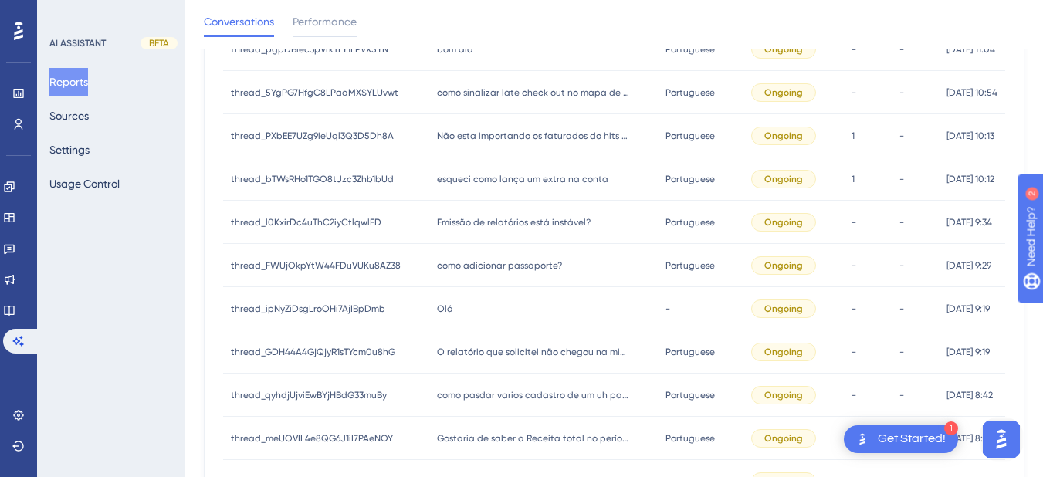
scroll to position [0, 0]
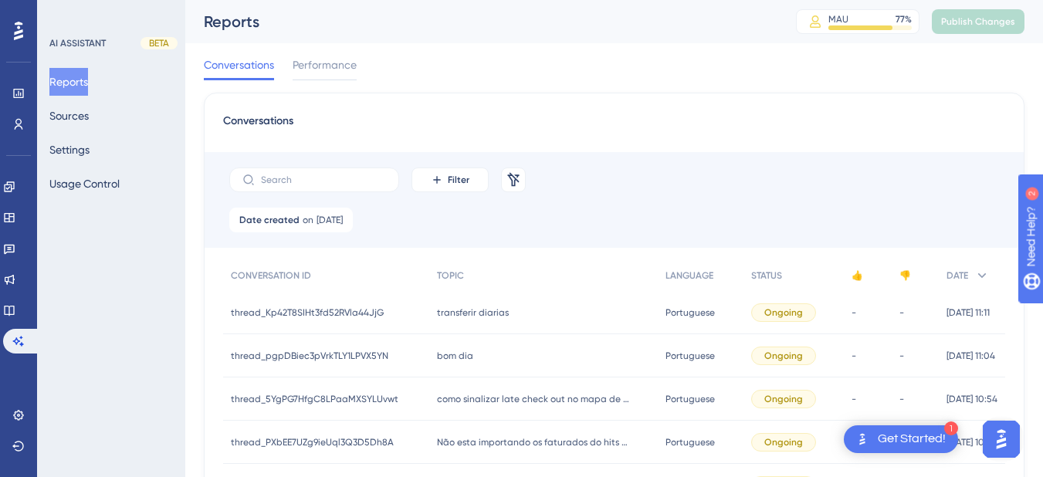
click at [479, 395] on span "como sinalizar late check out no mapa de reservas" at bounding box center [533, 399] width 193 height 12
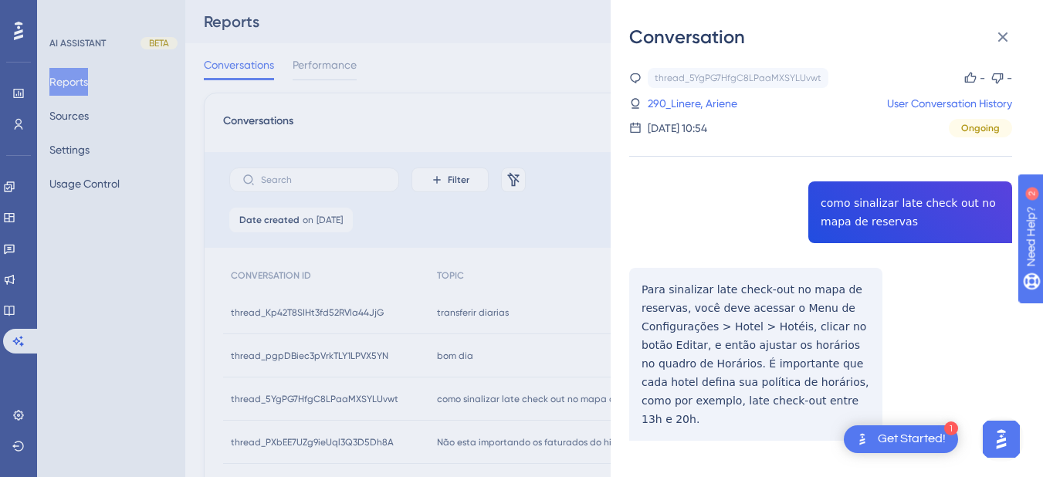
click at [872, 198] on div "thread_5YgPG7HfgC8LPaaMXSYLUvwt Copy - - 290_Linere, Ariene User Conversation H…" at bounding box center [820, 294] width 383 height 452
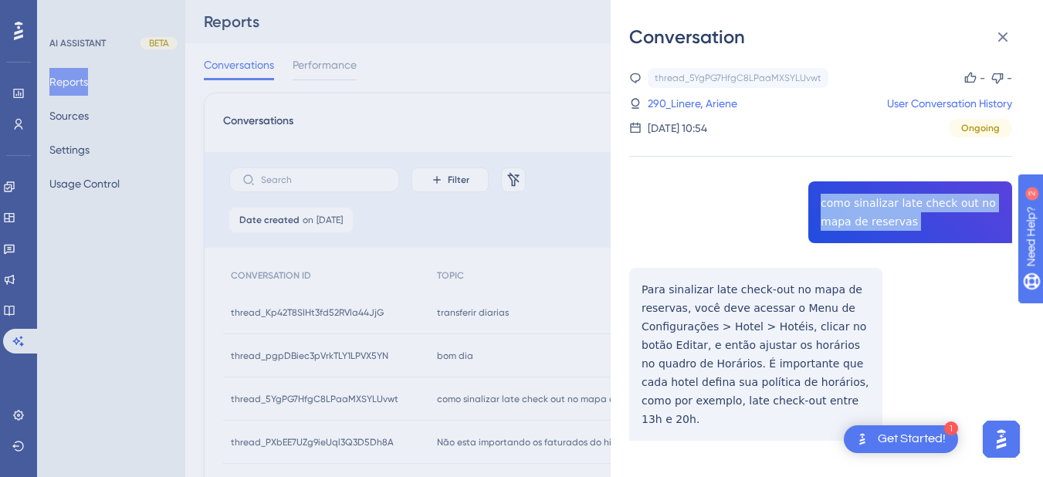
click at [872, 198] on div "thread_5YgPG7HfgC8LPaaMXSYLUvwt Copy - - 290_Linere, Ariene User Conversation H…" at bounding box center [820, 294] width 383 height 452
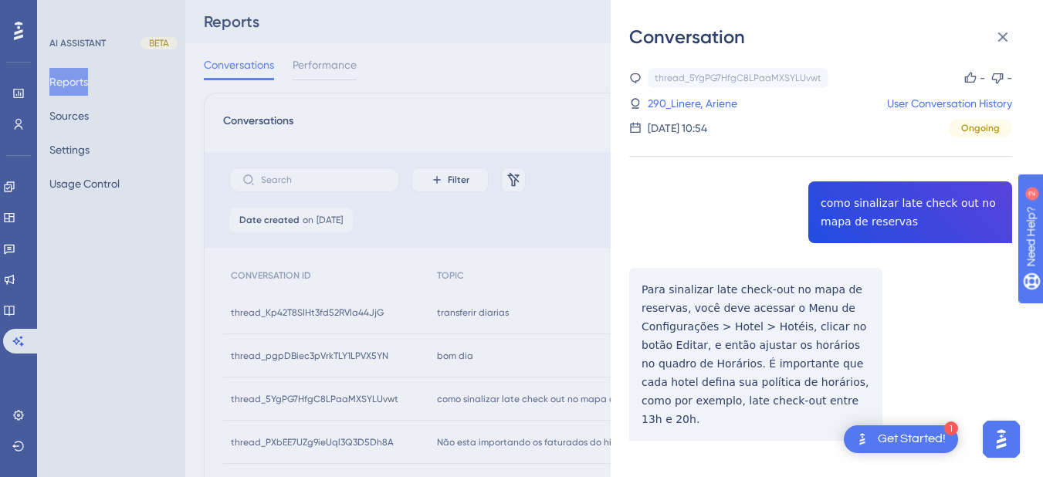
click at [646, 285] on div "thread_5YgPG7HfgC8LPaaMXSYLUvwt Copy - - 290_Linere, Ariene User Conversation H…" at bounding box center [820, 294] width 383 height 452
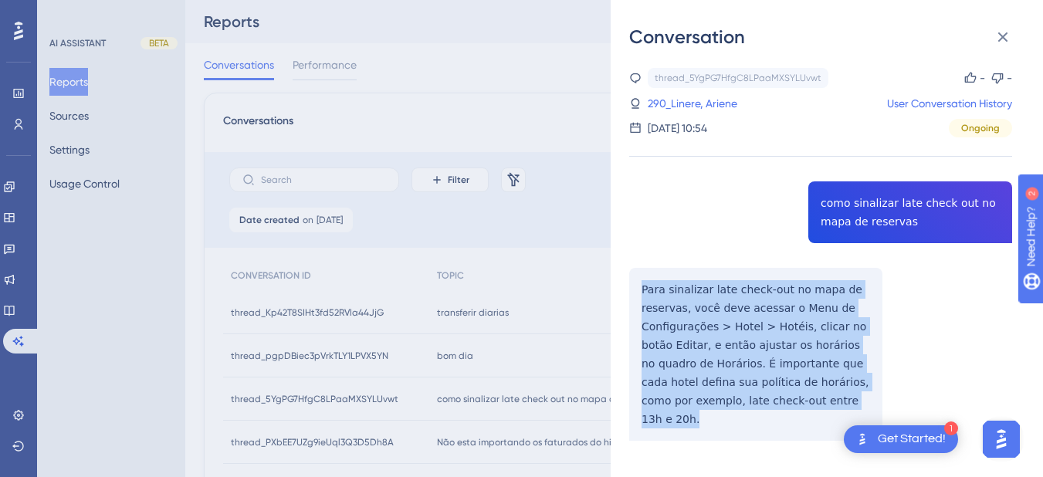
drag, startPoint x: 634, startPoint y: 280, endPoint x: 822, endPoint y: 407, distance: 227.0
click at [822, 407] on div "thread_5YgPG7HfgC8LPaaMXSYLUvwt Copy - - 290_Linere, Ariene User Conversation H…" at bounding box center [820, 294] width 383 height 452
drag, startPoint x: 1003, startPoint y: 39, endPoint x: 842, endPoint y: 116, distance: 178.6
click at [1003, 39] on icon at bounding box center [1003, 37] width 19 height 19
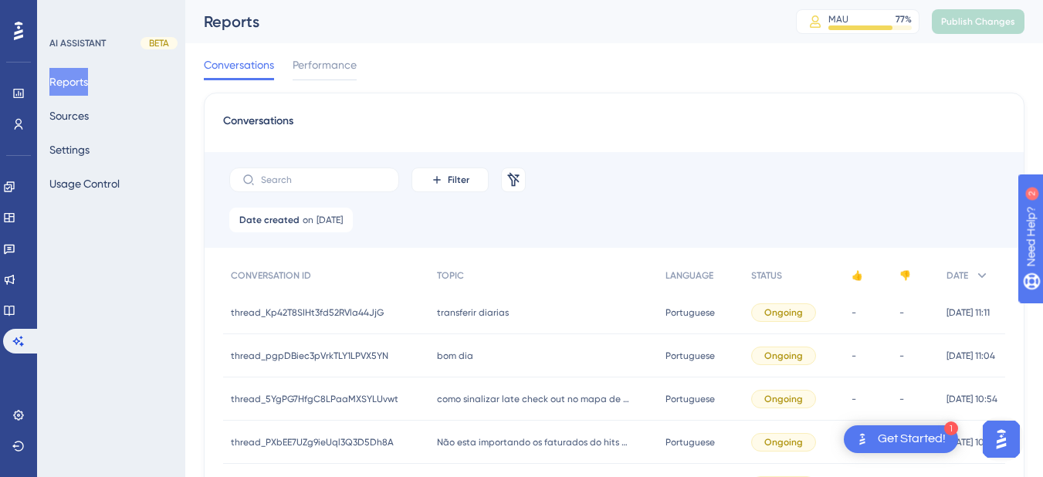
scroll to position [180, 0]
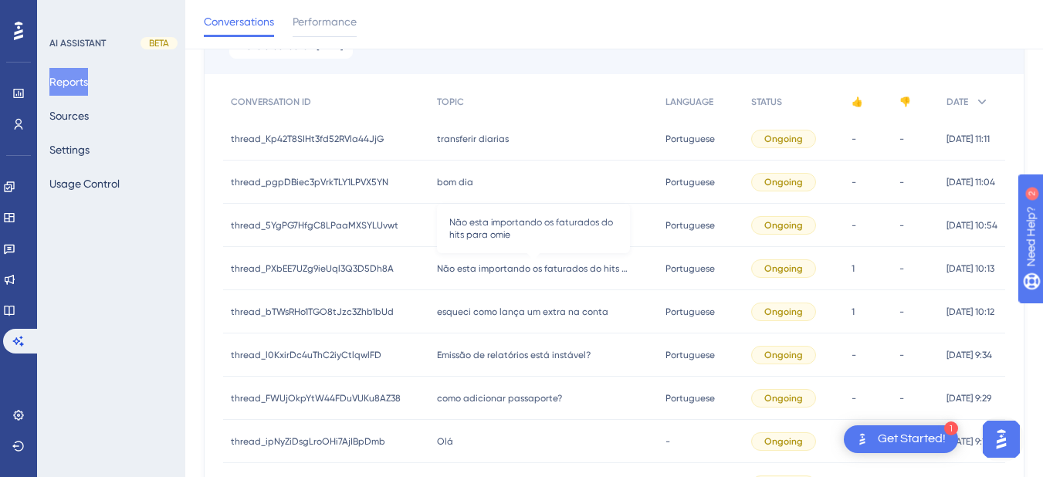
click at [459, 264] on span "Não esta importando os faturados do hits para omie" at bounding box center [533, 269] width 193 height 12
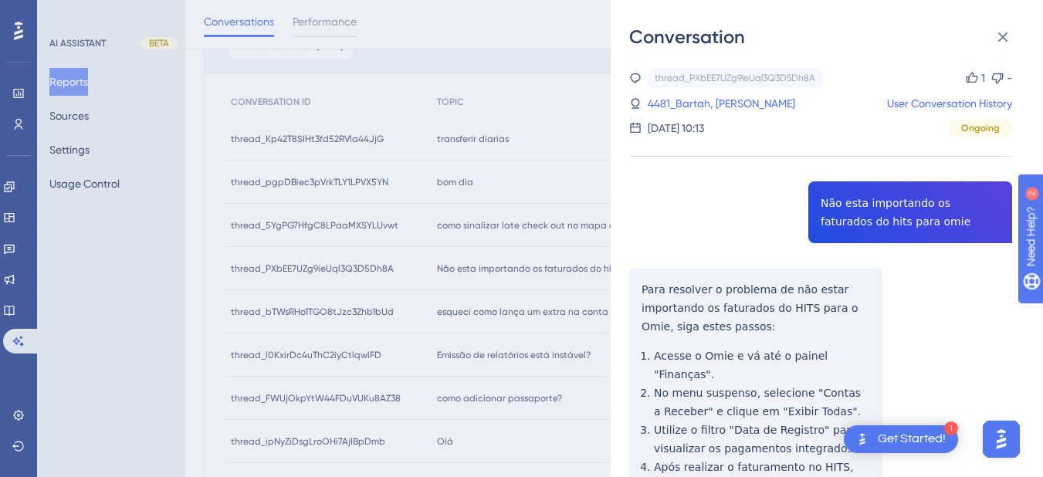
click at [839, 223] on div "thread_PXbEE7UZg9ieUql3Q3D5Dh8A Copy 1 - 4481_Bartah, Bianca User Conversation …" at bounding box center [820, 431] width 383 height 727
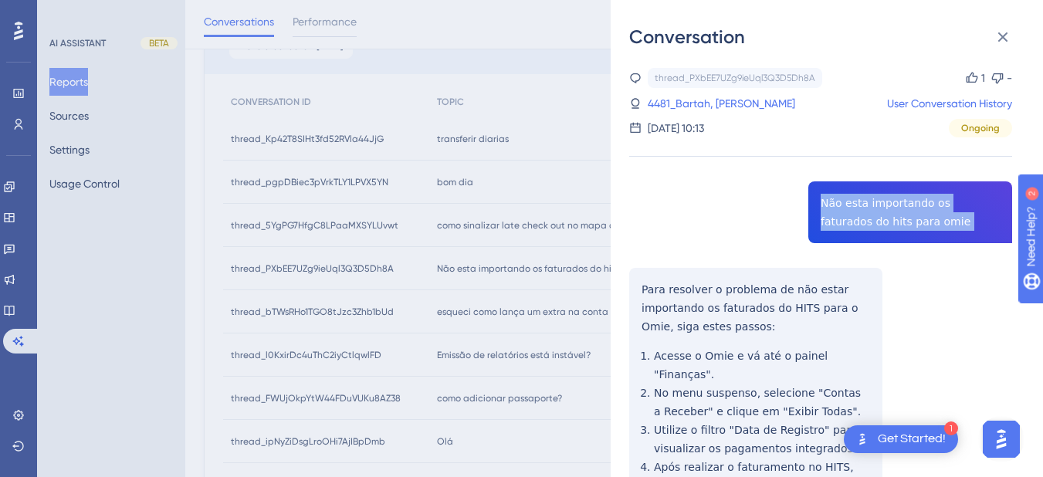
click at [839, 223] on div "thread_PXbEE7UZg9ieUql3Q3D5Dh8A Copy 1 - 4481_Bartah, Bianca User Conversation …" at bounding box center [820, 431] width 383 height 727
click at [643, 287] on div "thread_PXbEE7UZg9ieUql3Q3D5Dh8A Copy 1 - 4481_Bartah, Bianca User Conversation …" at bounding box center [820, 431] width 383 height 727
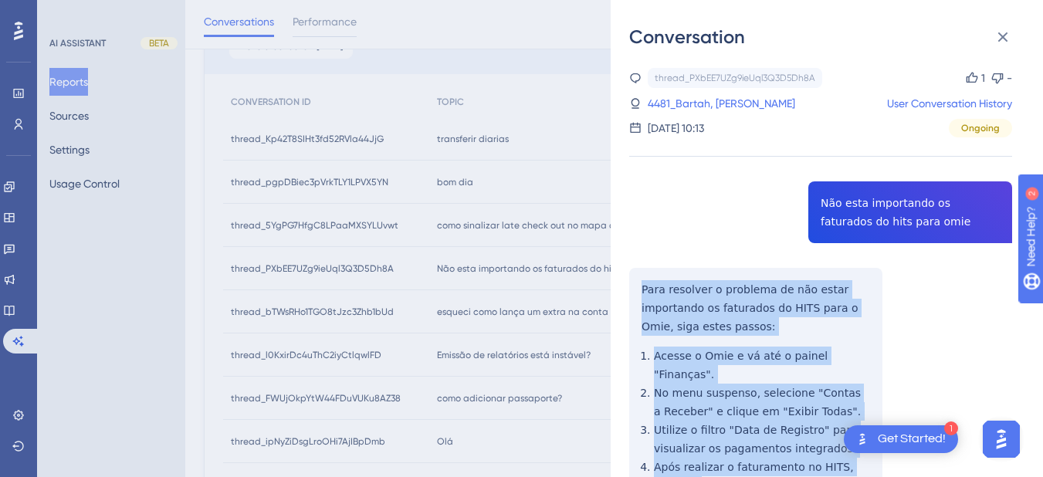
scroll to position [287, 0]
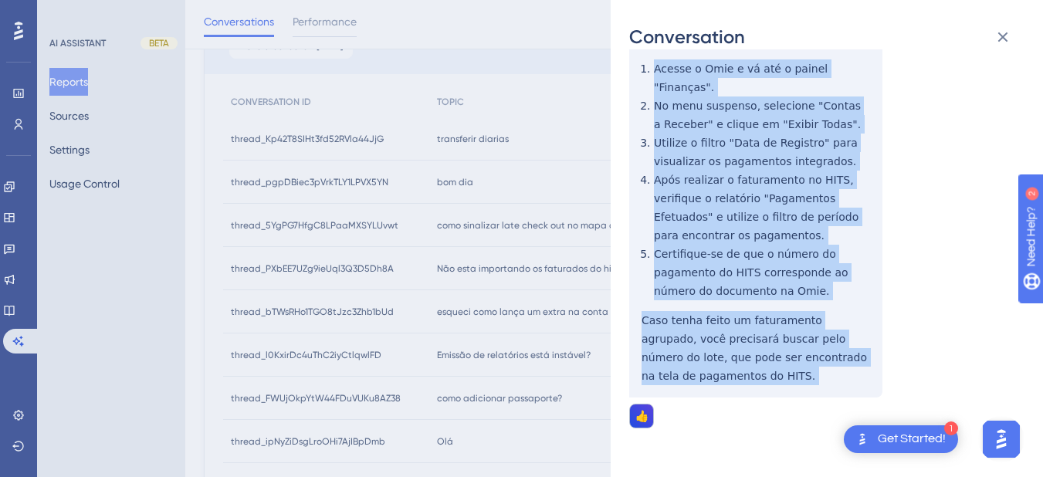
drag, startPoint x: 643, startPoint y: 287, endPoint x: 680, endPoint y: 229, distance: 68.5
click at [728, 371] on div "thread_PXbEE7UZg9ieUql3Q3D5Dh8A Copy 1 - 4481_Bartah, Bianca User Conversation …" at bounding box center [820, 144] width 383 height 727
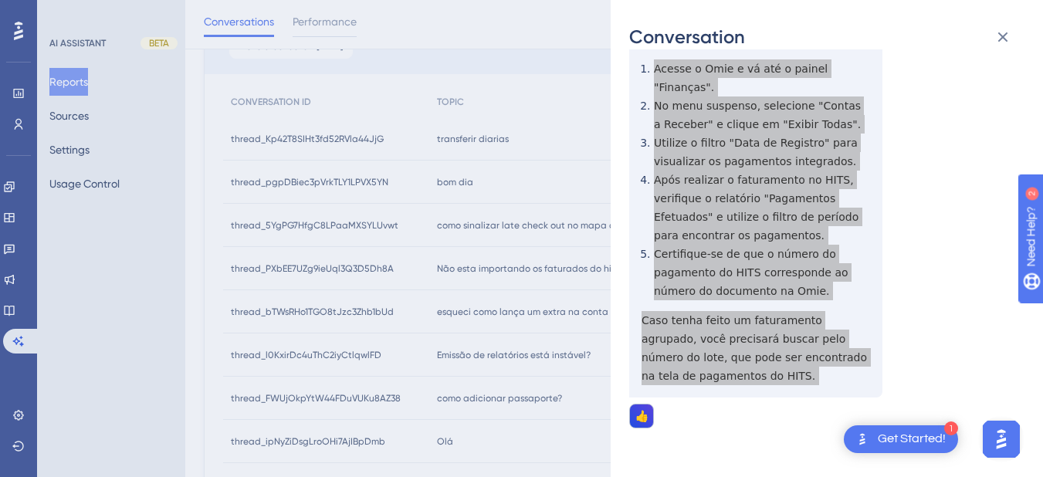
scroll to position [0, 0]
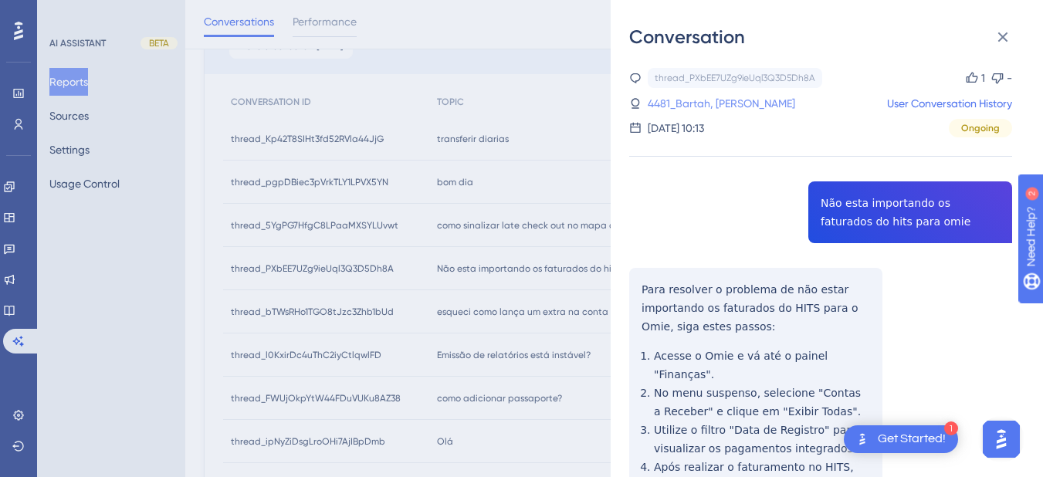
click at [676, 101] on link "4481_Bartah, Bianca" at bounding box center [722, 103] width 148 height 19
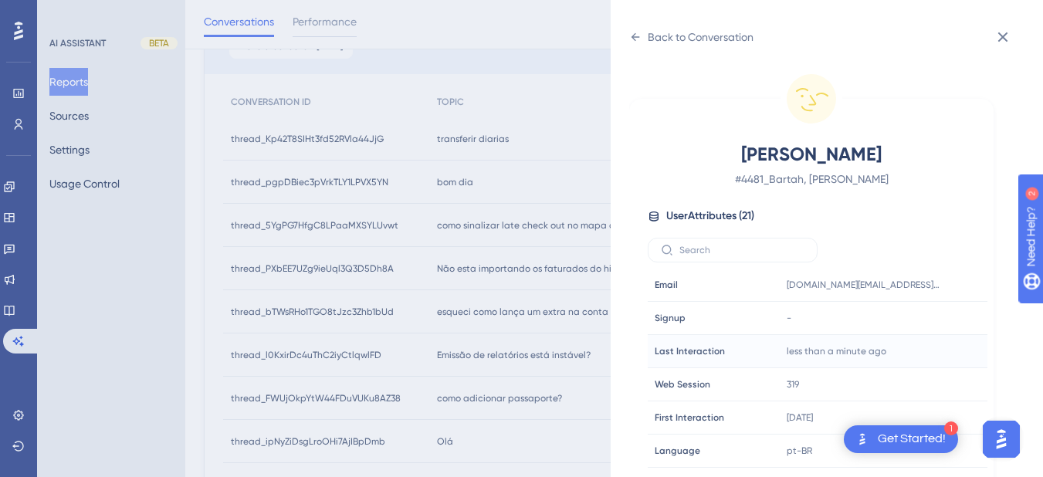
scroll to position [470, 0]
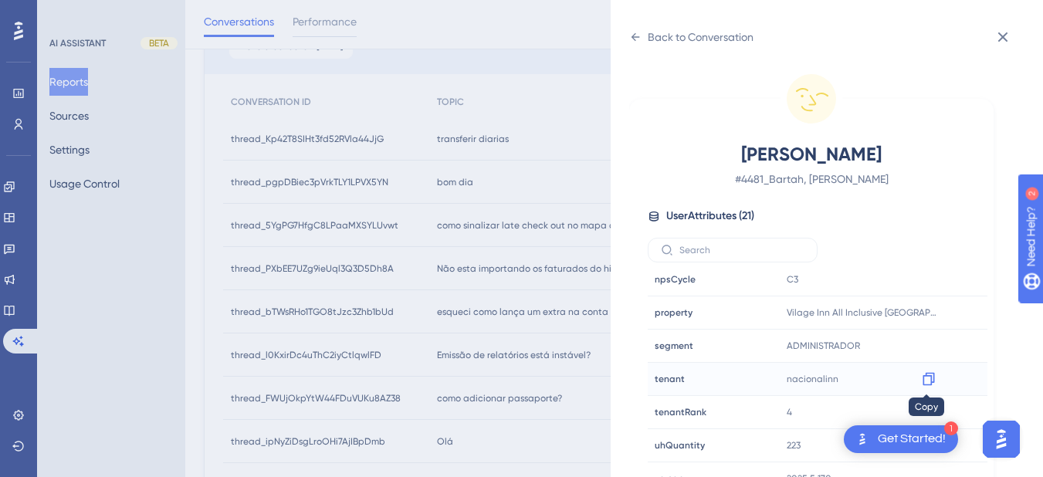
click at [928, 378] on icon at bounding box center [928, 378] width 15 height 15
click at [926, 308] on icon at bounding box center [928, 312] width 15 height 15
click at [638, 32] on icon at bounding box center [635, 37] width 12 height 12
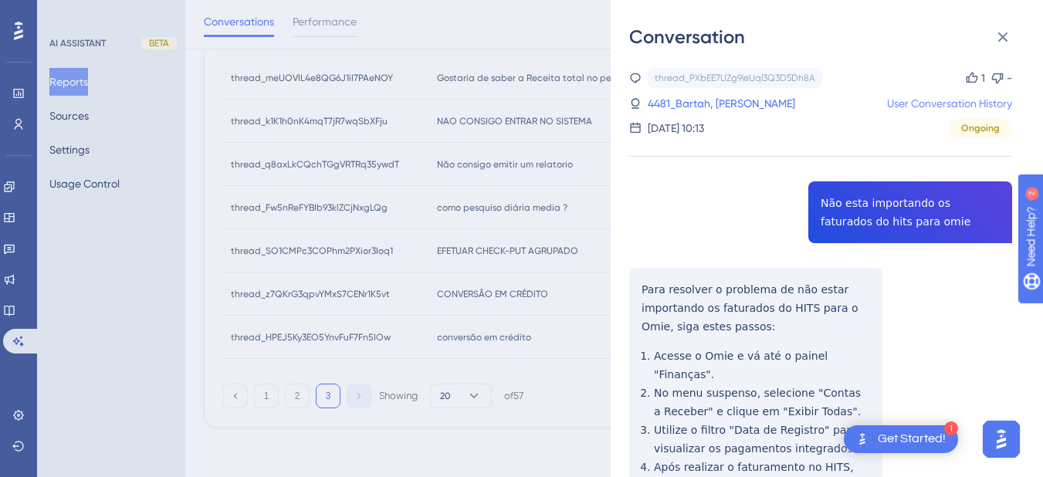
scroll to position [493, 0]
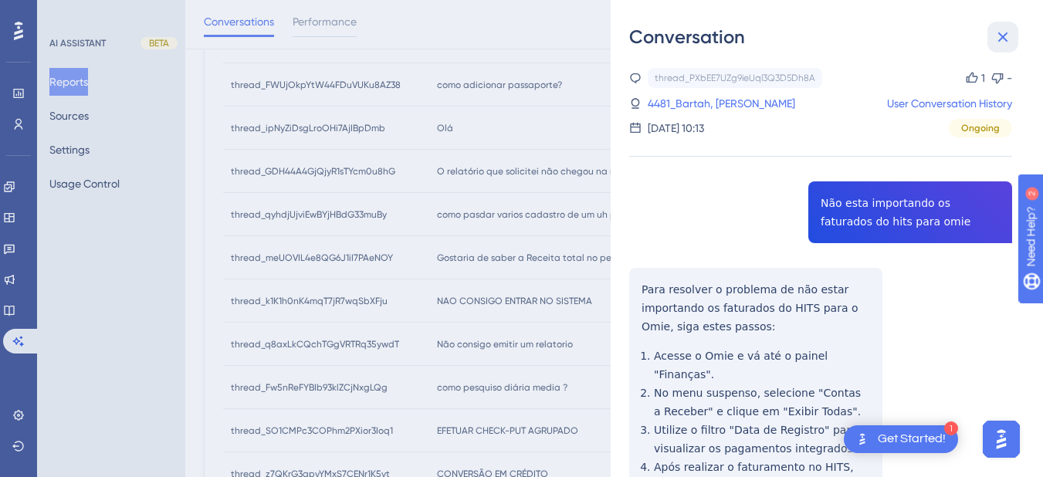
click at [1001, 31] on icon at bounding box center [1003, 37] width 19 height 19
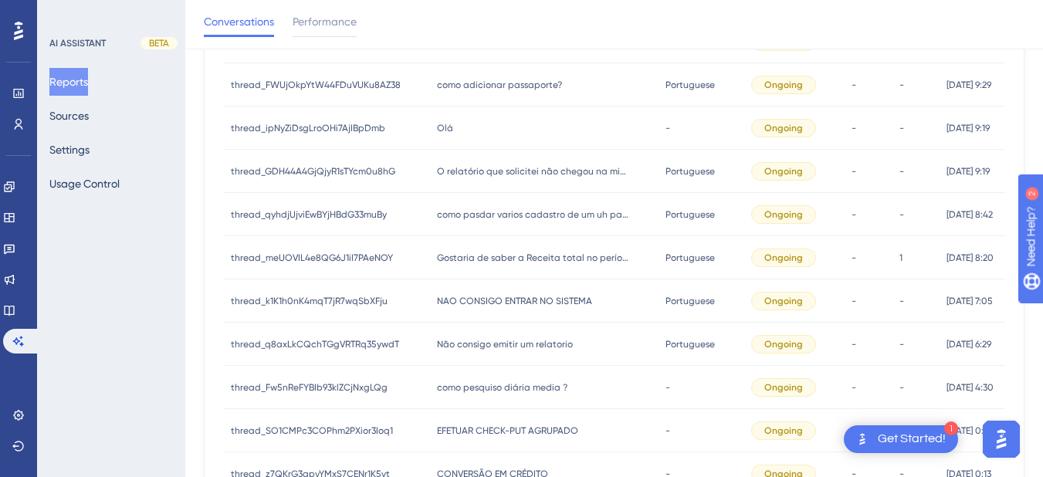
scroll to position [673, 0]
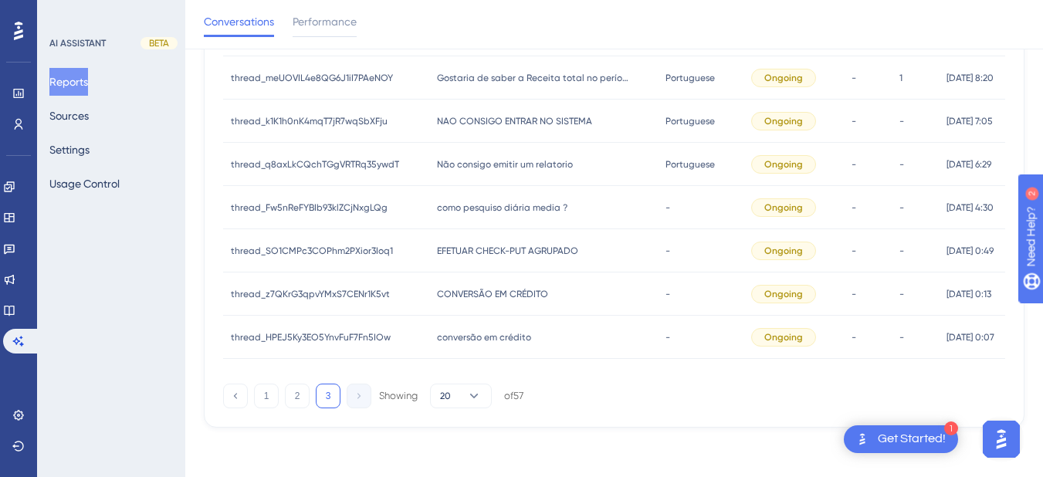
click at [493, 204] on span "como pesquiso diária media ?" at bounding box center [502, 208] width 131 height 12
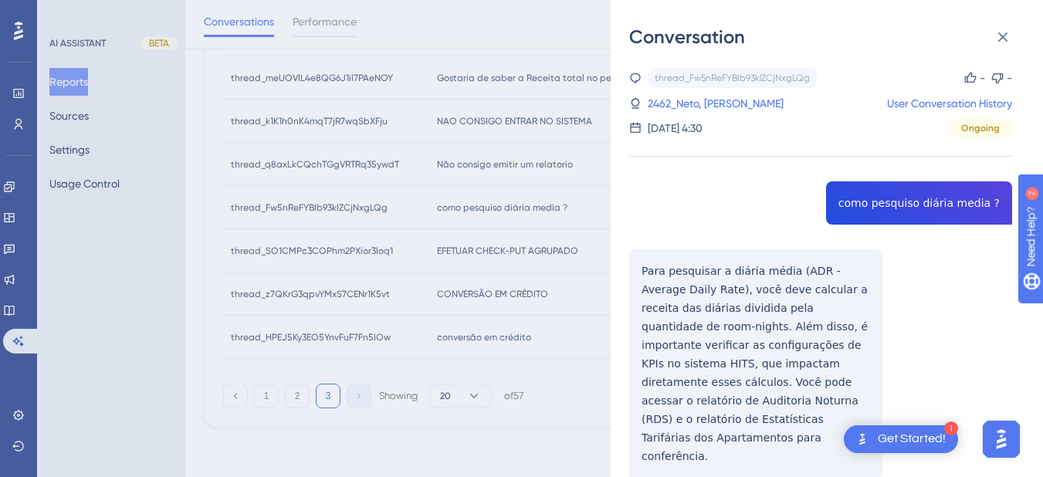
click at [890, 203] on div "thread_Fw5nReFYBIb93klZCjNxgLQg Copy - - 2462_Neto, Antonio User Conversation H…" at bounding box center [820, 312] width 383 height 489
drag, startPoint x: 632, startPoint y: 256, endPoint x: 643, endPoint y: 273, distance: 20.1
click at [632, 256] on div "thread_Fw5nReFYBIb93klZCjNxgLQg Copy - - 2462_Neto, Antonio User Conversation H…" at bounding box center [820, 312] width 383 height 489
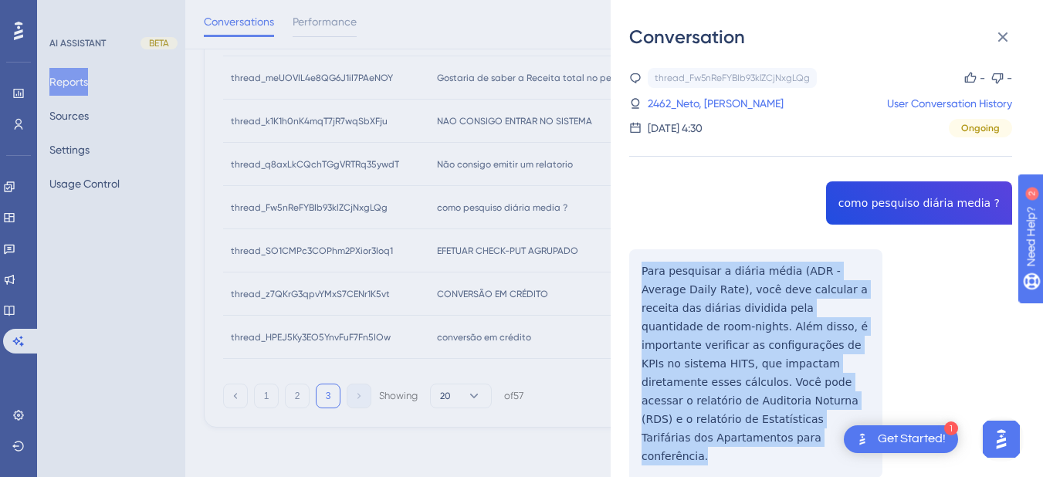
drag, startPoint x: 637, startPoint y: 266, endPoint x: 758, endPoint y: 327, distance: 135.4
click at [828, 439] on div "thread_Fw5nReFYBIb93klZCjNxgLQg Copy - - 2462_Neto, Antonio User Conversation H…" at bounding box center [820, 312] width 383 height 489
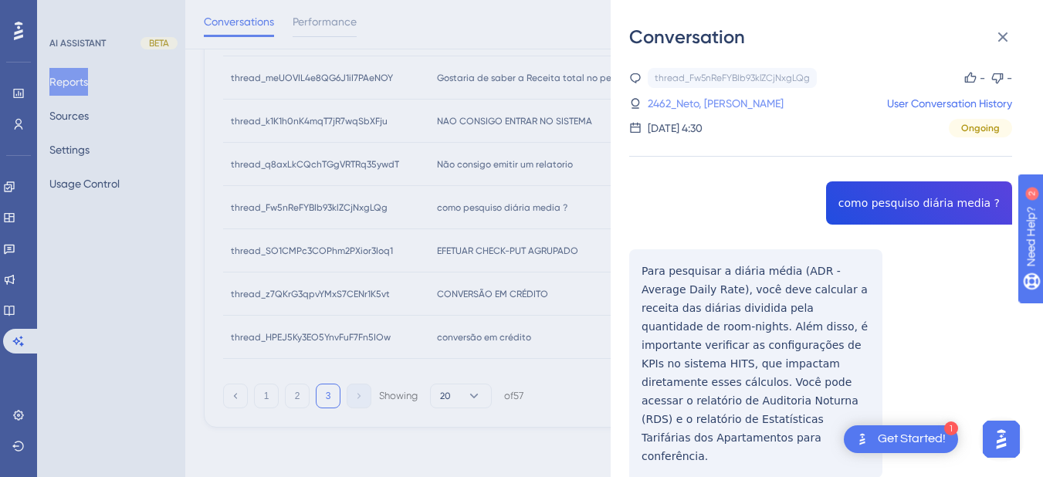
click at [673, 97] on link "2462_Neto, Antonio" at bounding box center [716, 103] width 136 height 19
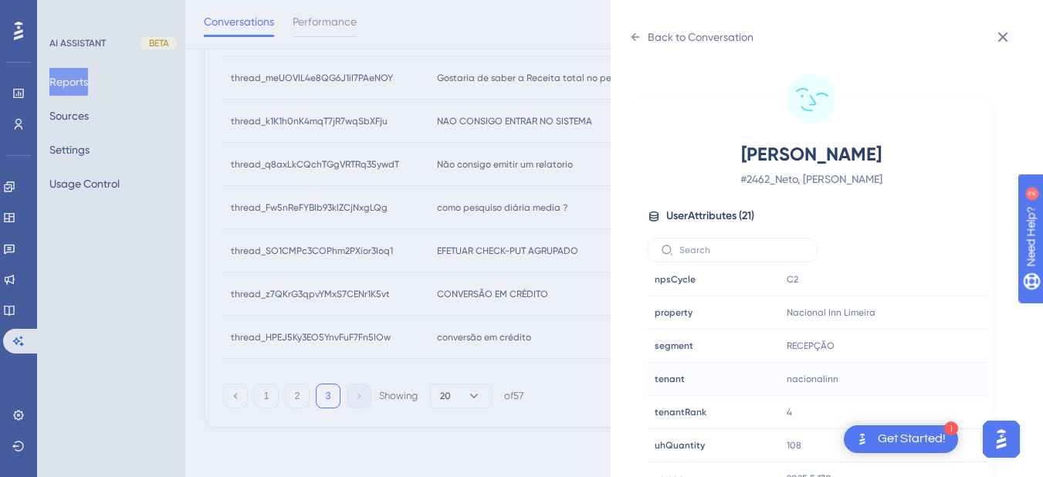
scroll to position [19, 0]
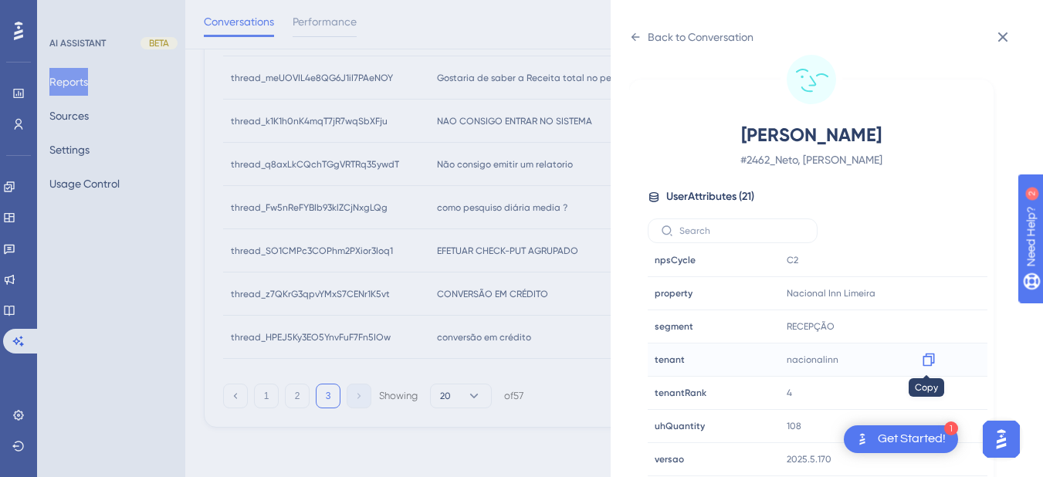
click at [932, 356] on icon at bounding box center [929, 360] width 12 height 13
click at [930, 292] on icon at bounding box center [929, 293] width 12 height 13
click at [635, 40] on icon at bounding box center [636, 37] width 8 height 8
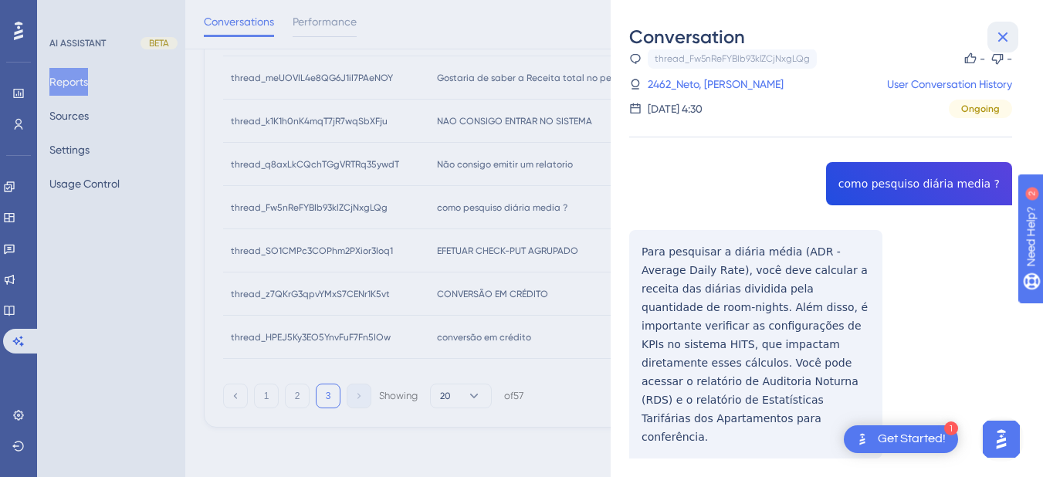
click at [1003, 38] on icon at bounding box center [1004, 37] width 10 height 10
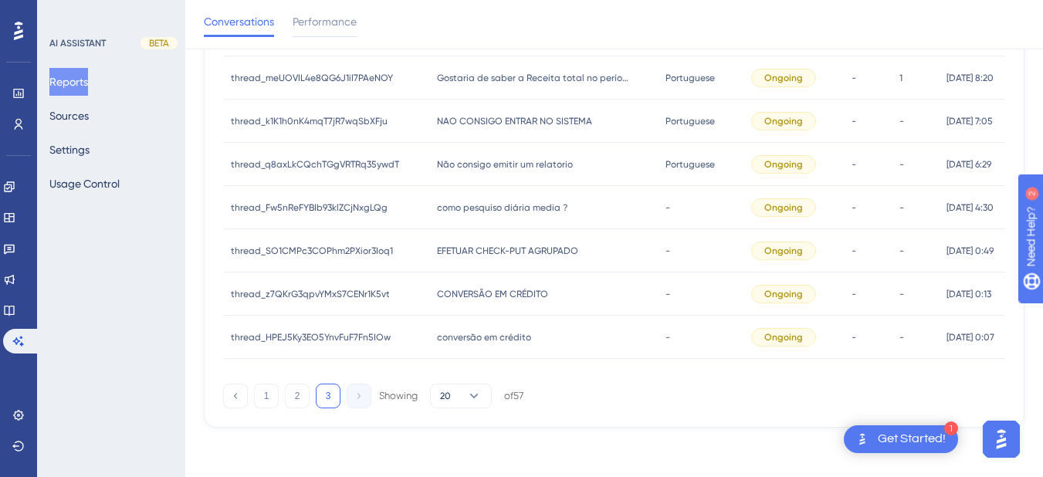
click at [477, 254] on span "EFETUAR CHECK-PUT AGRUPADO" at bounding box center [507, 251] width 141 height 12
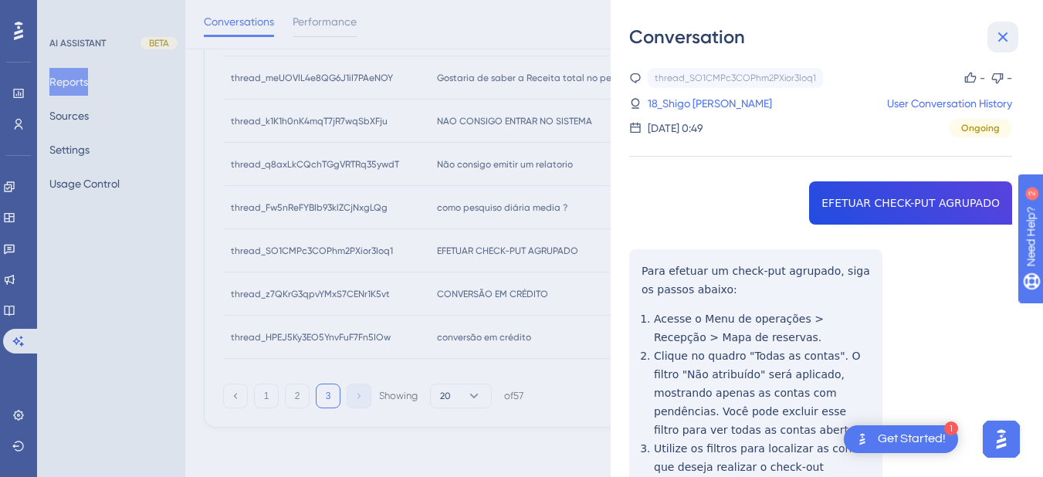
click at [994, 35] on icon at bounding box center [1003, 37] width 19 height 19
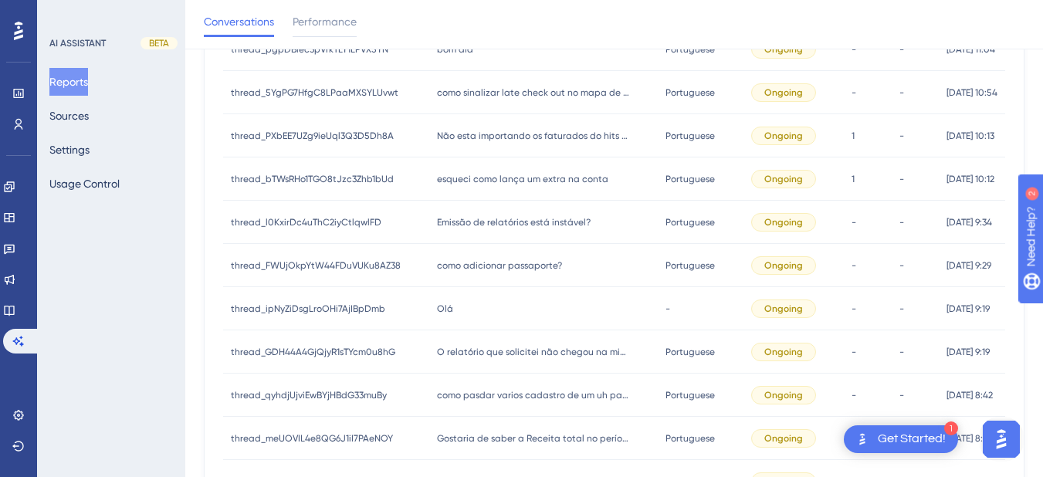
scroll to position [133, 0]
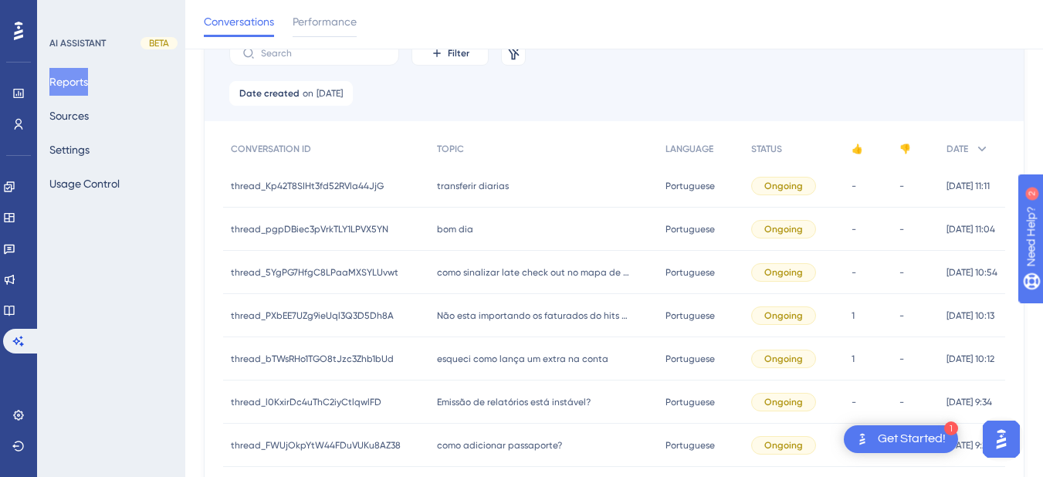
click at [497, 324] on div "Não esta importando os faturados do hits para omie Não esta importando os fatur…" at bounding box center [543, 315] width 229 height 43
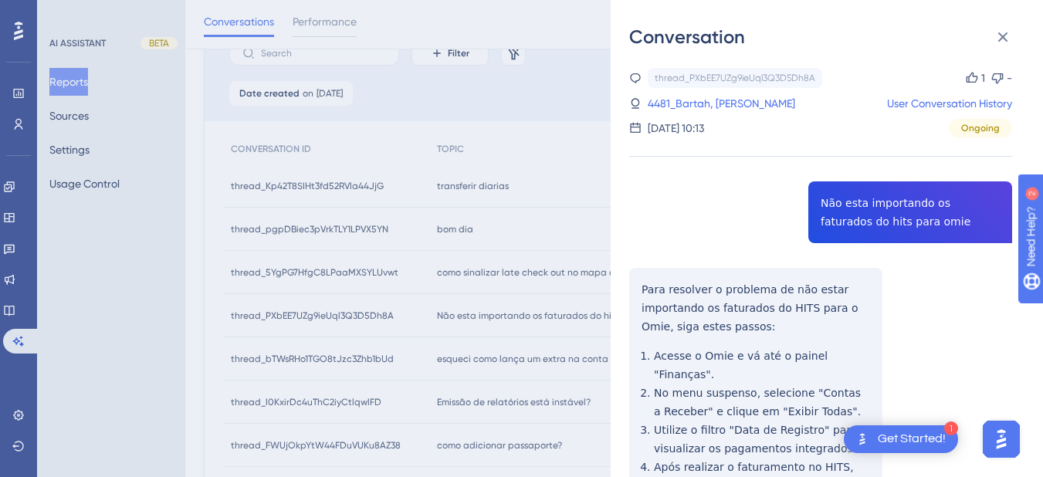
scroll to position [287, 0]
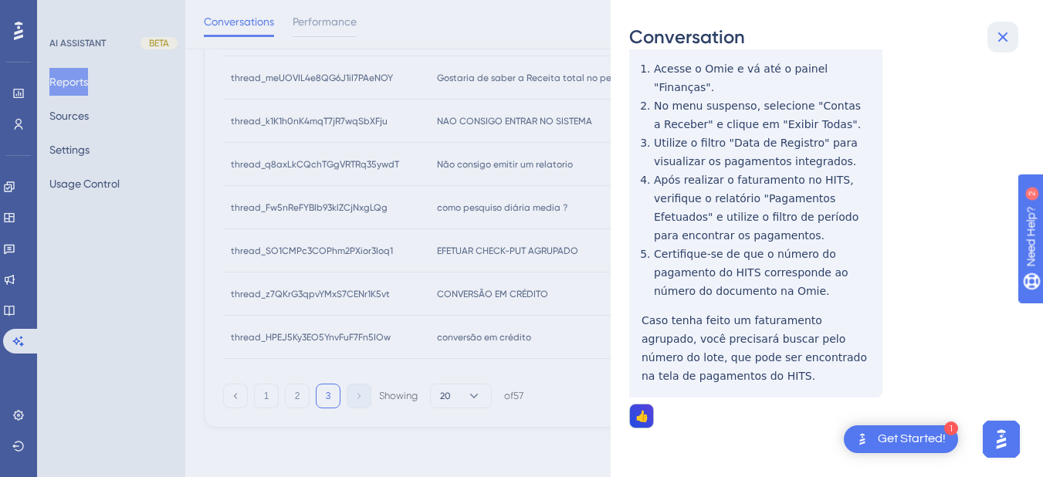
click at [996, 32] on icon at bounding box center [1003, 37] width 19 height 19
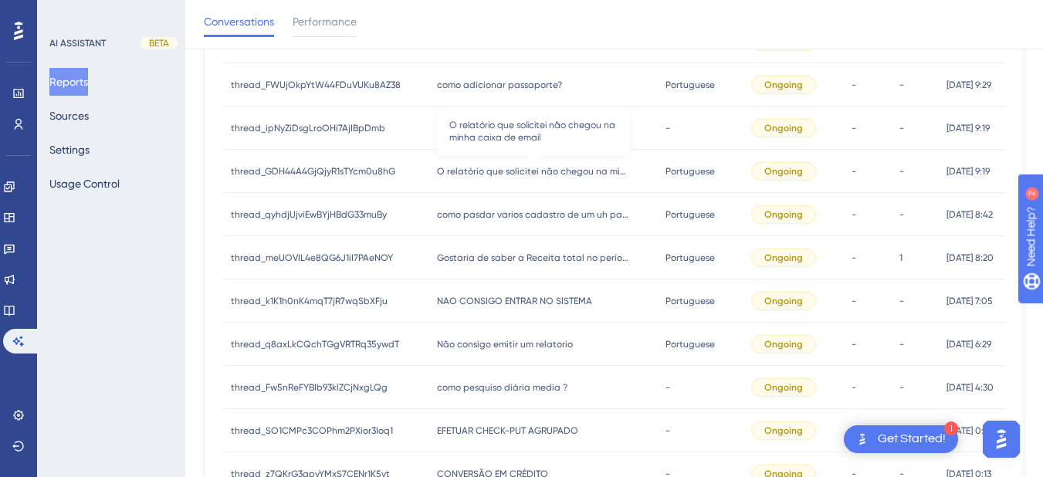
scroll to position [313, 0]
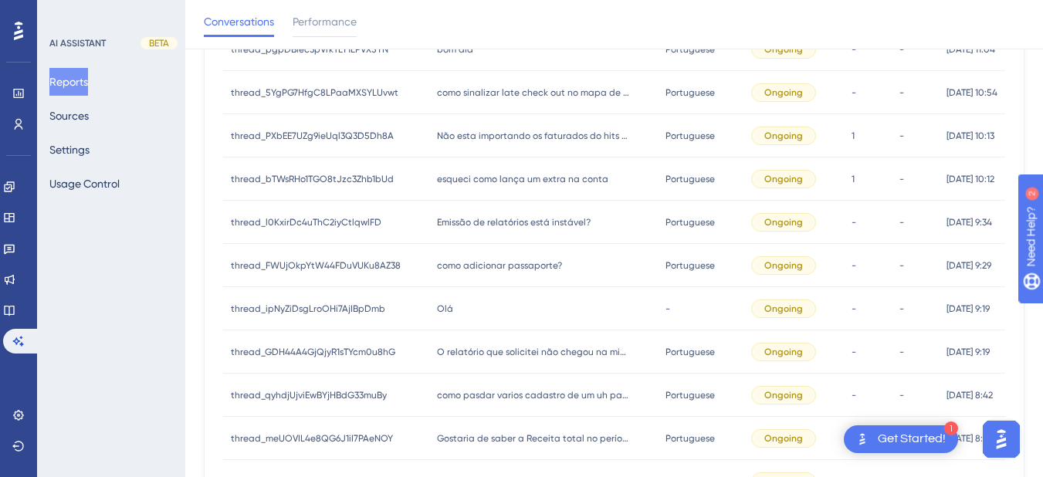
click at [479, 190] on div "esqueci como lança um extra na conta esqueci como lança um extra na conta" at bounding box center [543, 179] width 229 height 43
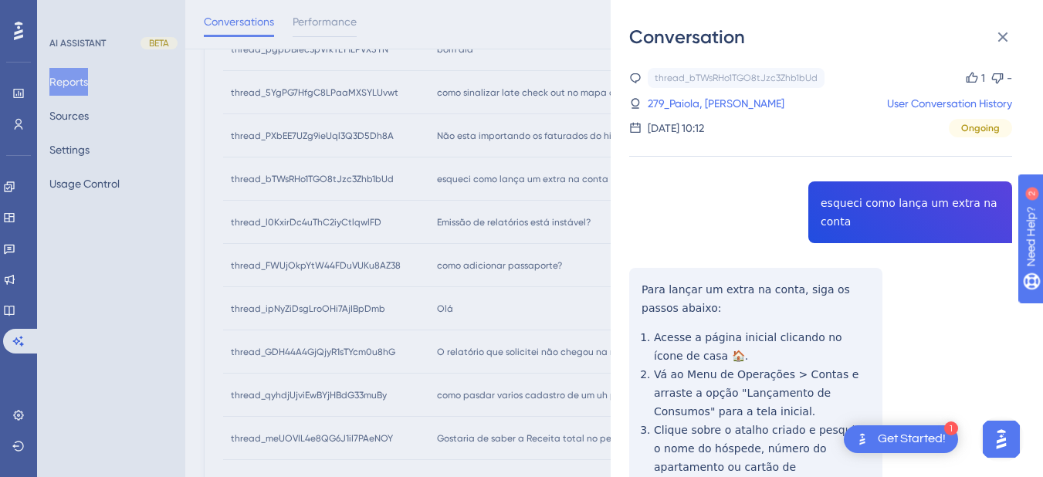
click at [870, 202] on div "thread_bTWsRHo1TGO8tJzc3Zhb1bUd Copy 1 - 279_Paiola, Guilherme User Conversatio…" at bounding box center [820, 385] width 383 height 634
click at [1009, 35] on icon at bounding box center [1003, 37] width 19 height 19
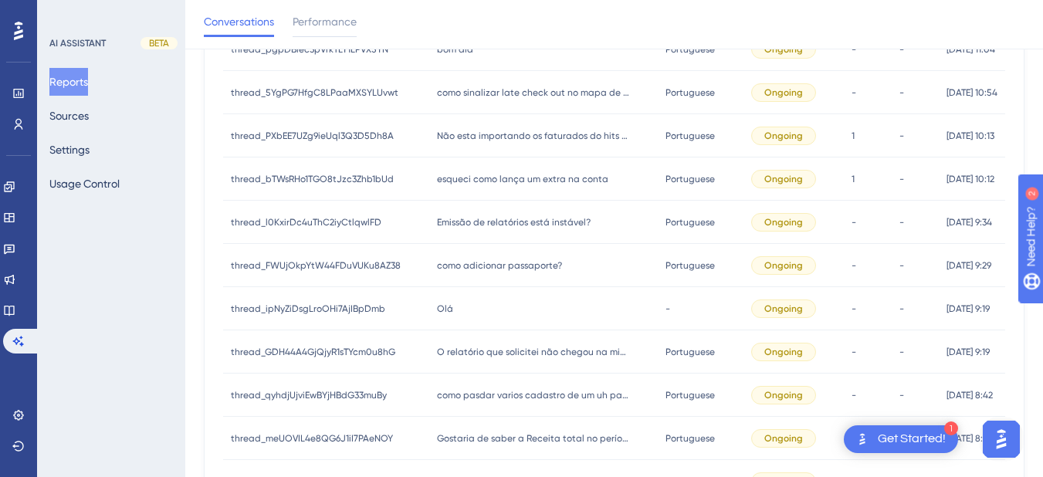
click at [523, 222] on span "Emissão de relatórios está instável?" at bounding box center [514, 222] width 154 height 12
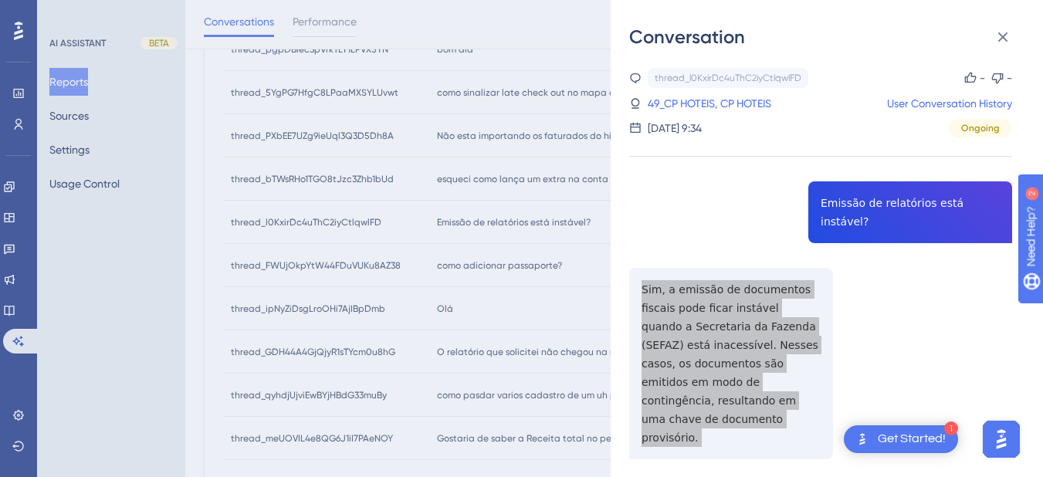
scroll to position [180, 0]
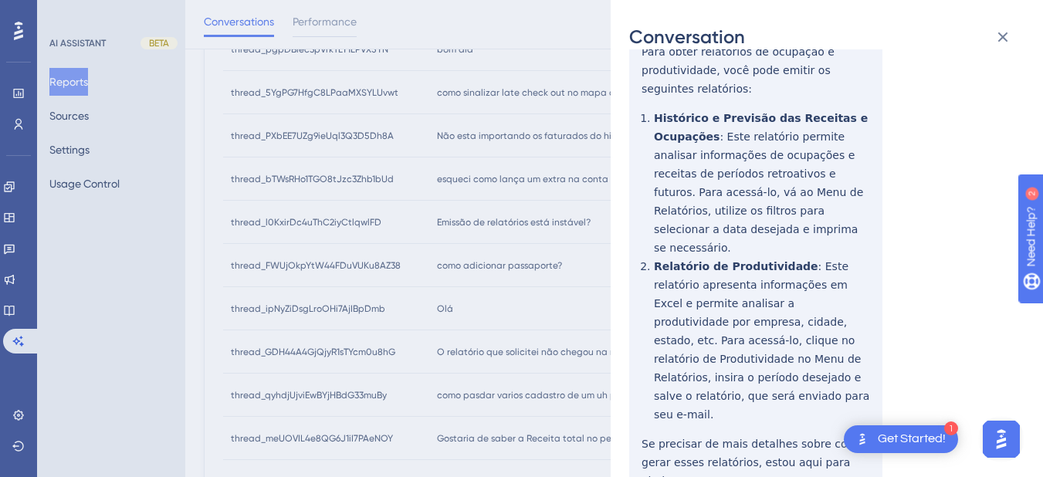
scroll to position [361, 0]
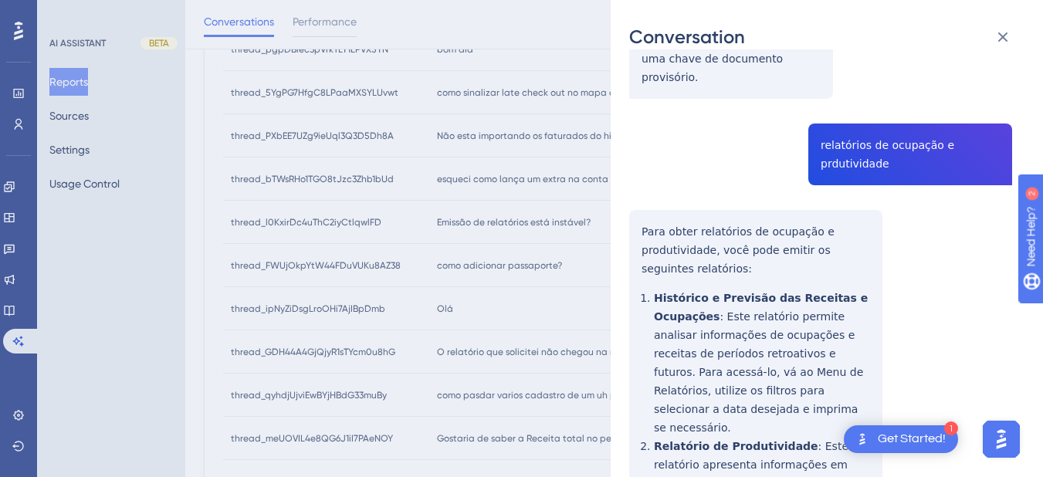
click at [655, 188] on div "thread_l0KxirDc4uThC2iyCtlqwlFD Copy - - 49_CP HOTEIS, CP HOTEIS User Conversat…" at bounding box center [820, 385] width 383 height 1357
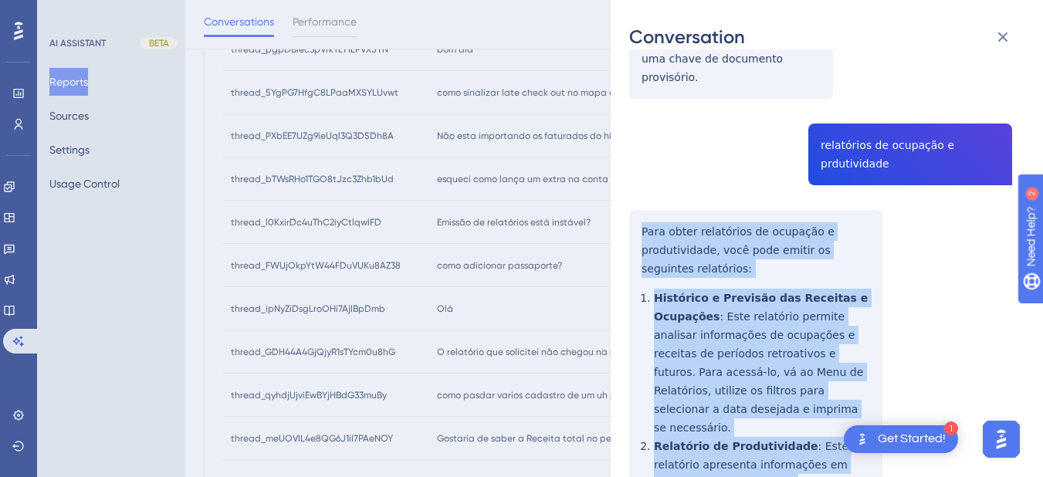
scroll to position [721, 0]
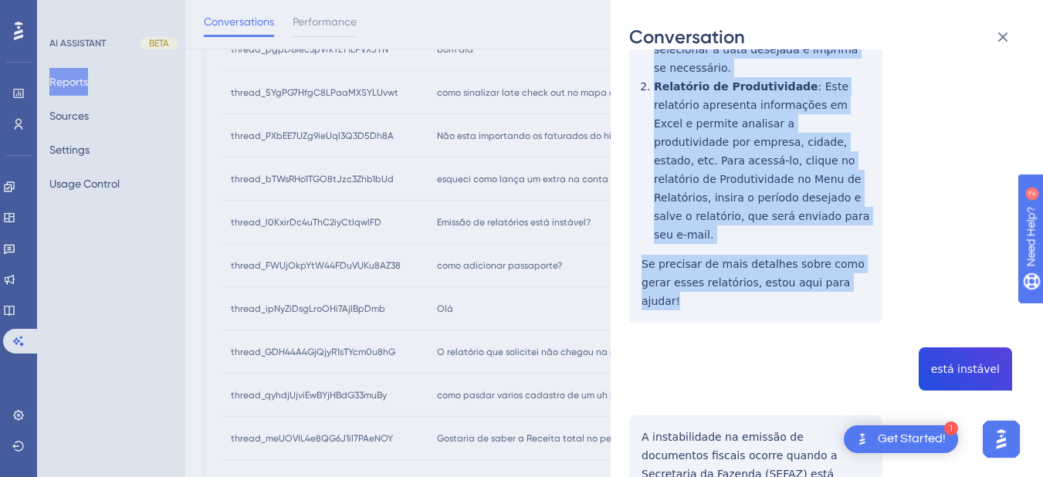
drag, startPoint x: 642, startPoint y: 173, endPoint x: 842, endPoint y: 171, distance: 200.0
click at [842, 171] on div "thread_l0KxirDc4uThC2iyCtlqwlFD Copy - - 49_CP HOTEIS, CP HOTEIS User Conversat…" at bounding box center [820, 25] width 383 height 1357
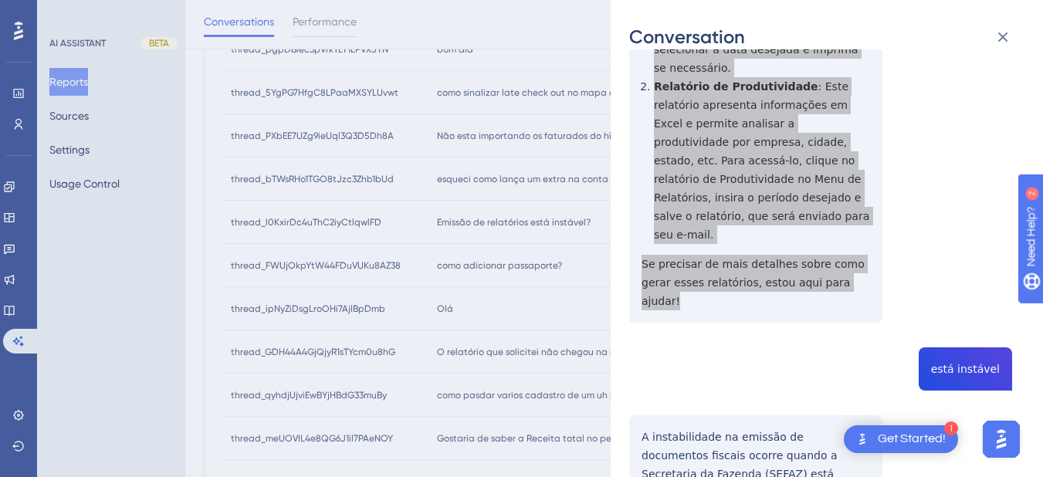
scroll to position [788, 0]
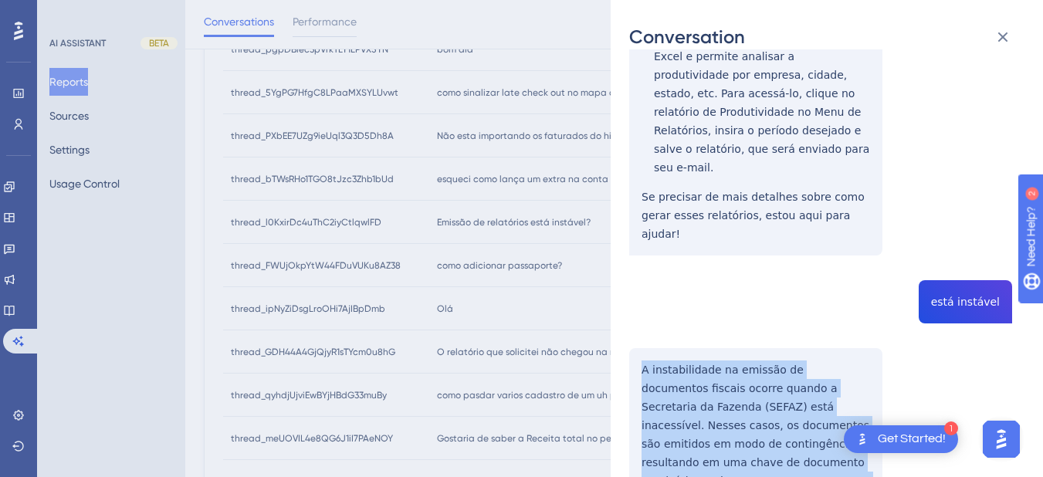
drag, startPoint x: 636, startPoint y: 234, endPoint x: 741, endPoint y: 390, distance: 188.1
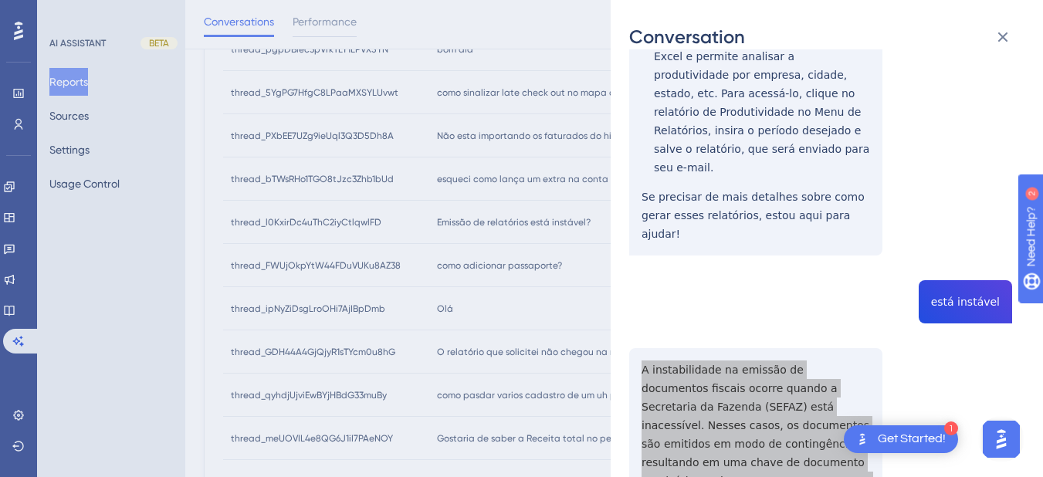
scroll to position [0, 0]
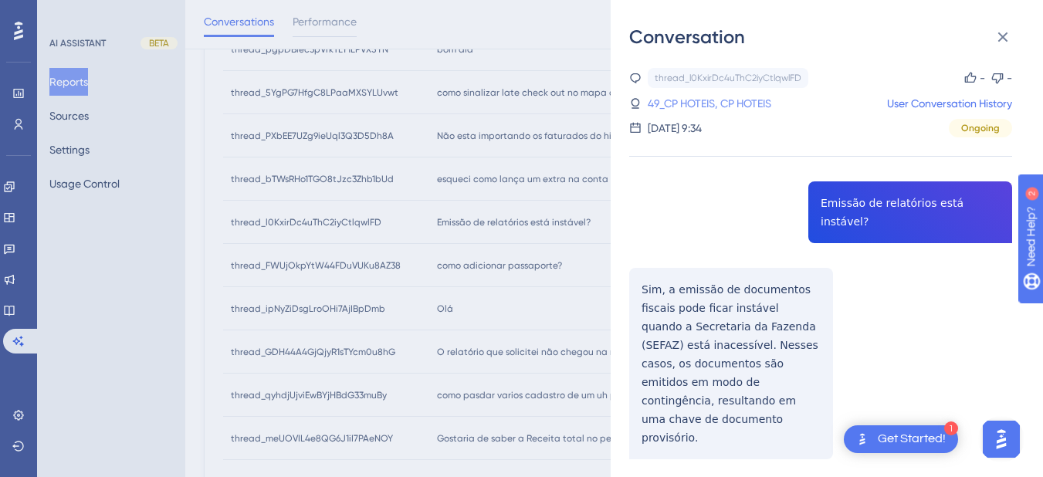
click at [687, 101] on link "49_CP HOTEIS, CP HOTEIS" at bounding box center [710, 103] width 124 height 19
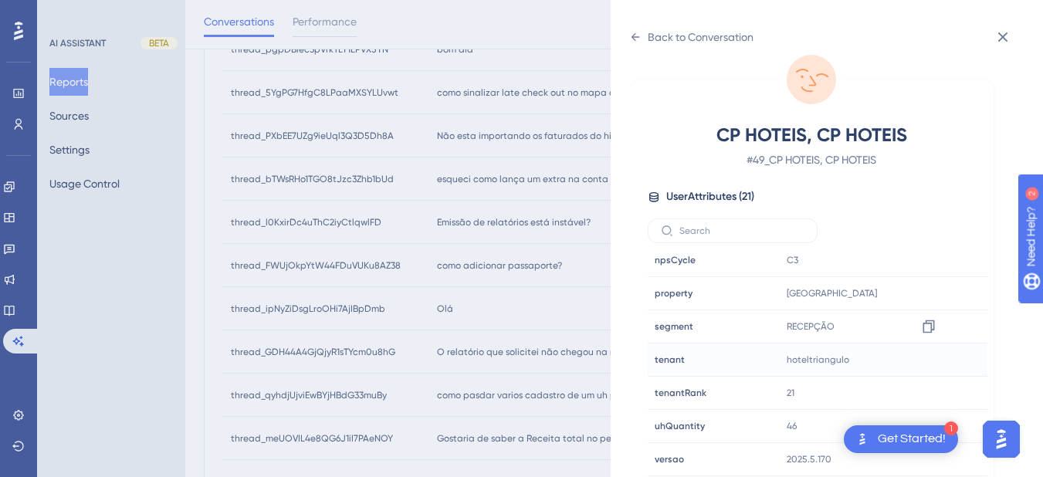
scroll to position [673, 0]
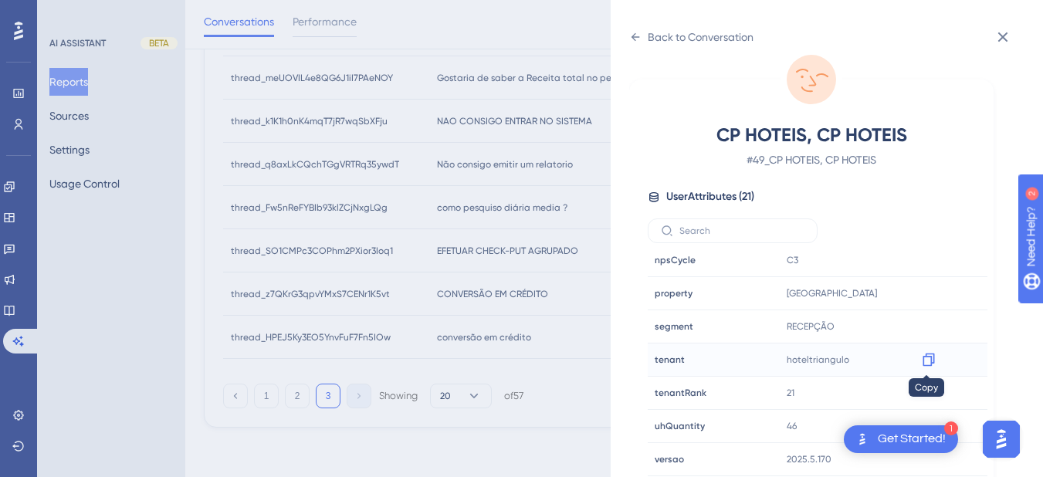
click at [930, 360] on icon at bounding box center [929, 360] width 12 height 13
click at [633, 34] on icon at bounding box center [635, 37] width 12 height 12
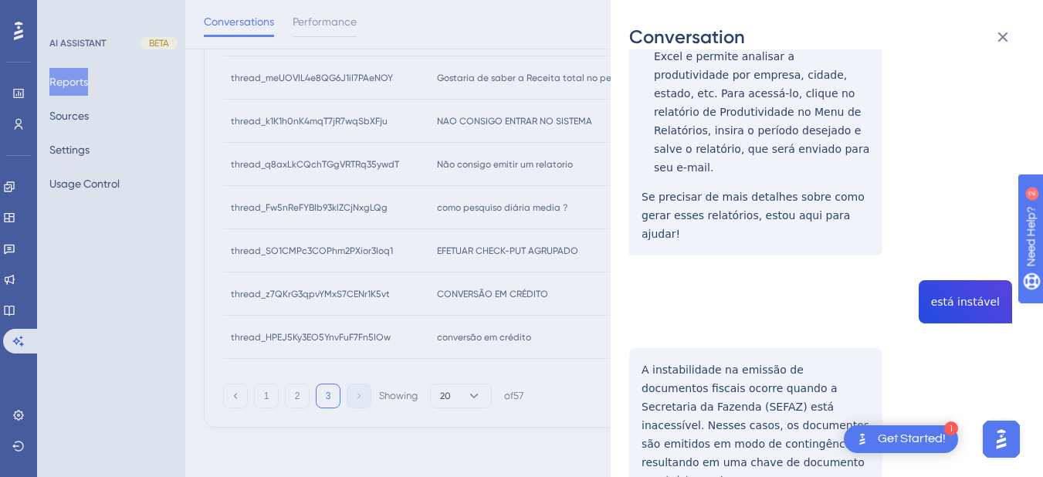
scroll to position [0, 0]
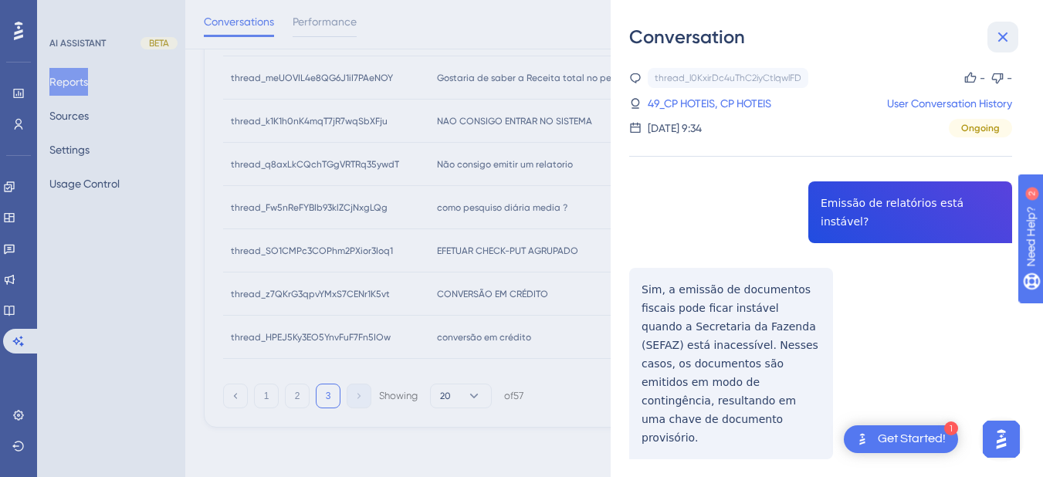
click at [1001, 34] on icon at bounding box center [1004, 37] width 10 height 10
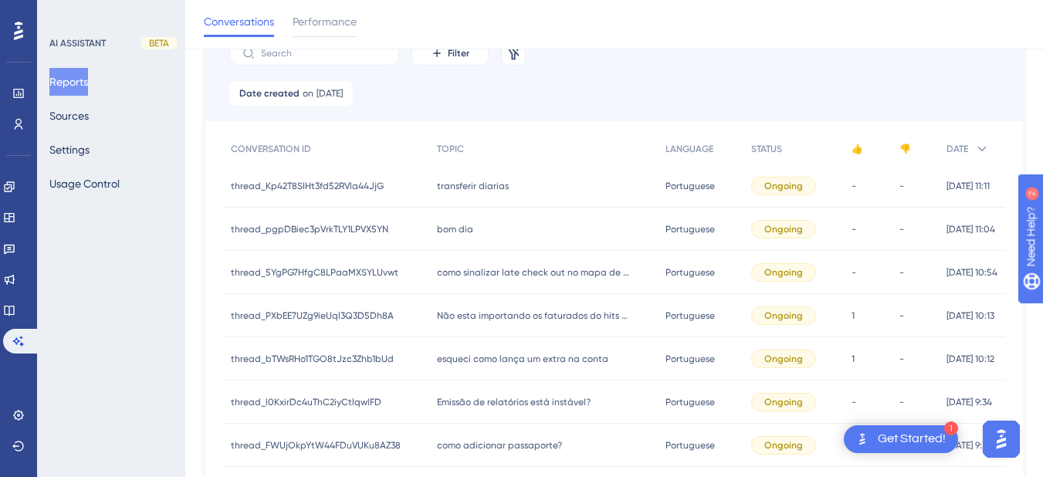
scroll to position [313, 0]
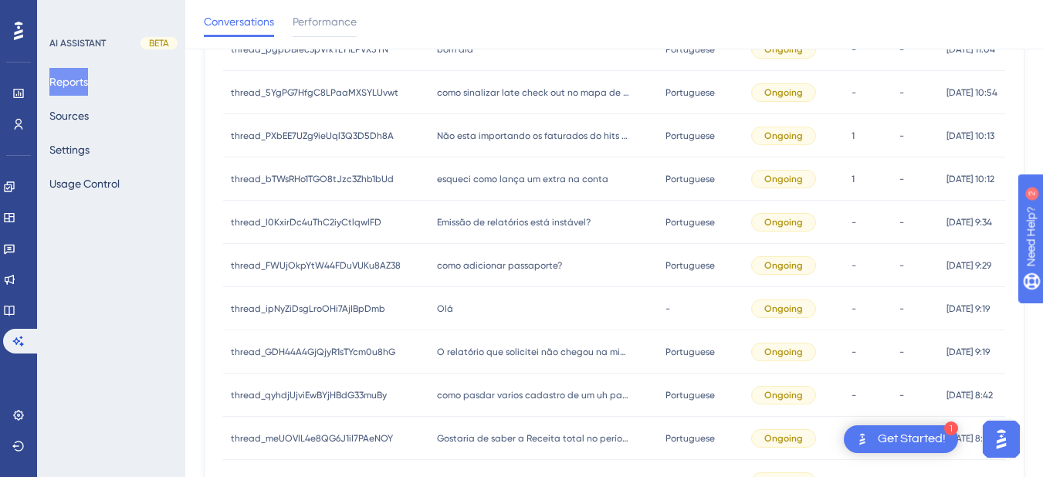
click at [499, 271] on span "como adicionar passaporte?" at bounding box center [499, 265] width 125 height 12
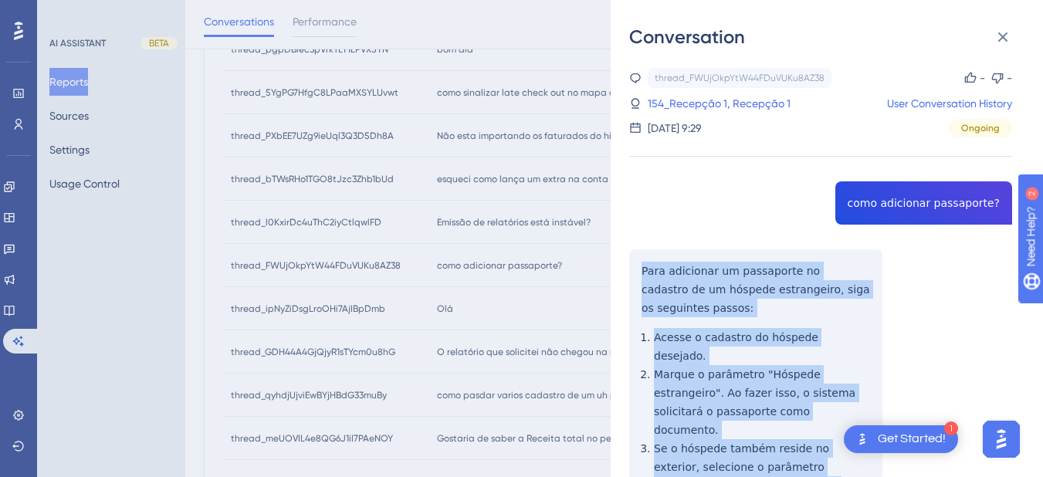
scroll to position [361, 0]
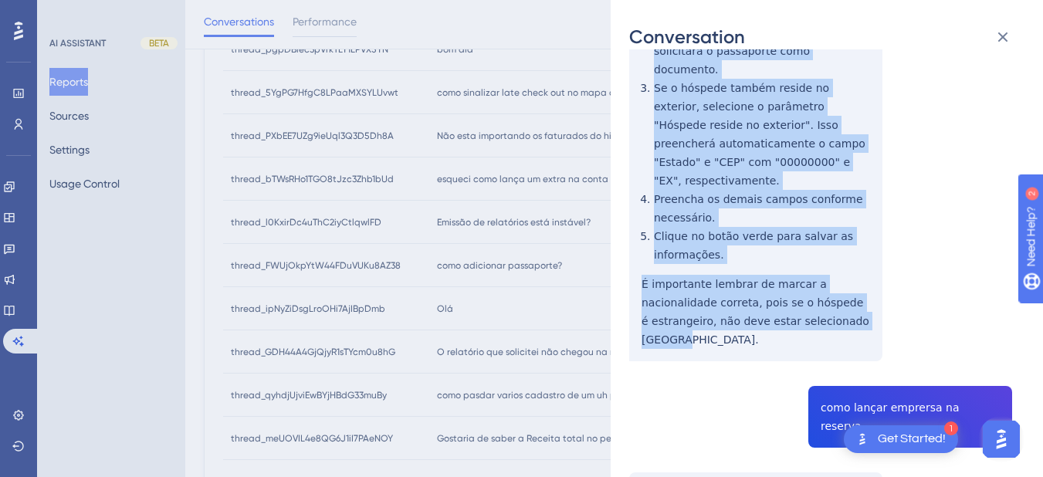
drag, startPoint x: 641, startPoint y: 263, endPoint x: 875, endPoint y: 276, distance: 234.4
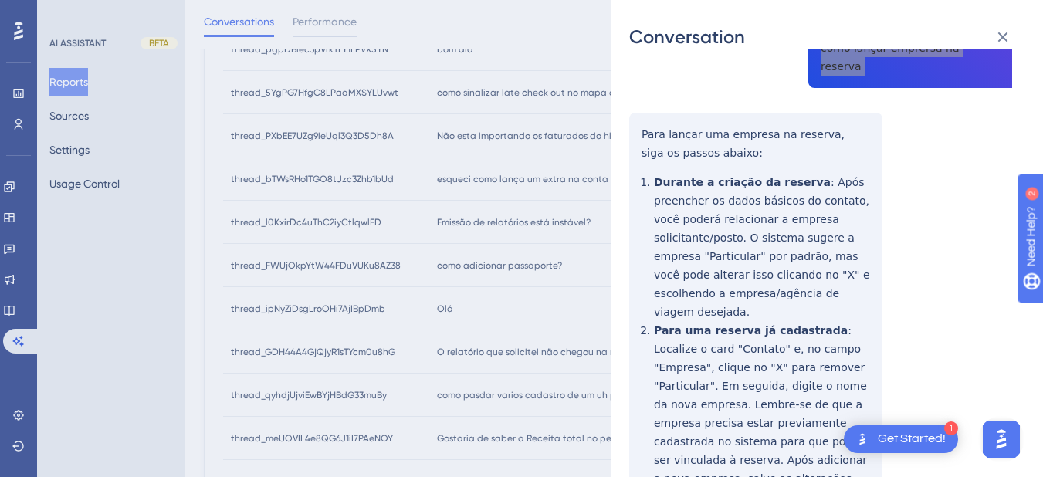
scroll to position [541, 0]
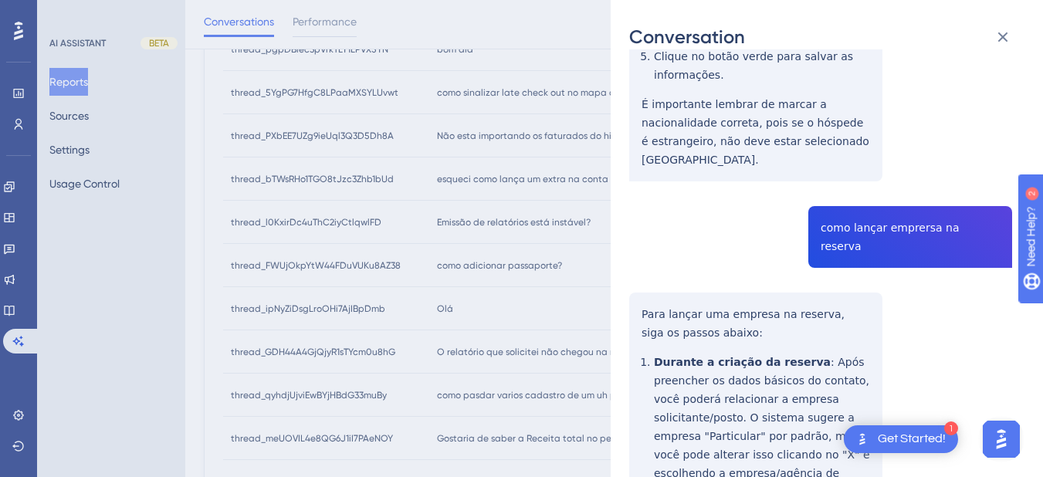
click at [660, 202] on div "thread_FWUjOkpYtW44FDuVUKu8AZ38 Copy - - 154_Recepção 1, Recepção 1 User Conver…" at bounding box center [820, 468] width 383 height 1882
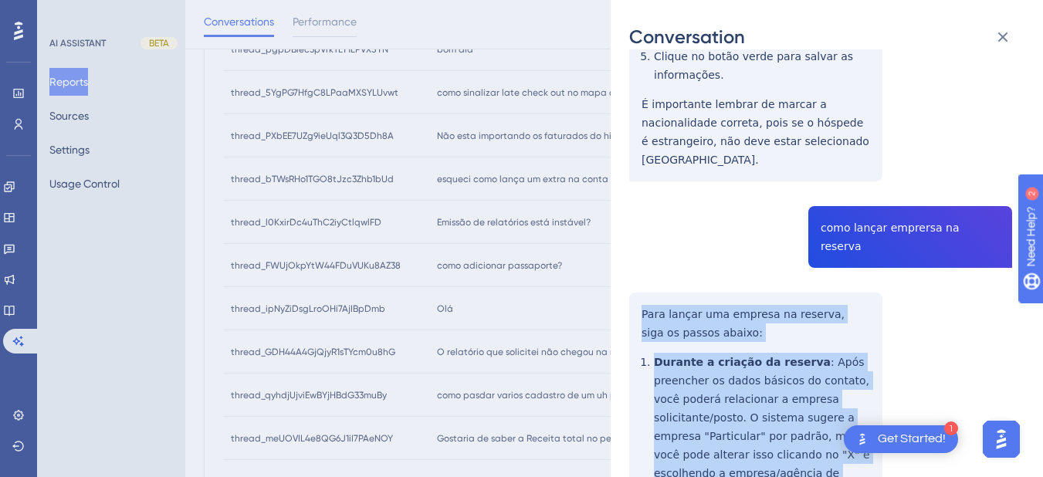
scroll to position [721, 0]
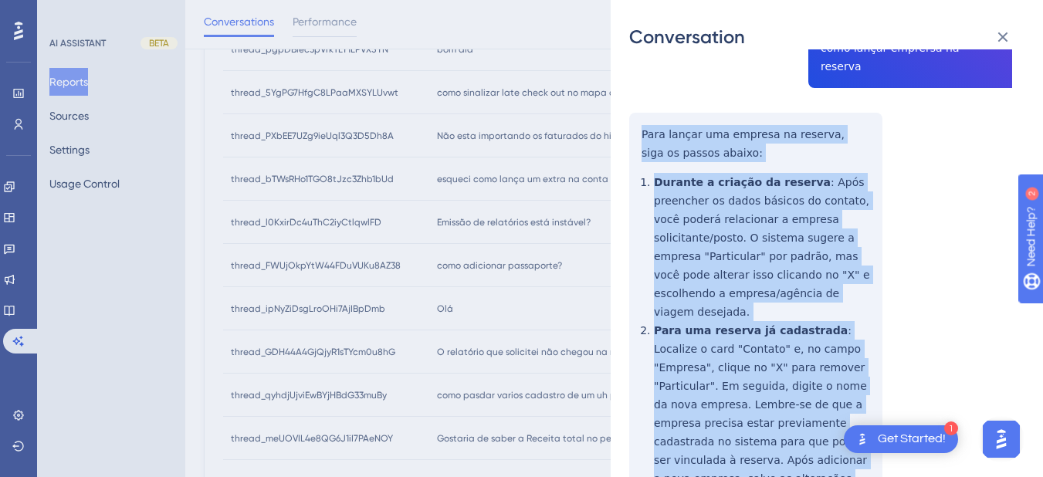
drag, startPoint x: 643, startPoint y: 218, endPoint x: 728, endPoint y: 207, distance: 85.6
click at [855, 362] on div "thread_FWUjOkpYtW44FDuVUKu8AZ38 Copy - - 154_Recepção 1, Recepção 1 User Conver…" at bounding box center [820, 288] width 383 height 1882
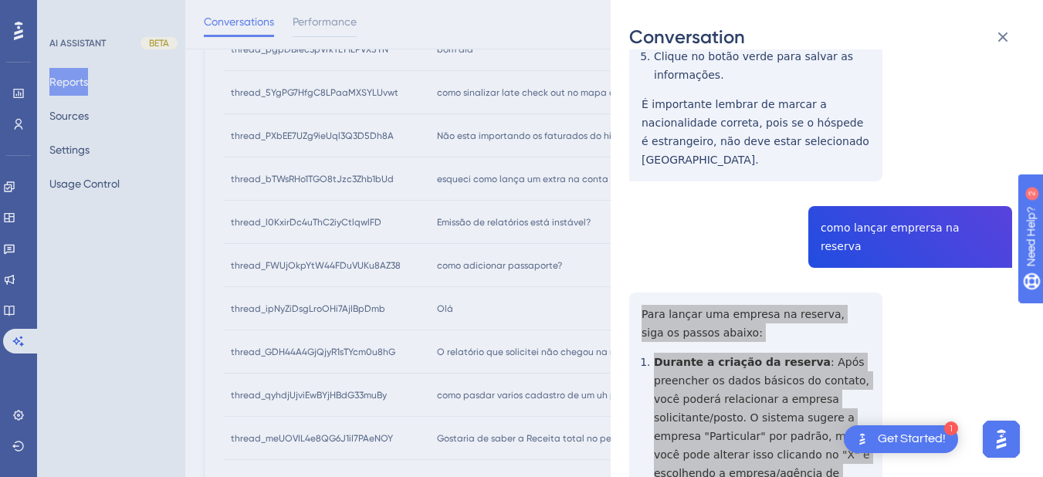
scroll to position [901, 0]
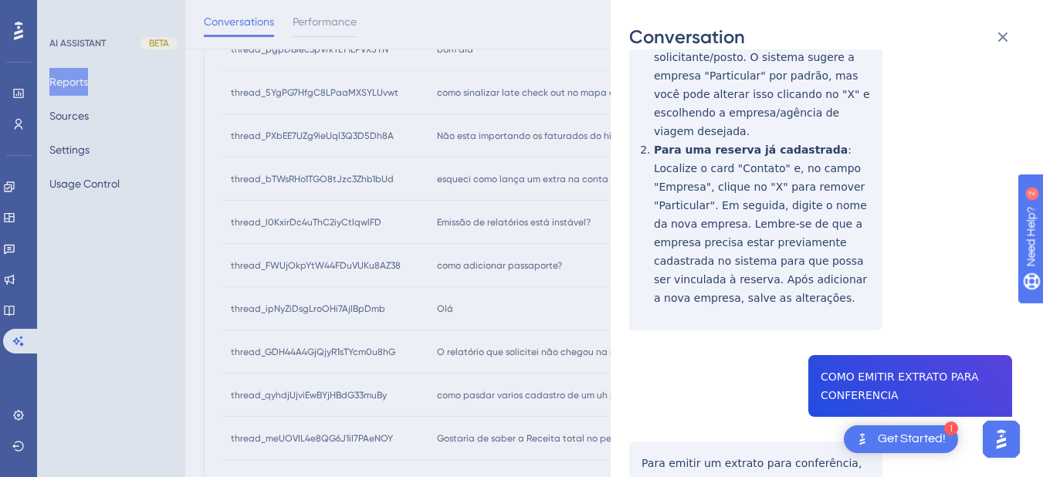
click at [887, 298] on div "thread_FWUjOkpYtW44FDuVUKu8AZ38 Copy - - 154_Recepção 1, Recepção 1 User Conver…" at bounding box center [820, 108] width 383 height 1882
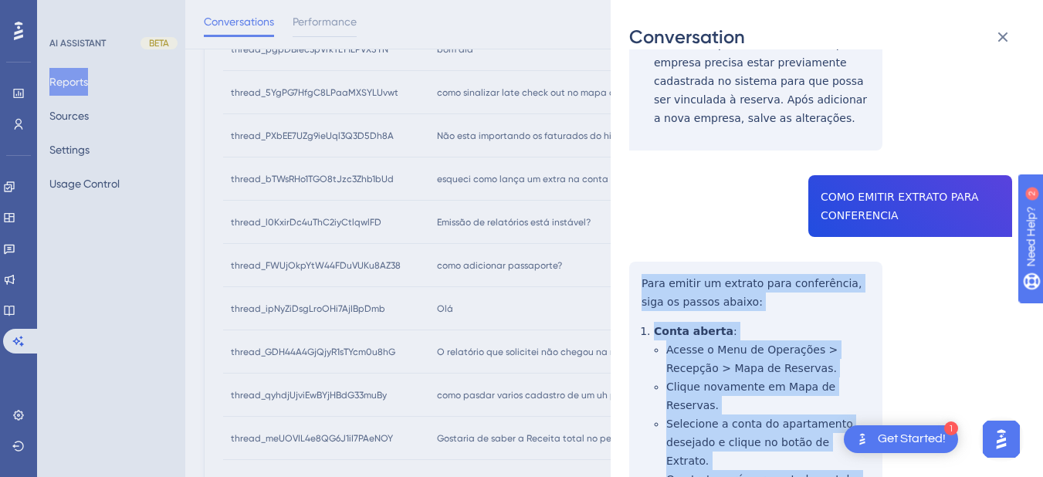
scroll to position [1261, 0]
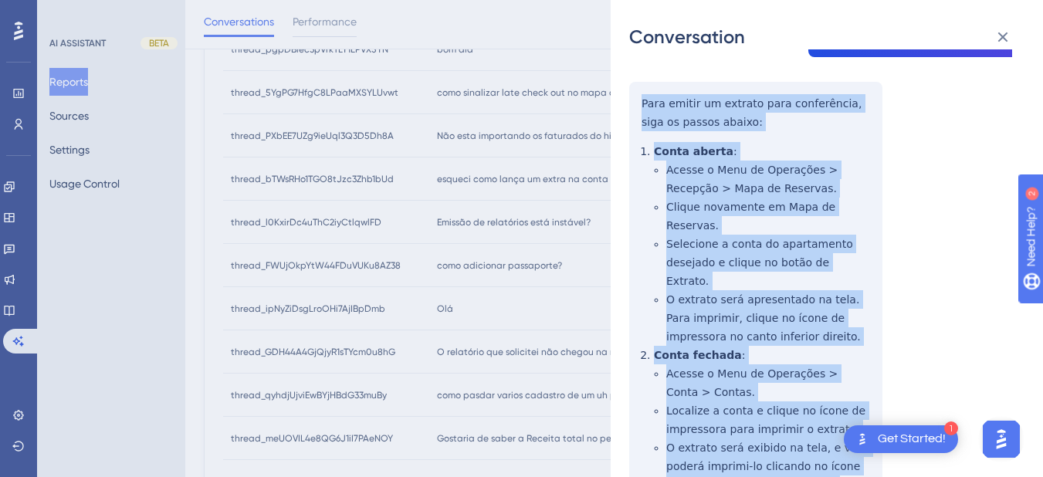
drag, startPoint x: 648, startPoint y: 176, endPoint x: 805, endPoint y: 368, distance: 248.6
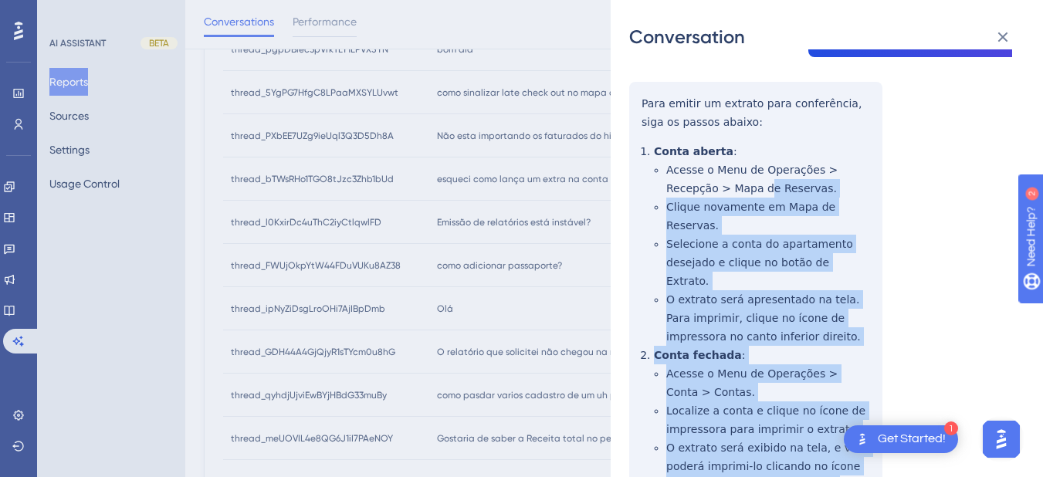
scroll to position [1081, 0]
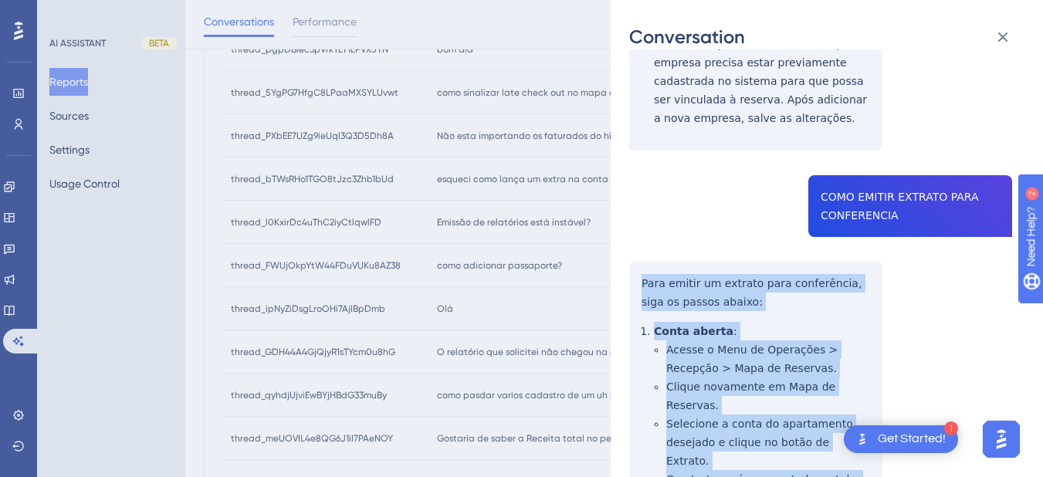
drag, startPoint x: 858, startPoint y: 406, endPoint x: 643, endPoint y: 178, distance: 313.0
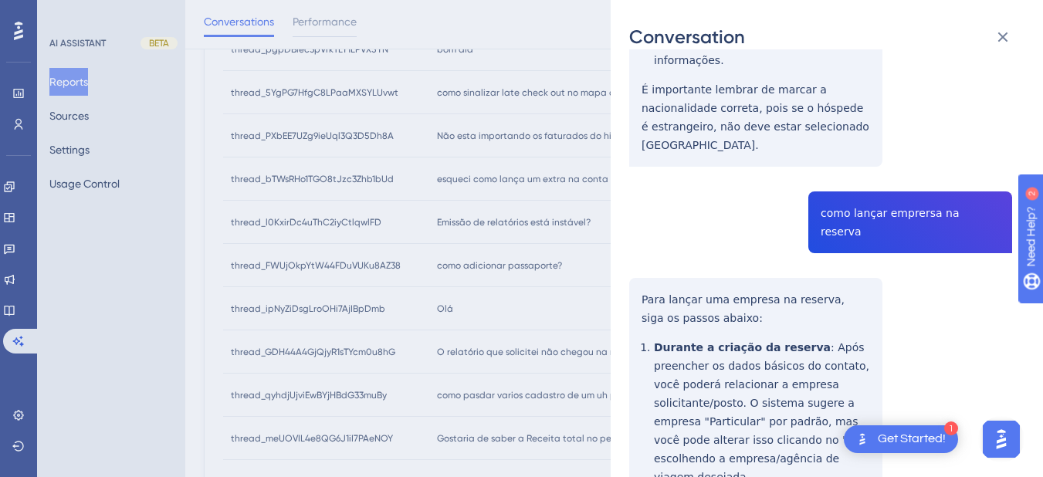
scroll to position [0, 0]
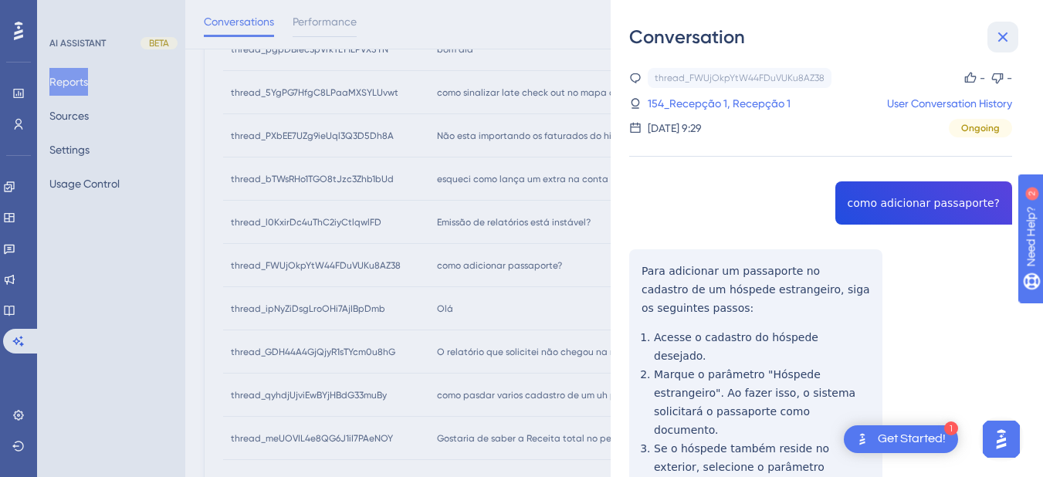
drag, startPoint x: 1006, startPoint y: 25, endPoint x: 468, endPoint y: 314, distance: 611.2
click at [1006, 25] on button at bounding box center [1003, 37] width 31 height 31
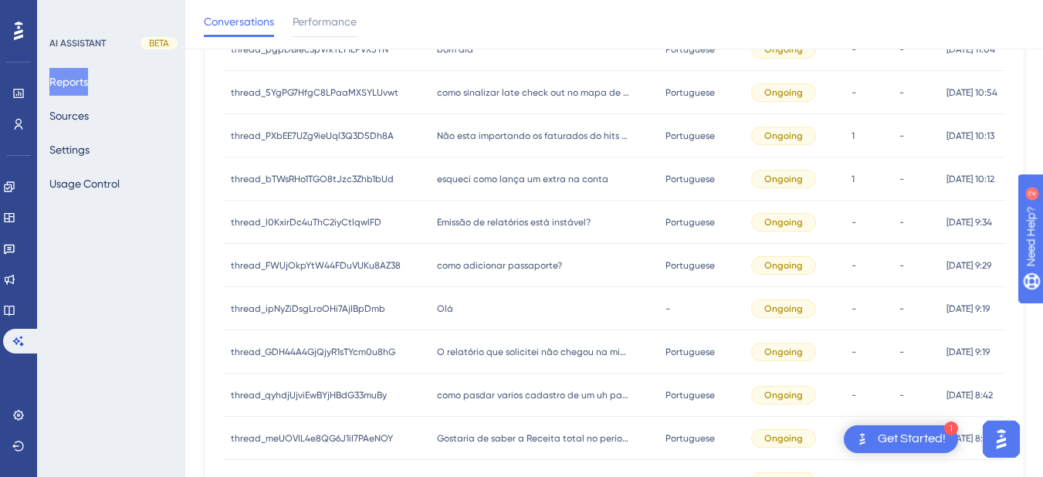
click at [463, 313] on div "Olá Olá" at bounding box center [543, 308] width 229 height 43
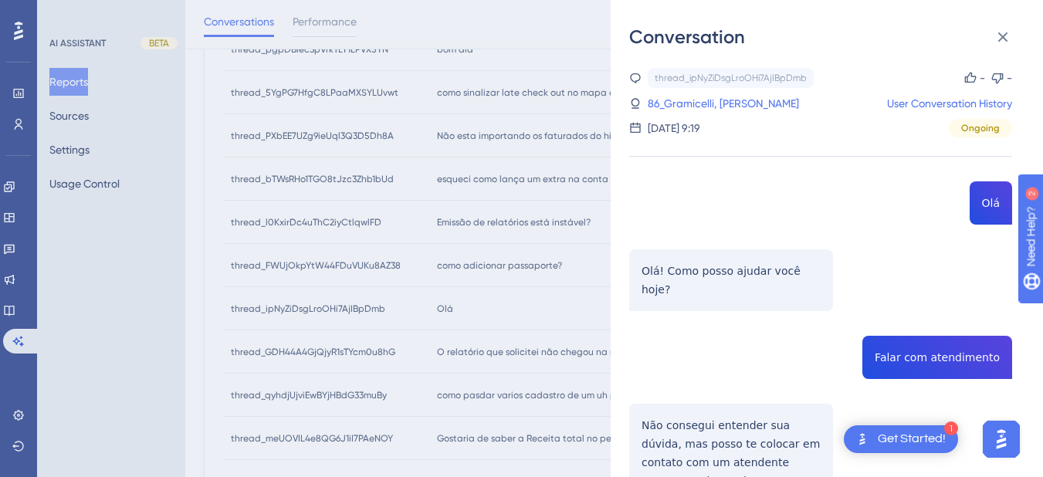
scroll to position [113, 0]
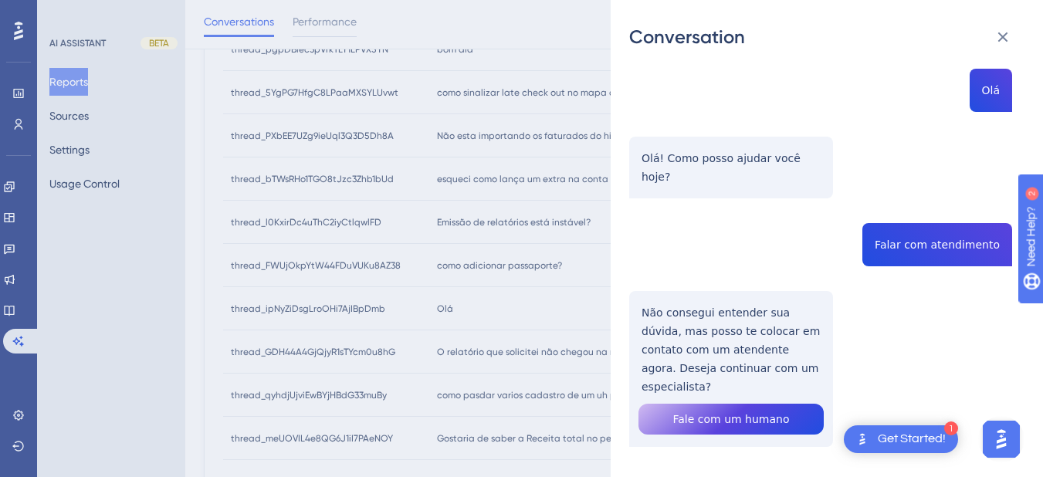
click at [897, 230] on div "thread_ipNyZiDsgLroOHi7AjIBpDmb Copy - - 86_Gramicelli, Gabriela User Conversat…" at bounding box center [820, 240] width 383 height 571
click at [695, 305] on div "thread_ipNyZiDsgLroOHi7AjIBpDmb Copy - - 86_Gramicelli, Gabriela User Conversat…" at bounding box center [820, 240] width 383 height 571
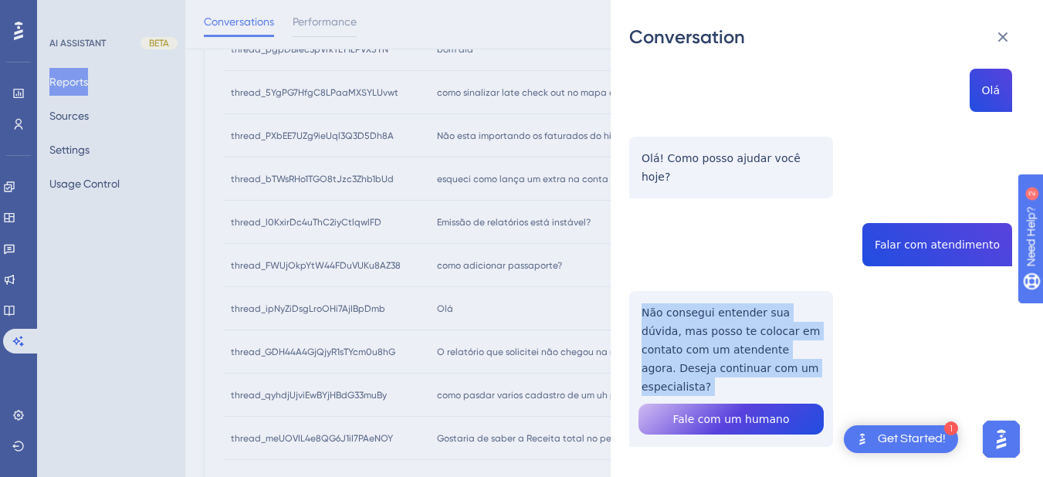
click at [695, 305] on div "thread_ipNyZiDsgLroOHi7AjIBpDmb Copy - - 86_Gramicelli, Gabriela User Conversat…" at bounding box center [820, 240] width 383 height 571
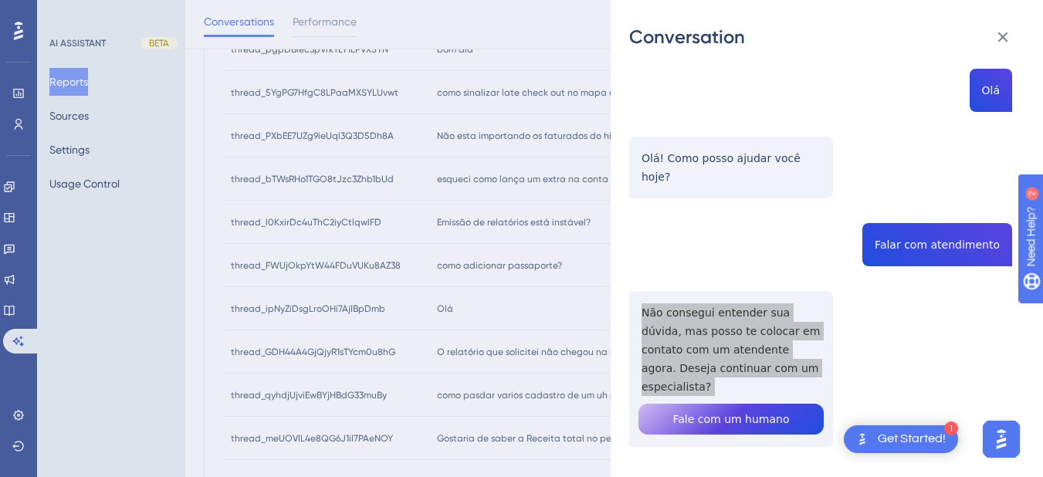
scroll to position [0, 0]
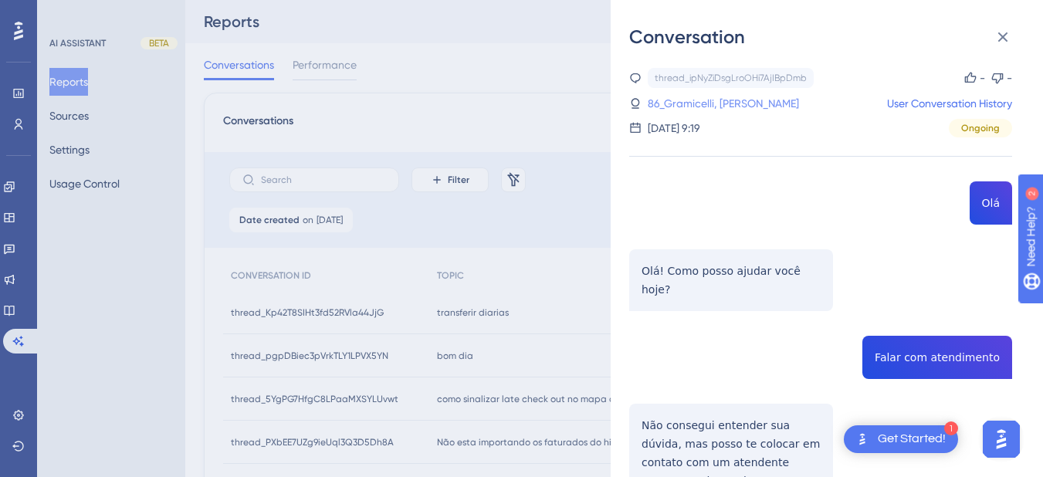
click at [693, 102] on link "86_Gramicelli, Gabriela" at bounding box center [723, 103] width 151 height 19
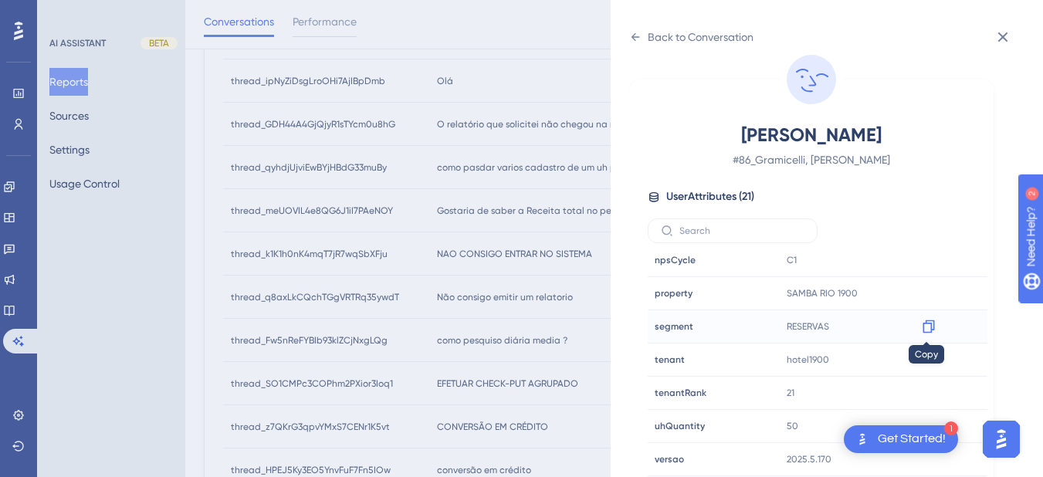
scroll to position [673, 0]
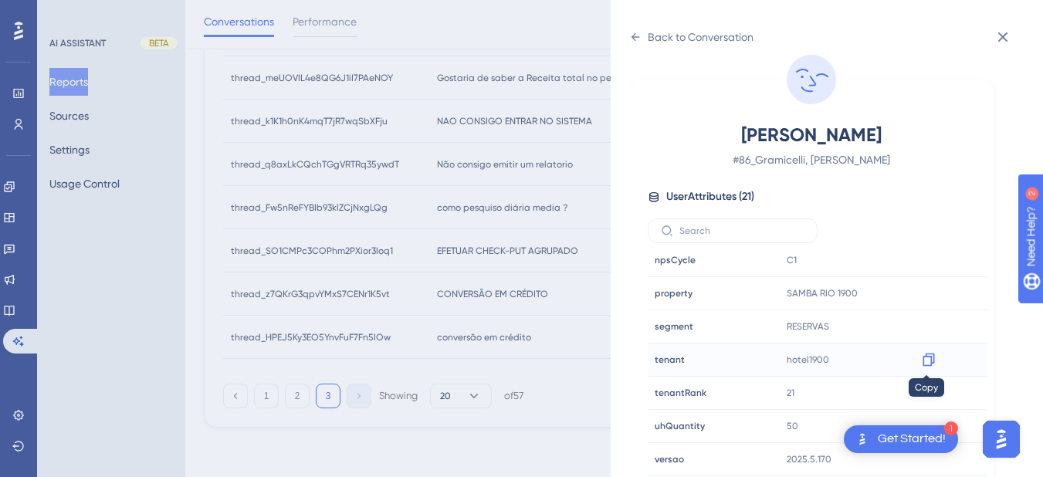
click at [924, 364] on icon at bounding box center [928, 359] width 15 height 15
click at [1013, 36] on button at bounding box center [1003, 37] width 31 height 31
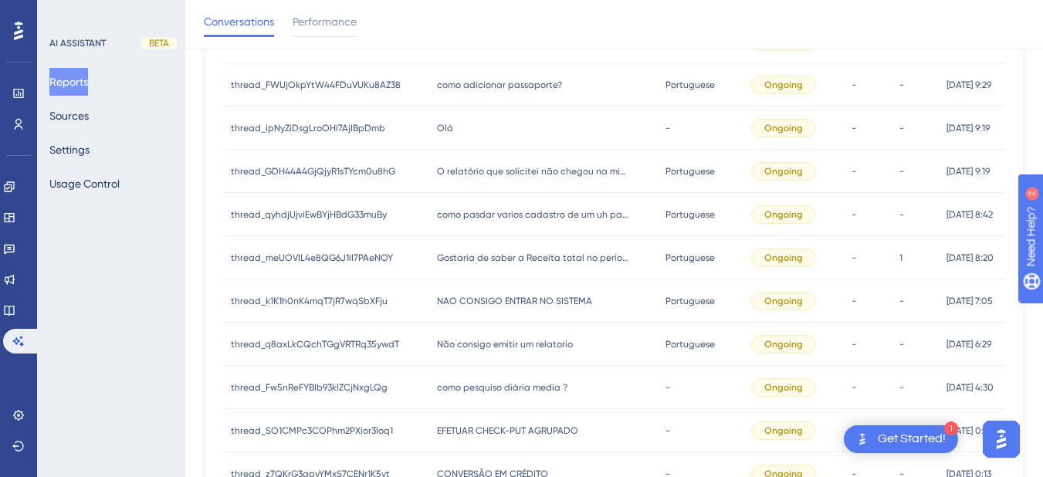
scroll to position [313, 0]
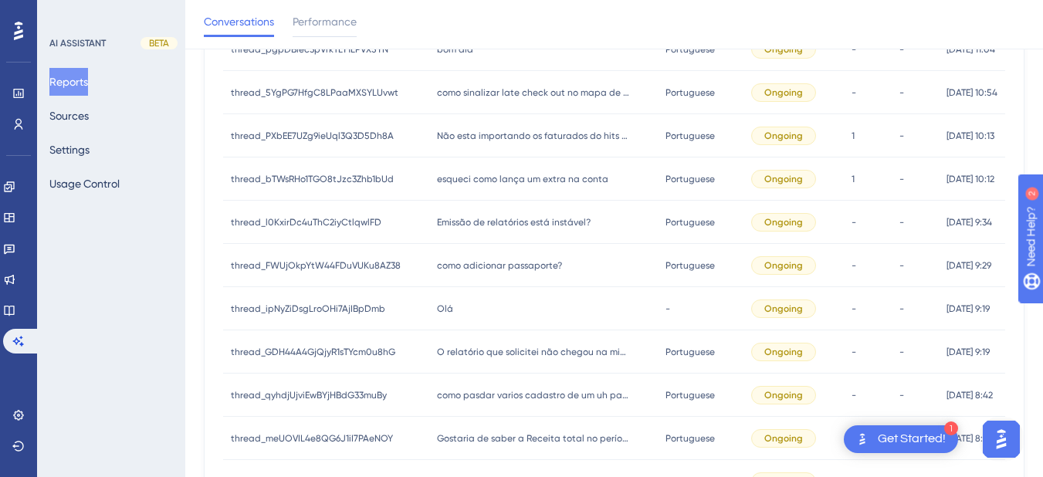
click at [515, 270] on span "como adicionar passaporte?" at bounding box center [499, 265] width 125 height 12
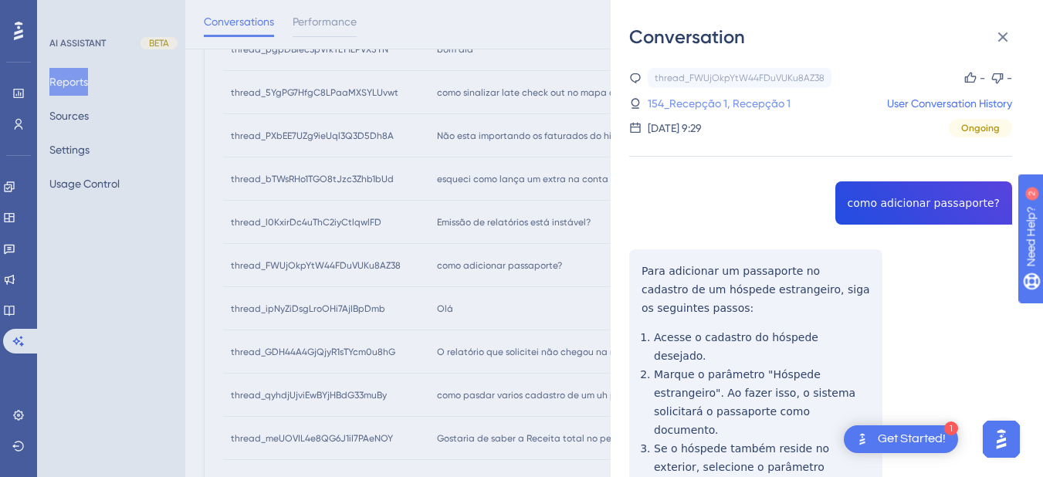
click at [682, 112] on link "154_Recepção 1, Recepção 1" at bounding box center [719, 103] width 143 height 19
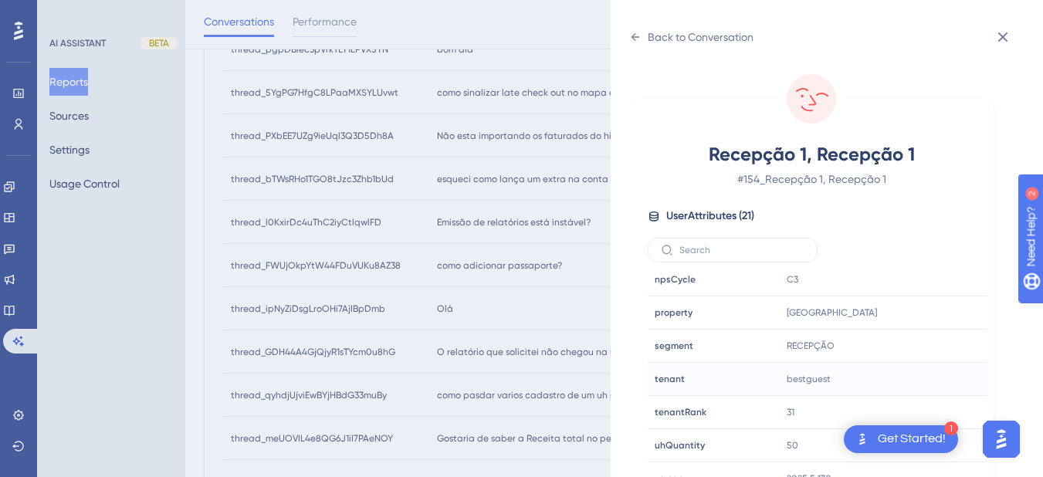
scroll to position [19, 0]
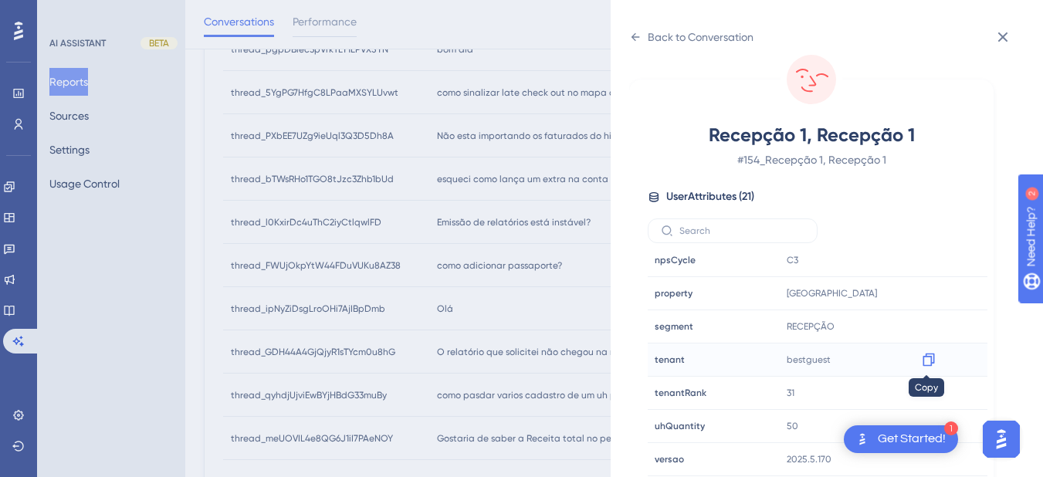
click at [933, 359] on icon at bounding box center [928, 359] width 15 height 15
click at [632, 38] on icon at bounding box center [635, 37] width 12 height 12
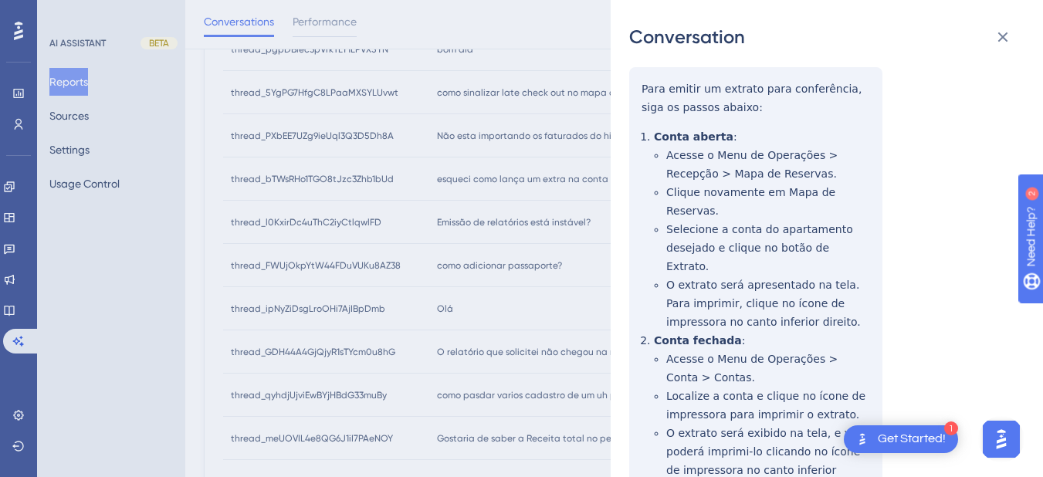
scroll to position [673, 0]
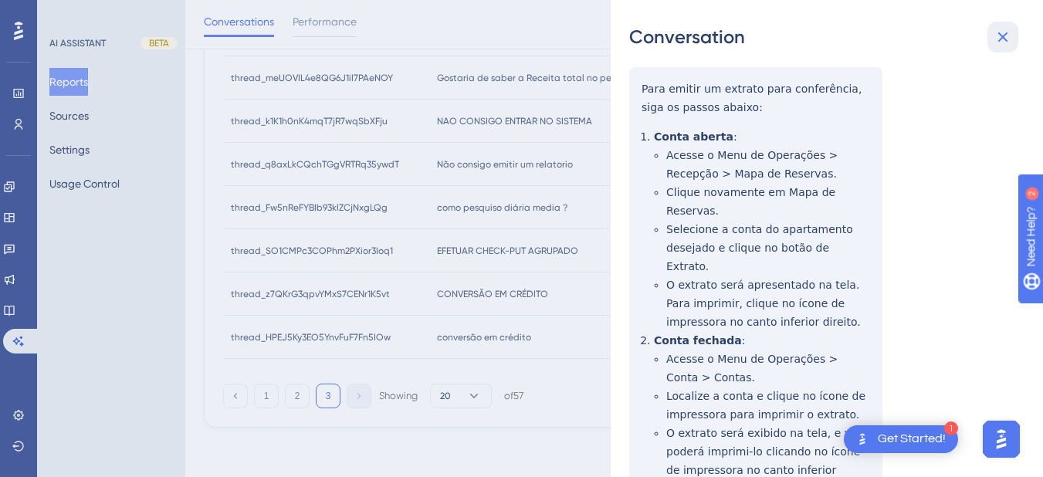
drag, startPoint x: 992, startPoint y: 34, endPoint x: 701, endPoint y: 176, distance: 324.0
click at [992, 34] on button at bounding box center [1003, 37] width 31 height 31
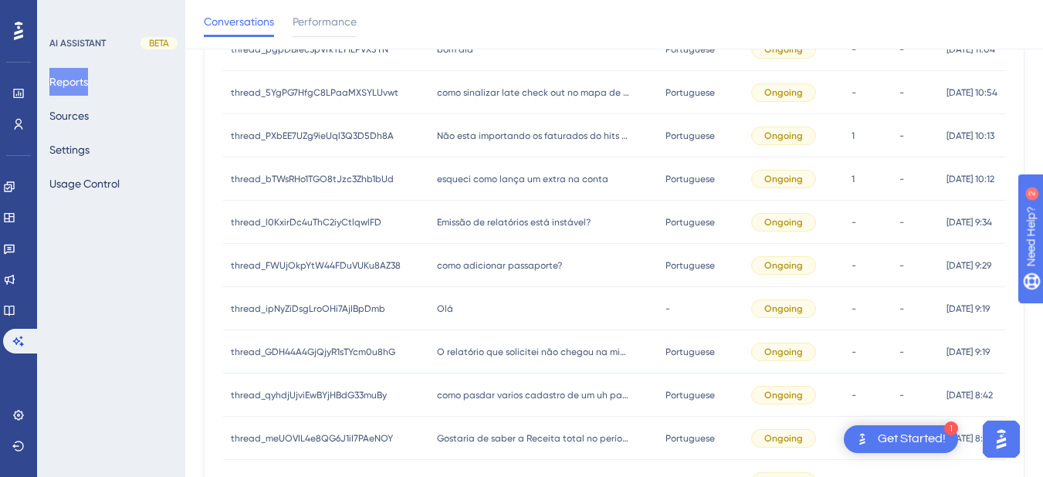
scroll to position [493, 0]
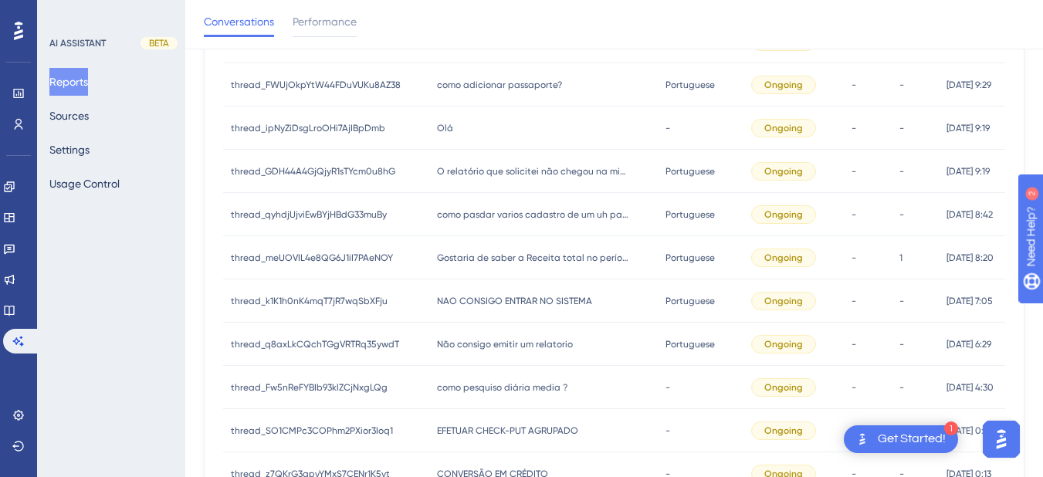
click at [454, 130] on div "Olá Olá" at bounding box center [543, 128] width 229 height 43
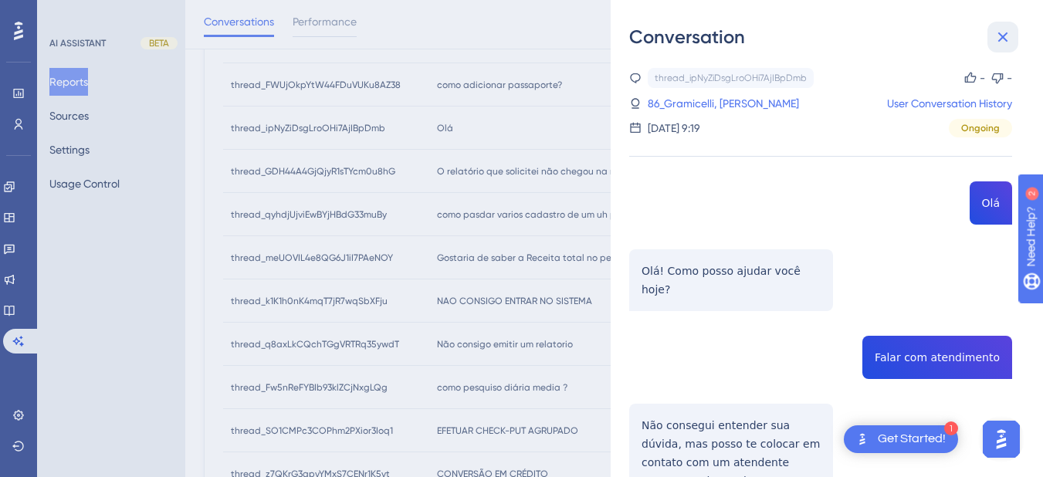
click at [1002, 32] on icon at bounding box center [1003, 37] width 19 height 19
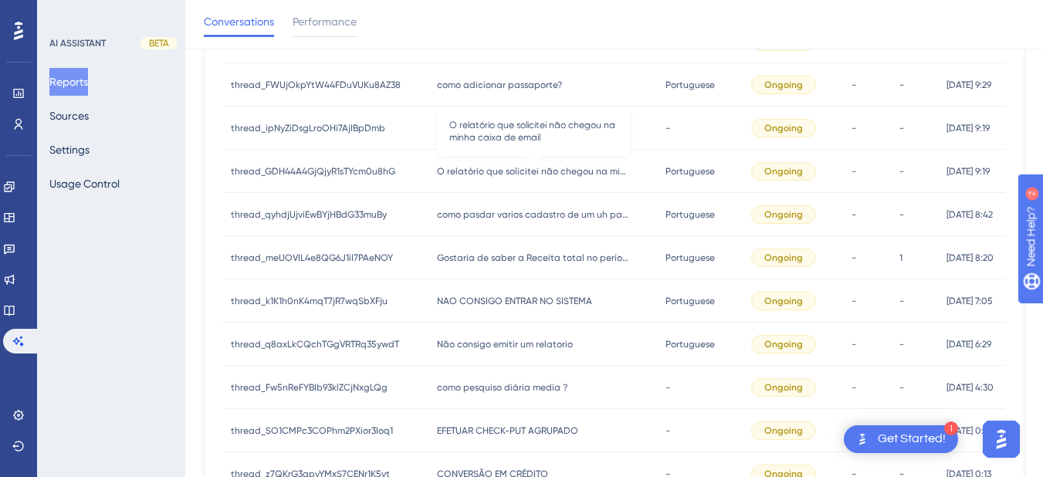
click at [467, 168] on span "O relatório que solicitei não chegou na minha caixa de email" at bounding box center [533, 171] width 193 height 12
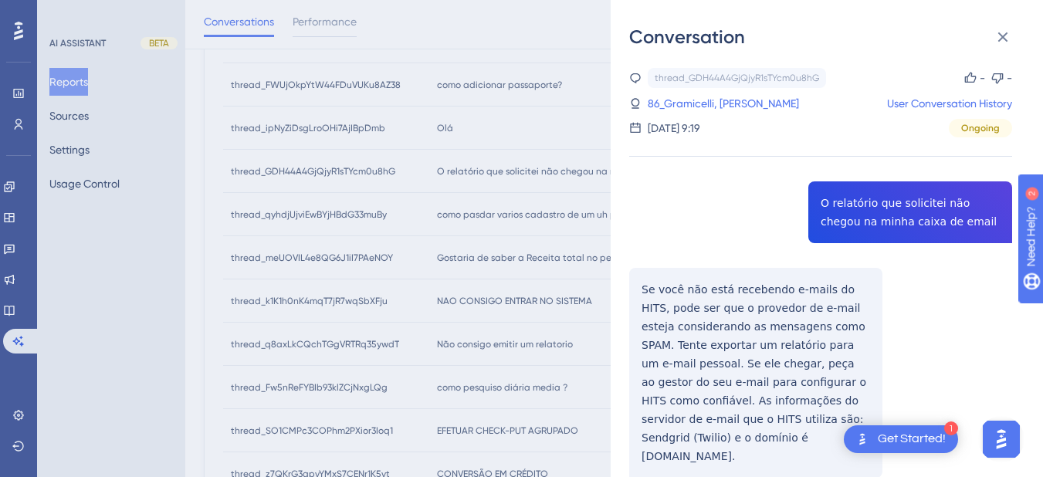
click at [839, 203] on div "thread_GDH44A4GjQjyR1sTYcm0u8hG Copy - - 86_Gramicelli, Gabriela User Conversat…" at bounding box center [820, 312] width 383 height 489
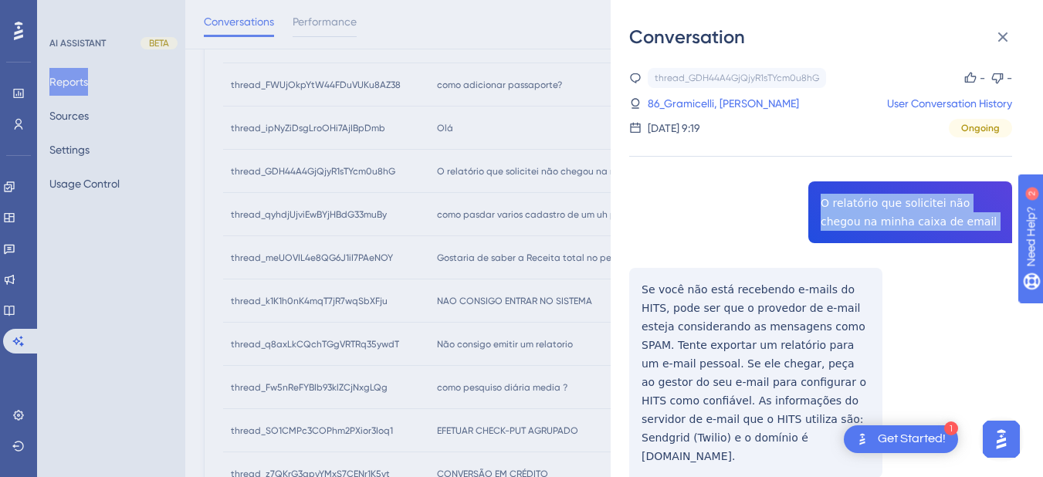
click at [839, 203] on div "thread_GDH44A4GjQjyR1sTYcm0u8hG Copy - - 86_Gramicelli, Gabriela User Conversat…" at bounding box center [820, 312] width 383 height 489
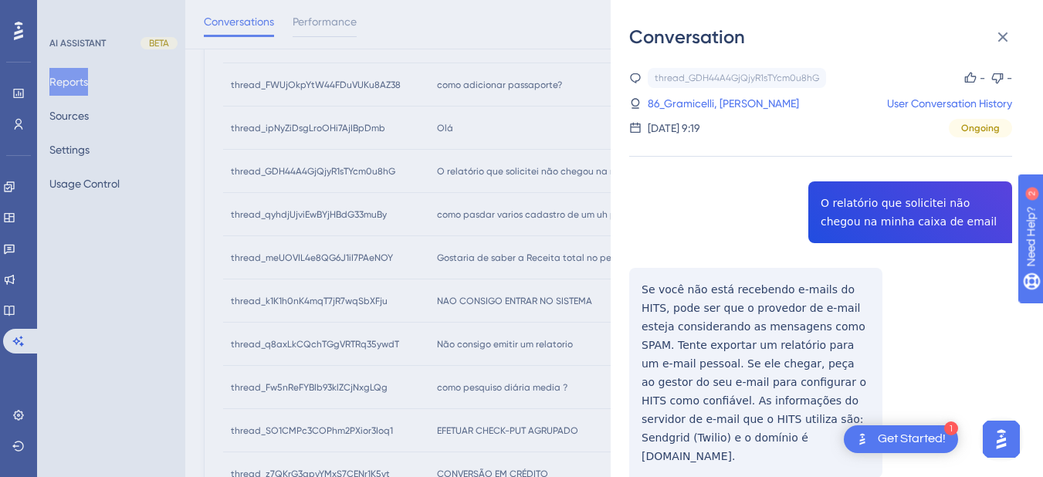
click at [628, 316] on div "Conversation thread_GDH44A4GjQjyR1sTYcm0u8hG Copy - - 86_Gramicelli, Gabriela U…" at bounding box center [827, 238] width 432 height 477
click at [632, 287] on div "thread_GDH44A4GjQjyR1sTYcm0u8hG Copy - - 86_Gramicelli, Gabriela User Conversat…" at bounding box center [820, 312] width 383 height 489
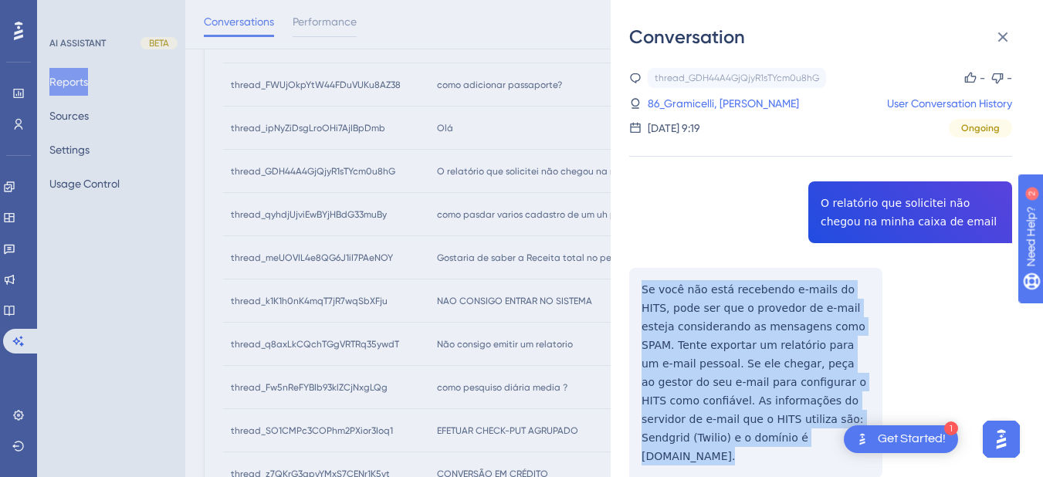
drag, startPoint x: 632, startPoint y: 287, endPoint x: 741, endPoint y: 446, distance: 192.1
click at [741, 446] on div "thread_GDH44A4GjQjyR1sTYcm0u8hG Copy - - 86_Gramicelli, Gabriela User Conversat…" at bounding box center [820, 312] width 383 height 489
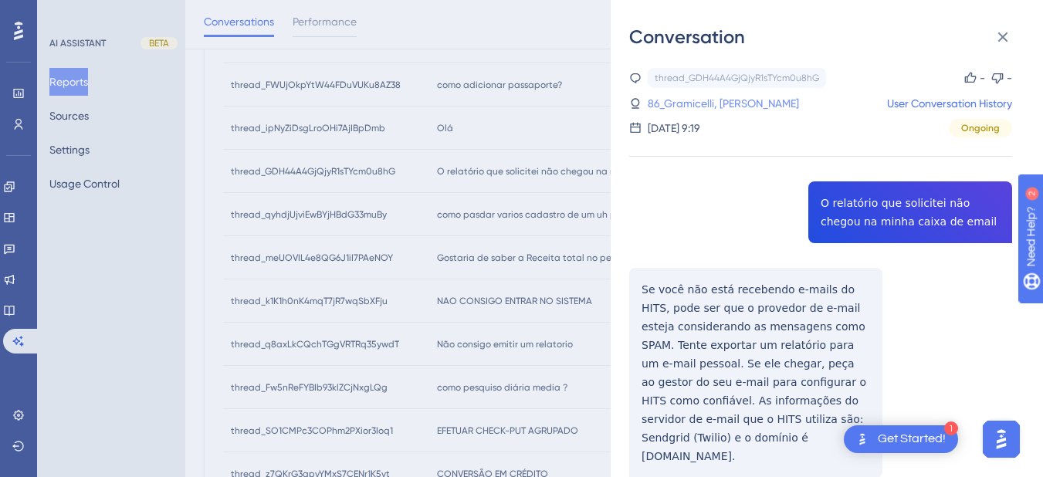
click at [692, 100] on link "86_Gramicelli, Gabriela" at bounding box center [723, 103] width 151 height 19
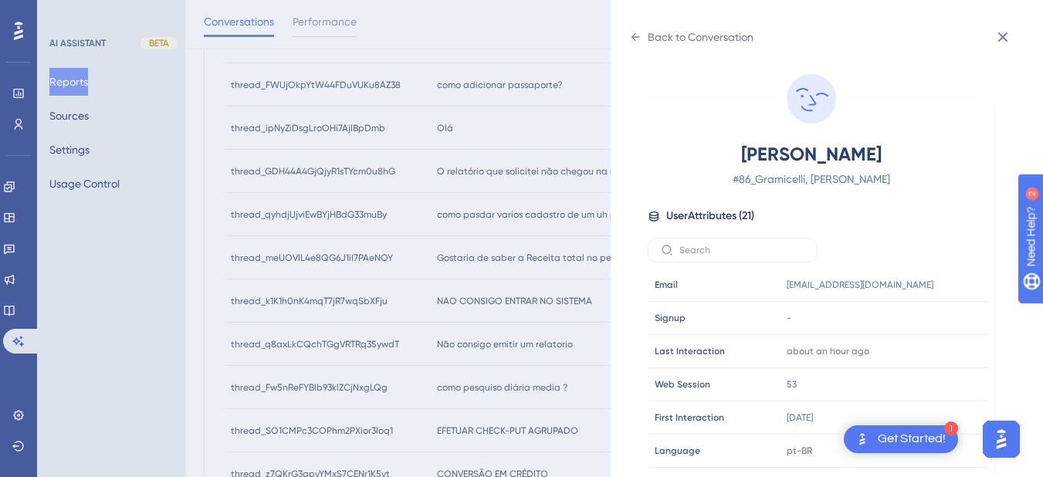
scroll to position [470, 0]
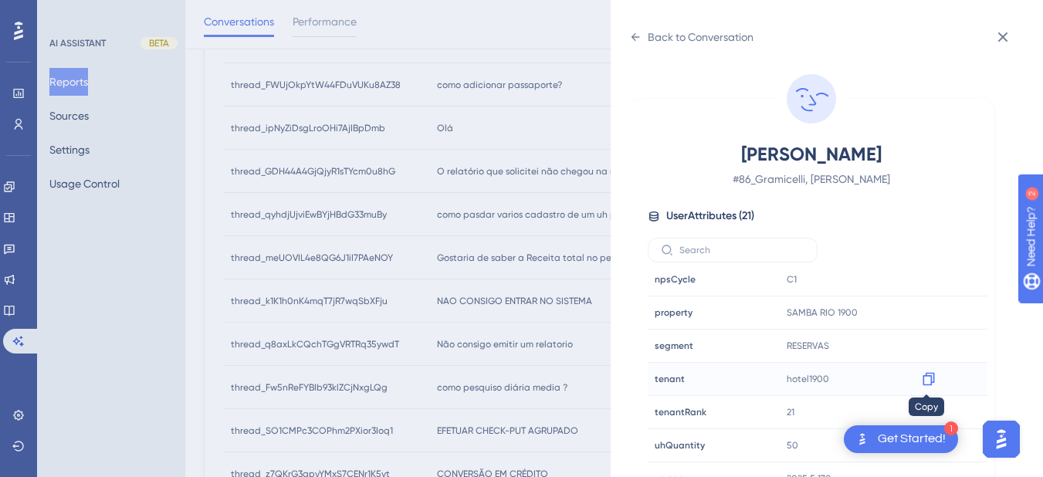
click at [925, 377] on icon at bounding box center [928, 378] width 15 height 15
click at [629, 36] on icon at bounding box center [635, 37] width 12 height 12
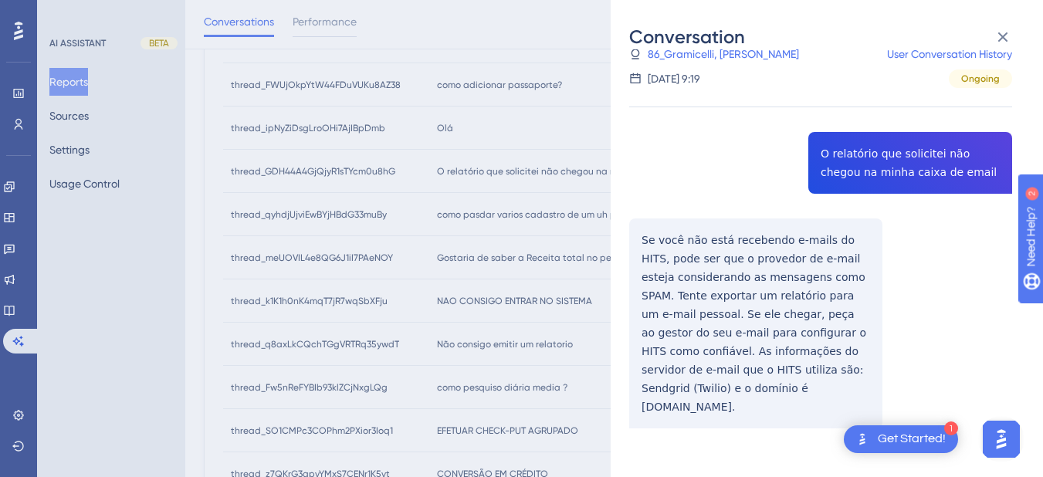
scroll to position [673, 0]
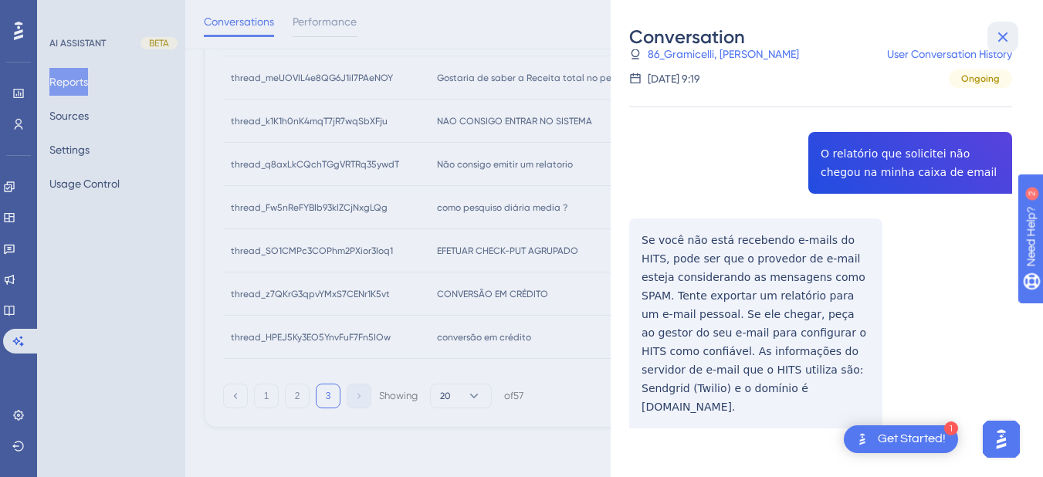
click at [1001, 30] on icon at bounding box center [1003, 37] width 19 height 19
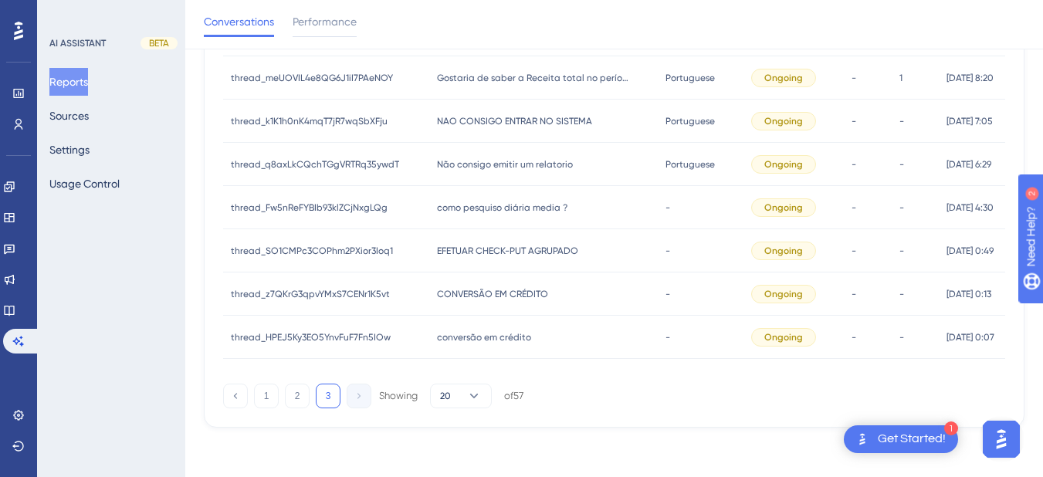
scroll to position [493, 0]
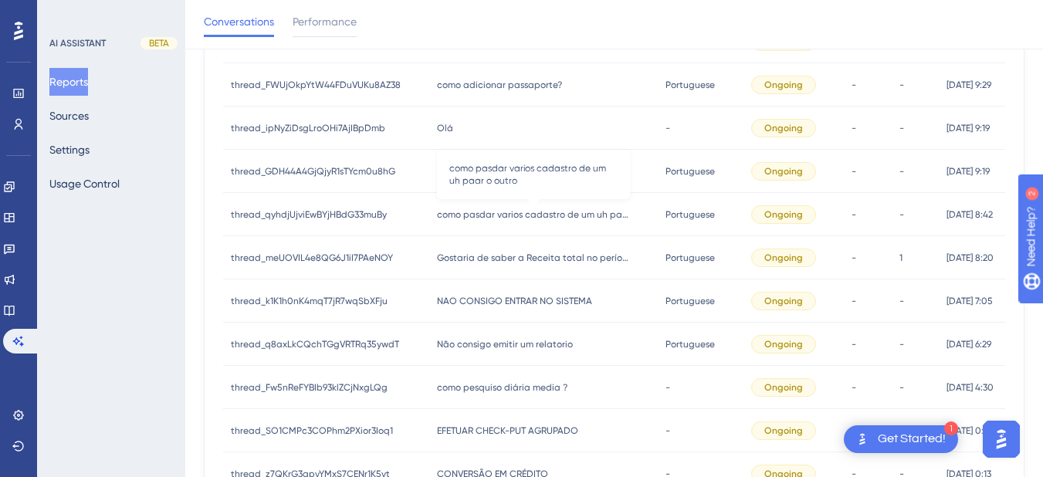
click at [484, 212] on span "como pasdar varios cadastro de um uh paar o outro" at bounding box center [533, 215] width 193 height 12
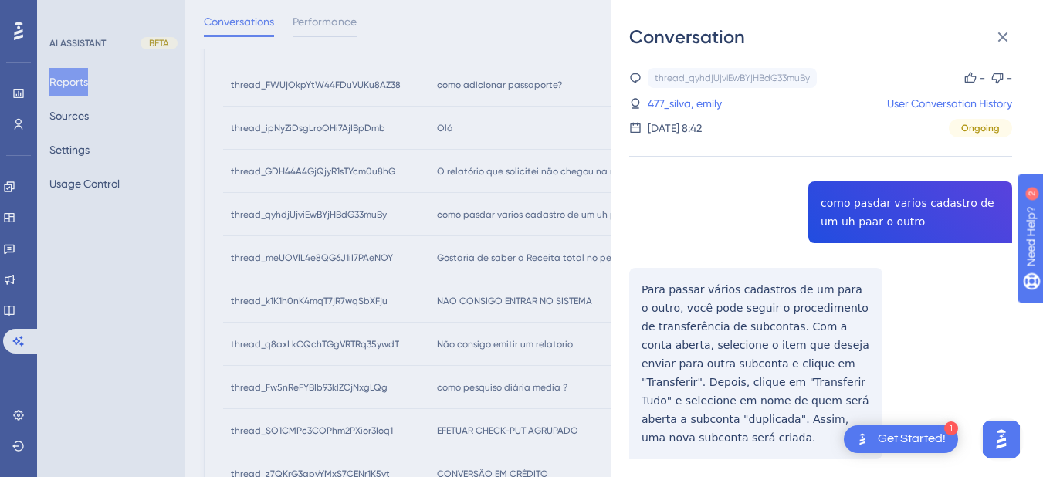
click at [878, 204] on div "thread_qyhdjUjviEwBYjHBdG33muBy Copy - - 477_silva, emily User Conversation His…" at bounding box center [820, 303] width 383 height 470
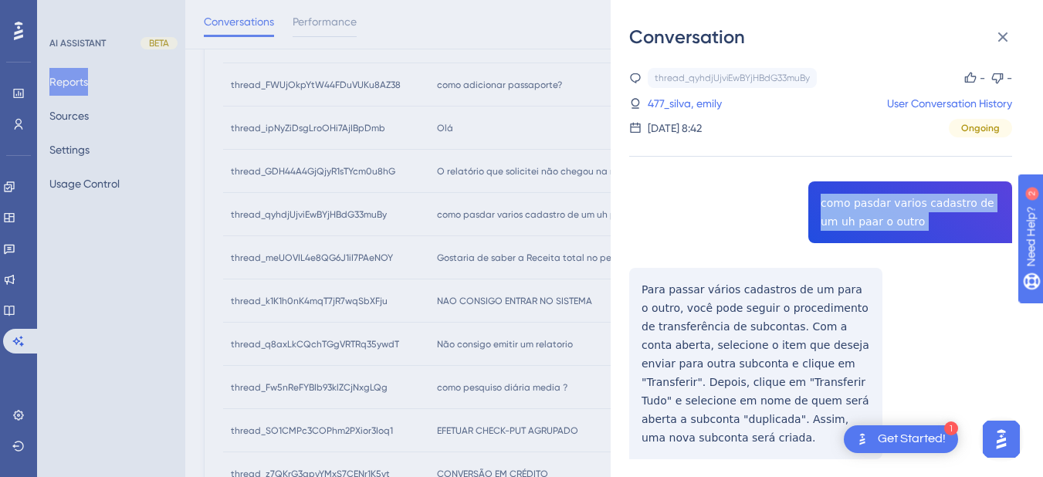
click at [878, 204] on div "thread_qyhdjUjviEwBYjHBdG33muBy Copy - - 477_silva, emily User Conversation His…" at bounding box center [820, 303] width 383 height 470
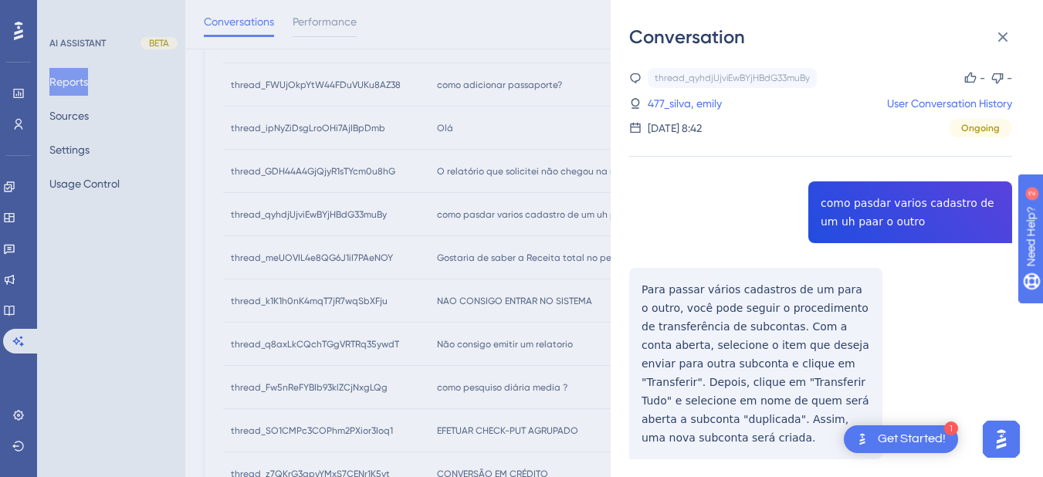
click at [646, 290] on div "thread_qyhdjUjviEwBYjHBdG33muBy Copy - - 477_silva, emily User Conversation His…" at bounding box center [820, 303] width 383 height 470
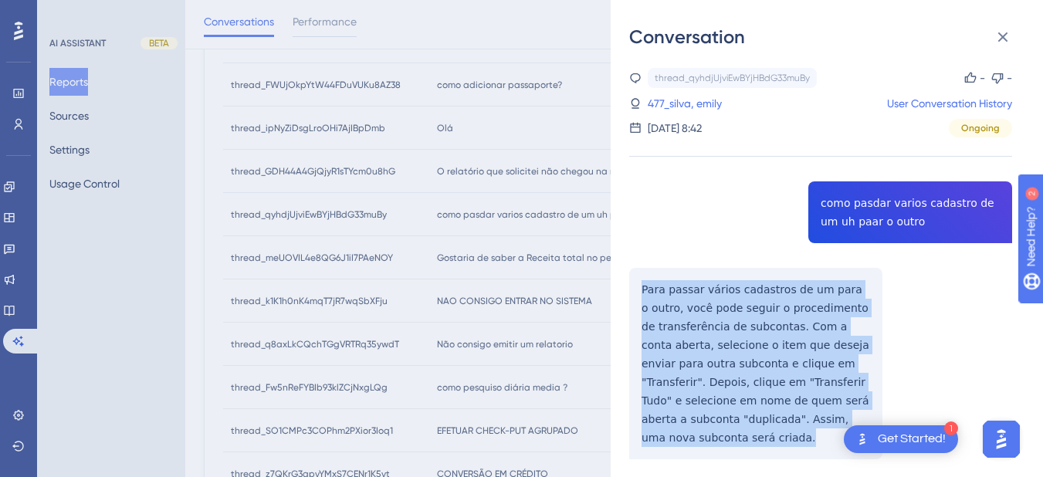
drag, startPoint x: 639, startPoint y: 287, endPoint x: 690, endPoint y: 442, distance: 162.6
click at [690, 442] on div "thread_qyhdjUjviEwBYjHBdG33muBy Copy - - 477_silva, emily User Conversation His…" at bounding box center [820, 303] width 383 height 470
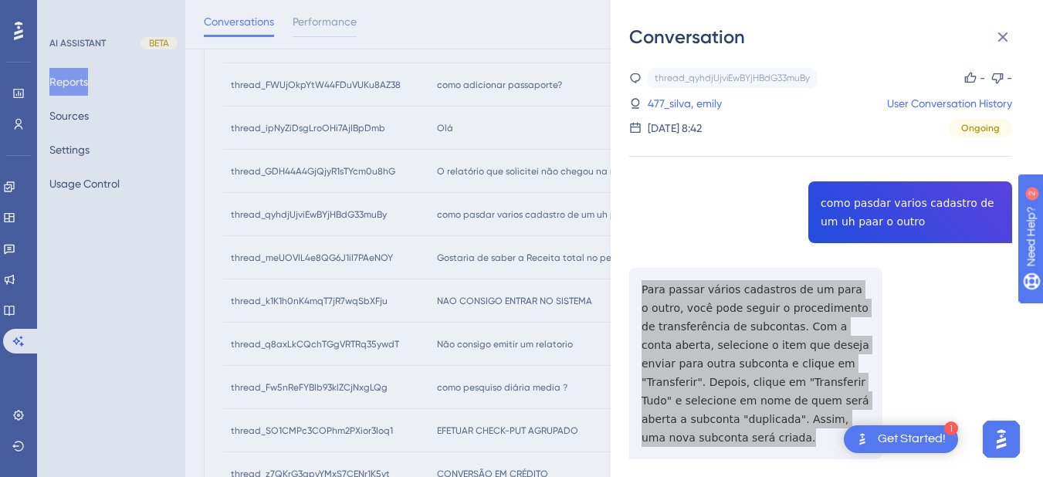
scroll to position [49, 0]
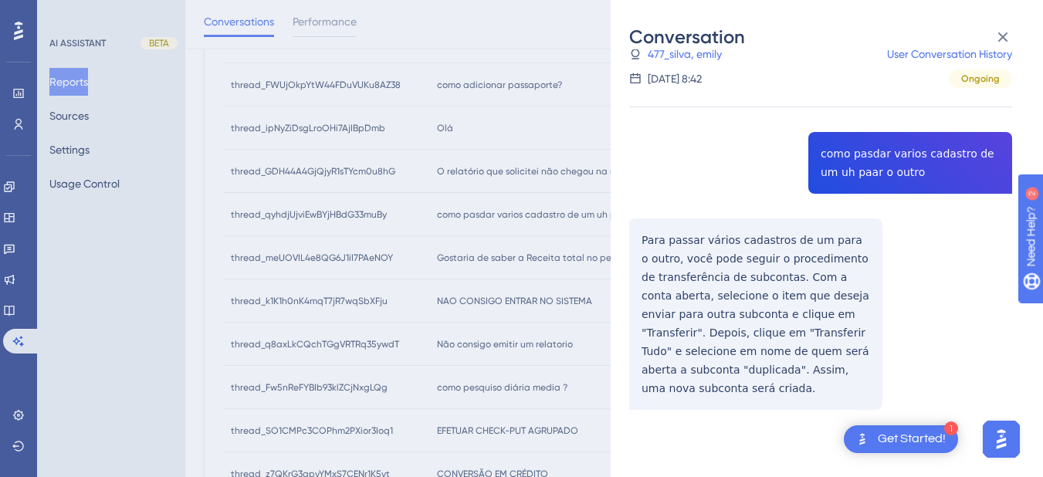
click at [682, 44] on div "Conversation" at bounding box center [826, 37] width 395 height 25
click at [676, 59] on link "477_silva, emily" at bounding box center [685, 54] width 74 height 19
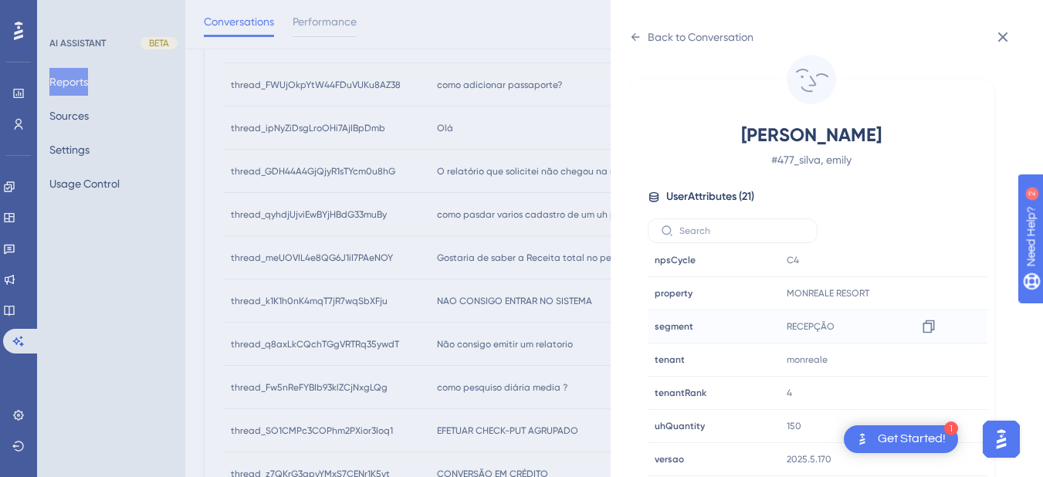
scroll to position [673, 0]
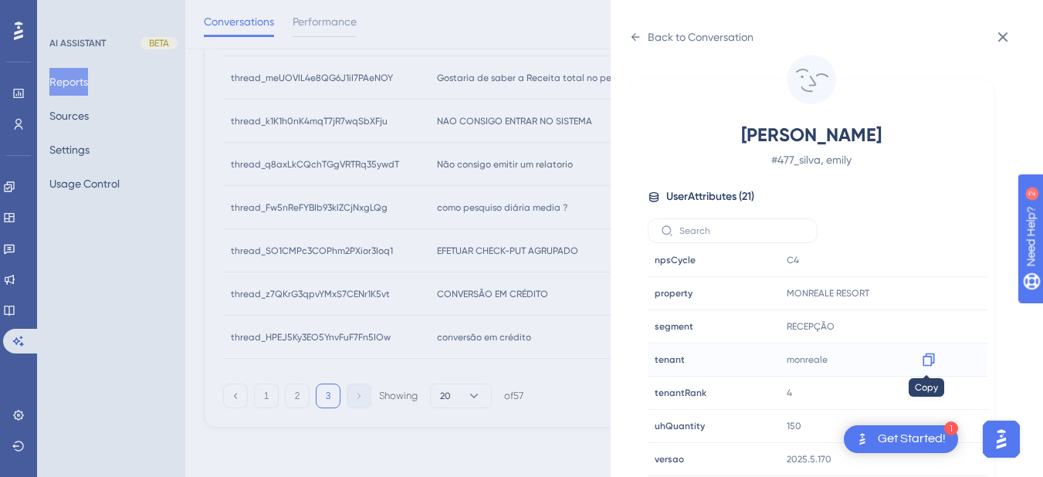
click at [924, 358] on icon at bounding box center [928, 359] width 15 height 15
click at [927, 294] on icon at bounding box center [928, 293] width 15 height 15
click at [641, 35] on icon at bounding box center [635, 37] width 12 height 12
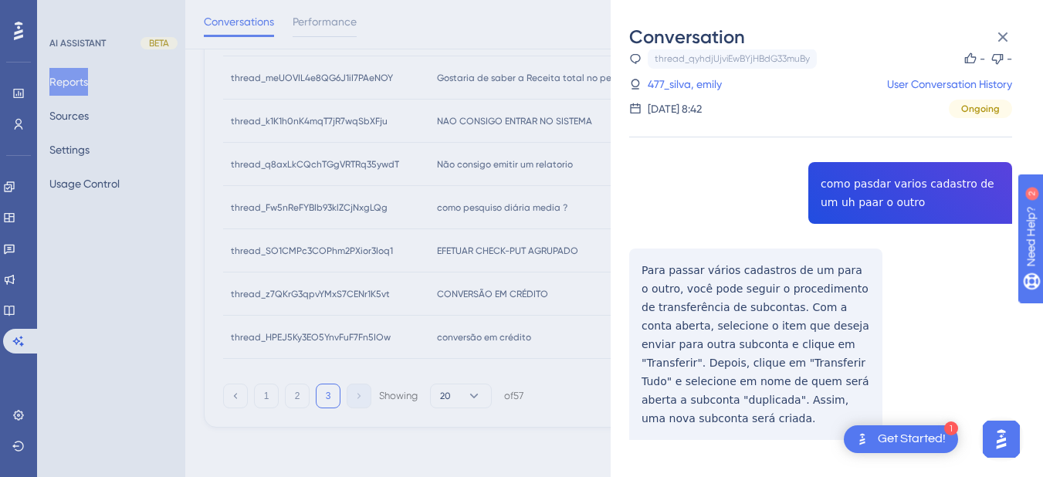
scroll to position [49, 0]
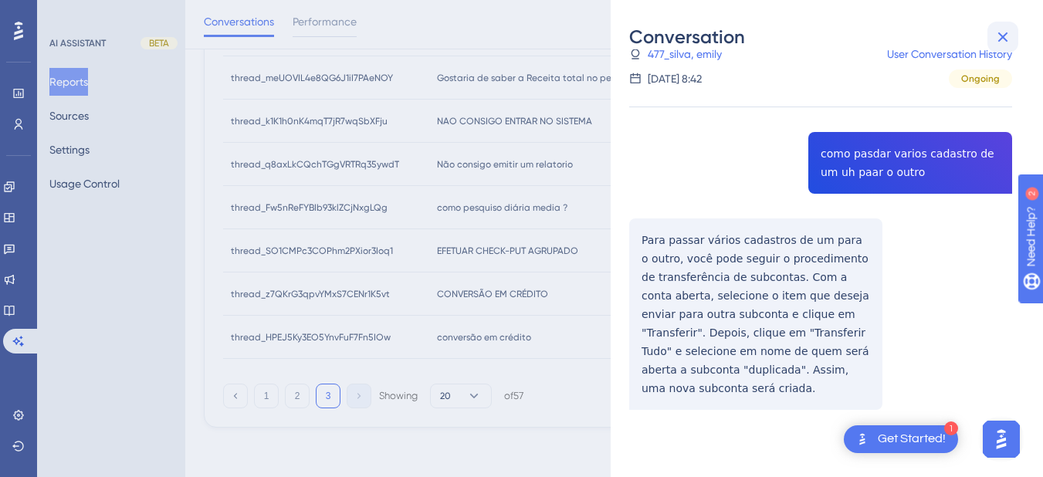
click at [1009, 34] on icon at bounding box center [1003, 37] width 19 height 19
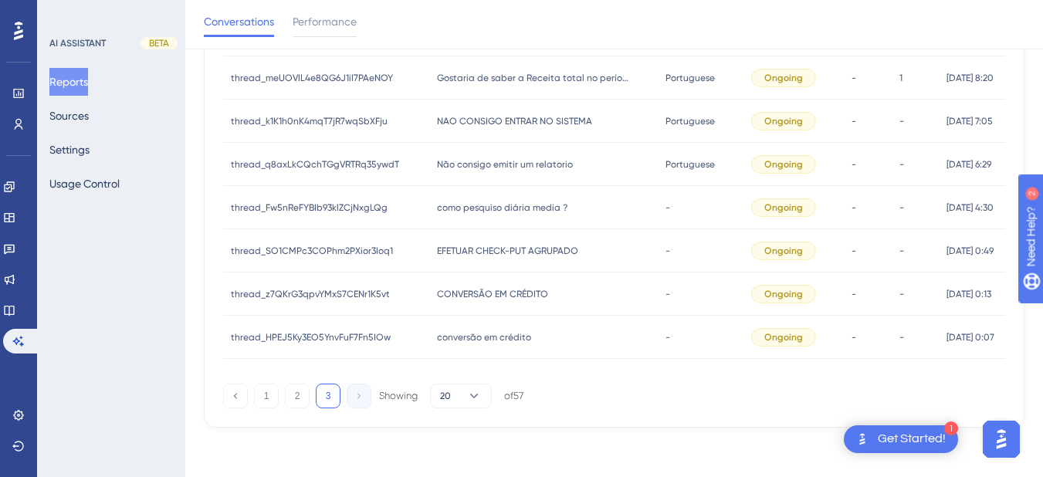
scroll to position [493, 0]
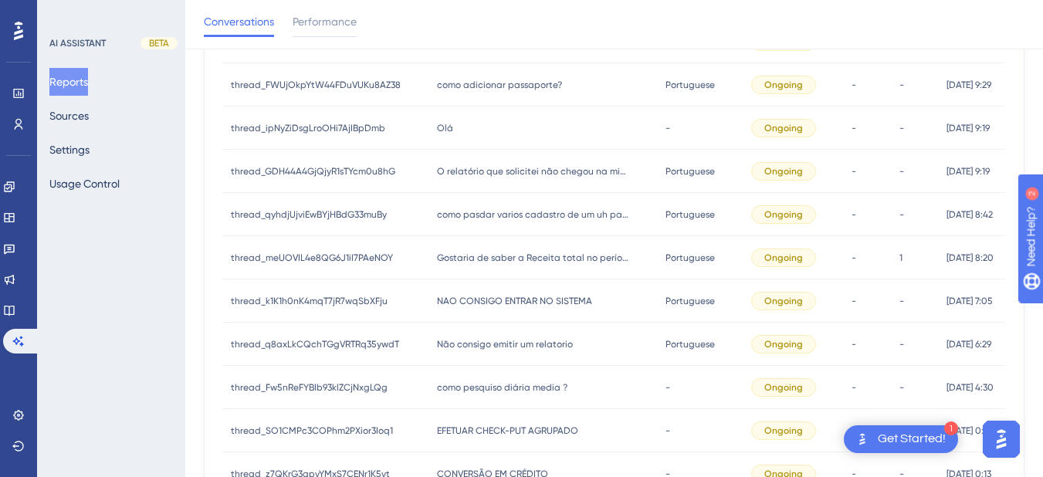
click at [509, 264] on div "Gostaria de saber a Receita total no período de 29/08/2025 a 31/08/2025 Gostari…" at bounding box center [543, 257] width 229 height 43
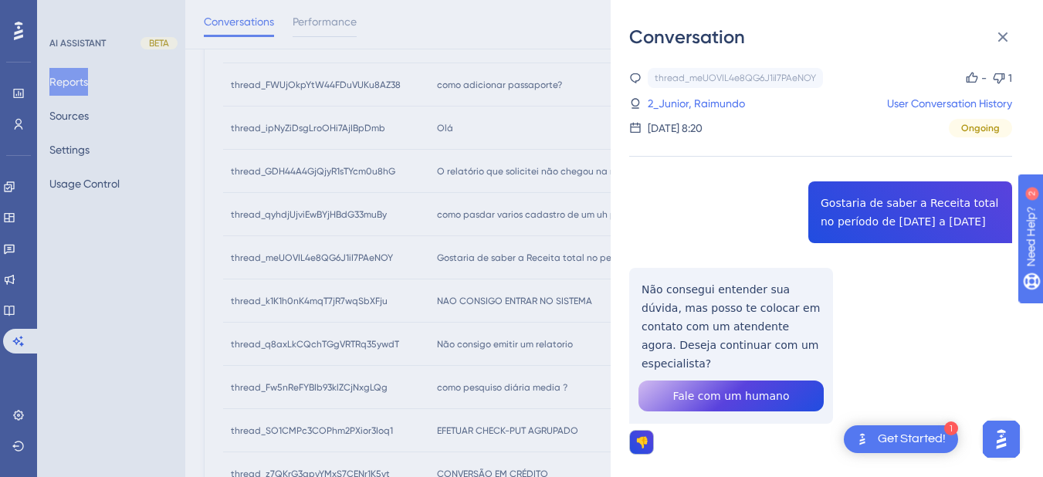
click at [871, 209] on div "thread_meUOVIL4e8QG6J1iI7PAeNOY Copy - 1 2_Junior, Raimundo User Conversation H…" at bounding box center [820, 301] width 383 height 466
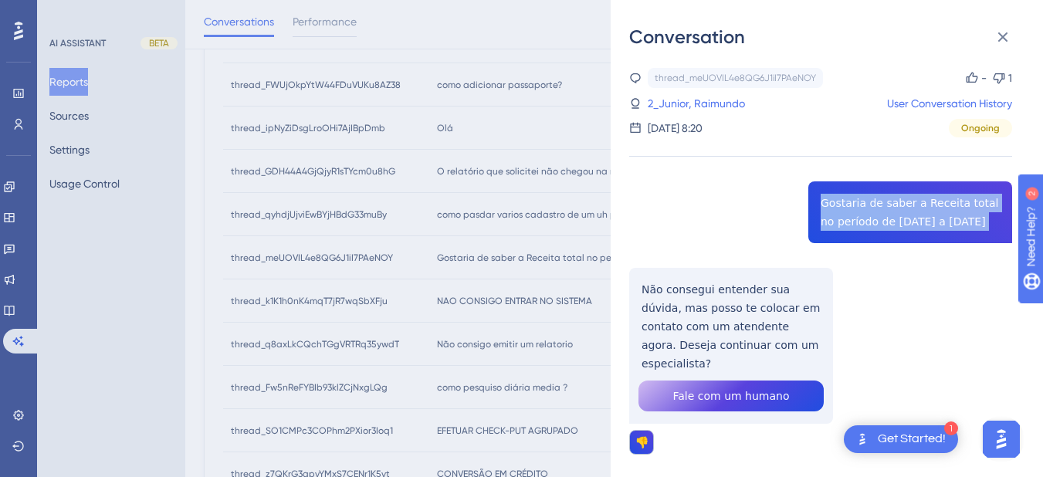
click at [871, 209] on div "thread_meUOVIL4e8QG6J1iI7PAeNOY Copy - 1 2_Junior, Raimundo User Conversation H…" at bounding box center [820, 301] width 383 height 466
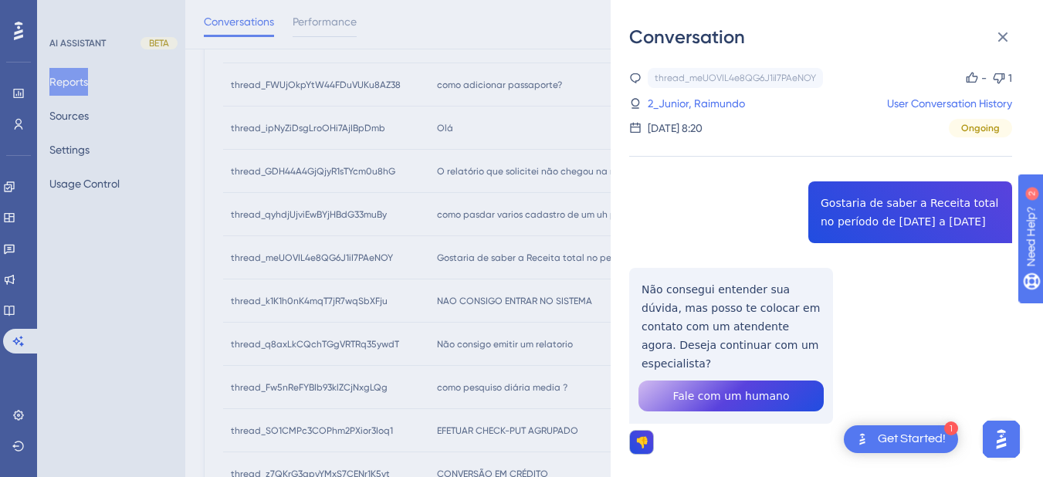
click at [671, 294] on div "thread_meUOVIL4e8QG6J1iI7PAeNOY Copy - 1 2_Junior, Raimundo User Conversation H…" at bounding box center [820, 301] width 383 height 466
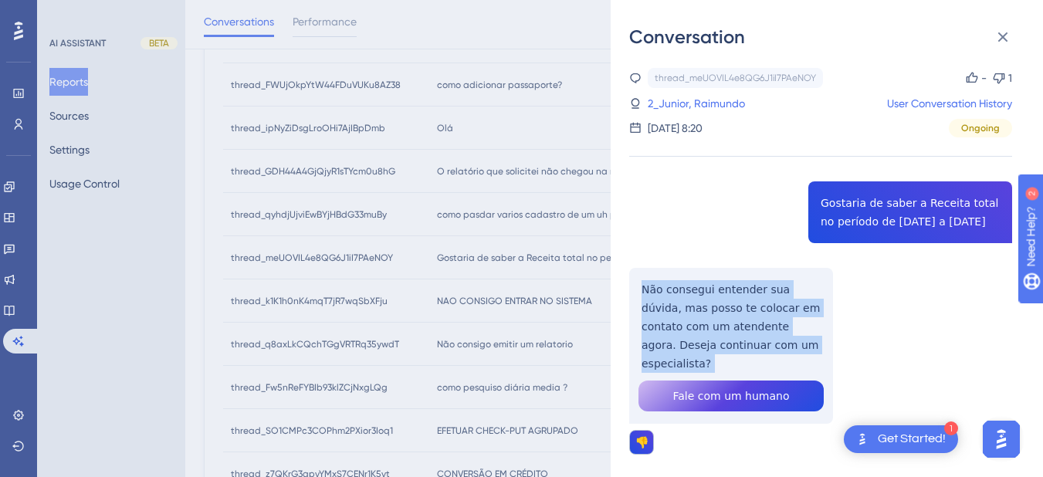
click at [671, 294] on div "thread_meUOVIL4e8QG6J1iI7PAeNOY Copy - 1 2_Junior, Raimundo User Conversation H…" at bounding box center [820, 301] width 383 height 466
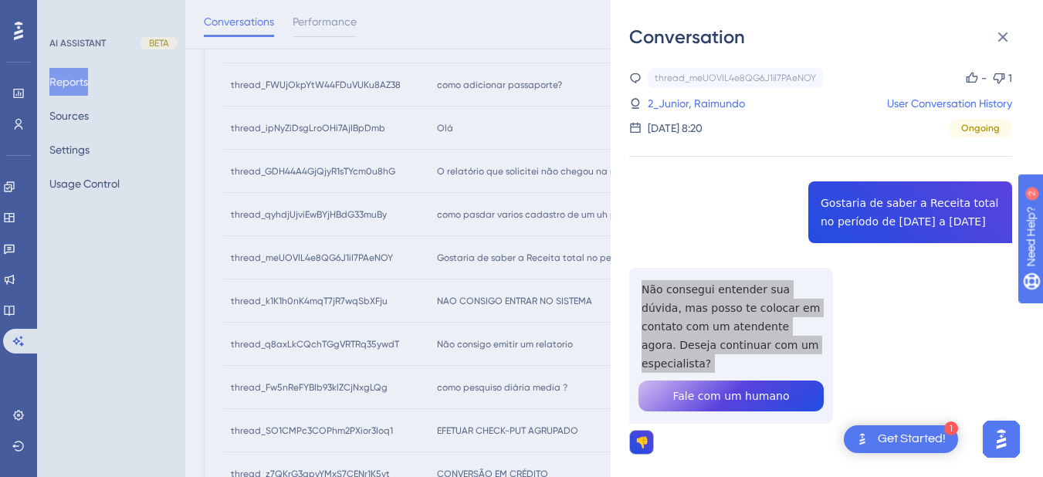
scroll to position [26, 0]
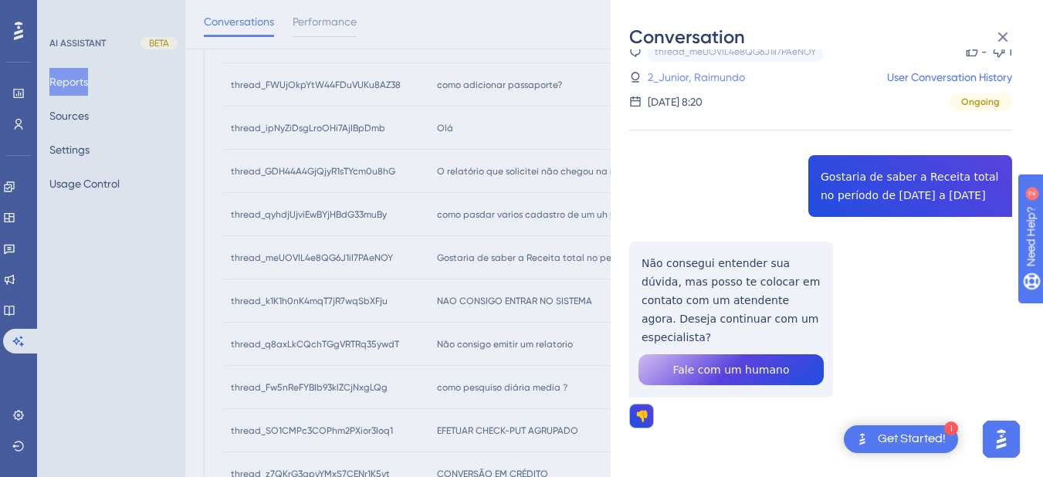
click at [660, 79] on link "2_Junior, Raimundo" at bounding box center [696, 77] width 97 height 19
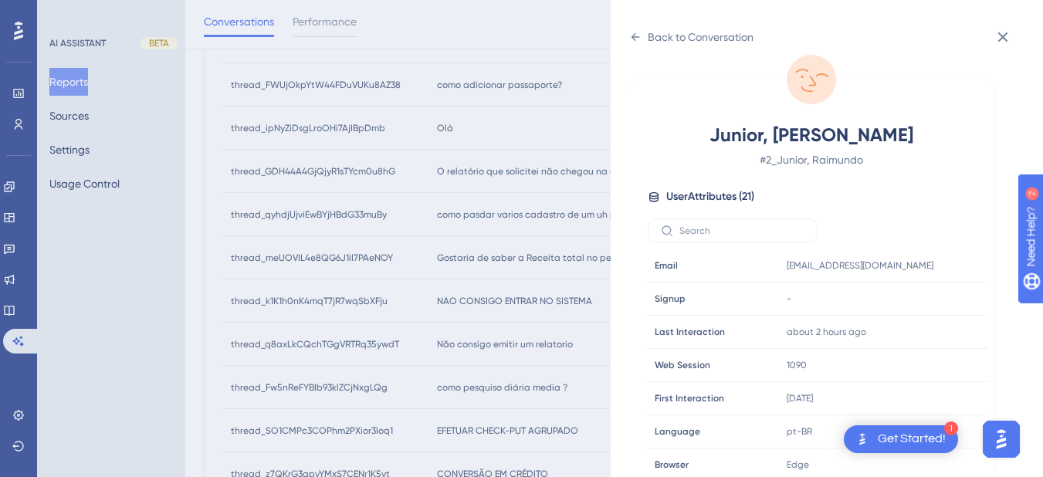
scroll to position [673, 0]
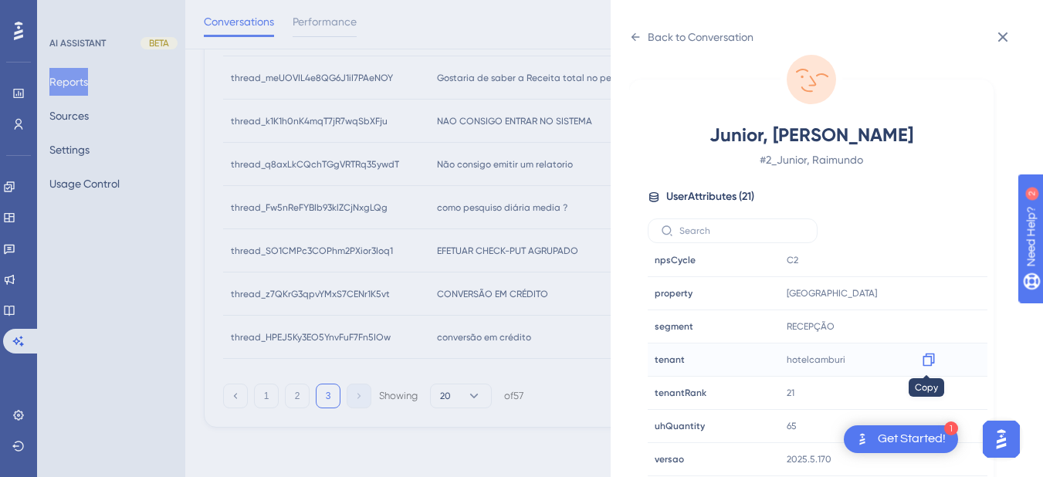
click at [927, 365] on icon at bounding box center [929, 360] width 12 height 13
click at [637, 32] on icon at bounding box center [635, 37] width 12 height 12
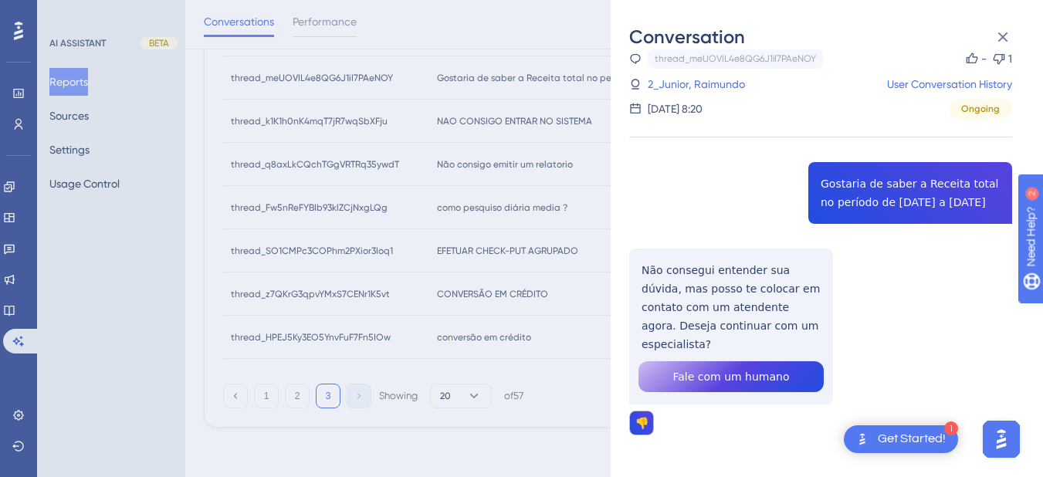
scroll to position [26, 0]
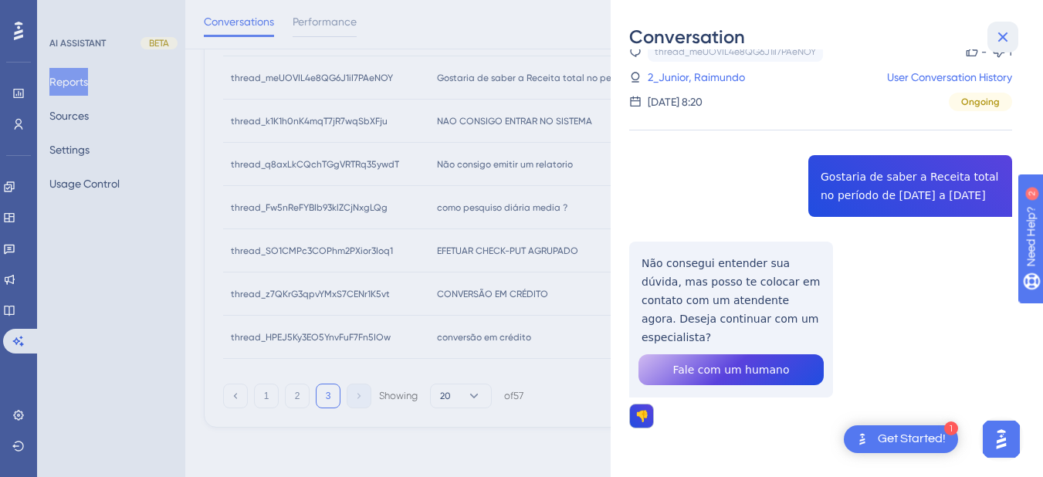
click at [991, 36] on button at bounding box center [1003, 37] width 31 height 31
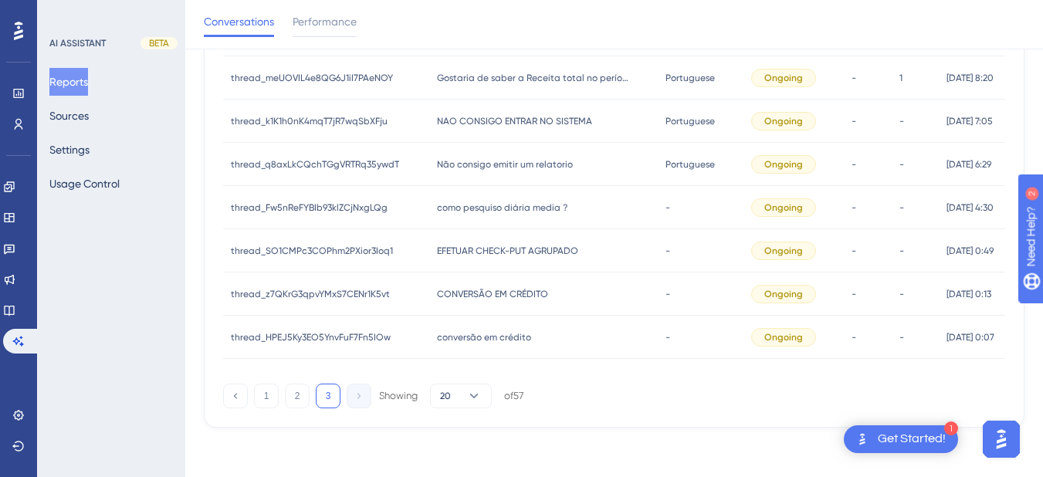
click at [514, 114] on div "NAO CONSIGO ENTRAR NO SISTEMA NAO CONSIGO ENTRAR NO SISTEMA" at bounding box center [543, 121] width 229 height 43
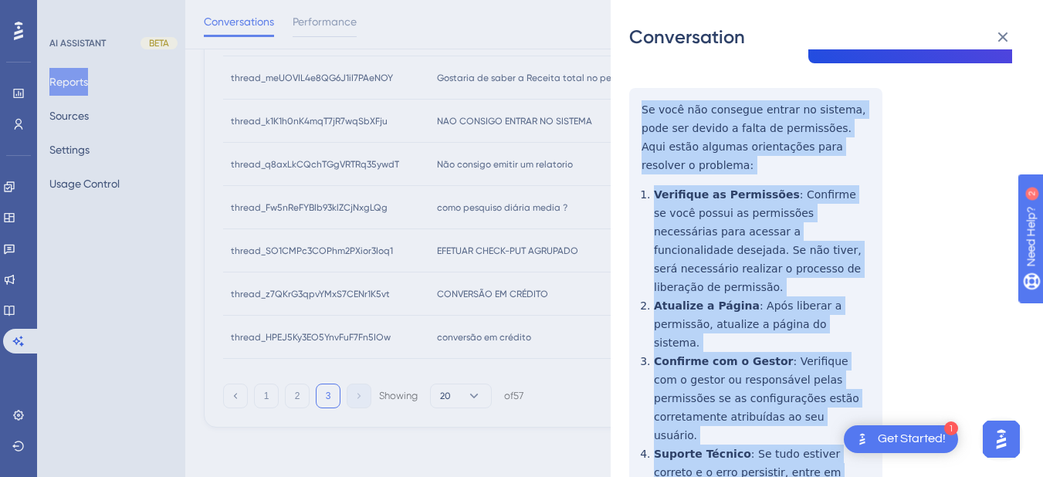
scroll to position [361, 0]
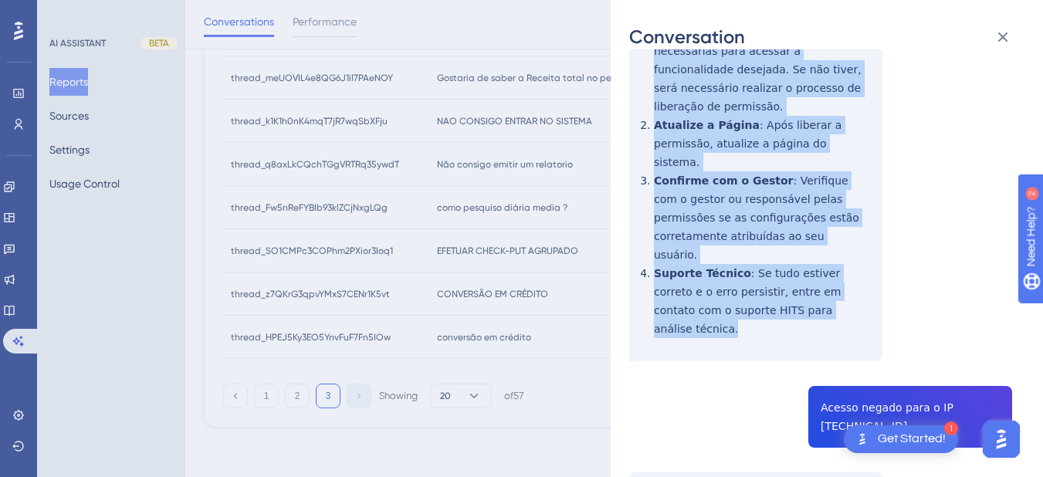
drag, startPoint x: 640, startPoint y: 282, endPoint x: 781, endPoint y: 217, distance: 154.8
click at [844, 233] on div "thread_k1K1h0nK4mqT7jR7wqSbXFju Copy - - 4863_Santos, Weslley User Conversation…" at bounding box center [820, 347] width 383 height 1280
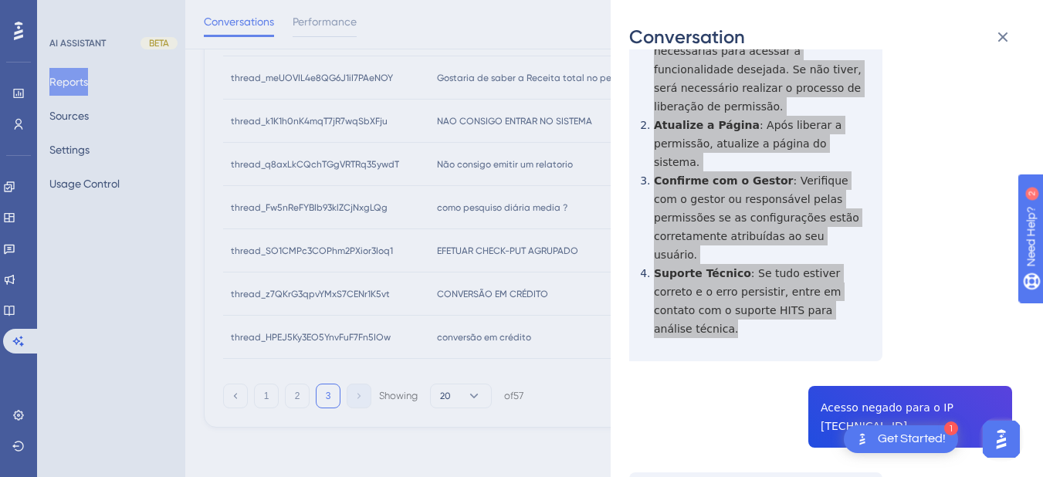
scroll to position [541, 0]
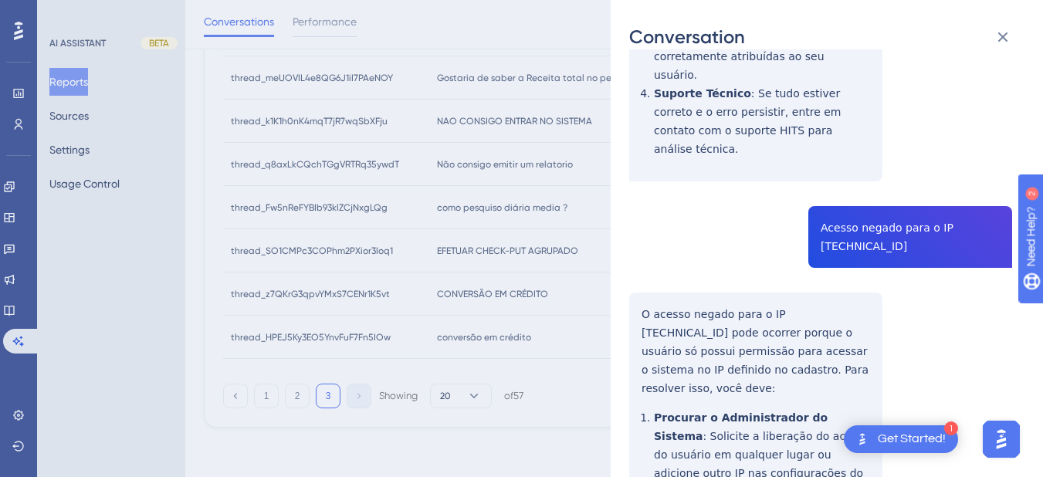
click at [863, 124] on div "thread_k1K1h0nK4mqT7jR7wqSbXFju Copy - - 4863_Santos, Weslley User Conversation…" at bounding box center [820, 167] width 383 height 1280
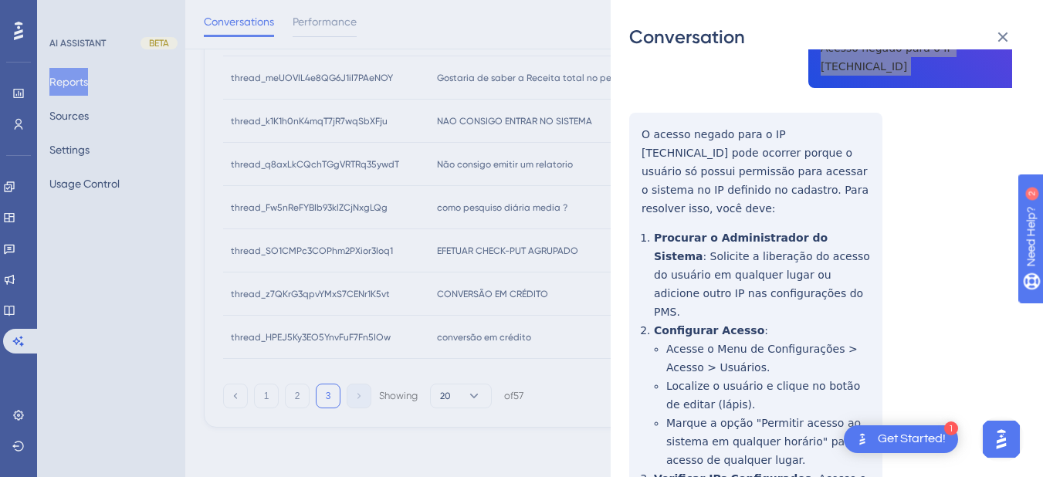
scroll to position [493, 0]
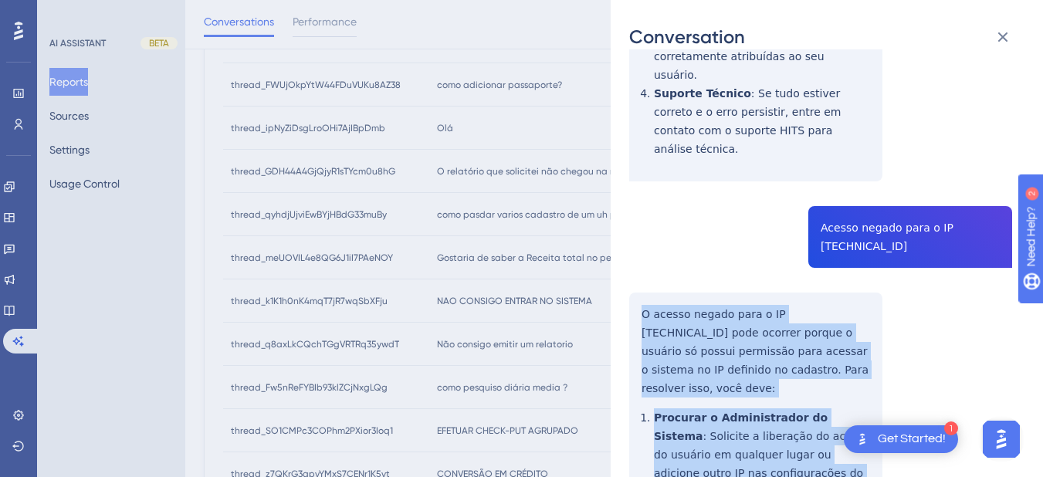
scroll to position [721, 0]
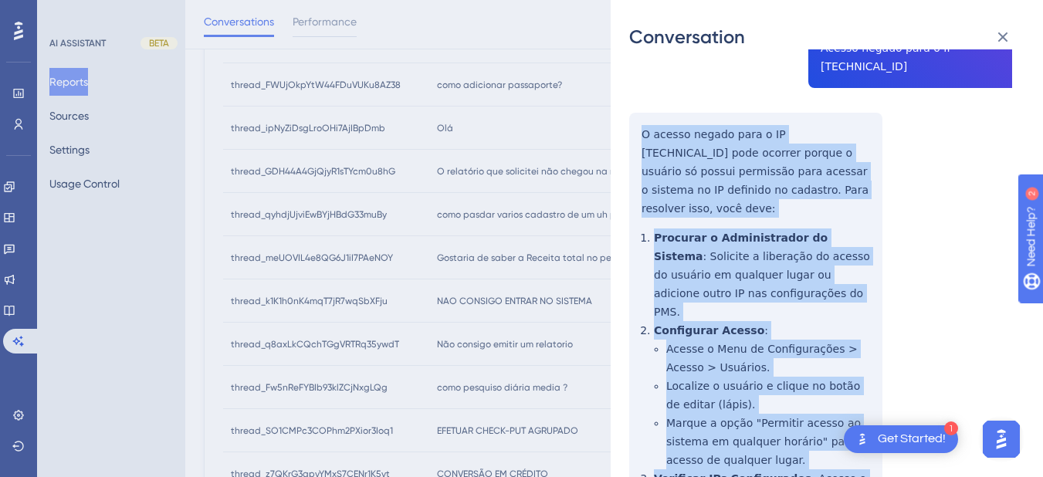
drag, startPoint x: 640, startPoint y: 219, endPoint x: 776, endPoint y: 394, distance: 221.2
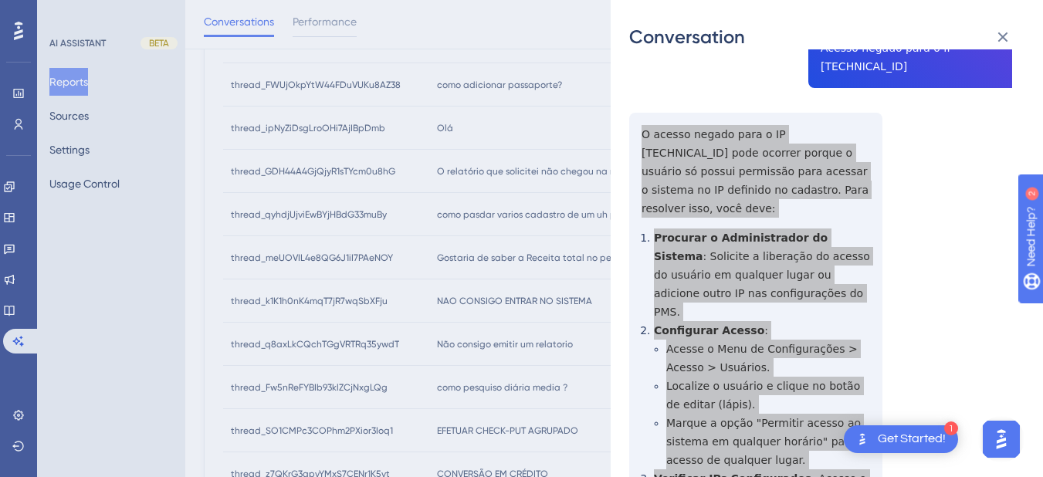
scroll to position [0, 0]
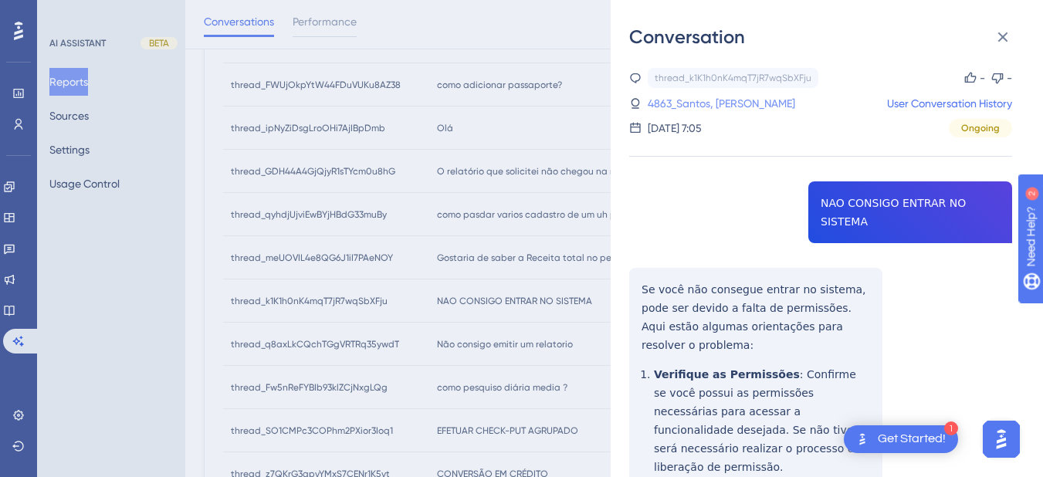
click at [707, 104] on link "4863_Santos, Weslley" at bounding box center [722, 103] width 148 height 19
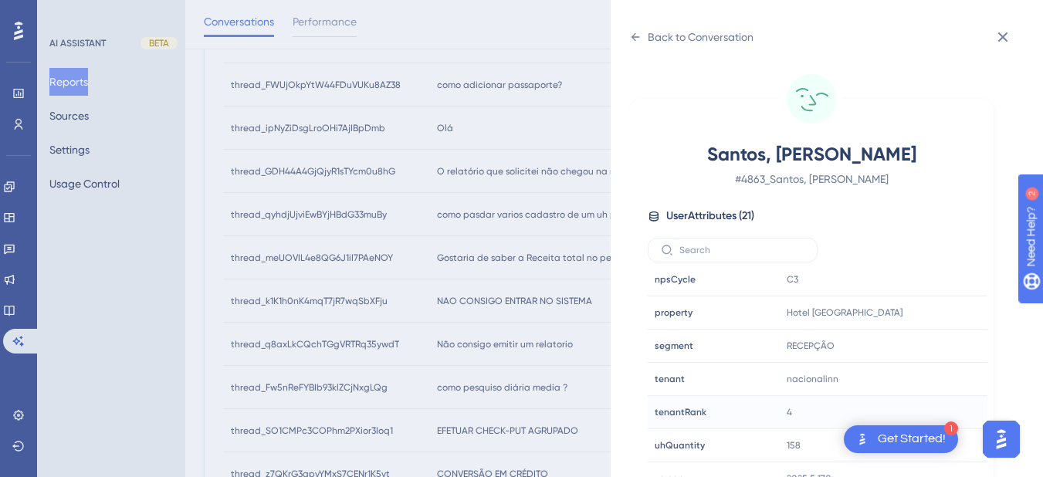
scroll to position [19, 0]
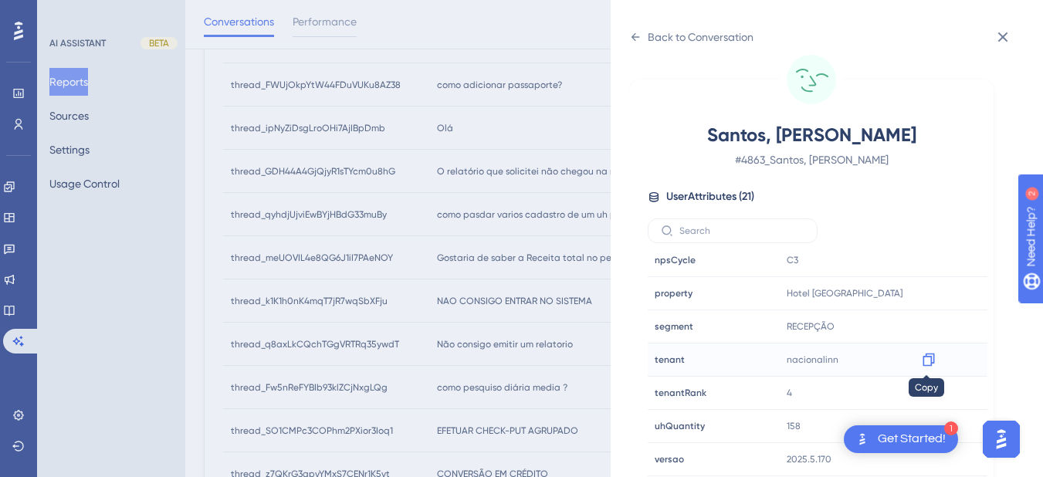
click at [925, 358] on icon at bounding box center [928, 359] width 15 height 15
click at [1003, 33] on icon at bounding box center [1003, 37] width 19 height 19
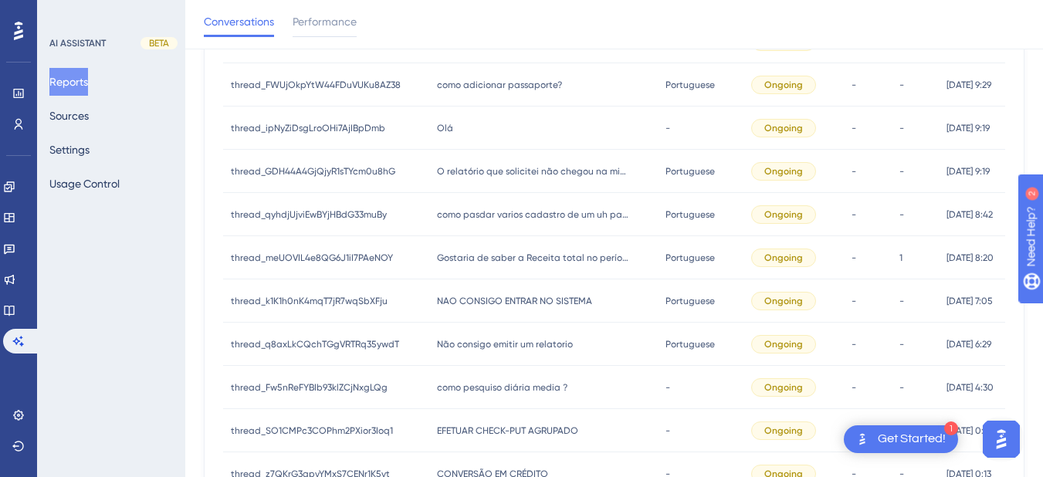
click at [501, 307] on span "NAO CONSIGO ENTRAR NO SISTEMA" at bounding box center [514, 301] width 155 height 12
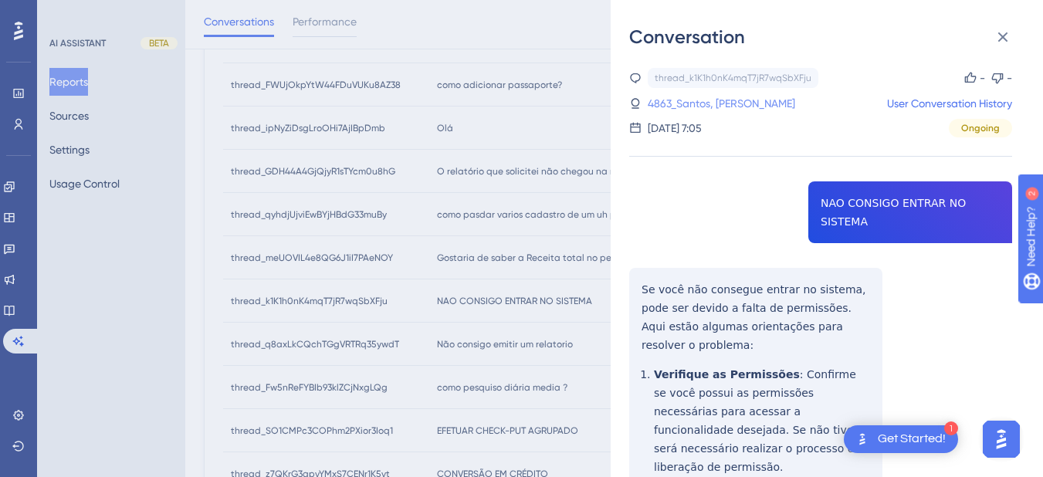
click at [724, 101] on link "4863_Santos, Weslley" at bounding box center [722, 103] width 148 height 19
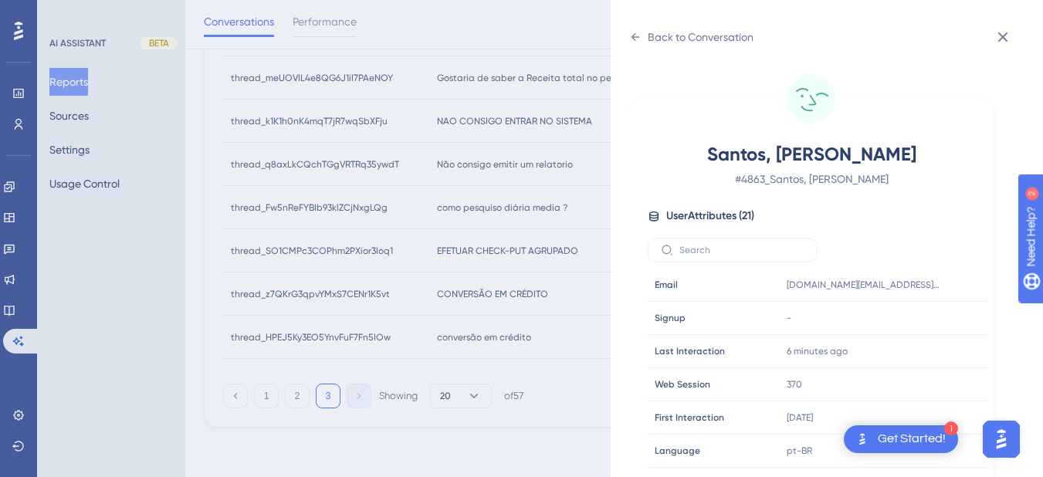
scroll to position [470, 0]
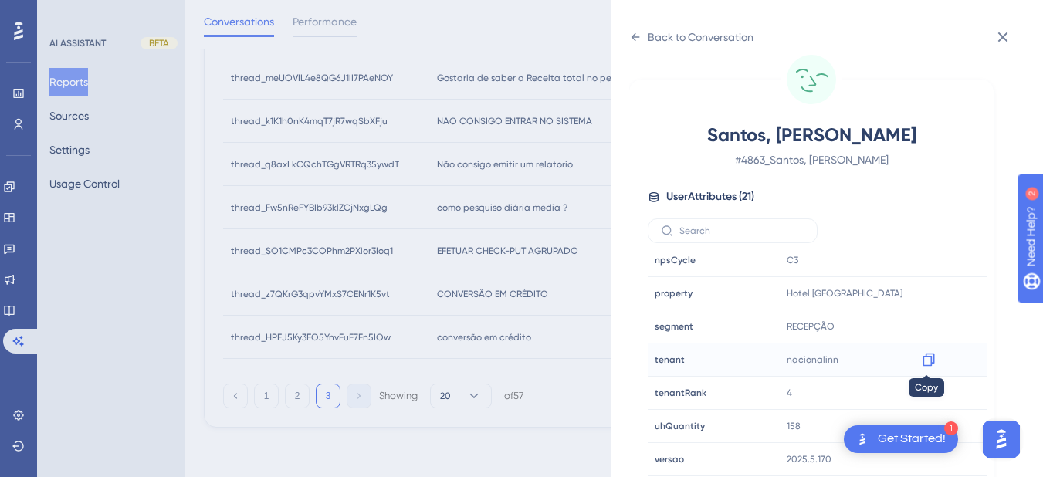
click at [931, 354] on icon at bounding box center [929, 360] width 12 height 13
drag, startPoint x: 929, startPoint y: 294, endPoint x: 1040, endPoint y: 317, distance: 113.4
click at [929, 294] on icon at bounding box center [929, 293] width 12 height 13
click at [629, 28] on div "Back to Conversation Santos, Weslley # 4863_Santos, Weslley User Attributes ( 2…" at bounding box center [827, 238] width 432 height 477
click at [635, 37] on icon at bounding box center [636, 37] width 8 height 8
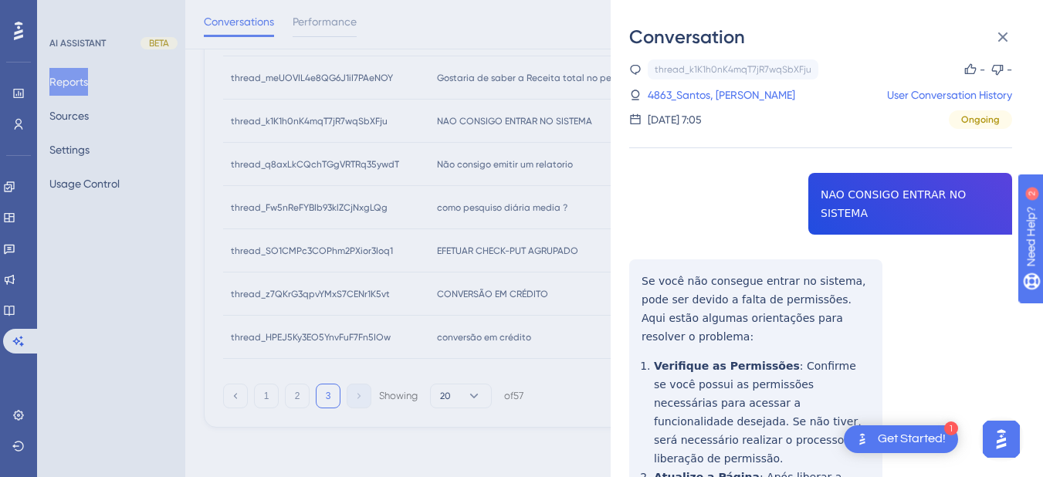
scroll to position [729, 0]
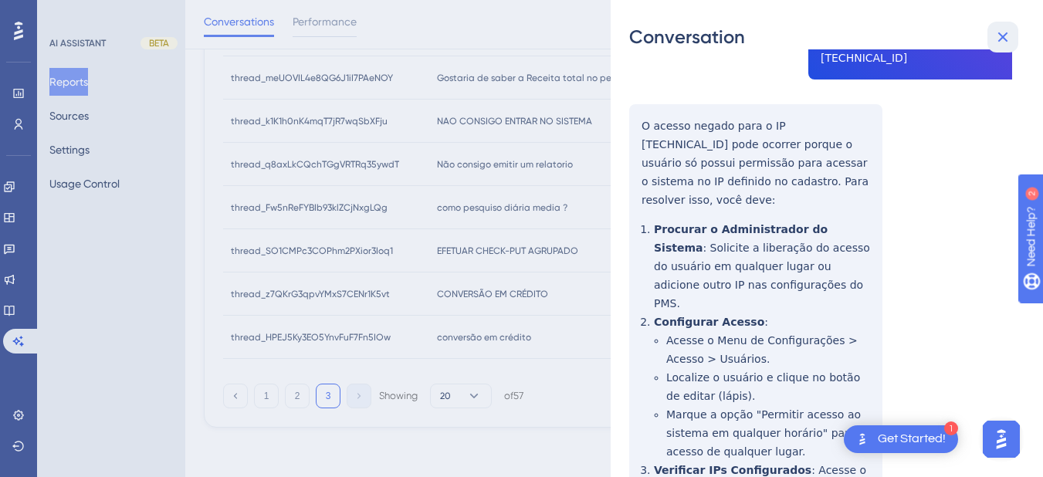
click at [1005, 29] on icon at bounding box center [1003, 37] width 19 height 19
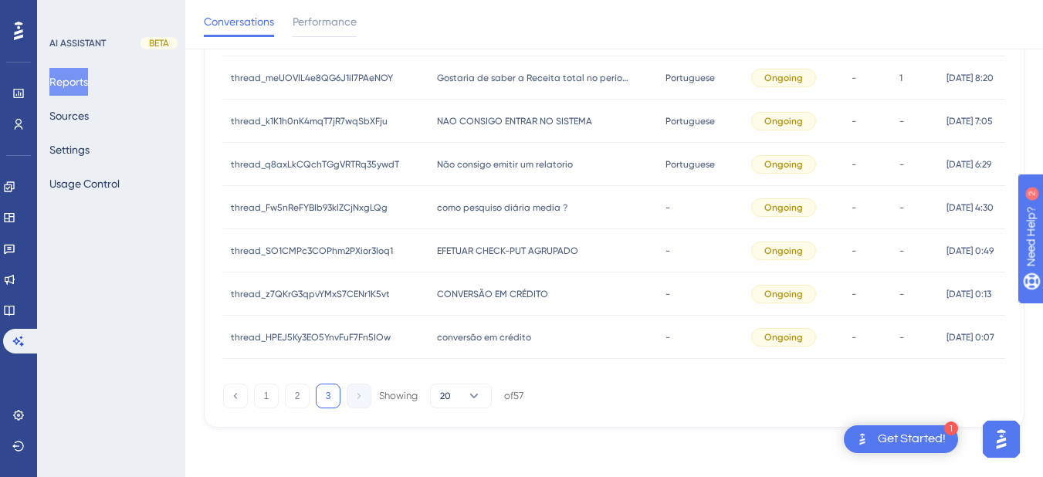
click at [534, 162] on span "Não consigo emitir um relatorio" at bounding box center [505, 164] width 136 height 12
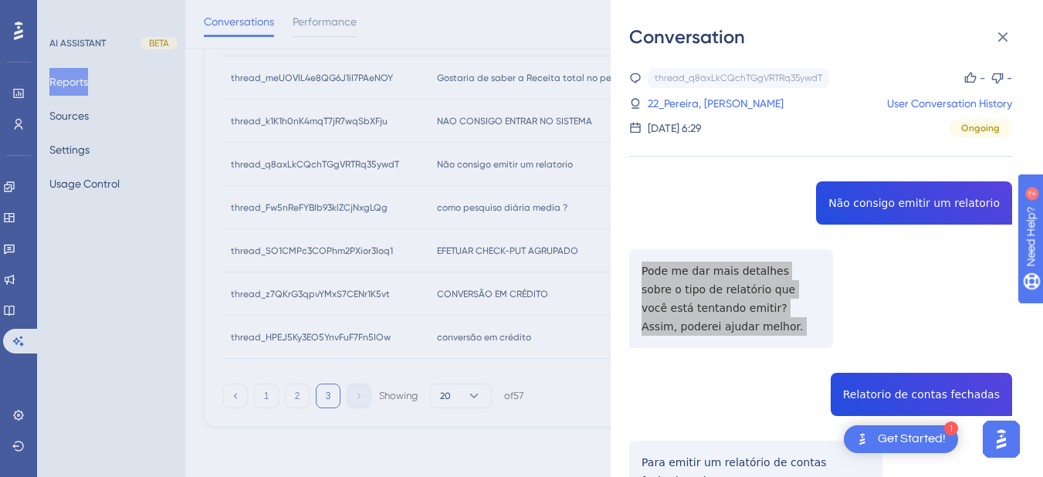
scroll to position [180, 0]
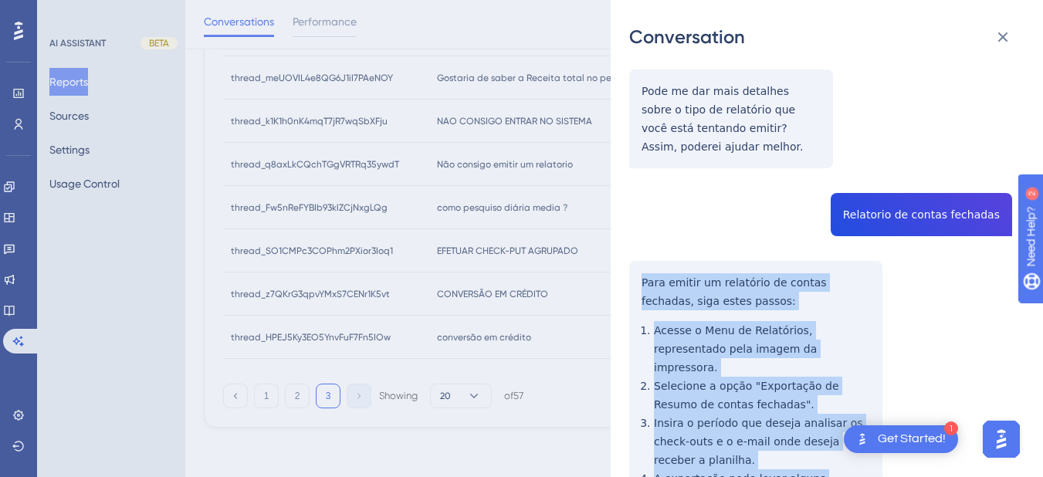
scroll to position [541, 0]
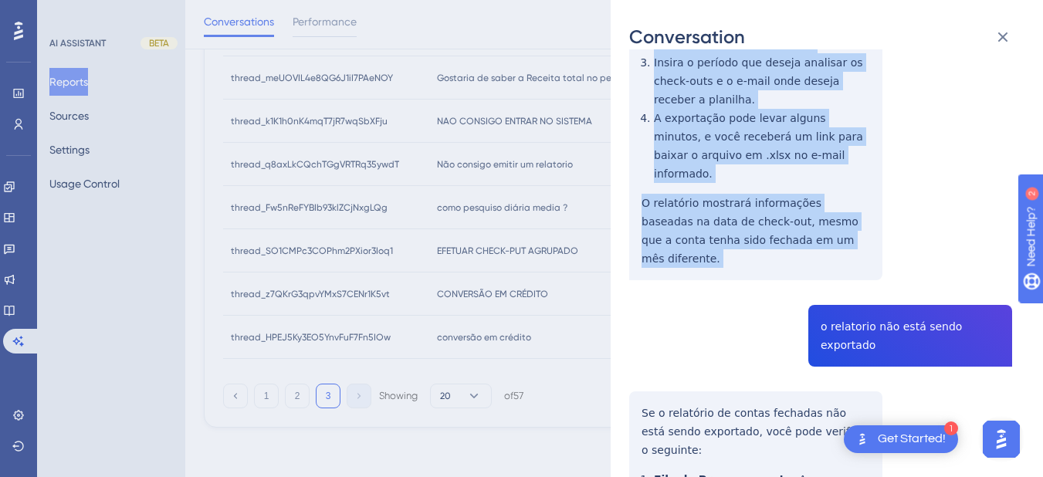
drag, startPoint x: 640, startPoint y: 280, endPoint x: 828, endPoint y: 200, distance: 203.8
click at [828, 200] on div "thread_q8axLkCQchTGgVRTRq35ywdT Copy - - 22_Pereira, Yuri User Conversation His…" at bounding box center [820, 197] width 383 height 1341
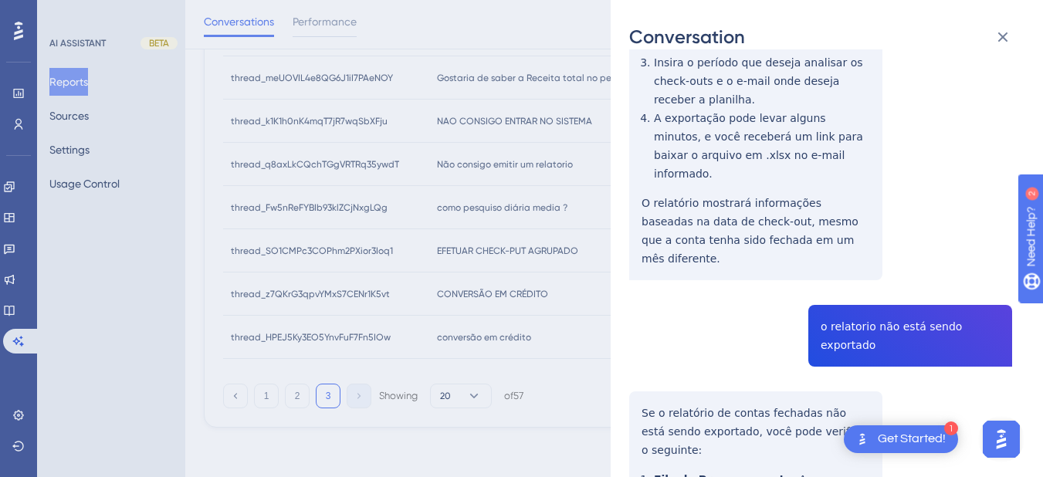
click at [879, 272] on div "thread_q8axLkCQchTGgVRTRq35ywdT Copy - - 22_Pereira, Yuri User Conversation His…" at bounding box center [820, 197] width 383 height 1341
click at [643, 341] on div "thread_q8axLkCQchTGgVRTRq35ywdT Copy - - 22_Pereira, Yuri User Conversation His…" at bounding box center [820, 197] width 383 height 1341
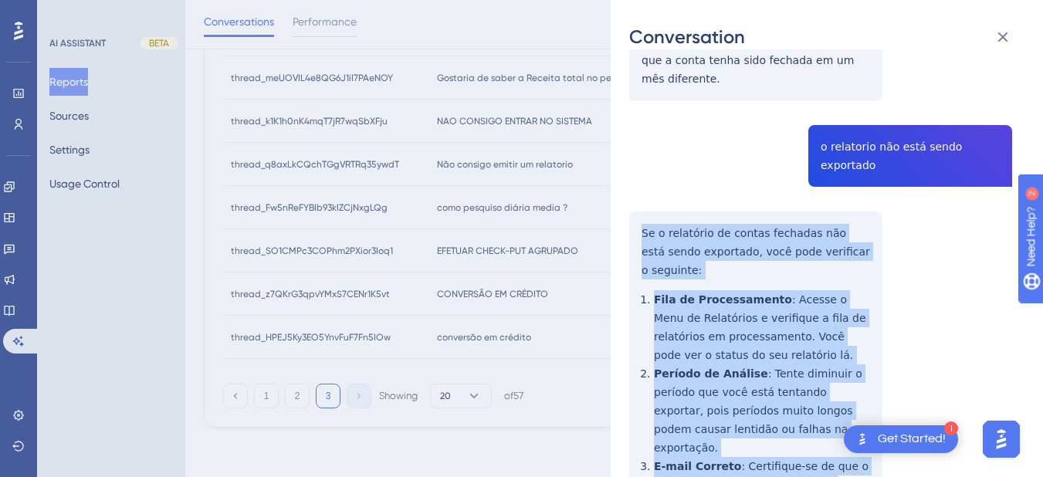
scroll to position [809, 0]
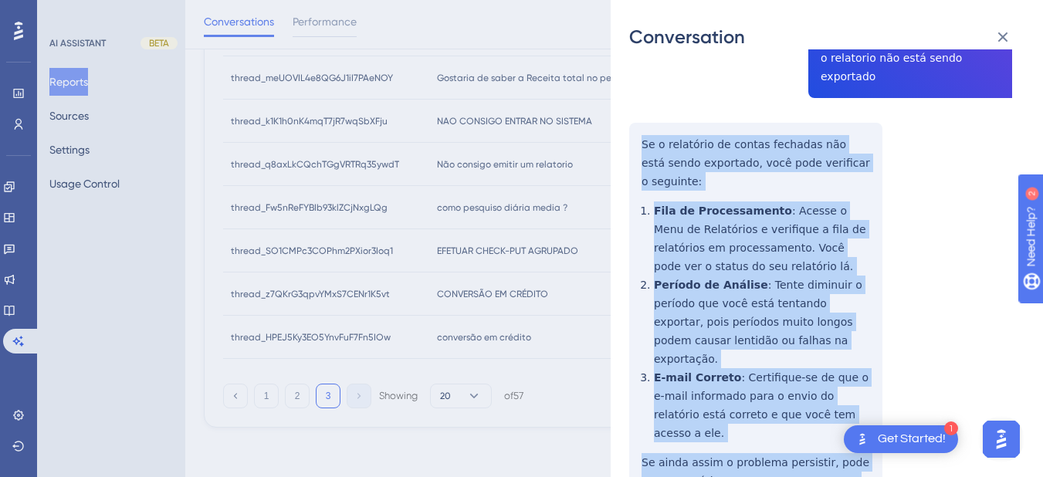
drag, startPoint x: 636, startPoint y: 334, endPoint x: 768, endPoint y: 395, distance: 145.5
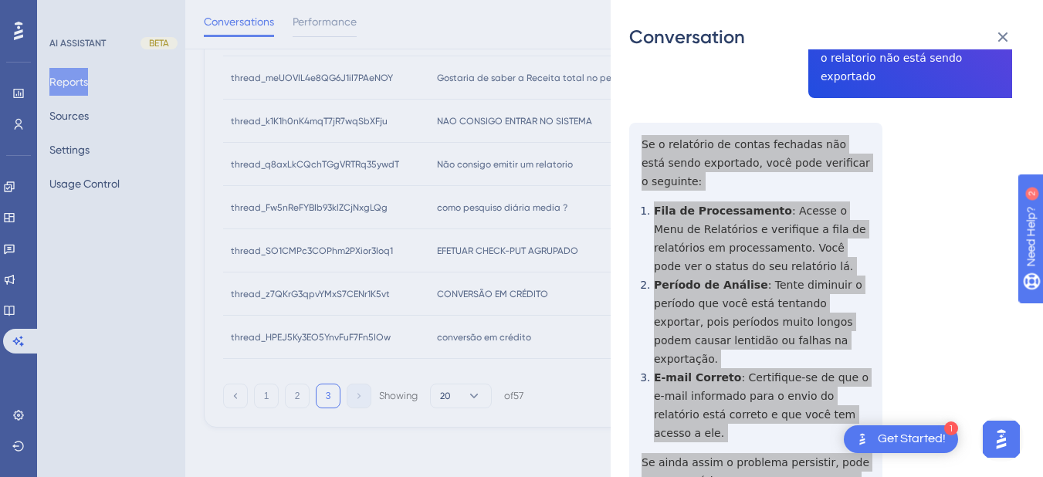
scroll to position [0, 0]
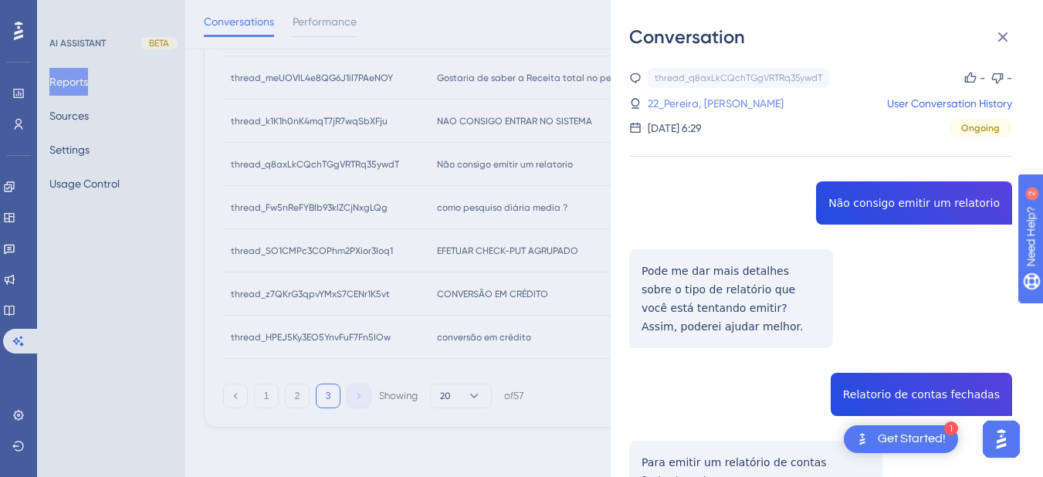
click at [701, 102] on link "22_Pereira, Yuri" at bounding box center [716, 103] width 136 height 19
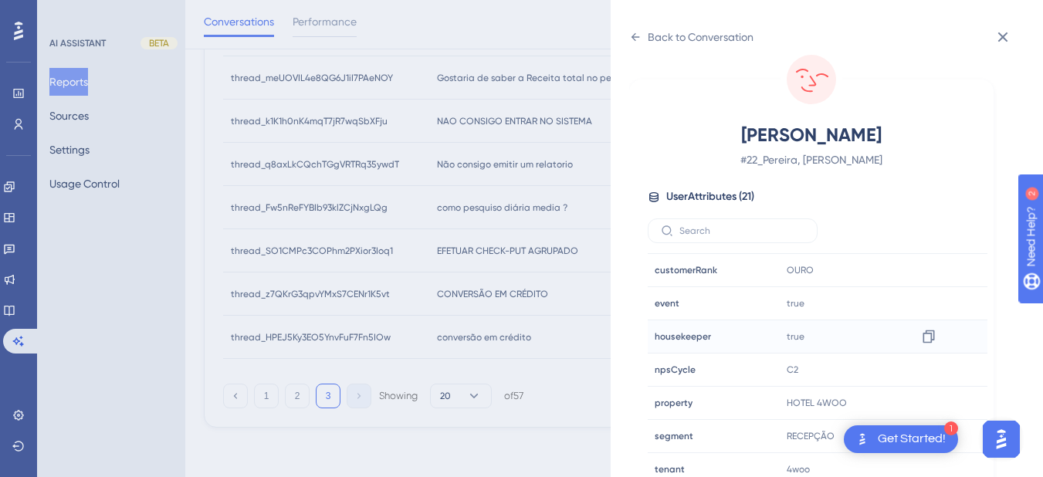
scroll to position [470, 0]
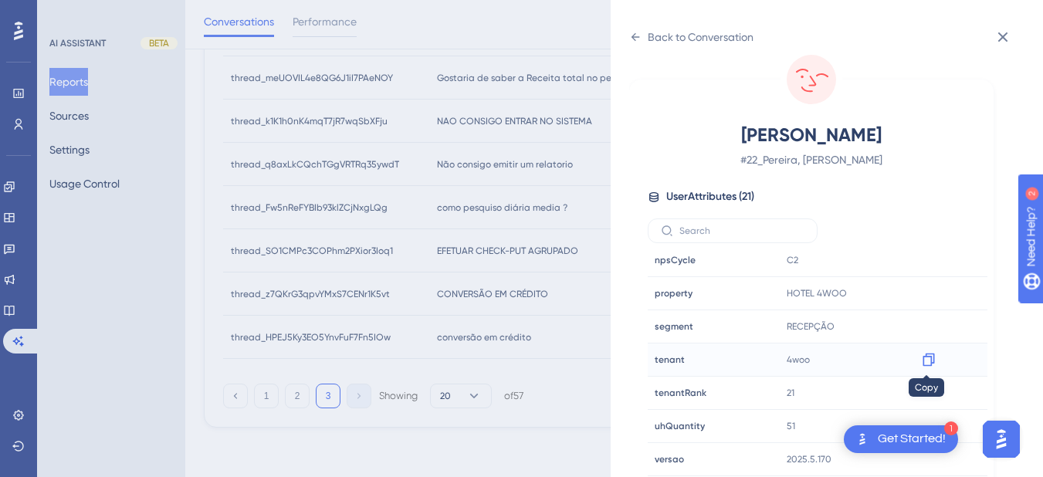
click at [923, 357] on icon at bounding box center [929, 360] width 12 height 13
click at [630, 36] on icon at bounding box center [635, 37] width 12 height 12
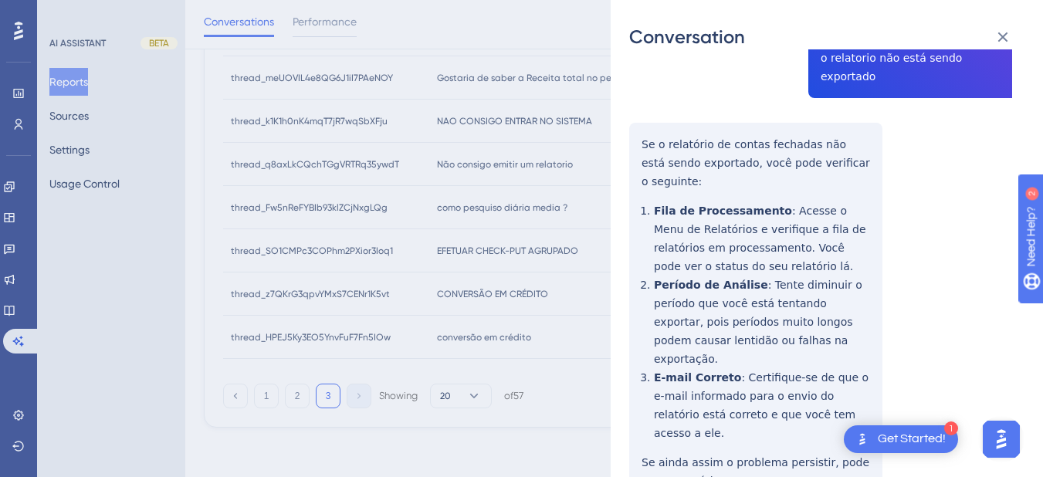
scroll to position [629, 0]
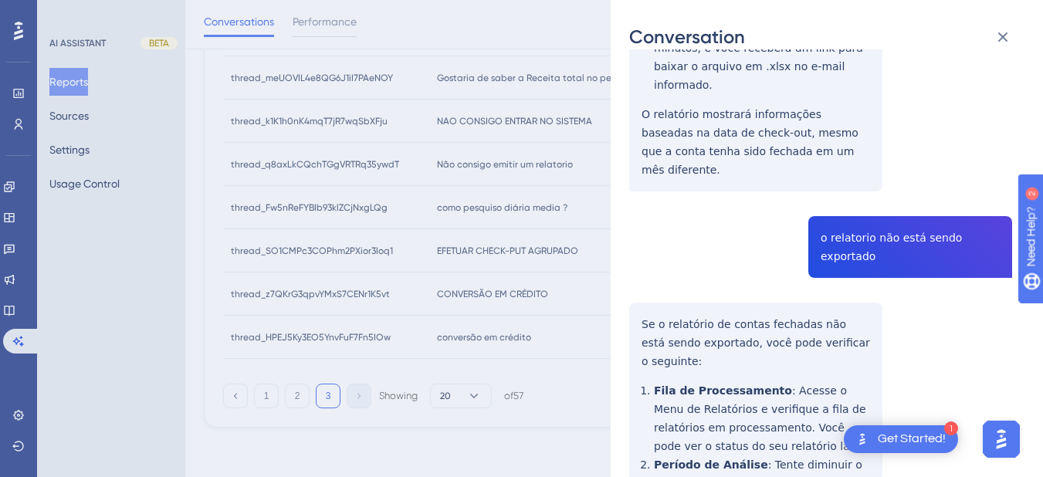
click at [1002, 37] on icon at bounding box center [1004, 37] width 10 height 10
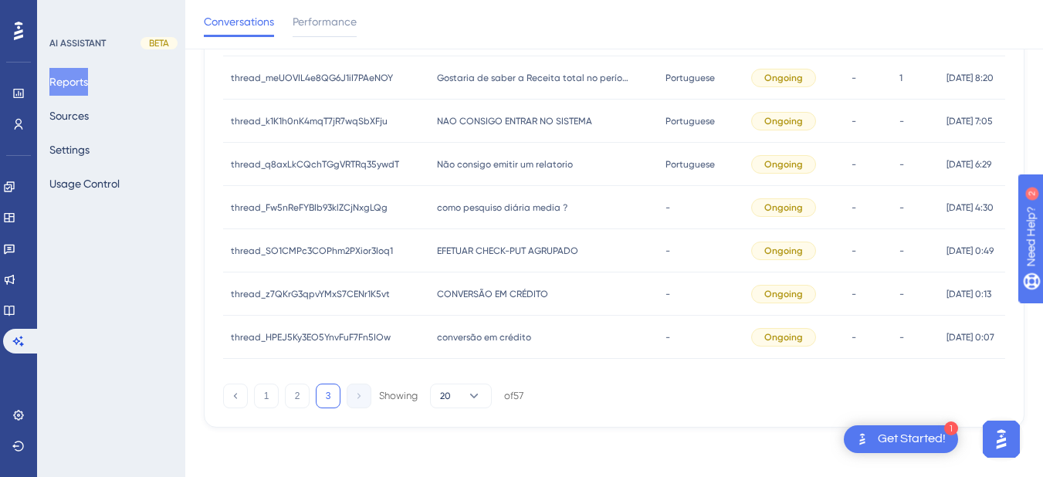
click at [420, 208] on div "thread_Fw5nReFYBIb93klZCjNxgLQg thread_Fw5nReFYBIb93klZCjNxgLQg" at bounding box center [326, 207] width 206 height 43
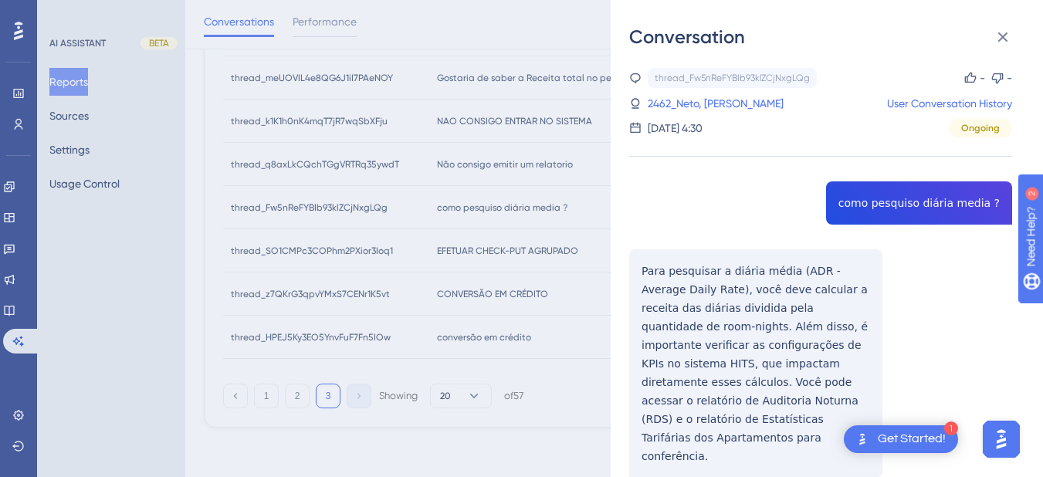
click at [908, 201] on div "thread_Fw5nReFYBIb93klZCjNxgLQg Copy - - 2462_Neto, Antonio User Conversation H…" at bounding box center [820, 312] width 383 height 489
click at [639, 270] on div "thread_Fw5nReFYBIb93klZCjNxgLQg Copy - - 2462_Neto, Antonio User Conversation H…" at bounding box center [820, 312] width 383 height 489
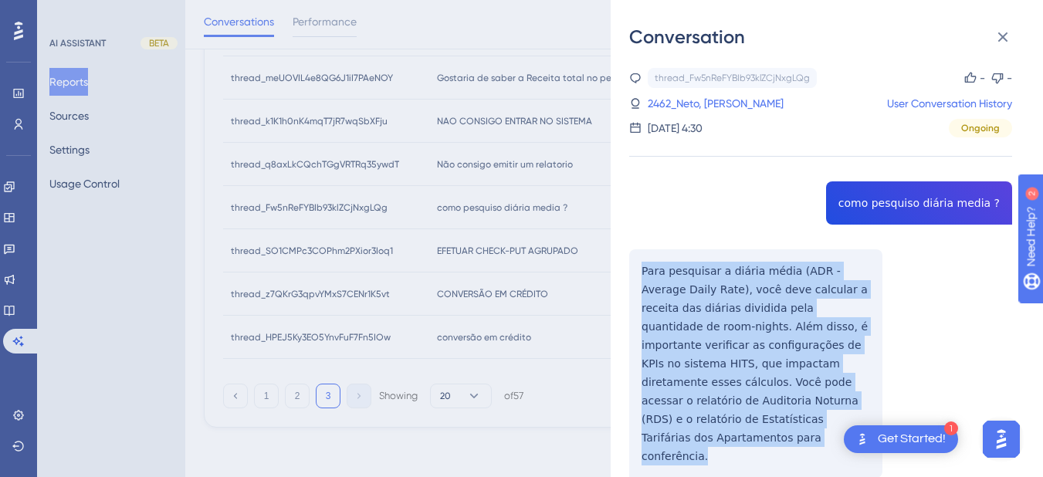
drag, startPoint x: 640, startPoint y: 269, endPoint x: 812, endPoint y: 414, distance: 225.2
click at [812, 414] on div "thread_Fw5nReFYBIb93klZCjNxgLQg Copy - - 2462_Neto, Antonio User Conversation H…" at bounding box center [820, 312] width 383 height 489
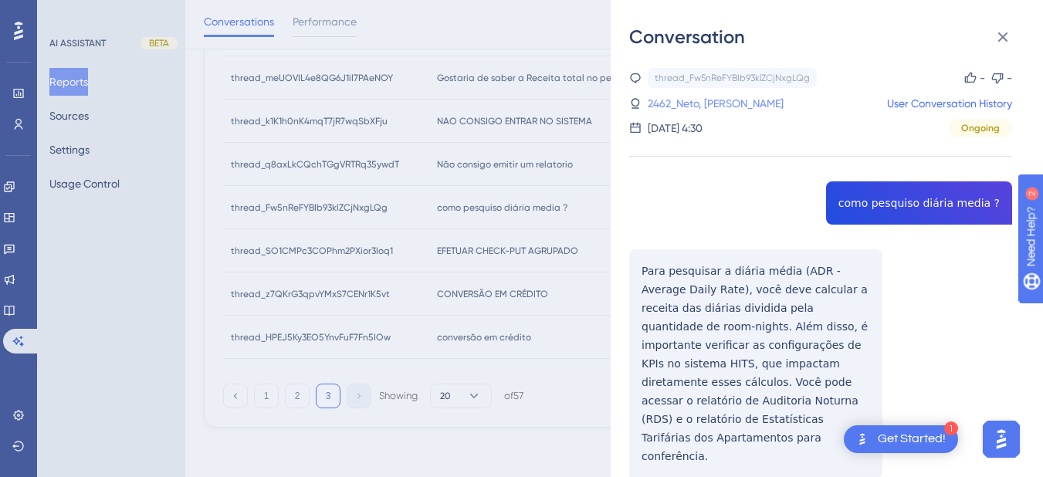
click at [693, 105] on link "2462_Neto, Antonio" at bounding box center [716, 103] width 136 height 19
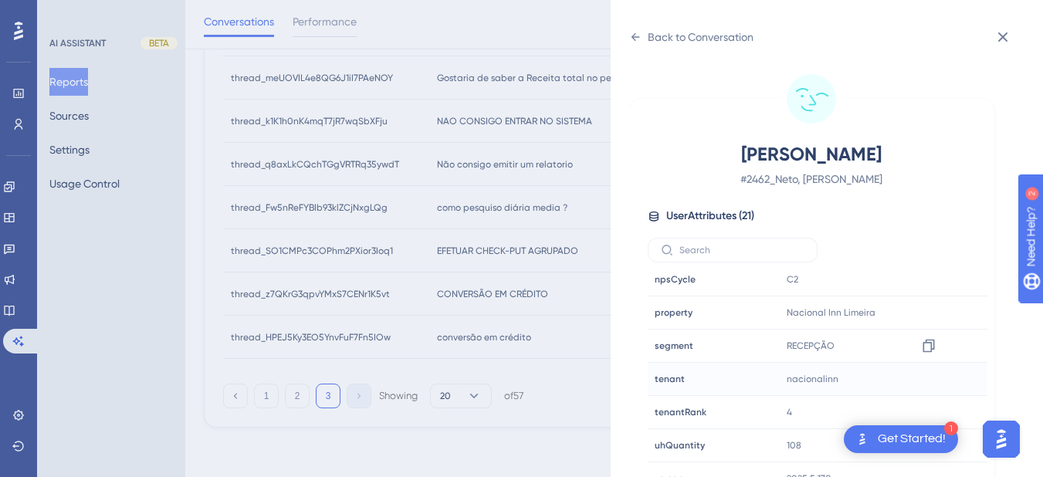
scroll to position [19, 0]
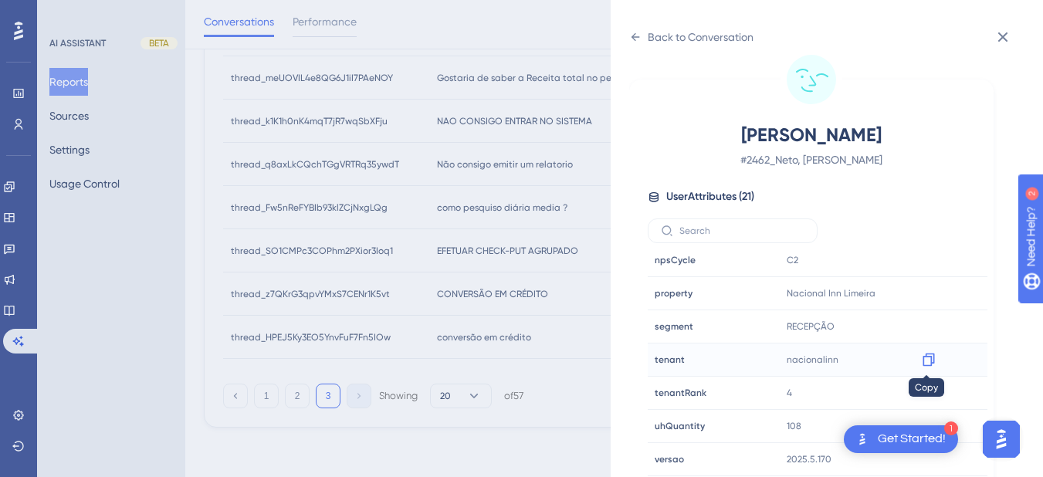
click at [925, 361] on icon at bounding box center [928, 359] width 15 height 15
click at [921, 297] on icon at bounding box center [928, 293] width 15 height 15
click at [633, 39] on icon at bounding box center [635, 37] width 12 height 12
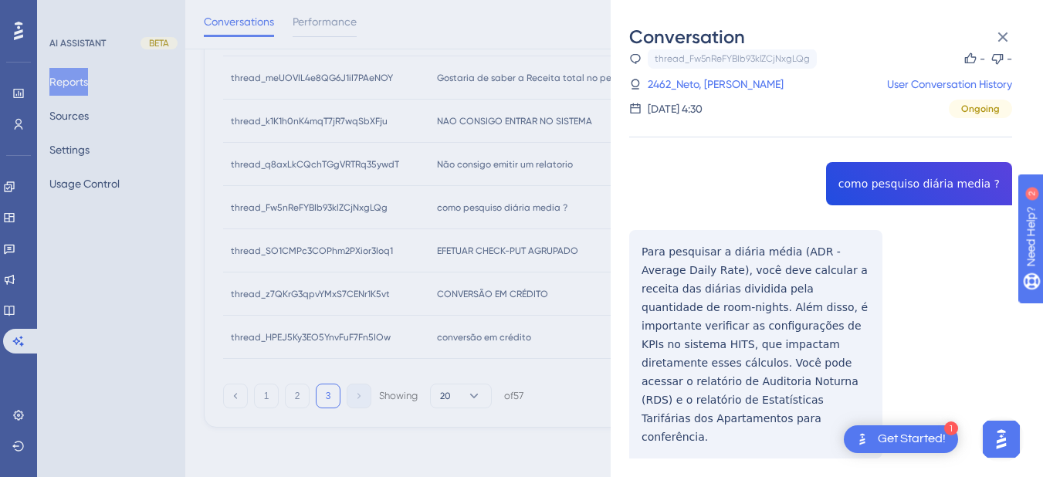
scroll to position [31, 0]
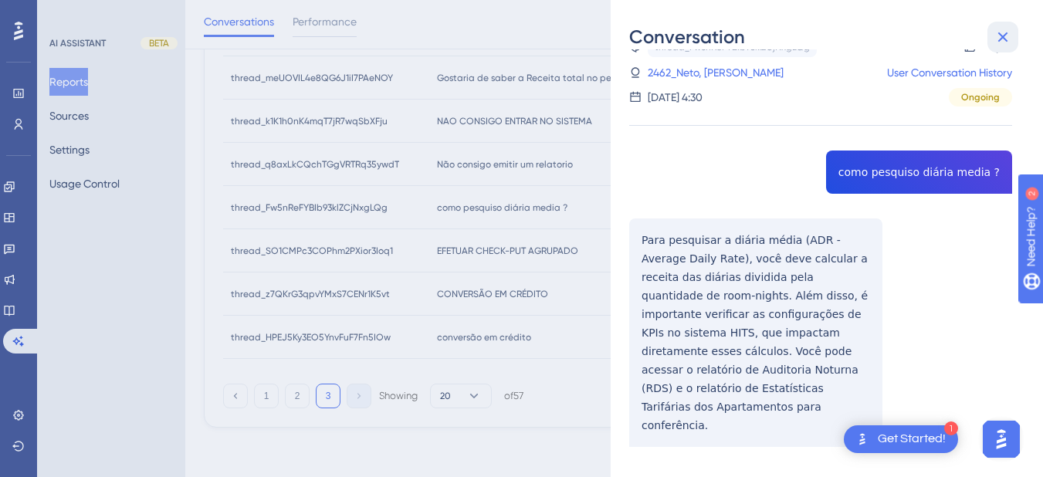
click at [1006, 38] on icon at bounding box center [1003, 37] width 19 height 19
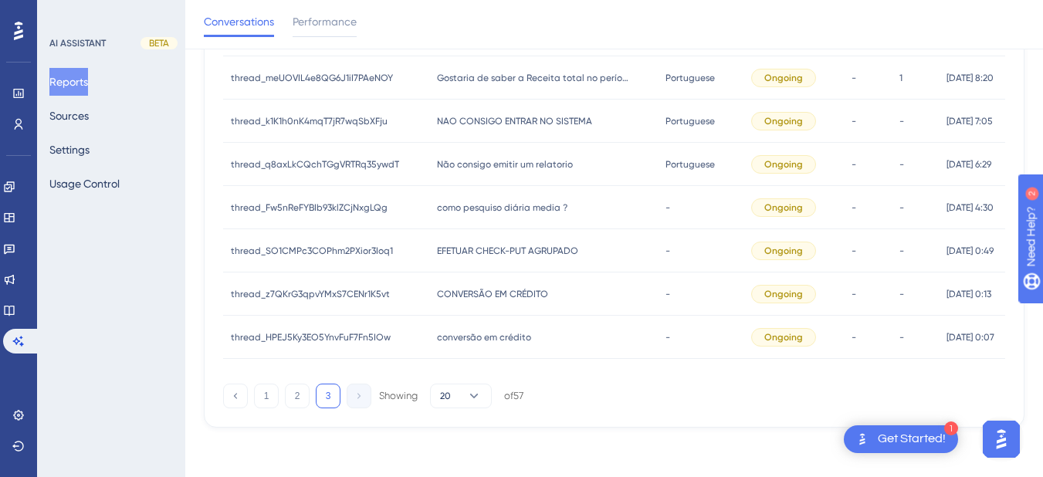
click at [472, 254] on span "EFETUAR CHECK-PUT AGRUPADO" at bounding box center [507, 251] width 141 height 12
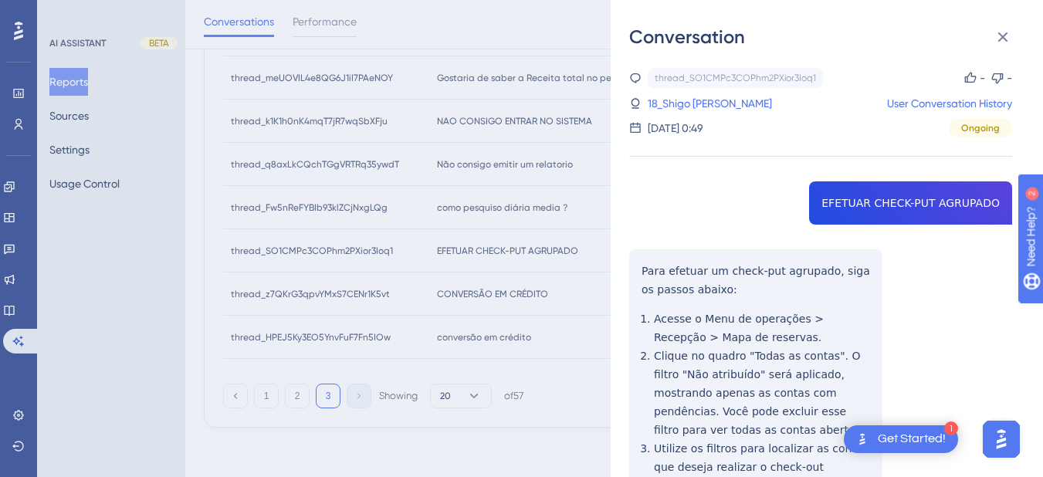
click at [870, 208] on div "thread_SO1CMPc3COPhm2PXior3Ioq1 Copy - - 18_Shigo Tioma Junior, Luiz User Conve…" at bounding box center [820, 388] width 383 height 640
click at [652, 293] on div "thread_SO1CMPc3COPhm2PXior3Ioq1 Copy - - 18_Shigo Tioma Junior, Luiz User Conve…" at bounding box center [820, 388] width 383 height 640
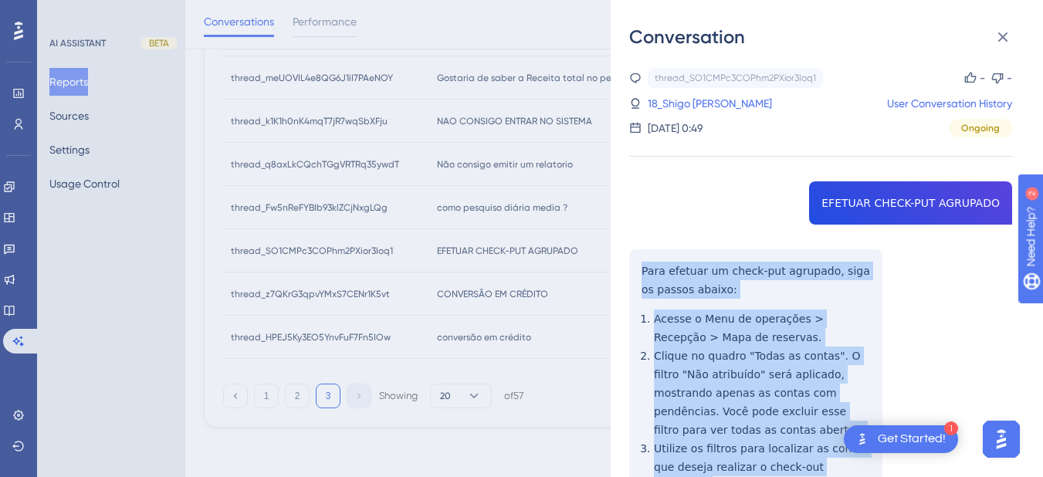
scroll to position [182, 0]
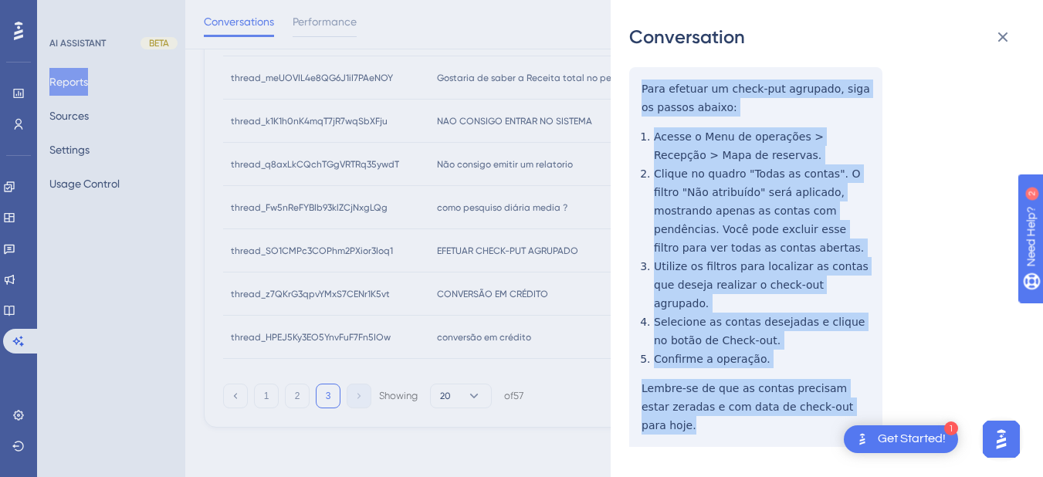
drag, startPoint x: 639, startPoint y: 263, endPoint x: 846, endPoint y: 372, distance: 233.9
click at [856, 393] on div "thread_SO1CMPc3COPhm2PXior3Ioq1 Copy - - 18_Shigo Tioma Junior, Luiz User Conve…" at bounding box center [820, 206] width 383 height 640
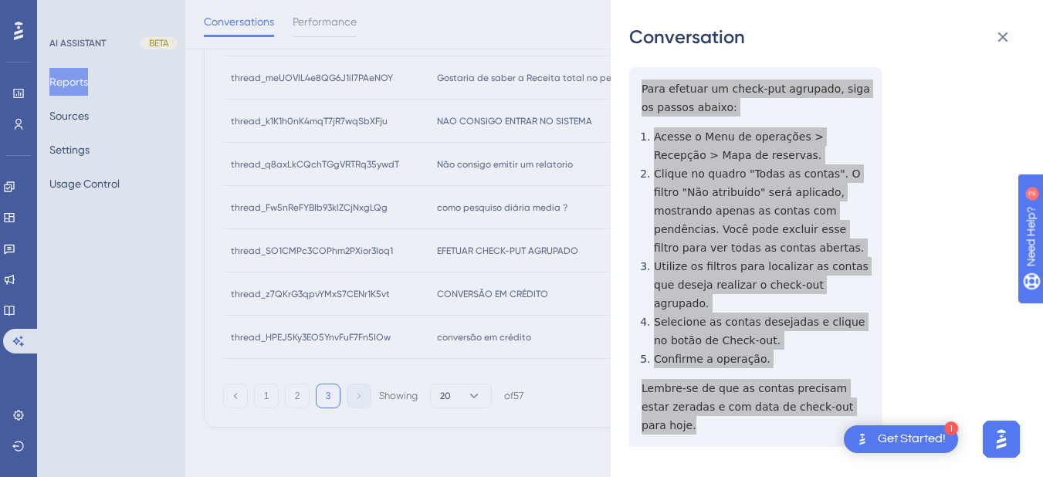
scroll to position [0, 0]
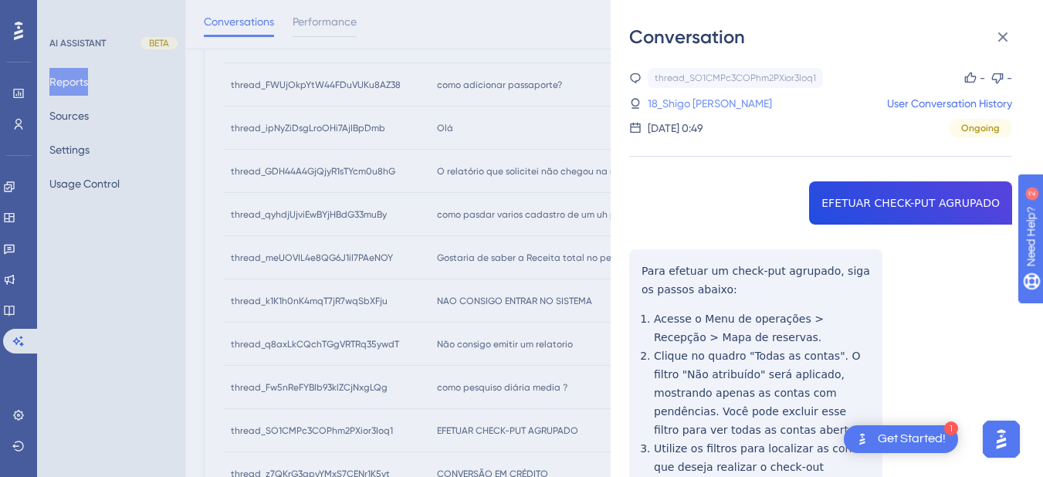
click at [703, 106] on link "18_Shigo Tioma Junior, Luiz" at bounding box center [710, 103] width 124 height 19
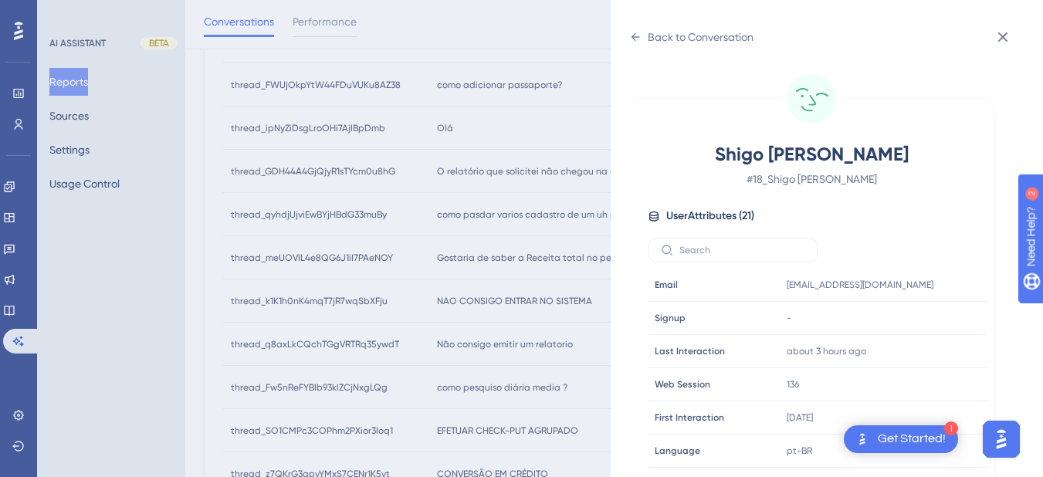
scroll to position [673, 0]
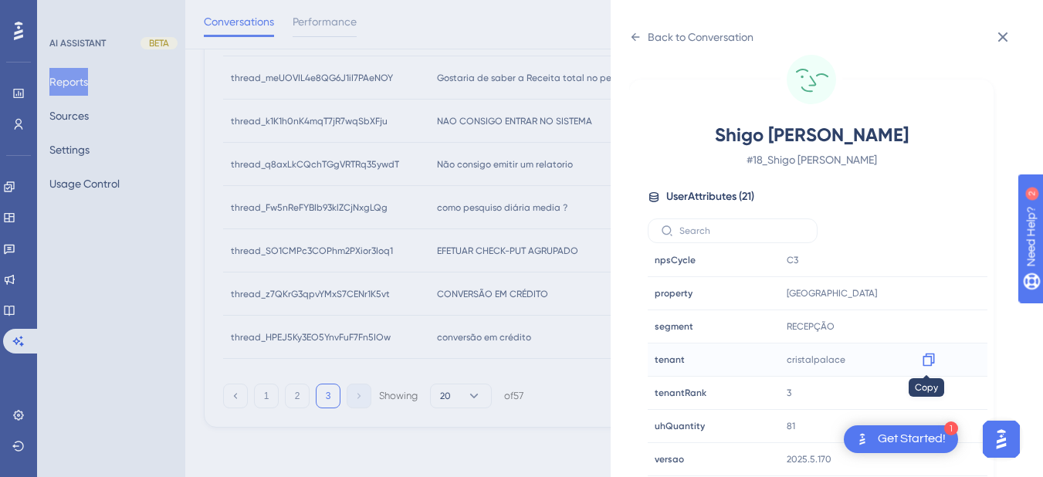
click at [927, 362] on icon at bounding box center [928, 359] width 15 height 15
click at [638, 42] on icon at bounding box center [635, 37] width 12 height 12
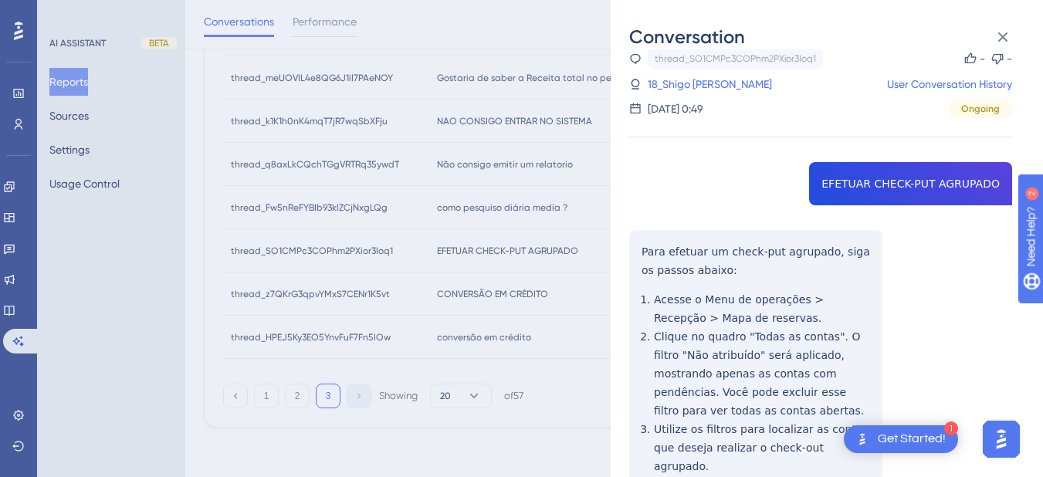
scroll to position [182, 0]
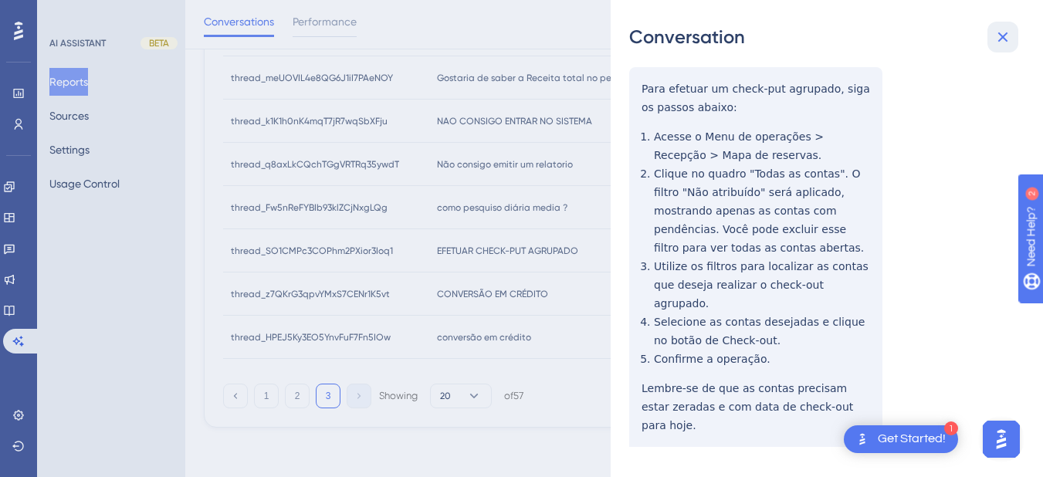
click at [1008, 37] on icon at bounding box center [1003, 37] width 19 height 19
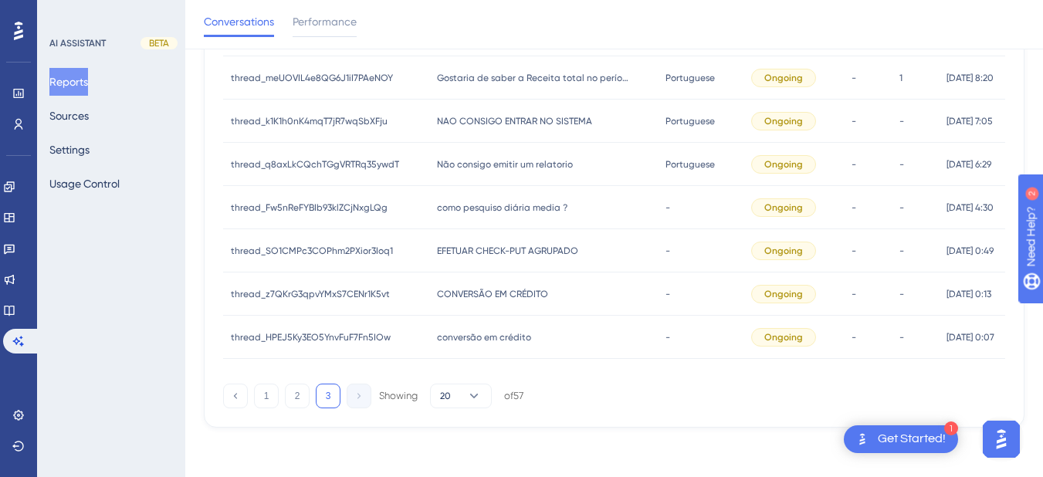
click at [447, 315] on div "CONVERSÃO EM CRÉDITO CONVERSÃO EM CRÉDITO" at bounding box center [543, 294] width 229 height 43
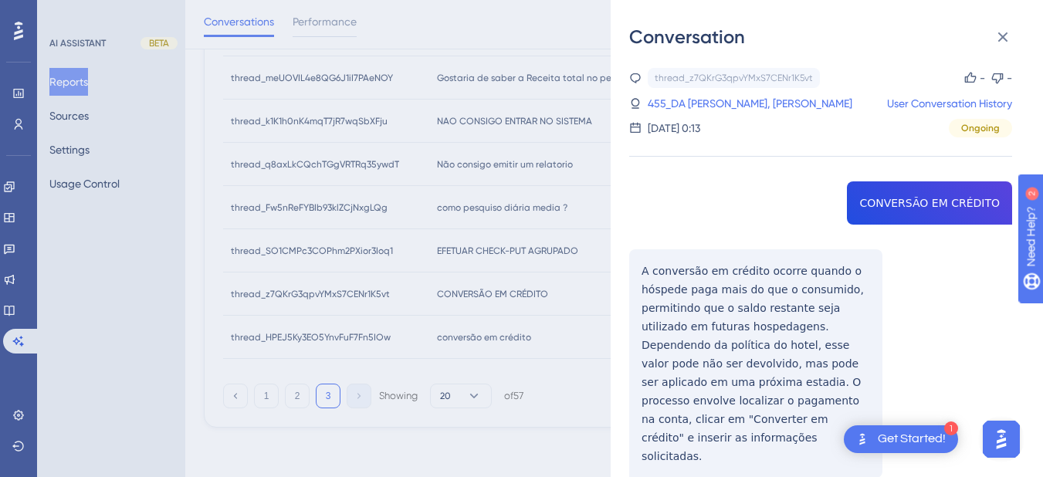
click at [921, 212] on div "thread_z7QKrG3qpvYMxS7CENr1K5vt Copy - - 455_DA ROSA LEITE, CLADEMILSON User Co…" at bounding box center [820, 312] width 383 height 489
click at [660, 273] on div "thread_z7QKrG3qpvYMxS7CENr1K5vt Copy - - 455_DA ROSA LEITE, CLADEMILSON User Co…" at bounding box center [820, 312] width 383 height 489
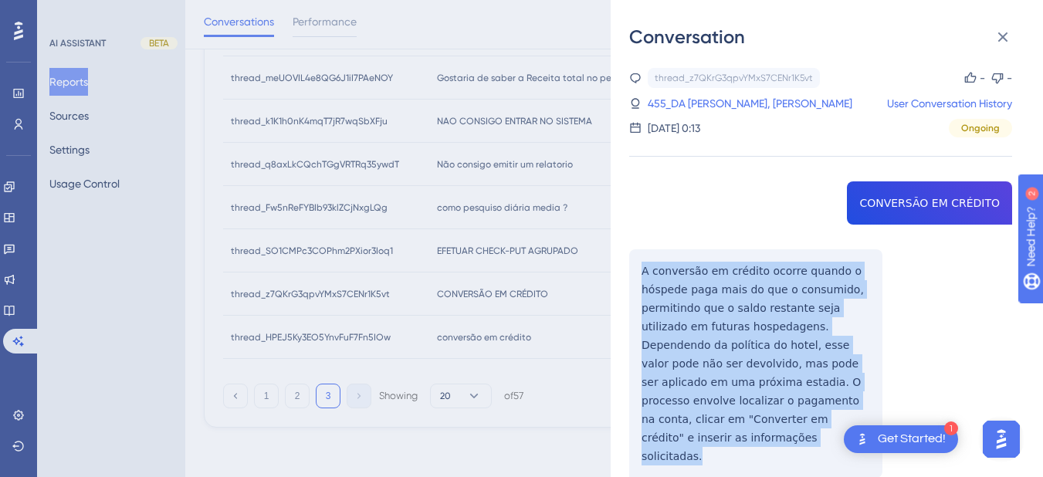
scroll to position [31, 0]
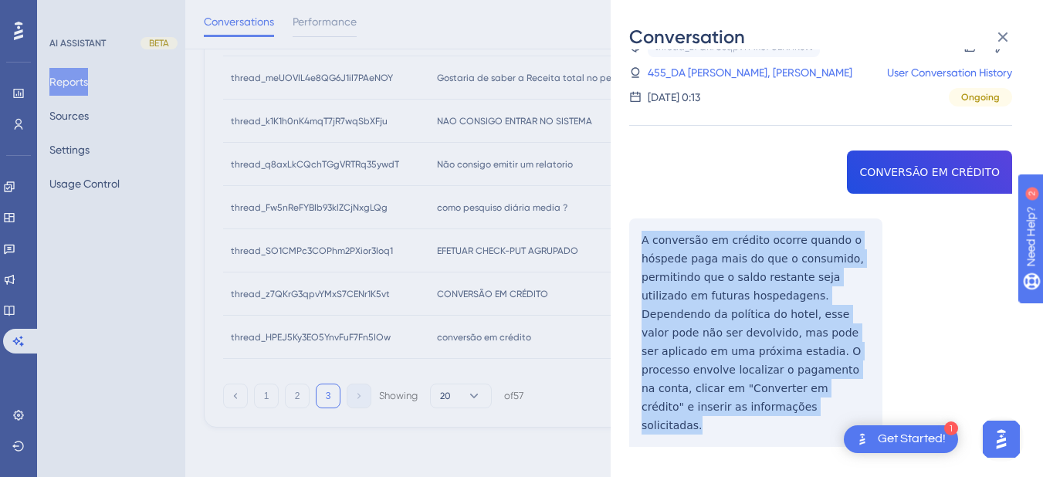
drag, startPoint x: 636, startPoint y: 269, endPoint x: 802, endPoint y: 320, distance: 174.4
click at [859, 409] on div "thread_z7QKrG3qpvYMxS7CENr1K5vt Copy - - 455_DA ROSA LEITE, CLADEMILSON User Co…" at bounding box center [820, 281] width 383 height 489
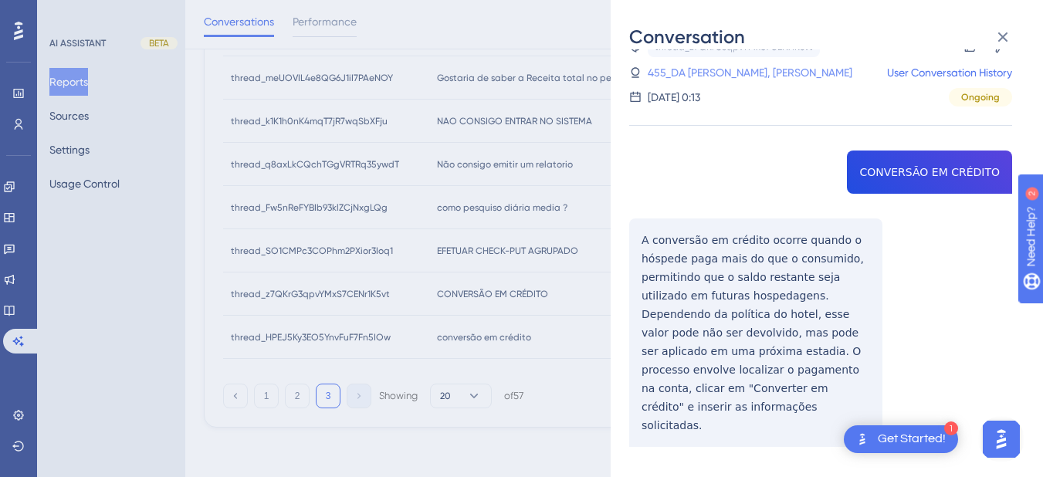
click at [715, 66] on link "455_DA ROSA LEITE, CLADEMILSON" at bounding box center [750, 72] width 205 height 19
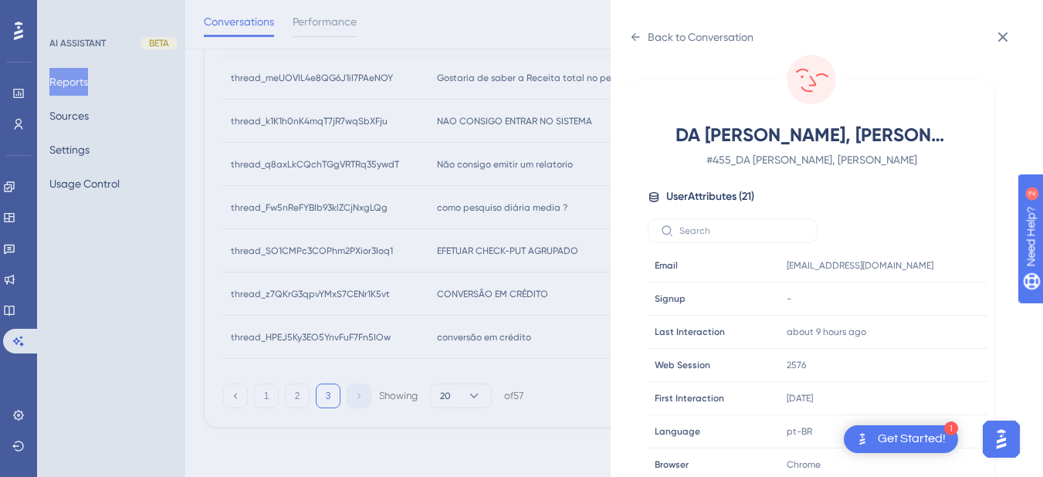
scroll to position [470, 0]
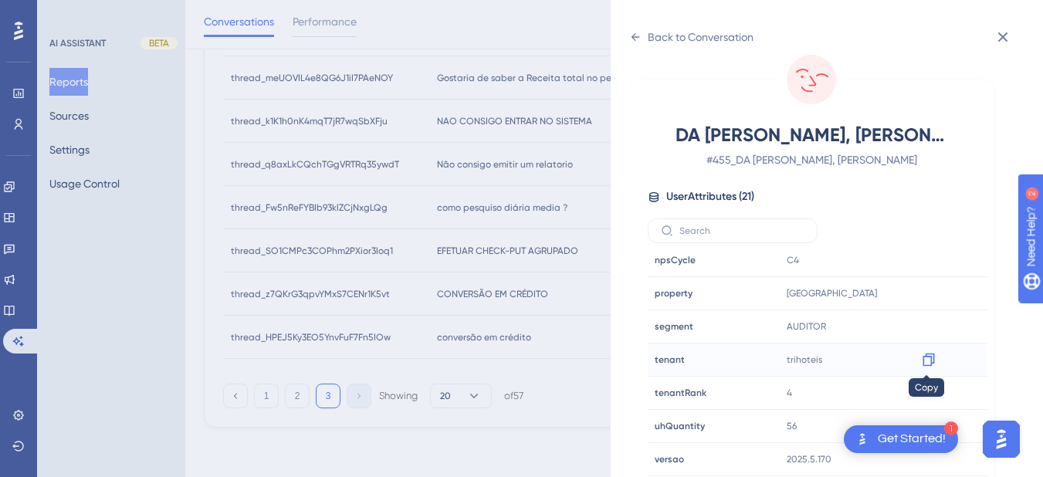
click at [921, 358] on icon at bounding box center [928, 359] width 15 height 15
click at [928, 290] on icon at bounding box center [929, 293] width 12 height 13
click at [639, 42] on icon at bounding box center [635, 37] width 12 height 12
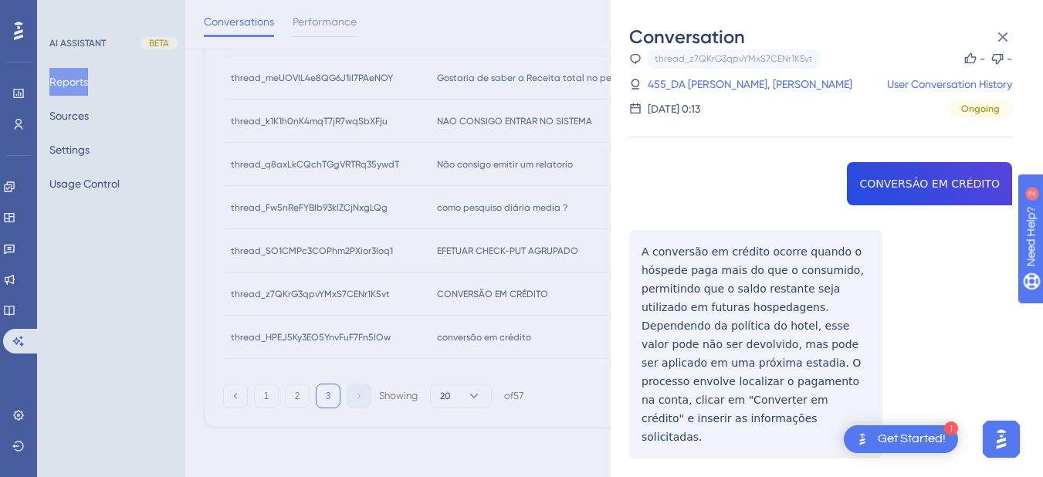
scroll to position [31, 0]
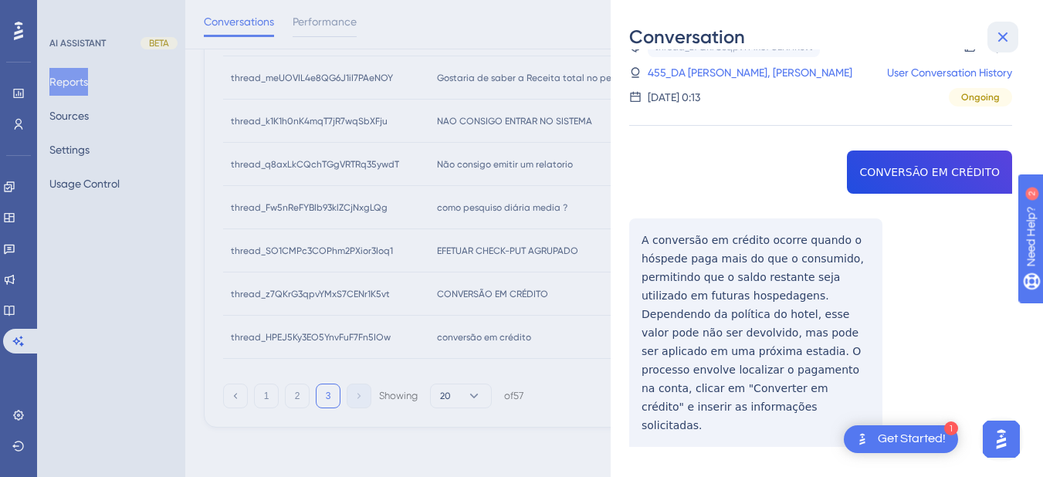
click at [1004, 40] on icon at bounding box center [1003, 37] width 19 height 19
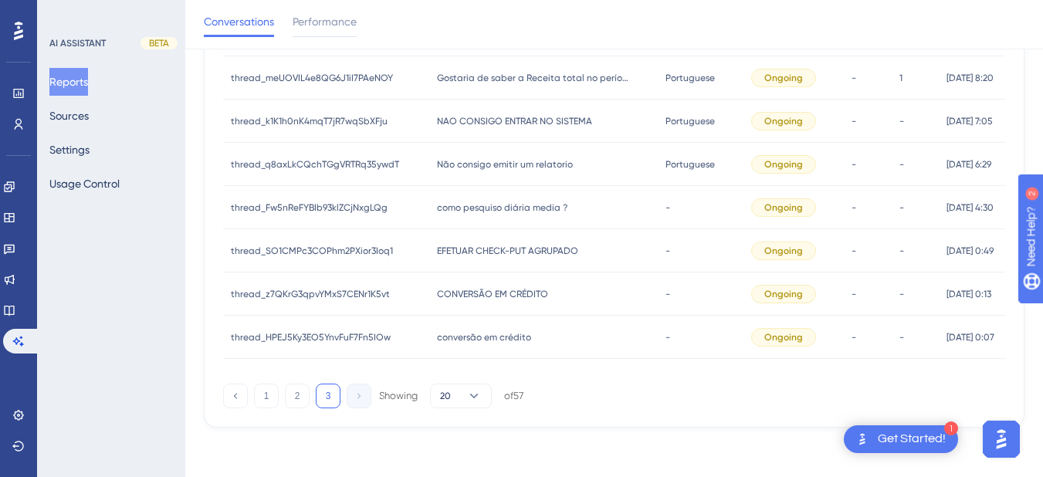
scroll to position [0, 0]
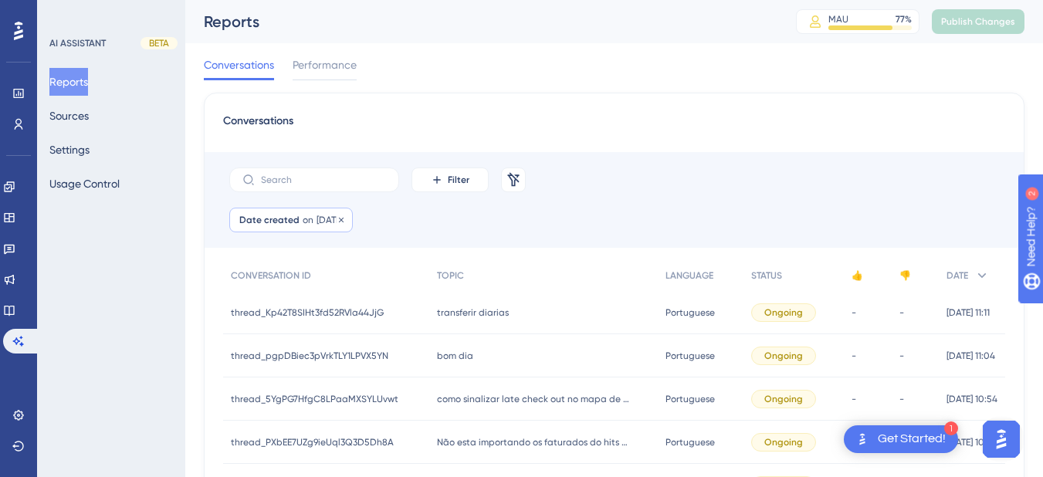
click at [317, 220] on span "03 Sep, 2025" at bounding box center [330, 220] width 26 height 12
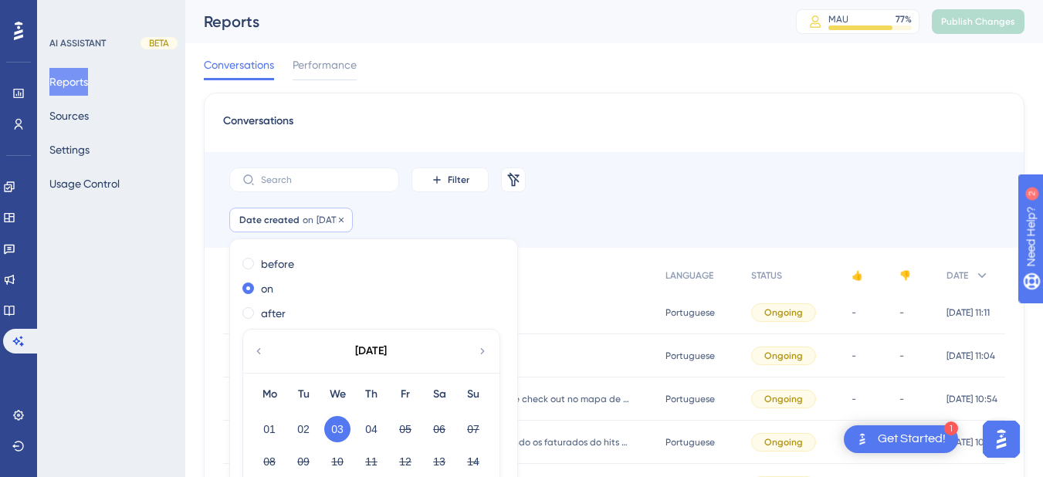
scroll to position [71, 0]
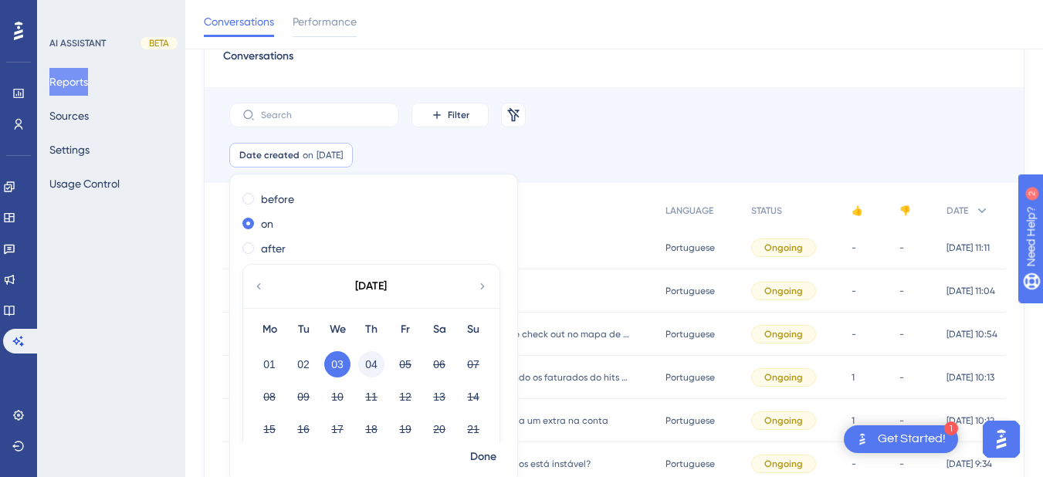
click at [368, 361] on button "04" at bounding box center [371, 364] width 26 height 26
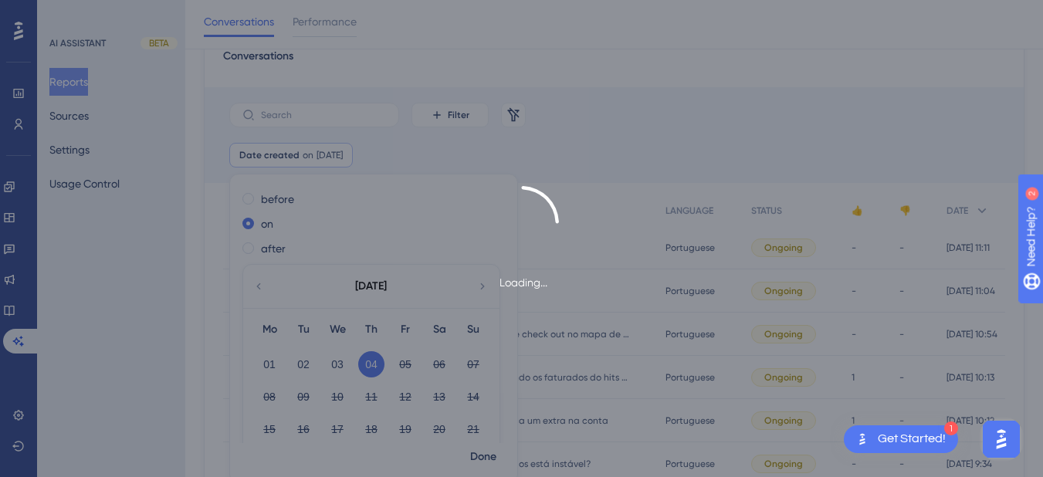
scroll to position [77, 0]
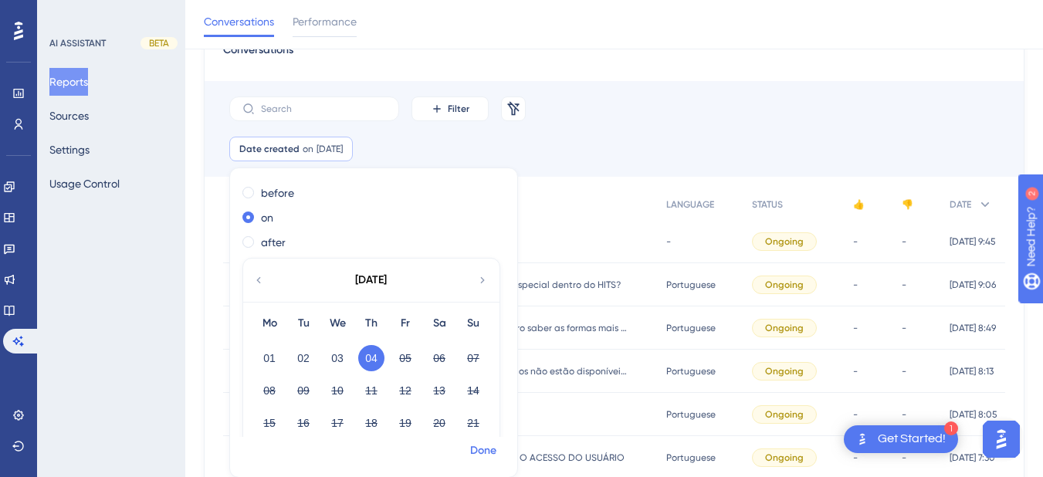
click at [487, 452] on span "Done" at bounding box center [483, 451] width 26 height 19
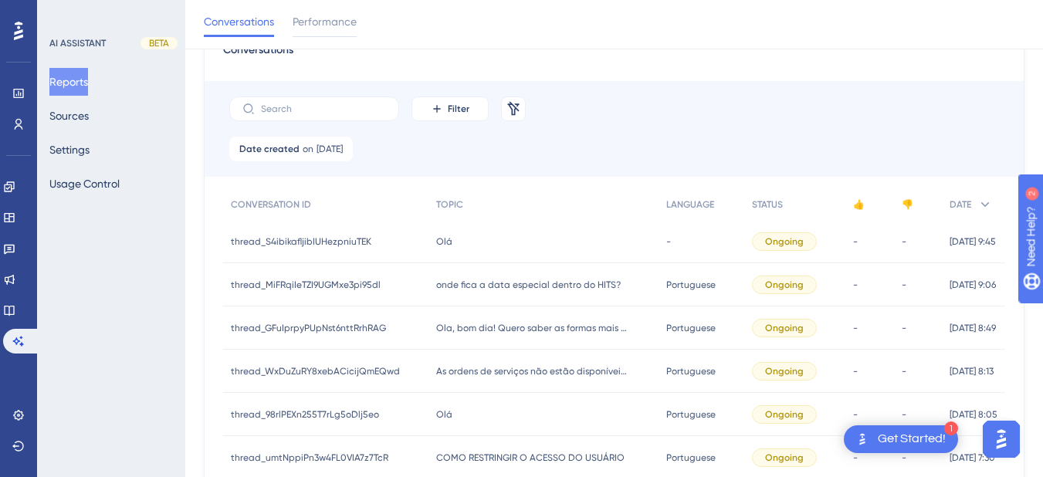
scroll to position [210, 0]
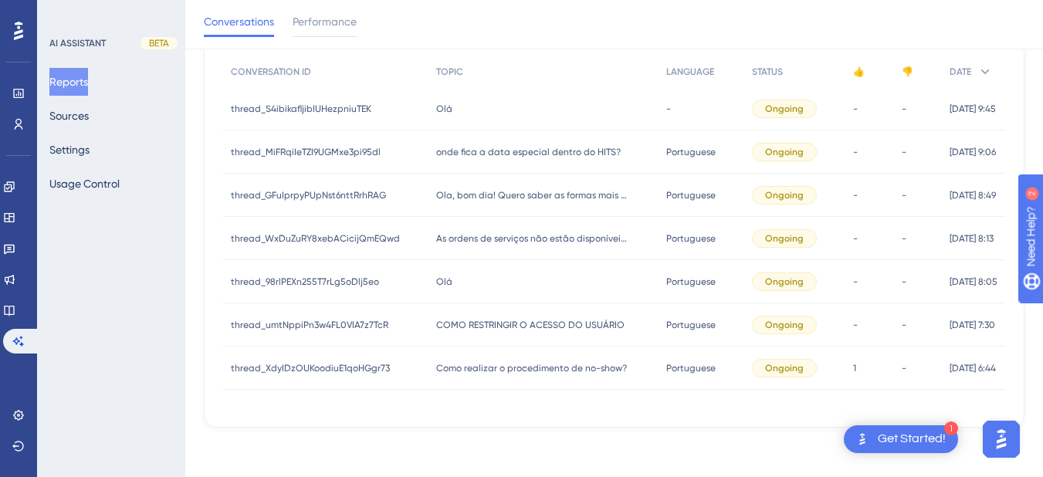
drag, startPoint x: 457, startPoint y: 370, endPoint x: 883, endPoint y: 32, distance: 543.7
click at [457, 370] on span "Como realizar o procedimento de no-show?" at bounding box center [531, 368] width 191 height 12
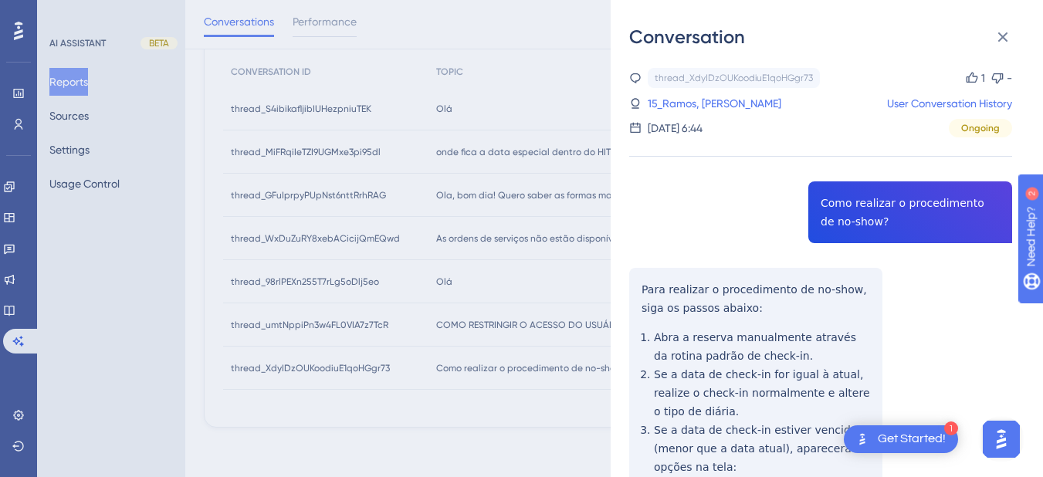
click at [889, 195] on div "thread_XdyIDzOUKoodiuE1qoHGgr73 Copy 1 - 15_Ramos, Adelino User Conversation Hi…" at bounding box center [820, 450] width 383 height 764
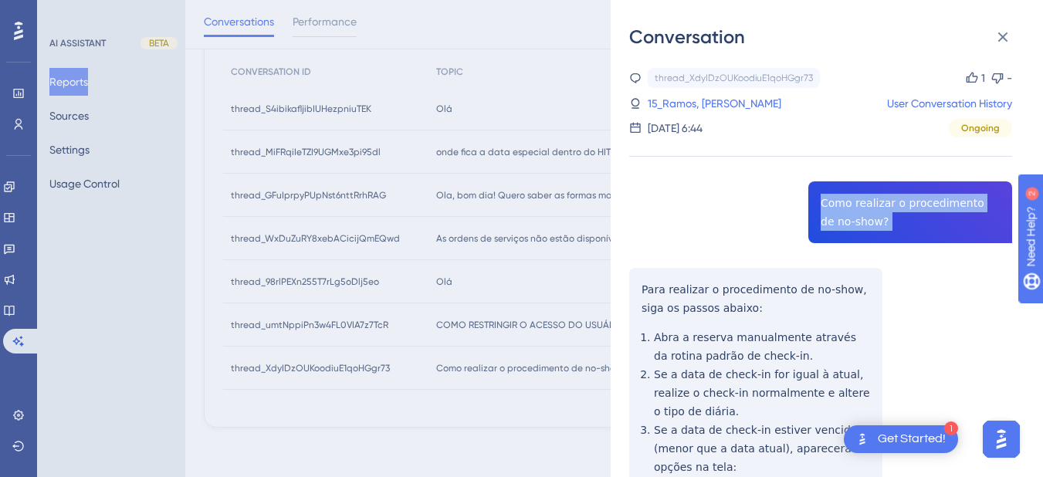
click at [889, 195] on div "thread_XdyIDzOUKoodiuE1qoHGgr73 Copy 1 - 15_Ramos, Adelino User Conversation Hi…" at bounding box center [820, 450] width 383 height 764
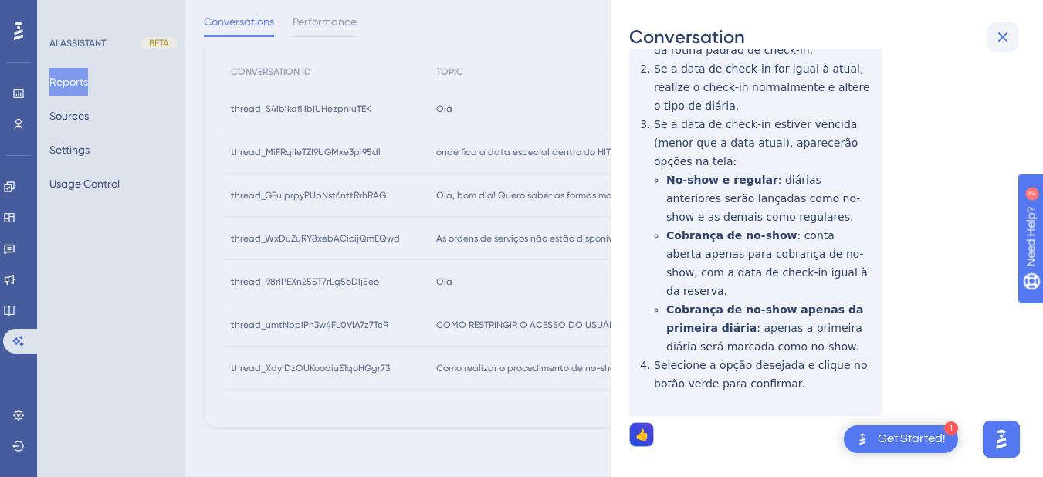
click at [999, 36] on icon at bounding box center [1003, 37] width 19 height 19
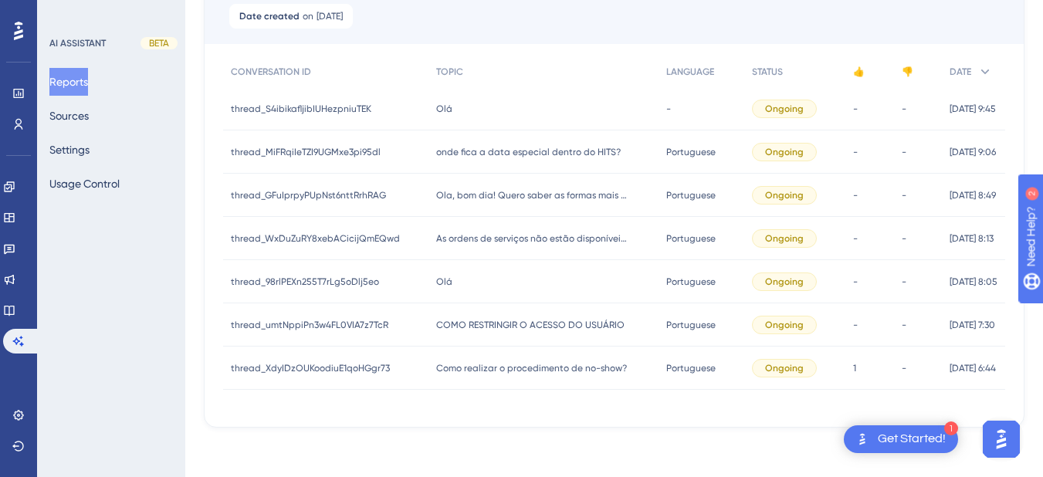
scroll to position [30, 0]
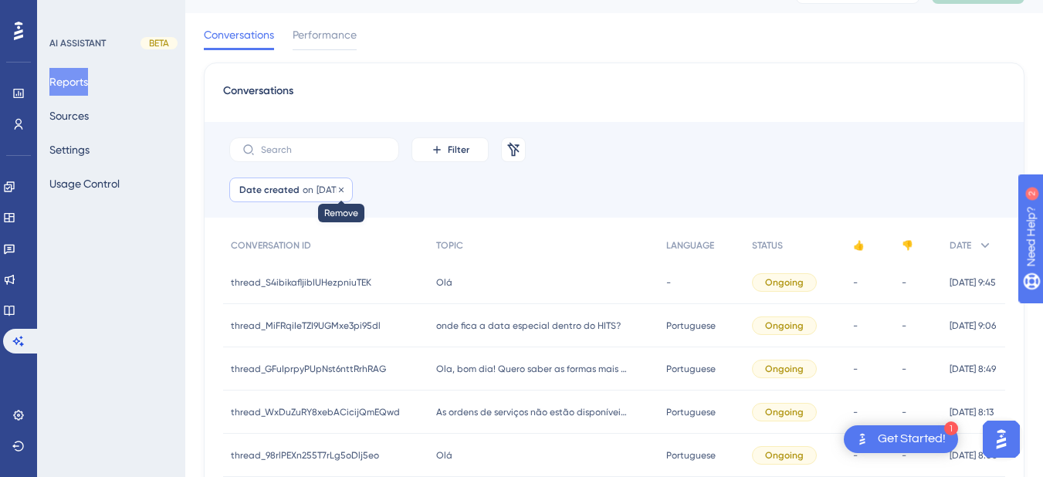
click at [346, 187] on icon at bounding box center [341, 189] width 9 height 9
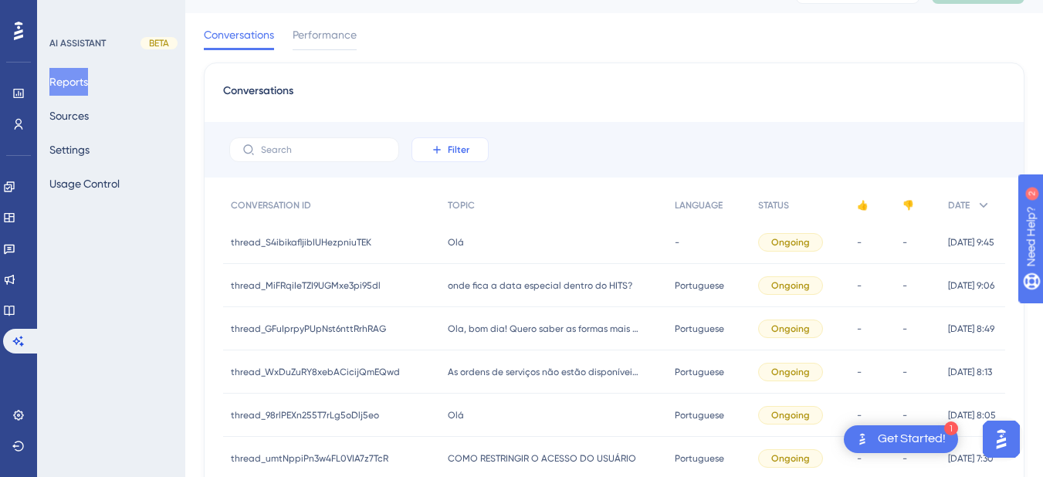
click at [436, 148] on icon at bounding box center [437, 150] width 12 height 12
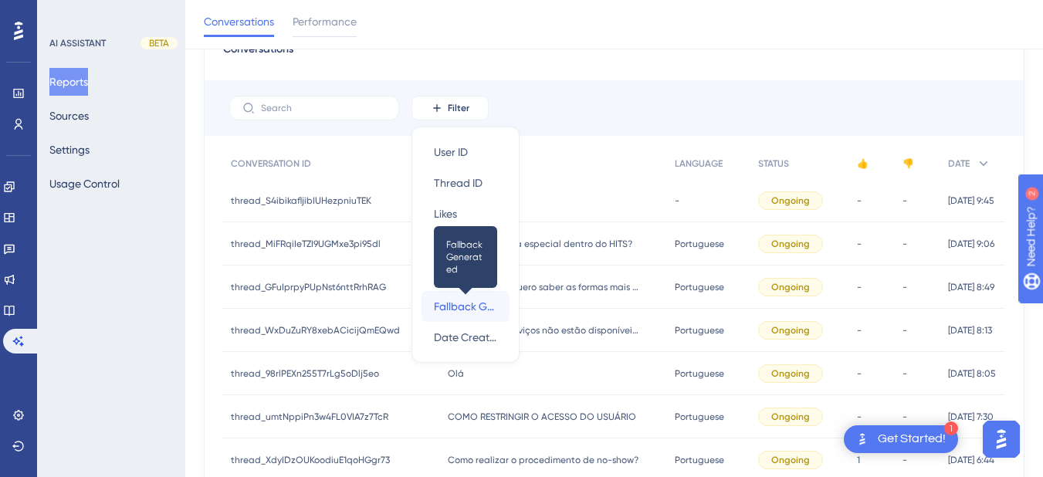
click at [451, 305] on span "Fallback Generated" at bounding box center [465, 306] width 63 height 19
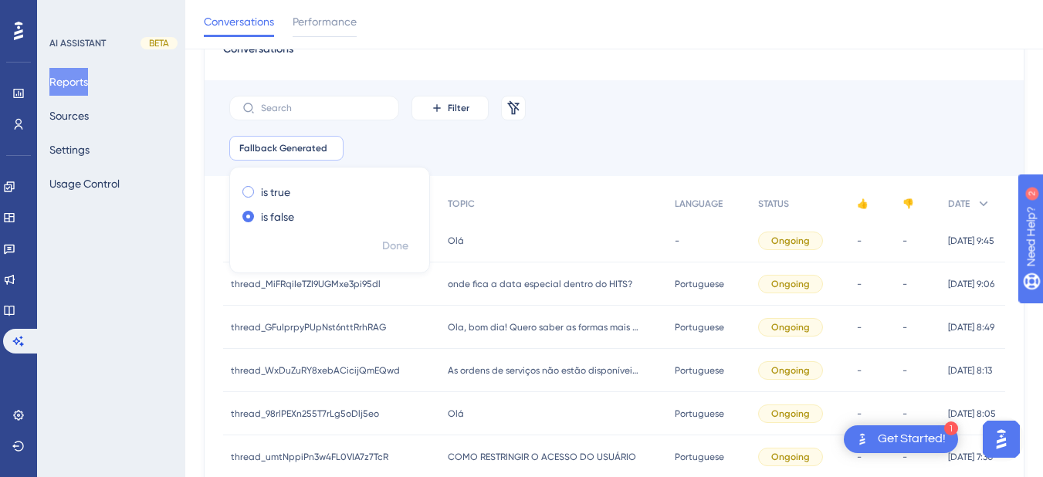
click at [258, 179] on div "is true is false Done" at bounding box center [329, 220] width 201 height 107
click at [263, 187] on label "is true" at bounding box center [275, 192] width 29 height 19
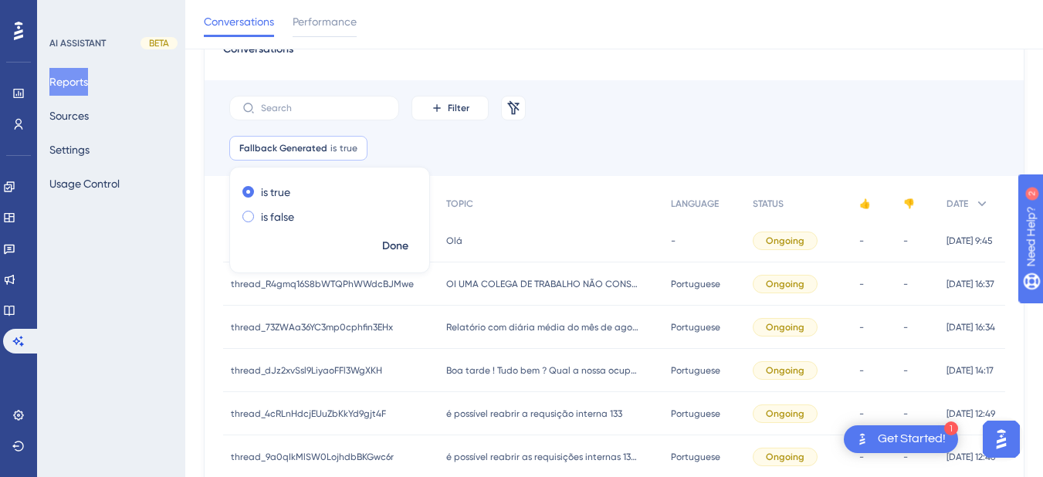
click at [274, 212] on label "is false" at bounding box center [277, 217] width 33 height 19
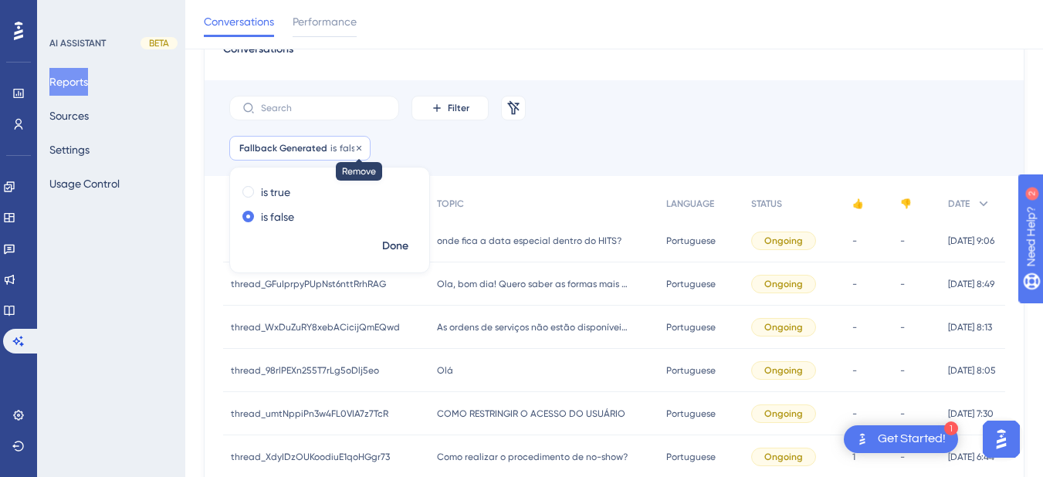
click at [357, 150] on icon at bounding box center [359, 147] width 5 height 5
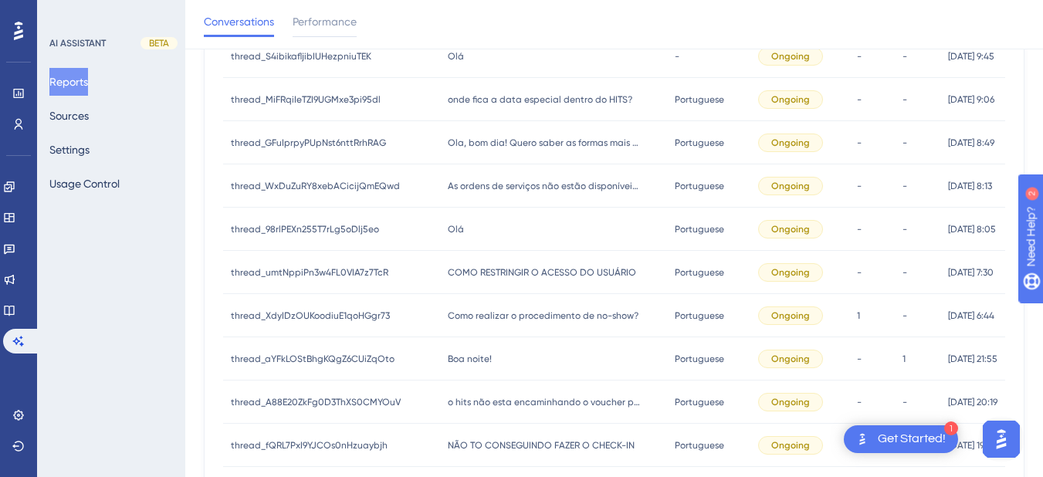
scroll to position [0, 0]
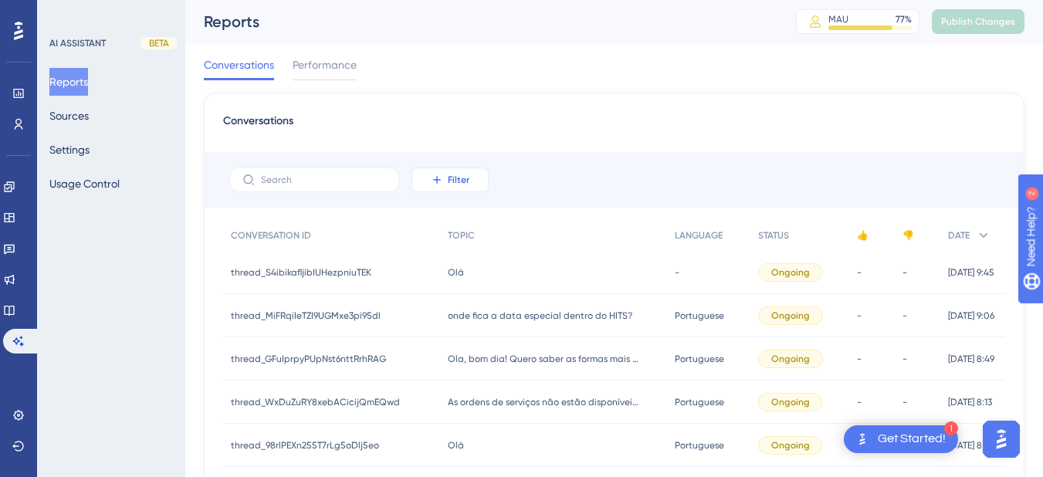
click at [446, 174] on button "Filter" at bounding box center [450, 180] width 77 height 25
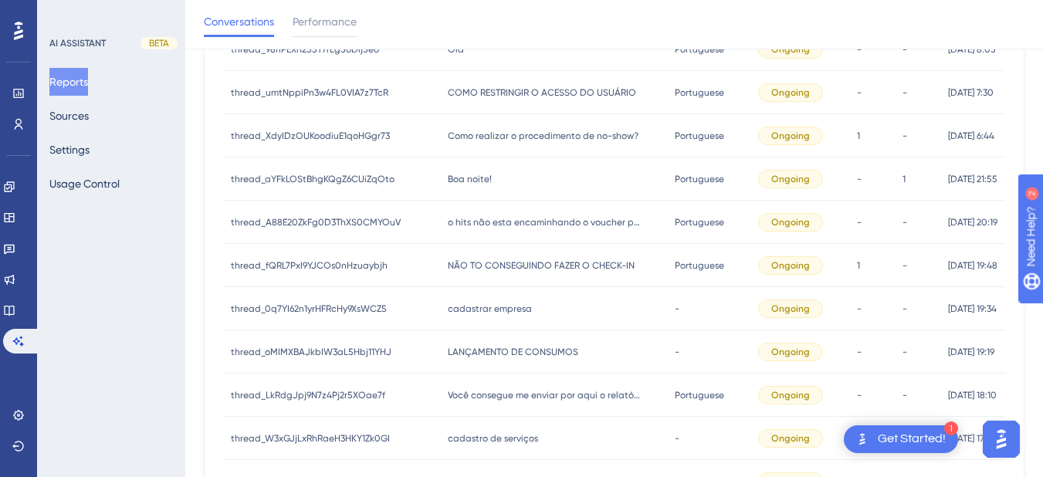
scroll to position [222, 0]
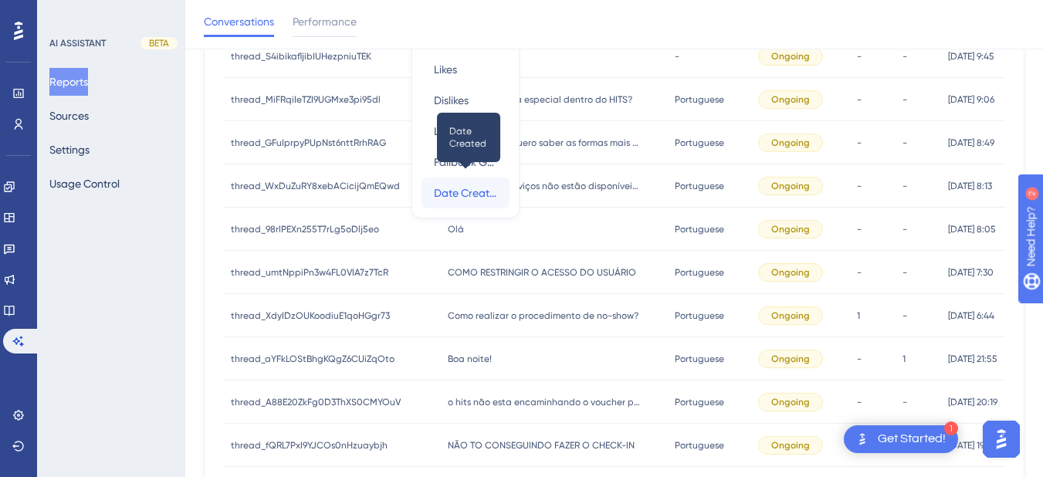
click at [466, 191] on span "Date Created" at bounding box center [465, 193] width 63 height 19
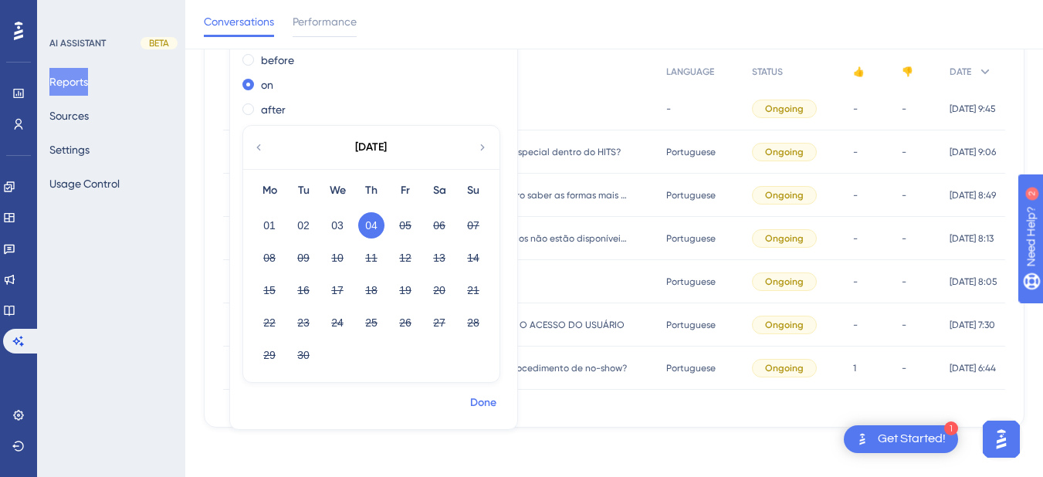
scroll to position [210, 0]
click at [481, 403] on span "Done" at bounding box center [483, 403] width 26 height 19
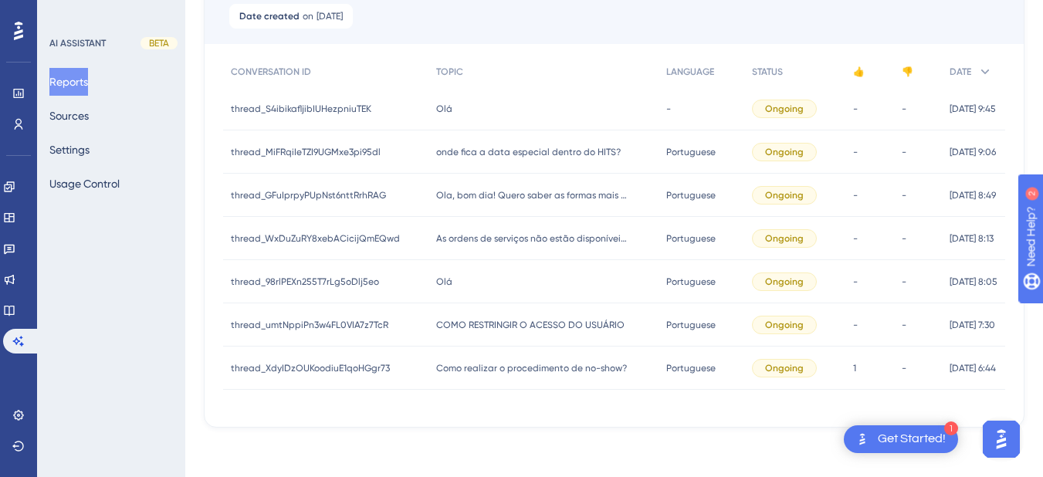
scroll to position [0, 0]
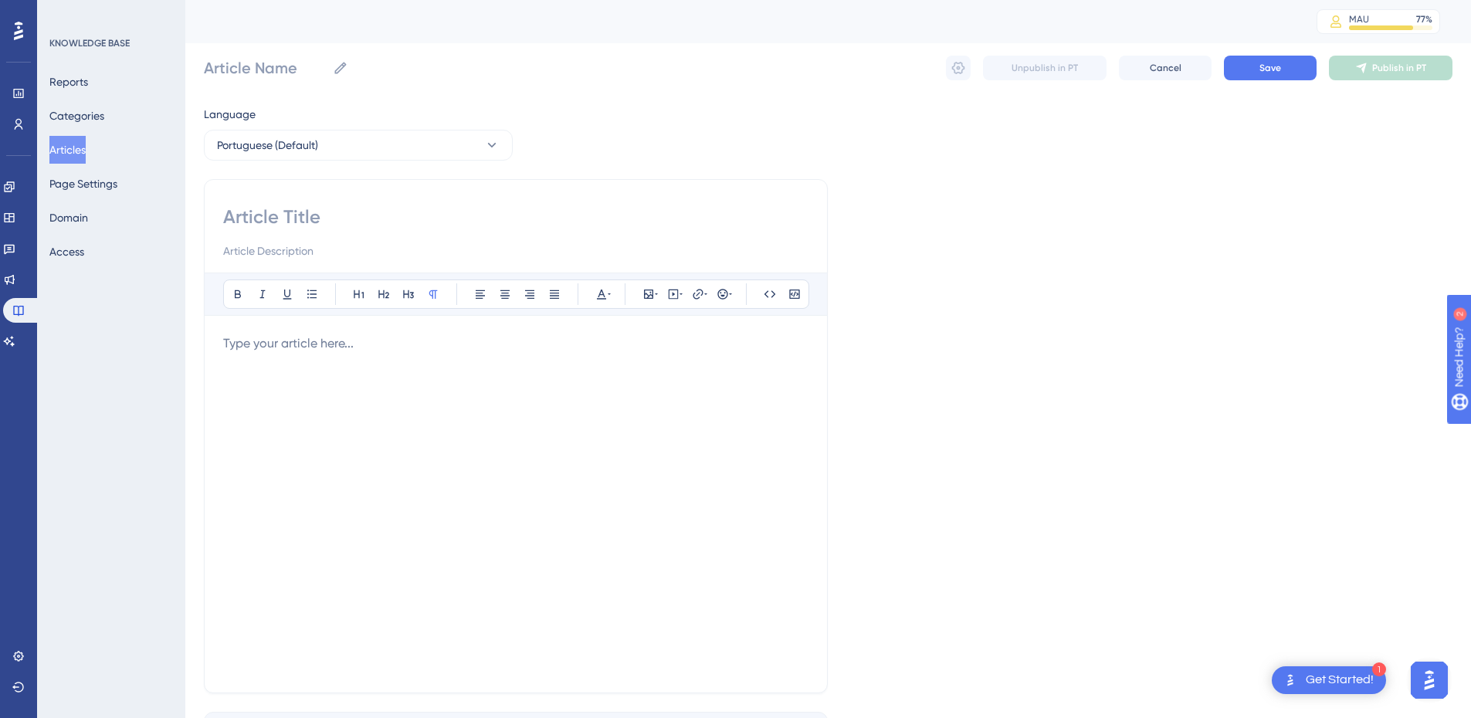
drag, startPoint x: 90, startPoint y: 154, endPoint x: 7, endPoint y: 19, distance: 158.8
click at [86, 154] on button "Articles" at bounding box center [67, 150] width 36 height 28
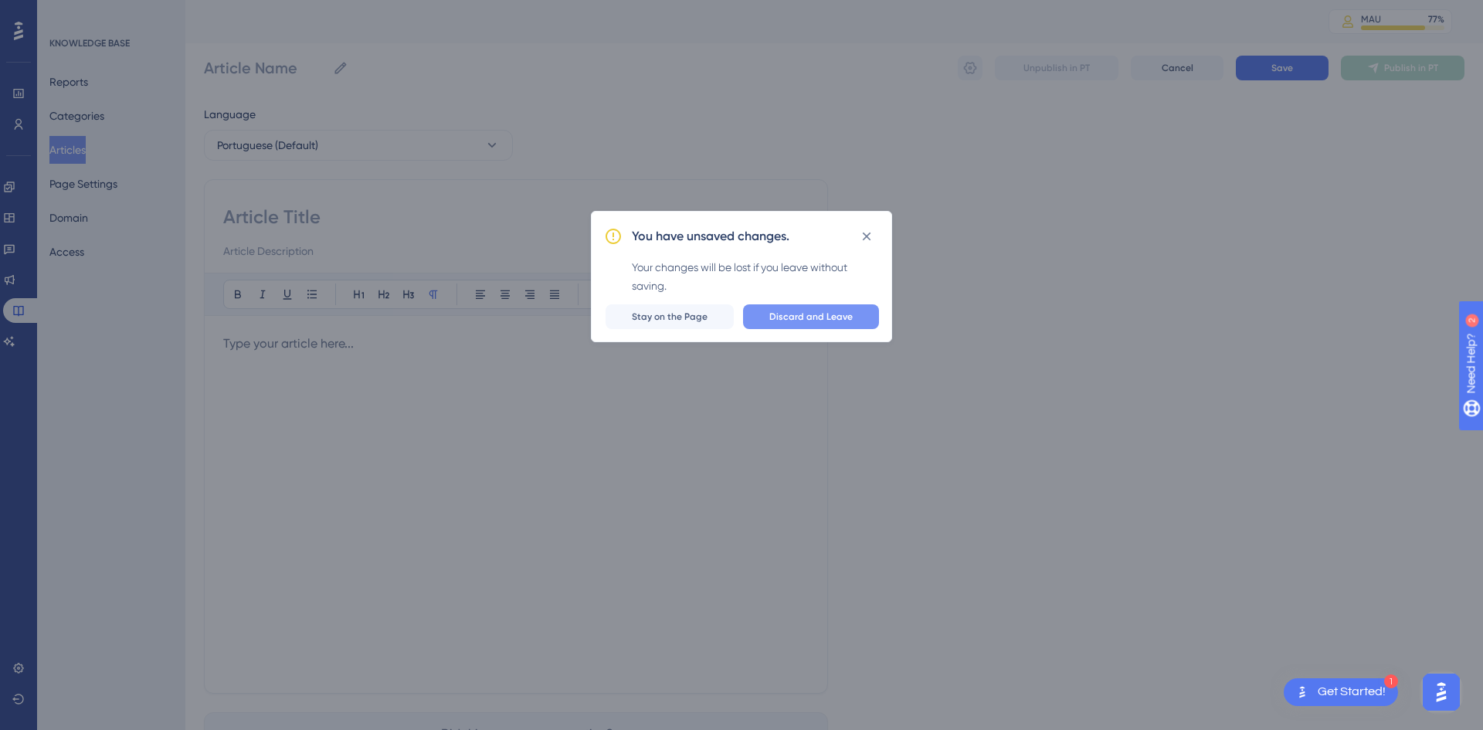
click at [809, 323] on button "Discard and Leave" at bounding box center [811, 316] width 136 height 25
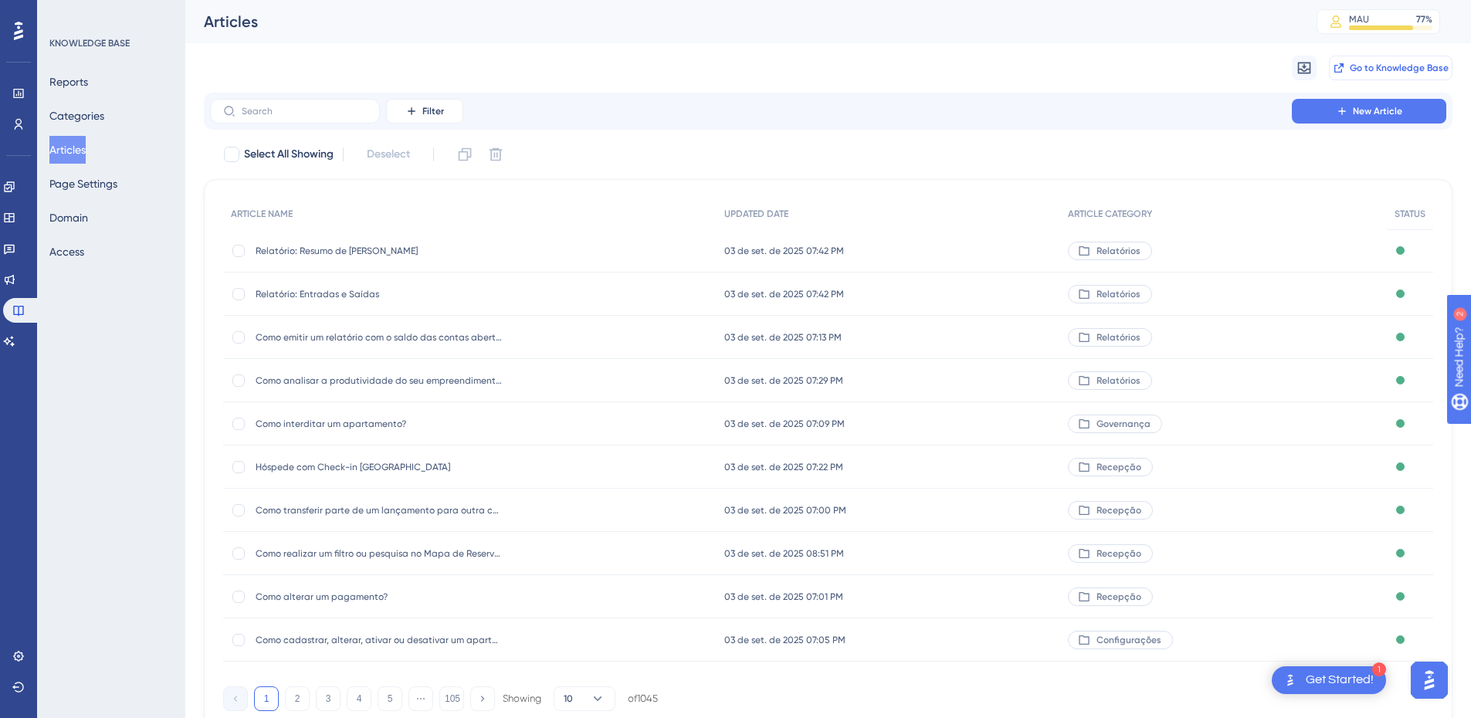
click at [1372, 68] on span "Go to Knowledge Base" at bounding box center [1399, 68] width 99 height 12
click at [15, 341] on link at bounding box center [9, 341] width 12 height 25
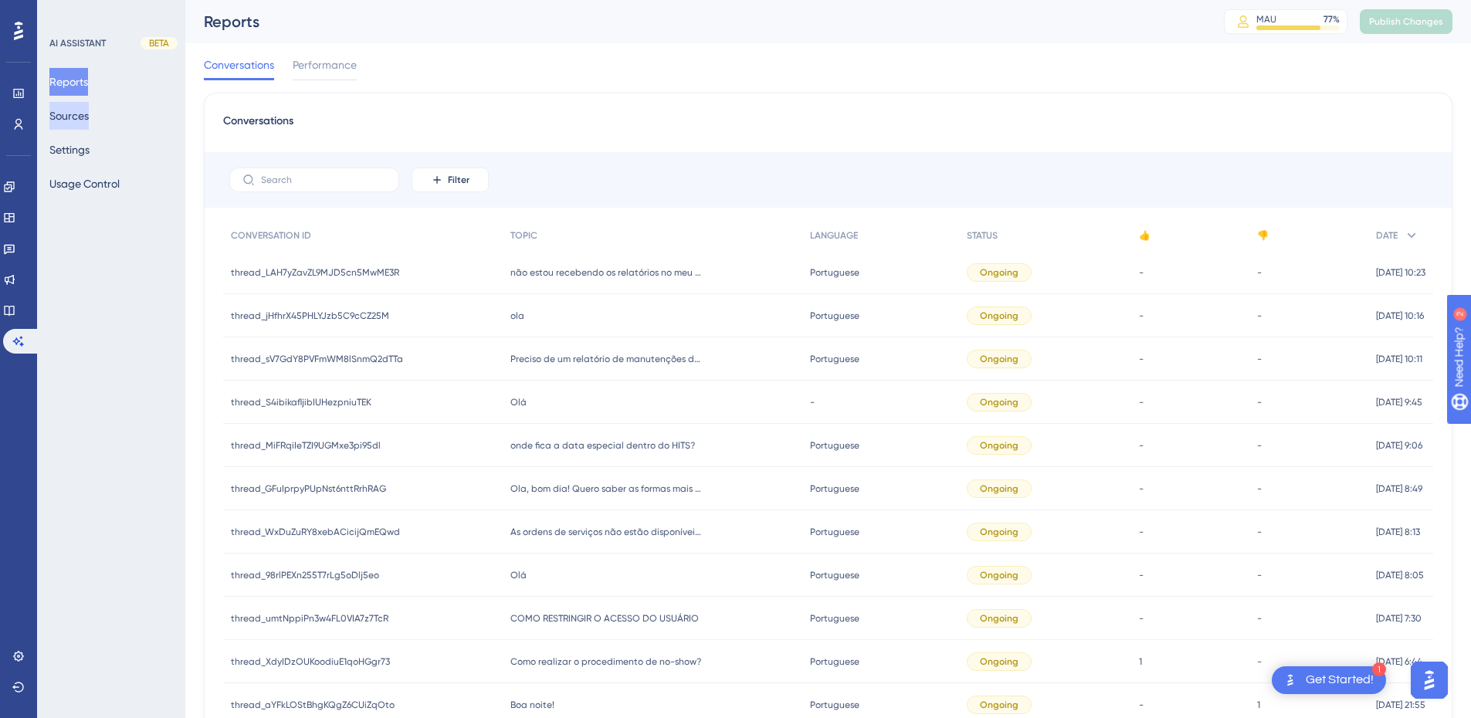
click at [74, 114] on button "Sources" at bounding box center [68, 116] width 39 height 28
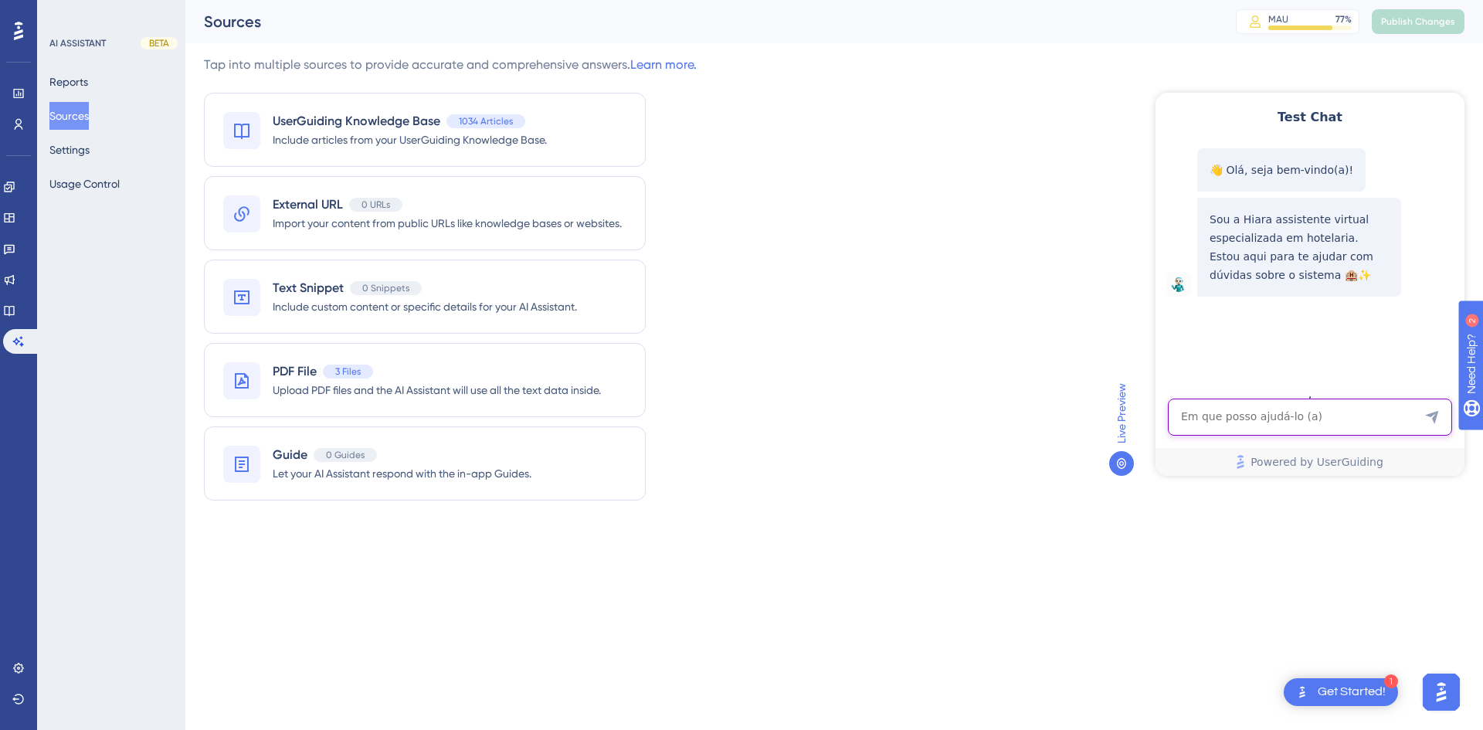
click at [1241, 412] on textarea "AI Assistant Text Input" at bounding box center [1310, 416] width 284 height 37
type textarea "como desvincular pagamento da conta"
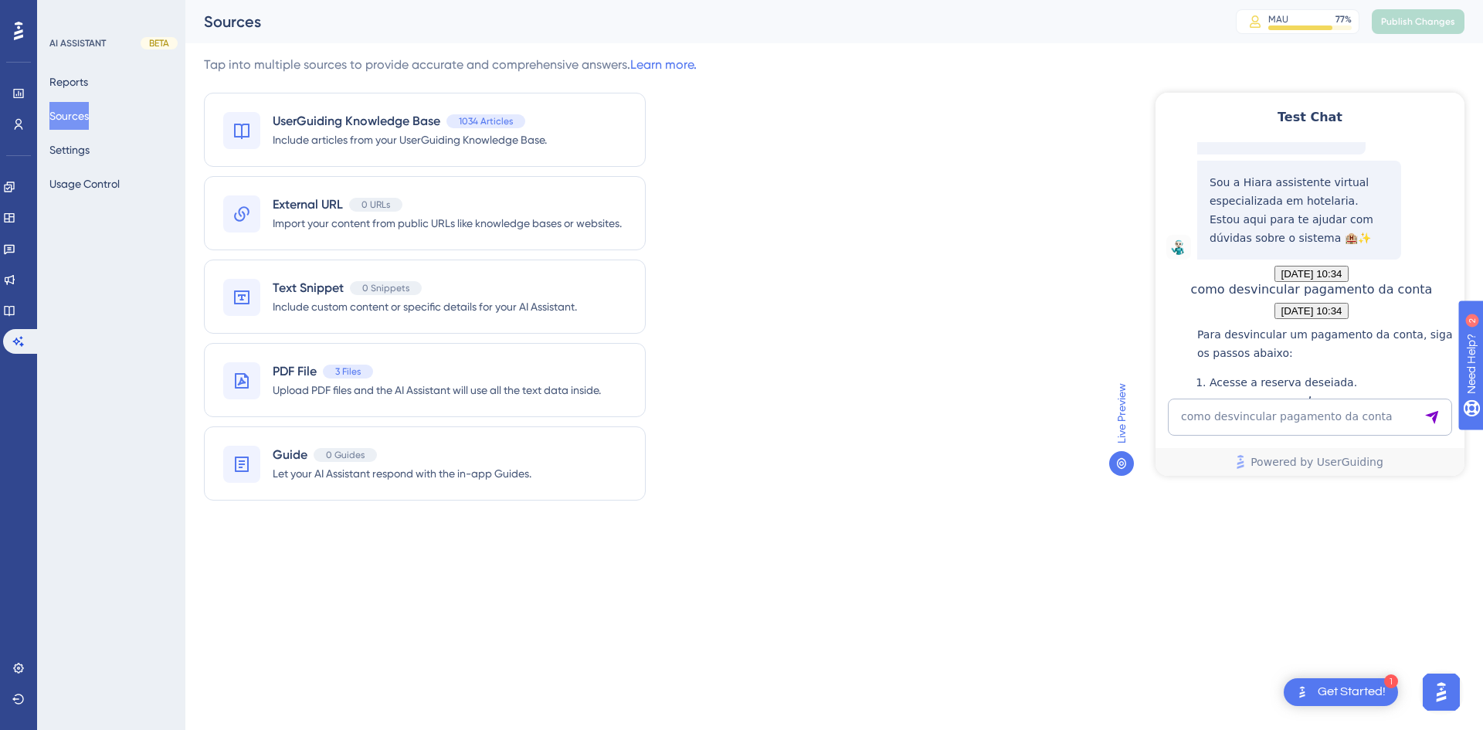
scroll to position [588, 0]
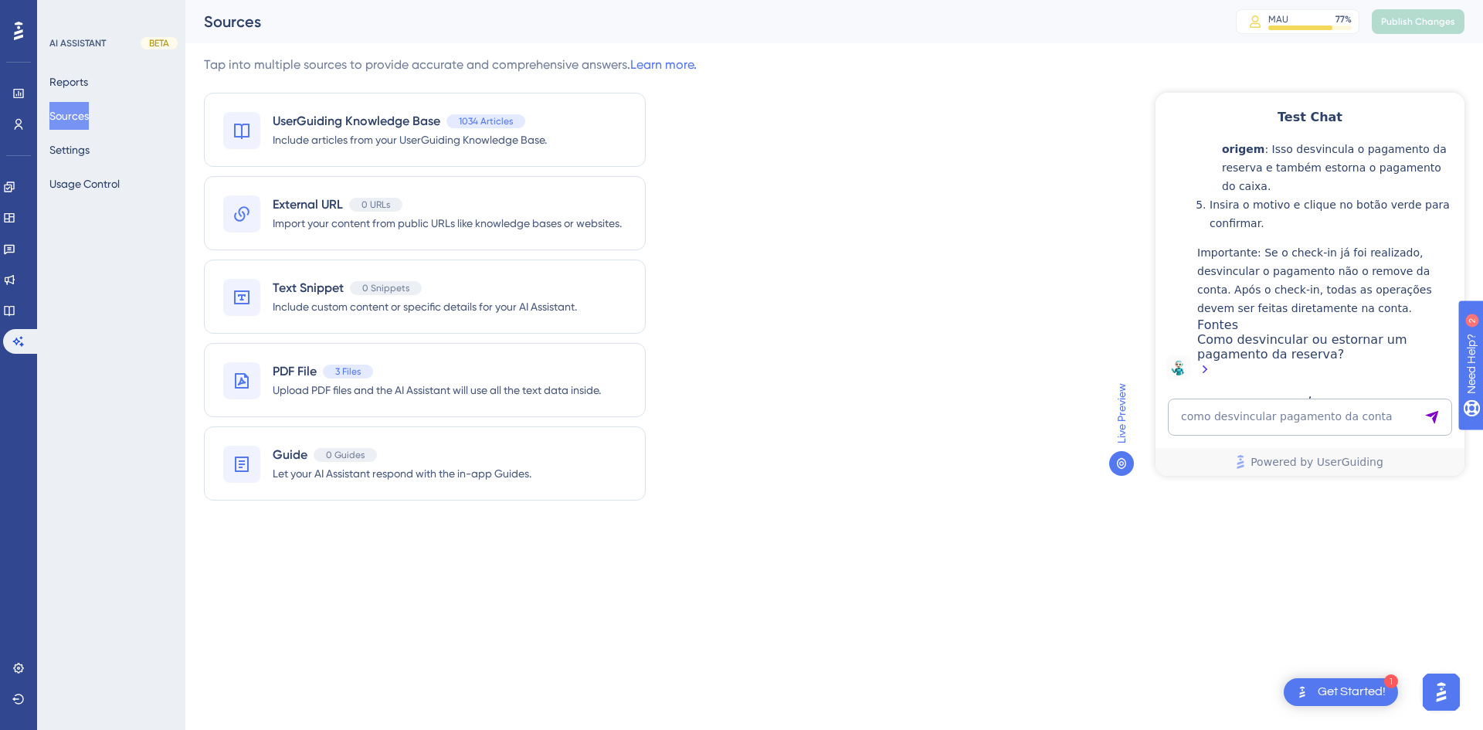
click at [1297, 337] on div "Como desvincular ou estornar um pagamento da reserva?" at bounding box center [1326, 356] width 259 height 48
click at [1282, 408] on textarea "como desvincular pagamento da conta" at bounding box center [1310, 416] width 284 height 37
type textarea "rds"
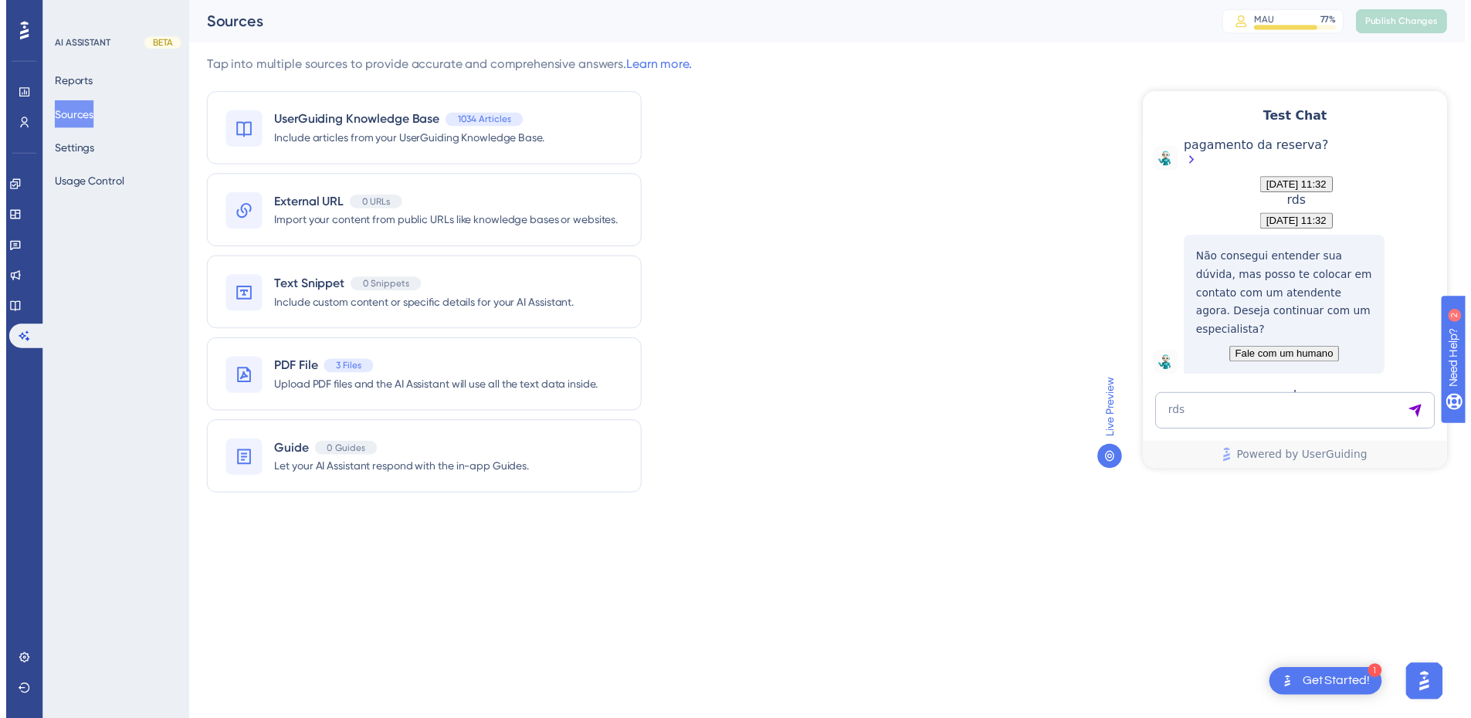
scroll to position [856, 0]
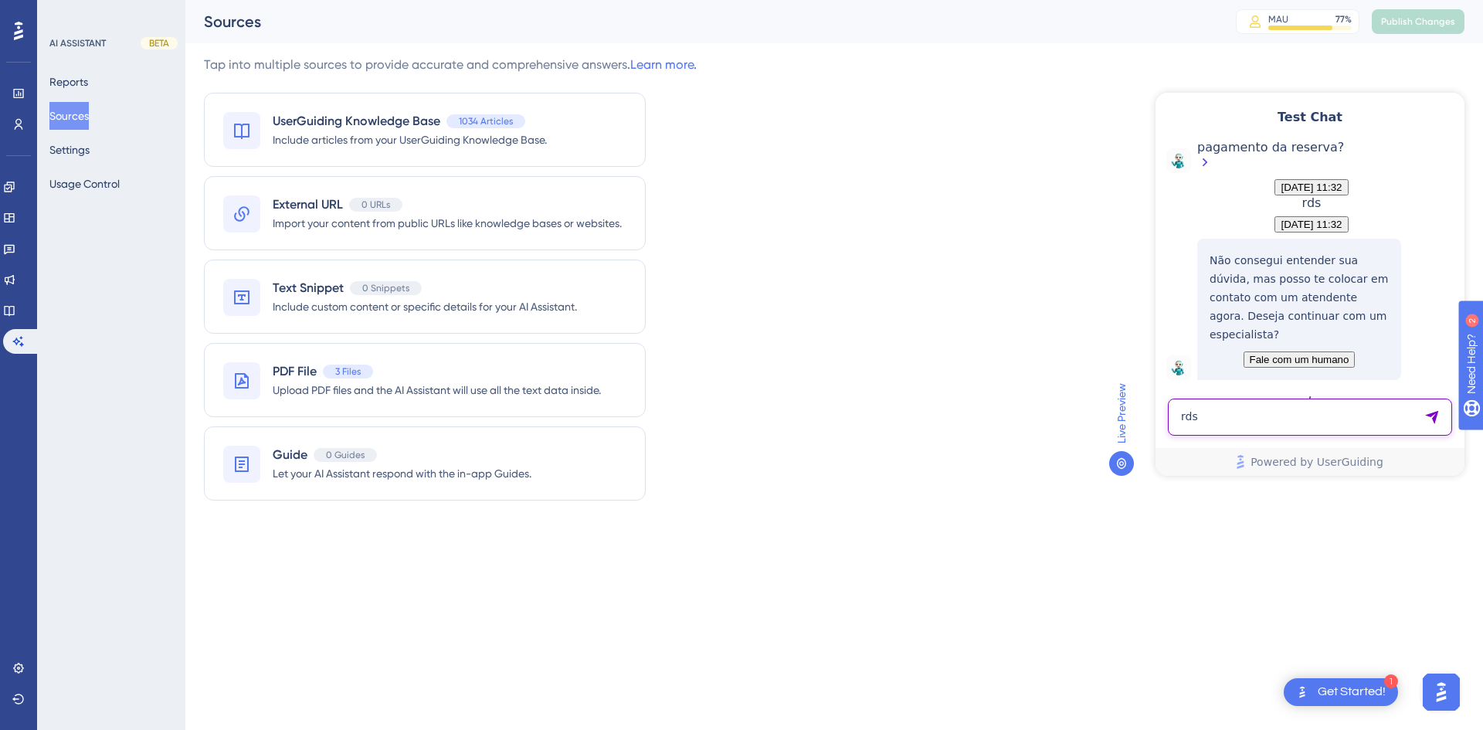
click at [1266, 412] on textarea "rds" at bounding box center [1310, 416] width 284 height 37
click at [15, 306] on icon at bounding box center [9, 310] width 12 height 12
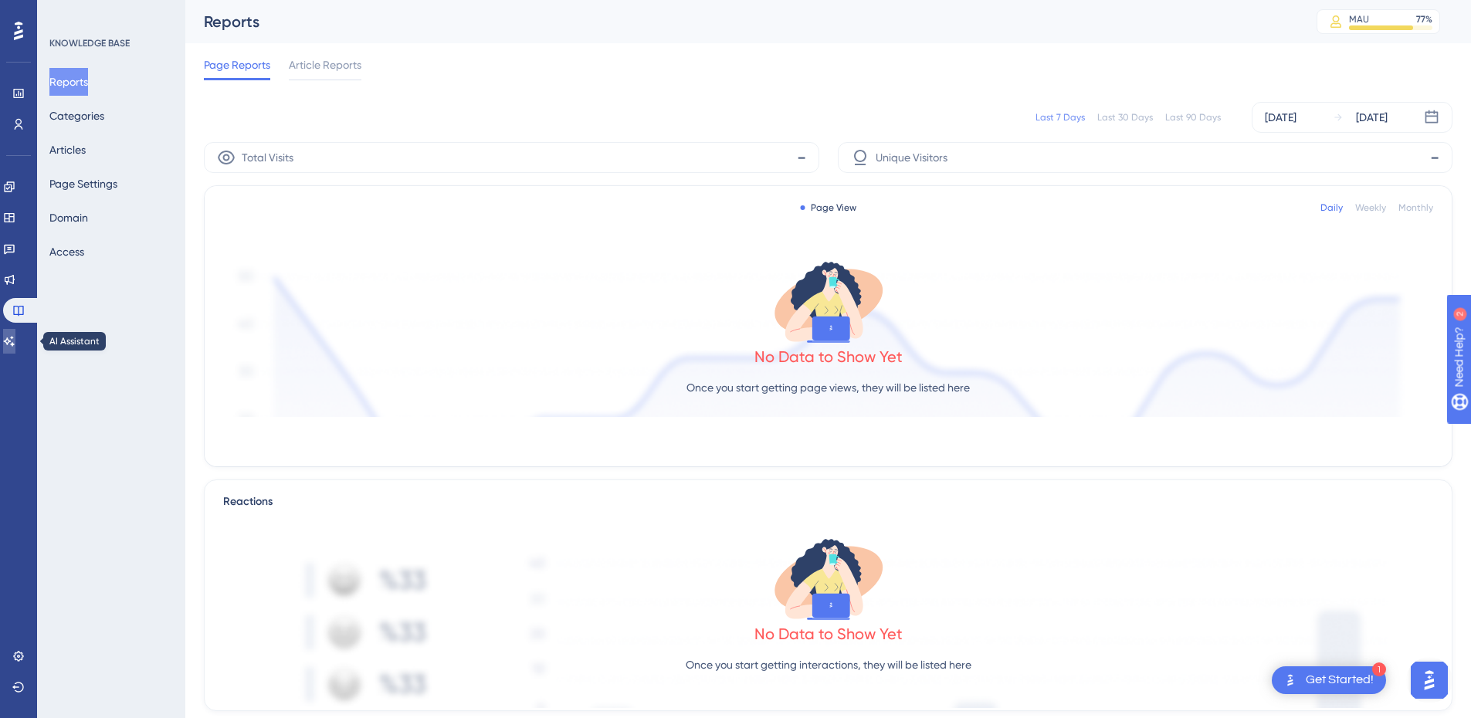
click at [10, 345] on link at bounding box center [9, 341] width 12 height 25
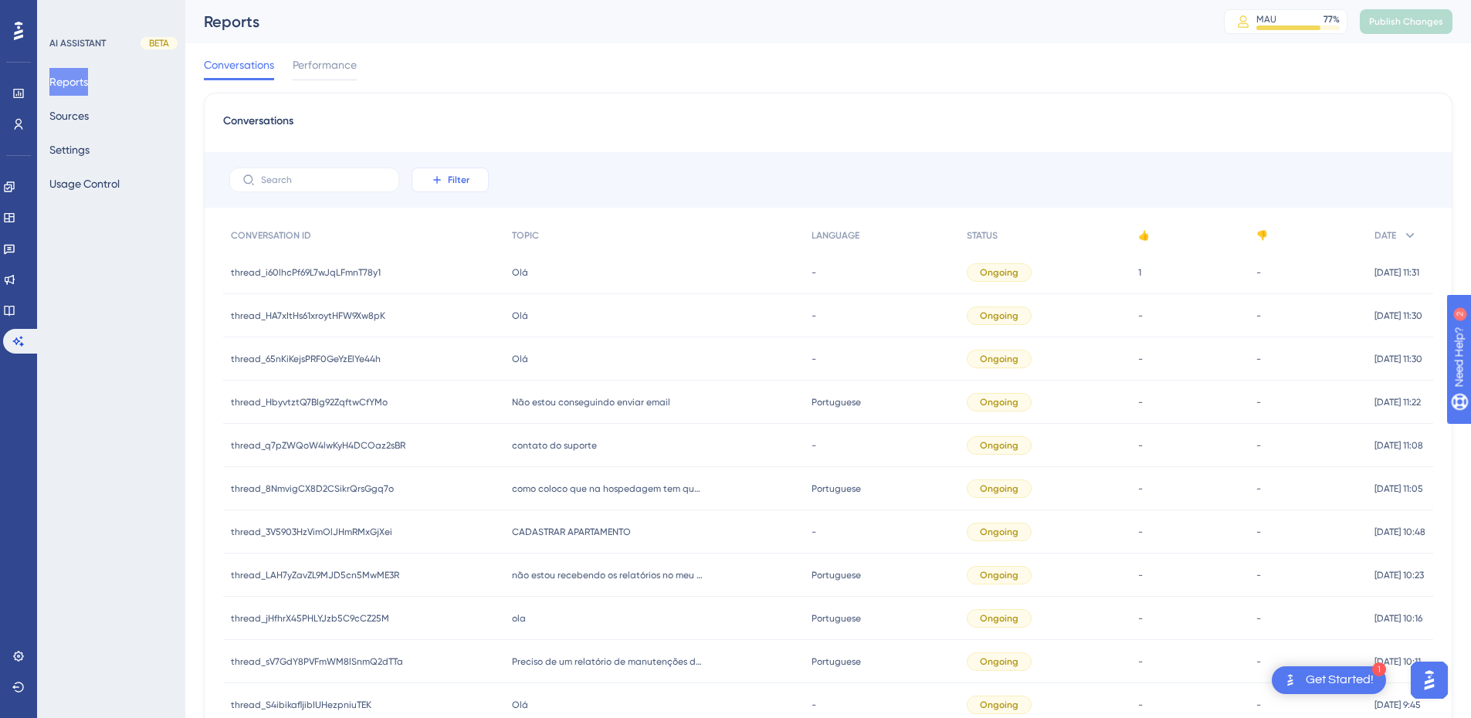
click at [438, 184] on icon at bounding box center [437, 180] width 12 height 12
click at [459, 411] on span "Date Created" at bounding box center [465, 409] width 63 height 19
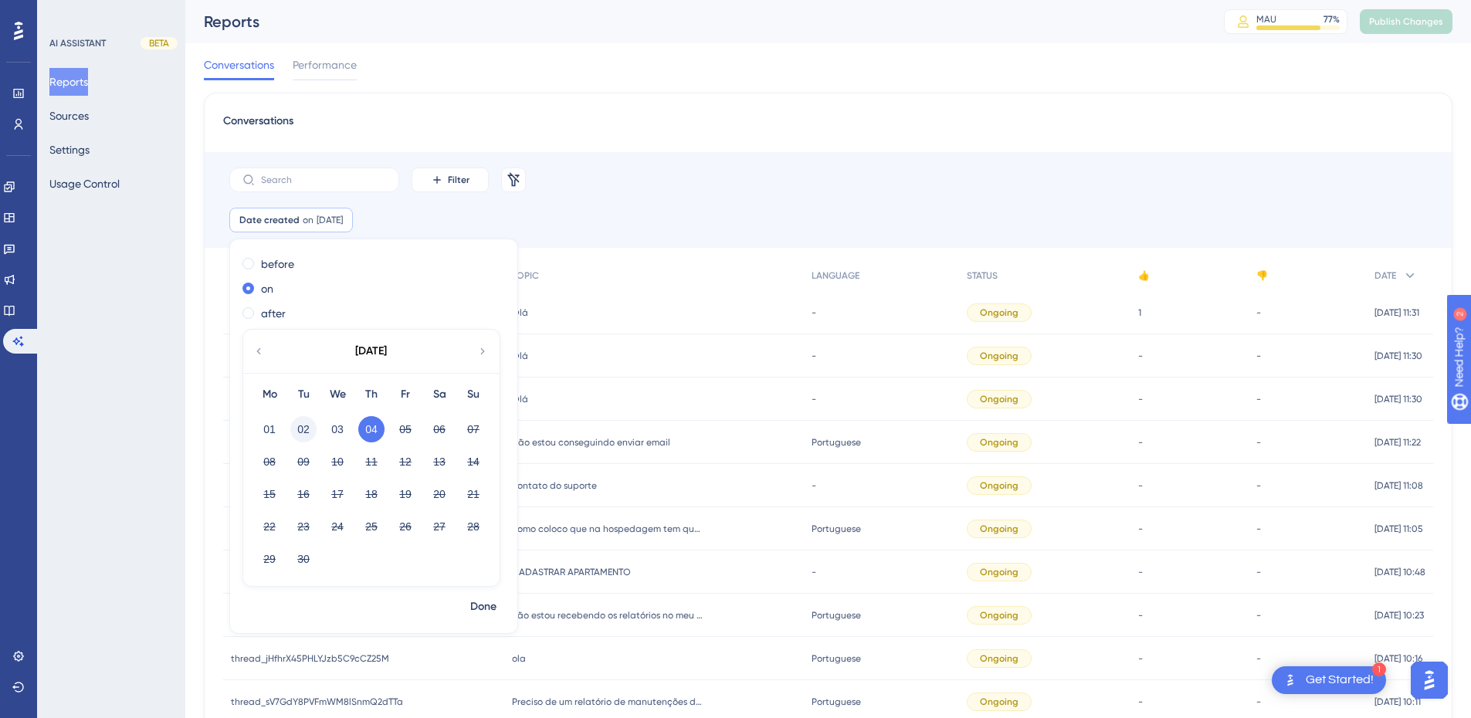
click at [303, 430] on button "02" at bounding box center [303, 429] width 26 height 26
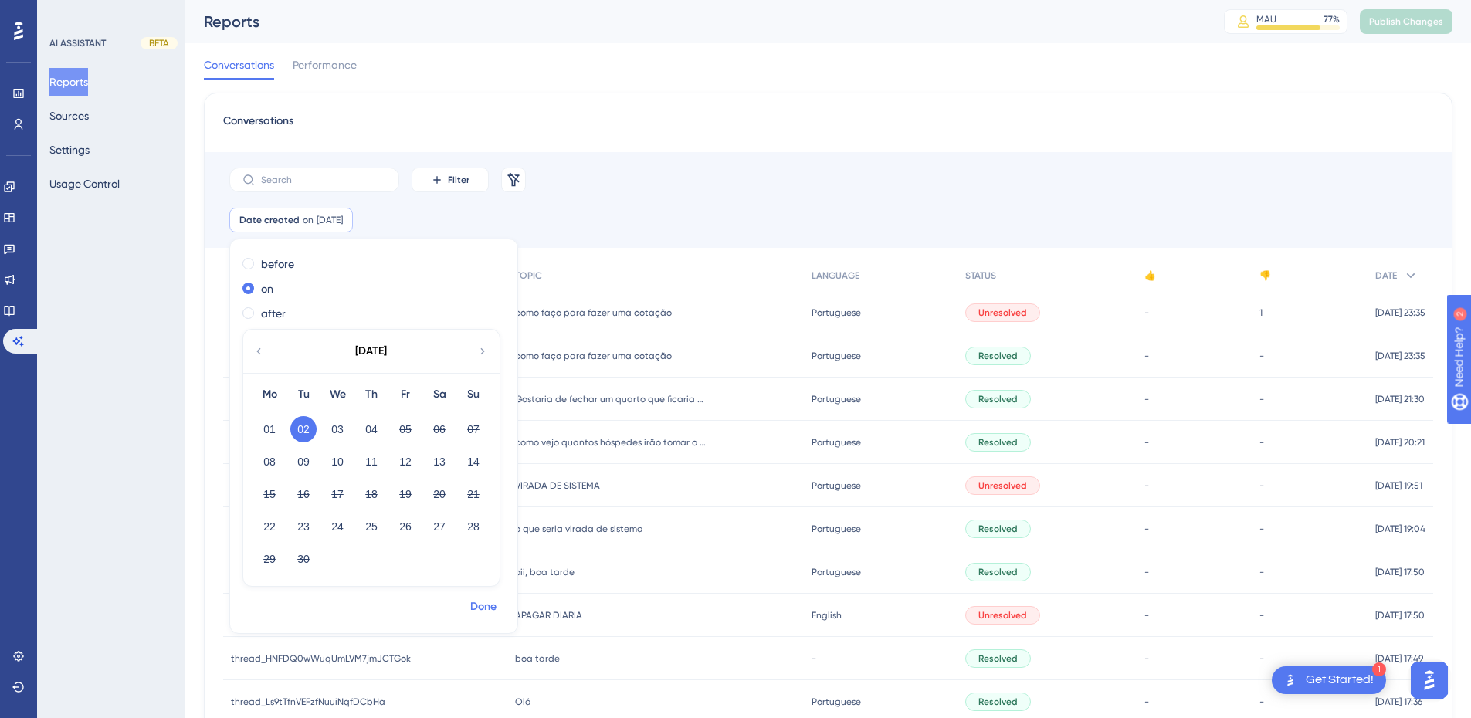
click at [482, 602] on span "Done" at bounding box center [483, 607] width 26 height 19
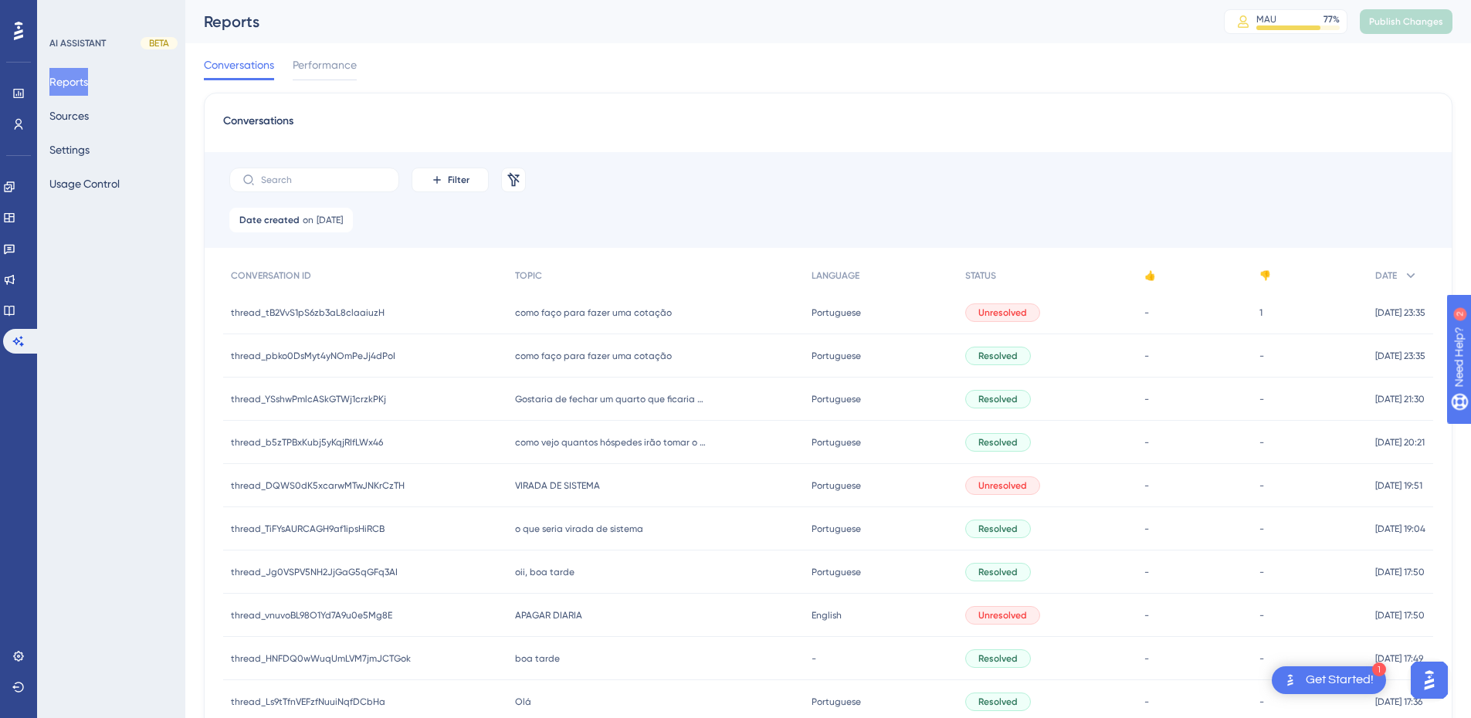
scroll to position [562, 0]
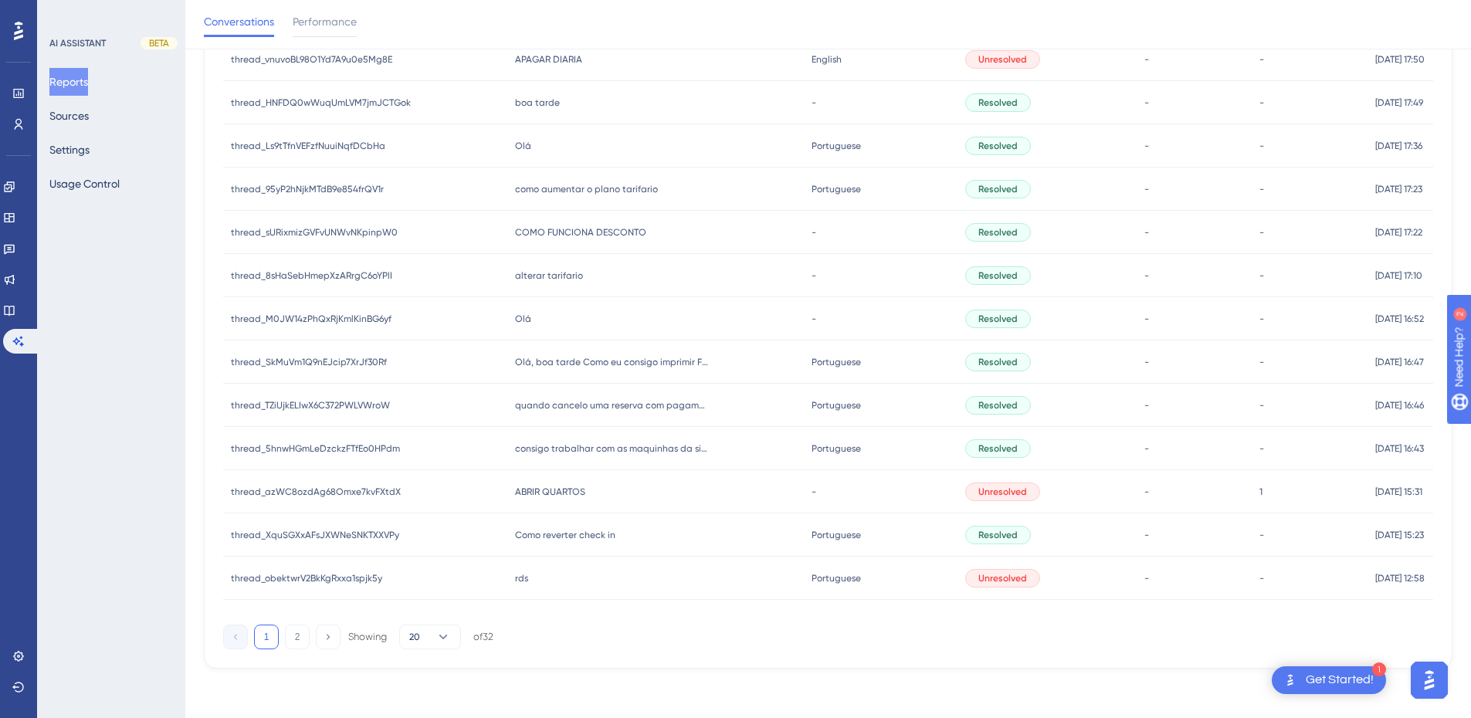
click at [515, 581] on span "rds" at bounding box center [521, 578] width 13 height 12
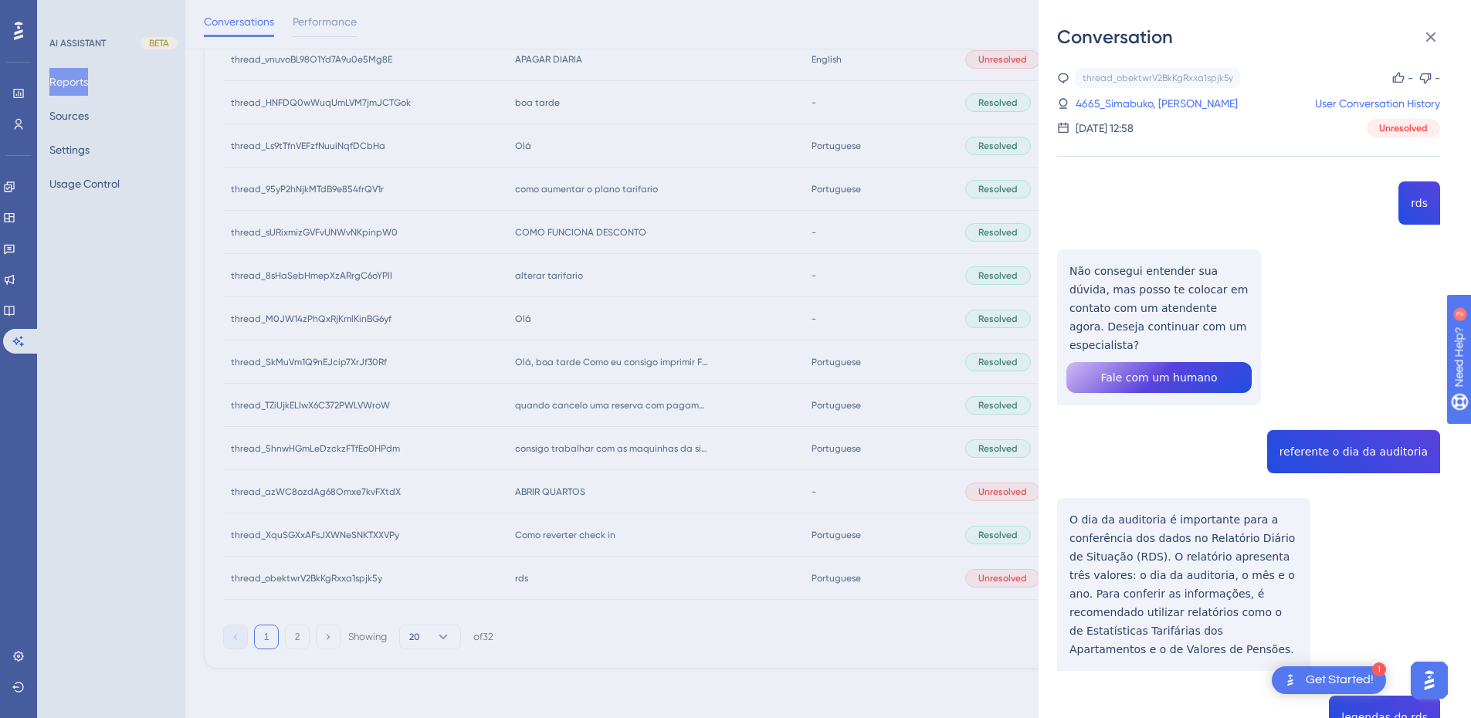
scroll to position [289, 0]
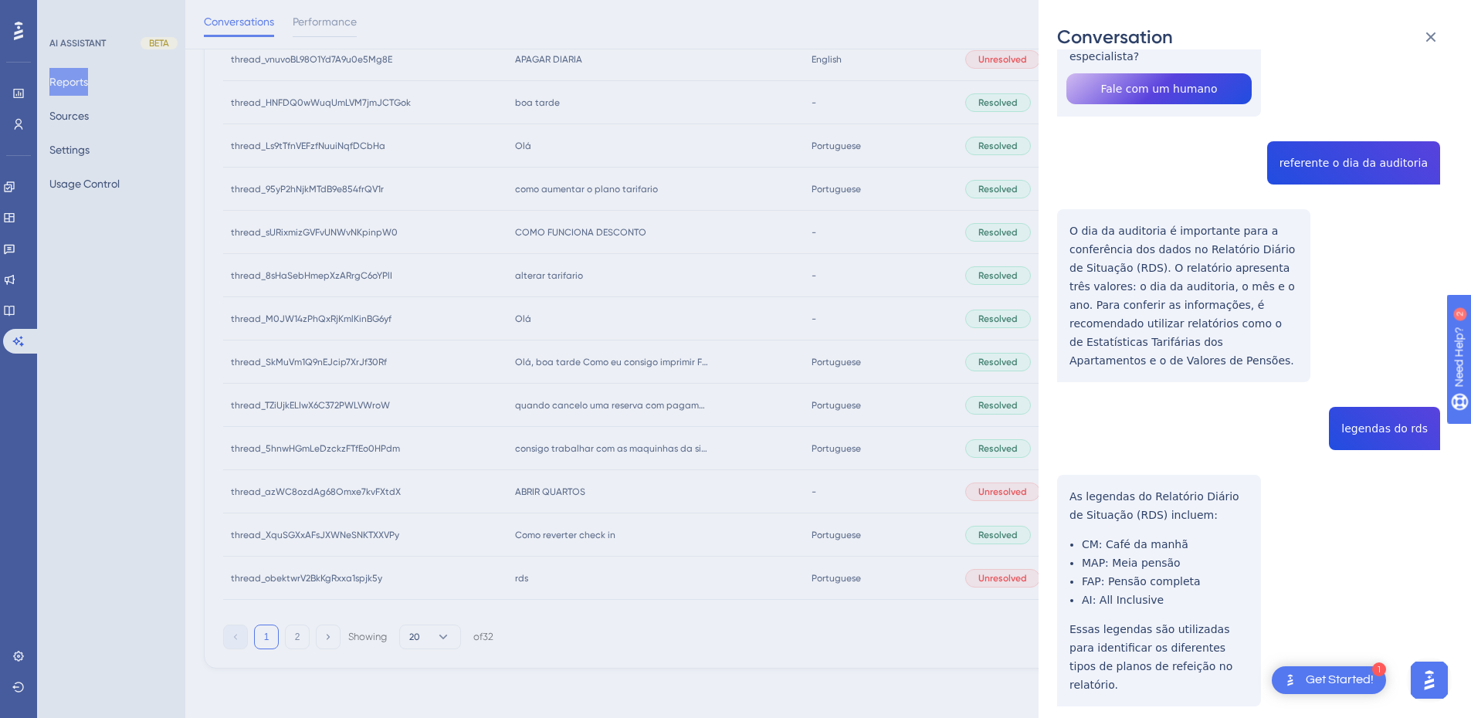
click at [1374, 381] on div "thread_obektwrV2BkKgRxxa1spjk5y Copy - - 4665_Simabuko, [PERSON_NAME] User Conv…" at bounding box center [1248, 282] width 383 height 1006
copy span "legendas do rds"
click at [1438, 31] on icon at bounding box center [1431, 37] width 19 height 19
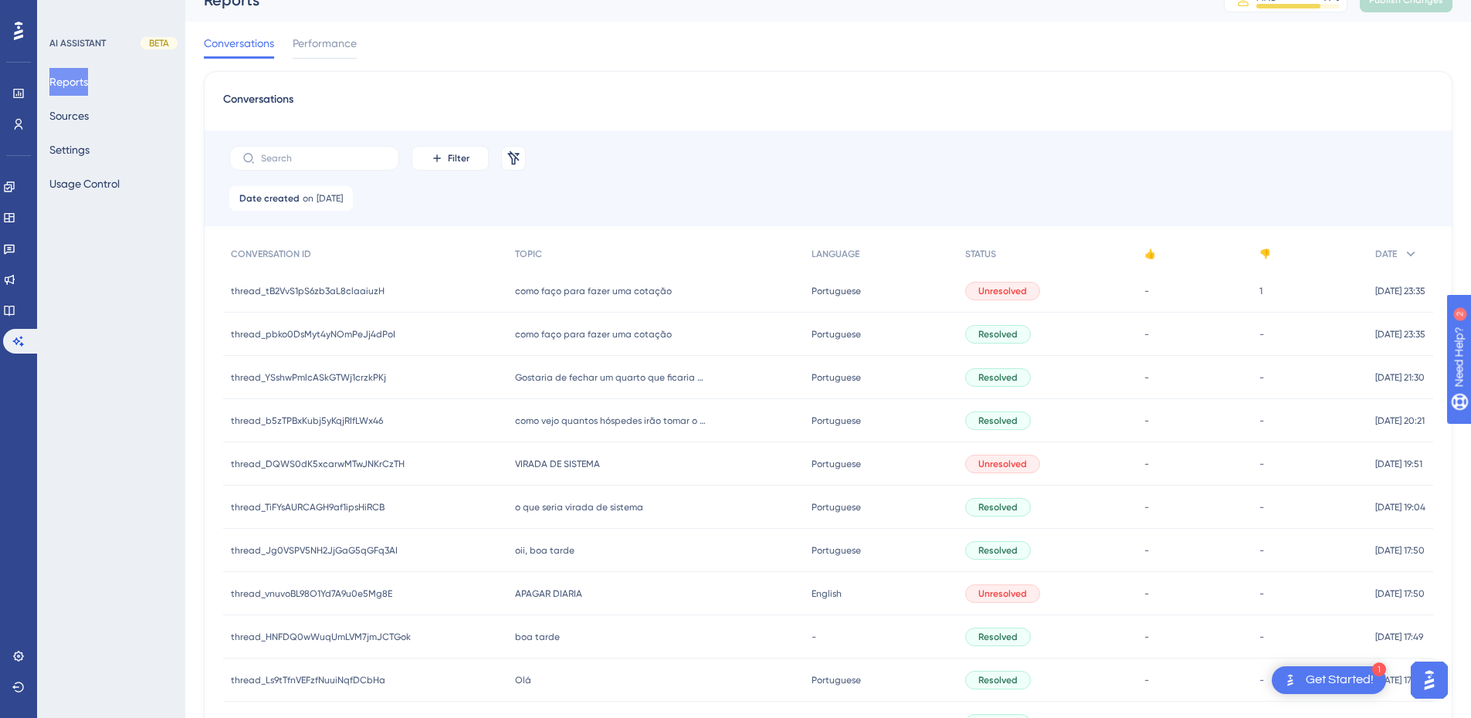
scroll to position [556, 0]
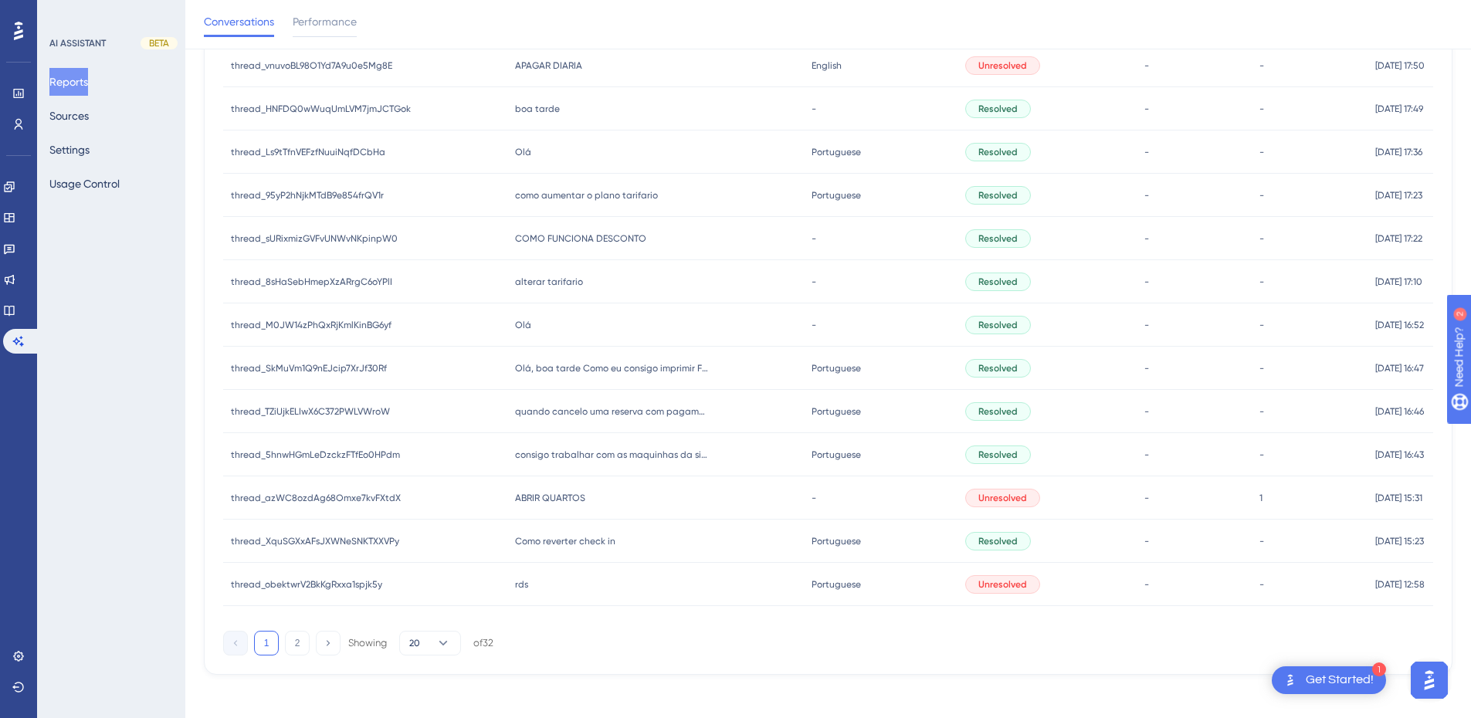
click at [545, 277] on span "alterar tarifario" at bounding box center [549, 282] width 68 height 12
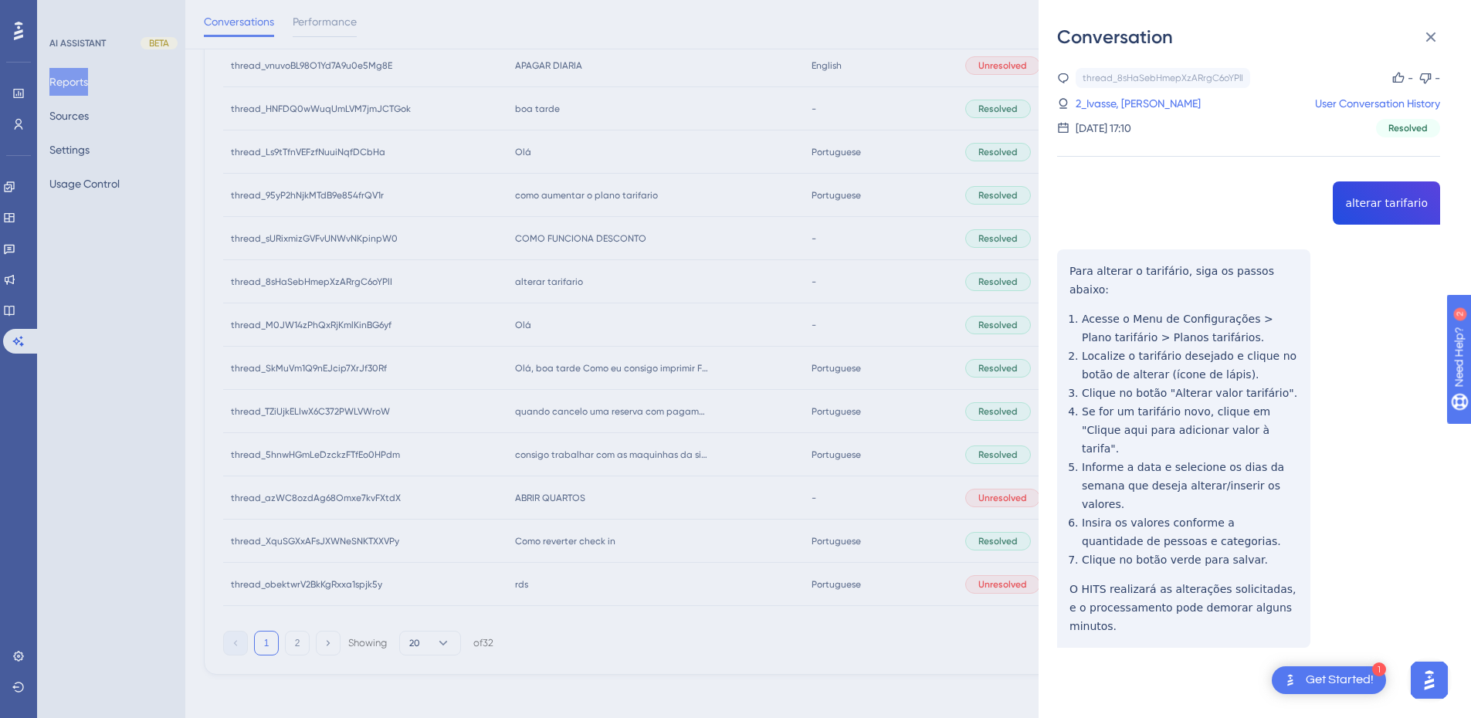
scroll to position [562, 0]
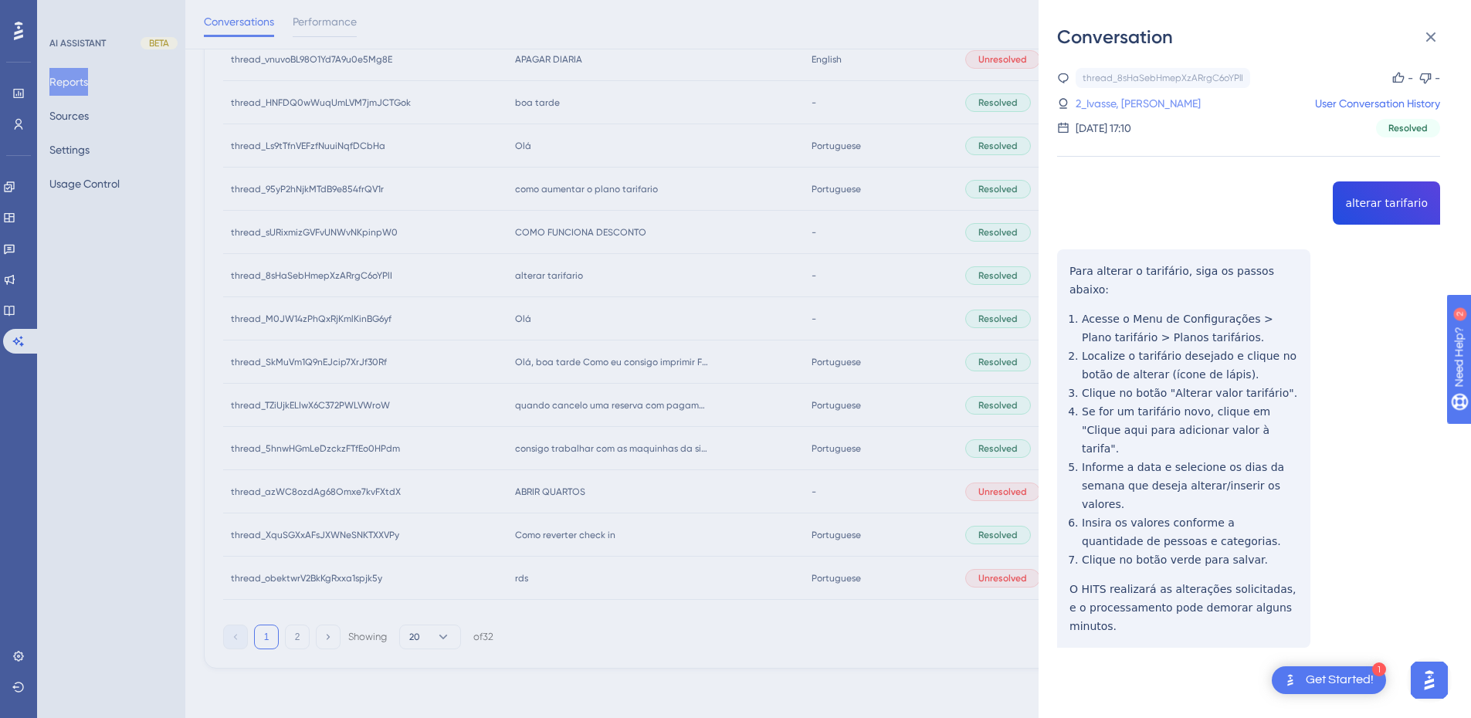
click at [1153, 112] on link "2_Ivasse, [PERSON_NAME]" at bounding box center [1138, 103] width 125 height 19
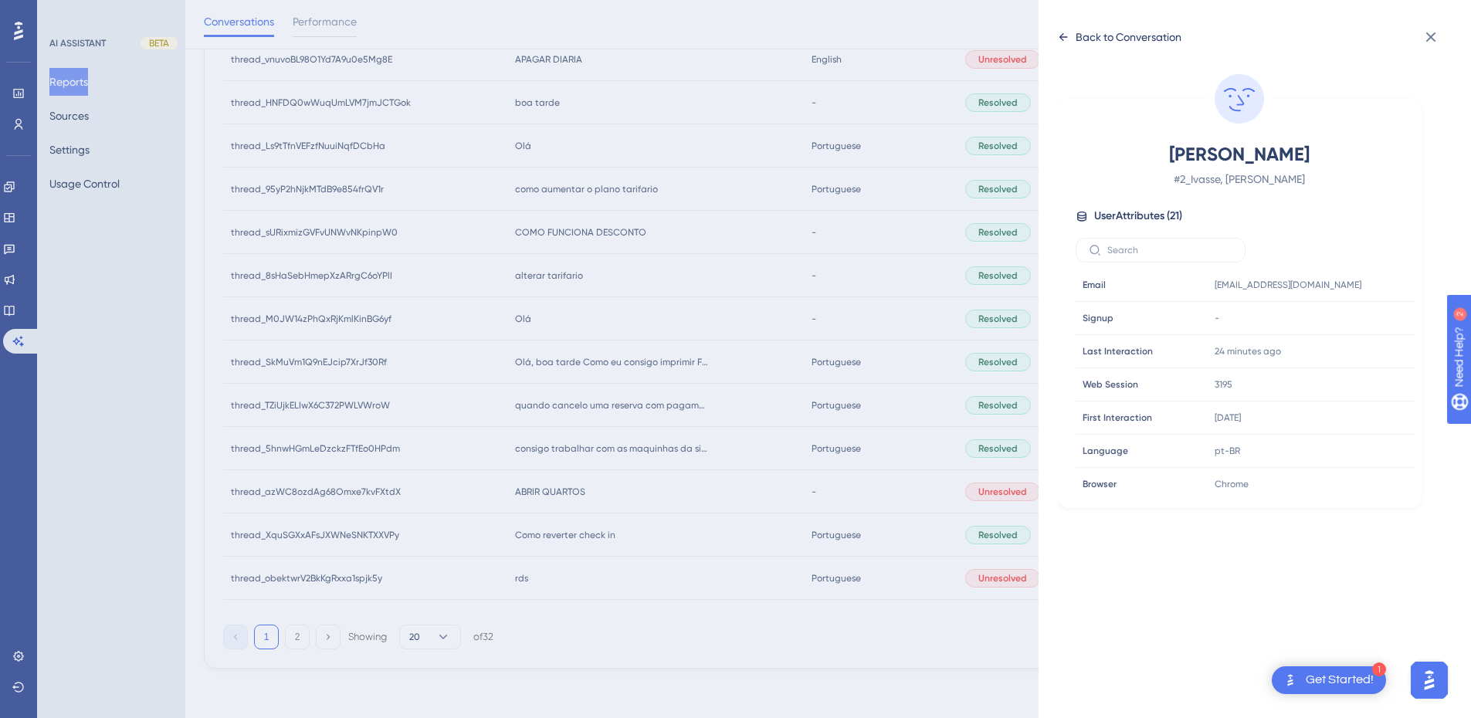
click at [1073, 37] on div "Back to Conversation" at bounding box center [1119, 37] width 124 height 25
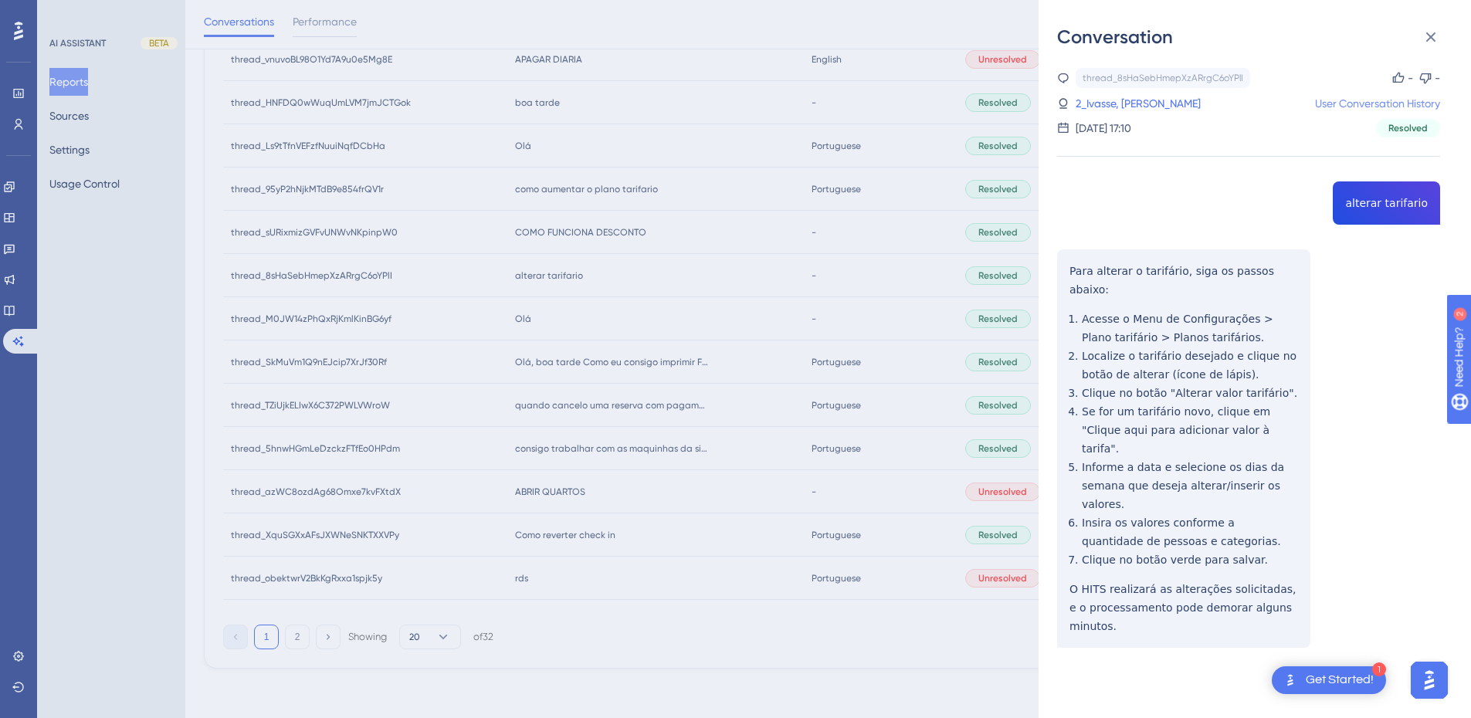
click at [1387, 96] on link "User Conversation History" at bounding box center [1377, 103] width 125 height 19
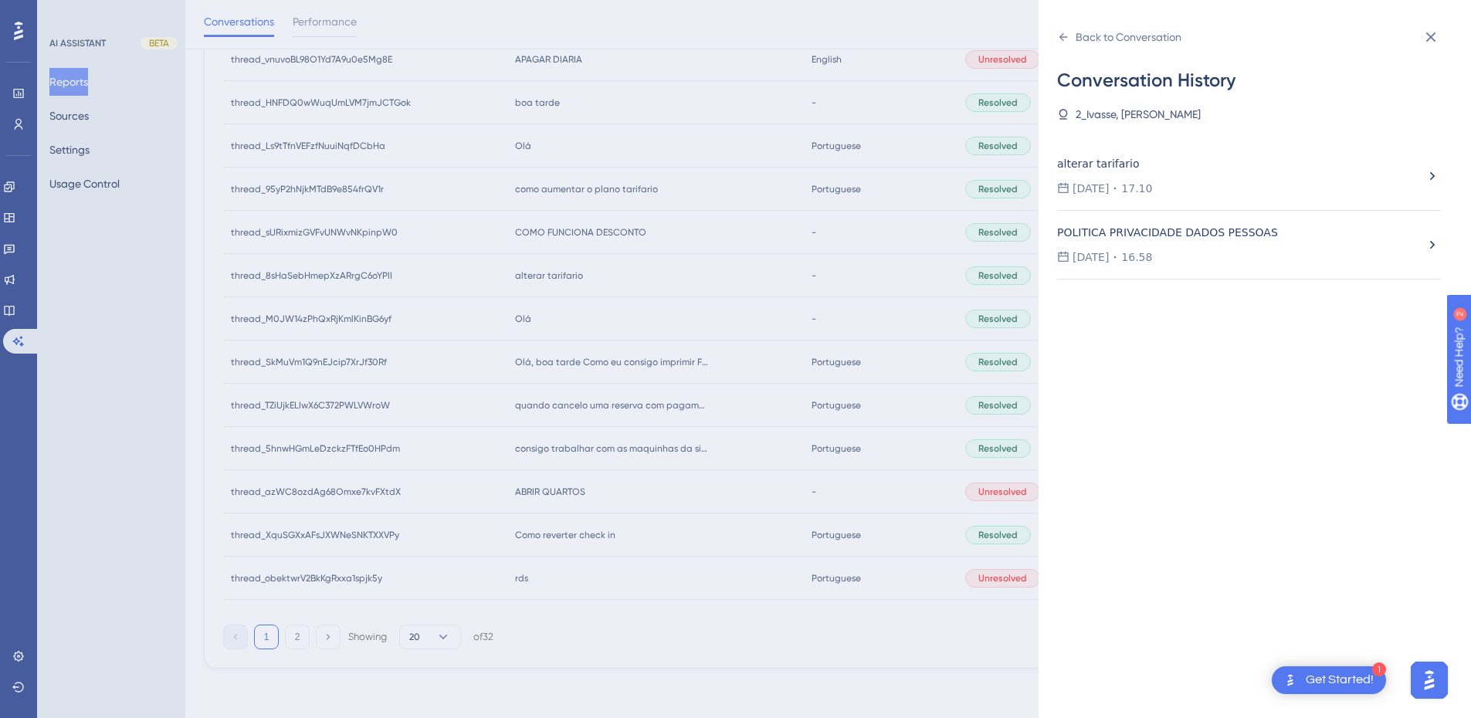
click at [1260, 146] on div "alterar tarifario [DATE] 17.10" at bounding box center [1248, 176] width 383 height 69
